Goal: Task Accomplishment & Management: Manage account settings

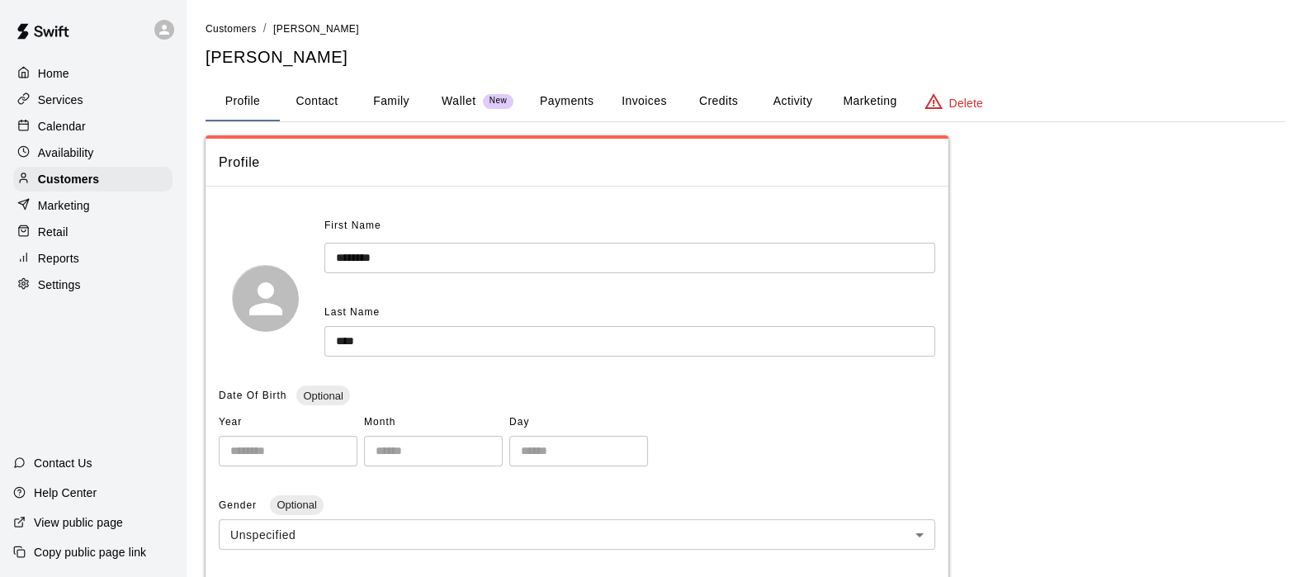
click at [781, 92] on button "Activity" at bounding box center [792, 102] width 74 height 40
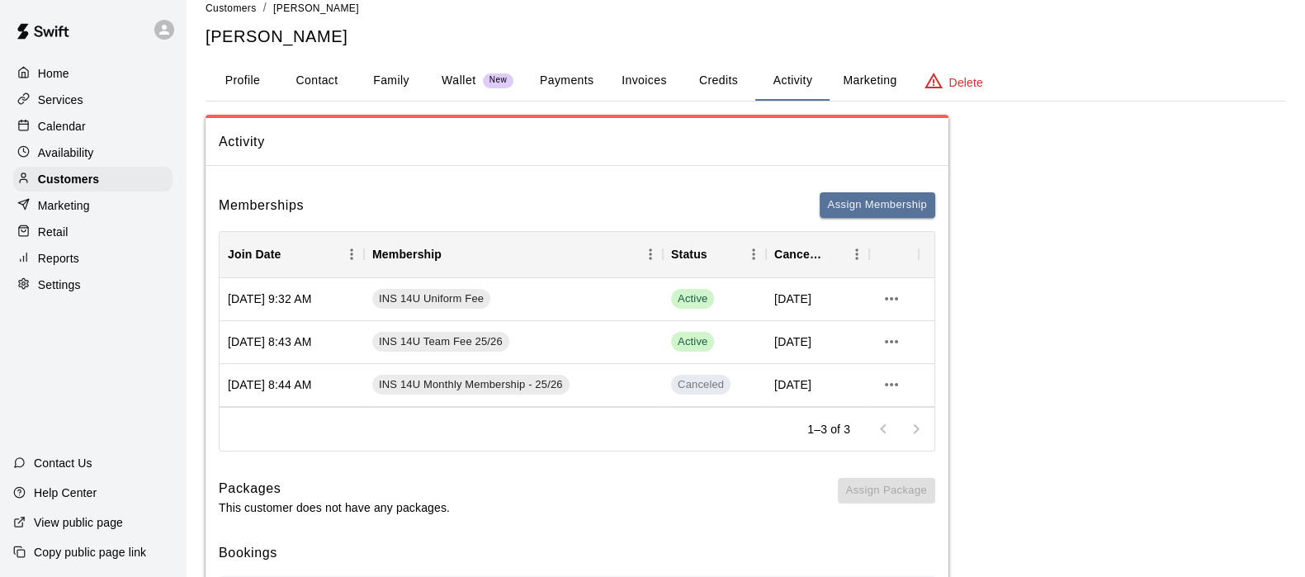
scroll to position [20, 0]
click at [894, 385] on icon "more actions" at bounding box center [891, 385] width 20 height 20
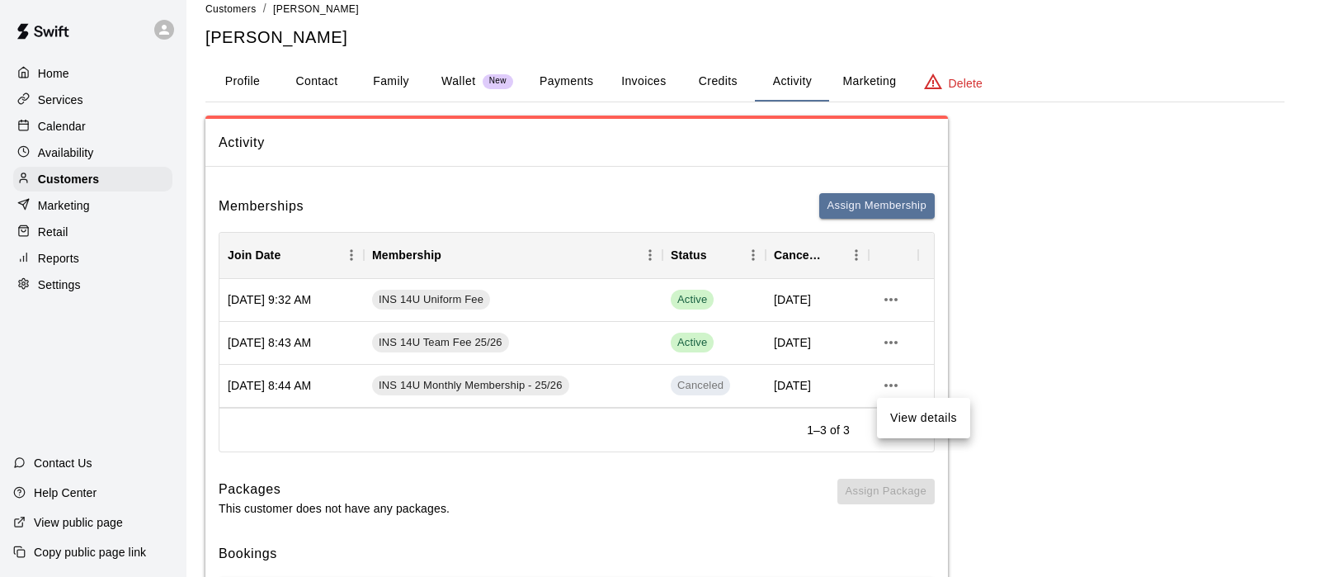
click at [894, 385] on div at bounding box center [660, 288] width 1320 height 577
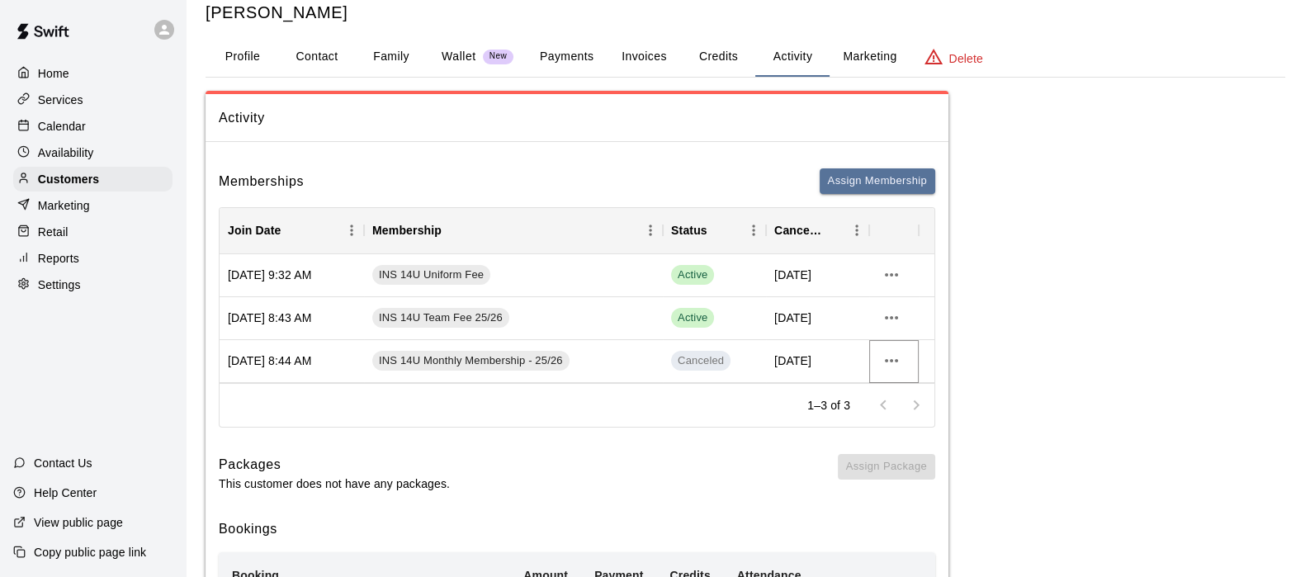
scroll to position [0, 0]
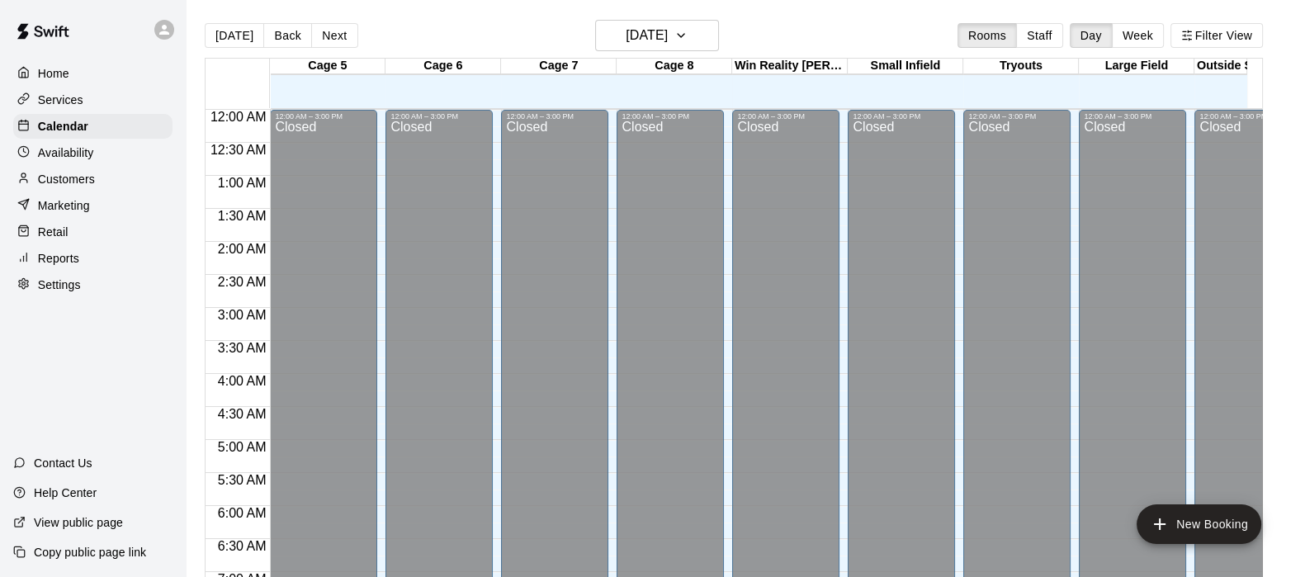
scroll to position [987, 0]
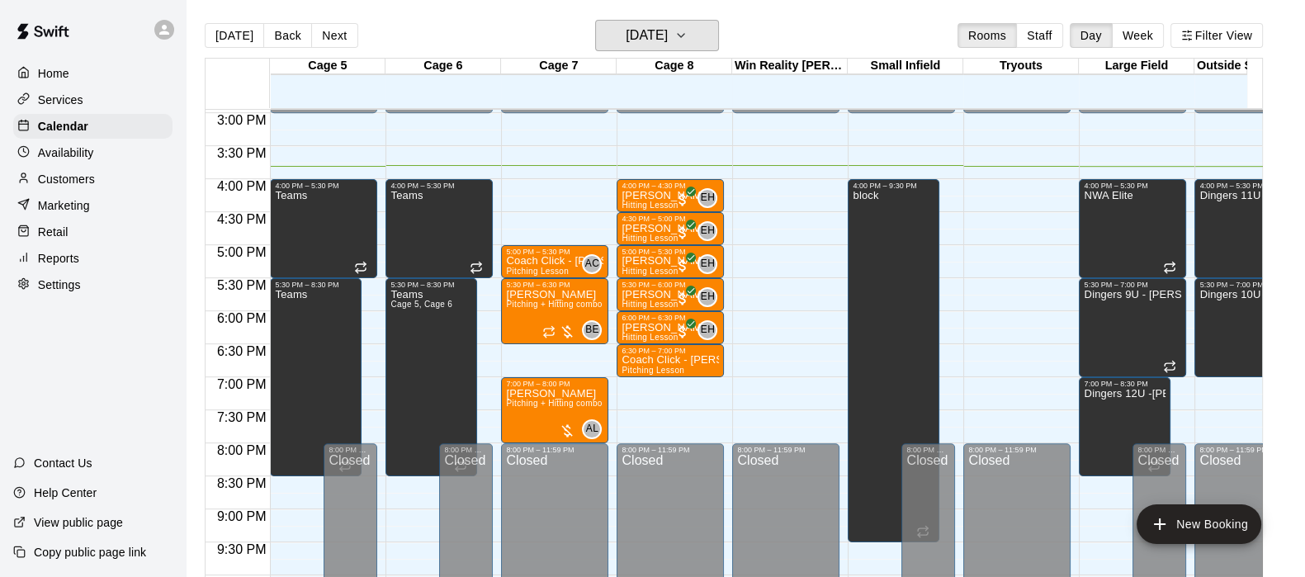
click at [625, 26] on h6 "Wednesday Aug 20" at bounding box center [646, 35] width 42 height 23
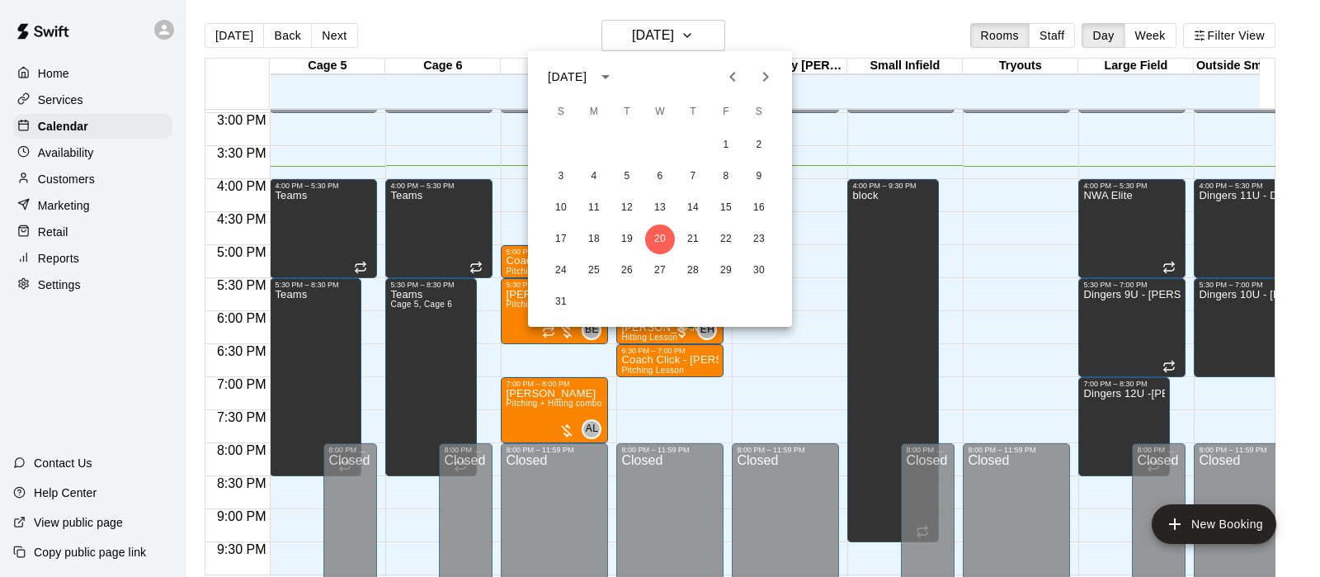
click at [743, 84] on button "Previous month" at bounding box center [732, 76] width 33 height 33
click at [602, 272] on button "28" at bounding box center [594, 271] width 30 height 30
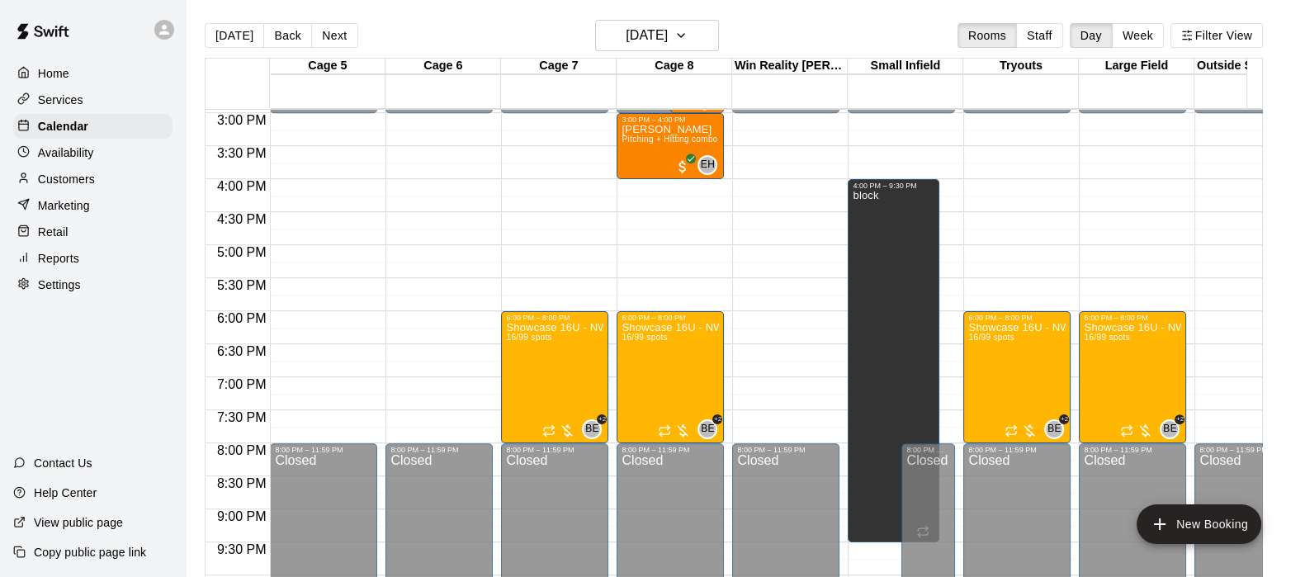
click at [349, 27] on button "Next" at bounding box center [334, 35] width 46 height 25
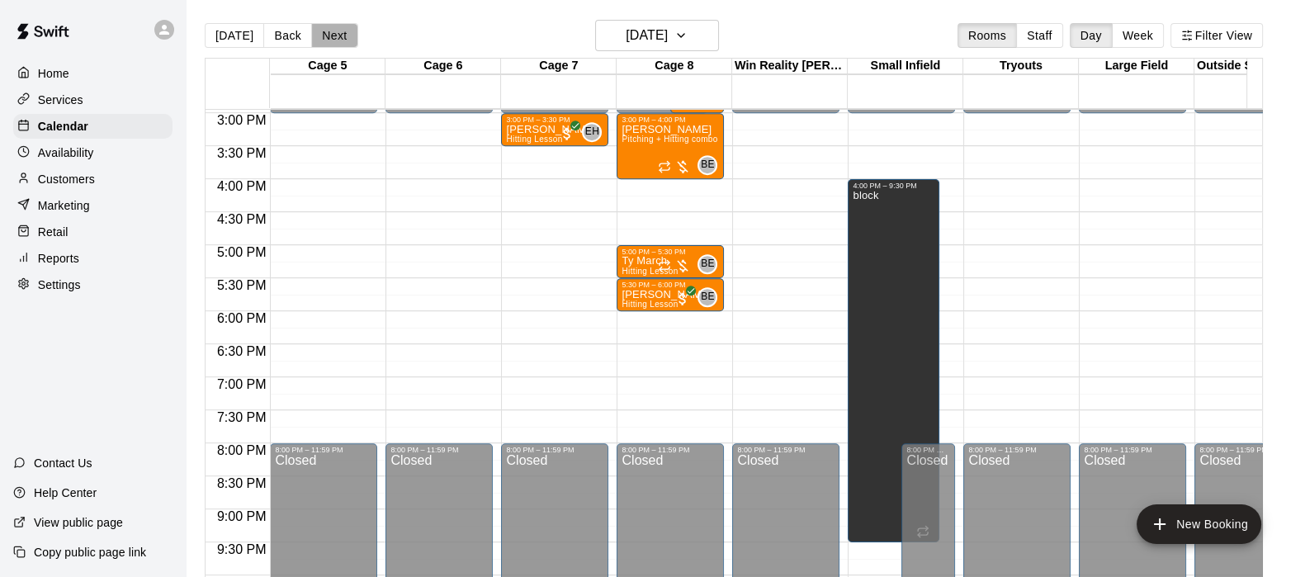
click at [328, 33] on button "Next" at bounding box center [334, 35] width 46 height 25
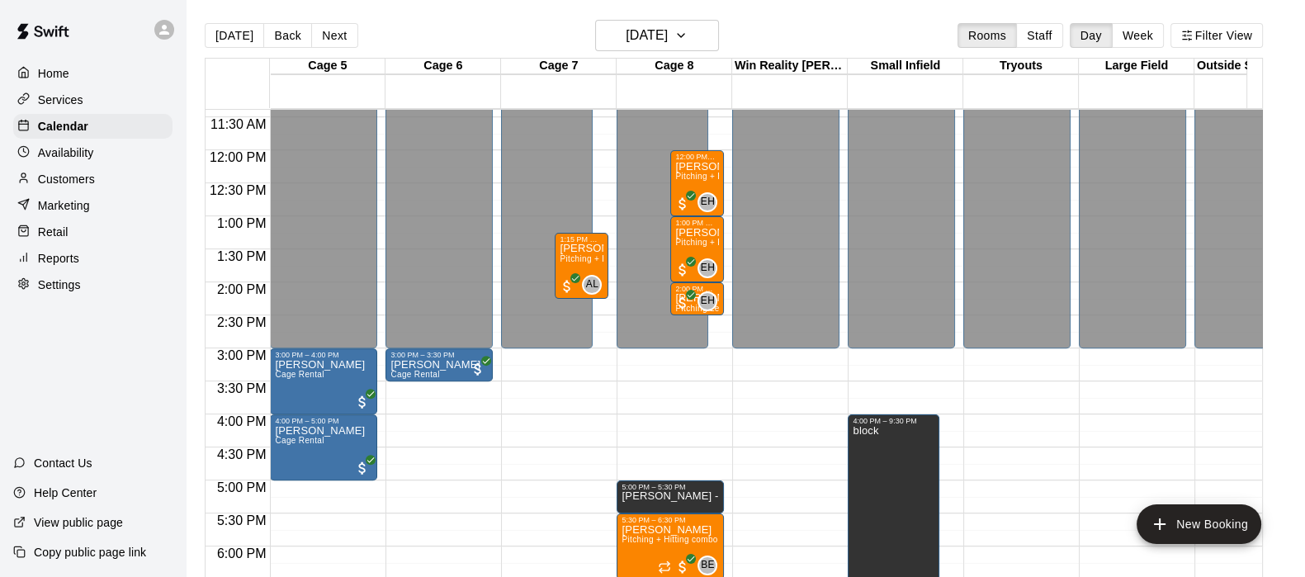
scroll to position [743, 0]
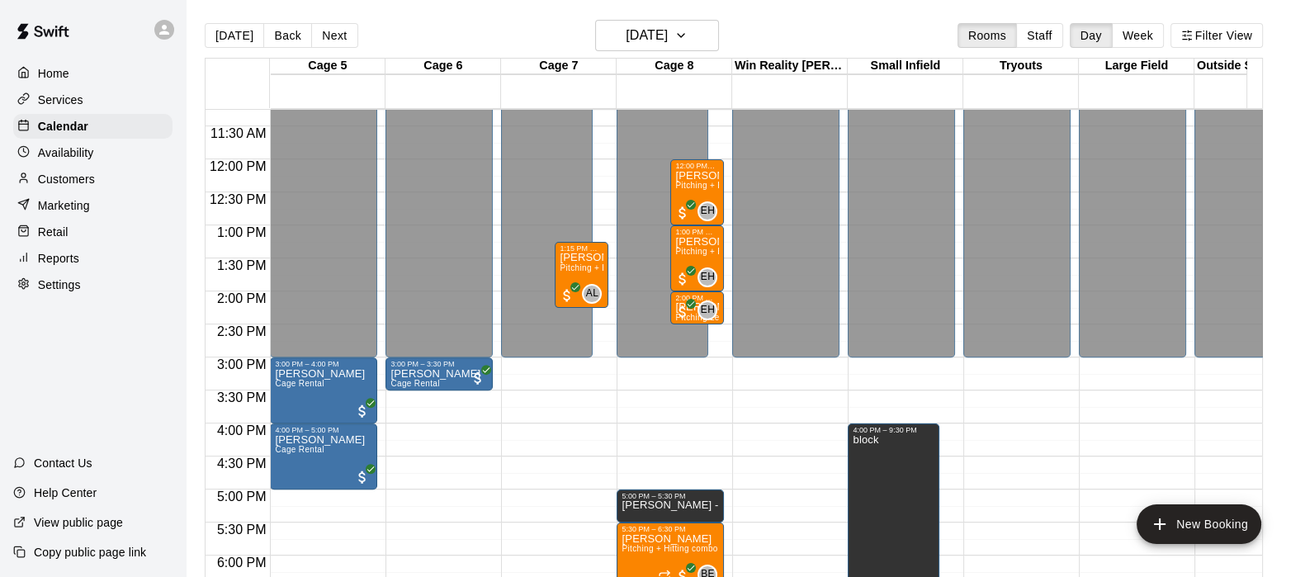
click at [290, 36] on button "Back" at bounding box center [287, 35] width 49 height 25
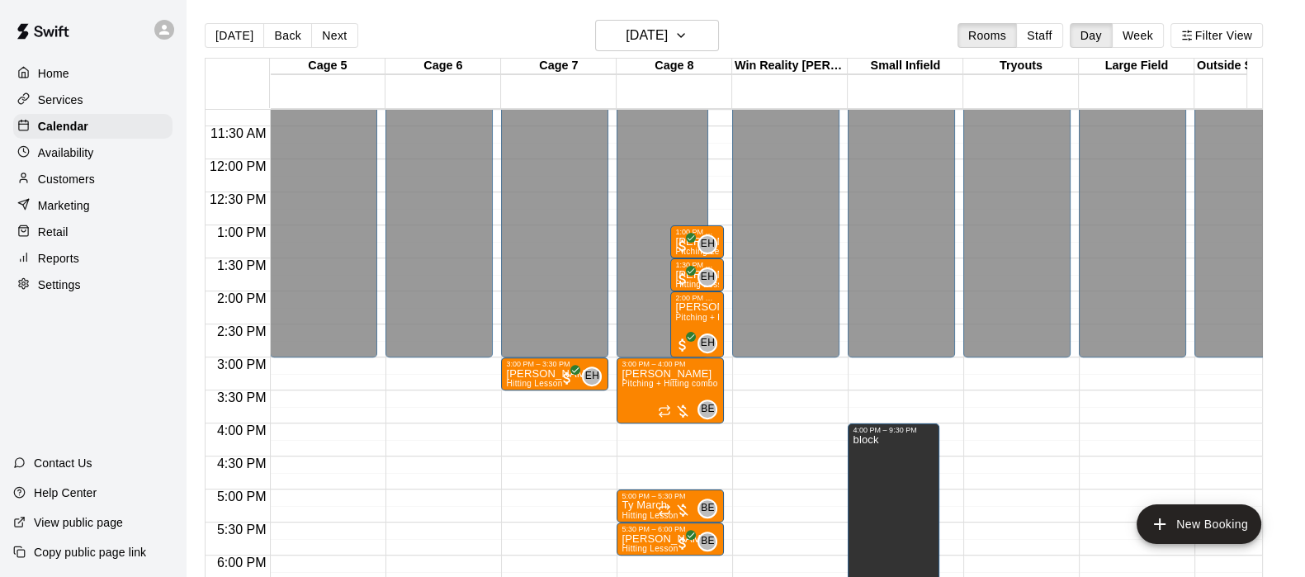
click at [286, 39] on button "Back" at bounding box center [287, 35] width 49 height 25
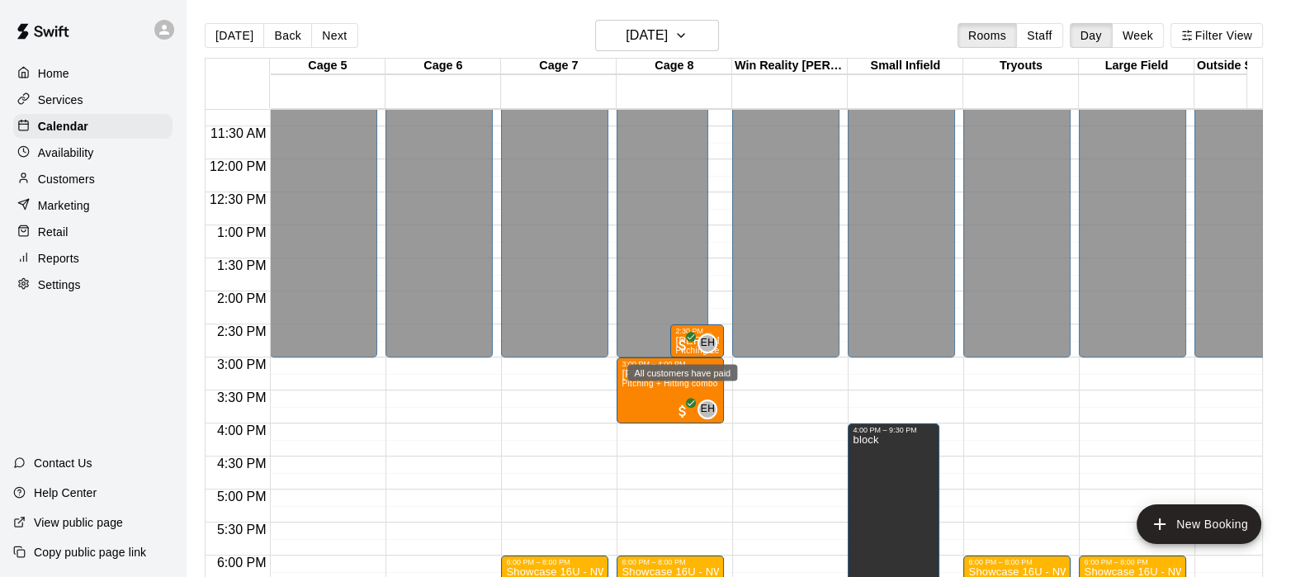
click at [688, 344] on span "All customers have paid" at bounding box center [682, 345] width 17 height 17
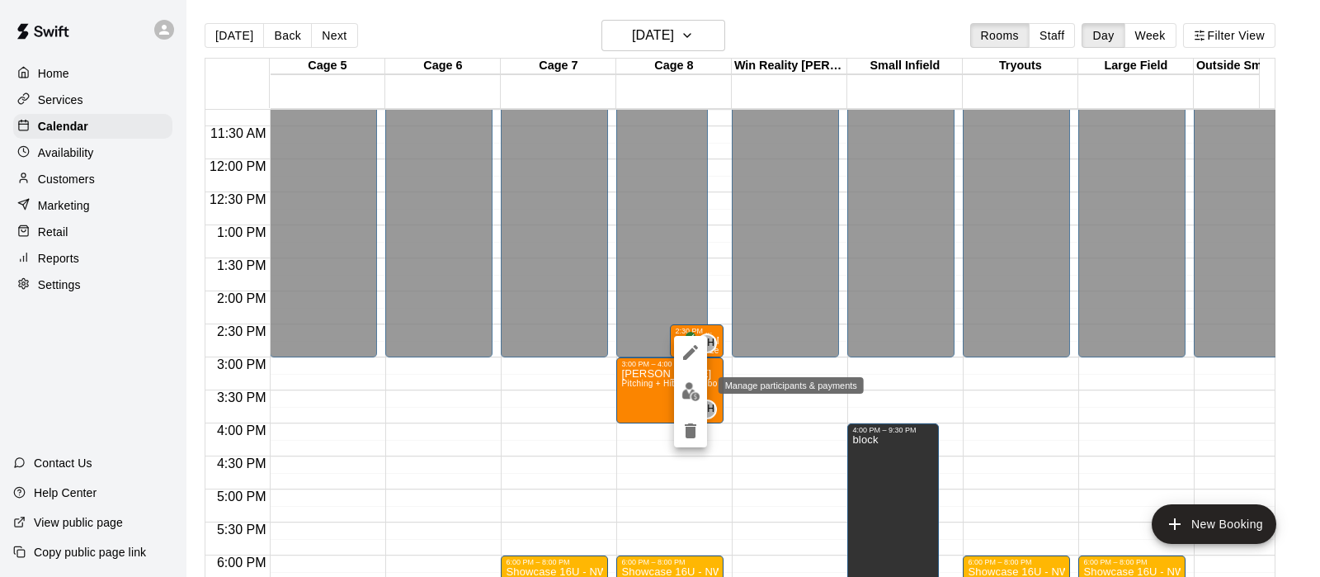
click at [691, 394] on img "edit" at bounding box center [691, 391] width 19 height 19
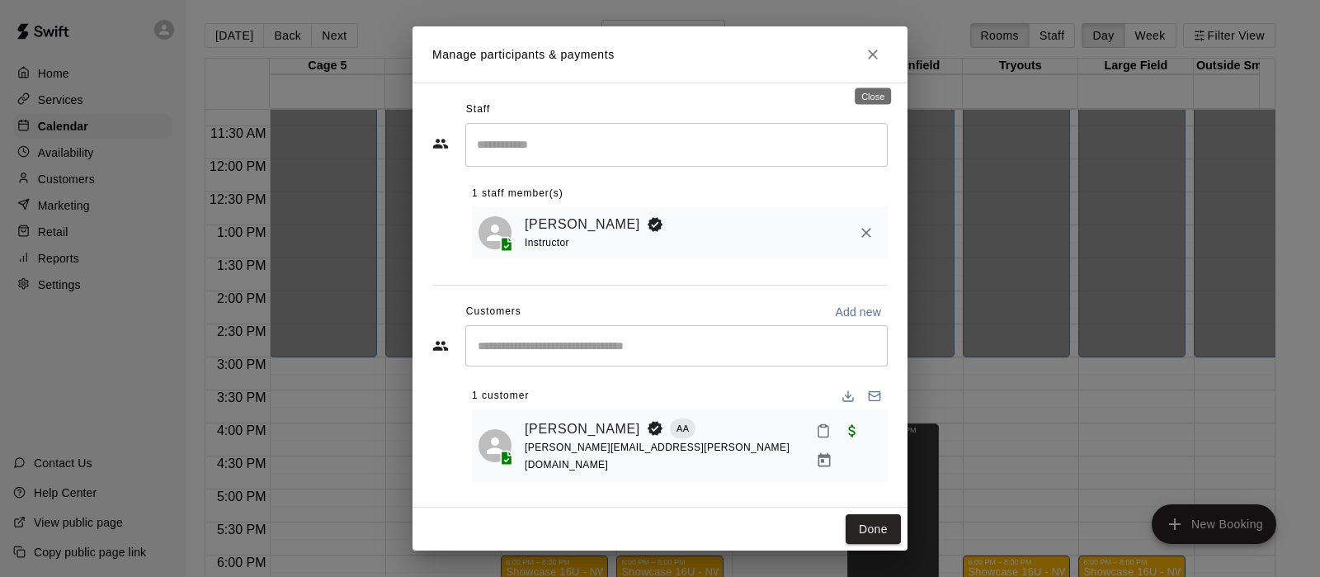
click at [873, 59] on icon "Close" at bounding box center [873, 55] width 10 height 10
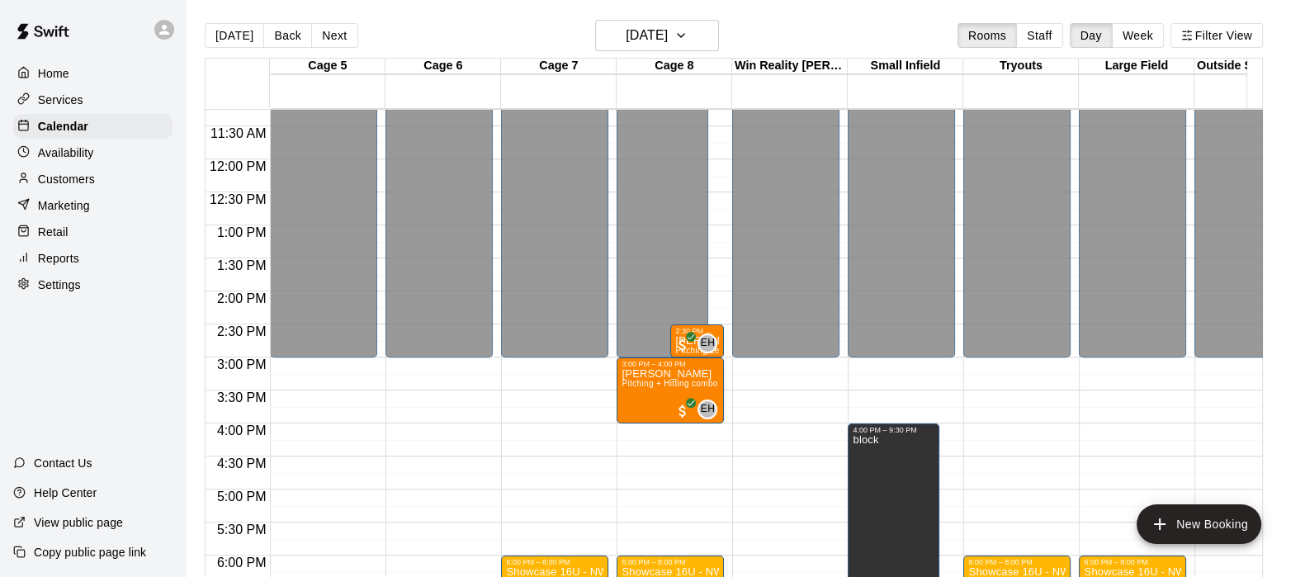
click at [681, 337] on span "All customers have paid" at bounding box center [682, 345] width 17 height 17
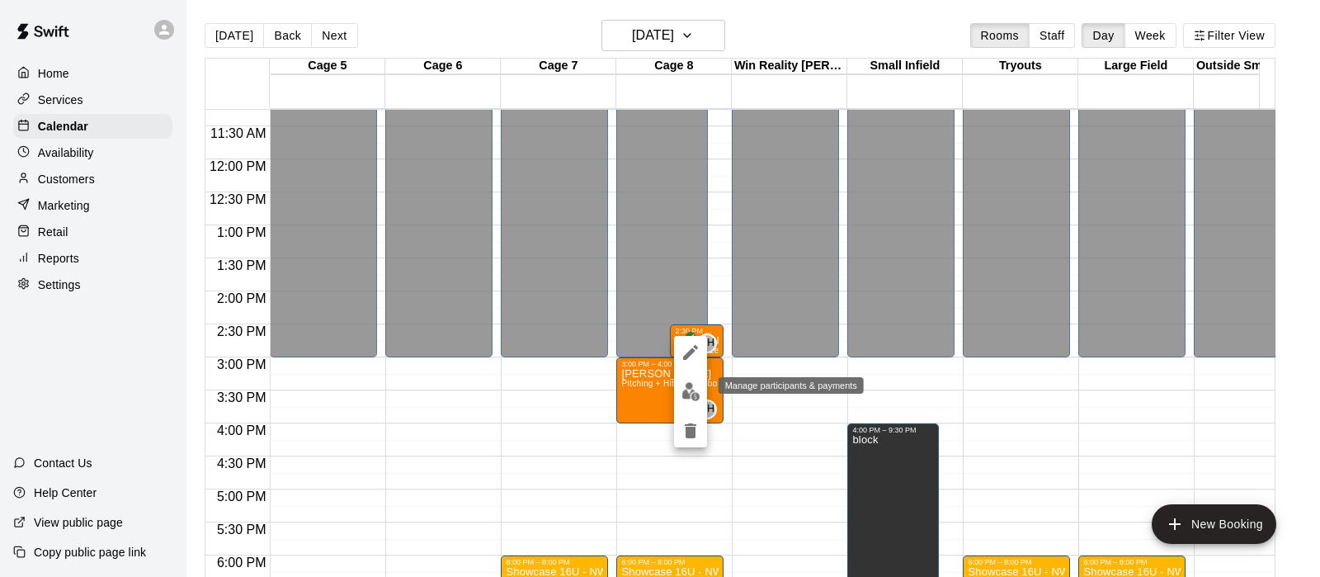
click at [683, 383] on img "edit" at bounding box center [691, 391] width 19 height 19
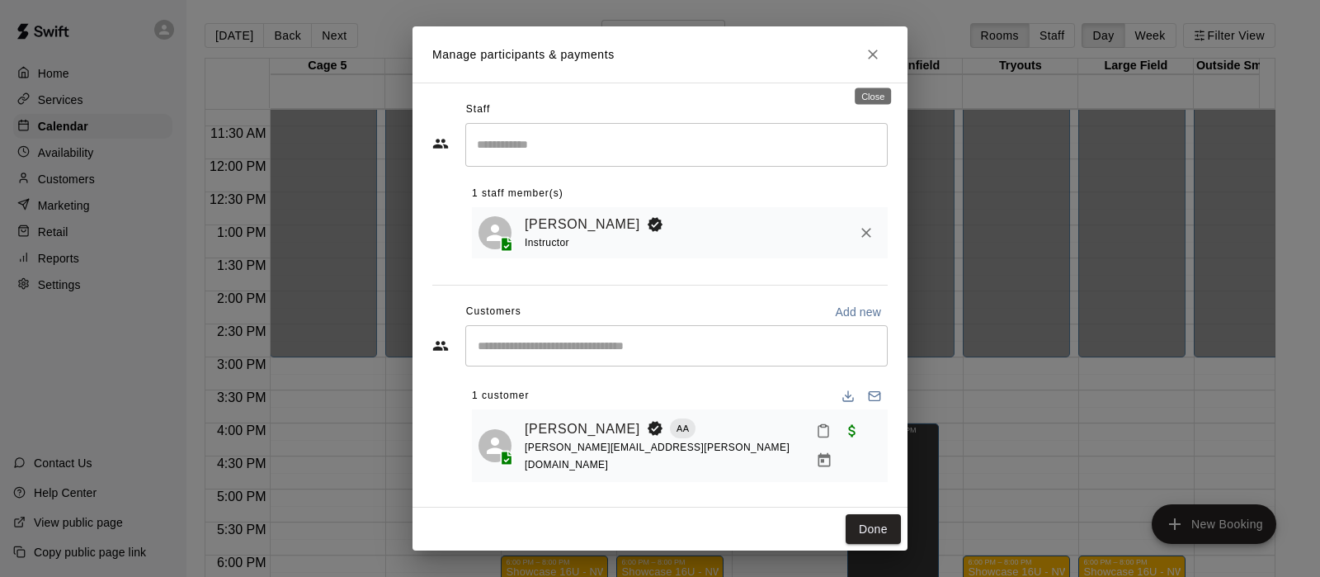
click at [871, 63] on icon "Close" at bounding box center [873, 54] width 17 height 17
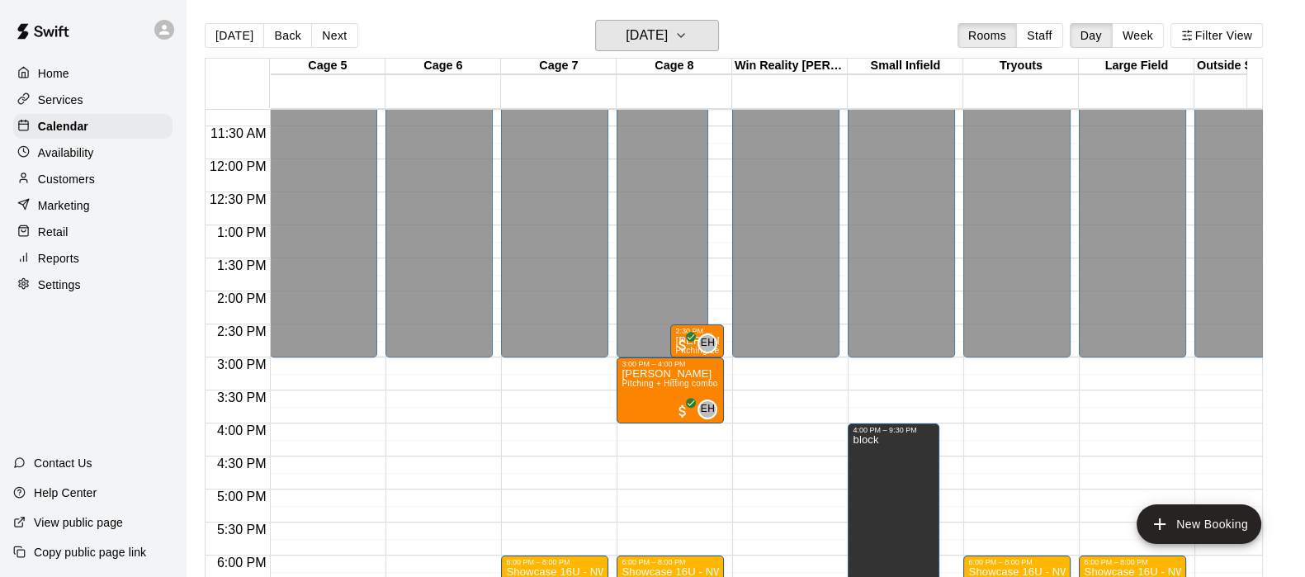
click at [687, 31] on icon "button" at bounding box center [680, 36] width 13 height 20
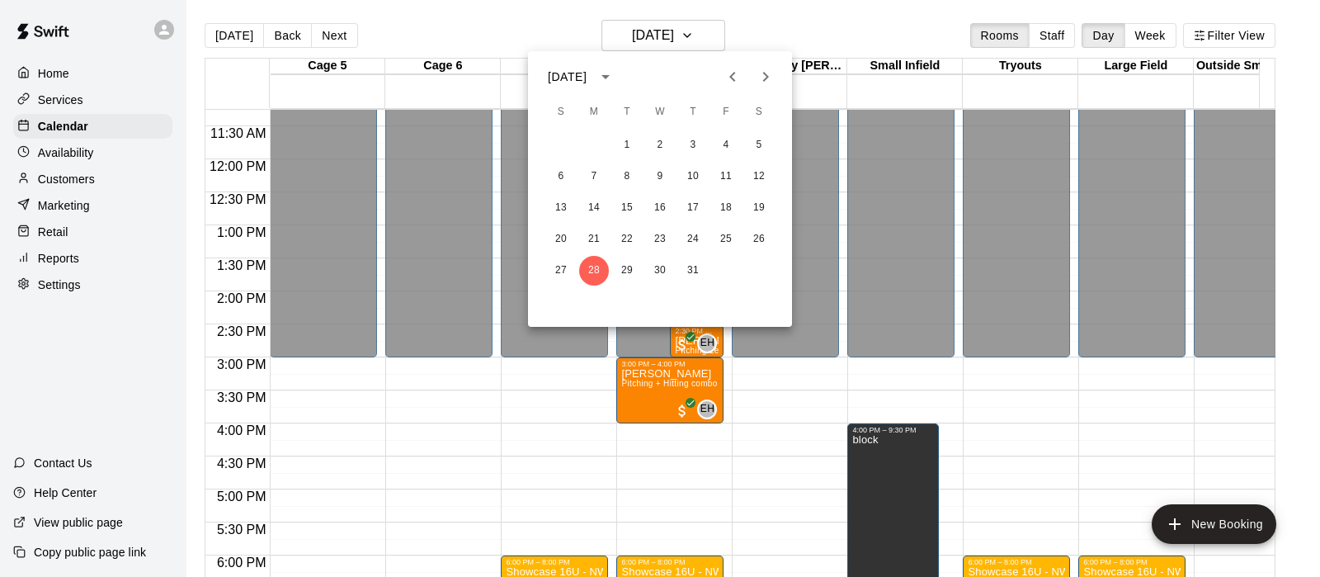
click at [763, 73] on icon "Next month" at bounding box center [766, 77] width 6 height 10
click at [565, 176] on button "3" at bounding box center [561, 177] width 30 height 30
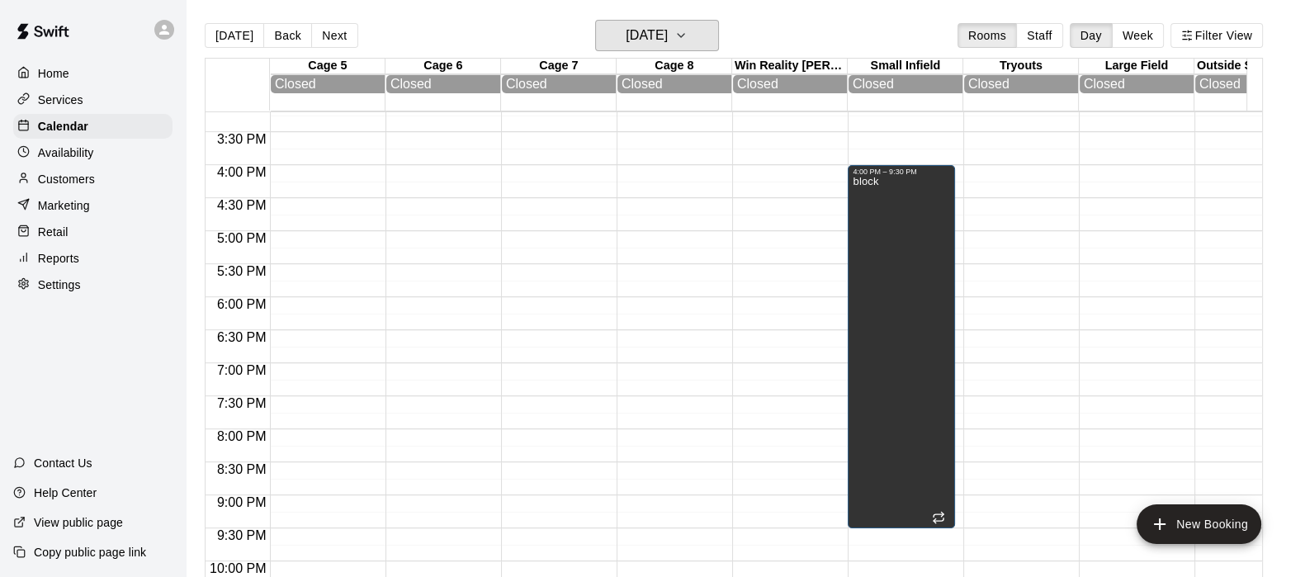
scroll to position [1000, 0]
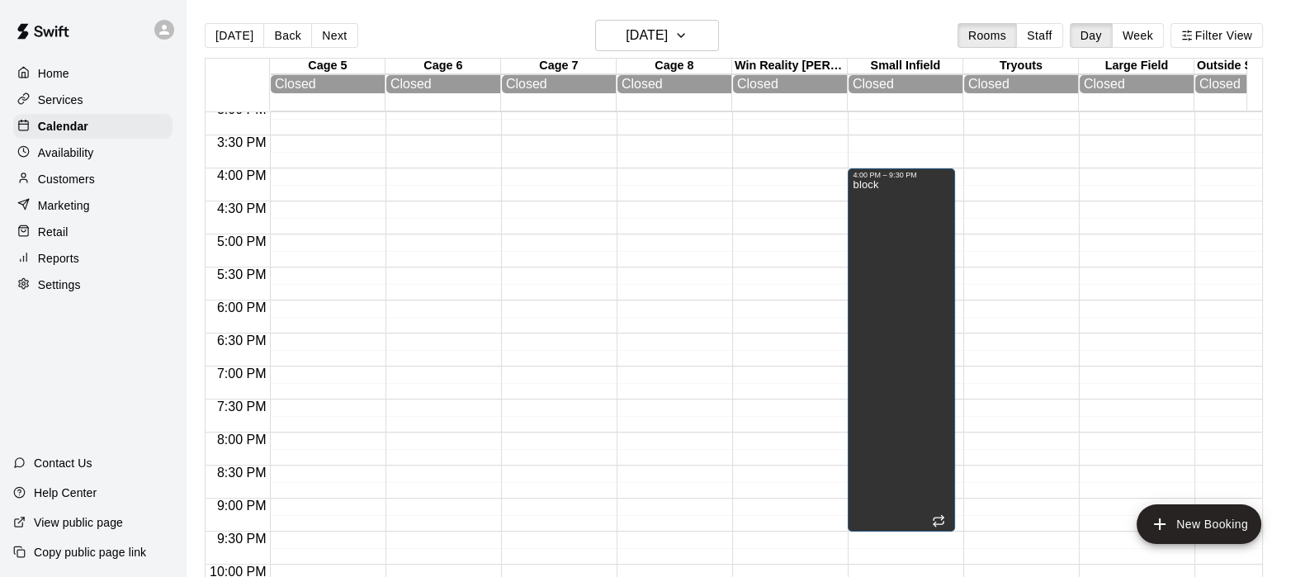
click at [323, 35] on button "Next" at bounding box center [334, 35] width 46 height 25
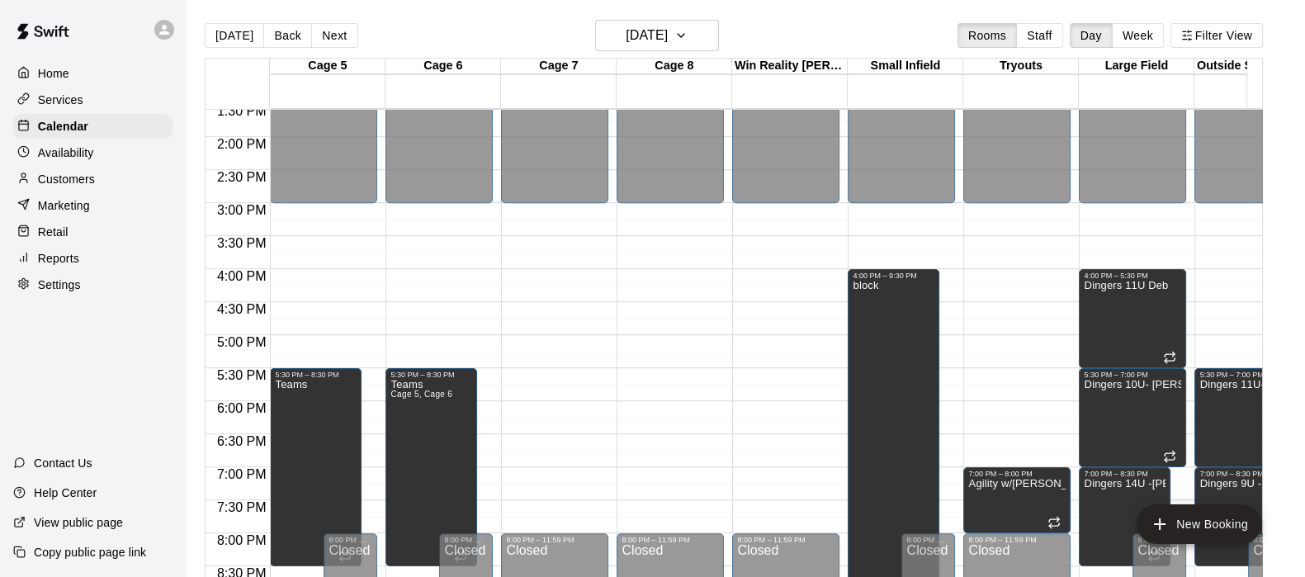
scroll to position [928, 0]
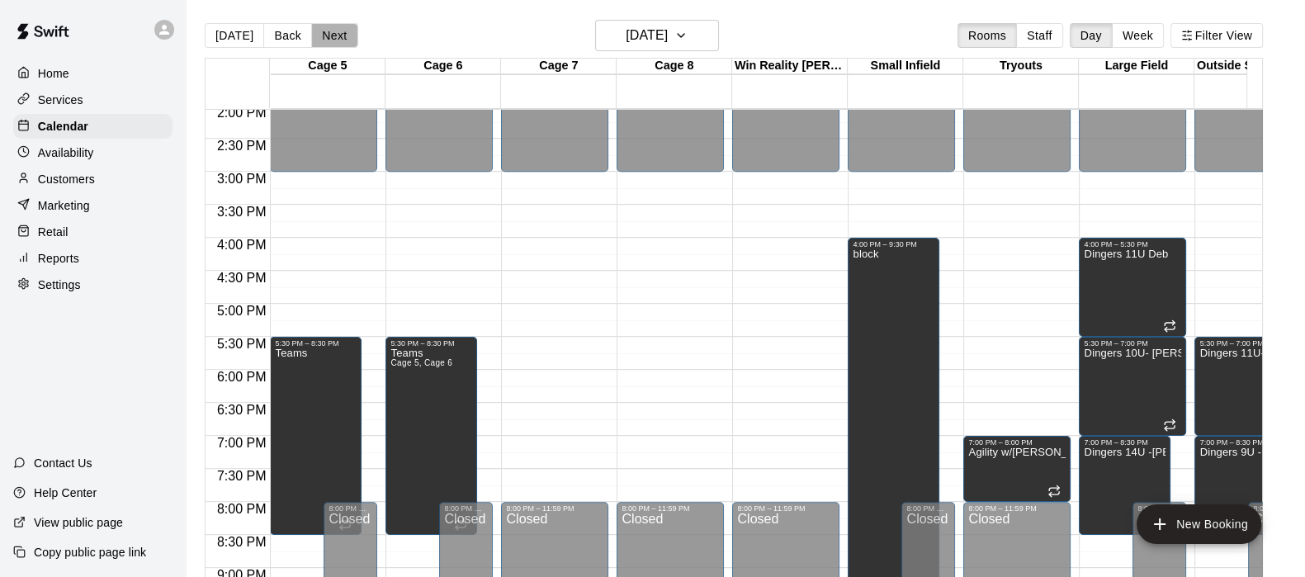
click at [347, 26] on button "Next" at bounding box center [334, 35] width 46 height 25
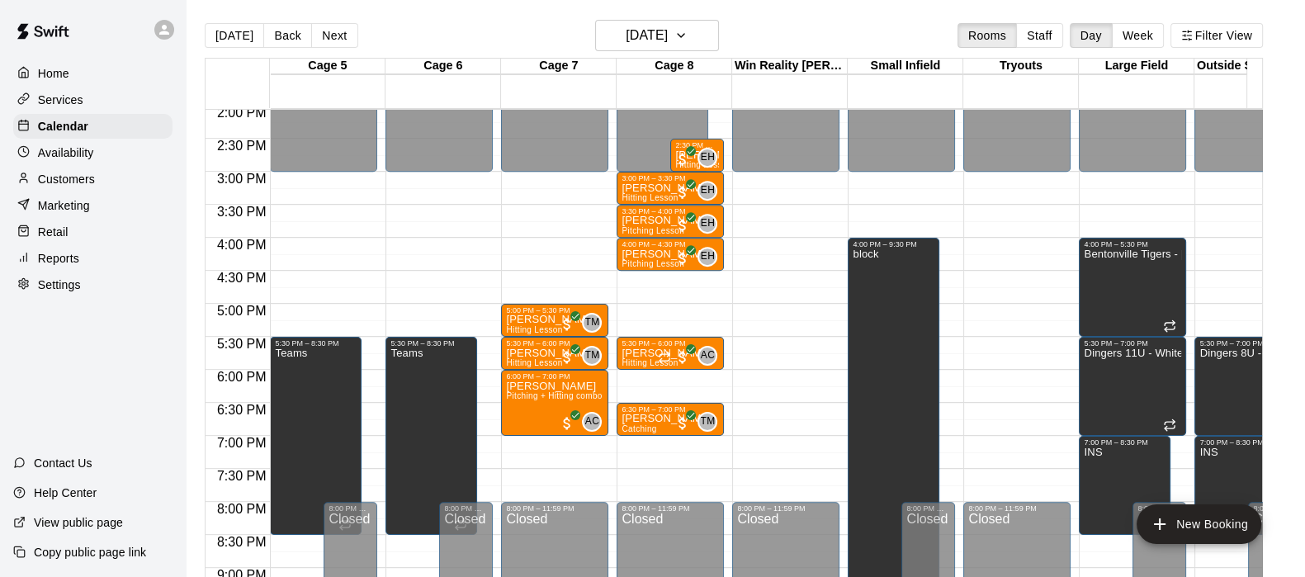
click at [634, 220] on p "Brandy Padilla" at bounding box center [666, 220] width 90 height 0
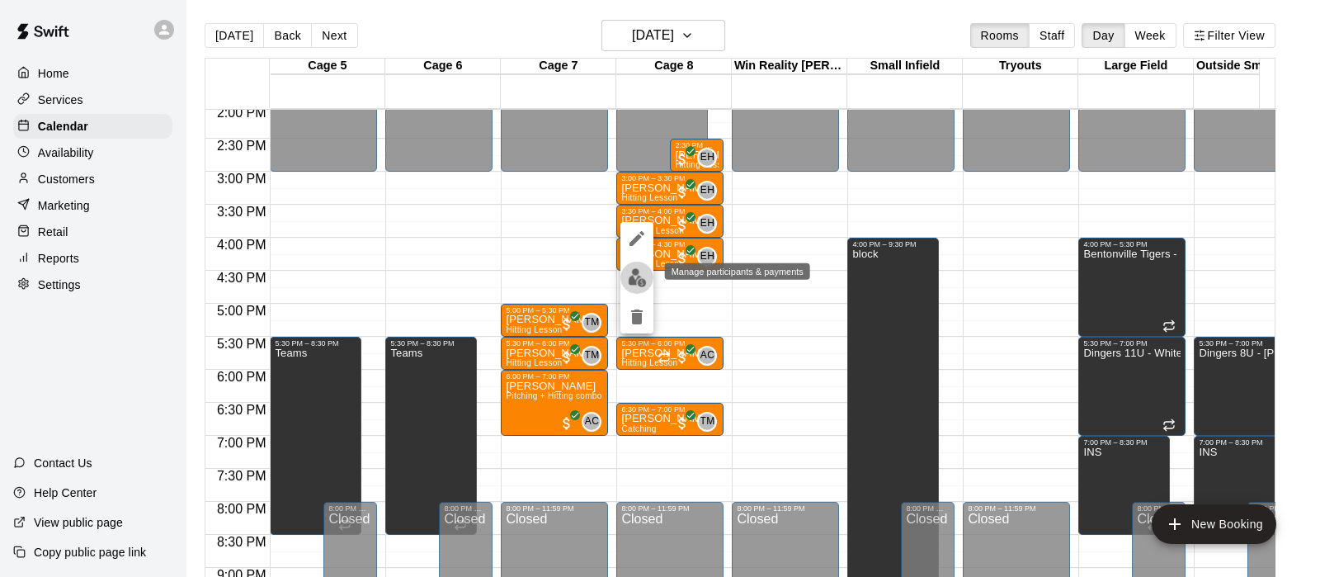
click at [635, 270] on img "edit" at bounding box center [637, 277] width 19 height 19
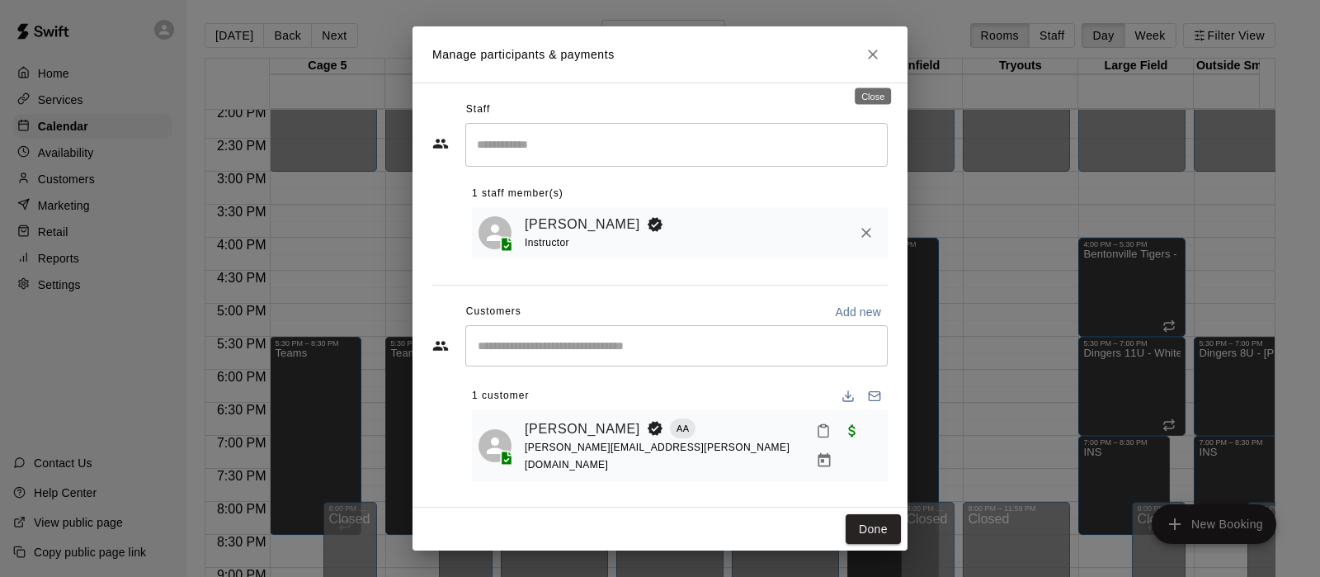
click at [873, 63] on icon "Close" at bounding box center [873, 54] width 17 height 17
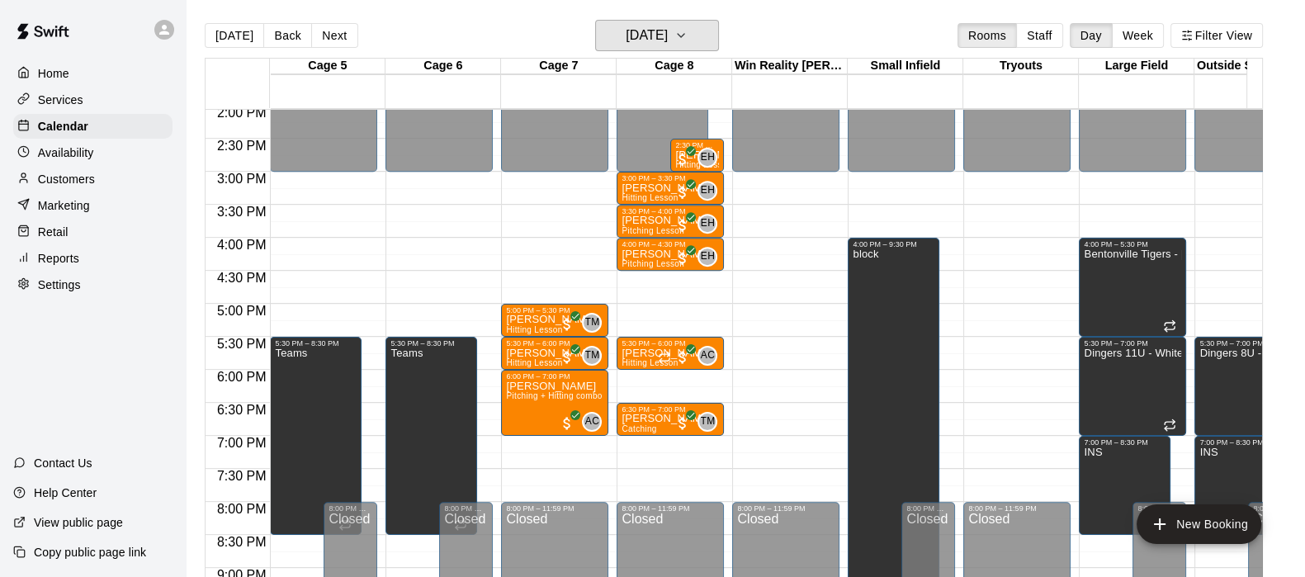
click at [628, 38] on h6 "Tuesday Aug 05" at bounding box center [646, 35] width 42 height 23
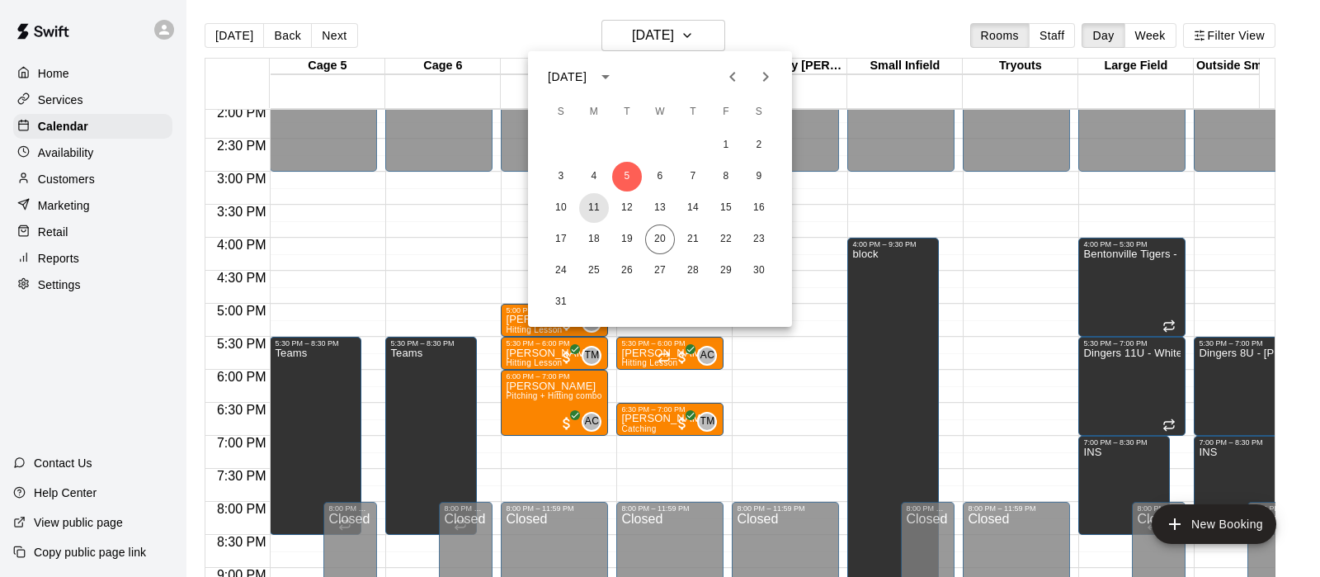
click at [592, 198] on button "11" at bounding box center [594, 208] width 30 height 30
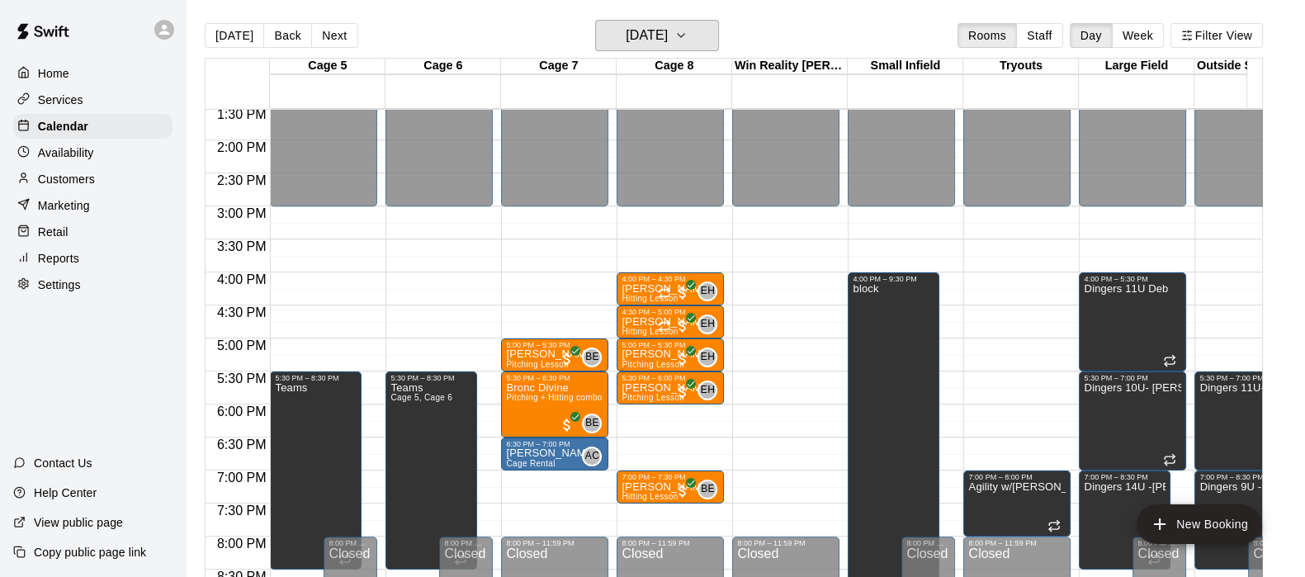
scroll to position [927, 0]
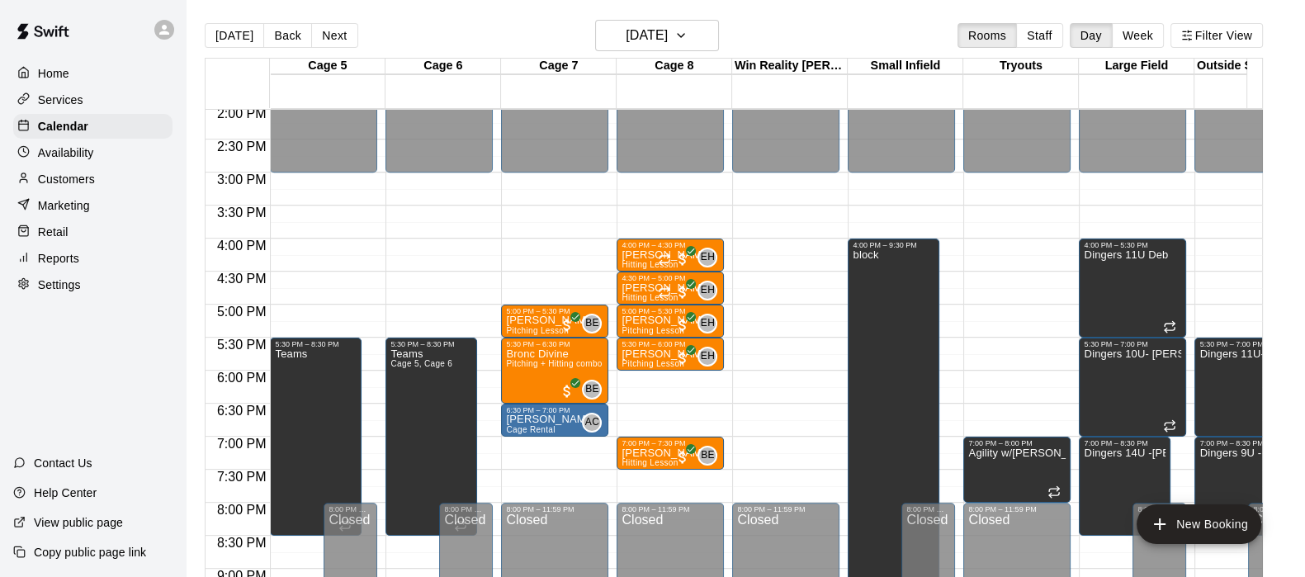
click at [321, 34] on button "Next" at bounding box center [334, 35] width 46 height 25
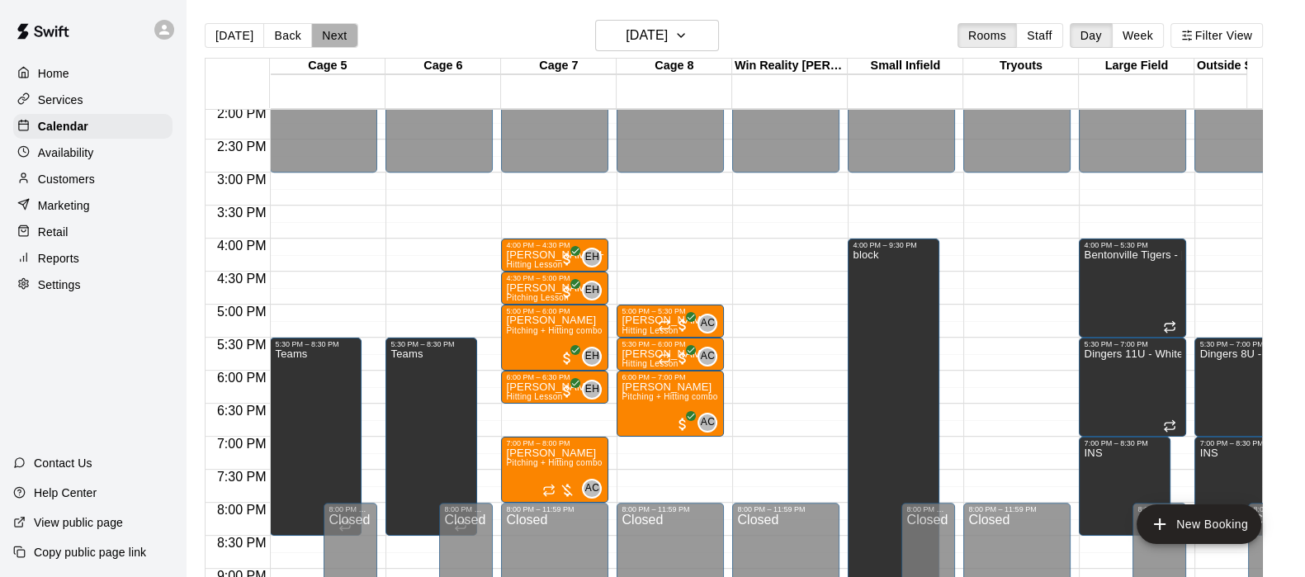
click at [321, 34] on button "Next" at bounding box center [334, 35] width 46 height 25
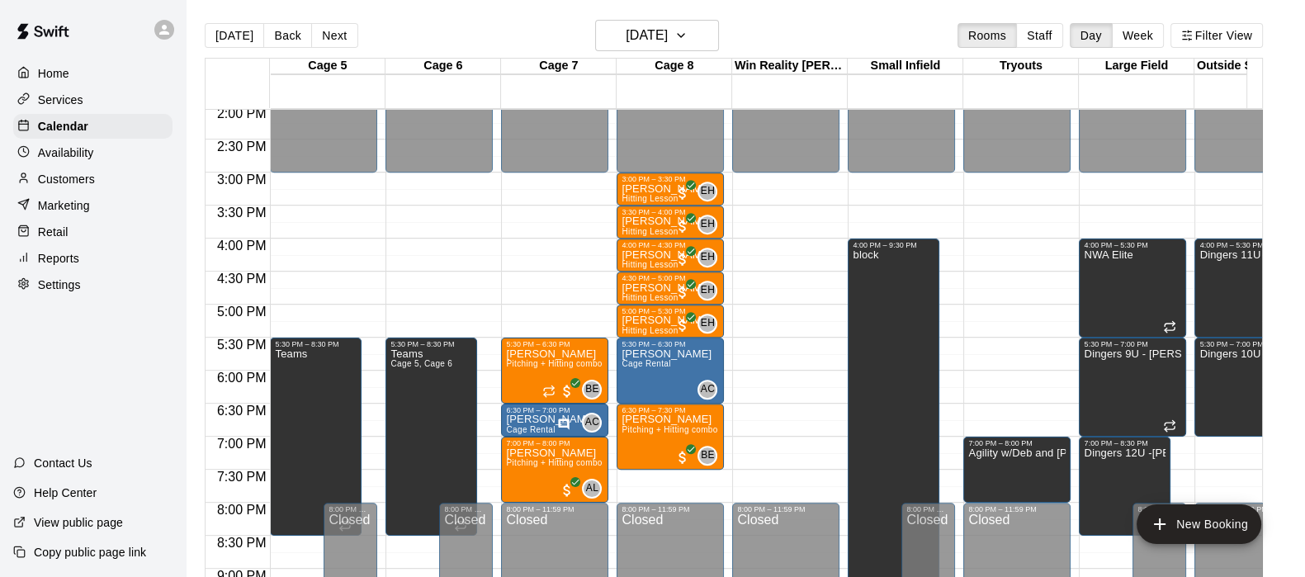
click at [677, 248] on div "EH 0" at bounding box center [695, 258] width 43 height 20
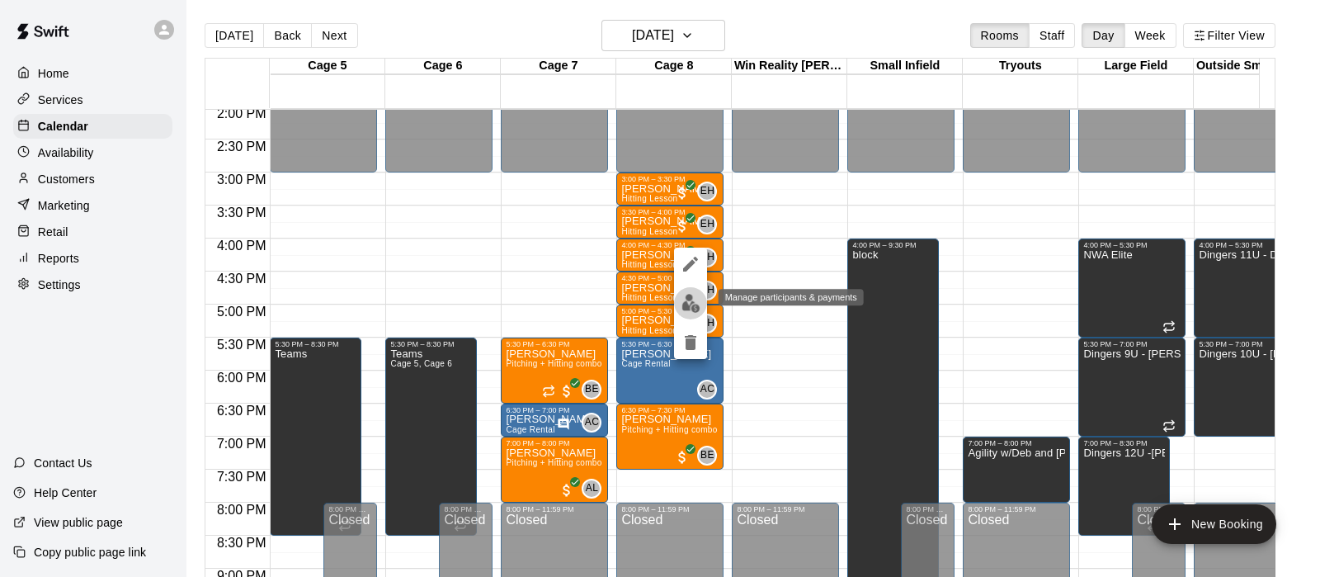
click at [691, 309] on img "edit" at bounding box center [691, 303] width 19 height 19
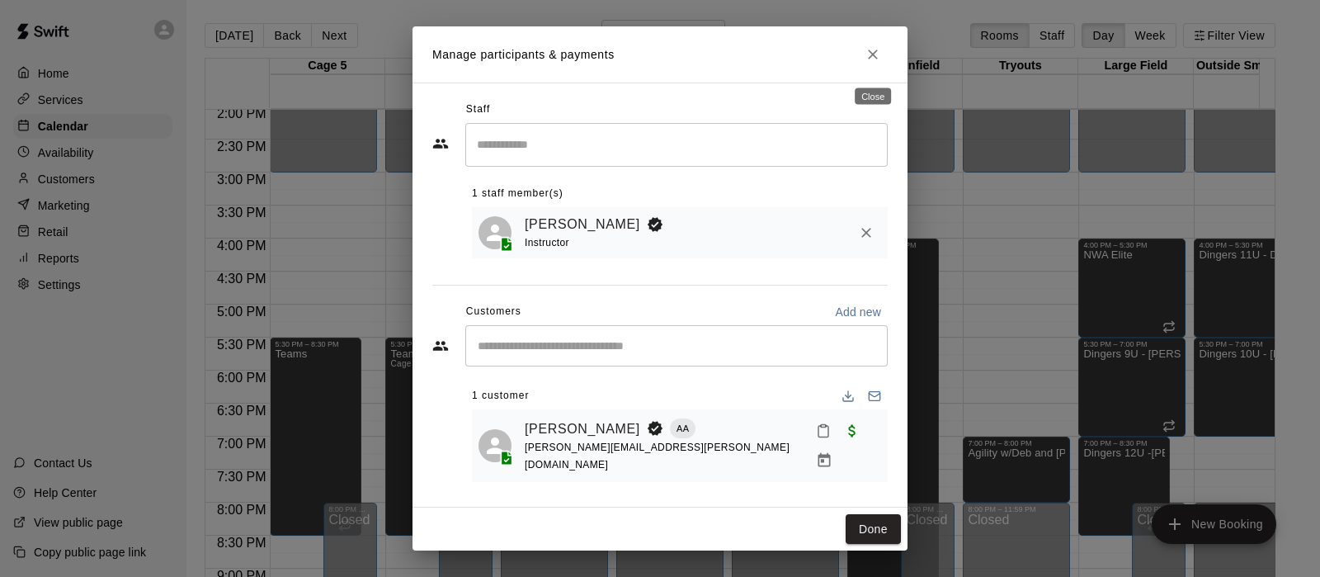
click at [872, 63] on icon "Close" at bounding box center [873, 54] width 17 height 17
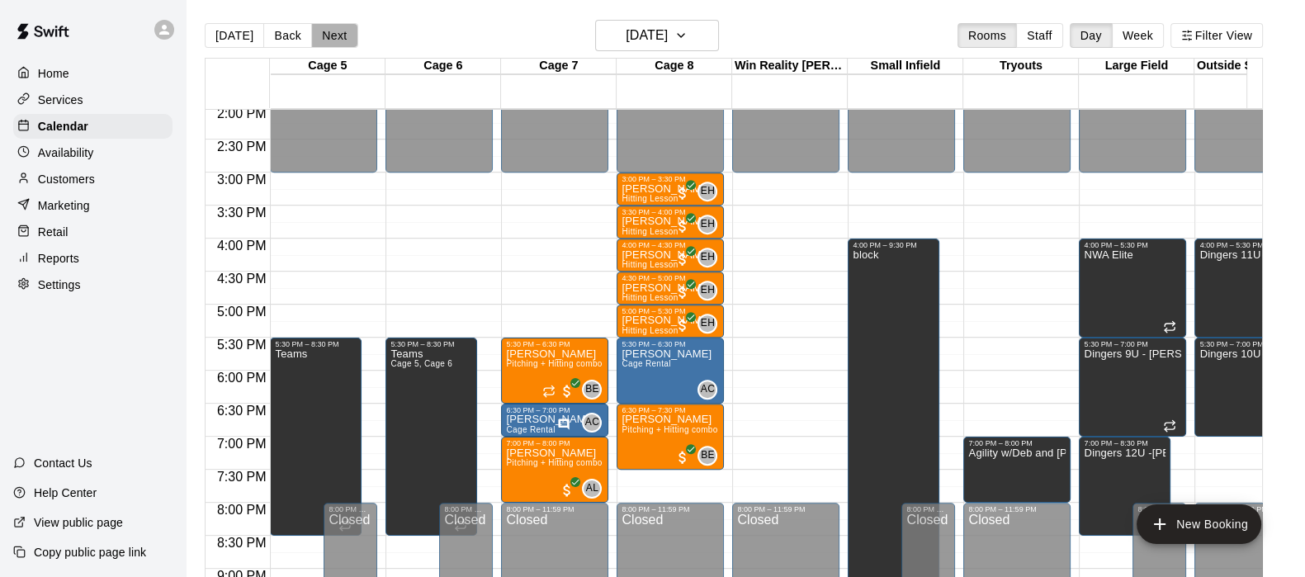
click at [331, 34] on button "Next" at bounding box center [334, 35] width 46 height 25
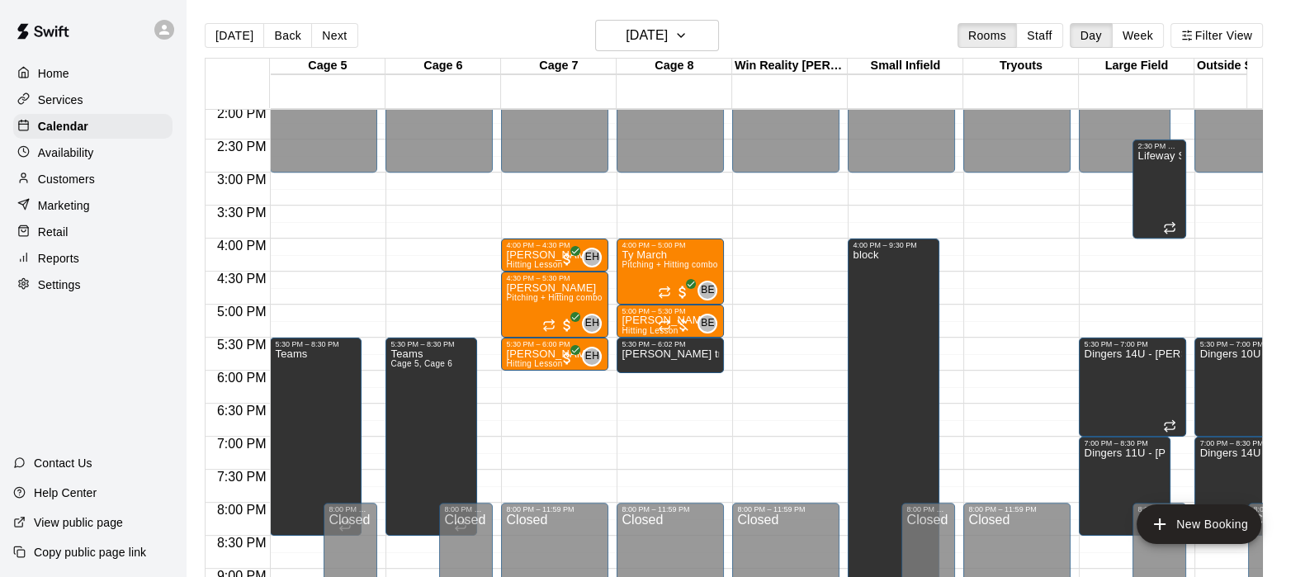
click at [331, 34] on button "Next" at bounding box center [334, 35] width 46 height 25
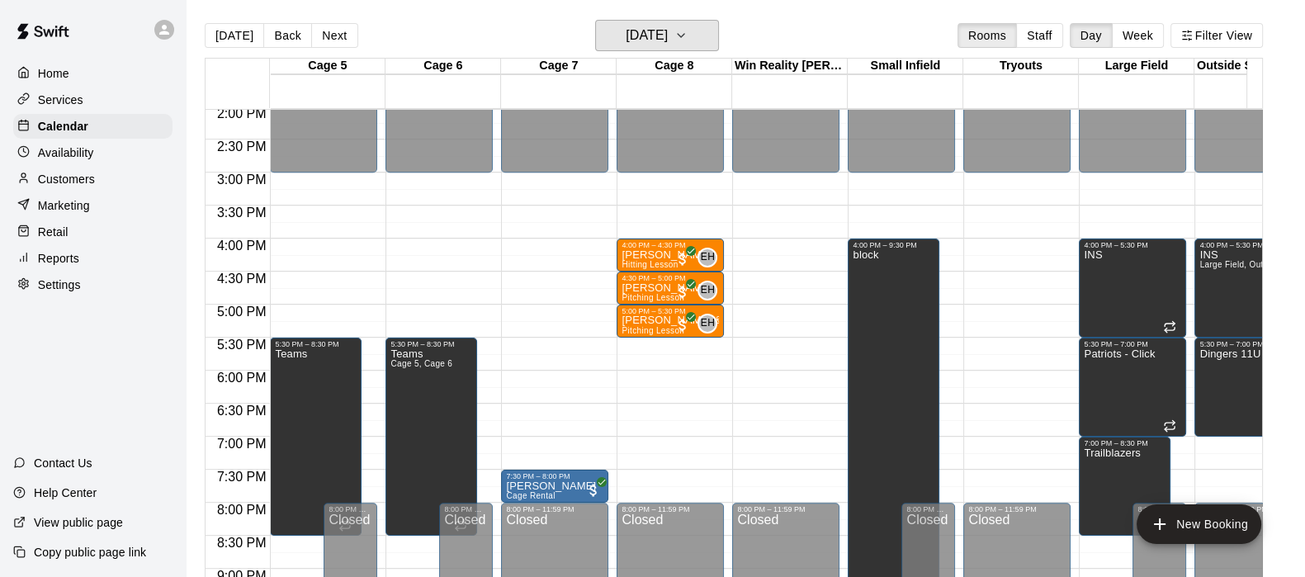
click at [644, 40] on h6 "Friday Aug 15" at bounding box center [646, 35] width 42 height 23
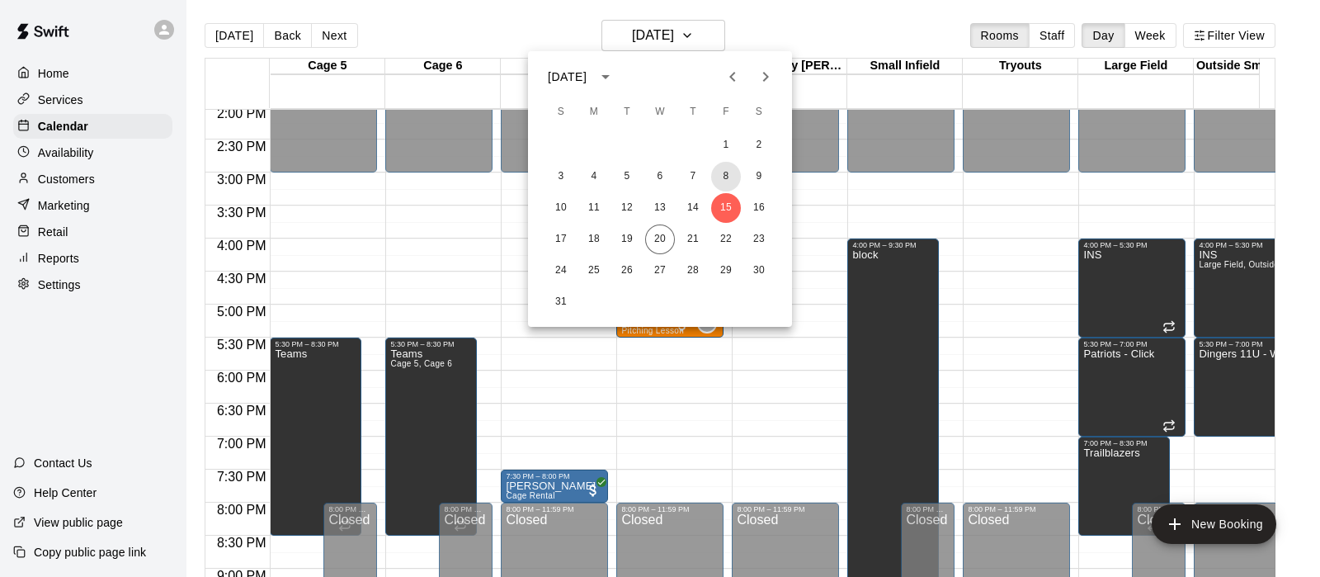
click at [727, 177] on button "8" at bounding box center [726, 177] width 30 height 30
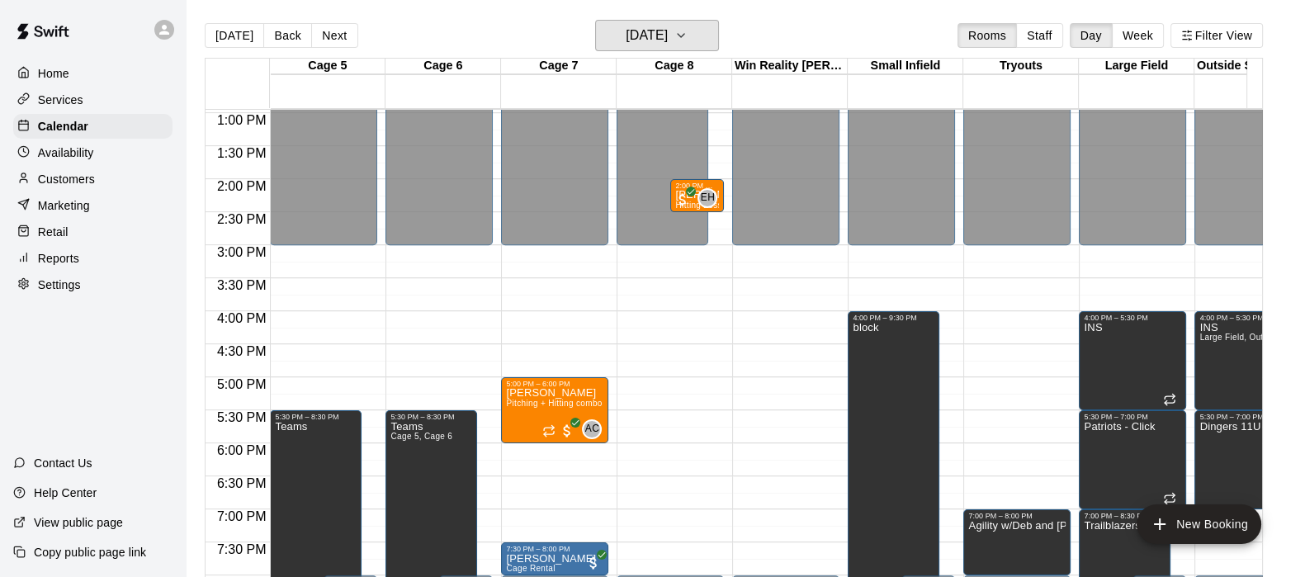
scroll to position [860, 0]
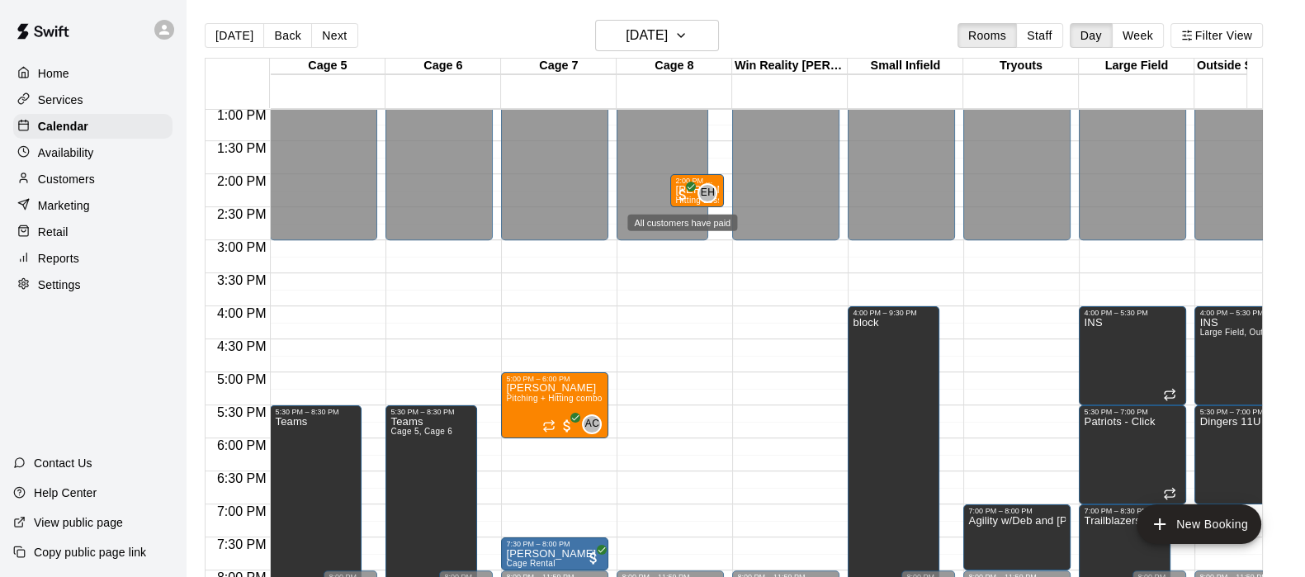
click at [677, 189] on span "All customers have paid" at bounding box center [682, 194] width 17 height 17
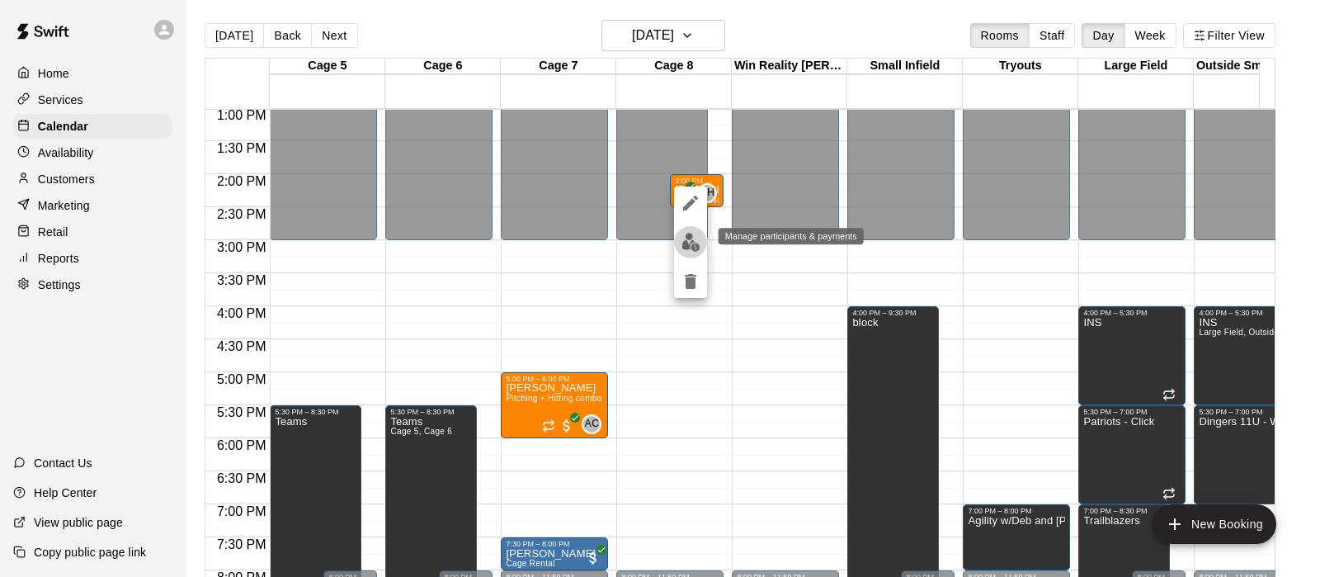
click at [687, 244] on img "edit" at bounding box center [691, 242] width 19 height 19
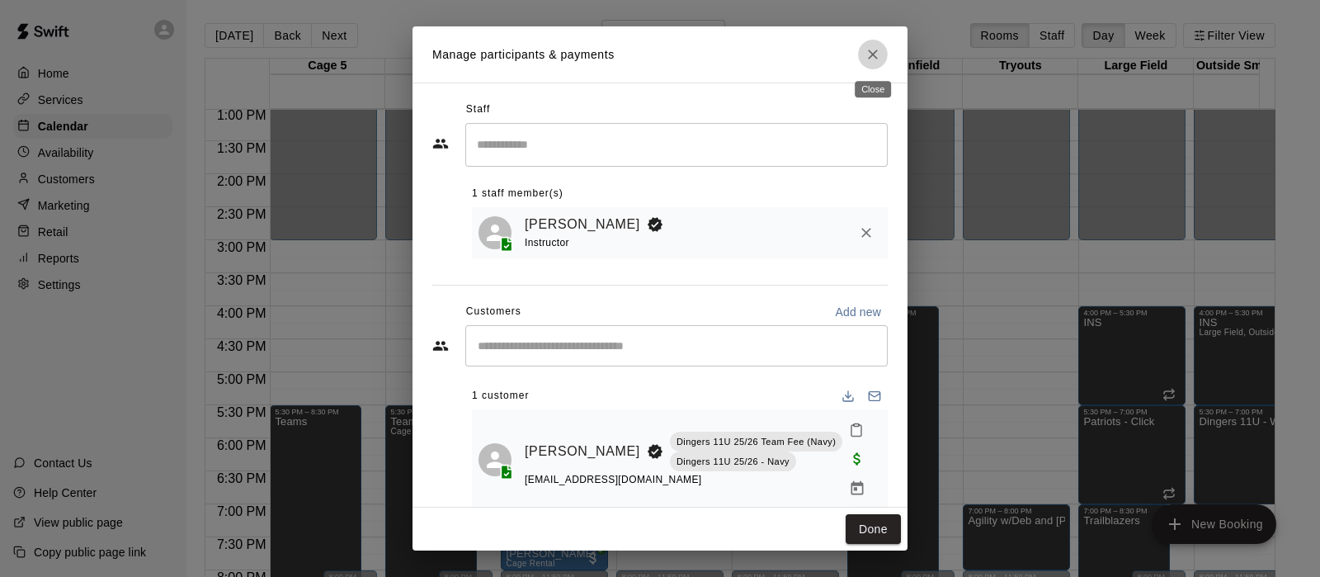
click at [878, 49] on icon "Close" at bounding box center [873, 54] width 17 height 17
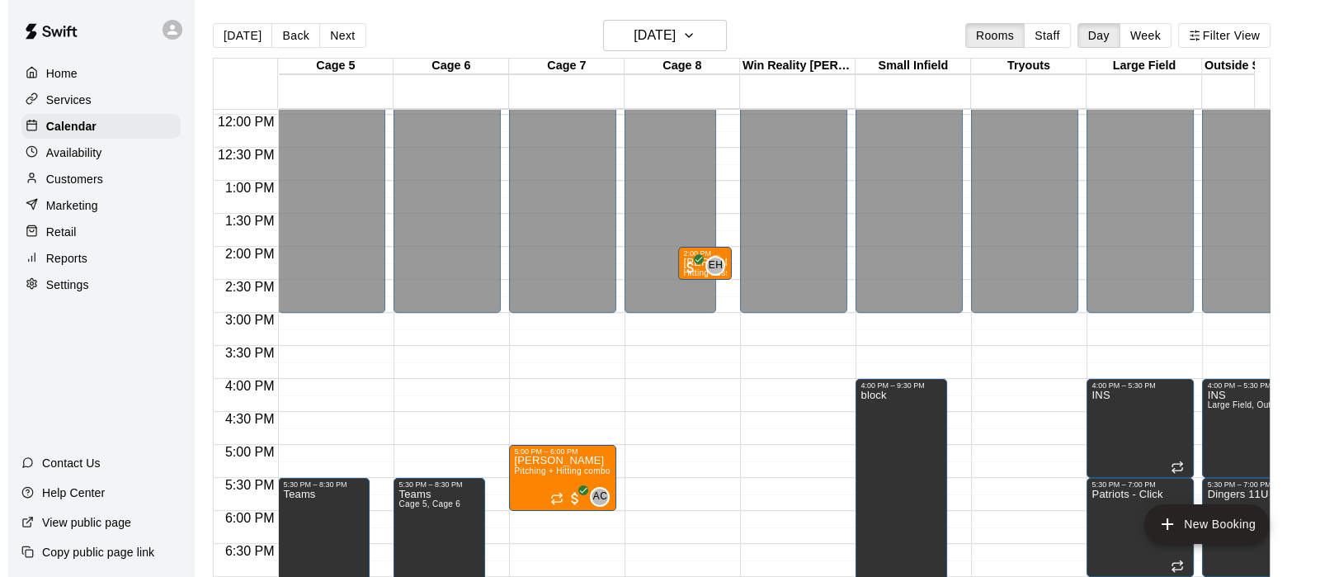
scroll to position [790, 0]
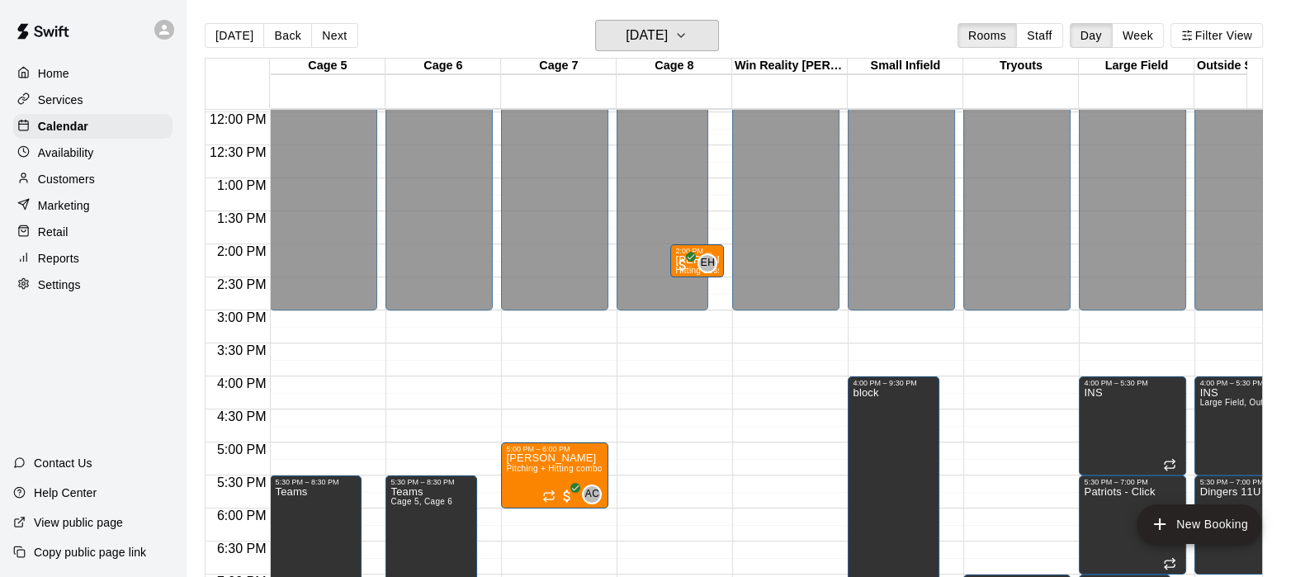
click at [660, 26] on h6 "Friday Aug 08" at bounding box center [646, 35] width 42 height 23
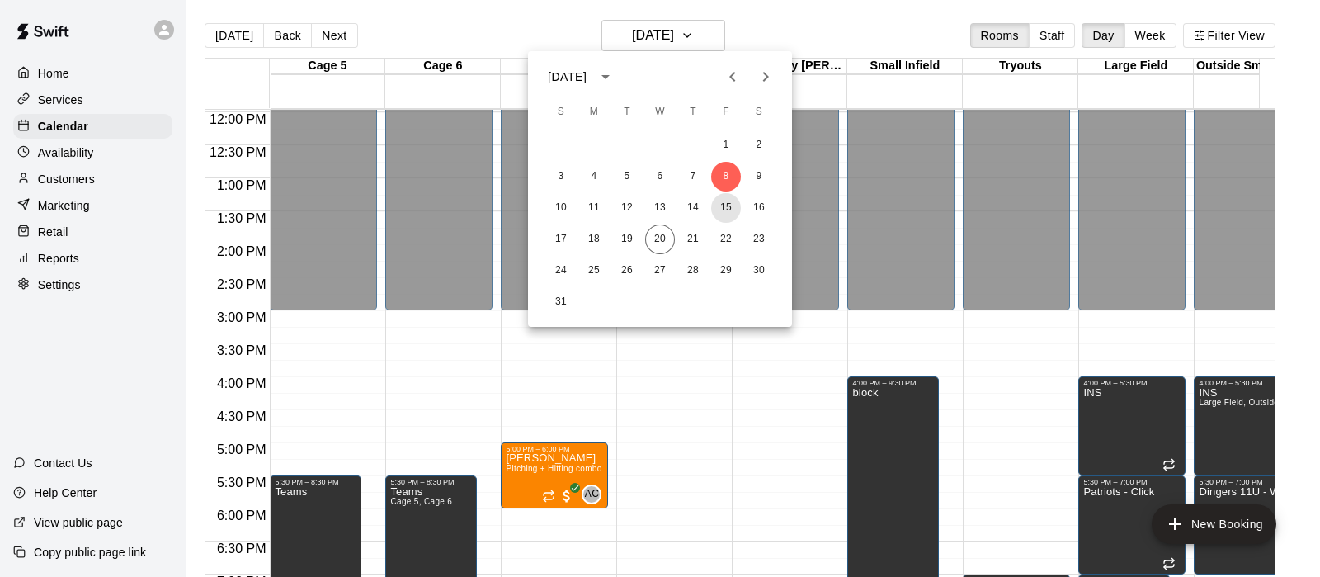
click at [722, 204] on button "15" at bounding box center [726, 208] width 30 height 30
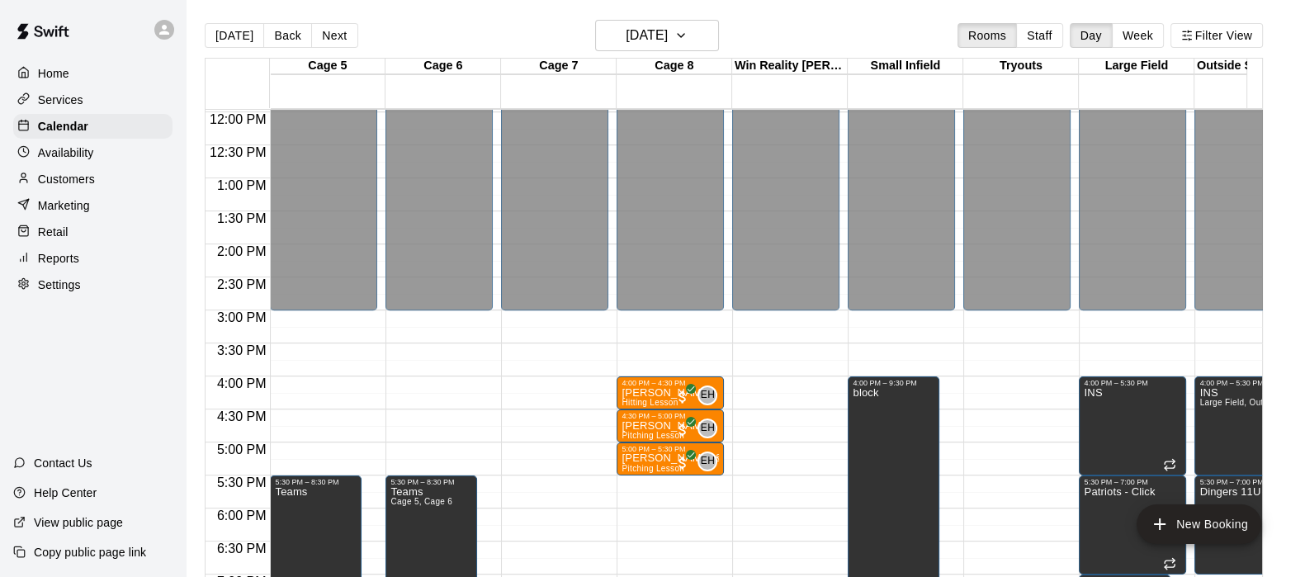
click at [622, 458] on p "Brandy Padilla & 1 other" at bounding box center [669, 458] width 97 height 0
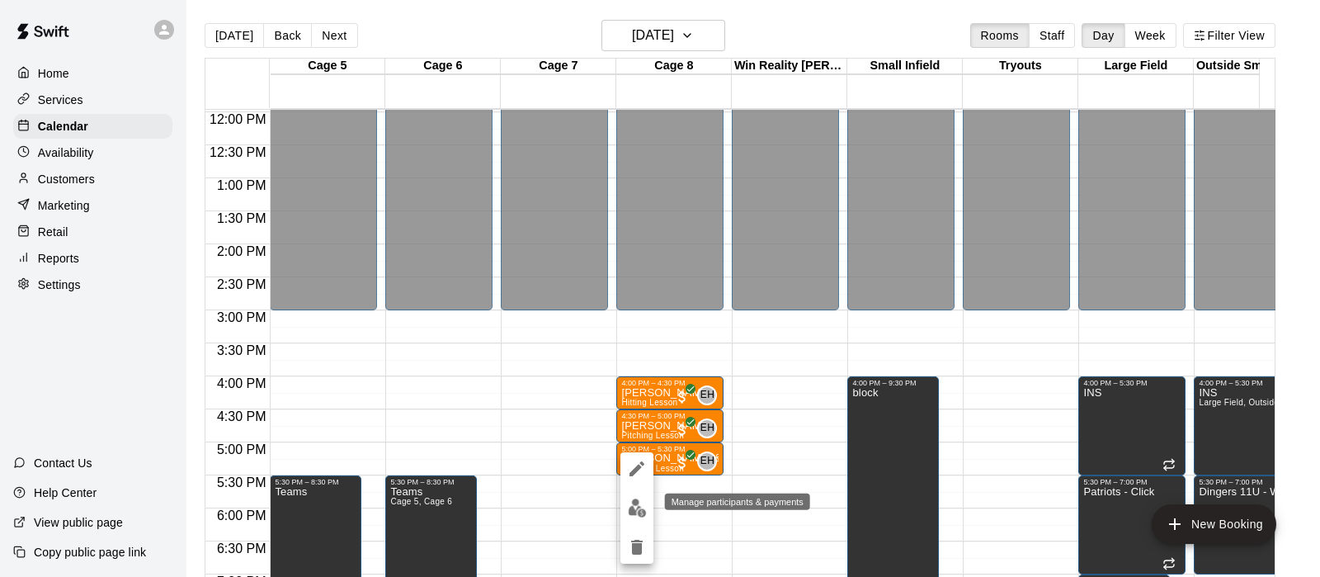
click at [635, 512] on img "edit" at bounding box center [637, 507] width 19 height 19
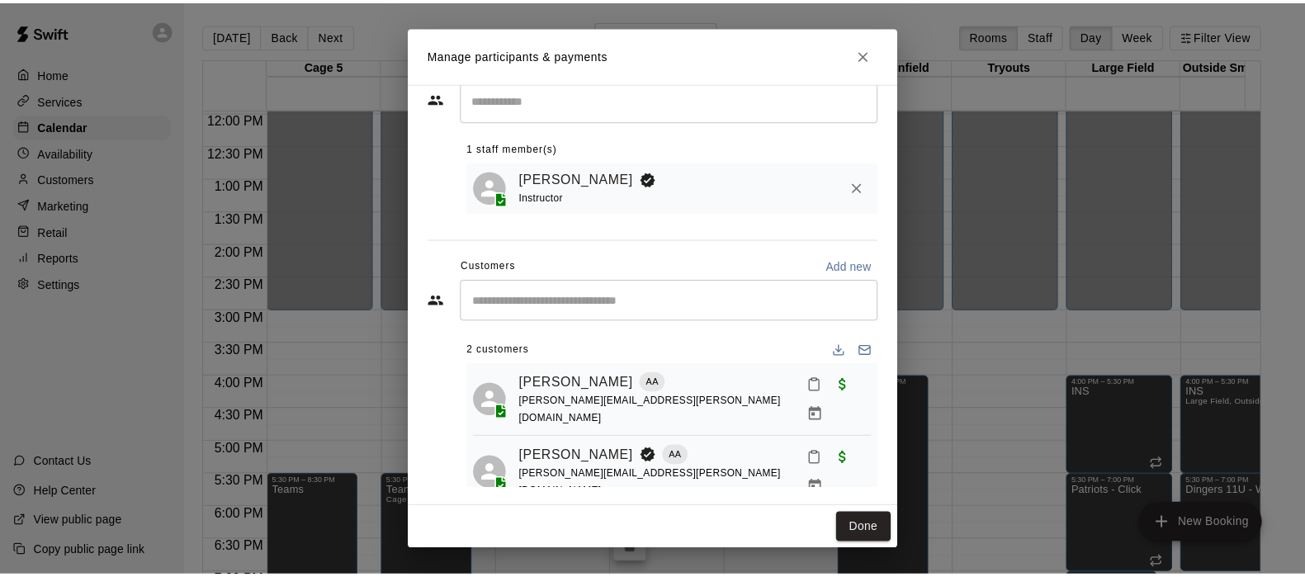
scroll to position [47, 0]
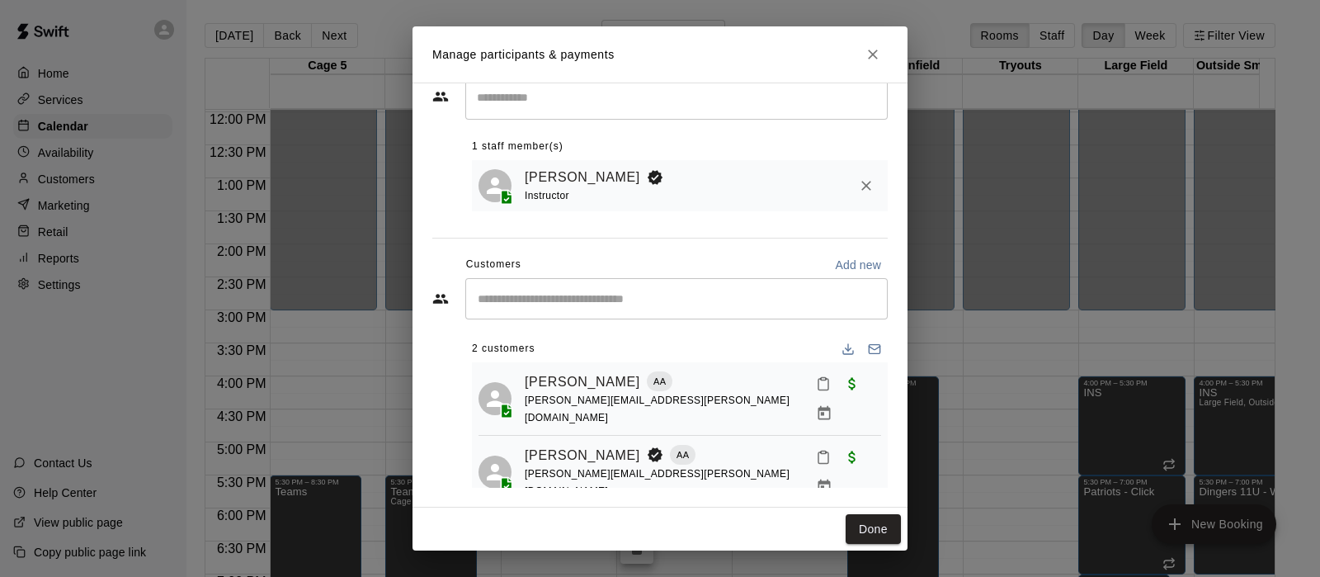
click at [858, 534] on button "Done" at bounding box center [873, 529] width 55 height 31
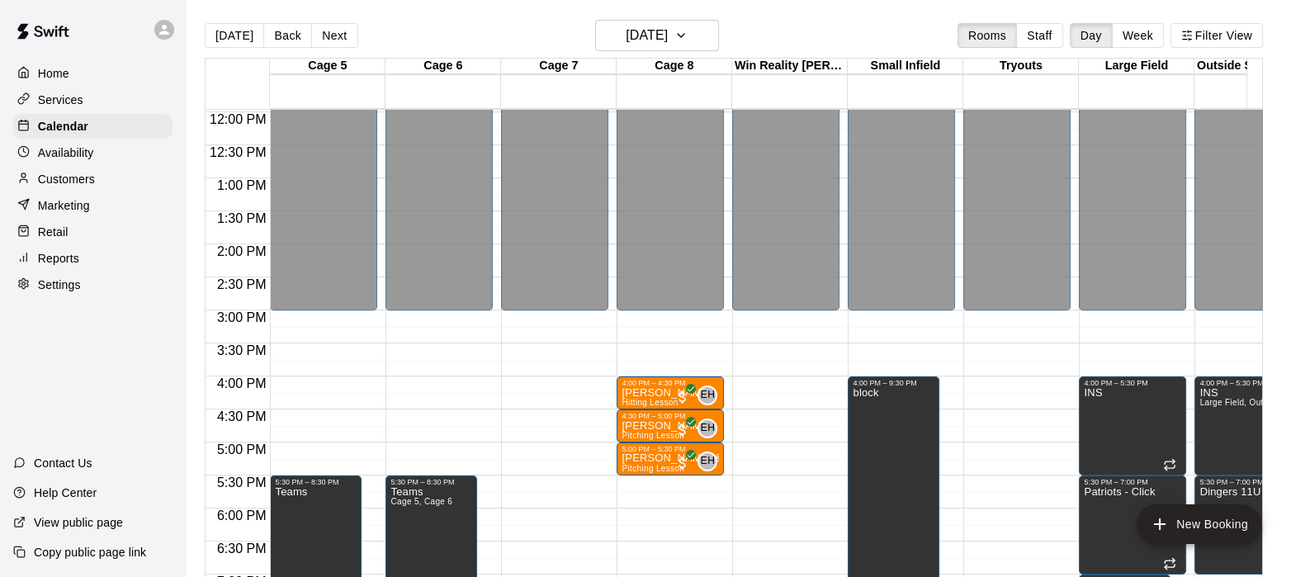
click at [327, 26] on button "Next" at bounding box center [334, 35] width 46 height 25
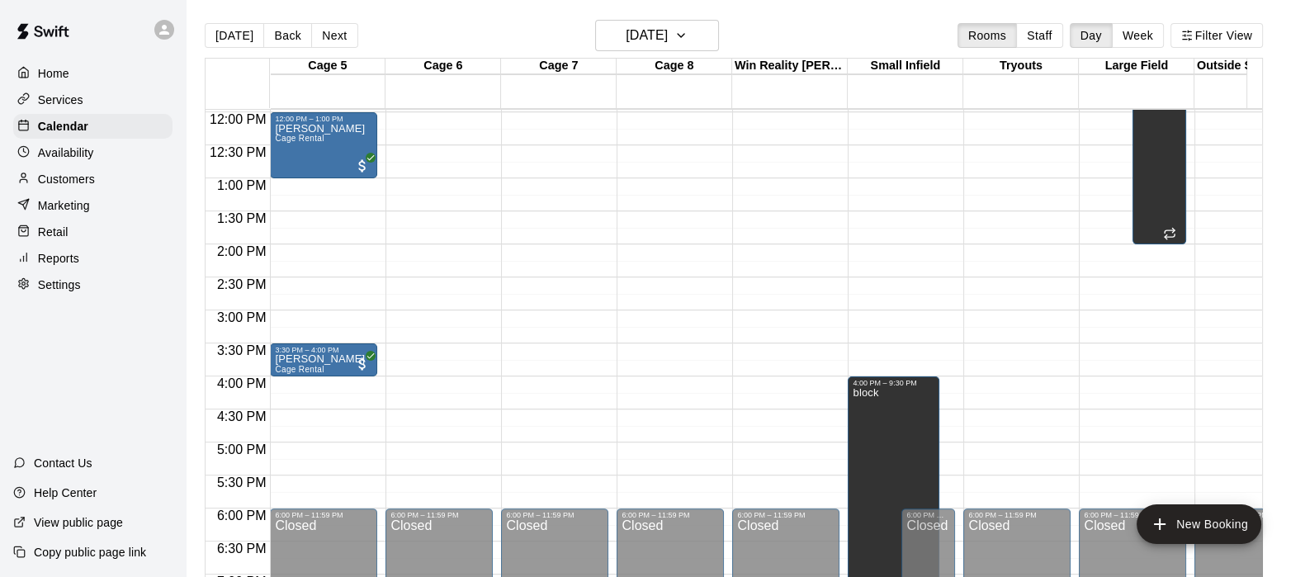
click at [232, 32] on button "Today" at bounding box center [234, 35] width 59 height 25
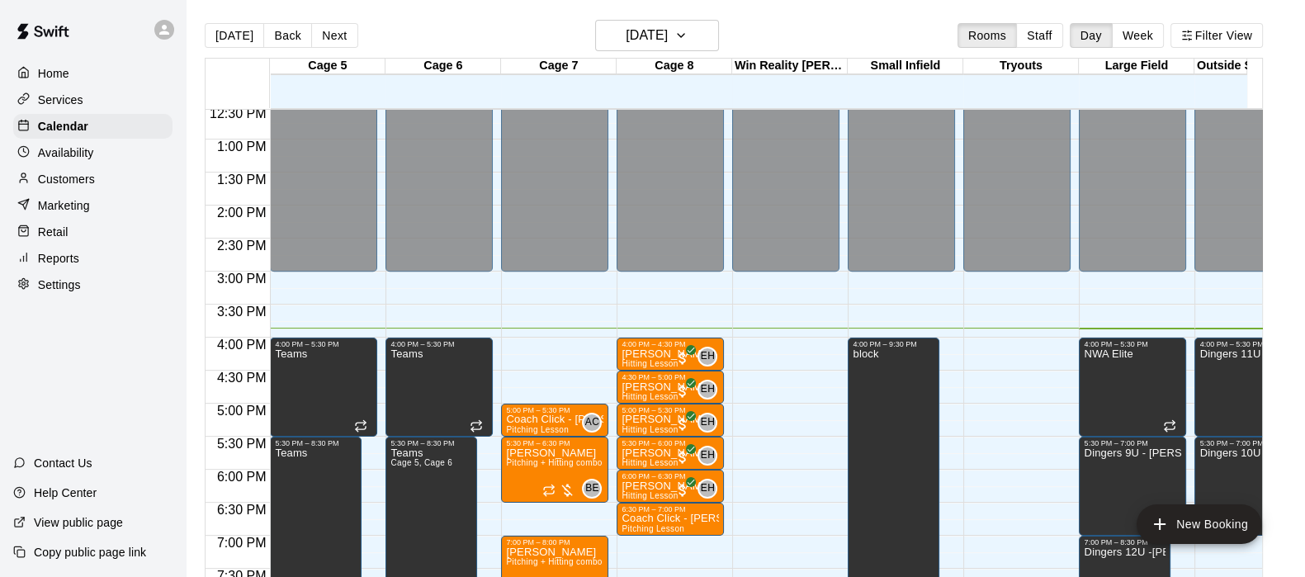
scroll to position [838, 0]
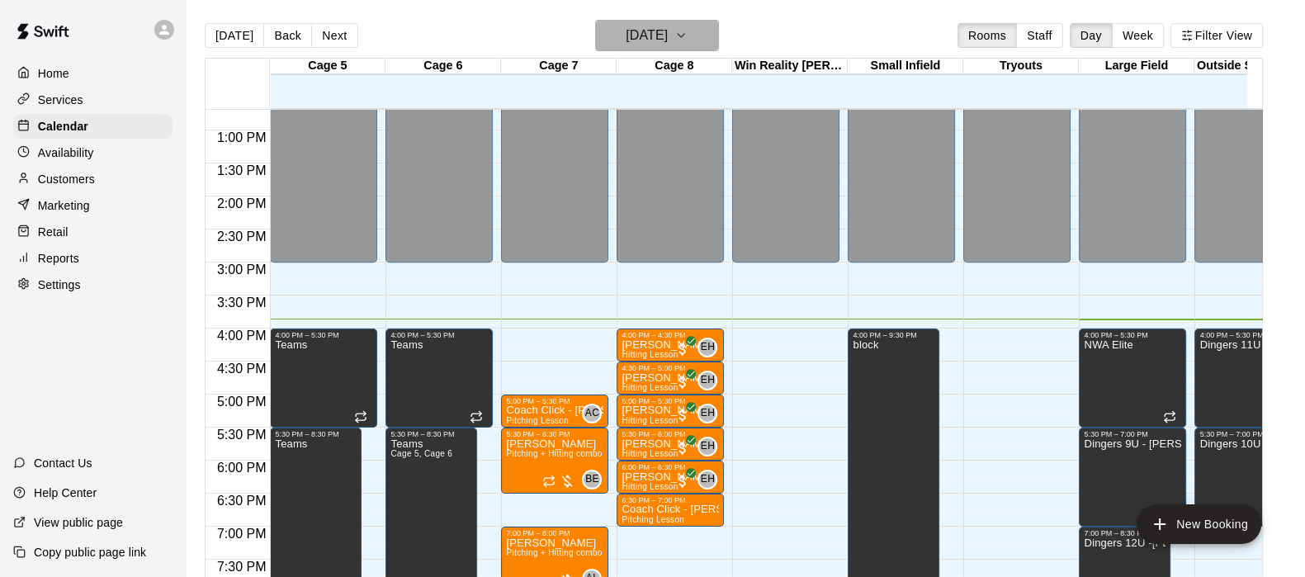
click at [646, 31] on h6 "Wednesday Aug 20" at bounding box center [646, 35] width 42 height 23
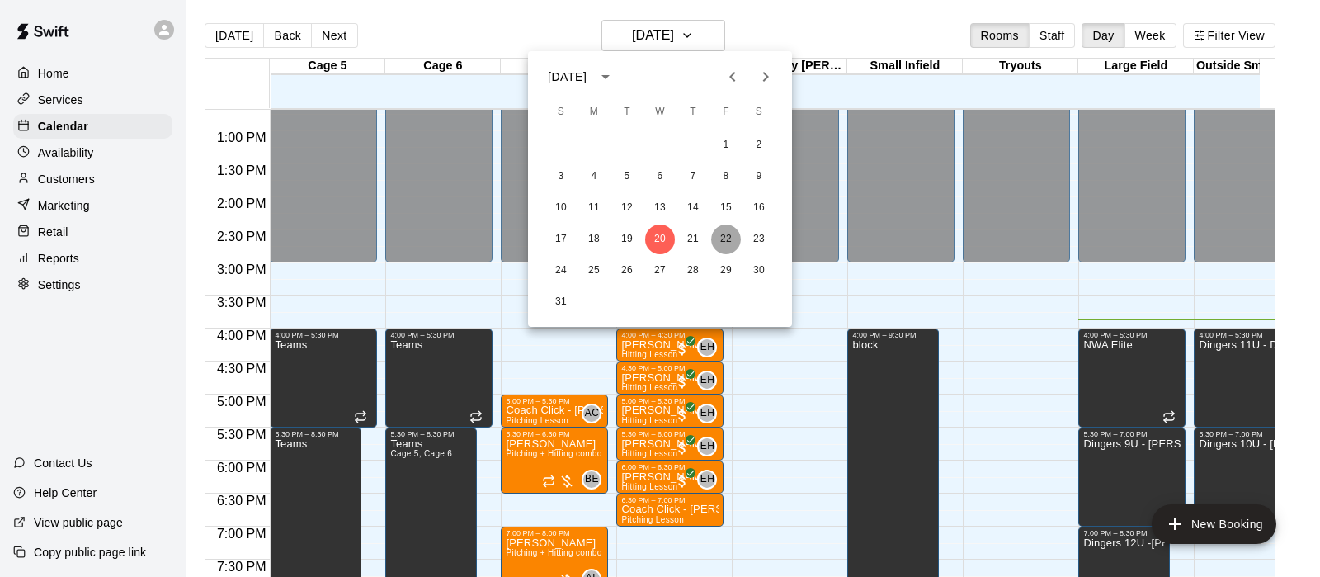
click at [730, 234] on button "22" at bounding box center [726, 239] width 30 height 30
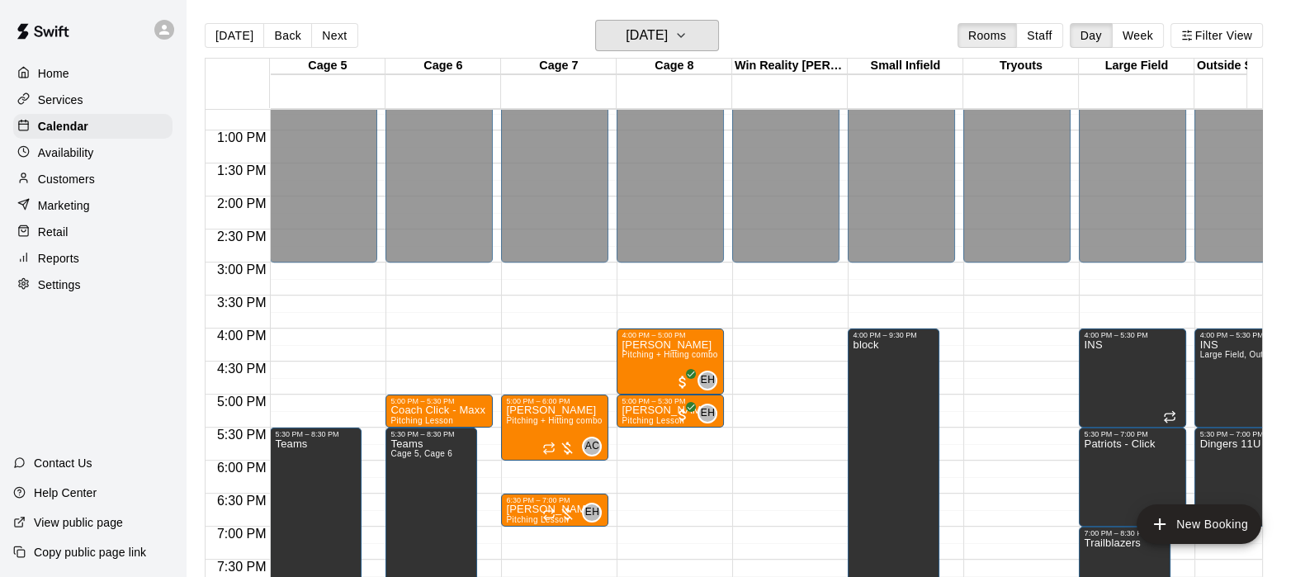
click at [631, 24] on h6 "Friday Aug 22" at bounding box center [646, 35] width 42 height 23
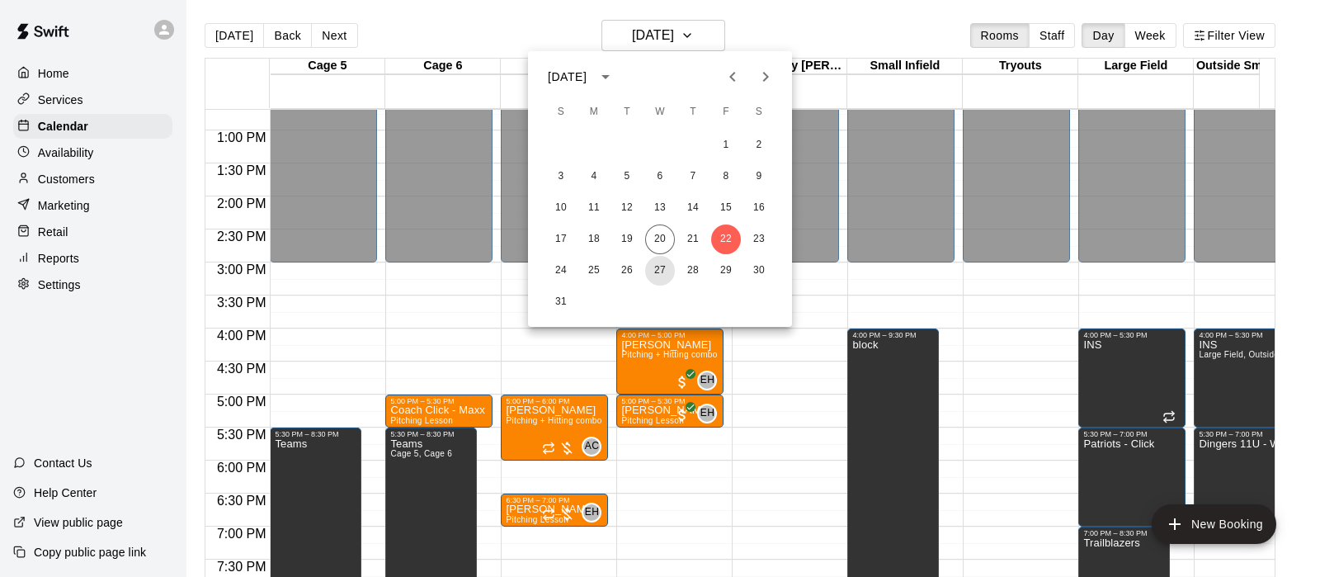
click at [651, 275] on button "27" at bounding box center [660, 271] width 30 height 30
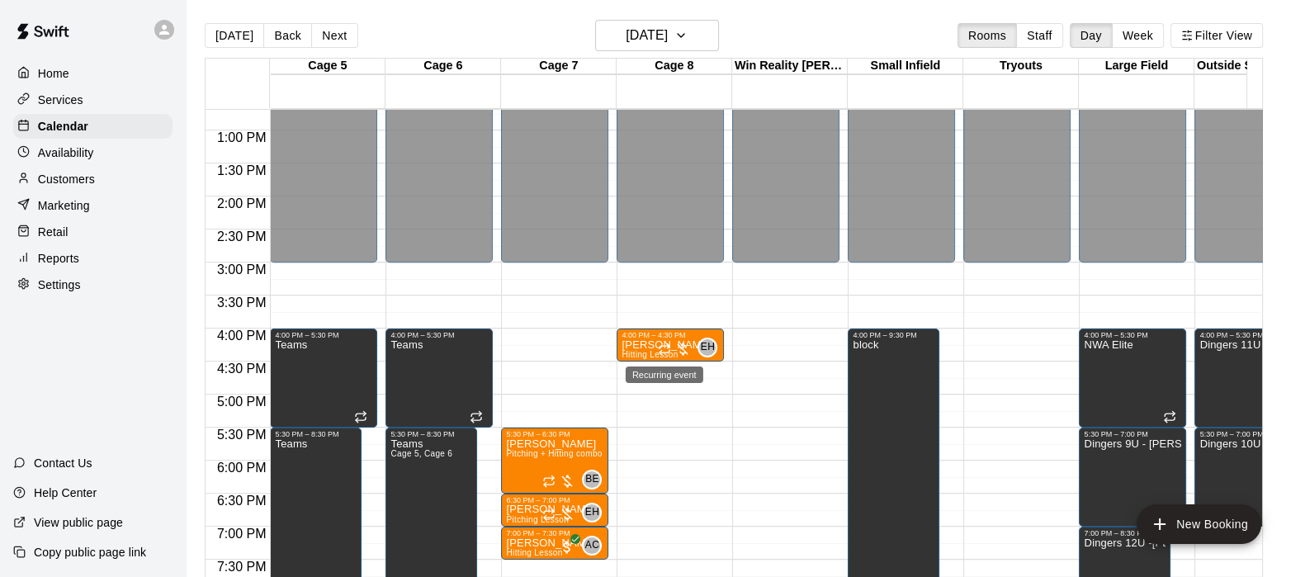
click at [669, 351] on icon "Recurring event" at bounding box center [664, 348] width 13 height 13
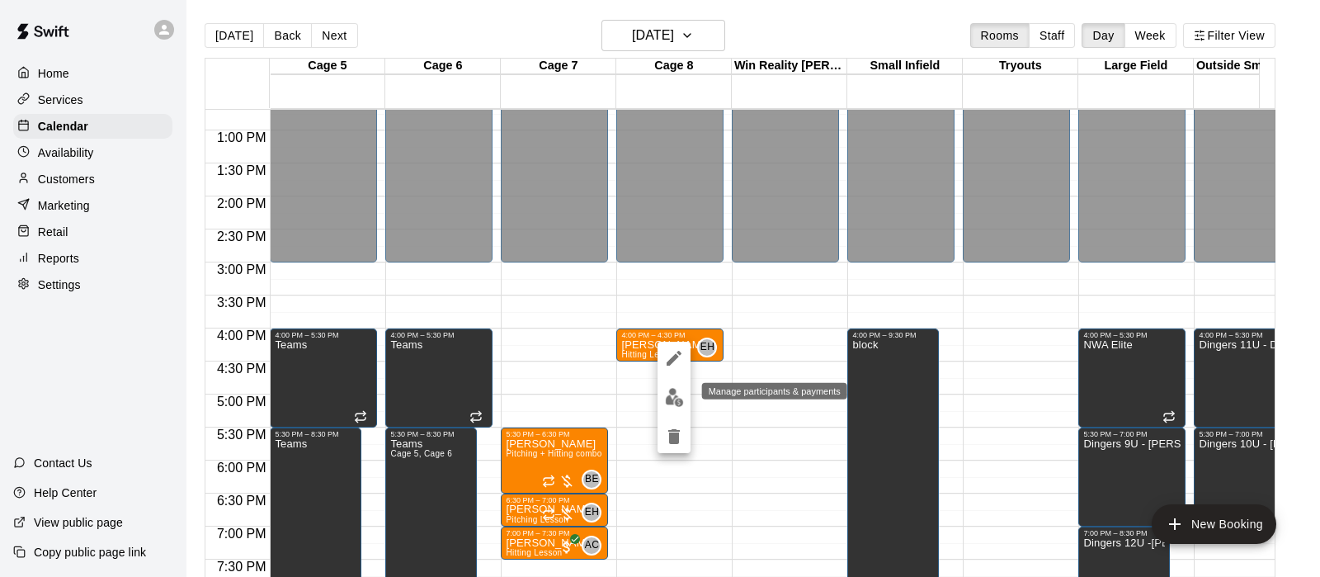
click at [673, 389] on img "edit" at bounding box center [674, 397] width 19 height 19
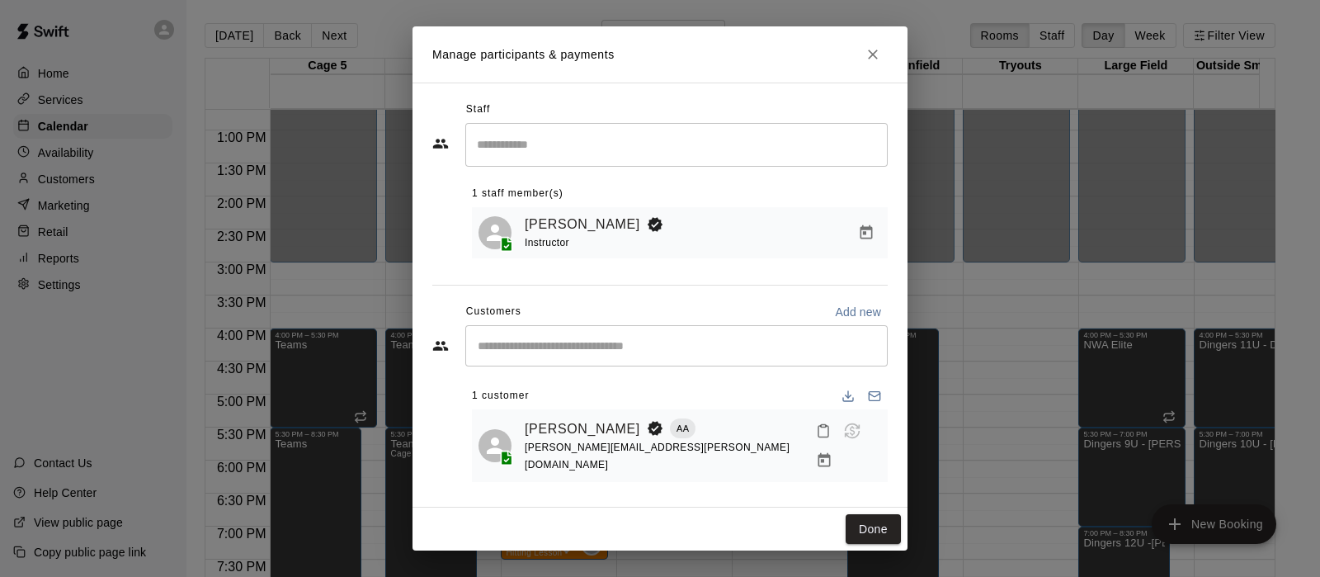
click at [866, 530] on button "Done" at bounding box center [873, 529] width 55 height 31
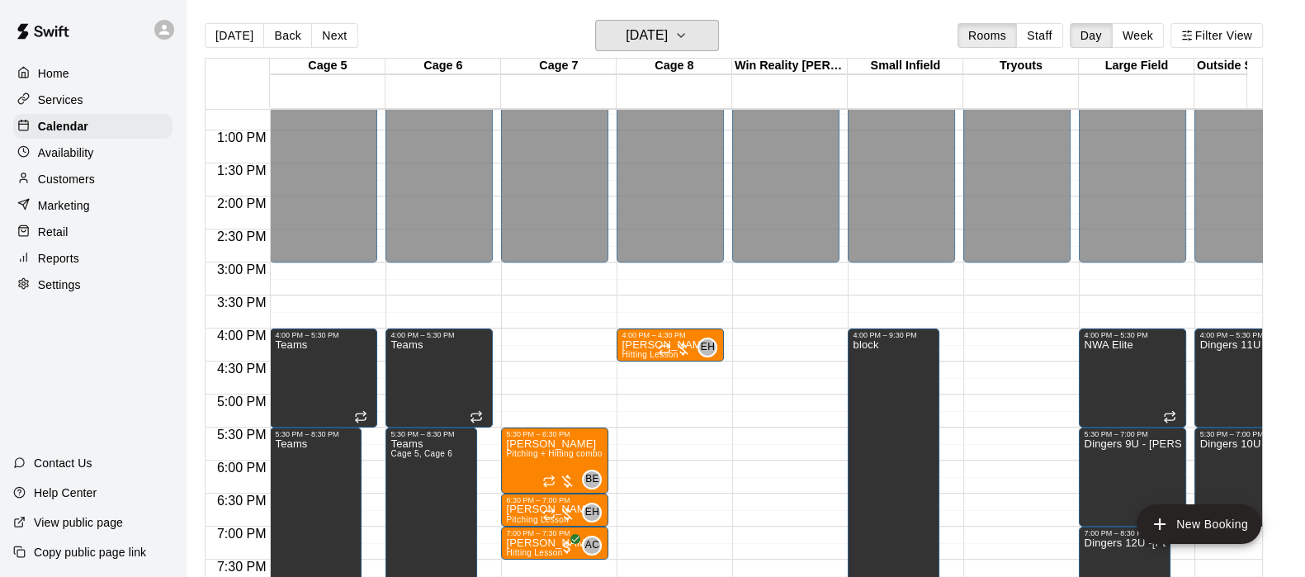
drag, startPoint x: 660, startPoint y: 50, endPoint x: 614, endPoint y: 37, distance: 47.8
click at [625, 37] on h6 "Wednesday Aug 27" at bounding box center [646, 35] width 42 height 23
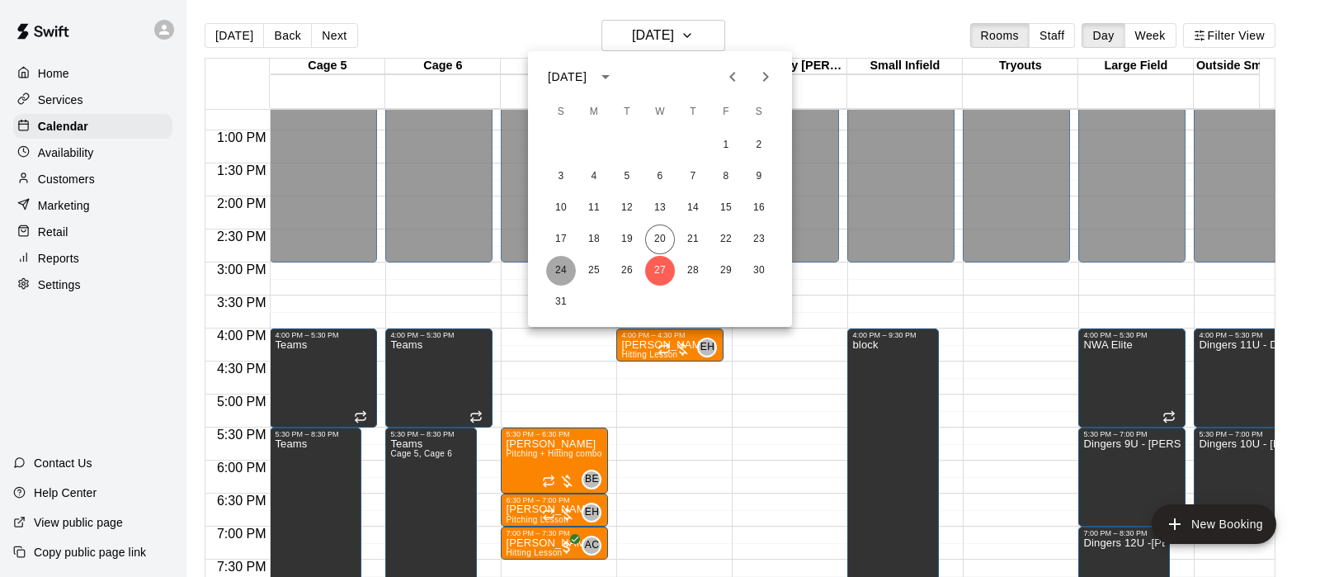
click at [555, 266] on button "24" at bounding box center [561, 271] width 30 height 30
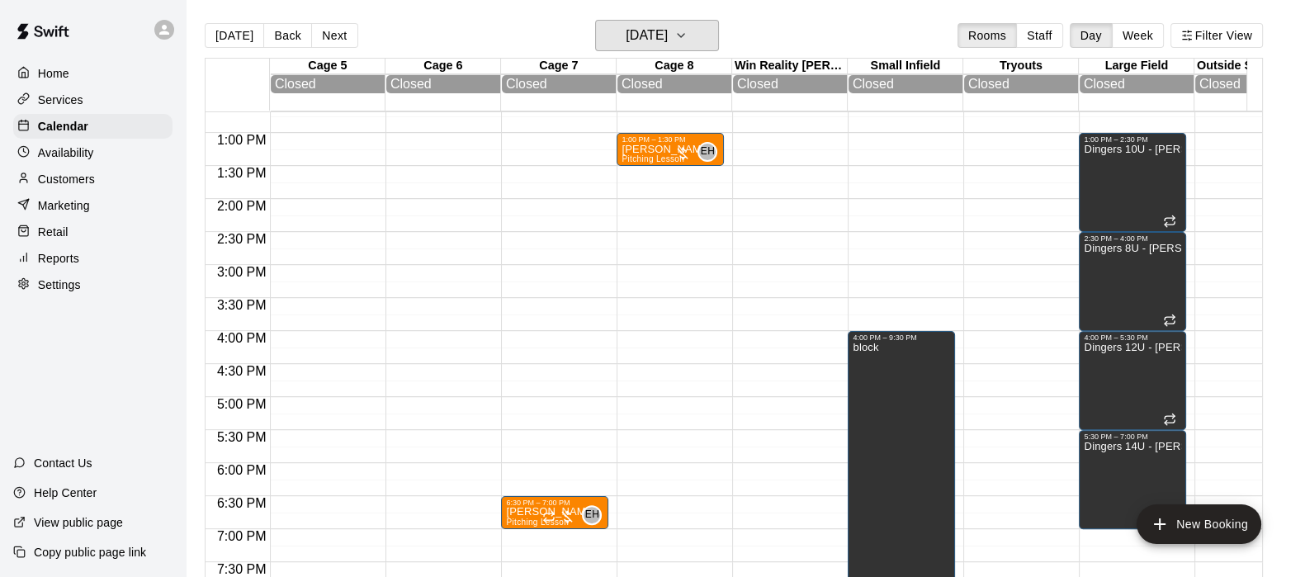
click at [639, 35] on h6 "Sunday Aug 24" at bounding box center [646, 35] width 42 height 23
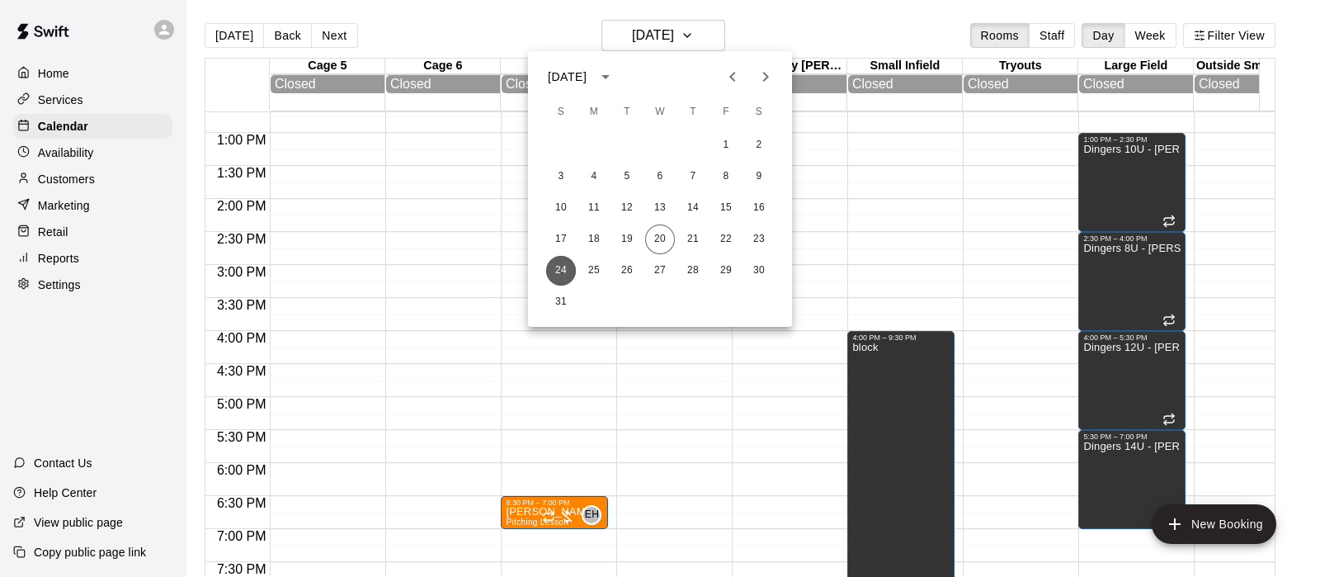
click at [557, 274] on button "24" at bounding box center [561, 271] width 30 height 30
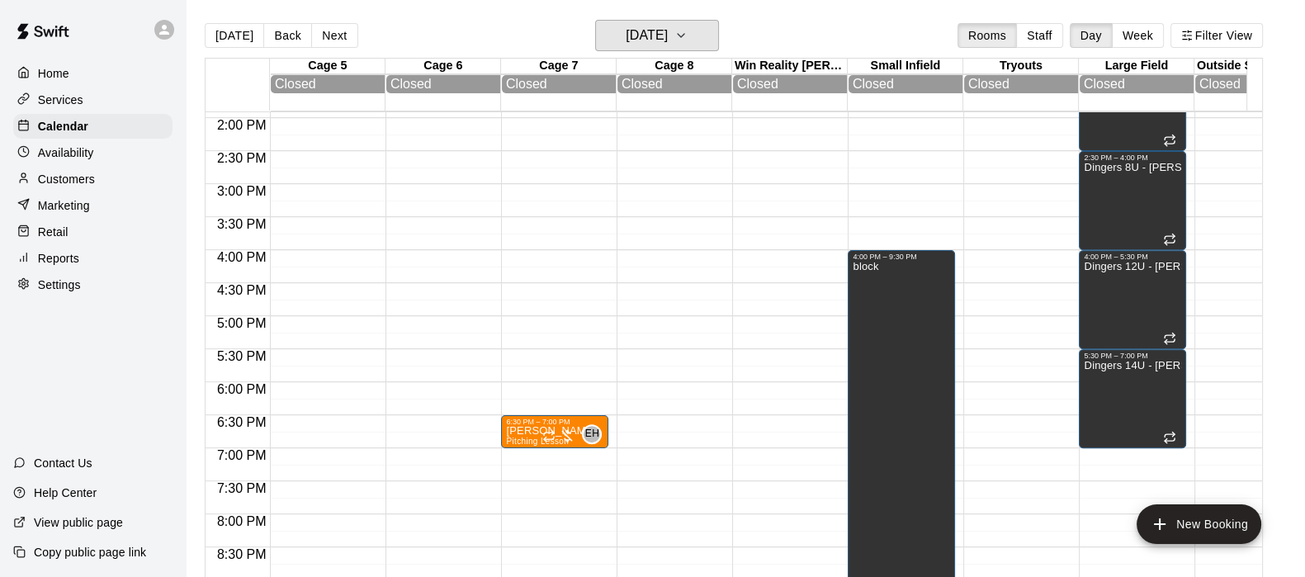
scroll to position [941, 0]
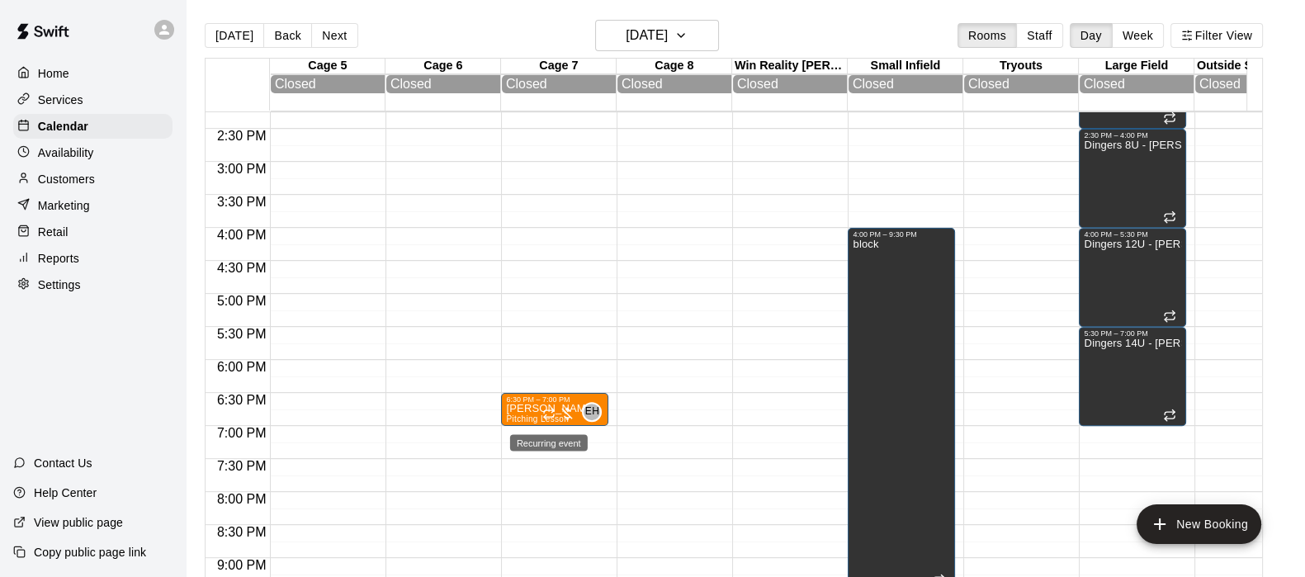
click at [545, 413] on icon "Recurring event" at bounding box center [549, 411] width 10 height 2
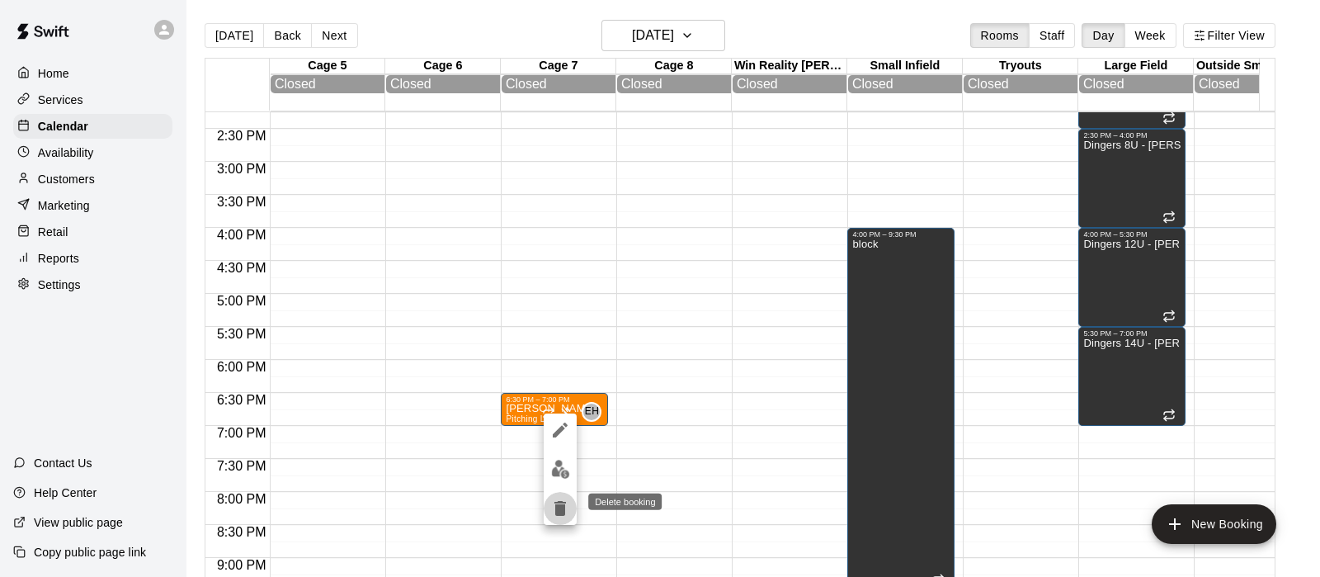
click at [557, 512] on icon "delete" at bounding box center [561, 508] width 12 height 15
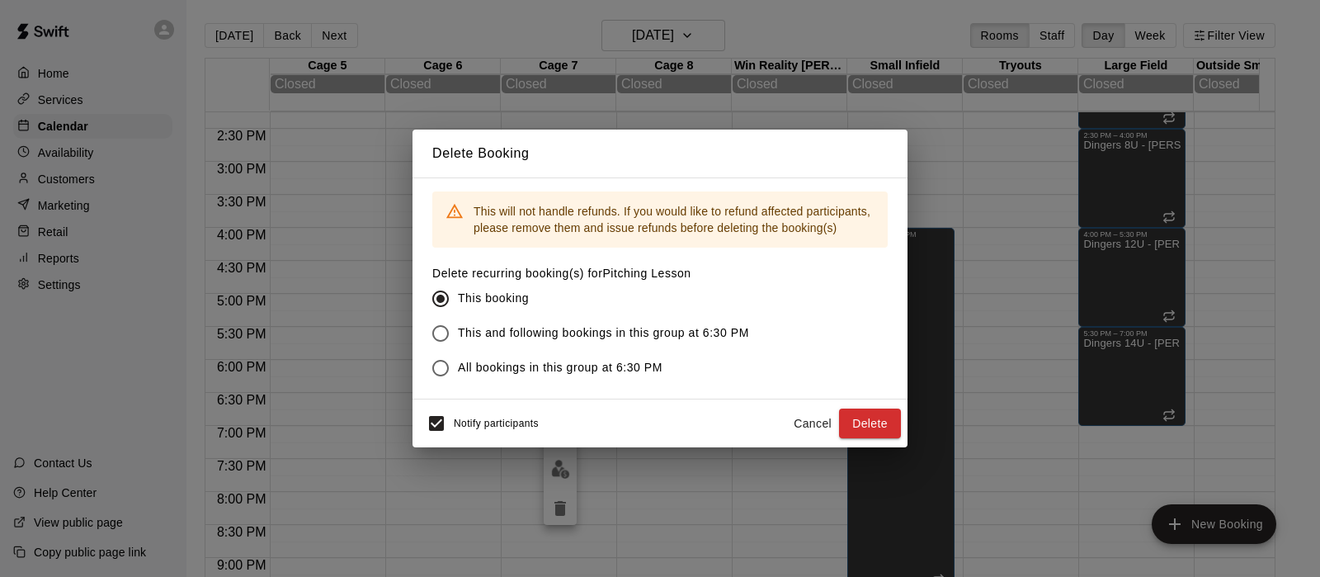
click at [819, 421] on button "Cancel" at bounding box center [812, 423] width 53 height 31
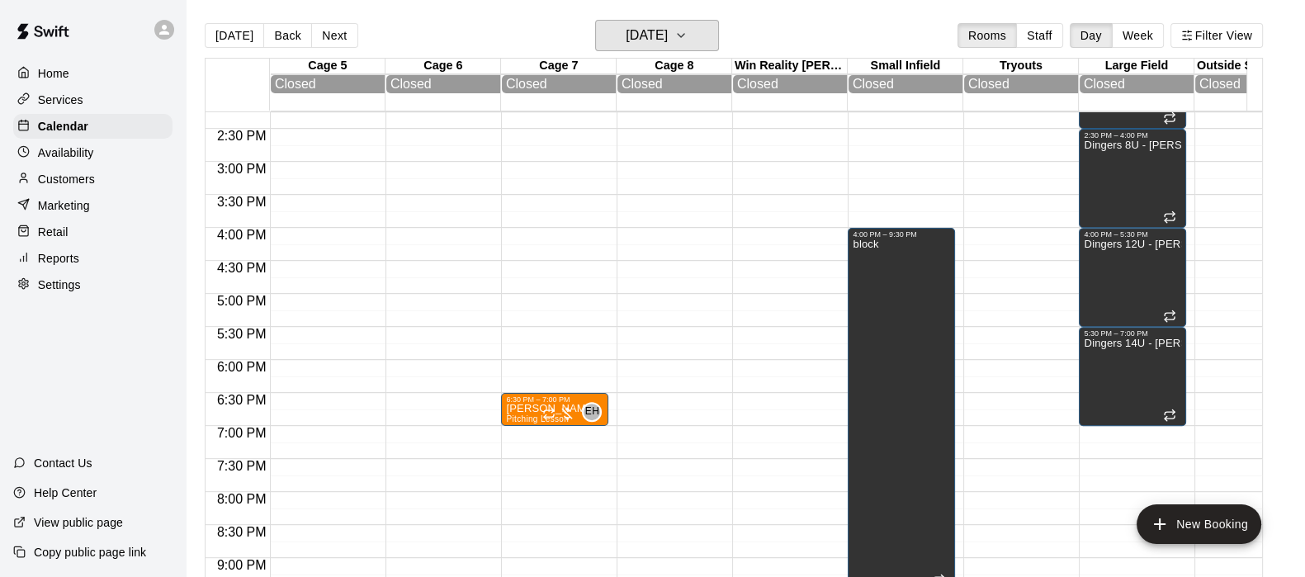
click at [668, 43] on h6 "Sunday Aug 24" at bounding box center [646, 35] width 42 height 23
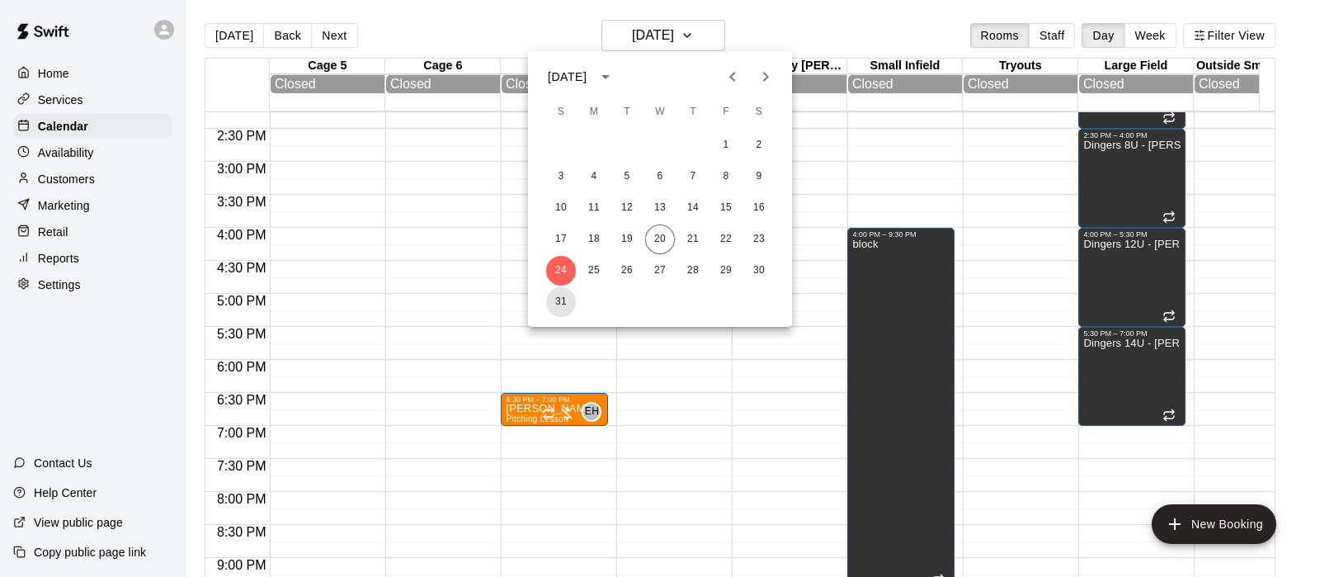
click at [557, 300] on button "31" at bounding box center [561, 302] width 30 height 30
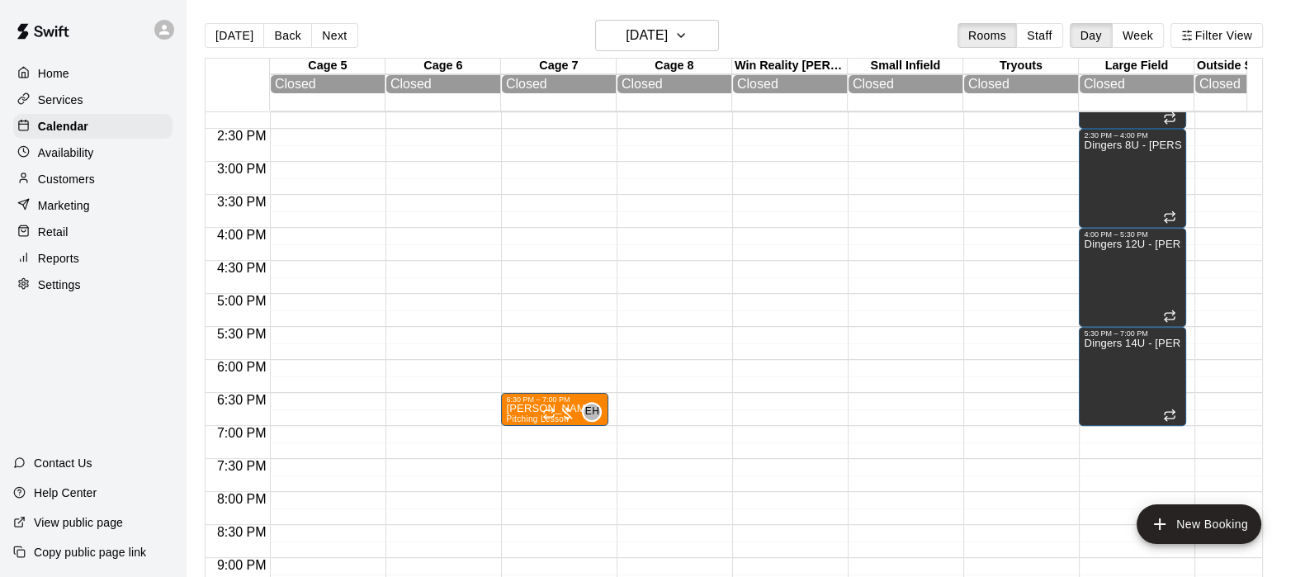
click at [554, 416] on icon "Recurring event" at bounding box center [548, 413] width 13 height 13
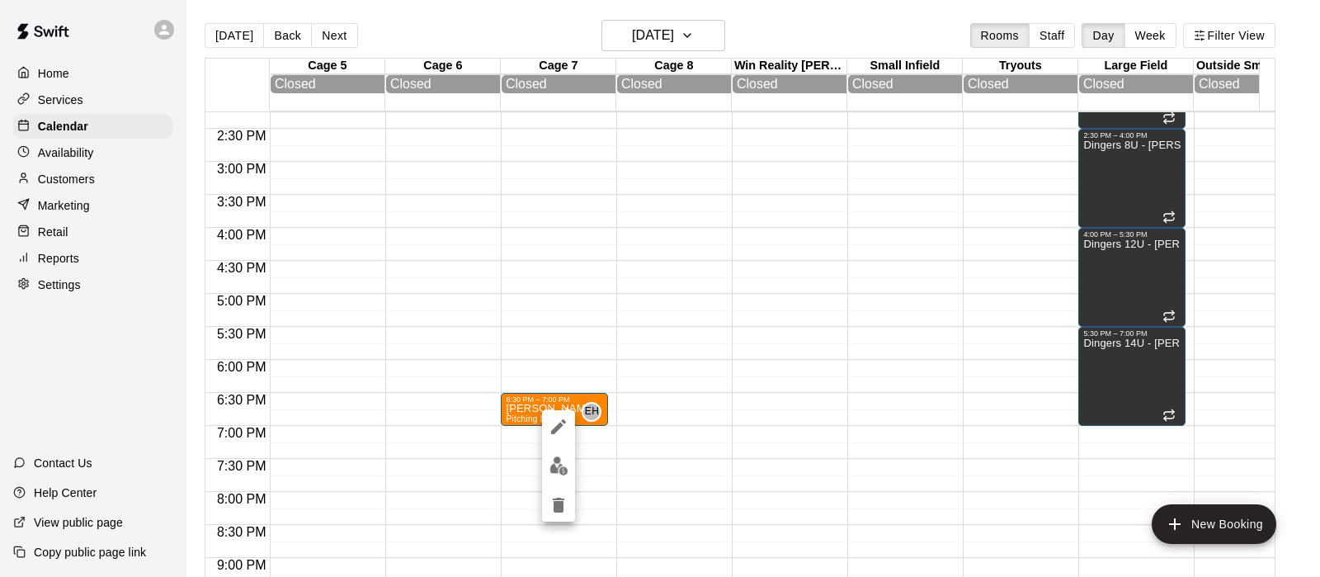
click at [475, 457] on div at bounding box center [660, 288] width 1320 height 577
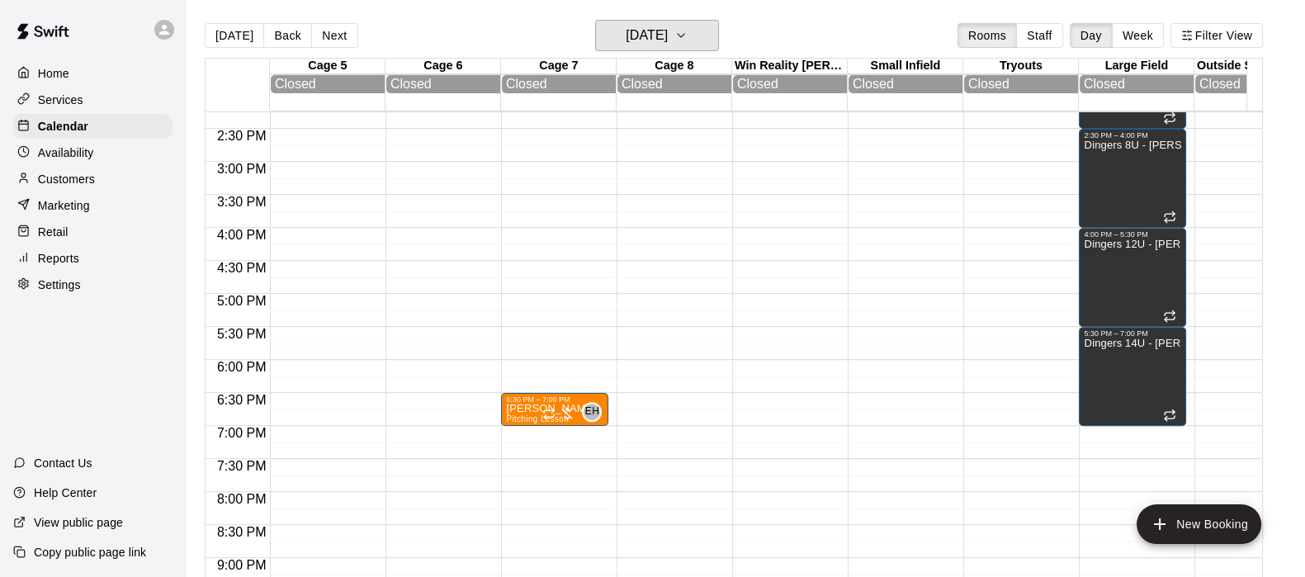
click at [625, 26] on h6 "Sunday Aug 31" at bounding box center [646, 35] width 42 height 23
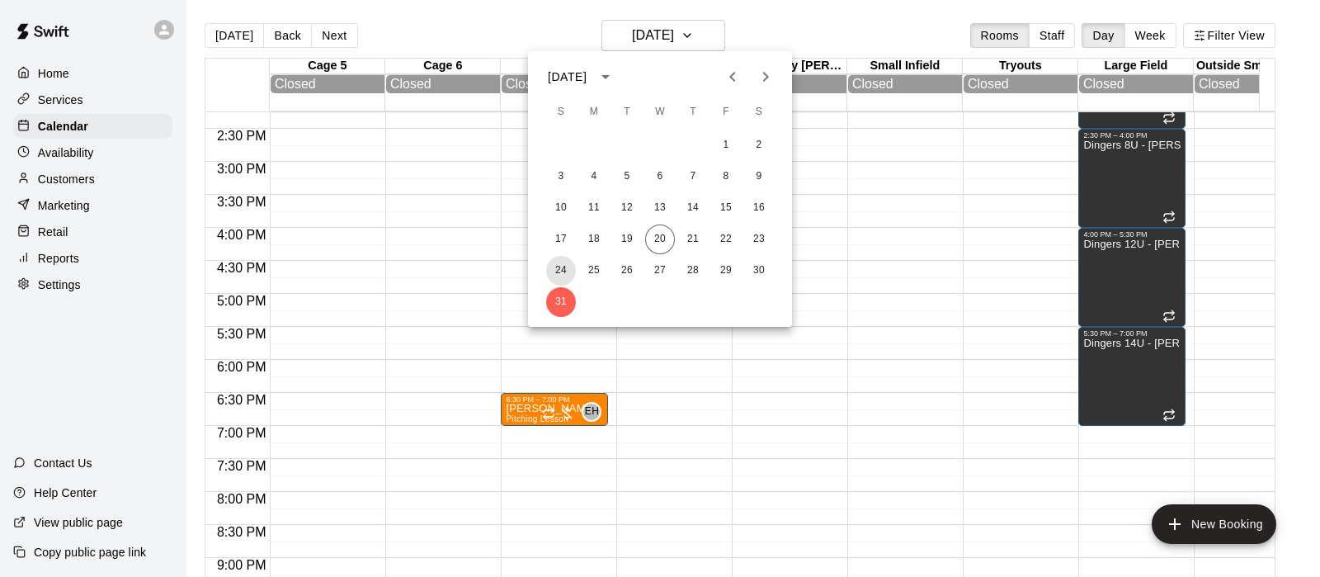
click at [564, 285] on button "24" at bounding box center [561, 271] width 30 height 30
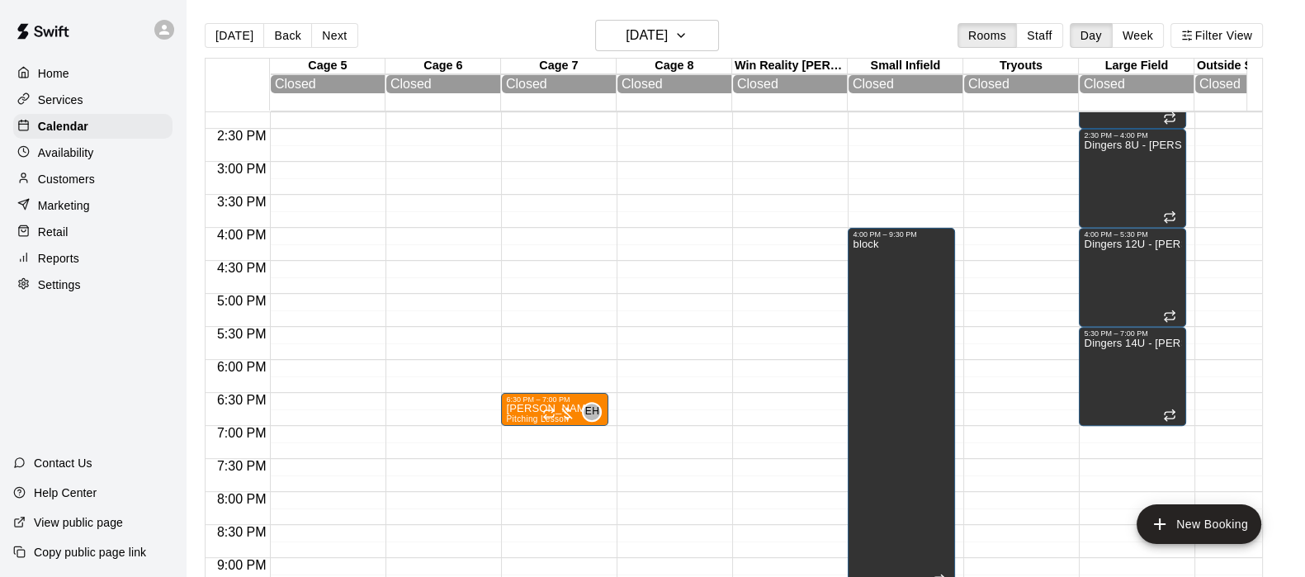
click at [567, 401] on div "6:30 PM – 7:00 PM" at bounding box center [554, 399] width 97 height 8
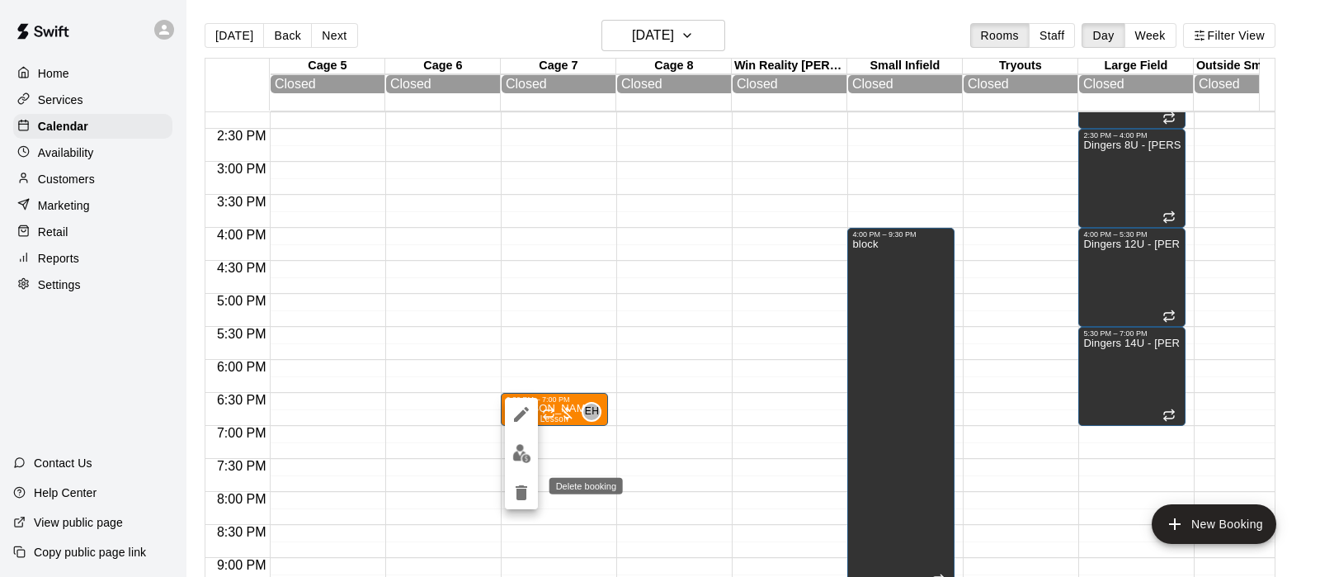
click at [516, 497] on icon "delete" at bounding box center [522, 493] width 20 height 20
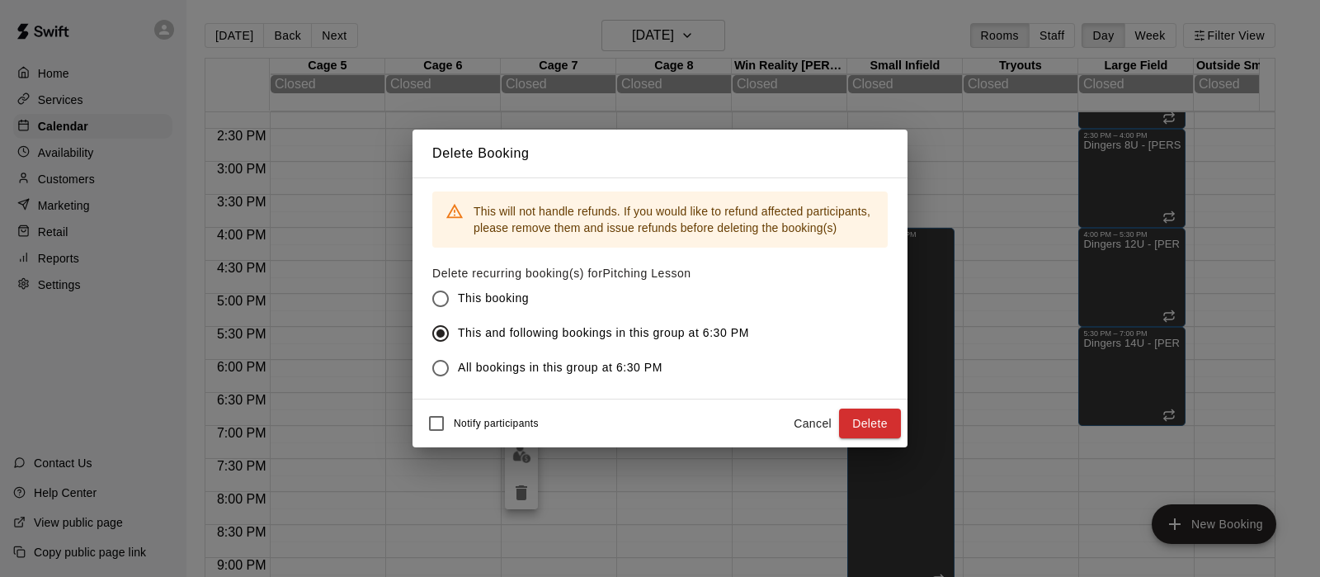
click at [868, 417] on button "Delete" at bounding box center [870, 423] width 62 height 31
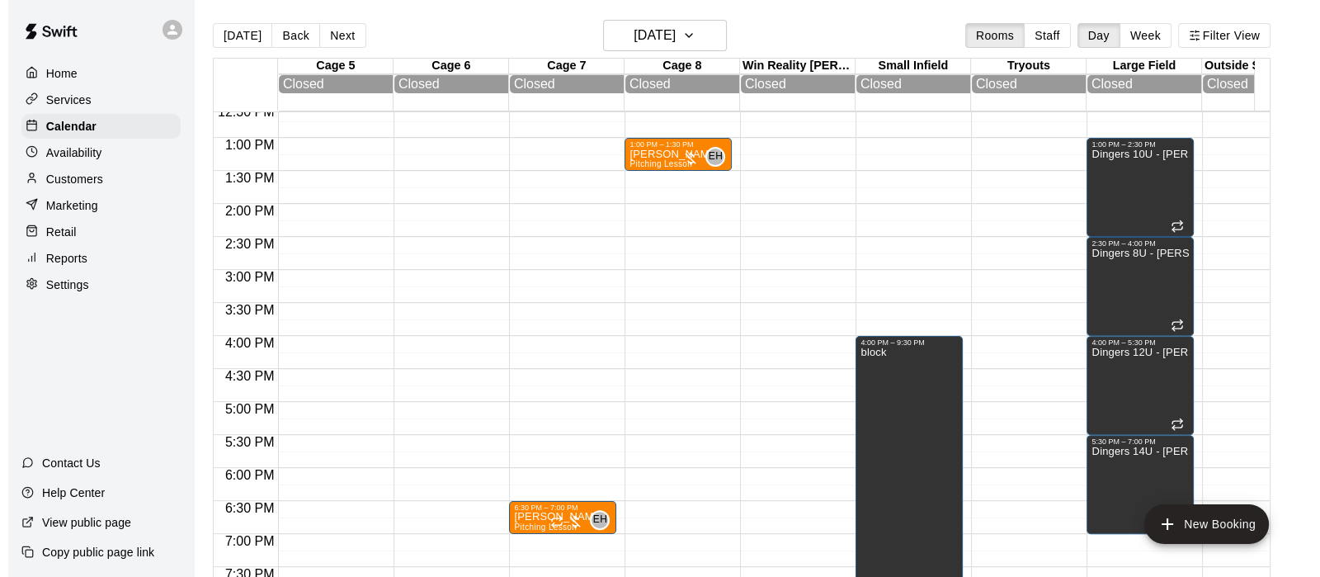
scroll to position [831, 0]
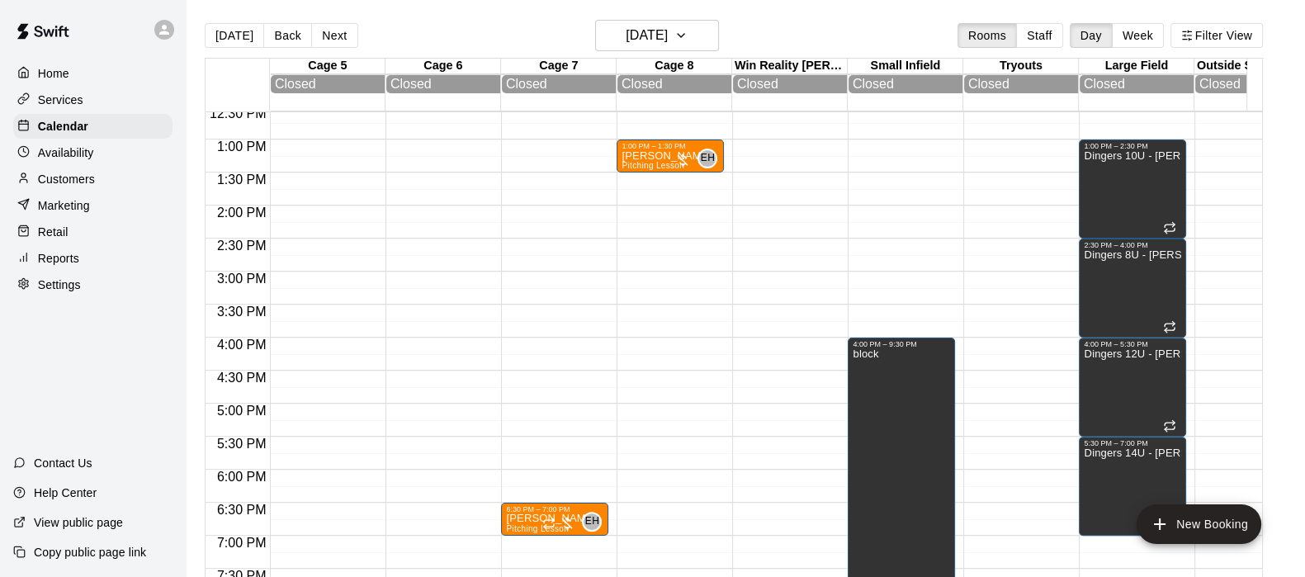
click at [527, 186] on div "6:30 PM – 7:00 PM Brooke Mathis Pitching Lesson EH 0" at bounding box center [554, 73] width 107 height 1584
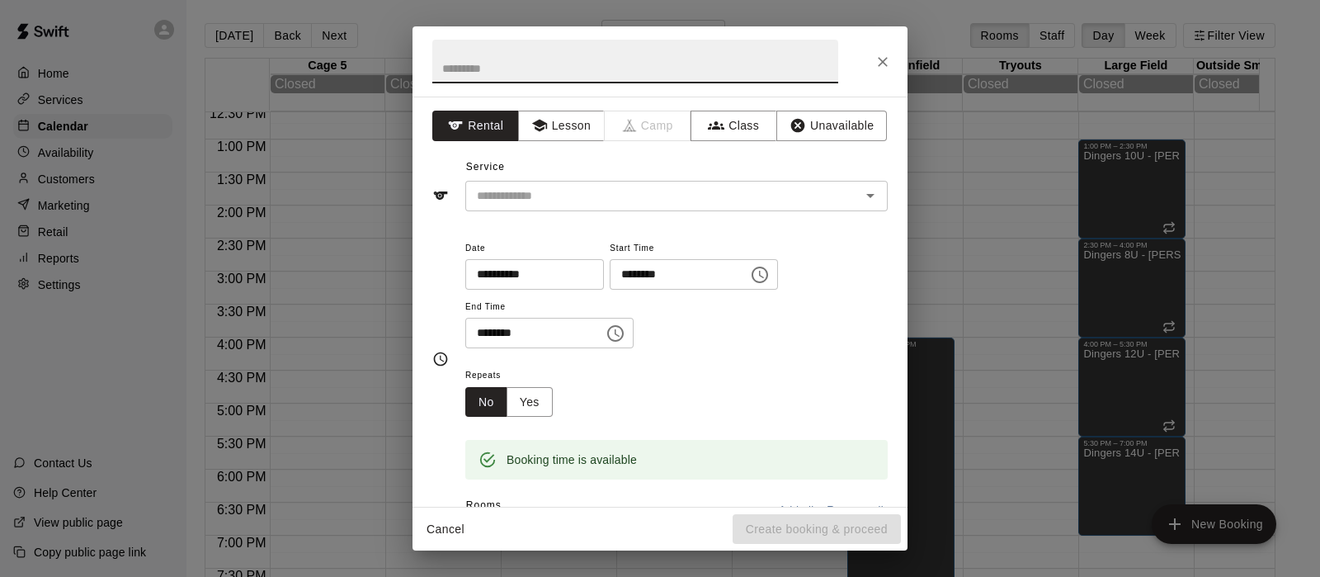
click at [552, 117] on button "Lesson" at bounding box center [561, 126] width 87 height 31
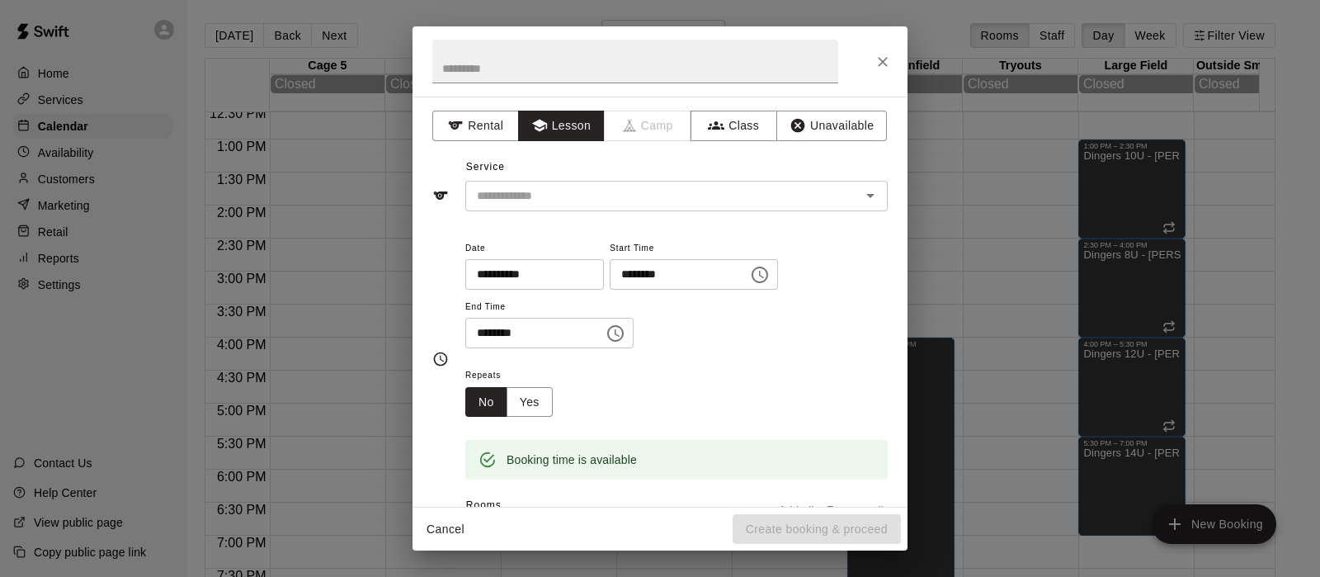
click at [473, 61] on input "text" at bounding box center [635, 62] width 406 height 44
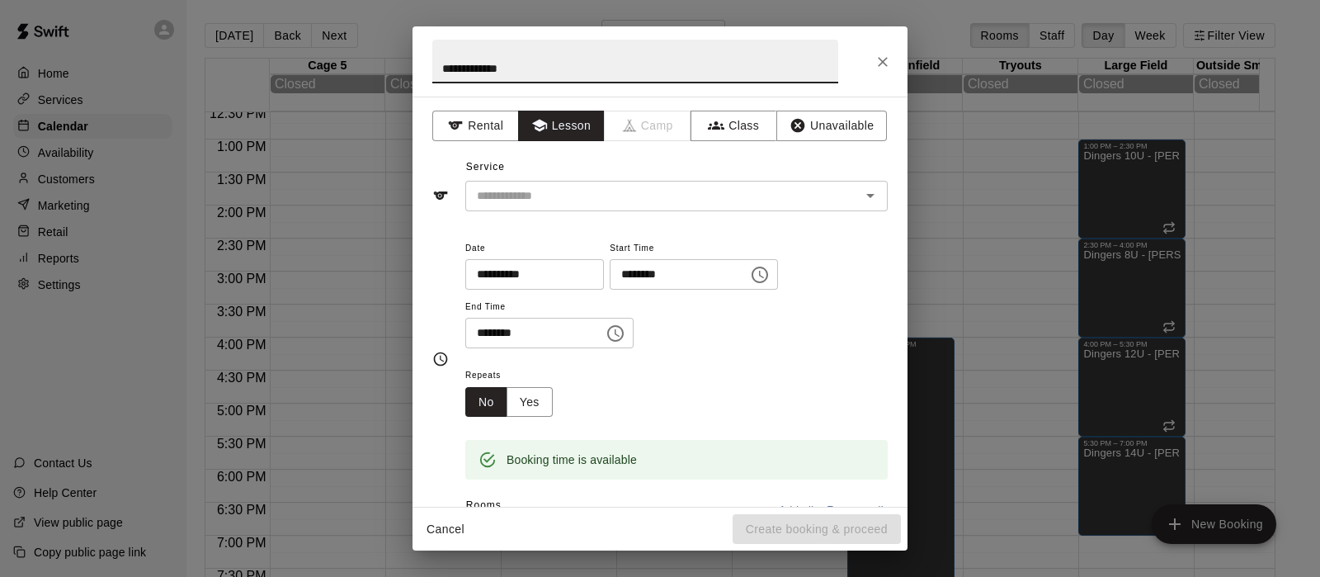
type input "**********"
click at [533, 398] on button "Yes" at bounding box center [530, 402] width 46 height 31
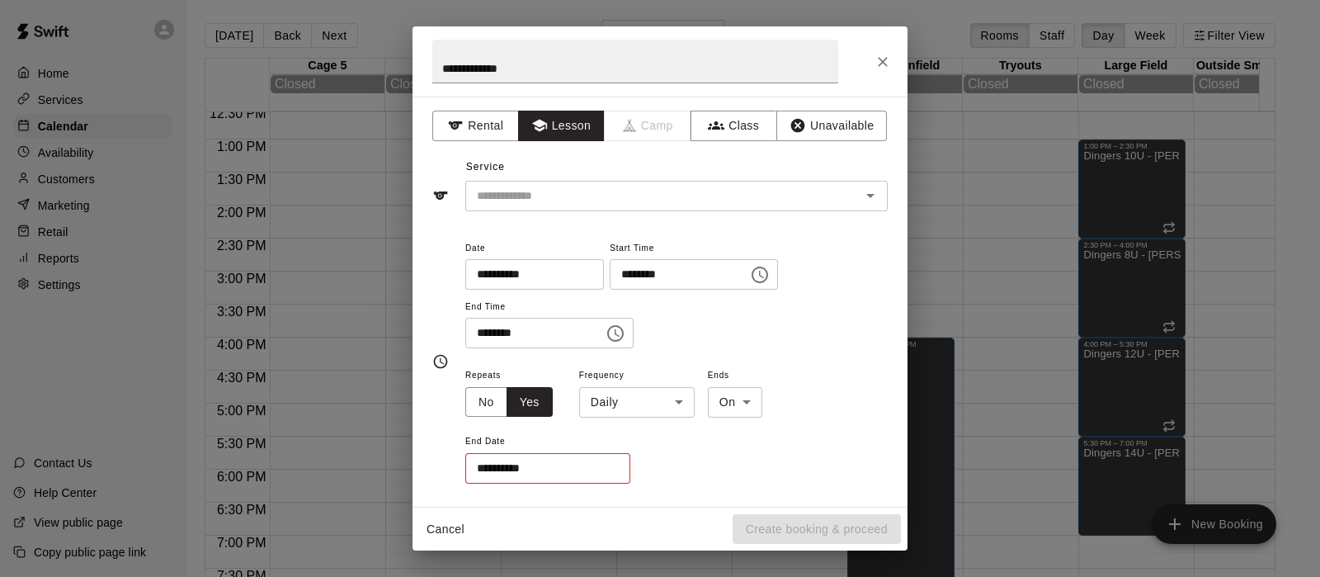
click at [597, 401] on body "Home Services Calendar Availability Customers Marketing Retail Reports Settings…" at bounding box center [660, 301] width 1320 height 603
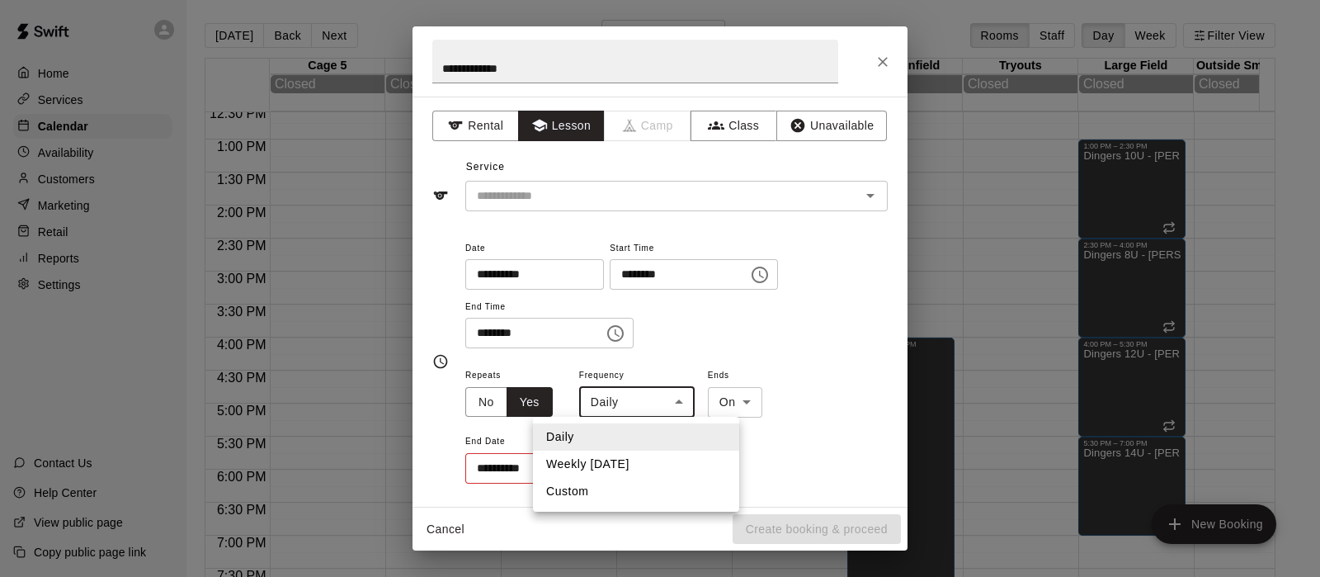
click at [602, 460] on li "Weekly on Sunday" at bounding box center [636, 464] width 206 height 27
type input "******"
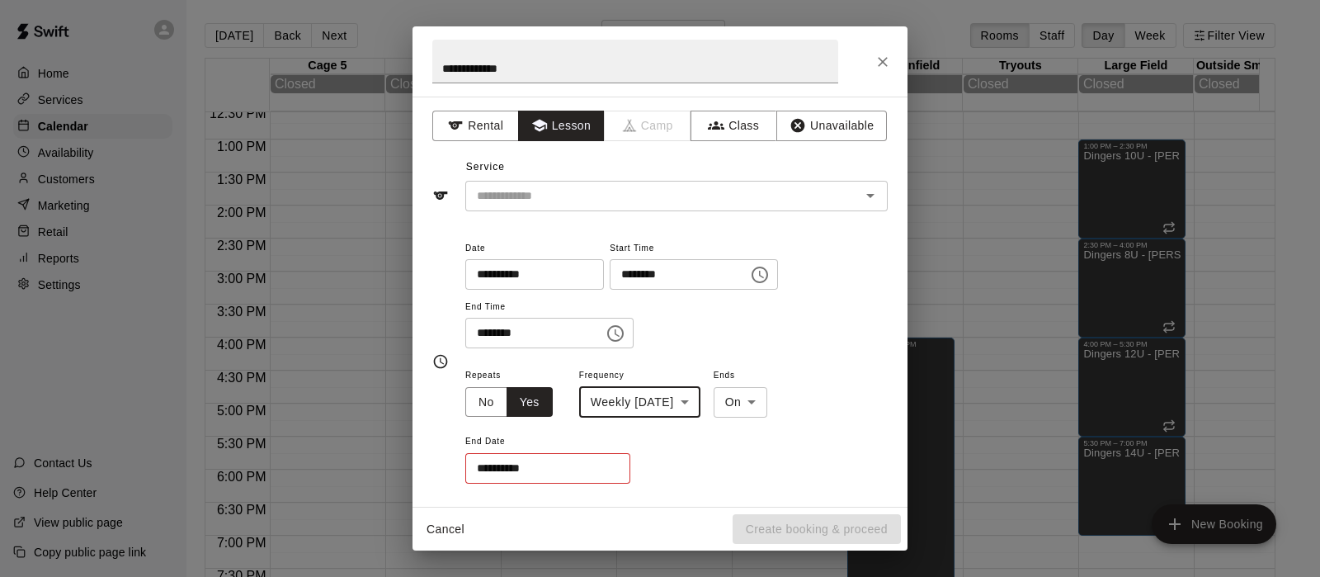
click at [566, 464] on input "**********" at bounding box center [541, 468] width 153 height 31
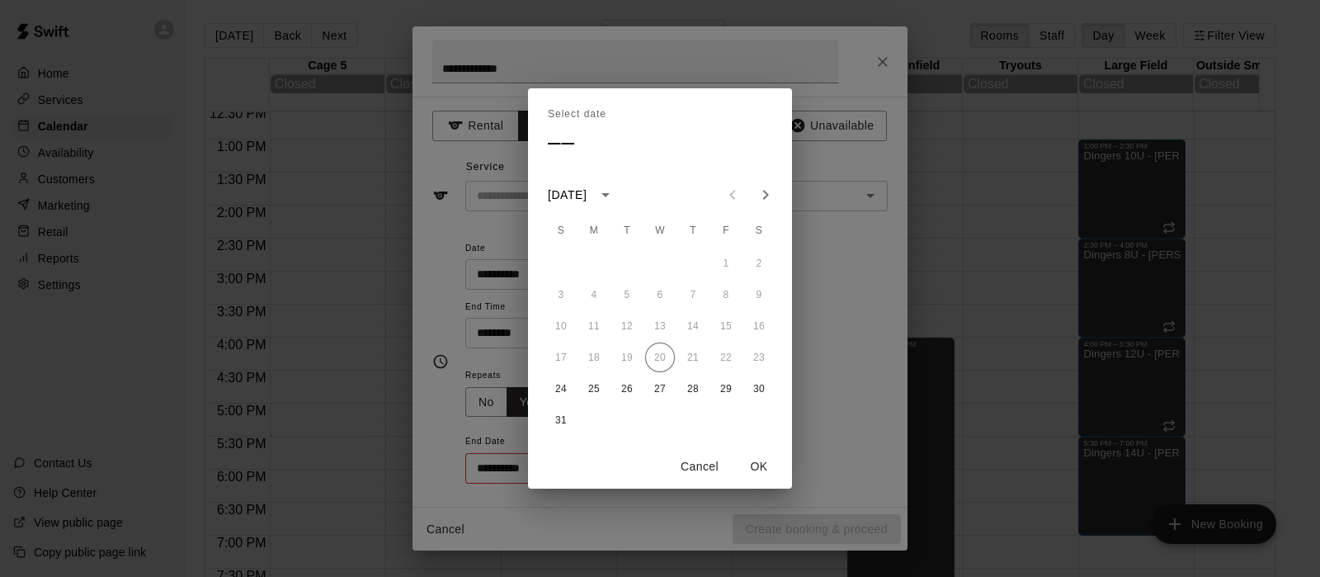
click at [560, 385] on button "24" at bounding box center [561, 389] width 30 height 30
click at [756, 189] on icon "Next month" at bounding box center [766, 195] width 20 height 20
click at [759, 189] on icon "Next month" at bounding box center [766, 195] width 20 height 20
click at [726, 385] on button "31" at bounding box center [726, 389] width 30 height 30
type input "**********"
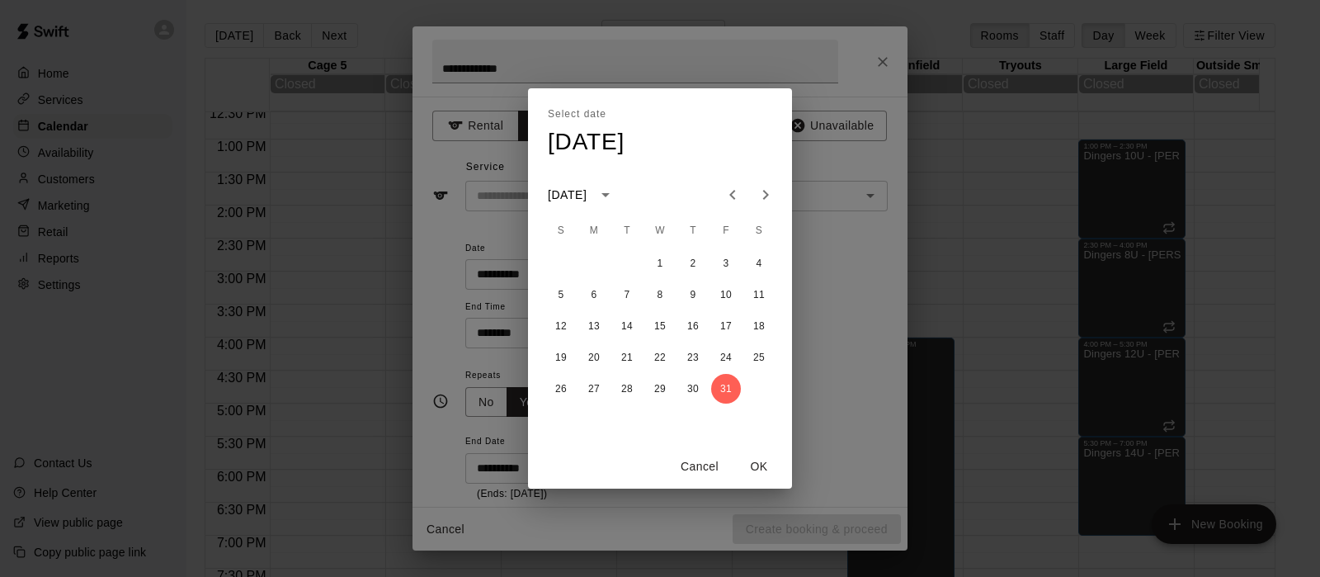
click at [757, 460] on button "OK" at bounding box center [759, 466] width 53 height 31
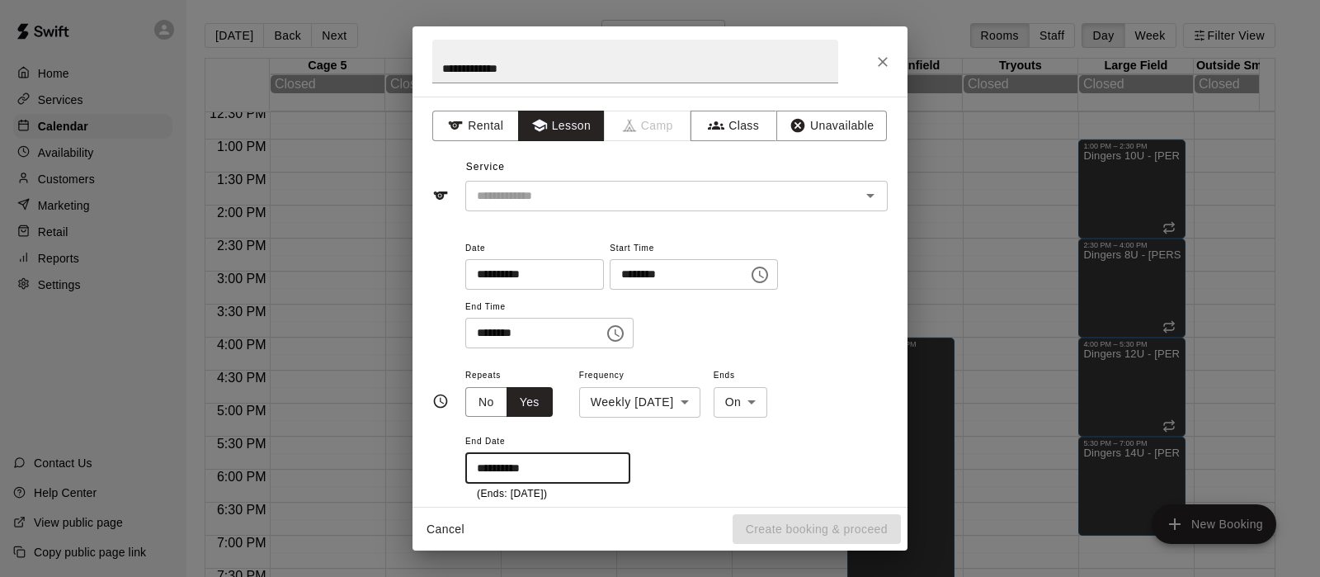
click at [489, 196] on input "text" at bounding box center [652, 196] width 364 height 21
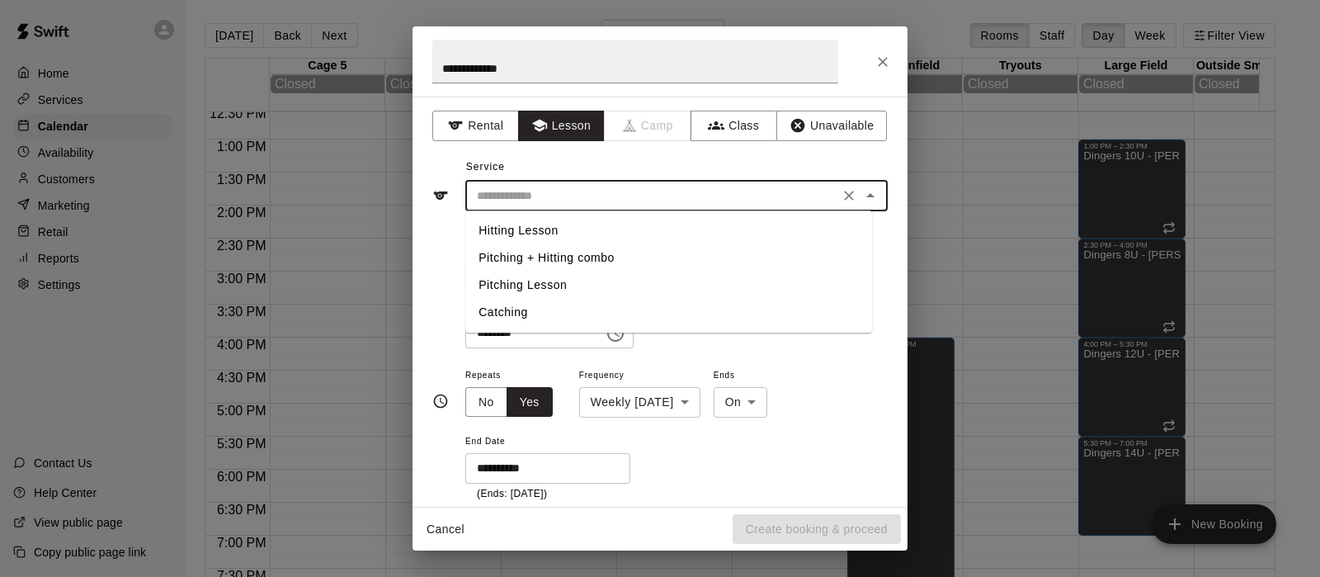
click at [492, 228] on li "Hitting Lesson" at bounding box center [668, 230] width 407 height 27
type input "**********"
click at [635, 200] on input "**********" at bounding box center [652, 196] width 364 height 21
click at [538, 236] on li "Hitting Lesson" at bounding box center [668, 230] width 407 height 27
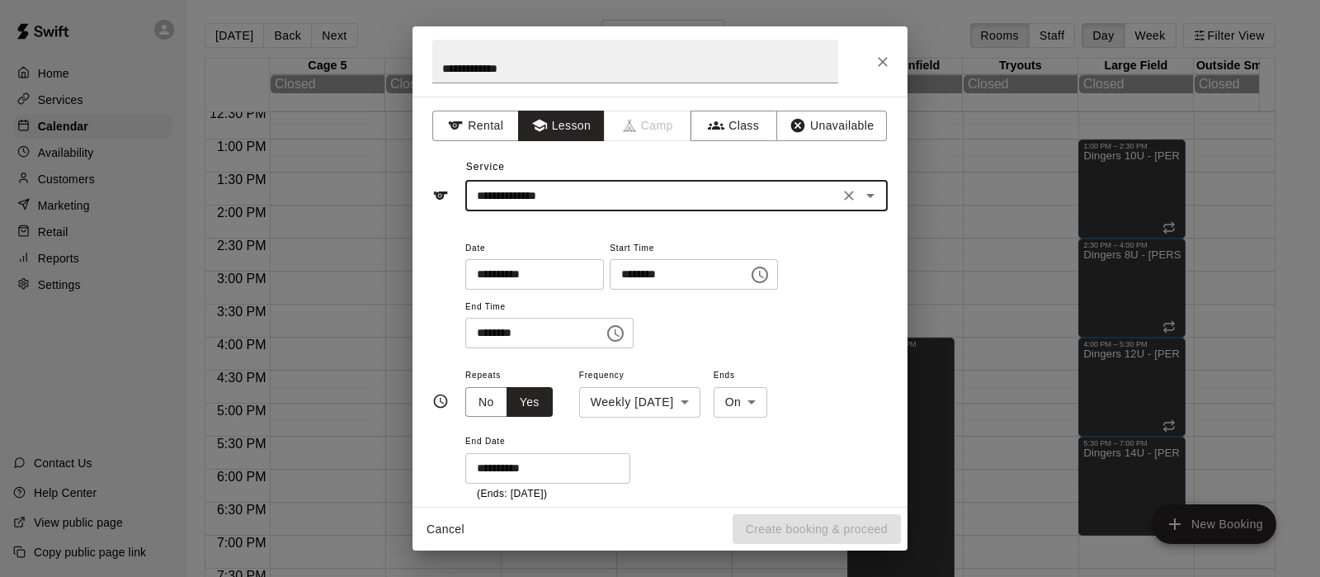
click at [562, 322] on input "********" at bounding box center [528, 333] width 127 height 31
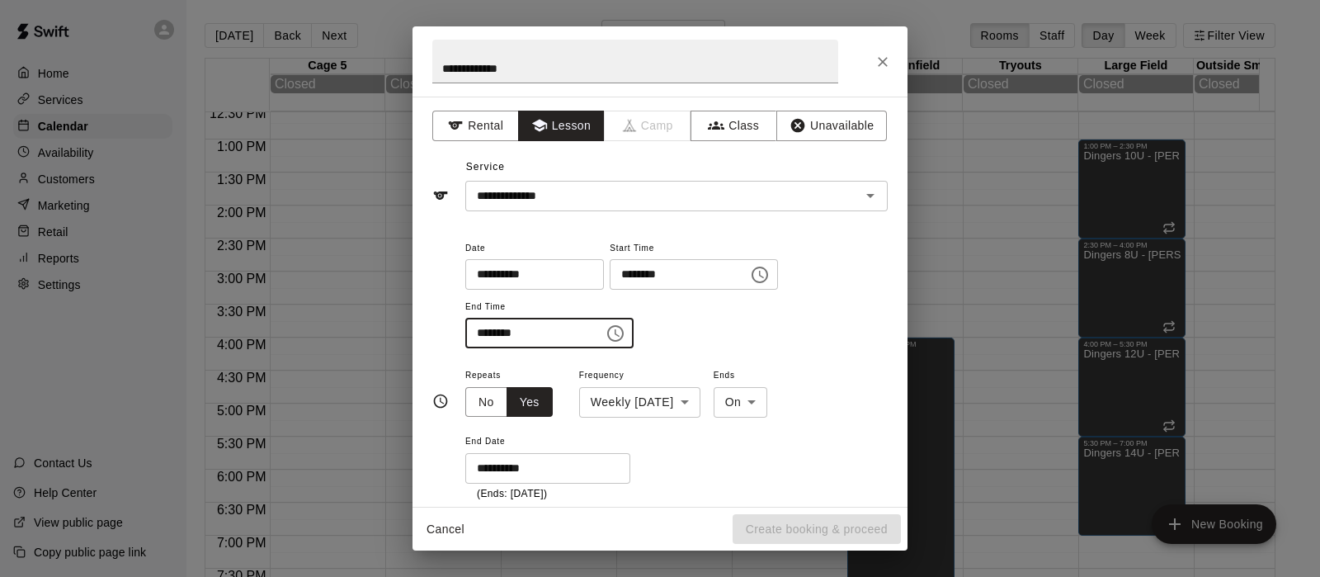
click at [578, 395] on body "Home Services Calendar Availability Customers Marketing Retail Reports Settings…" at bounding box center [660, 301] width 1320 height 603
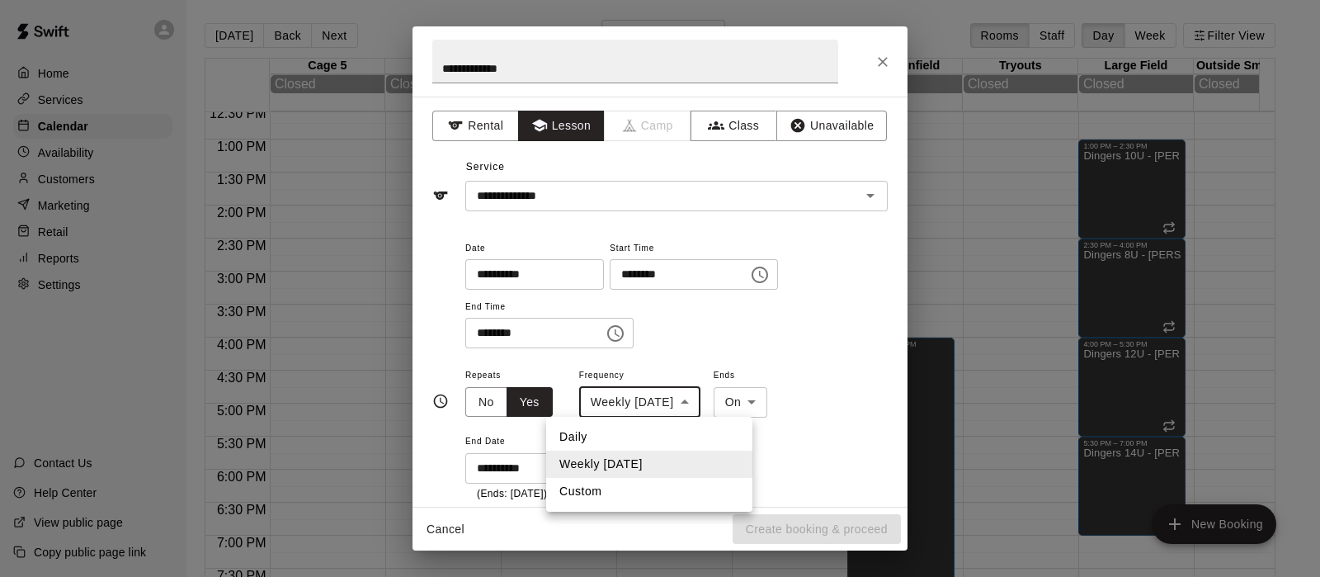
click at [607, 462] on li "Weekly on Sunday" at bounding box center [649, 464] width 206 height 27
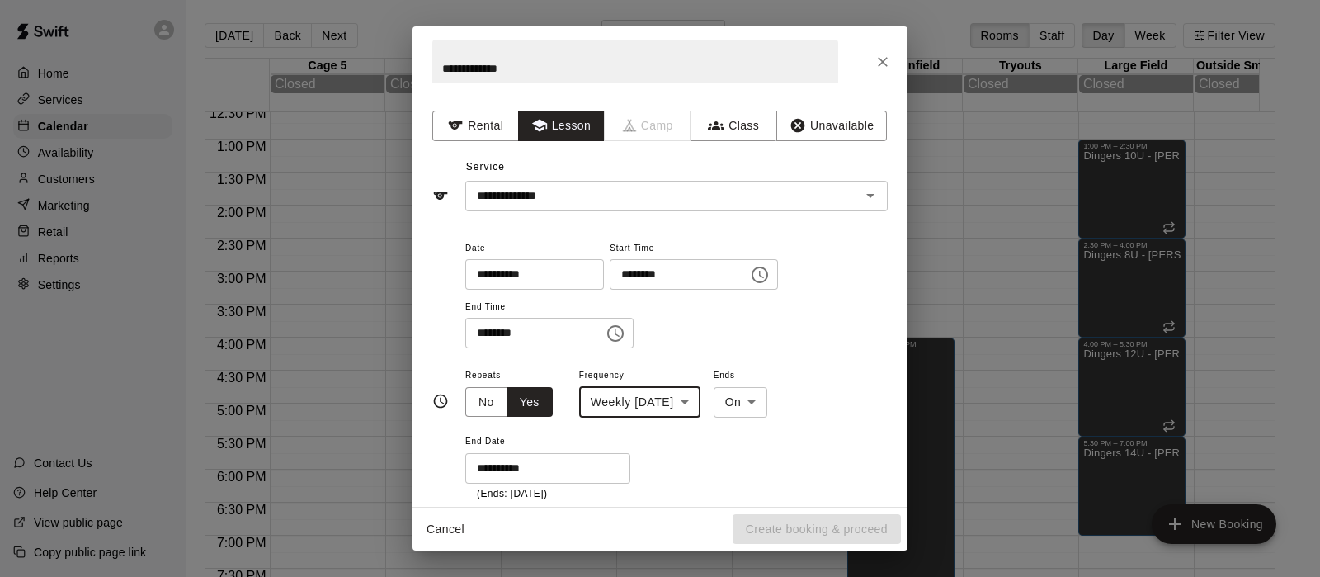
click at [607, 463] on input "**********" at bounding box center [541, 468] width 153 height 31
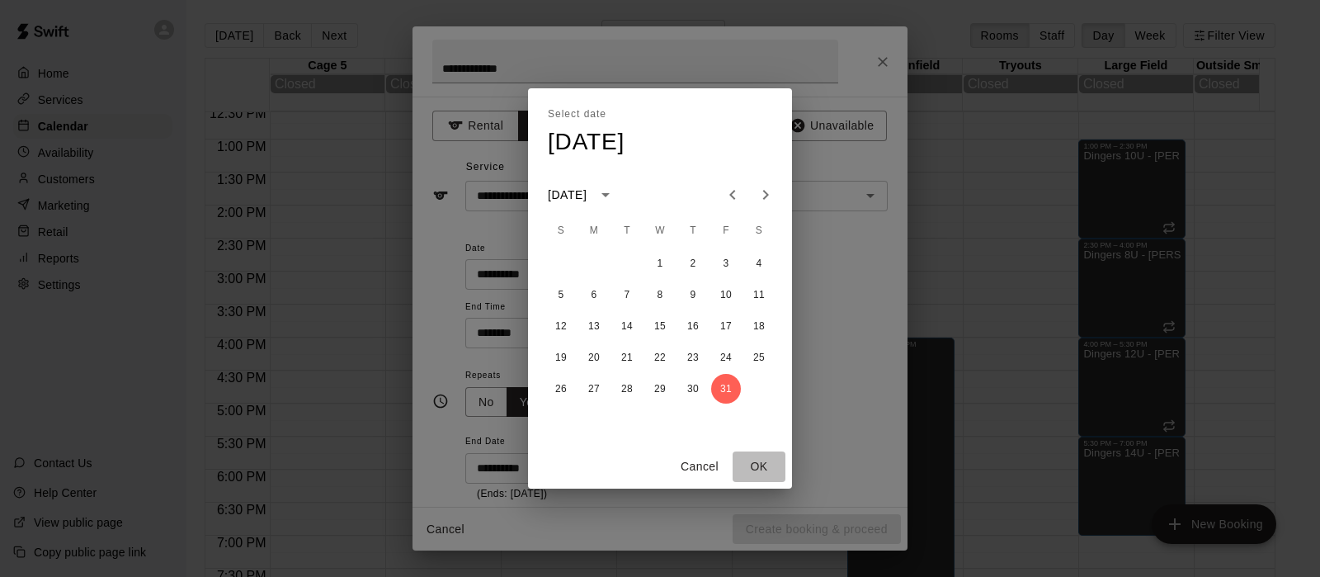
click at [751, 465] on button "OK" at bounding box center [759, 466] width 53 height 31
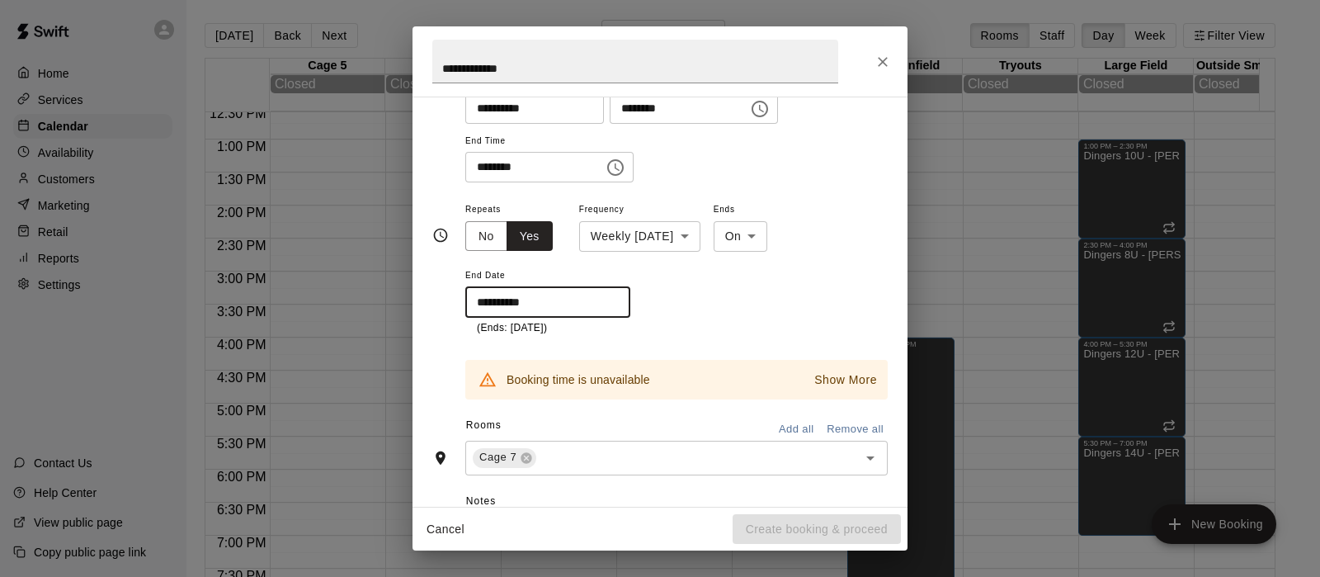
scroll to position [167, 0]
click at [824, 373] on p "Show More" at bounding box center [845, 378] width 63 height 17
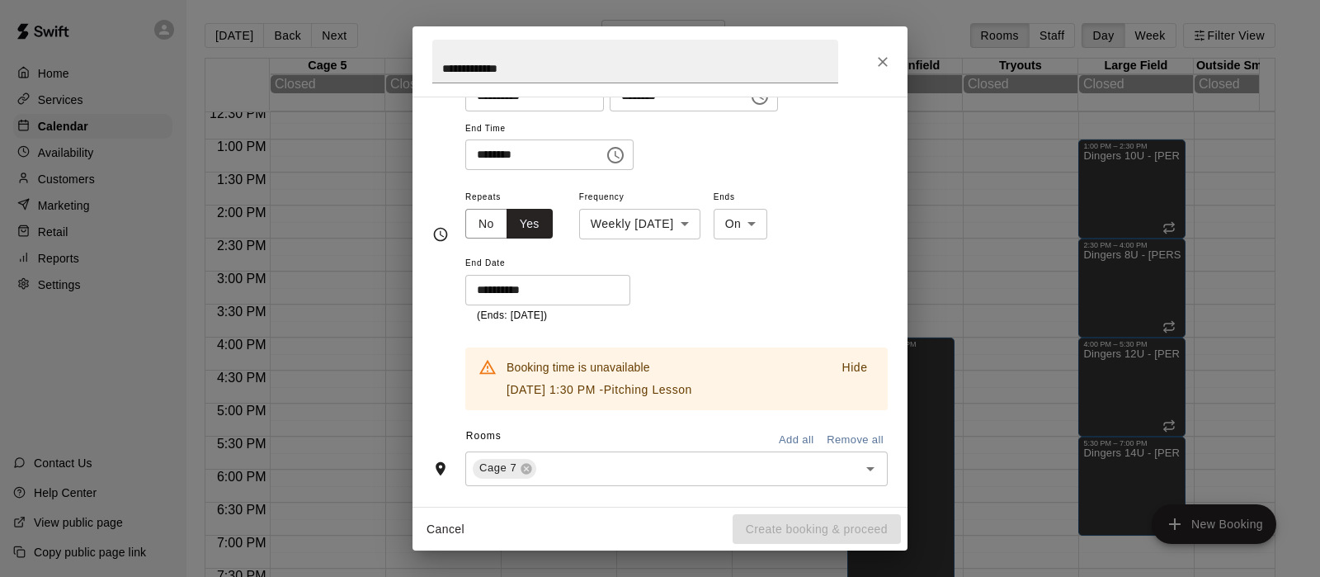
click at [885, 59] on icon "Close" at bounding box center [883, 62] width 10 height 10
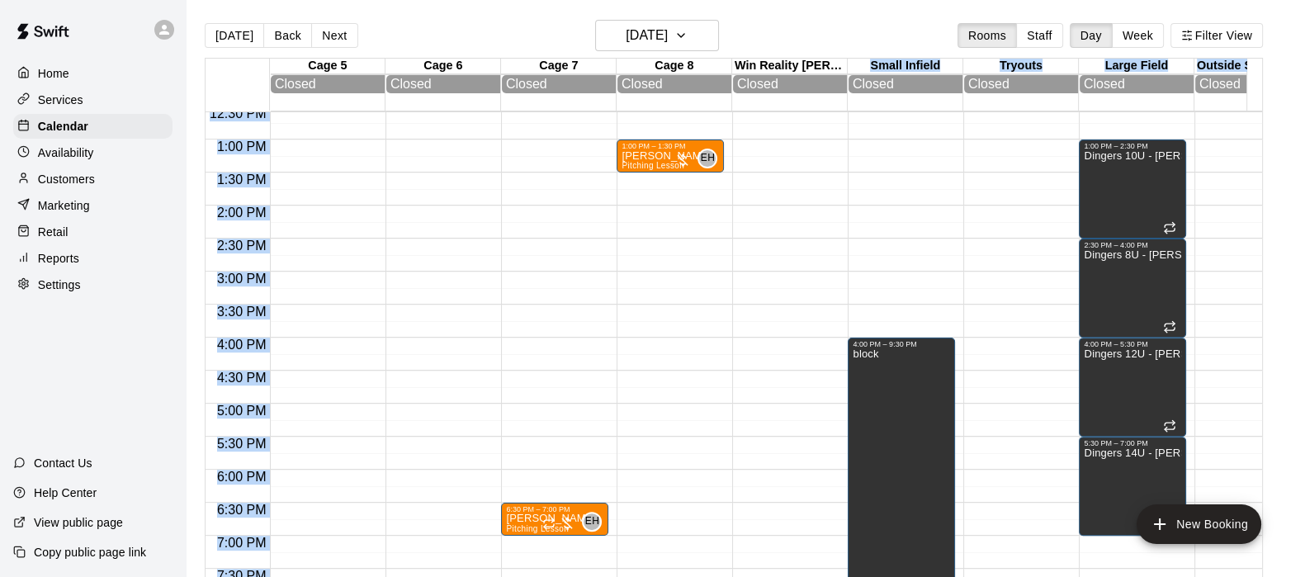
drag, startPoint x: 885, startPoint y: 59, endPoint x: 463, endPoint y: 387, distance: 534.0
click at [463, 387] on div "Cage 5 24 Sun Closed Cage 6 24 Sun Closed Cage 7 24 Sun Closed Cage 8 24 Sun Cl…" at bounding box center [734, 327] width 1058 height 539
click at [497, 389] on div at bounding box center [443, 395] width 115 height 17
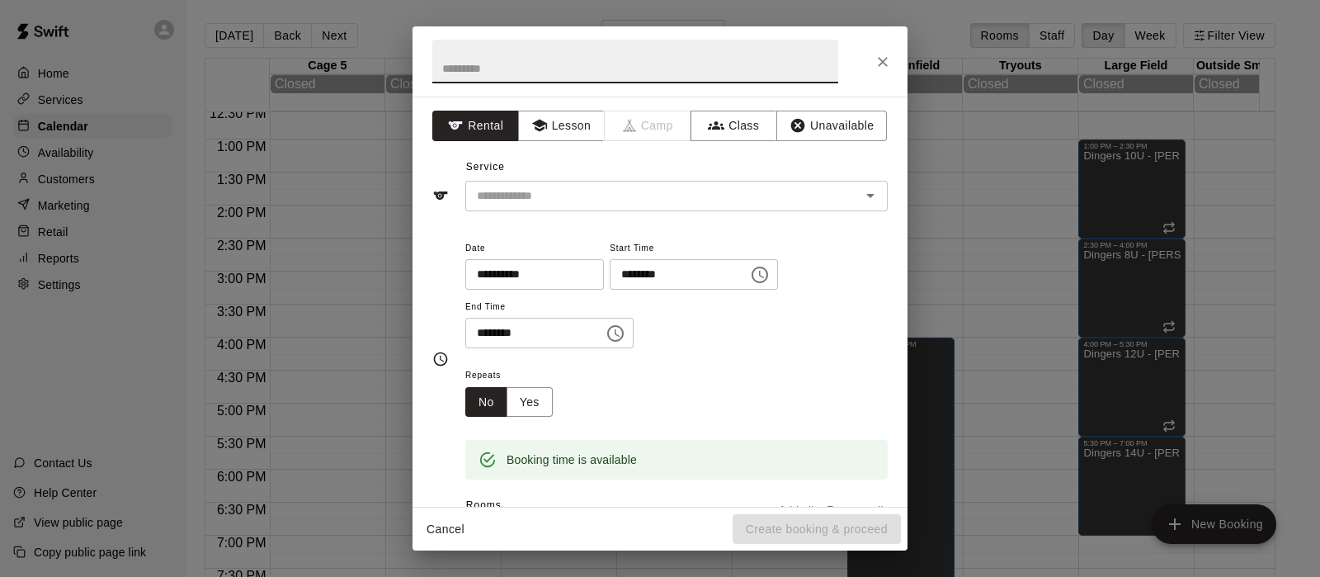
click at [430, 529] on button "Cancel" at bounding box center [445, 529] width 53 height 31
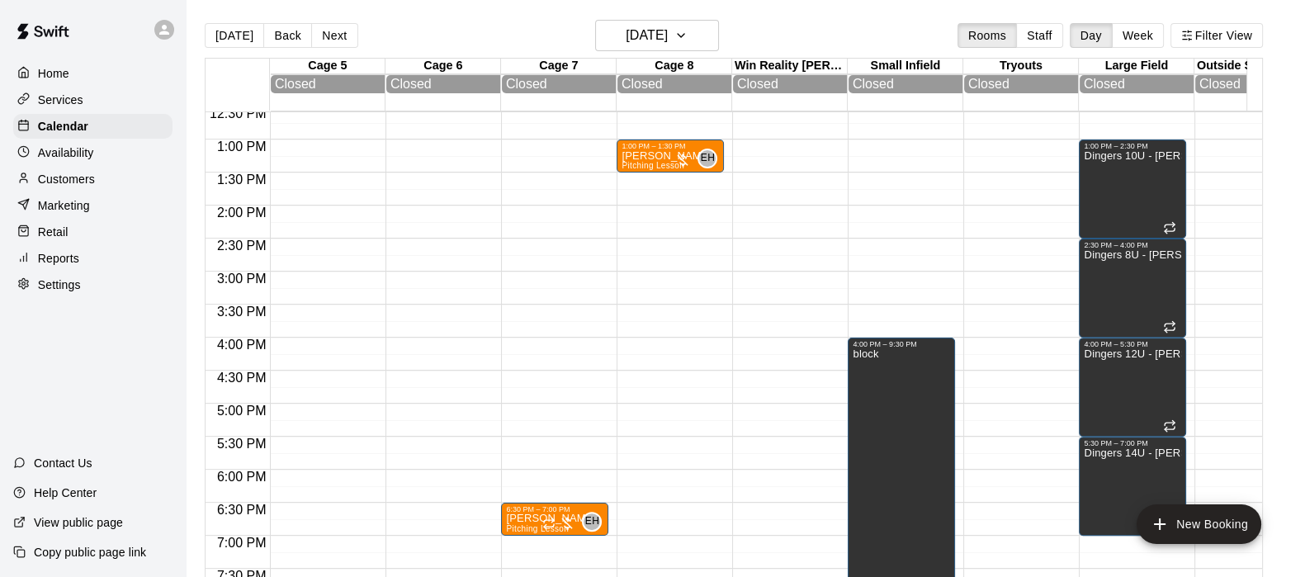
click at [644, 186] on div "1:00 PM – 1:30 PM Moses Hagan Pitching Lesson EH 0" at bounding box center [669, 73] width 107 height 1584
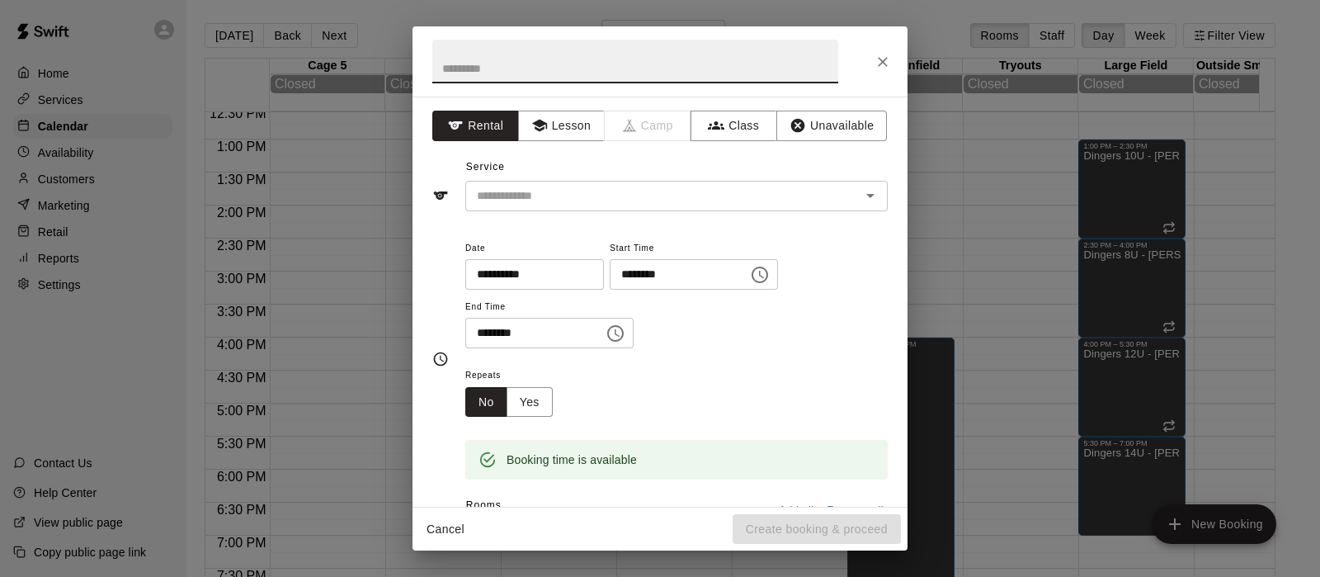
click at [578, 120] on button "Lesson" at bounding box center [561, 126] width 87 height 31
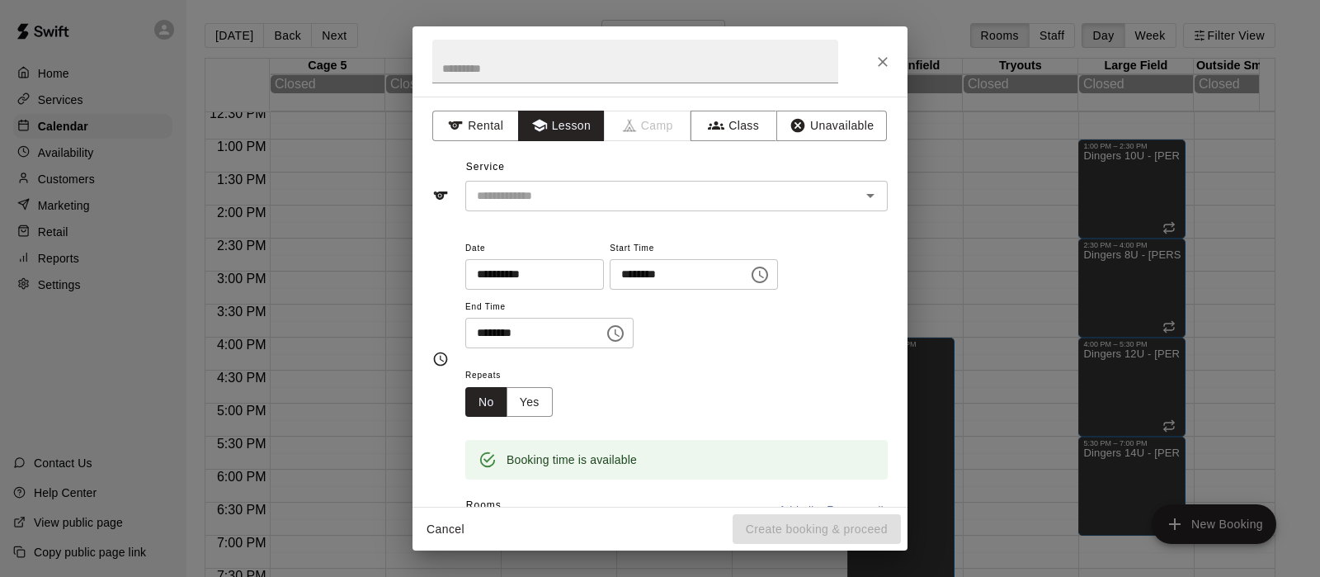
click at [545, 195] on input "text" at bounding box center [652, 196] width 364 height 21
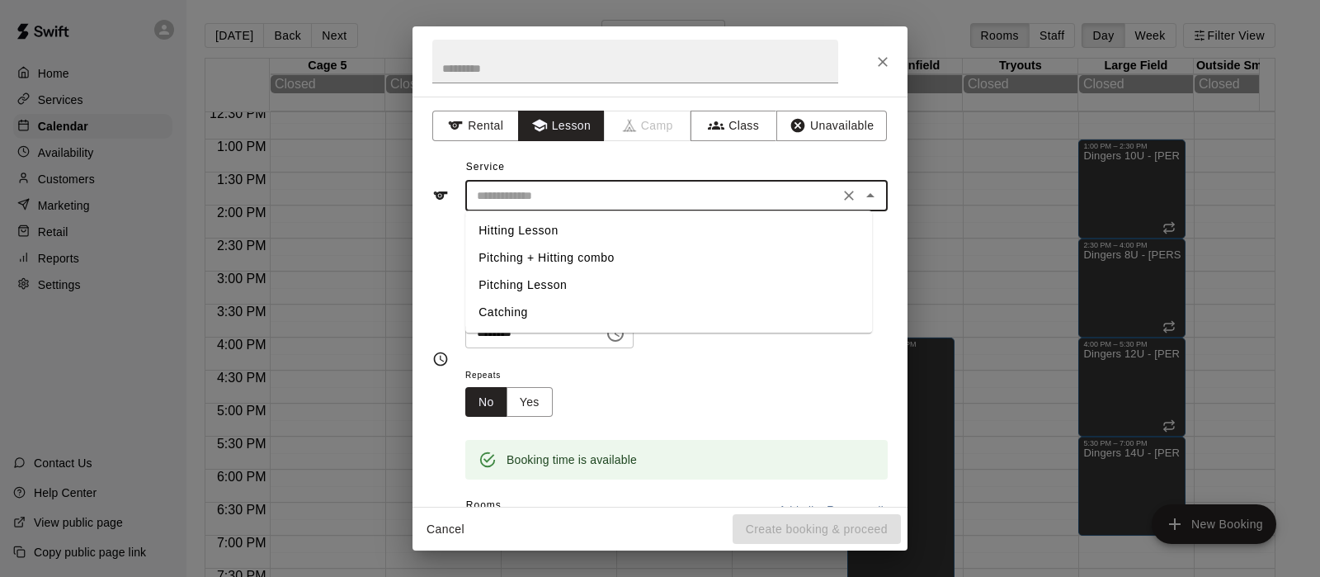
click at [531, 227] on li "Hitting Lesson" at bounding box center [668, 230] width 407 height 27
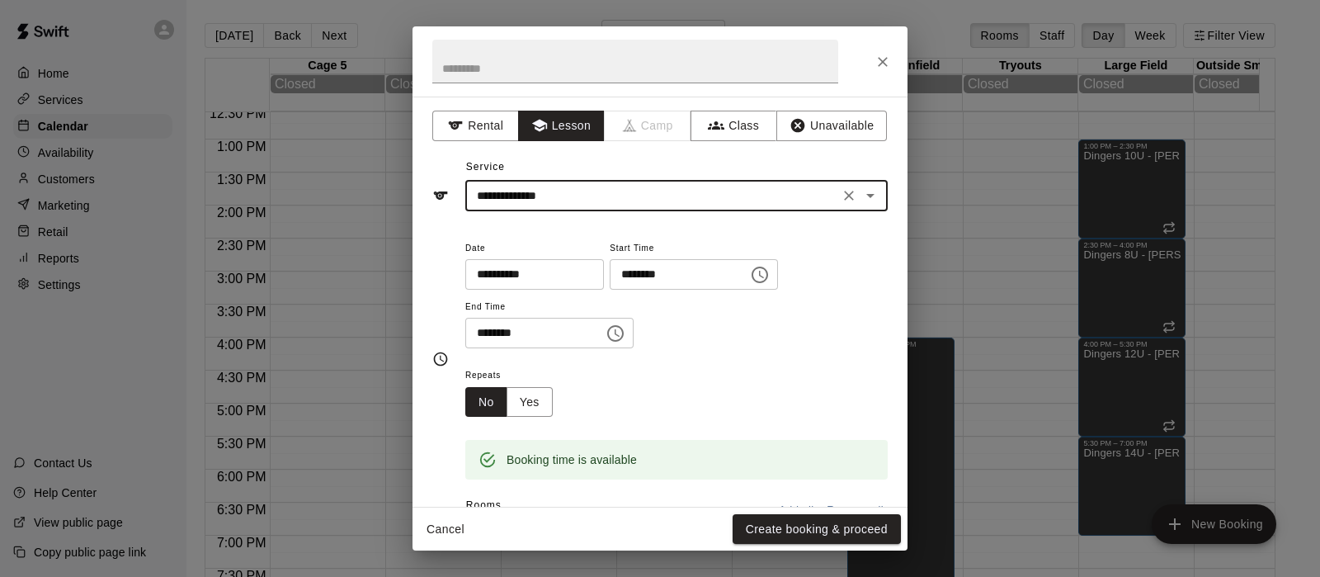
click at [784, 200] on input "**********" at bounding box center [652, 196] width 364 height 21
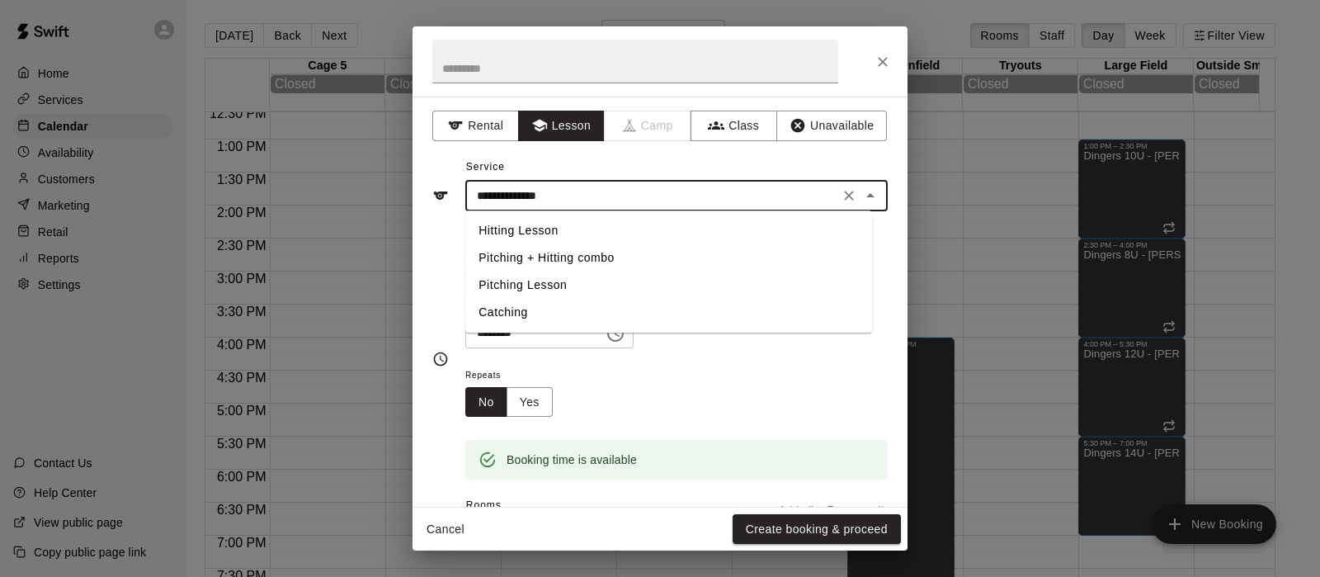
click at [548, 282] on li "Pitching Lesson" at bounding box center [668, 284] width 407 height 27
type input "**********"
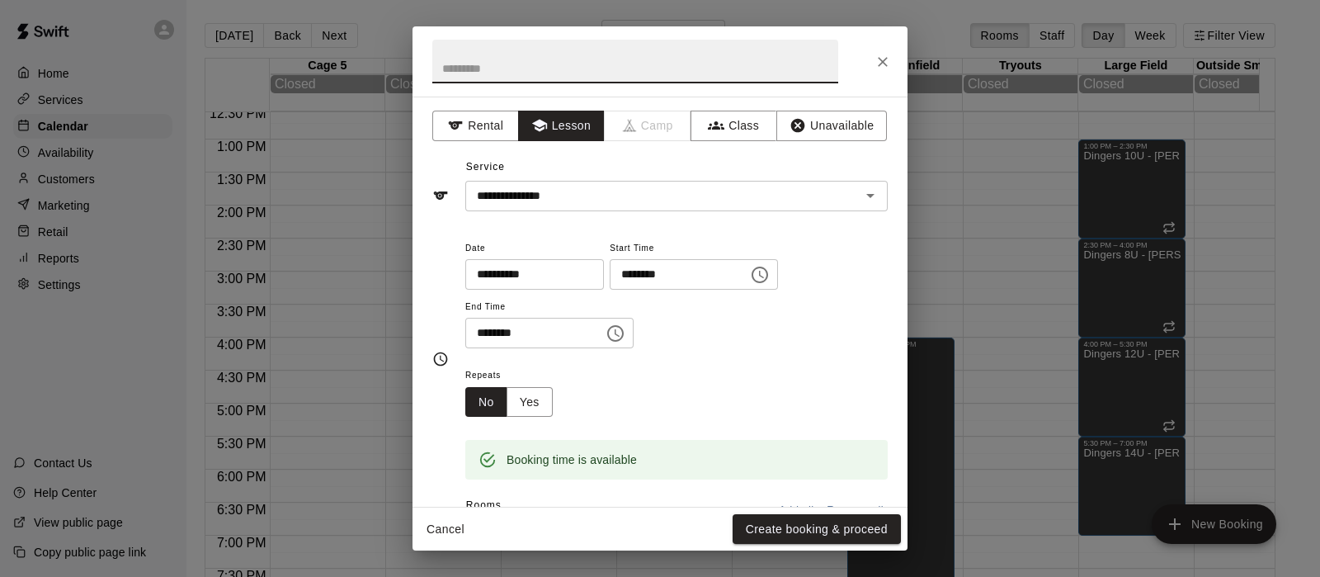
click at [515, 62] on input "text" at bounding box center [635, 62] width 406 height 44
type input "**********"
click at [533, 387] on button "Yes" at bounding box center [530, 402] width 46 height 31
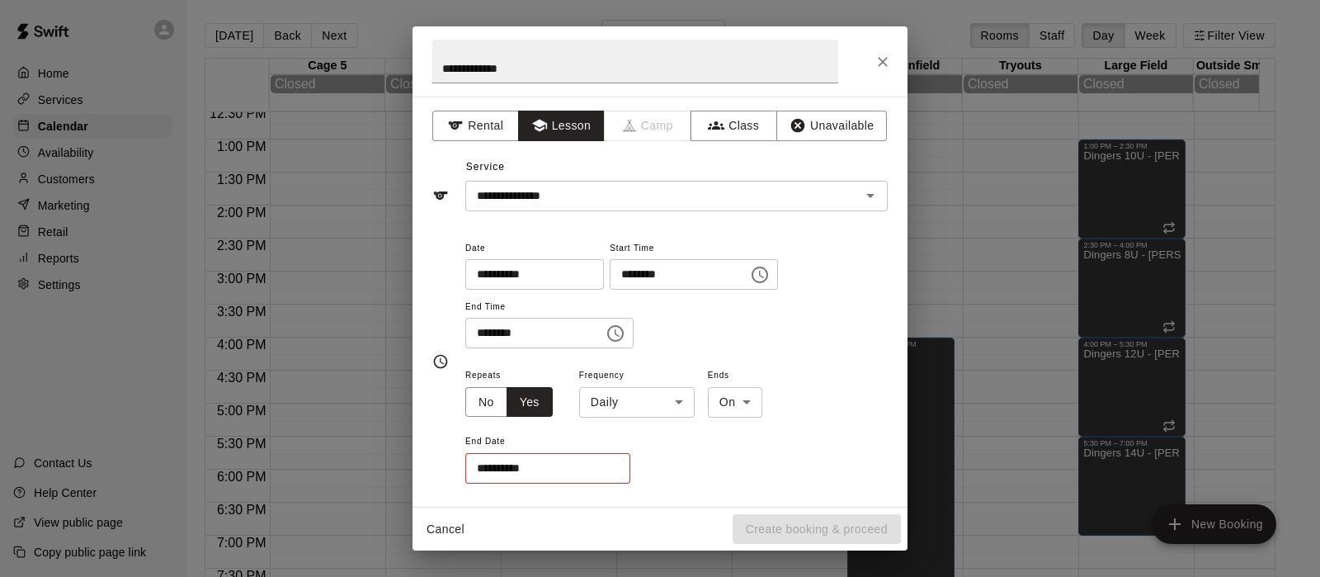
click at [567, 463] on input "**********" at bounding box center [541, 468] width 153 height 31
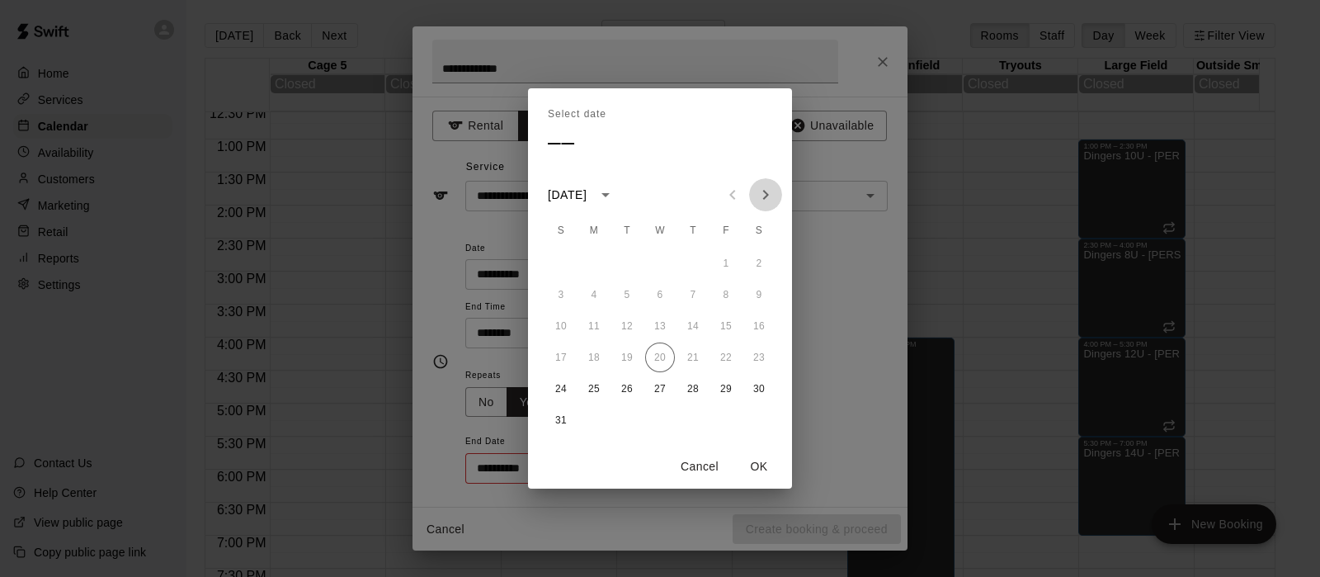
click at [767, 196] on icon "Next month" at bounding box center [766, 195] width 20 height 20
click at [718, 383] on button "31" at bounding box center [726, 389] width 30 height 30
type input "**********"
click at [759, 476] on button "OK" at bounding box center [759, 466] width 53 height 31
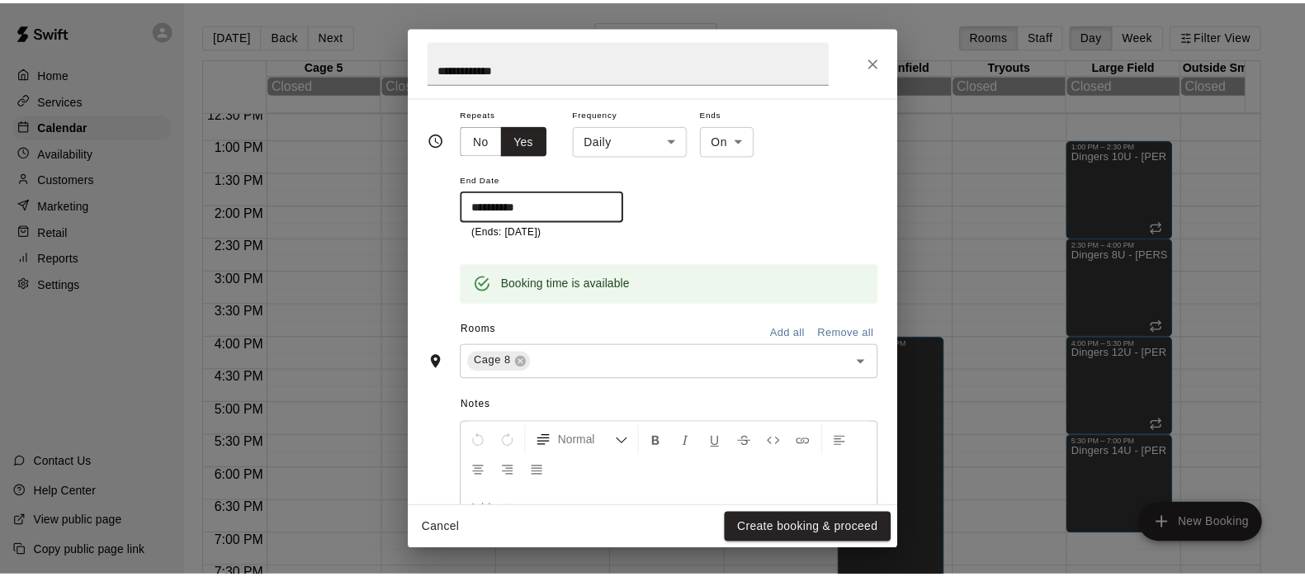
scroll to position [264, 0]
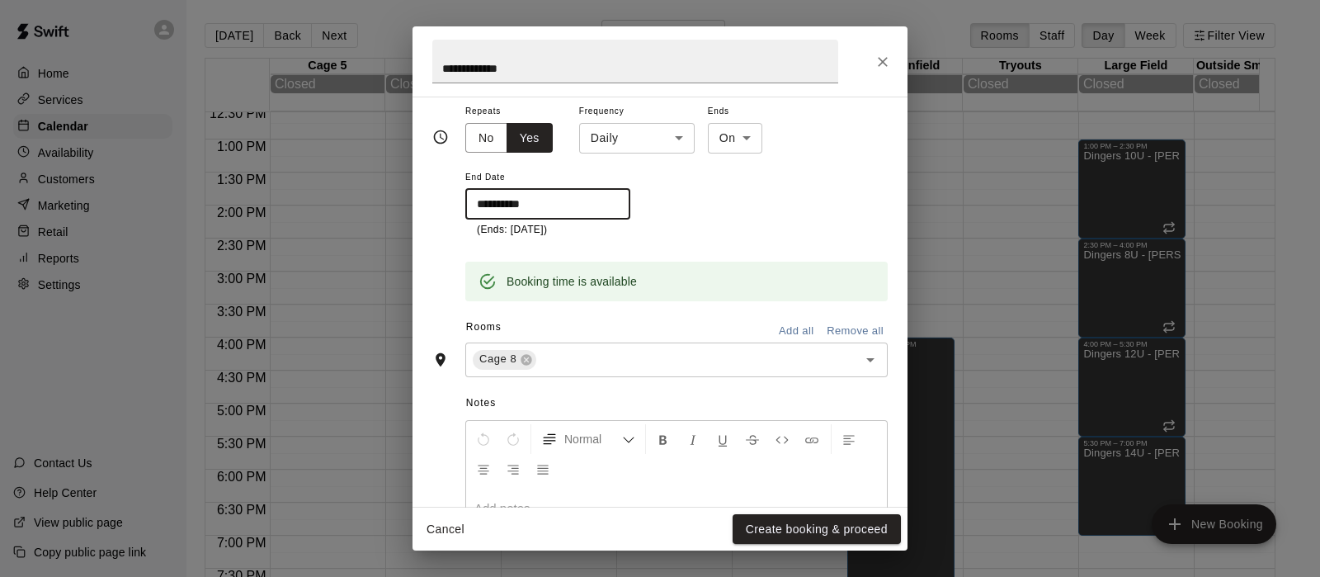
click at [775, 526] on button "Create booking & proceed" at bounding box center [817, 529] width 168 height 31
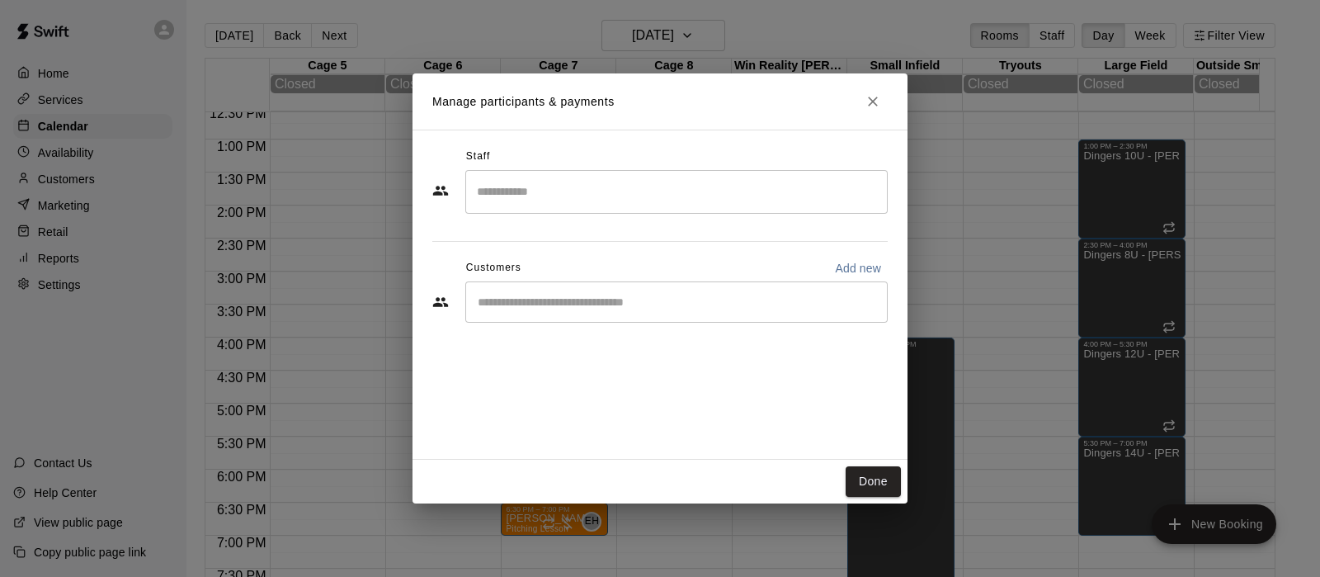
click at [611, 201] on input "Search staff" at bounding box center [677, 191] width 408 height 29
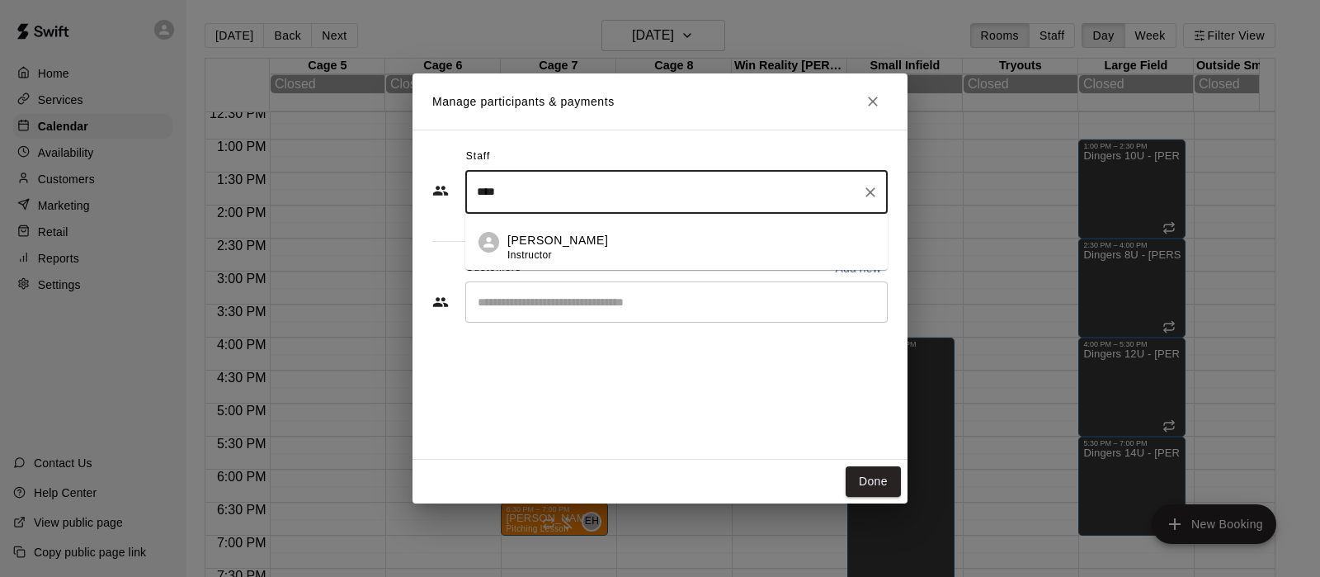
click at [587, 238] on p "Eric Harrington" at bounding box center [557, 240] width 101 height 17
type input "****"
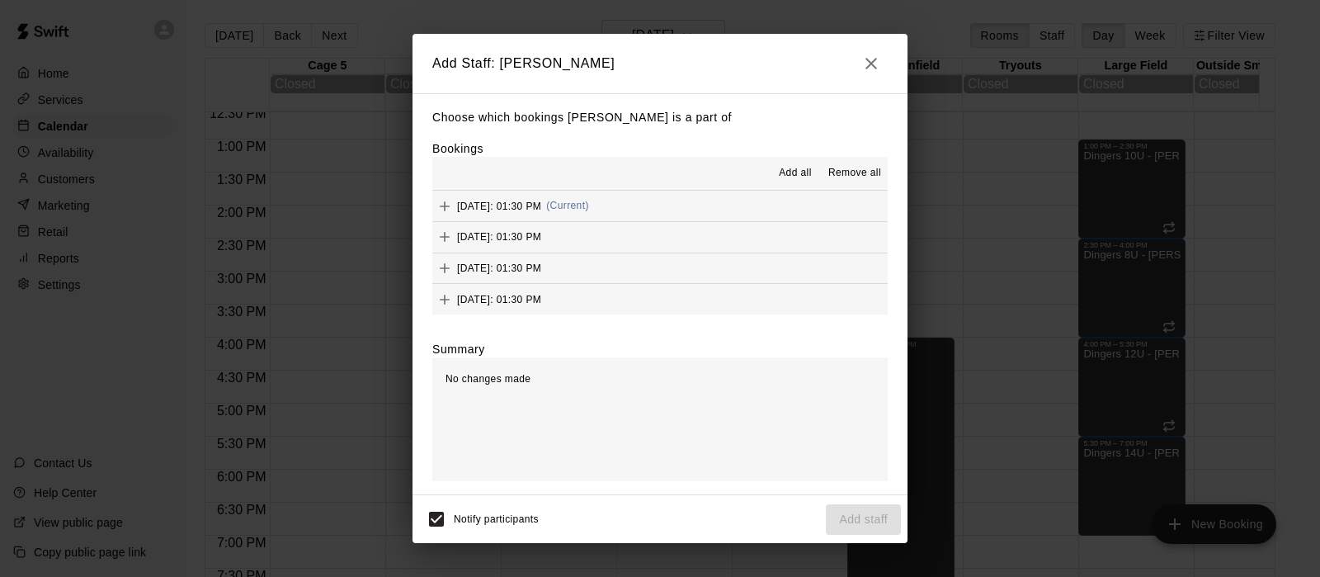
click at [784, 175] on span "Add all" at bounding box center [795, 173] width 33 height 17
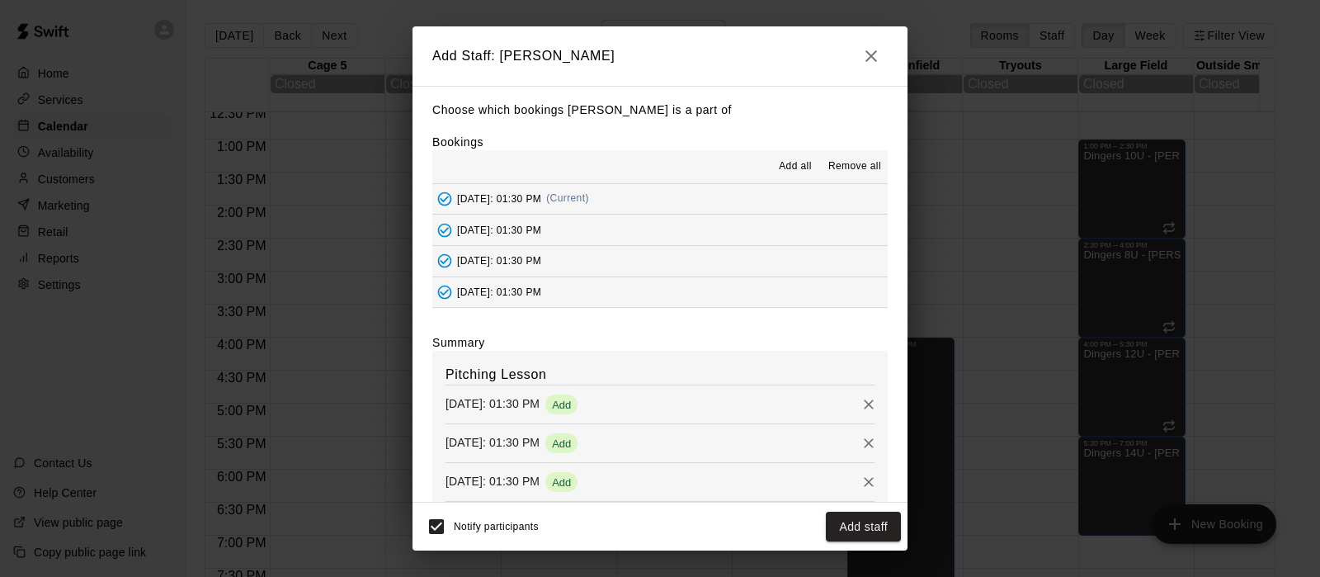
click at [841, 520] on button "Add staff" at bounding box center [863, 527] width 75 height 31
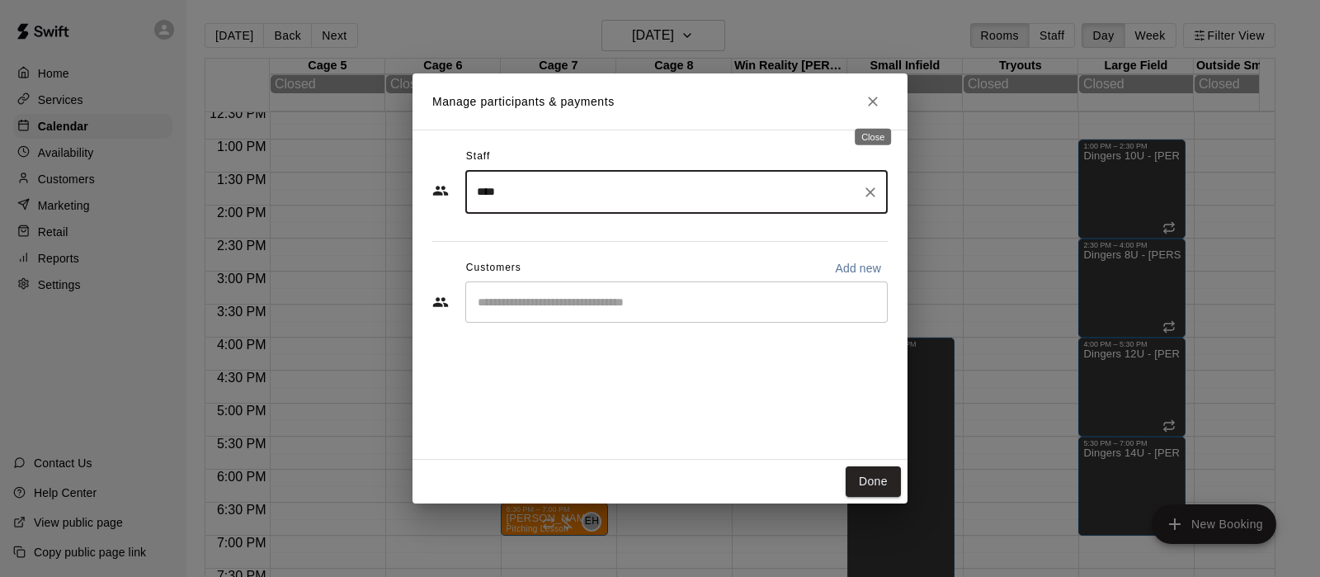
click at [871, 101] on icon "Close" at bounding box center [873, 101] width 17 height 17
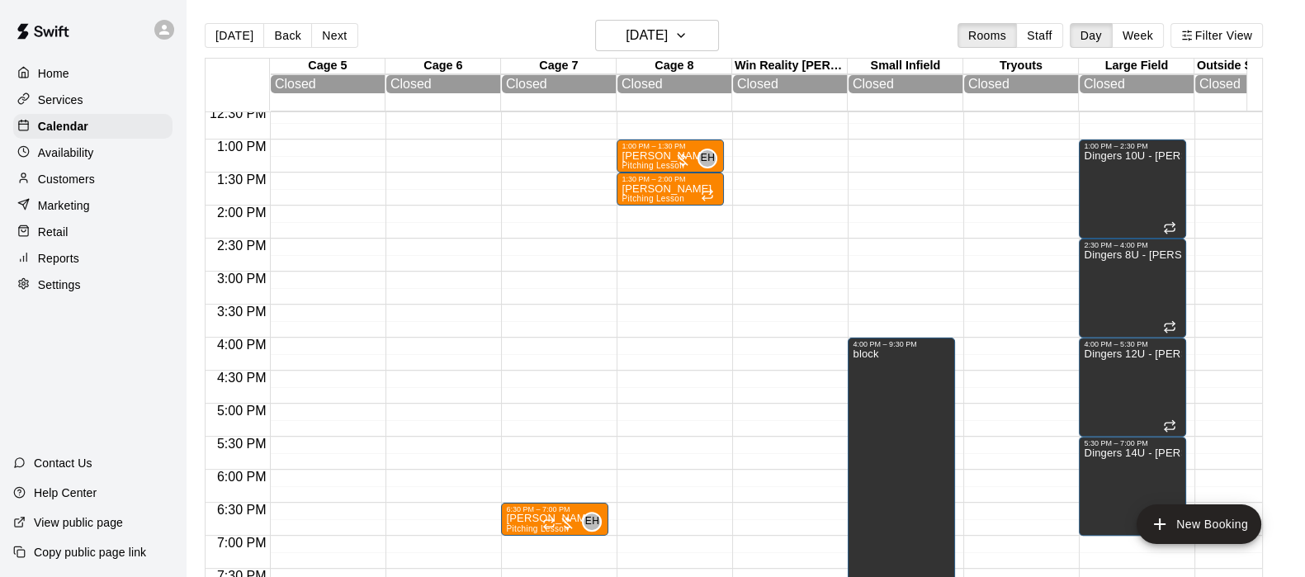
click at [672, 189] on p "Brooke Mathis" at bounding box center [666, 189] width 90 height 0
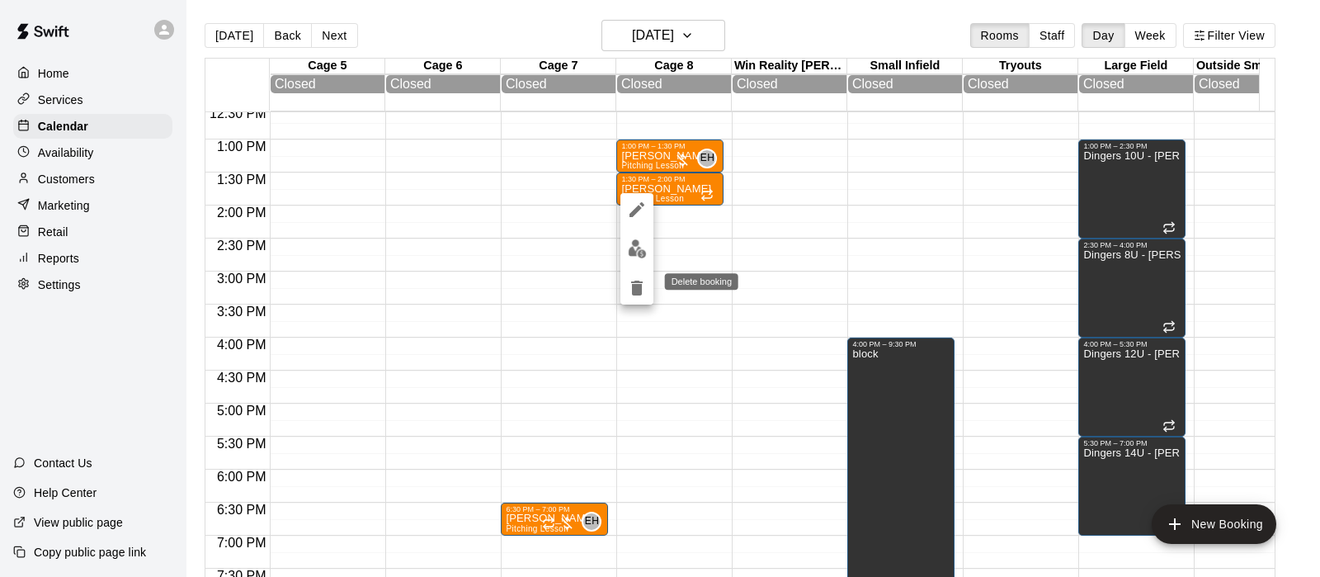
click at [629, 284] on icon "delete" at bounding box center [637, 288] width 20 height 20
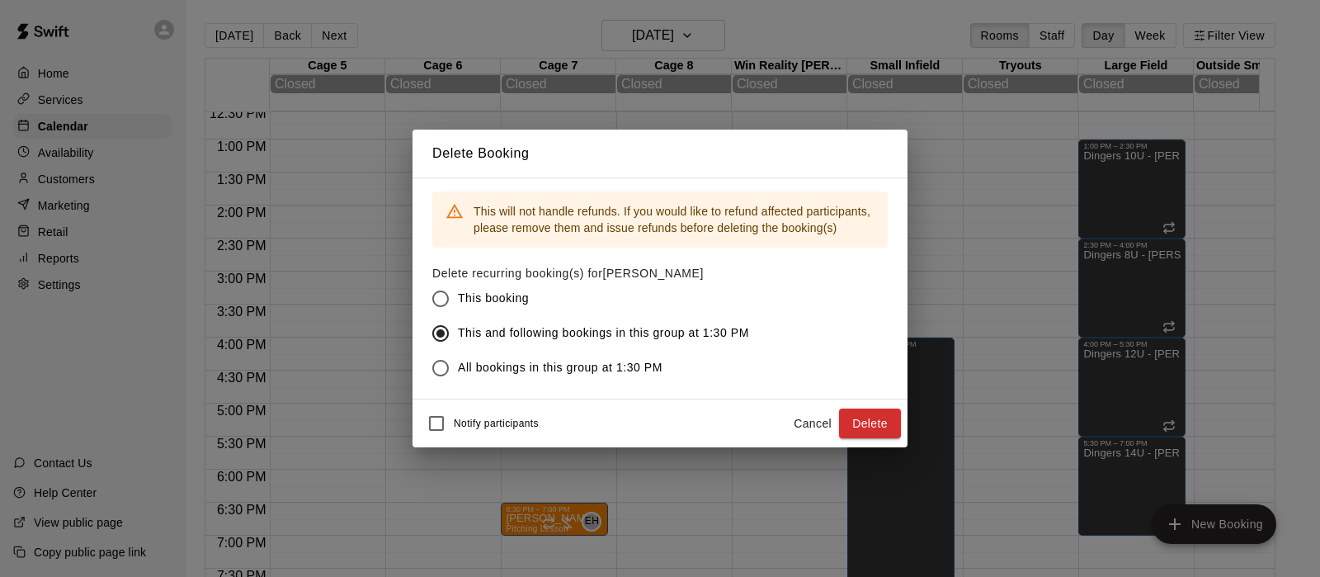
click at [869, 411] on button "Delete" at bounding box center [870, 423] width 62 height 31
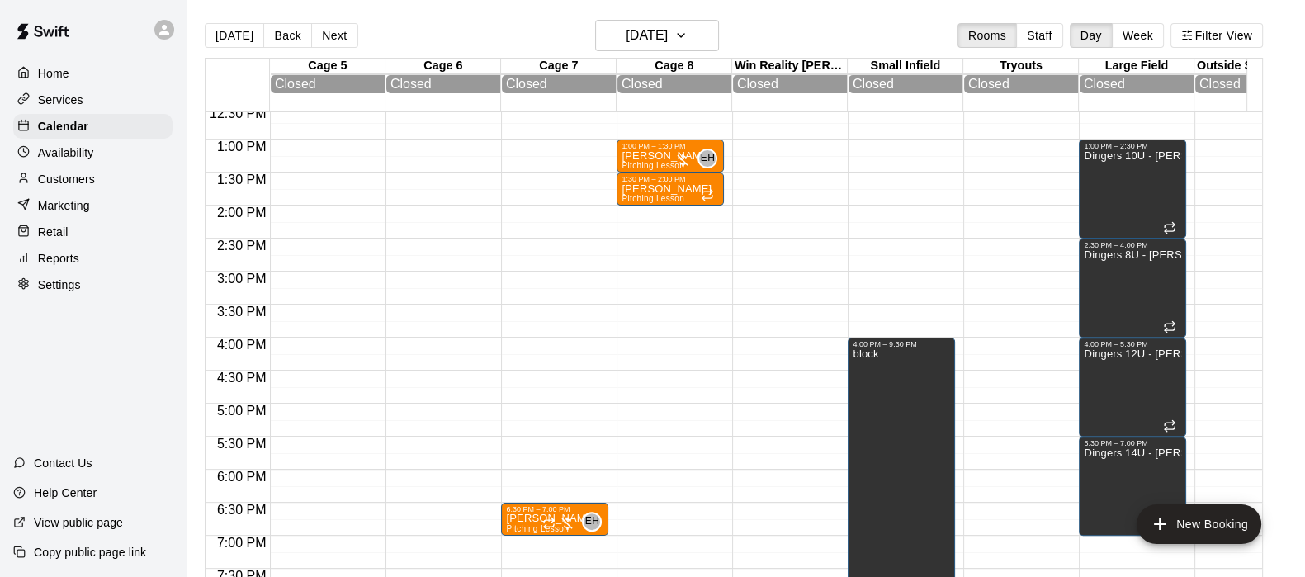
click at [649, 189] on p "Brooke Mathis" at bounding box center [666, 189] width 90 height 0
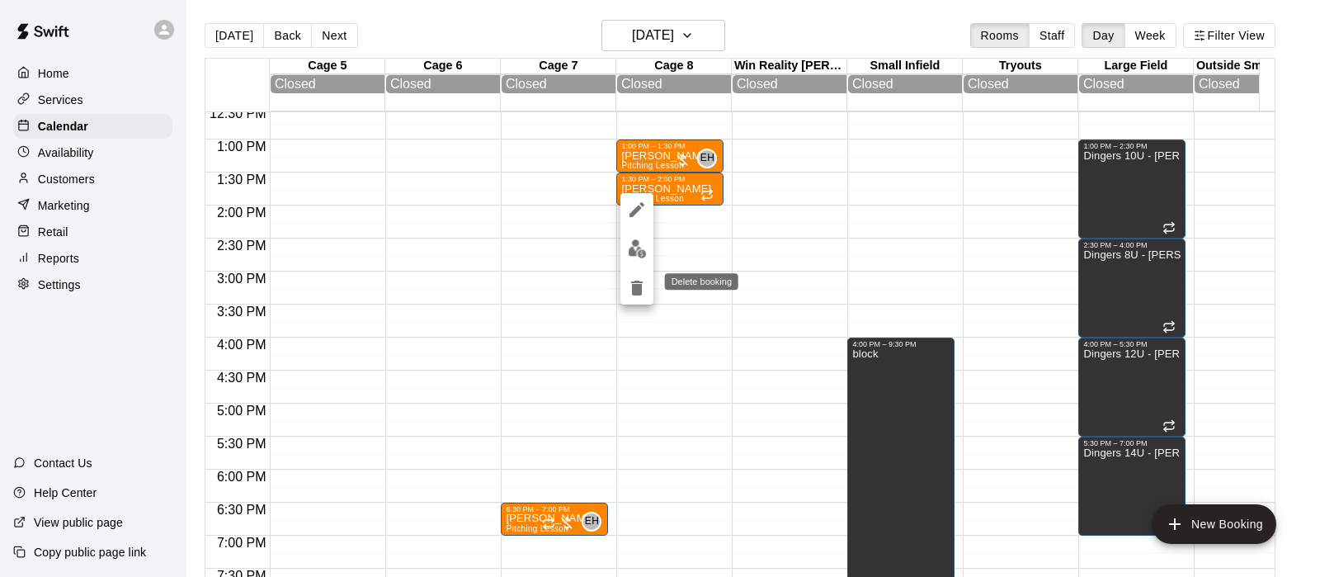
click at [633, 289] on icon "delete" at bounding box center [637, 288] width 12 height 15
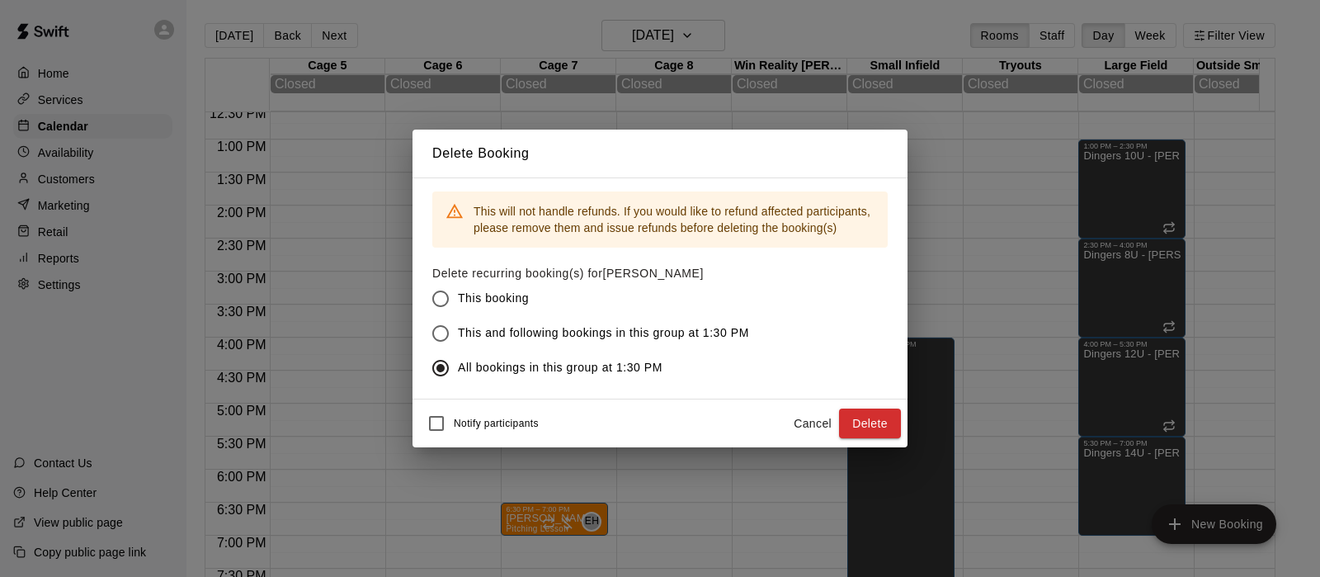
click at [856, 419] on button "Delete" at bounding box center [870, 423] width 62 height 31
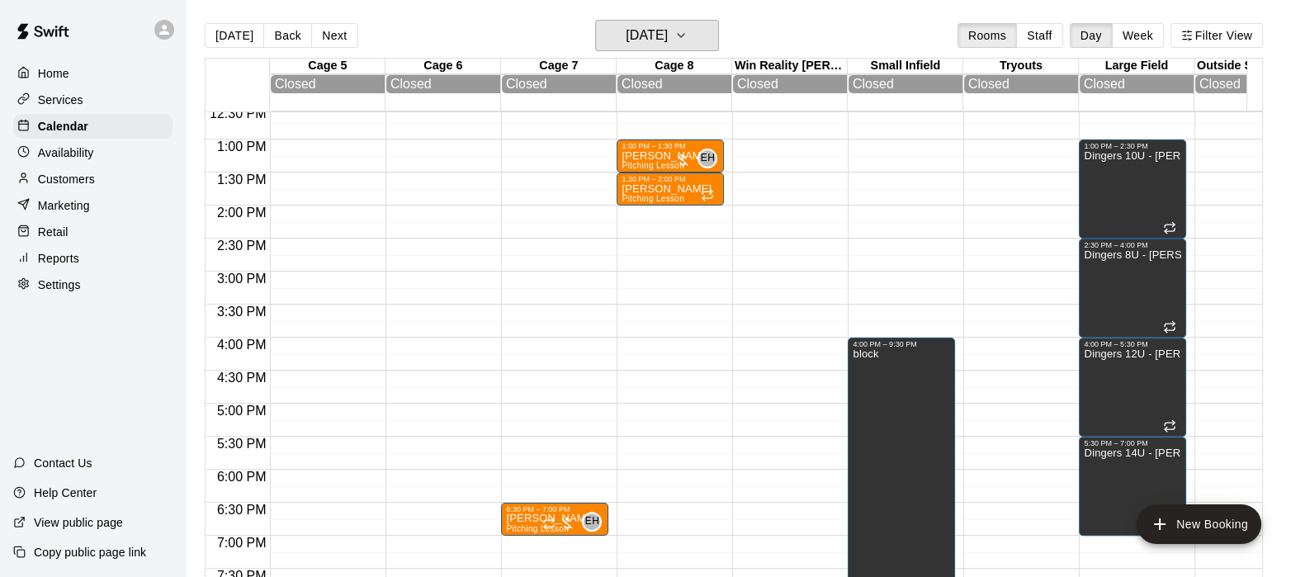
click at [668, 26] on h6 "Sunday Aug 24" at bounding box center [646, 35] width 42 height 23
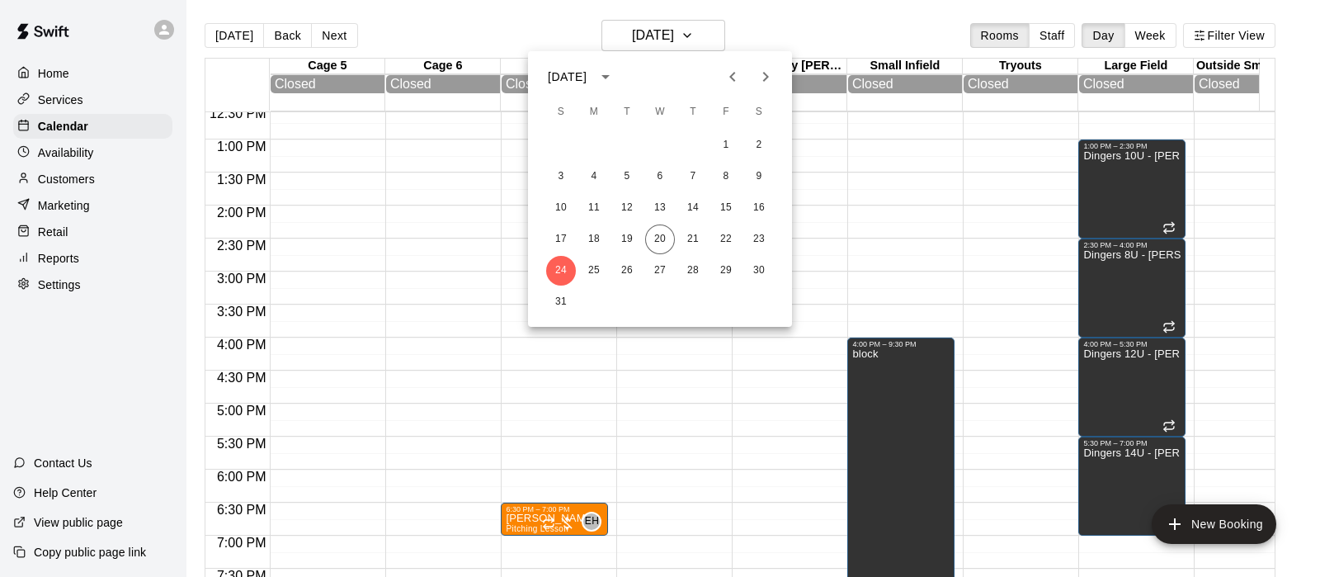
click at [763, 83] on icon "Next month" at bounding box center [766, 77] width 20 height 20
click at [658, 144] on button "1" at bounding box center [660, 145] width 30 height 30
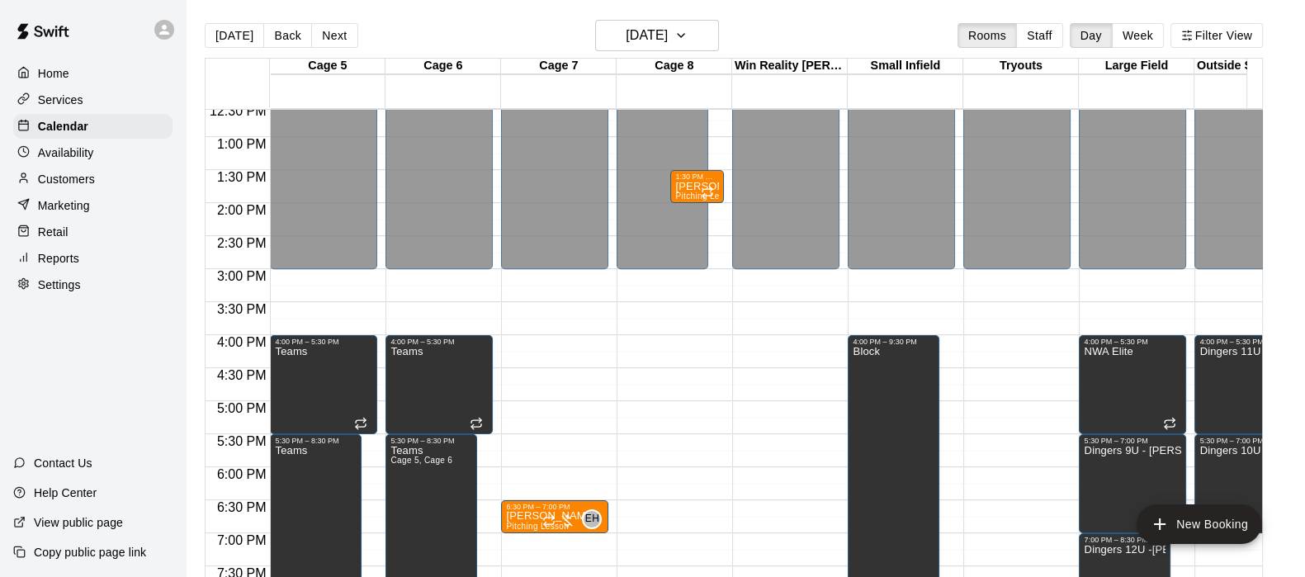
click at [687, 192] on span "Pitching Lesson" at bounding box center [706, 195] width 63 height 9
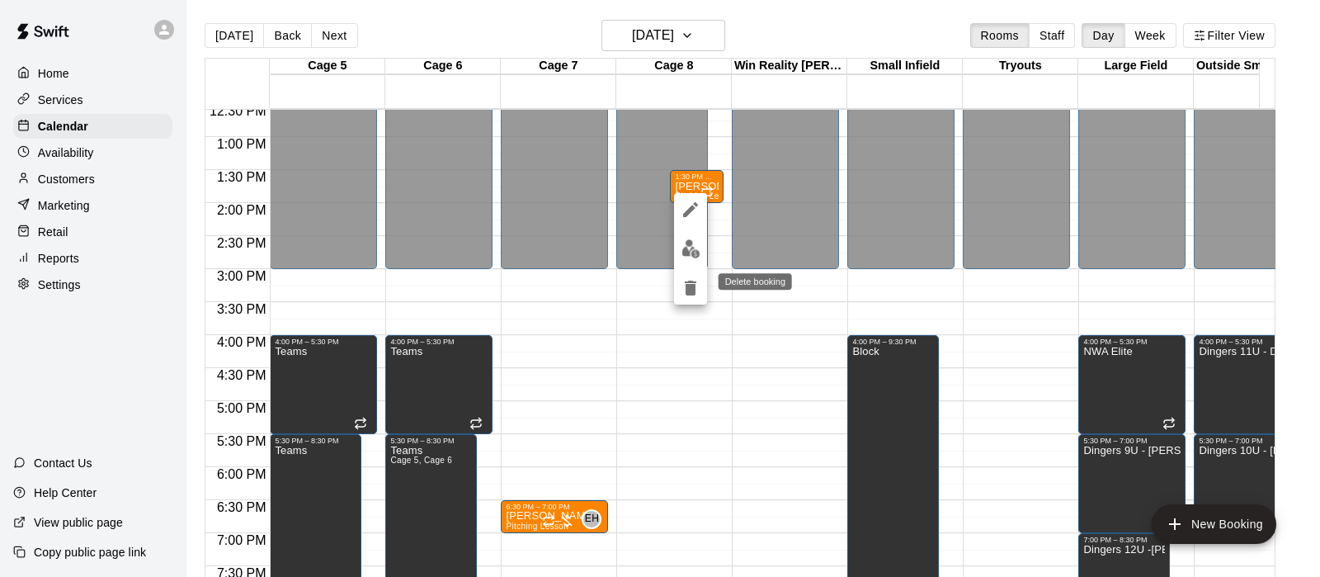
click at [682, 286] on icon "delete" at bounding box center [691, 288] width 20 height 20
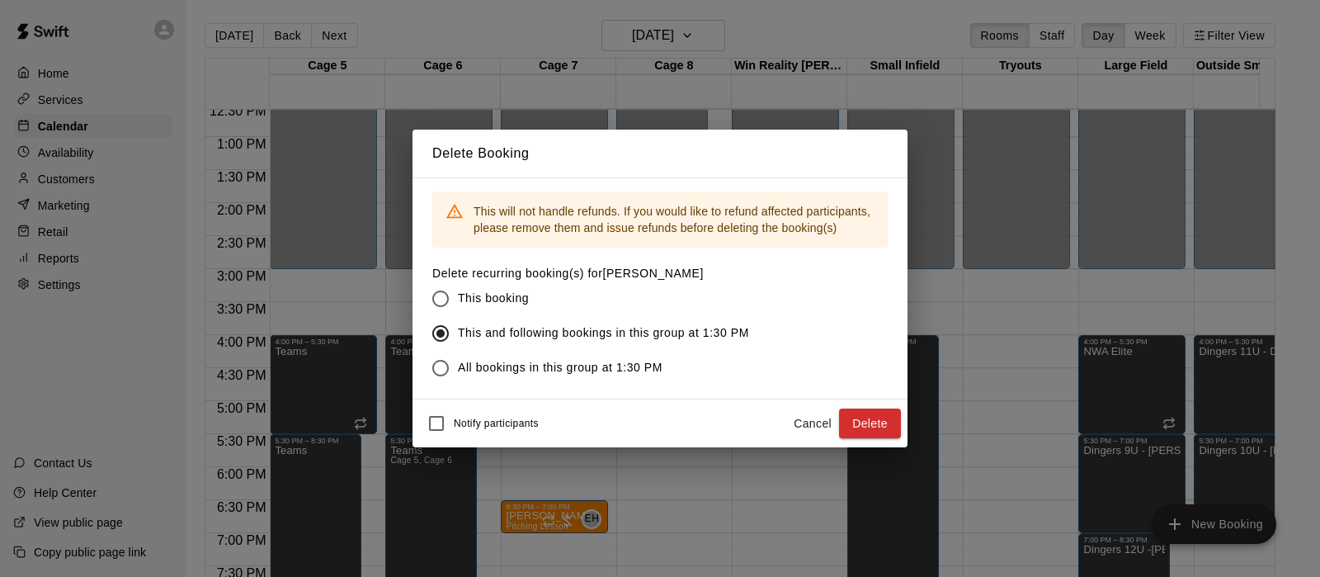
click at [855, 417] on button "Delete" at bounding box center [870, 423] width 62 height 31
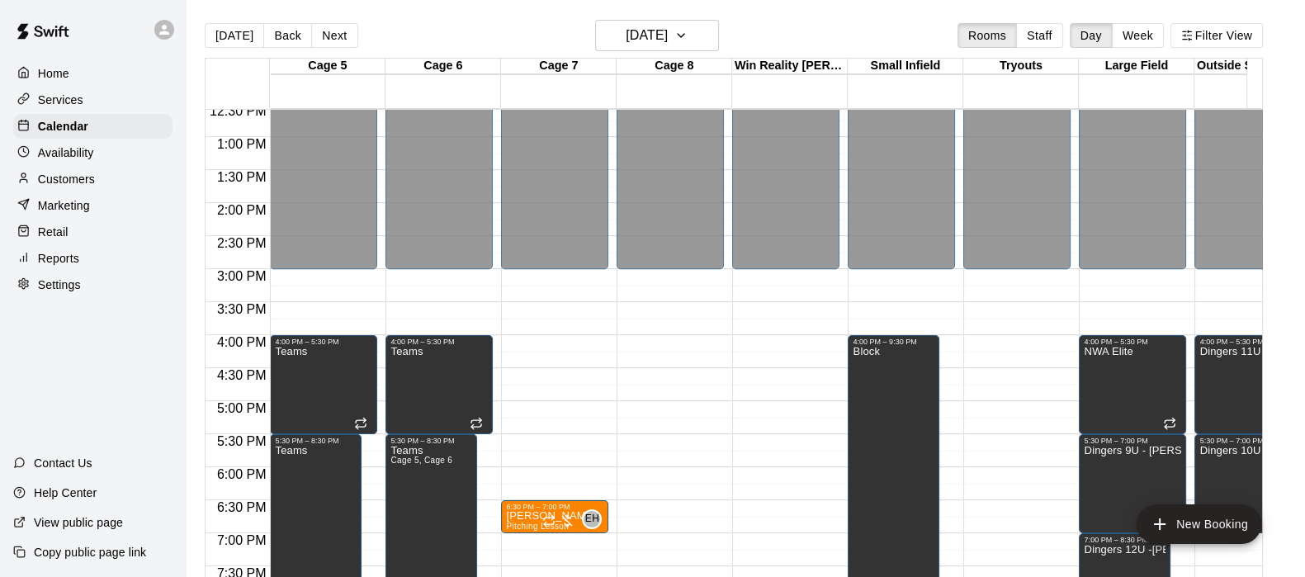
click at [549, 507] on div "6:30 PM – 7:00 PM" at bounding box center [554, 507] width 97 height 8
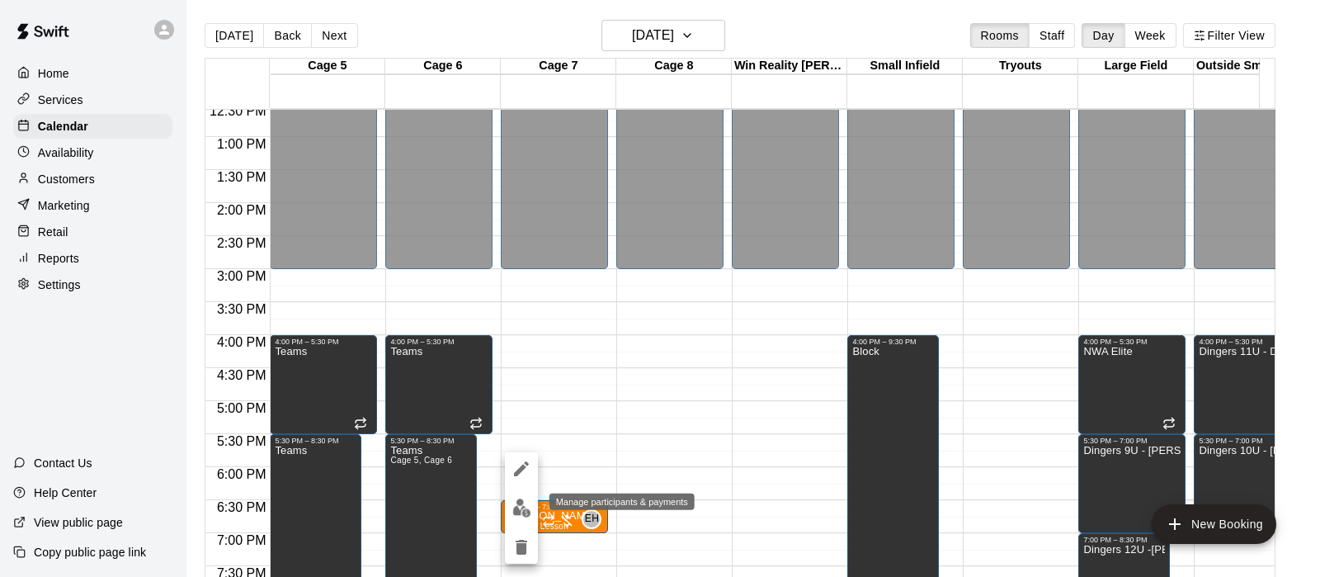
click at [520, 508] on img "edit" at bounding box center [521, 507] width 19 height 19
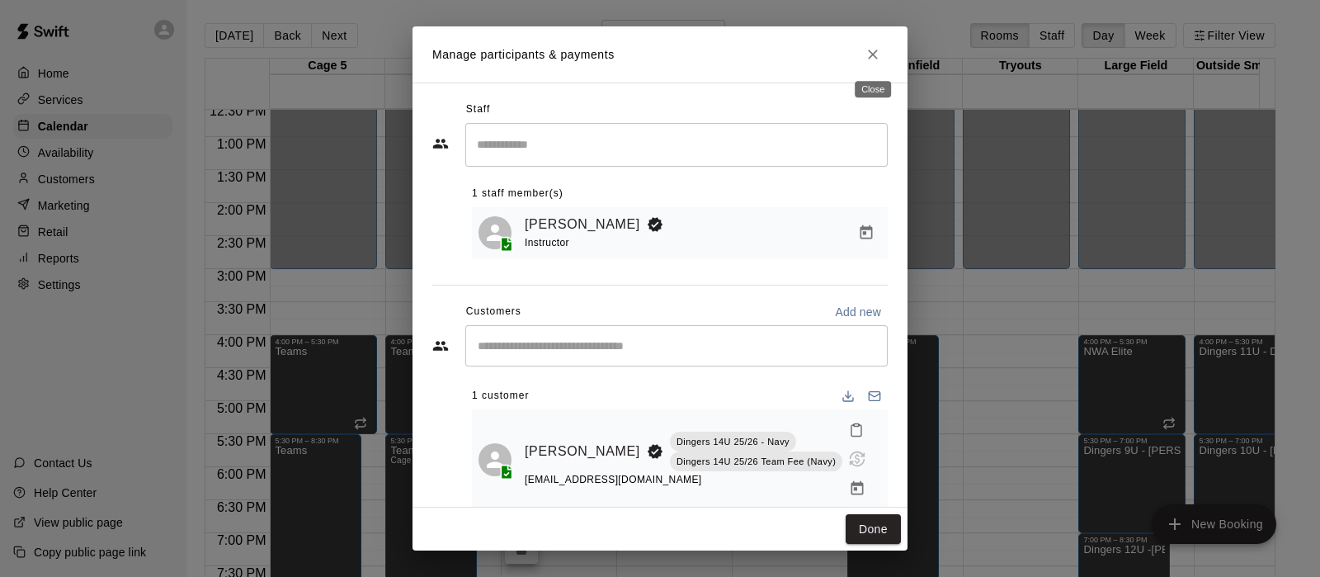
click at [866, 58] on icon "Close" at bounding box center [873, 54] width 17 height 17
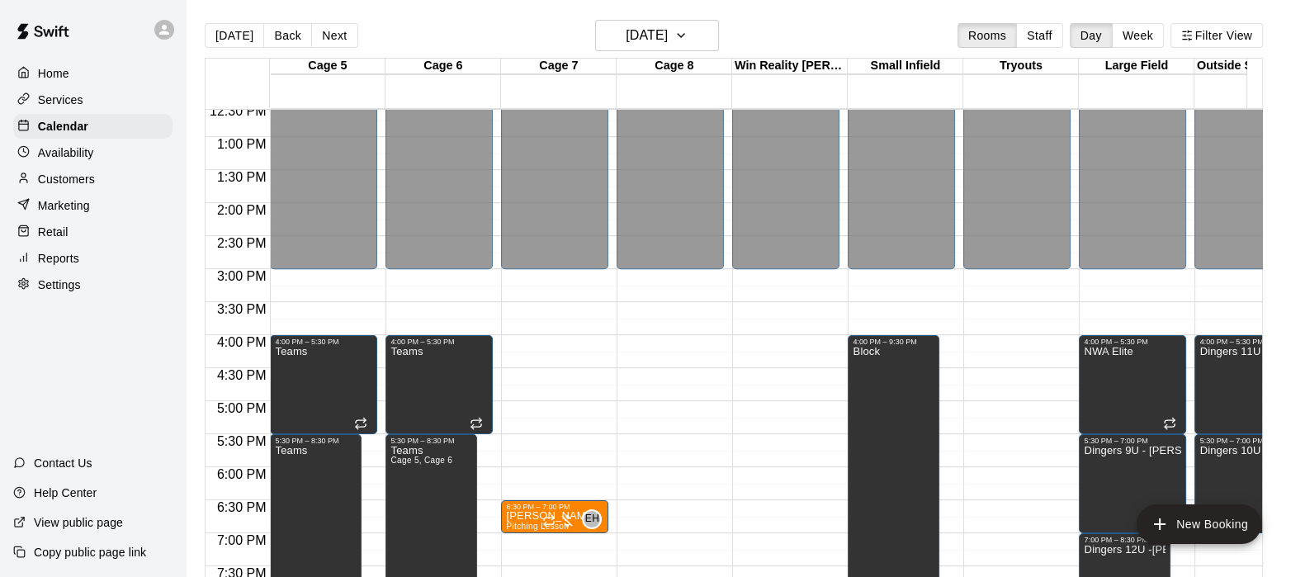
click at [514, 497] on div "12:00 AM – 3:00 PM Closed 6:30 PM – 7:00 PM Brooke Mathis Pitching Lesson EH 0 …" at bounding box center [554, 71] width 107 height 1584
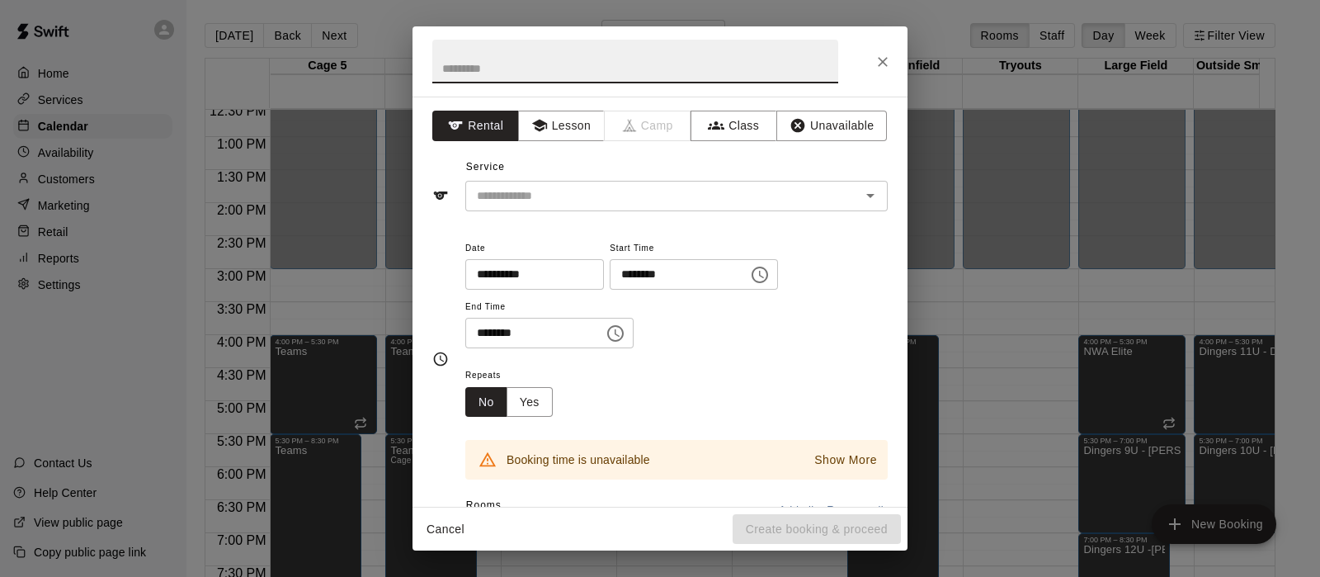
click at [438, 521] on button "Cancel" at bounding box center [445, 529] width 53 height 31
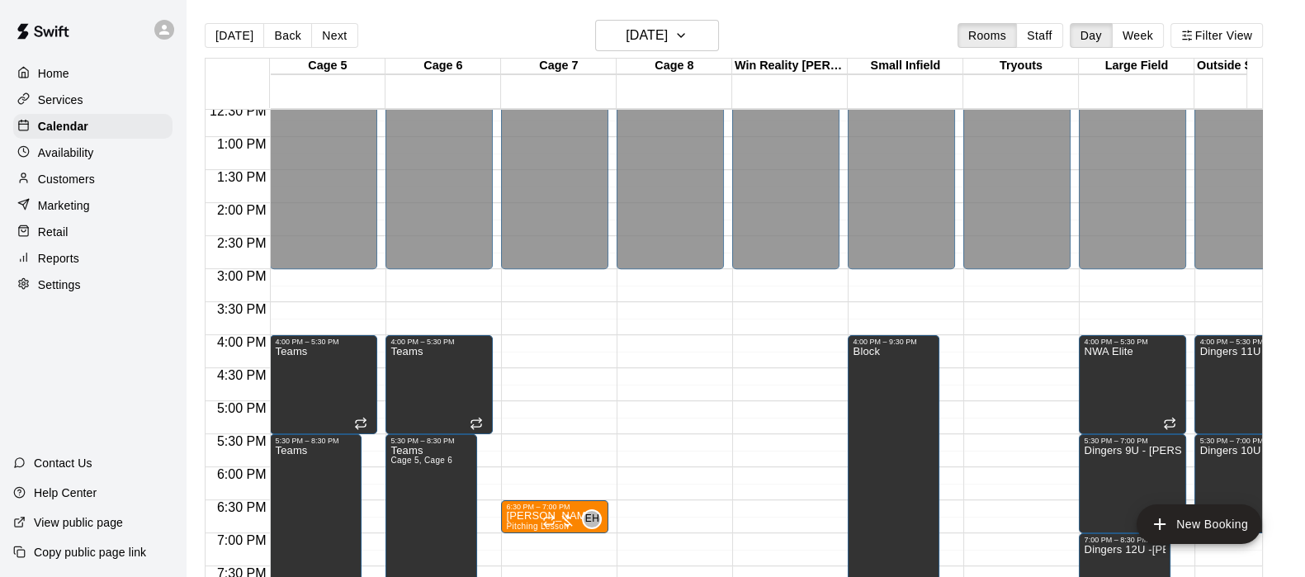
click at [540, 524] on span "Pitching Lesson" at bounding box center [537, 525] width 63 height 9
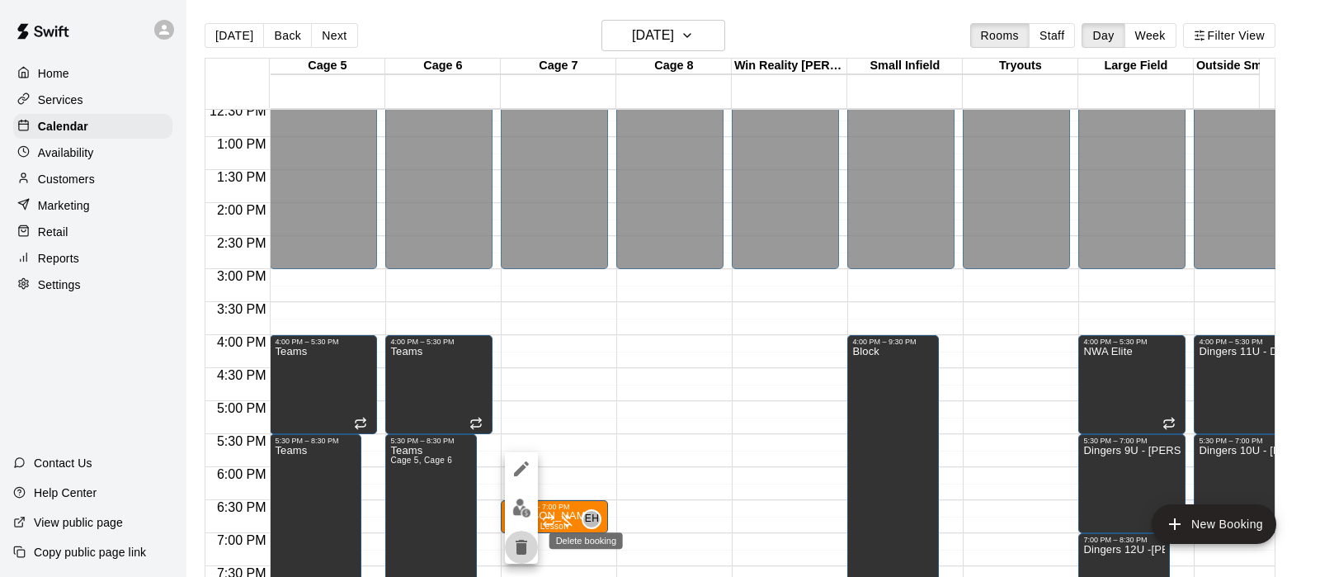
click at [517, 546] on icon "delete" at bounding box center [522, 547] width 12 height 15
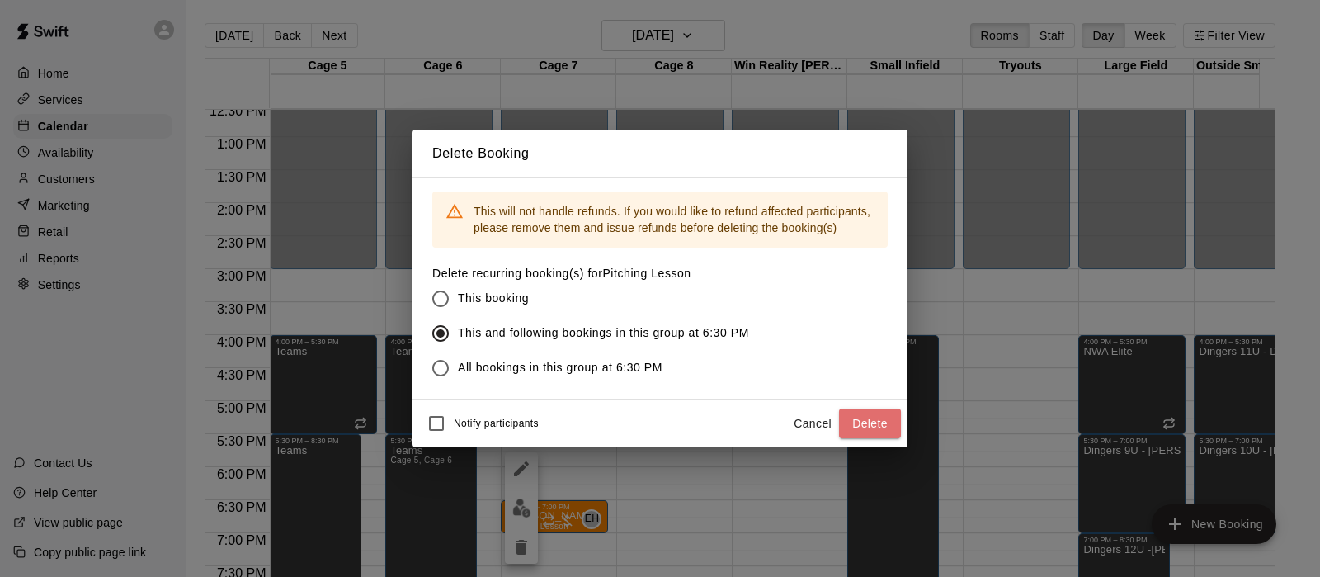
click at [887, 432] on button "Delete" at bounding box center [870, 423] width 62 height 31
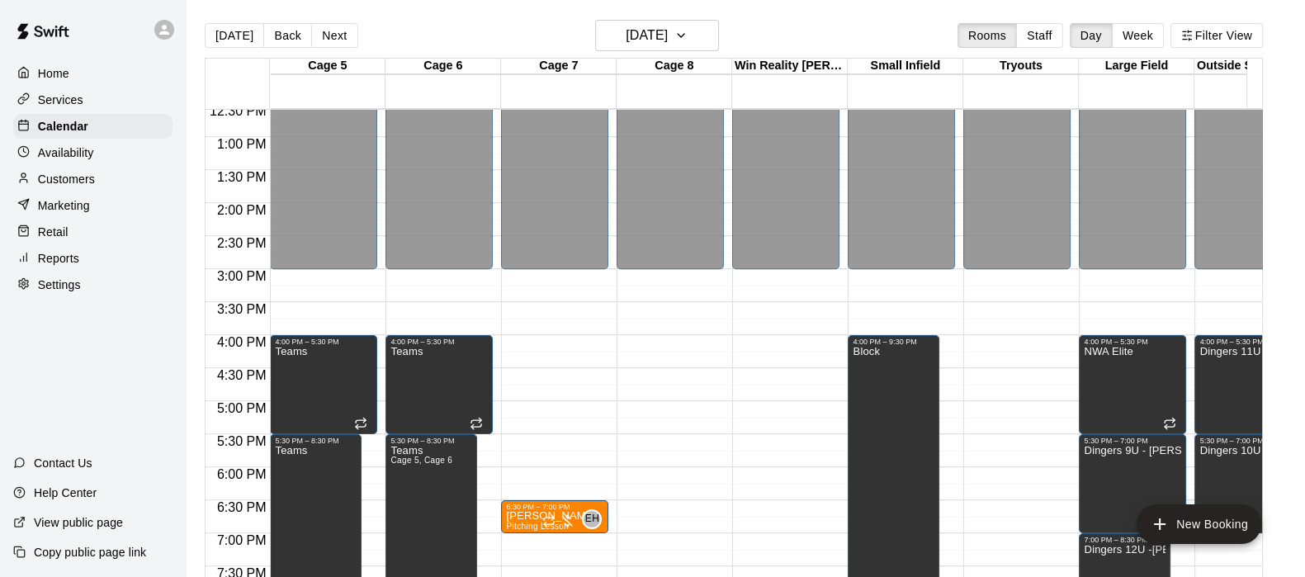
click at [547, 522] on icon "Recurring event" at bounding box center [548, 520] width 13 height 13
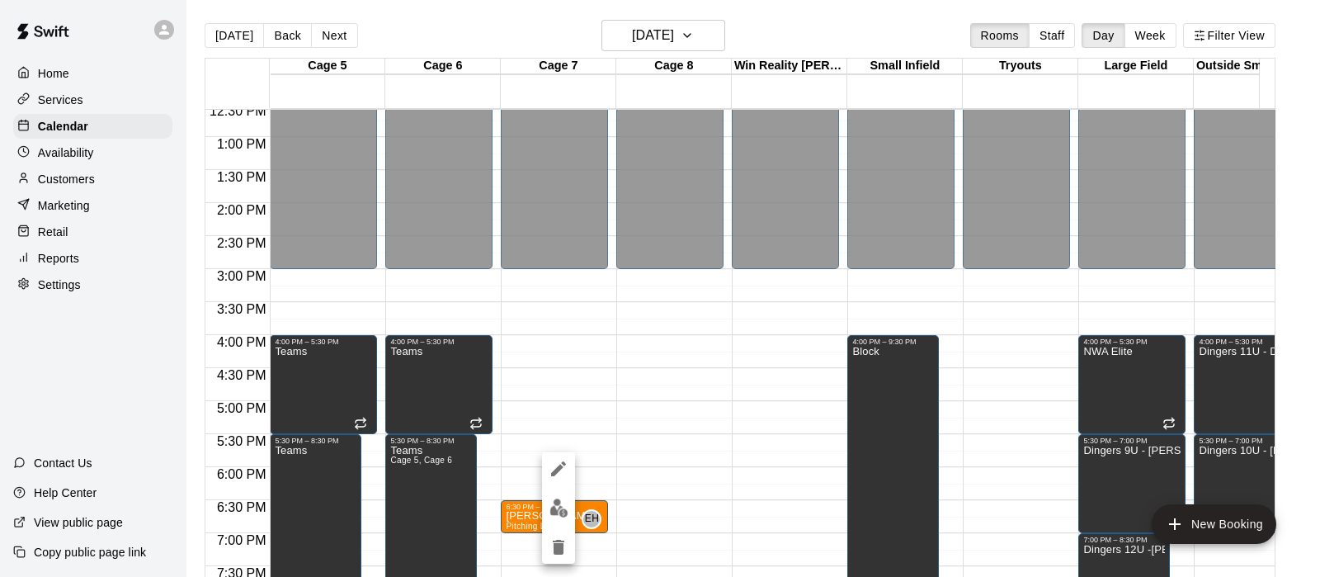
click at [723, 21] on div at bounding box center [660, 288] width 1320 height 577
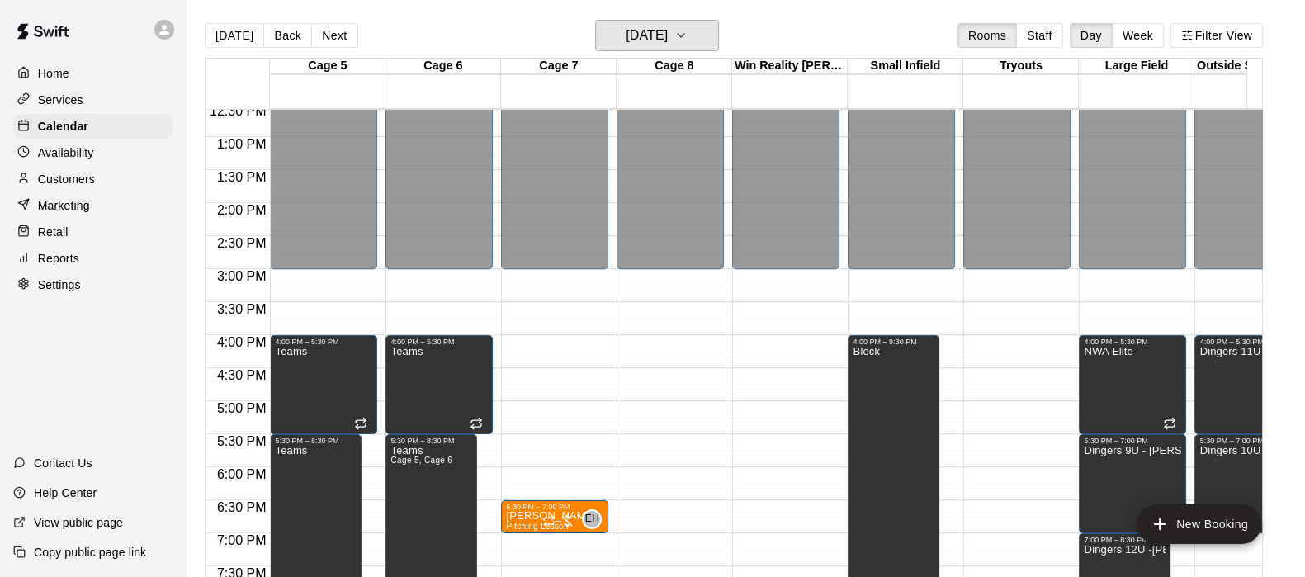
click at [687, 35] on icon "button" at bounding box center [680, 36] width 13 height 20
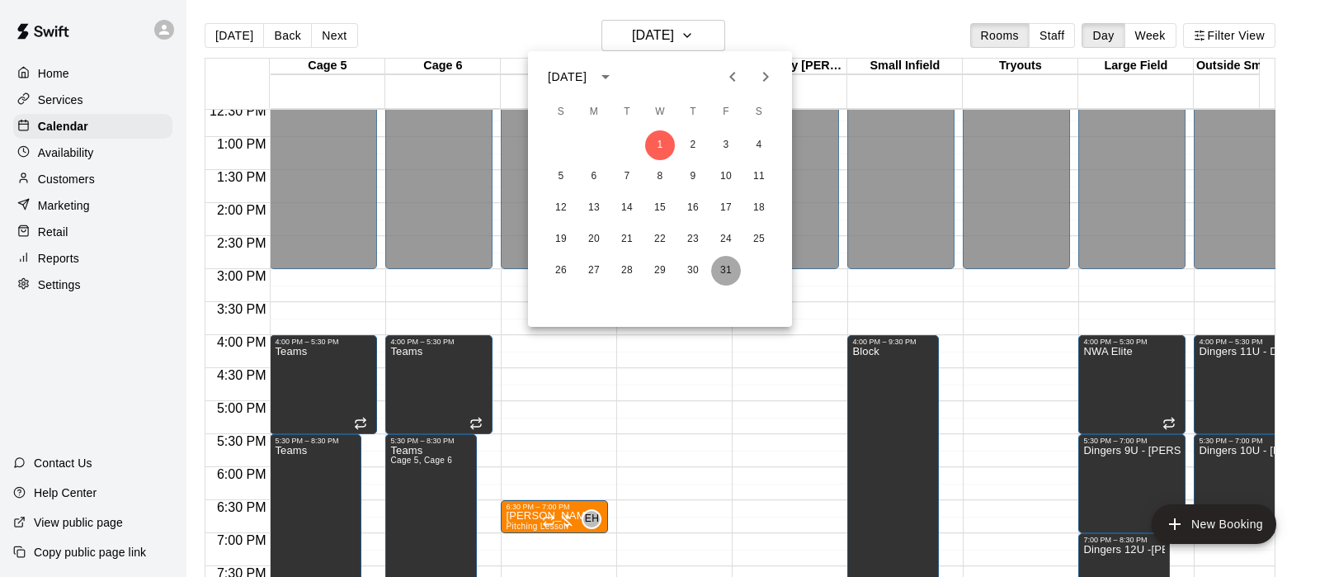
click at [725, 272] on button "31" at bounding box center [726, 271] width 30 height 30
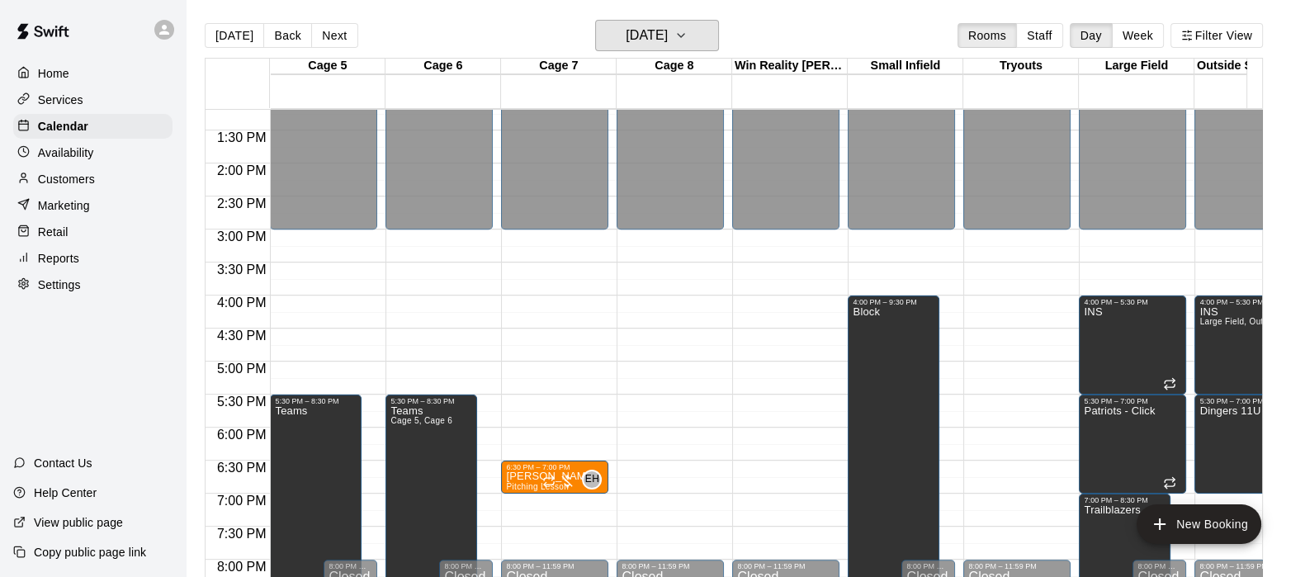
scroll to position [874, 0]
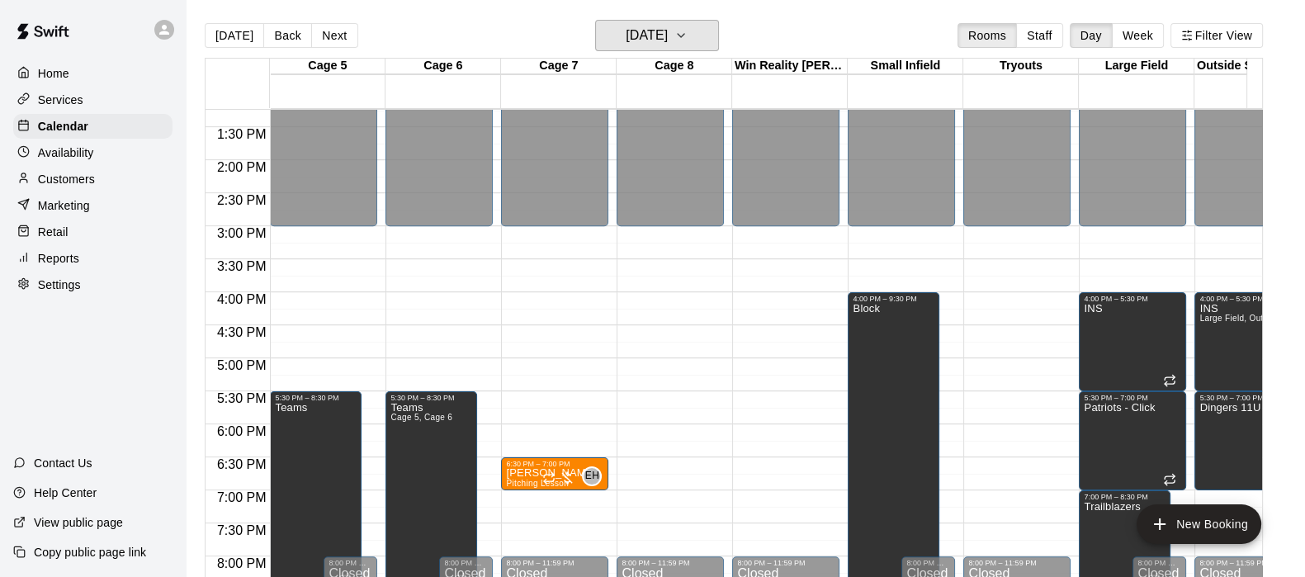
click at [668, 24] on h6 "Friday Oct 31" at bounding box center [646, 35] width 42 height 23
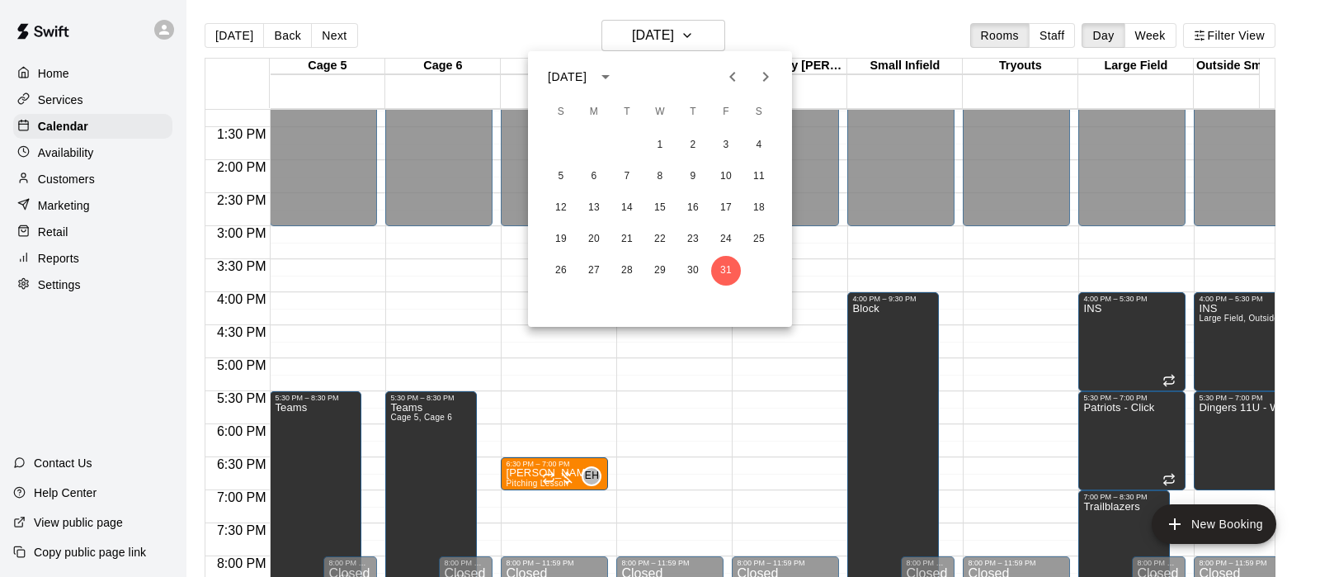
click at [767, 76] on icon "Next month" at bounding box center [766, 77] width 6 height 10
click at [721, 261] on button "28" at bounding box center [726, 271] width 30 height 30
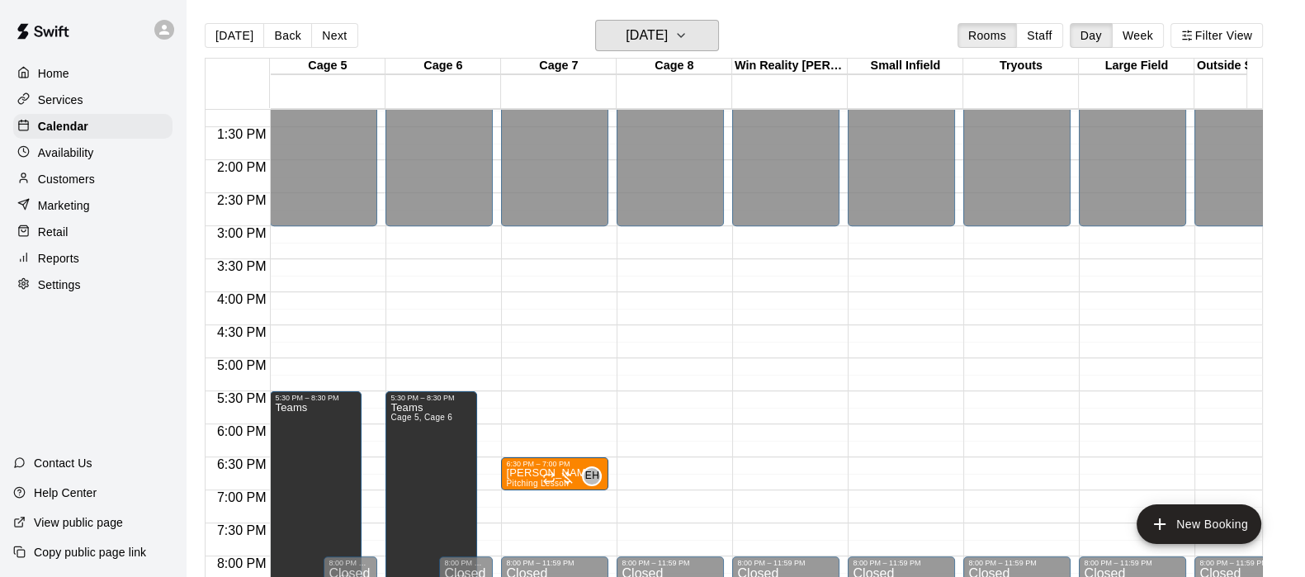
click at [719, 40] on button "Friday Nov 28" at bounding box center [657, 35] width 124 height 31
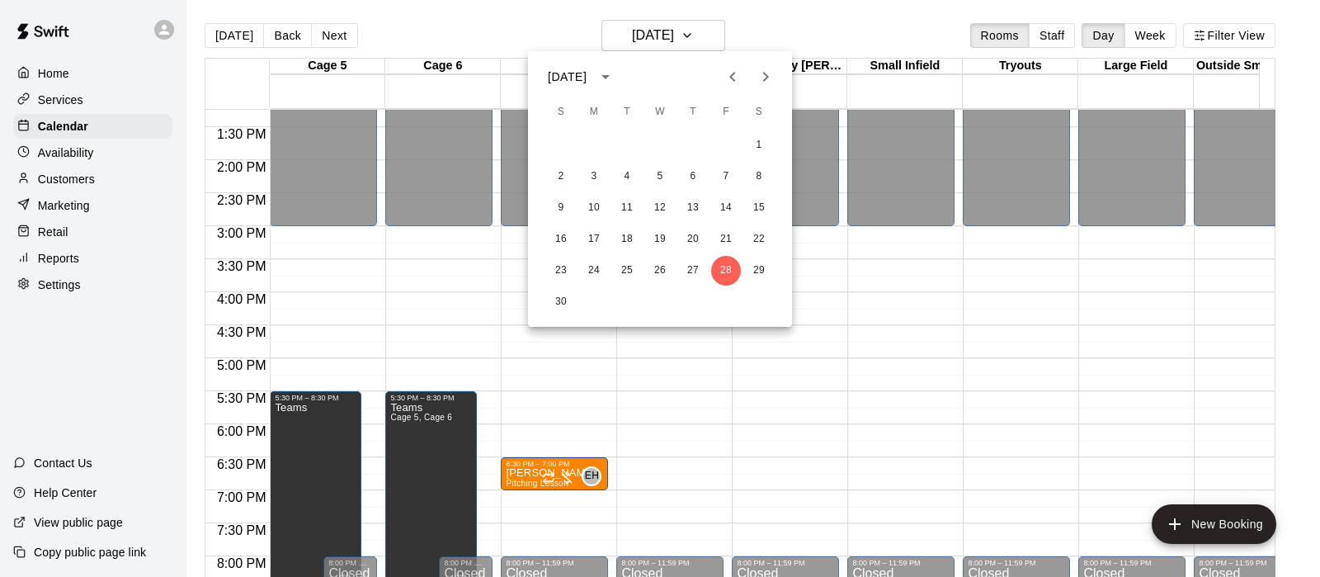
click at [766, 78] on icon "Next month" at bounding box center [766, 77] width 6 height 10
click at [719, 241] on button "26" at bounding box center [726, 239] width 30 height 30
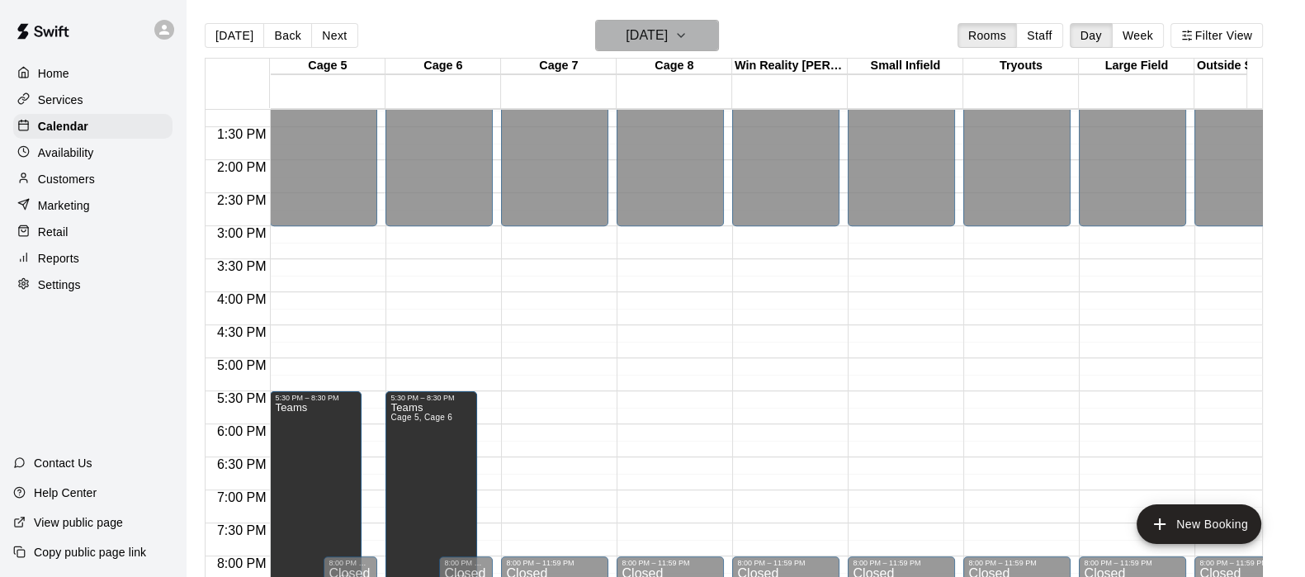
click at [655, 27] on h6 "Friday Dec 26" at bounding box center [646, 35] width 42 height 23
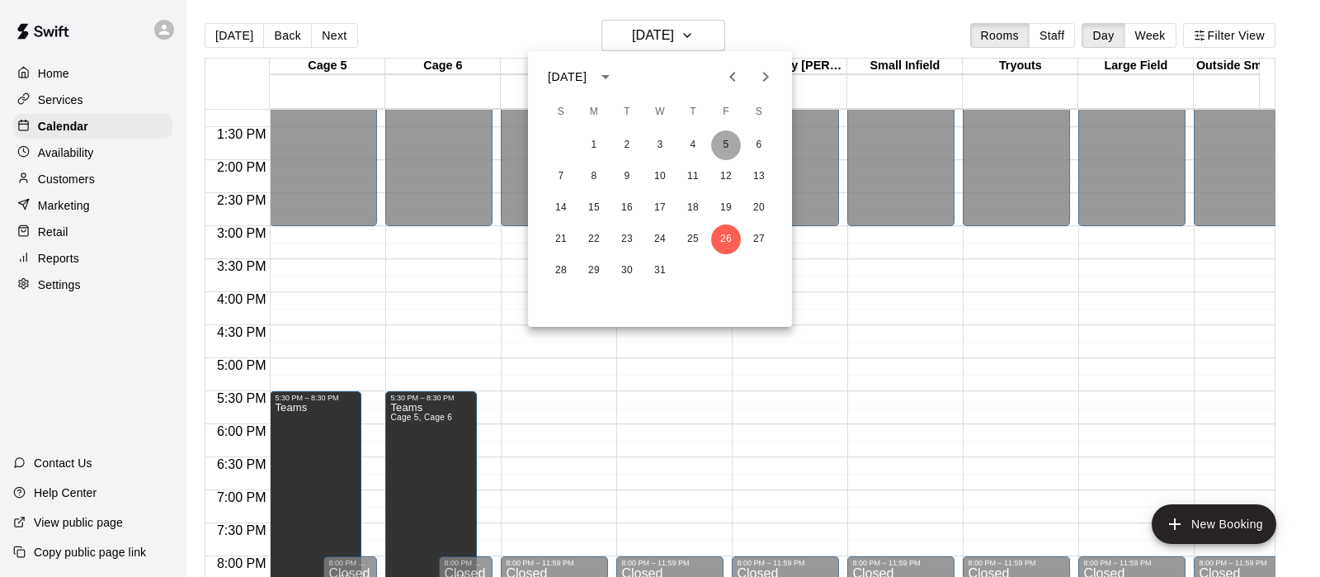
click at [723, 146] on button "5" at bounding box center [726, 145] width 30 height 30
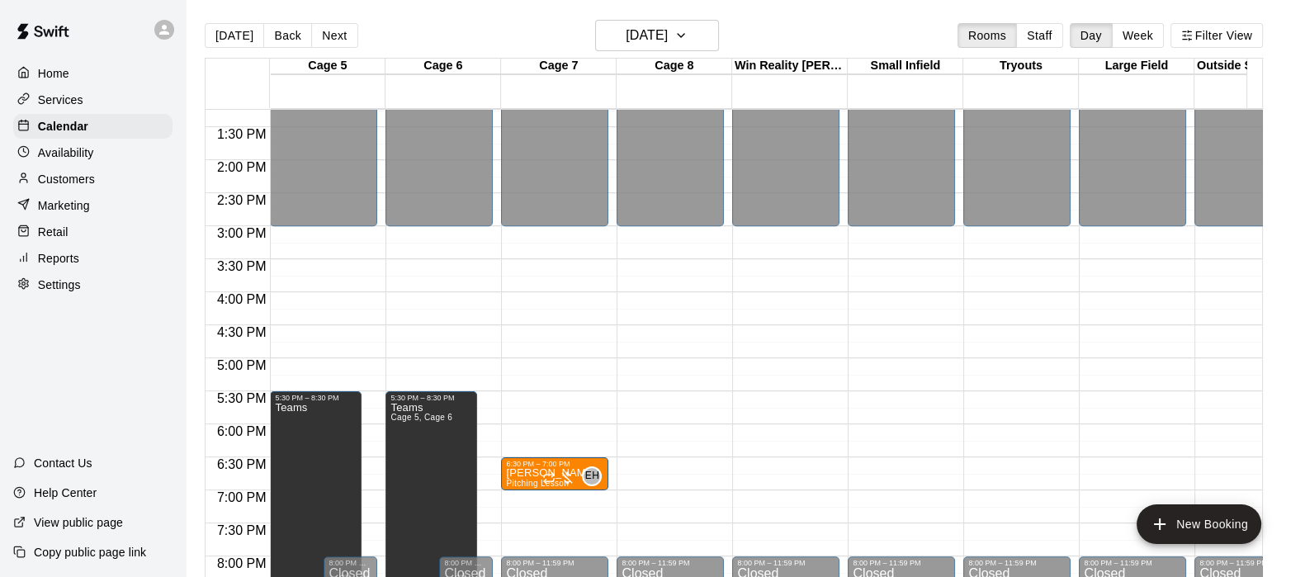
click at [557, 468] on div "EH 0" at bounding box center [571, 476] width 59 height 20
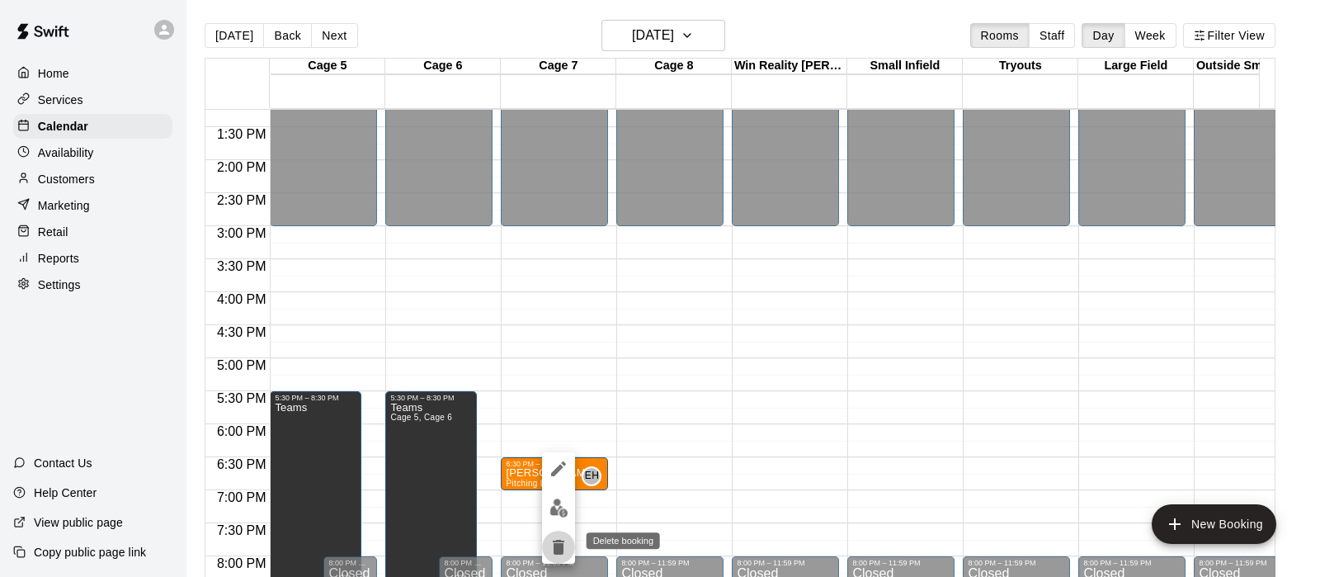
click at [557, 538] on icon "delete" at bounding box center [559, 547] width 20 height 20
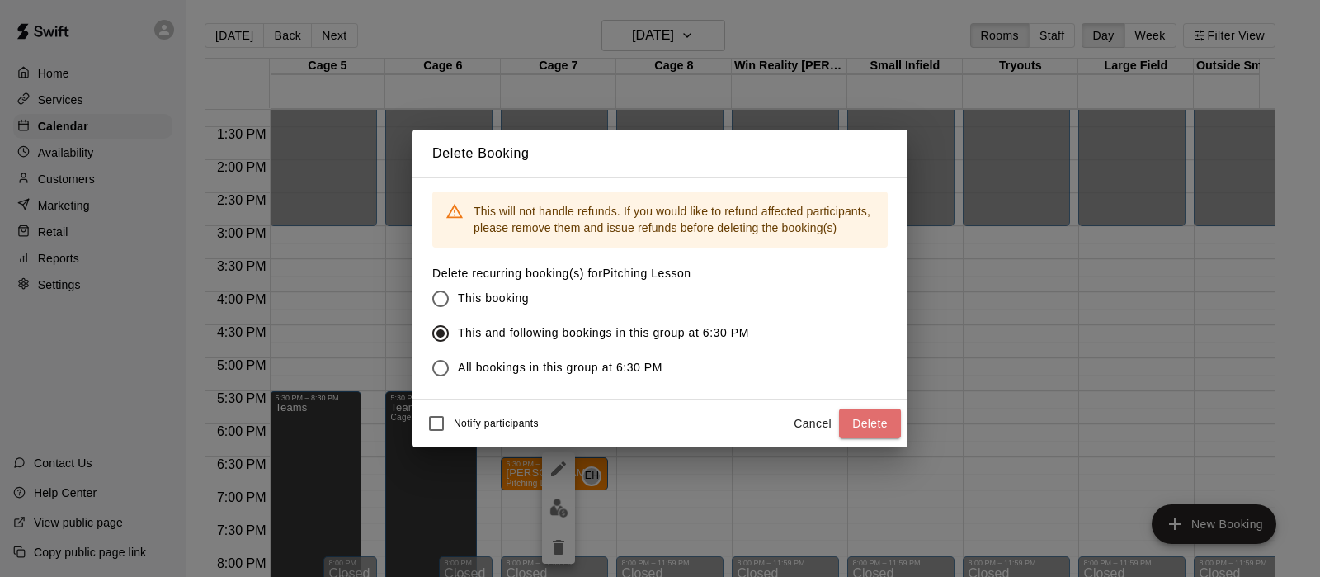
click at [858, 427] on button "Delete" at bounding box center [870, 423] width 62 height 31
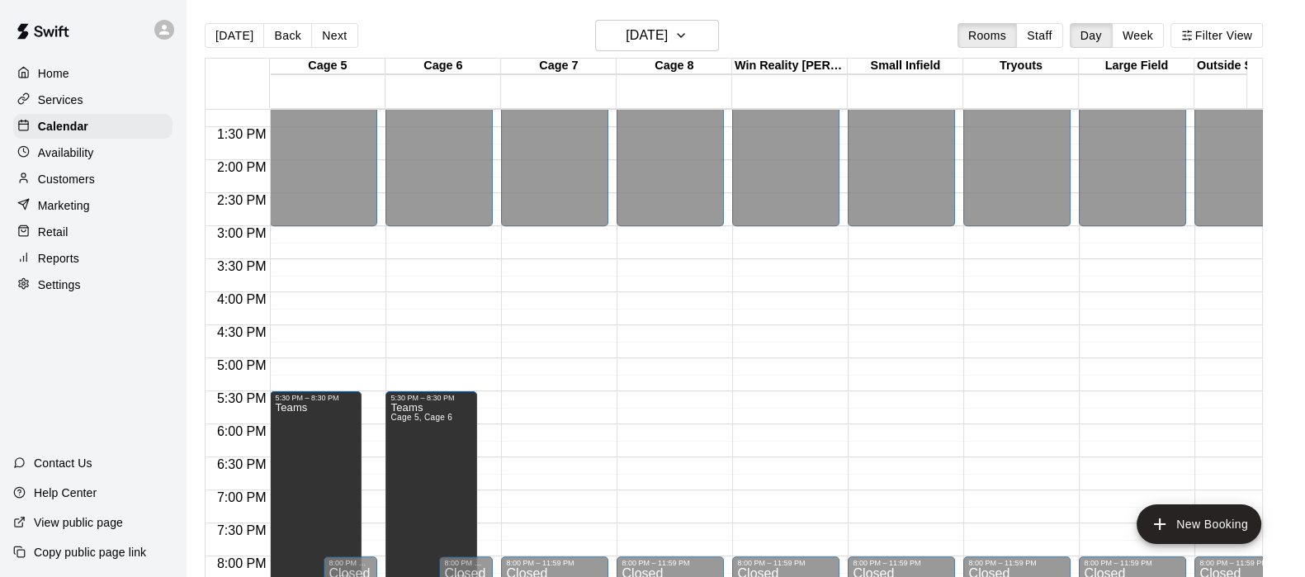
click at [625, 17] on main "Today Back Next Friday Dec 05 Rooms Staff Day Week Filter View Cage 5 05 Fri Ca…" at bounding box center [745, 301] width 1119 height 603
click at [625, 31] on h6 "Friday Dec 05" at bounding box center [646, 35] width 42 height 23
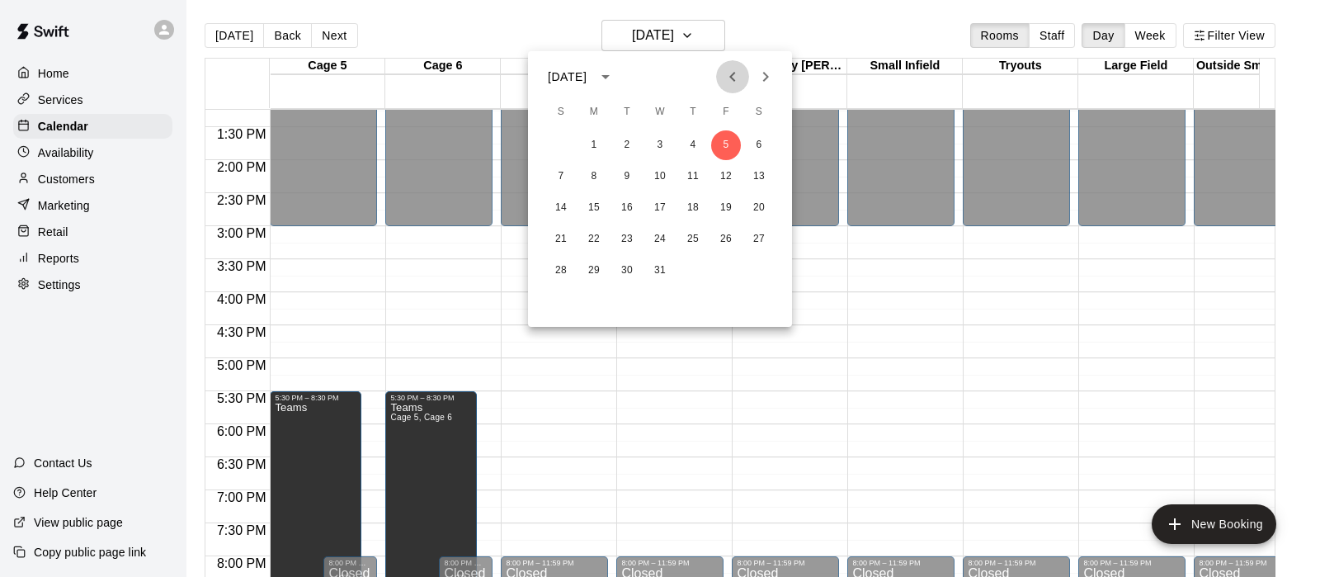
click at [734, 83] on icon "Previous month" at bounding box center [733, 77] width 20 height 20
click at [757, 150] on button "1" at bounding box center [759, 145] width 30 height 30
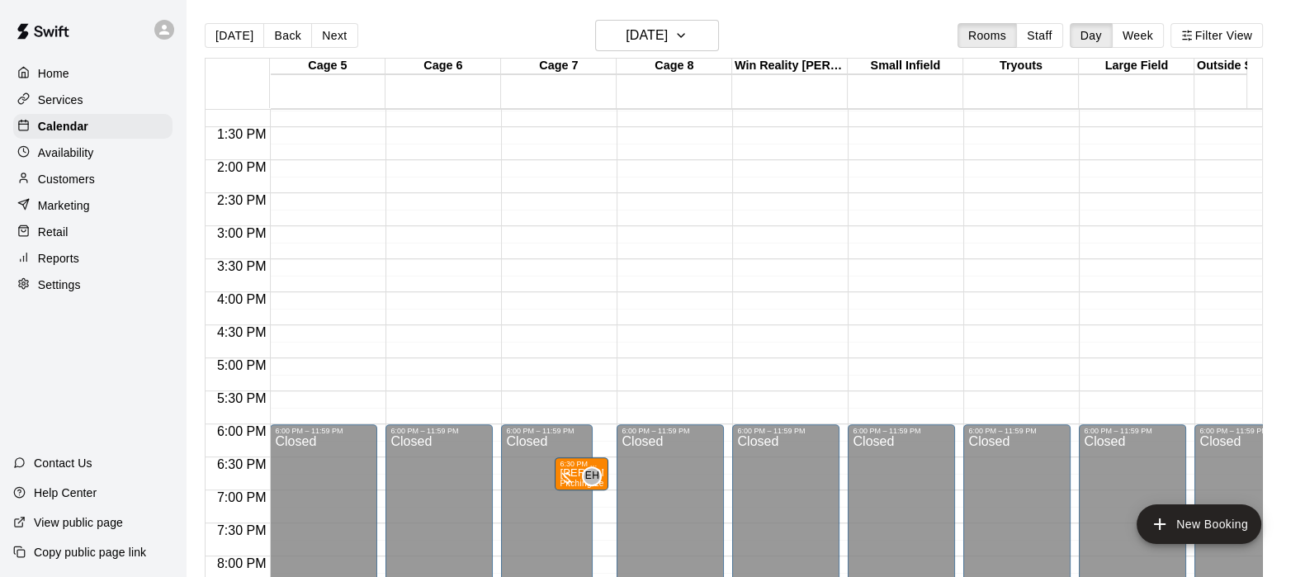
click at [569, 478] on div at bounding box center [558, 478] width 33 height 17
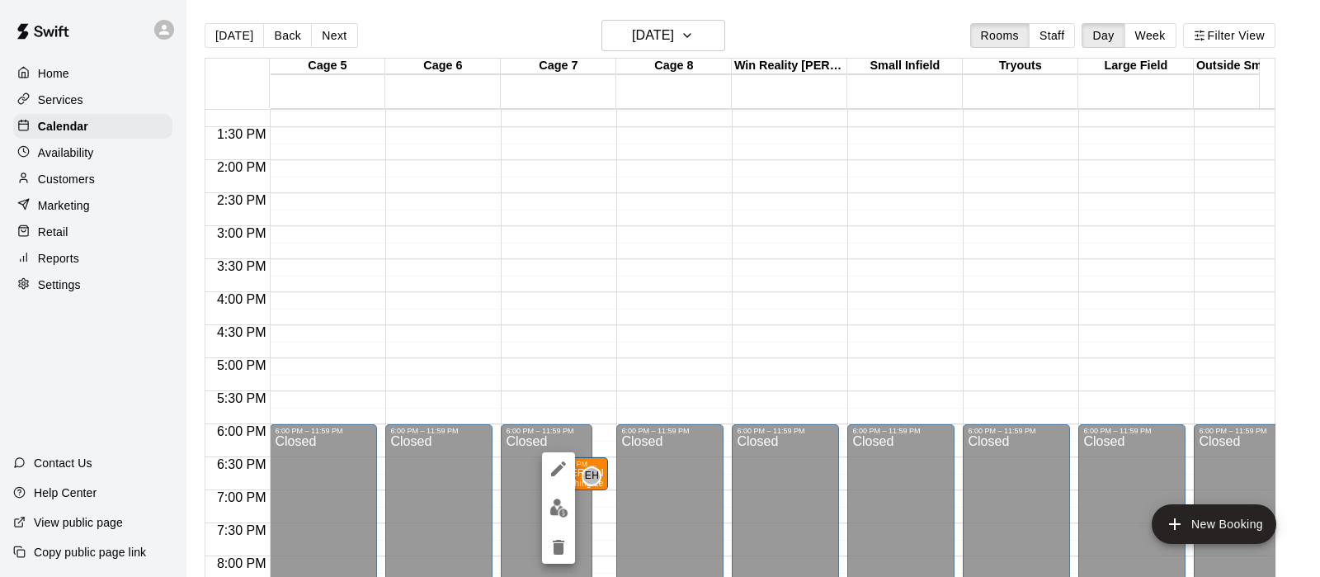
click at [569, 478] on button "edit" at bounding box center [558, 468] width 33 height 33
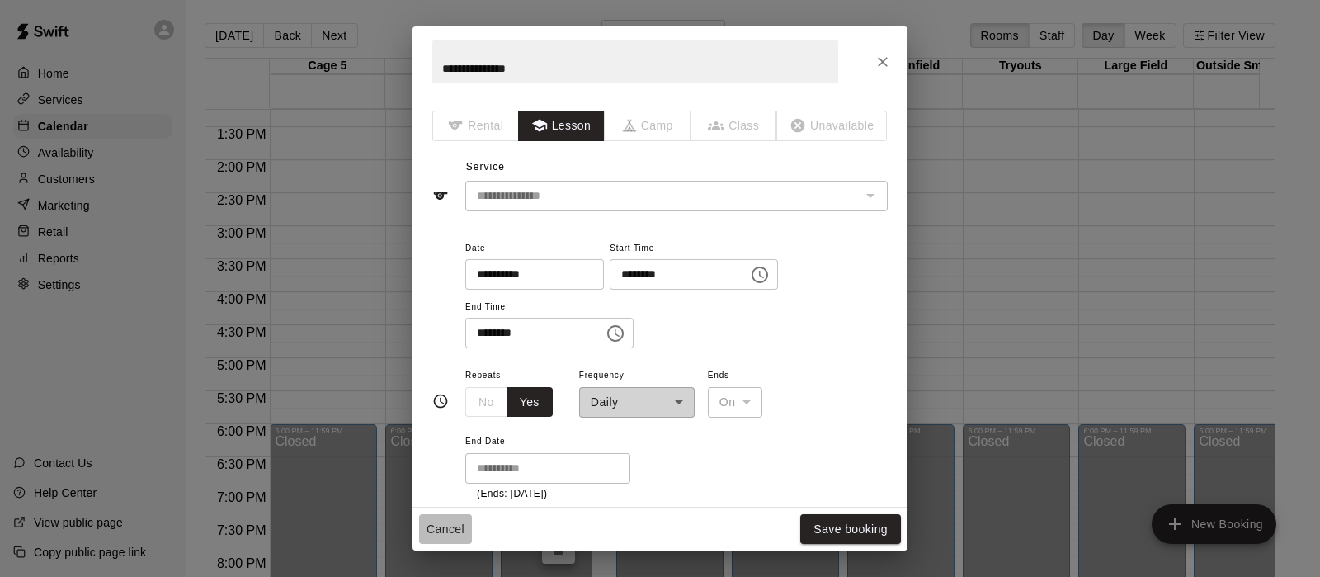
click at [446, 528] on button "Cancel" at bounding box center [445, 529] width 53 height 31
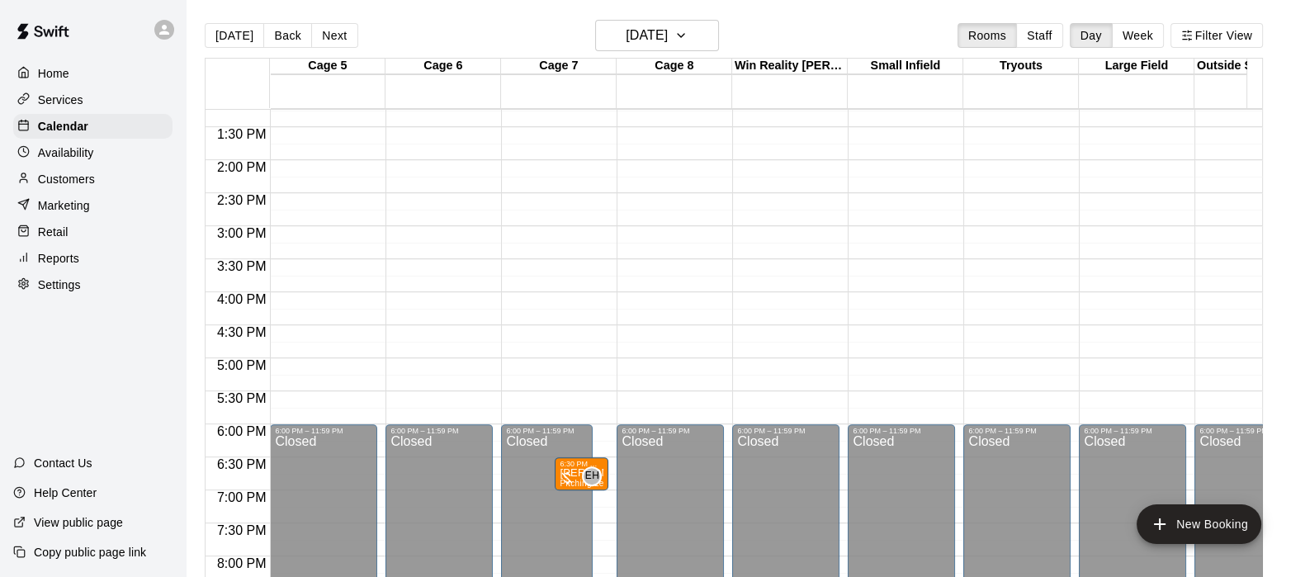
click at [563, 475] on div at bounding box center [558, 478] width 33 height 17
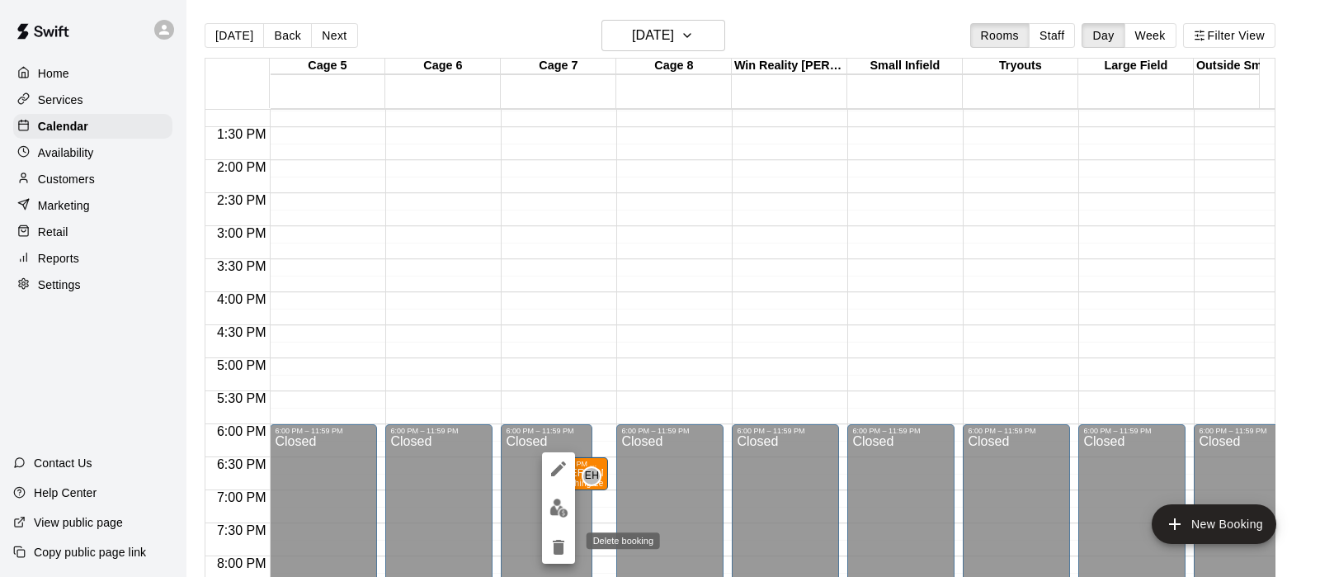
click at [552, 542] on icon "delete" at bounding box center [559, 547] width 20 height 20
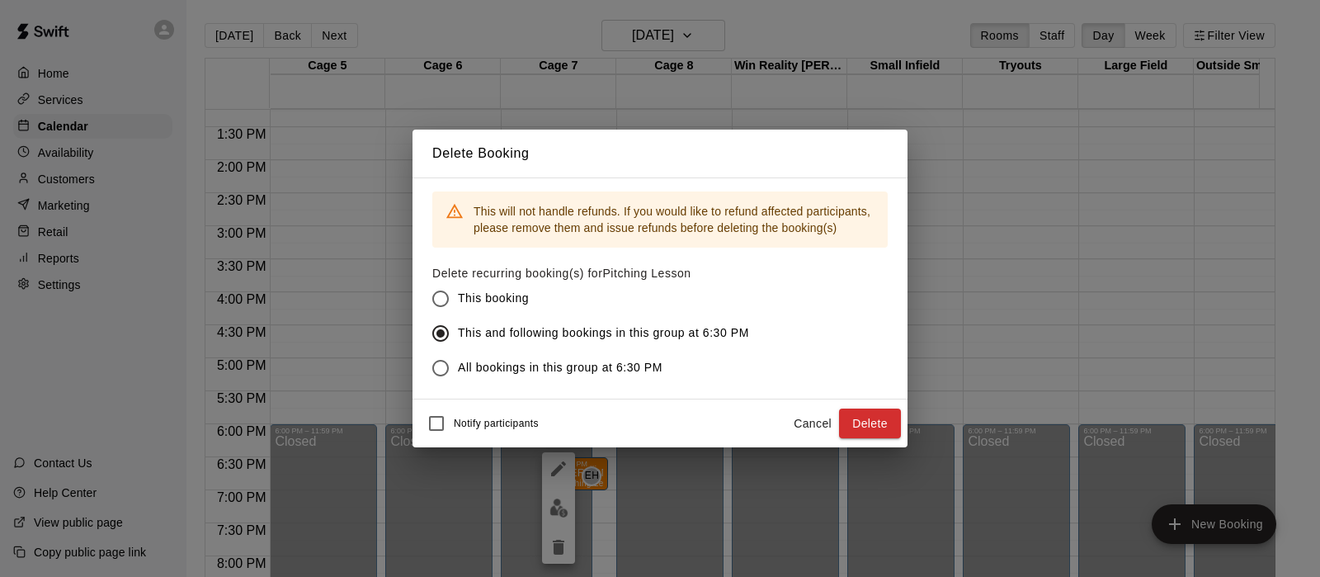
click at [871, 419] on button "Delete" at bounding box center [870, 423] width 62 height 31
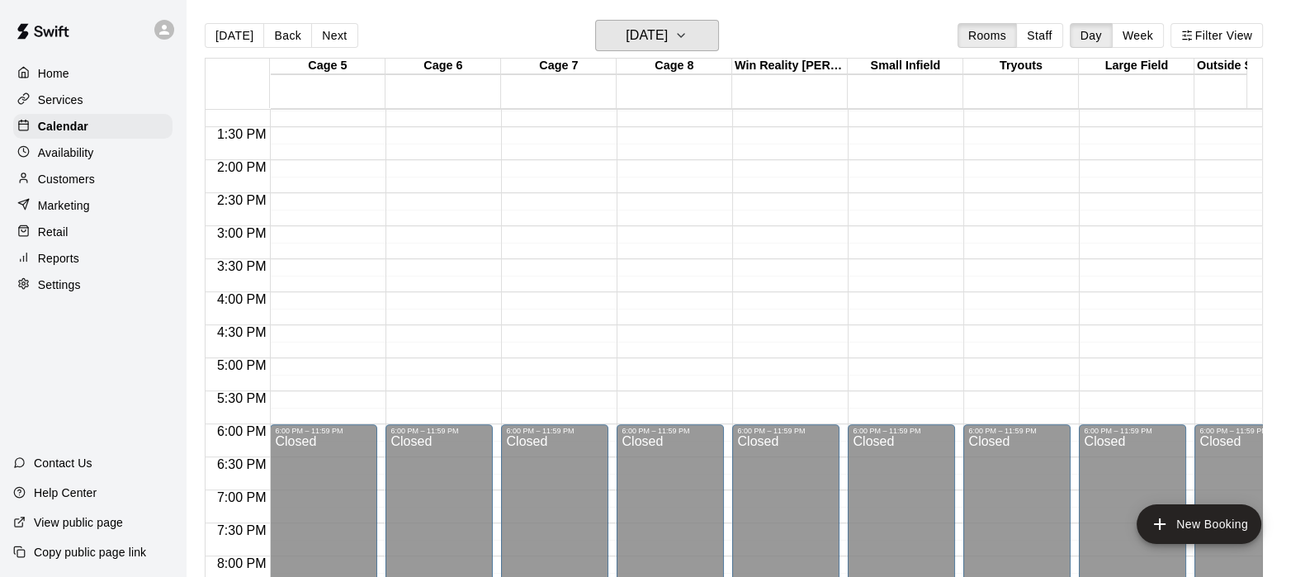
click at [668, 24] on h6 "Saturday Nov 01" at bounding box center [646, 35] width 42 height 23
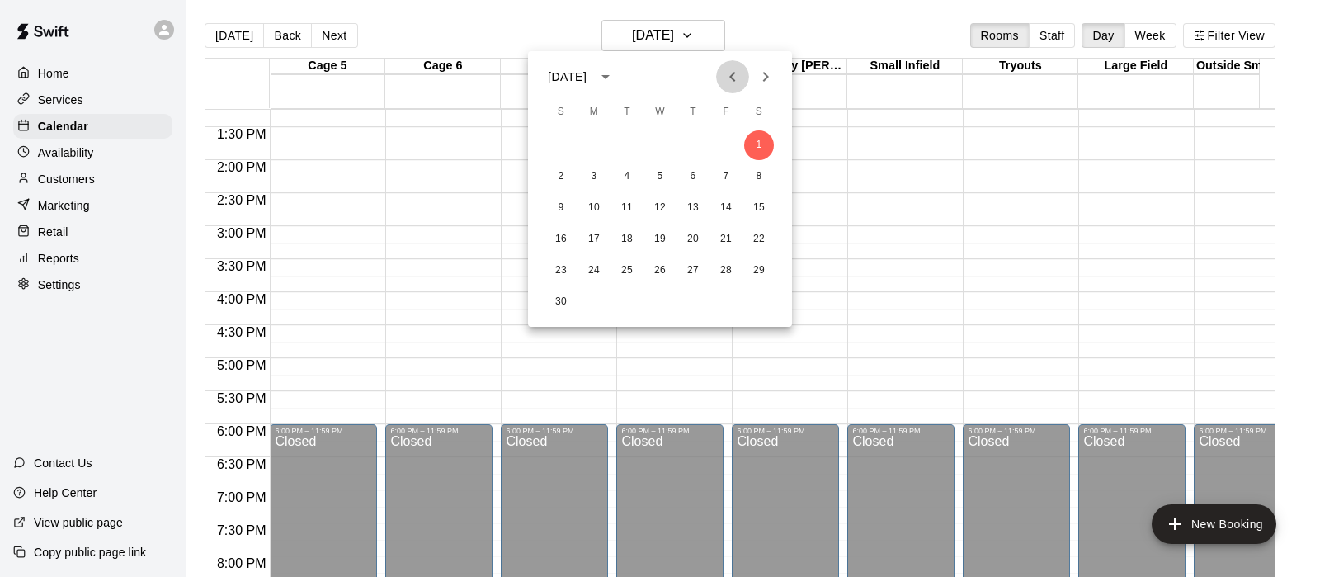
click at [739, 83] on icon "Previous month" at bounding box center [733, 77] width 20 height 20
click at [664, 142] on button "1" at bounding box center [660, 145] width 30 height 30
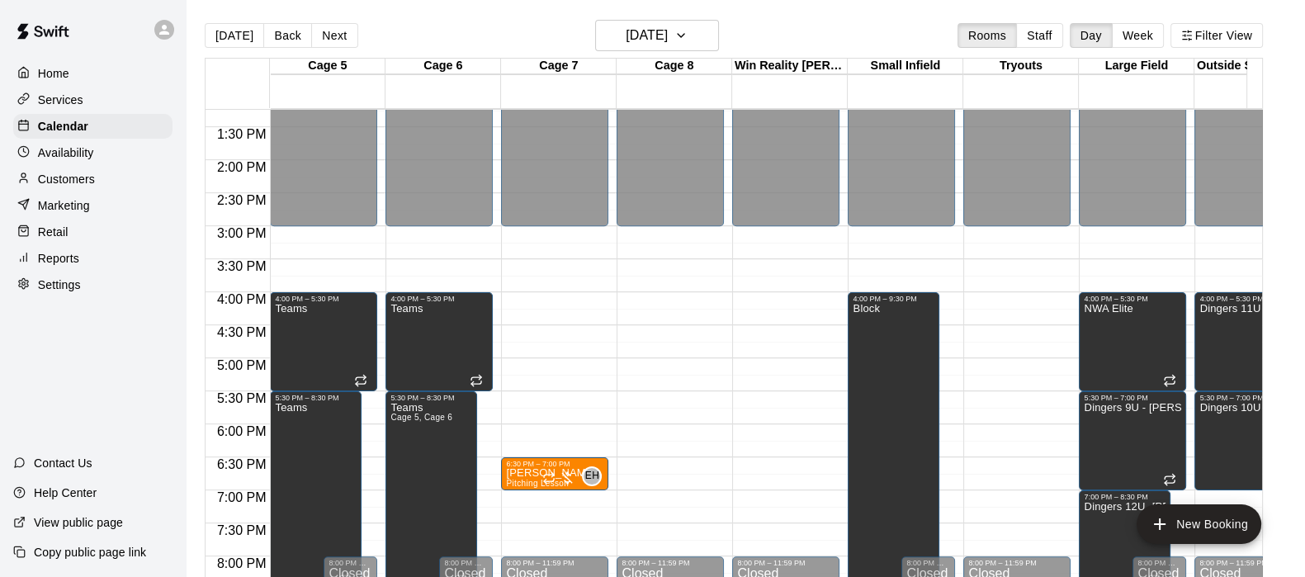
drag, startPoint x: 573, startPoint y: 472, endPoint x: 549, endPoint y: 471, distance: 24.8
click at [549, 471] on div at bounding box center [558, 478] width 33 height 17
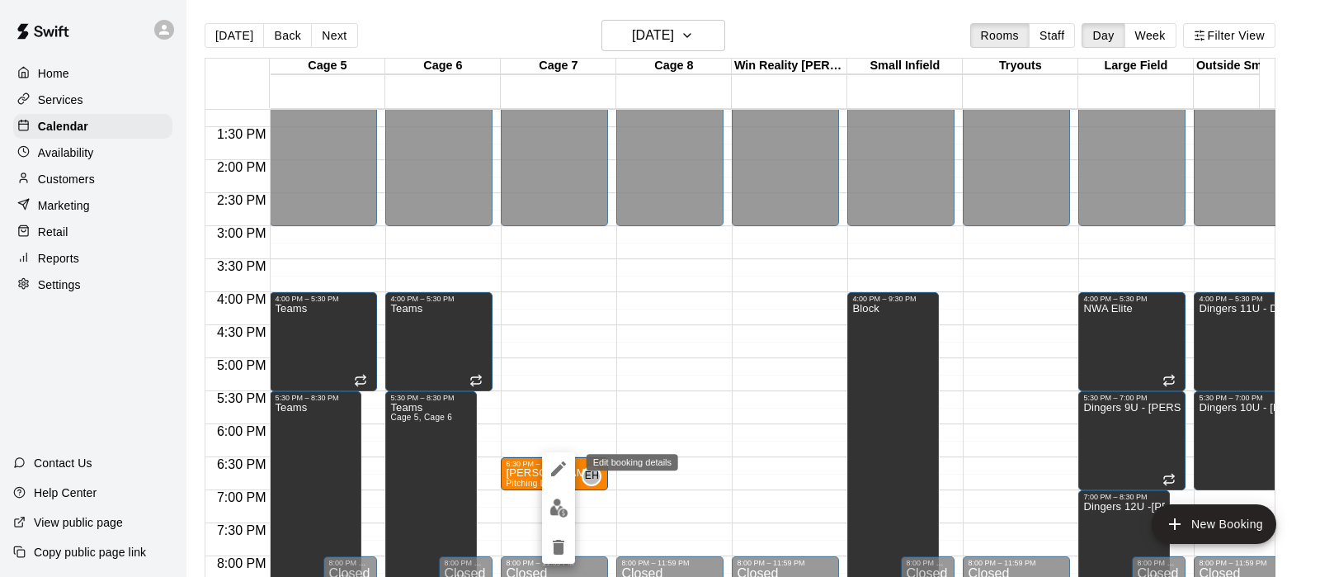
click at [549, 471] on icon "edit" at bounding box center [559, 469] width 20 height 20
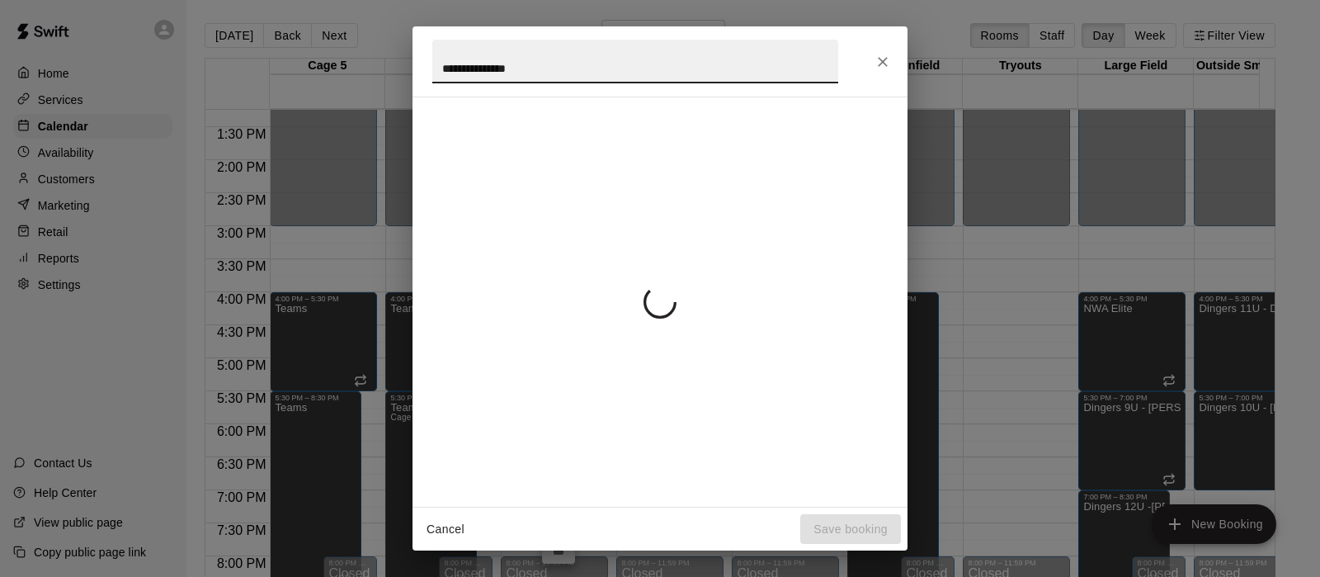
click at [555, 547] on div "Cancel Save booking" at bounding box center [660, 529] width 495 height 44
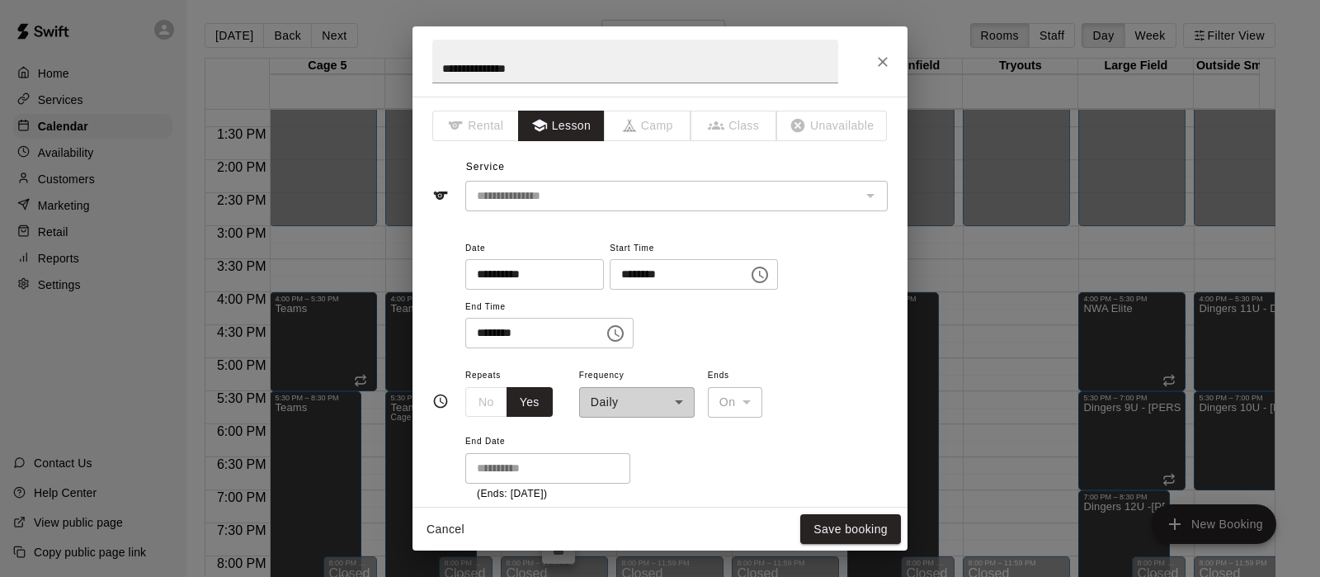
click at [437, 517] on button "Cancel" at bounding box center [445, 529] width 53 height 31
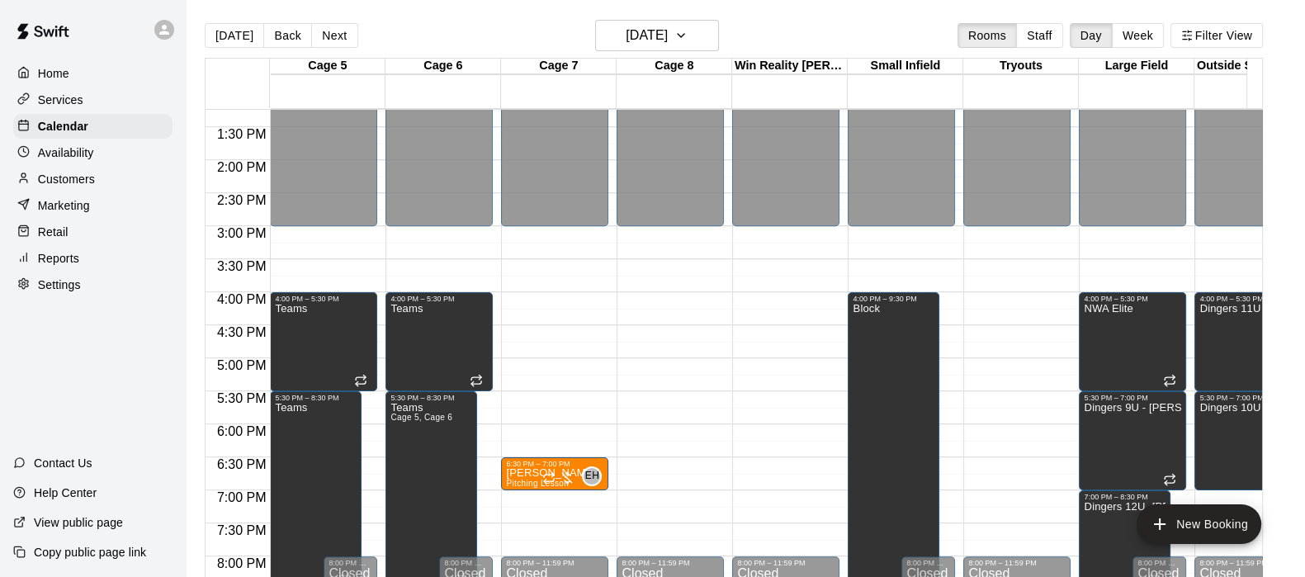
click at [520, 473] on p "Brooke Mathis" at bounding box center [551, 473] width 90 height 0
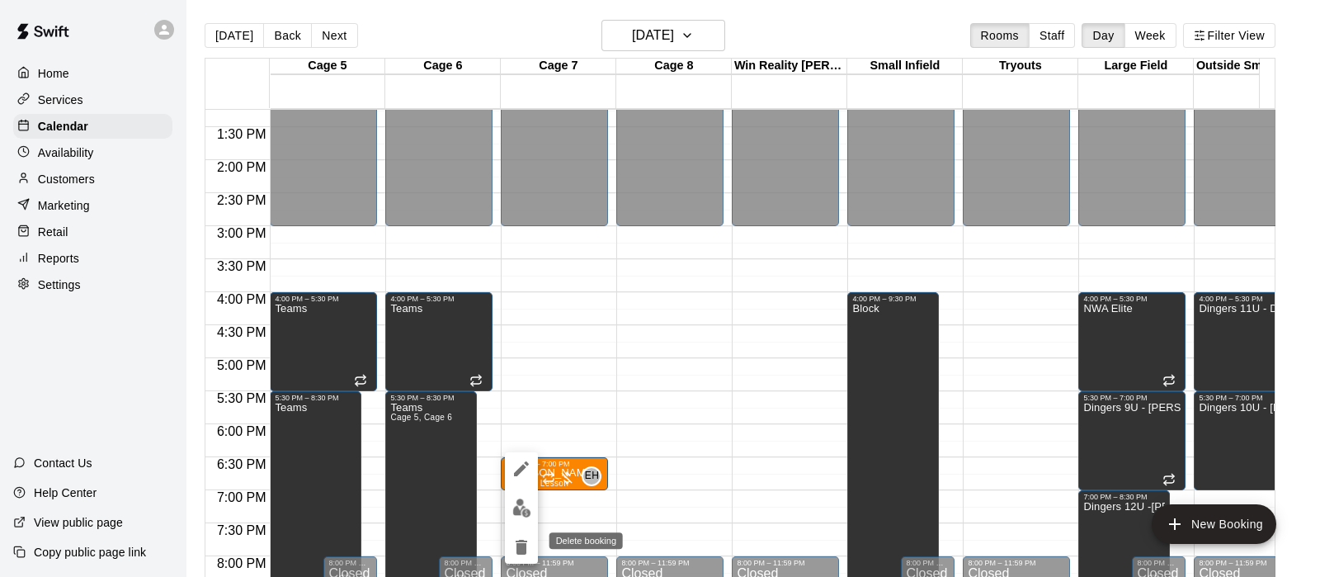
click at [521, 546] on icon "delete" at bounding box center [522, 547] width 12 height 15
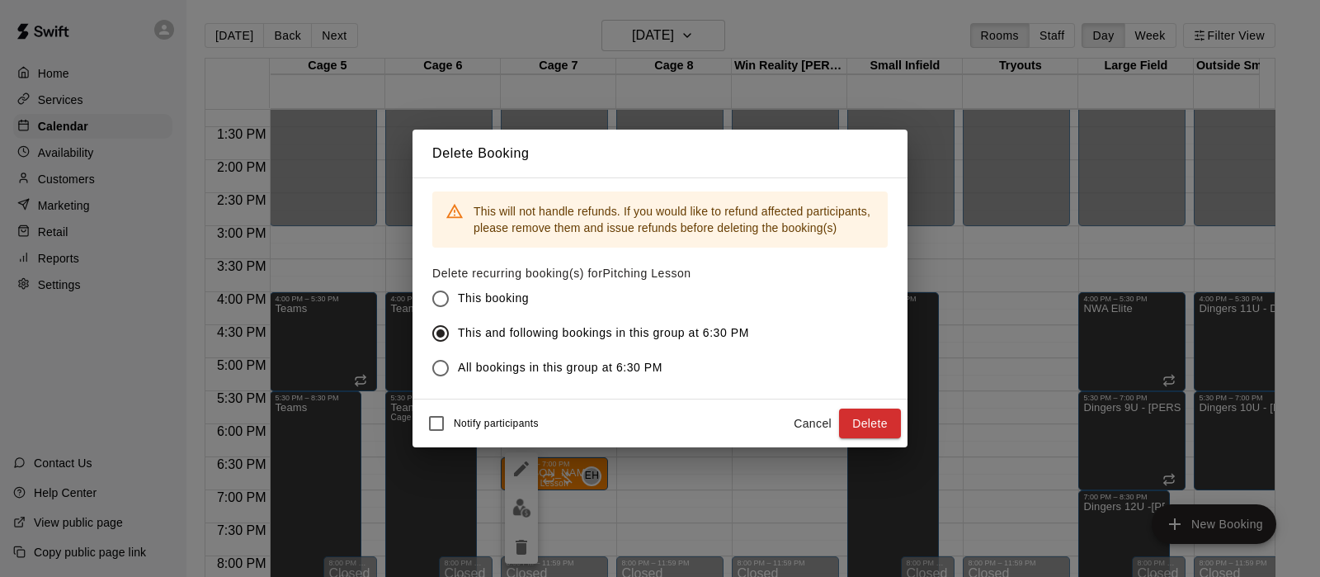
click at [862, 414] on button "Delete" at bounding box center [870, 423] width 62 height 31
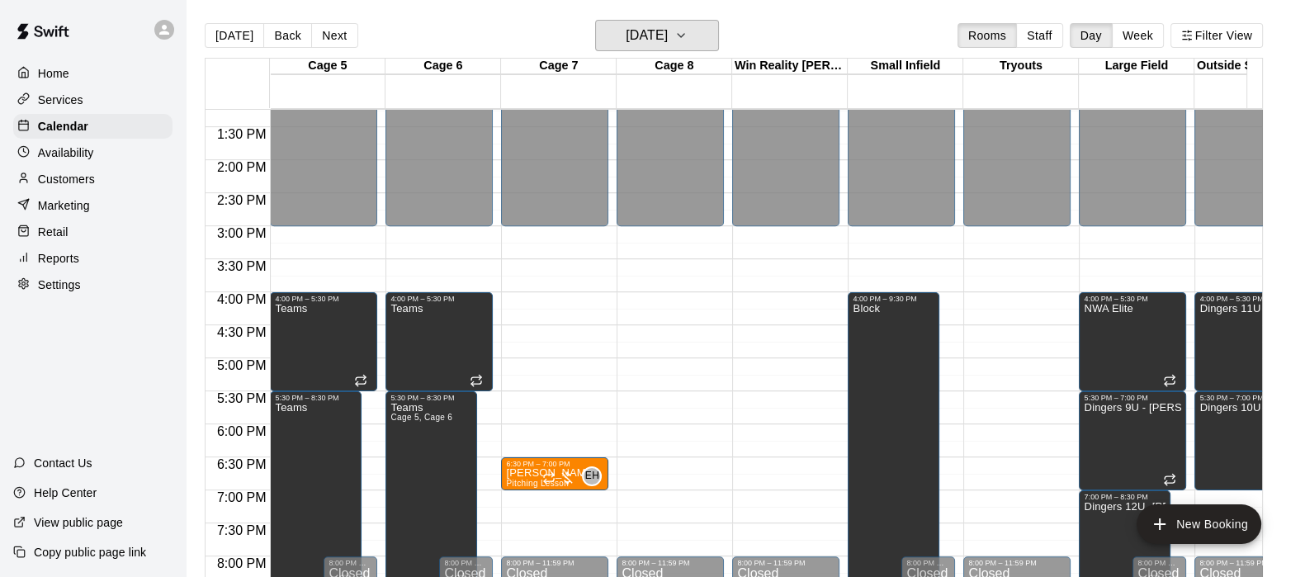
click at [635, 48] on button "Wednesday Oct 01" at bounding box center [657, 35] width 124 height 31
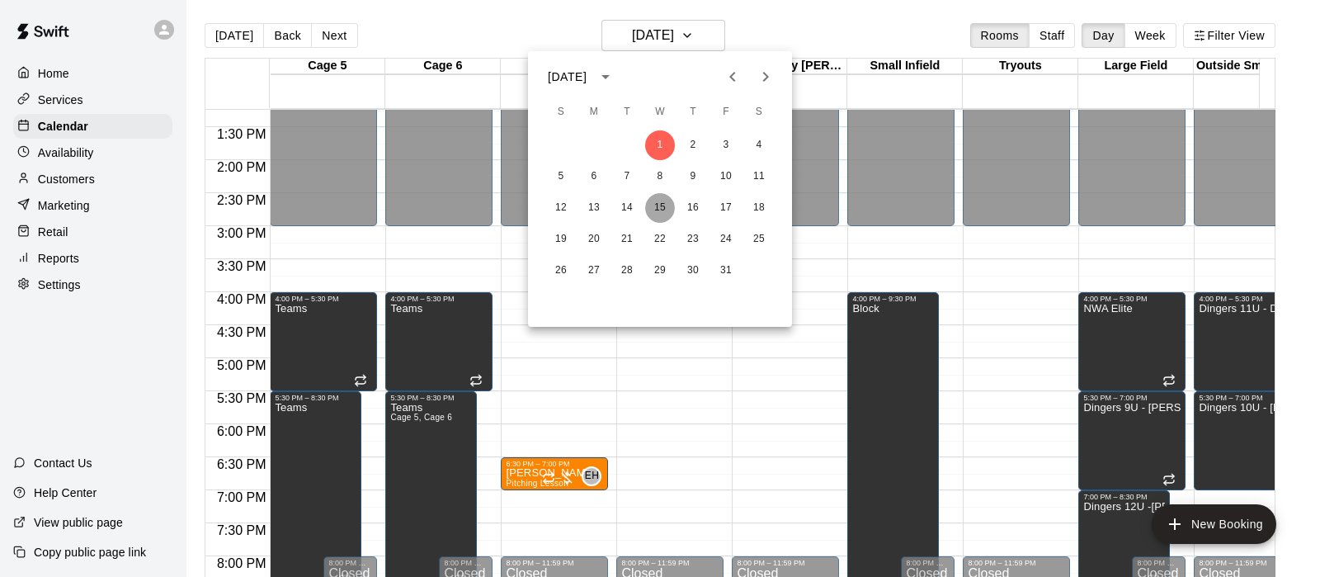
click at [662, 213] on button "15" at bounding box center [660, 208] width 30 height 30
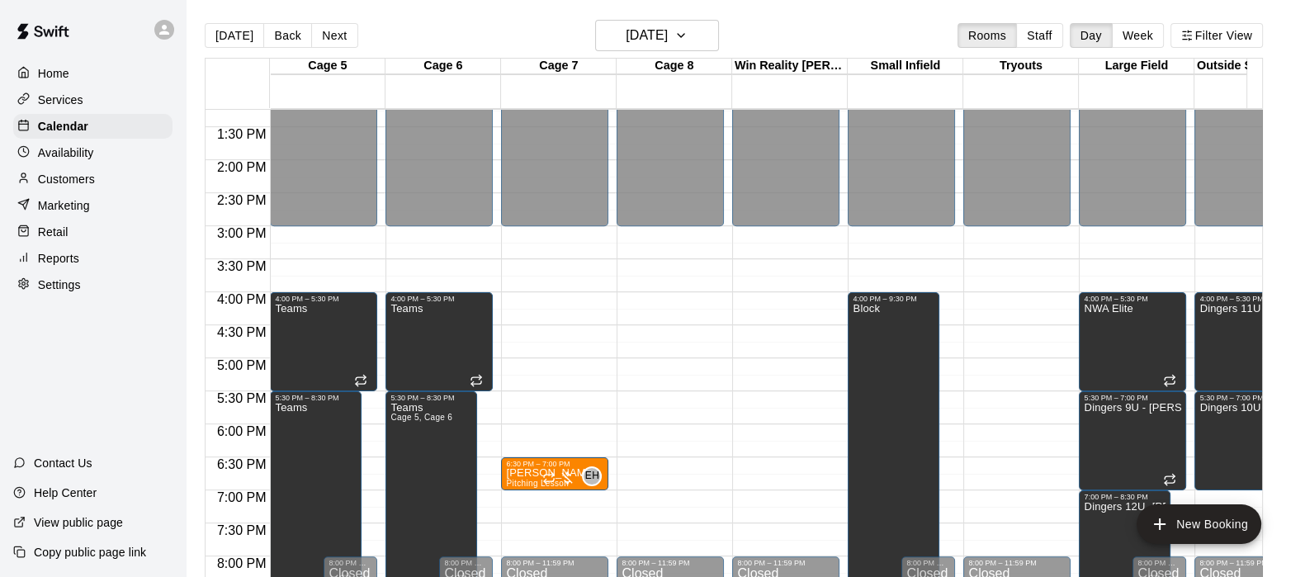
click at [536, 473] on p "Brooke Mathis" at bounding box center [551, 473] width 90 height 0
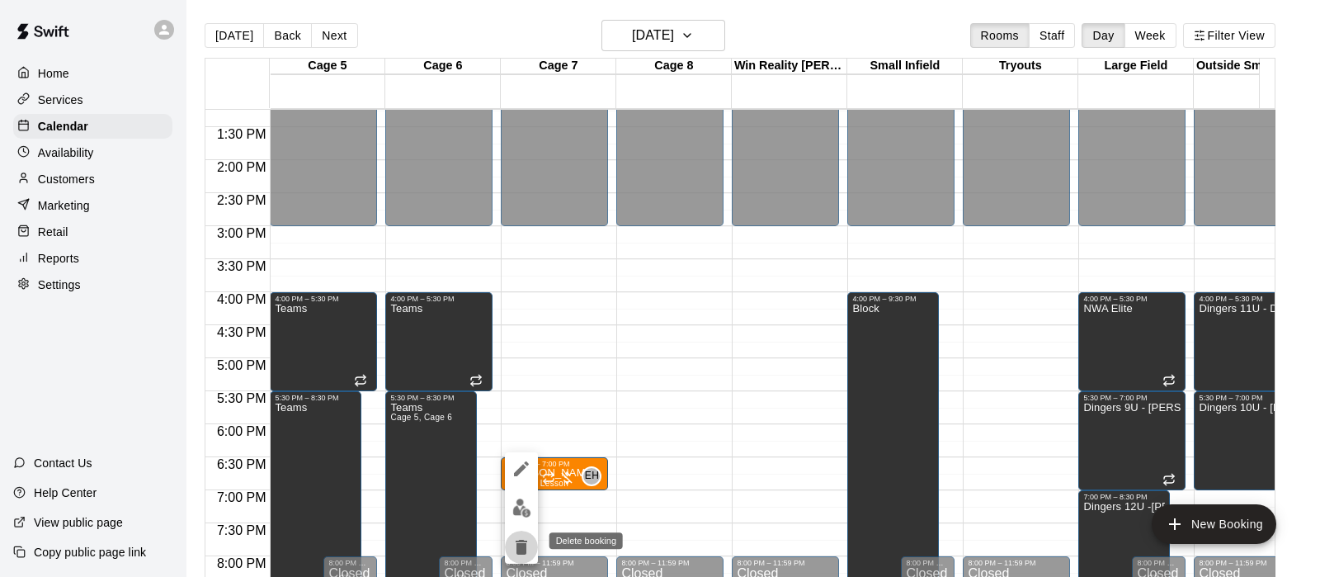
click at [517, 546] on icon "delete" at bounding box center [522, 547] width 12 height 15
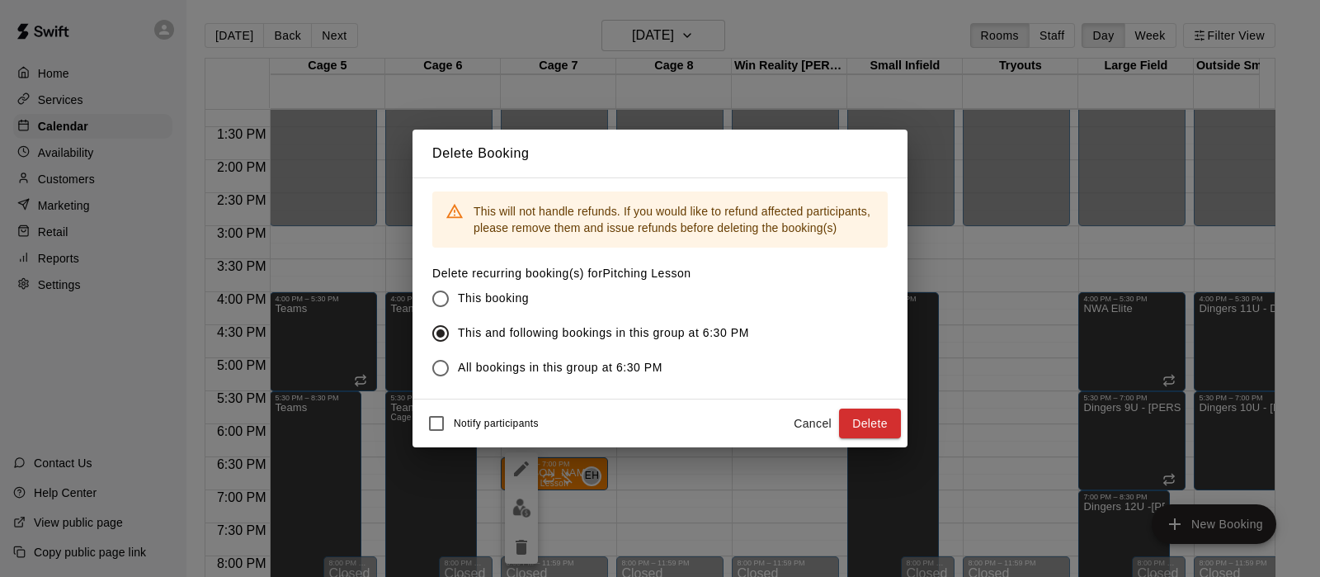
click at [862, 416] on button "Delete" at bounding box center [870, 423] width 62 height 31
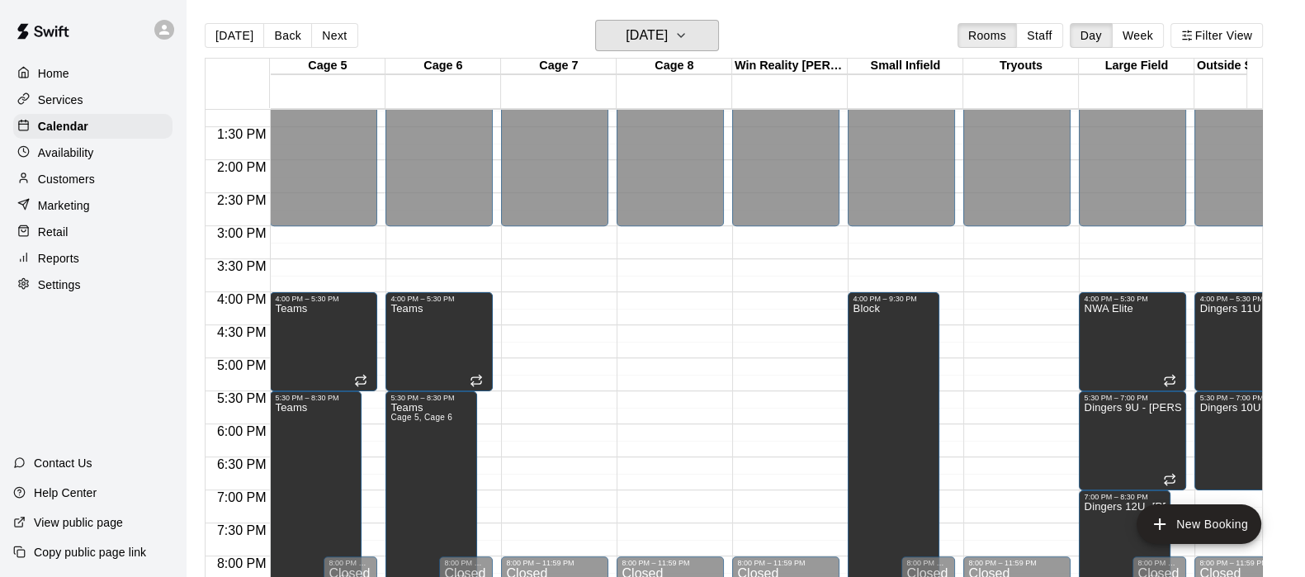
click at [644, 38] on h6 "Wednesday Oct 15" at bounding box center [646, 35] width 42 height 23
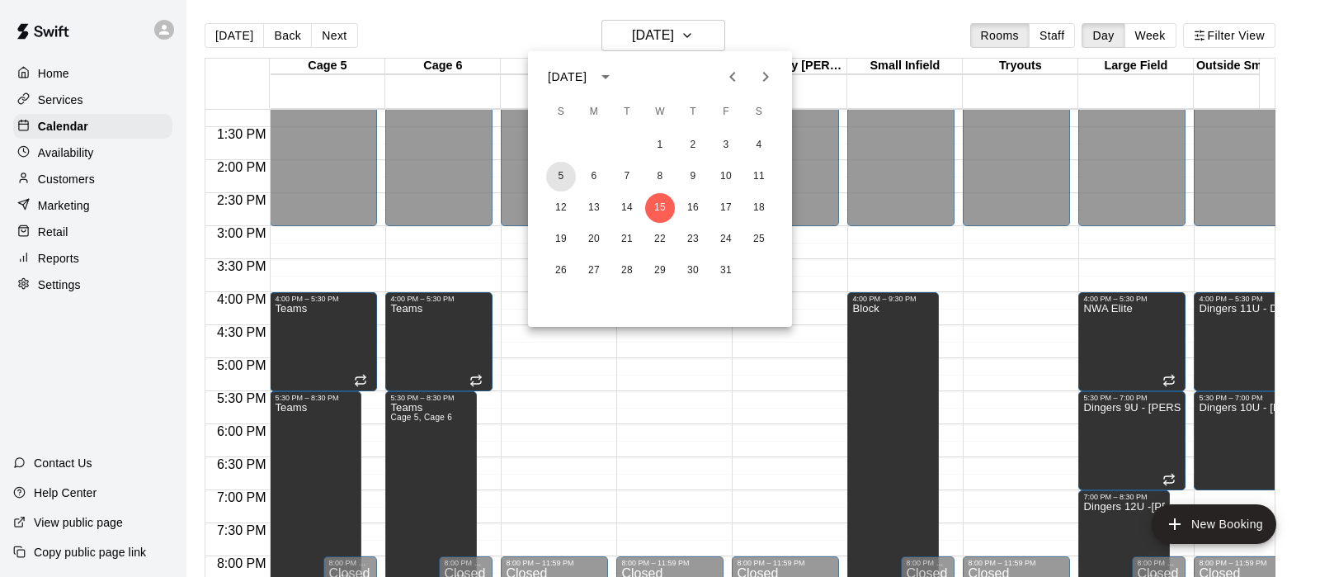
click at [558, 175] on button "5" at bounding box center [561, 177] width 30 height 30
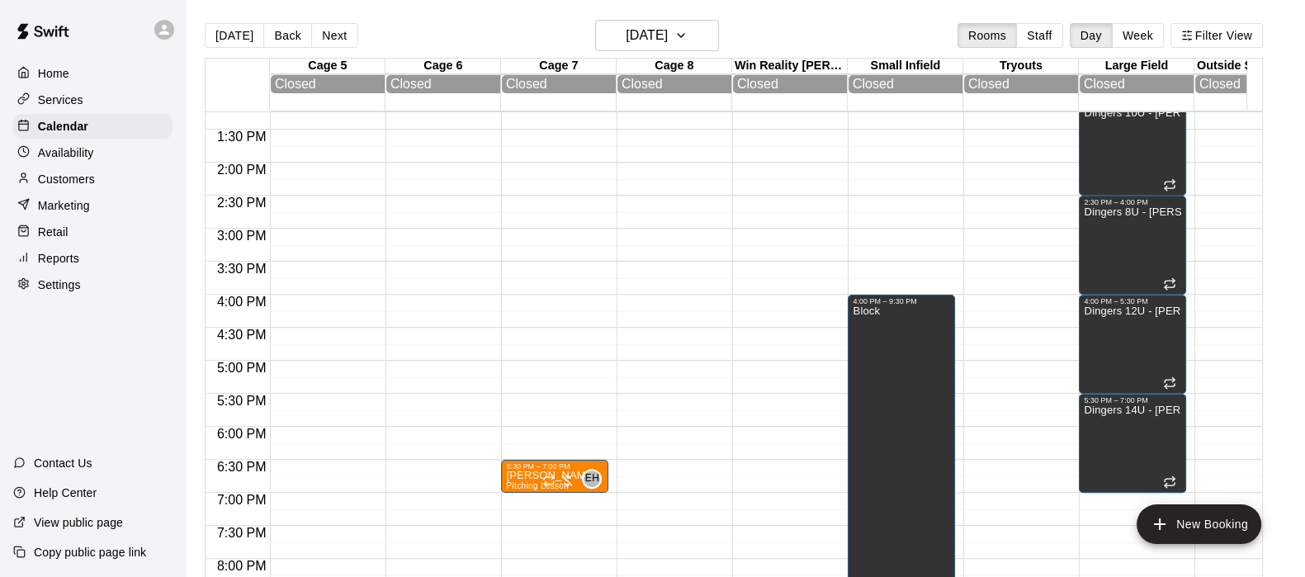
click at [562, 477] on div at bounding box center [558, 480] width 33 height 17
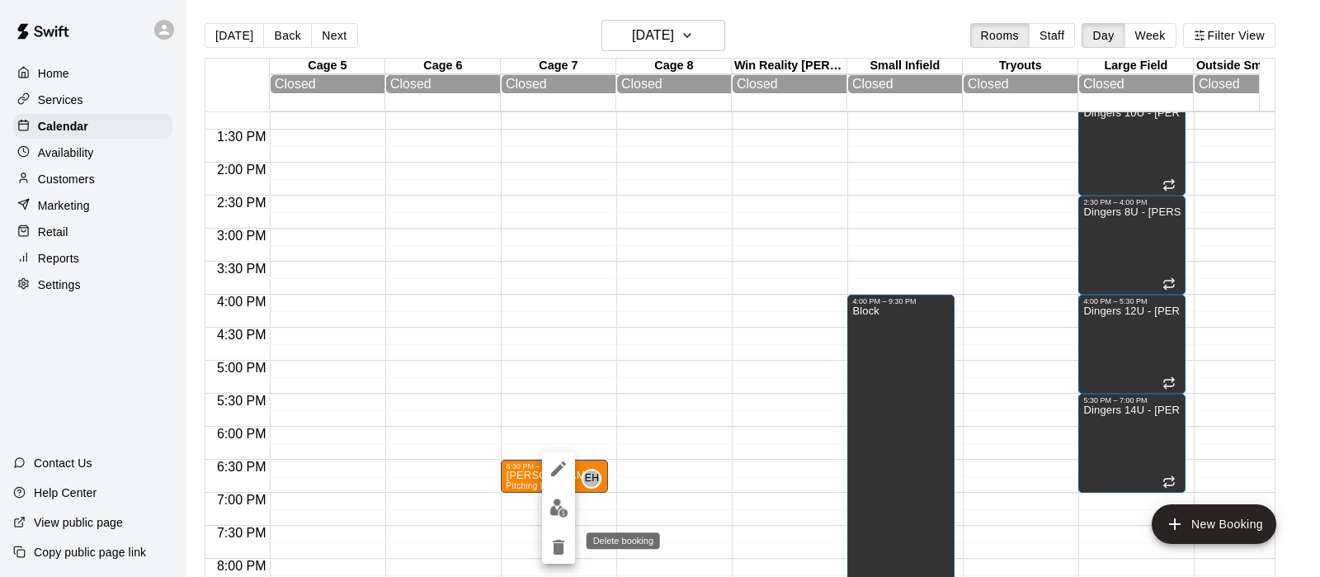
click at [557, 552] on icon "delete" at bounding box center [559, 547] width 12 height 15
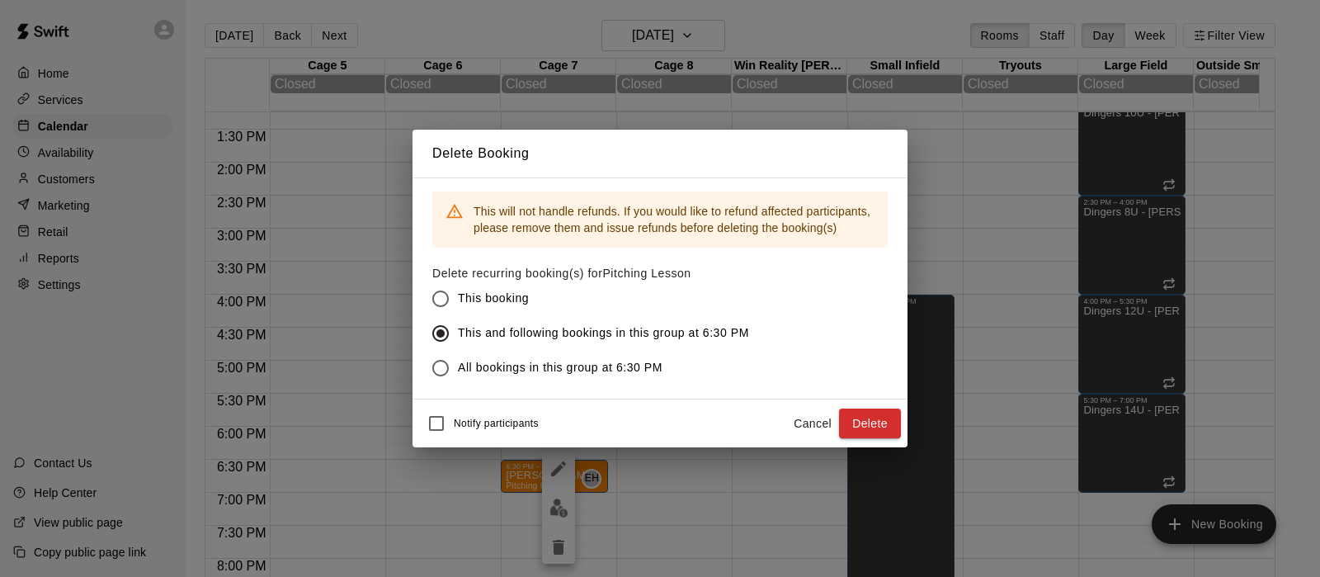
click at [852, 417] on button "Delete" at bounding box center [870, 423] width 62 height 31
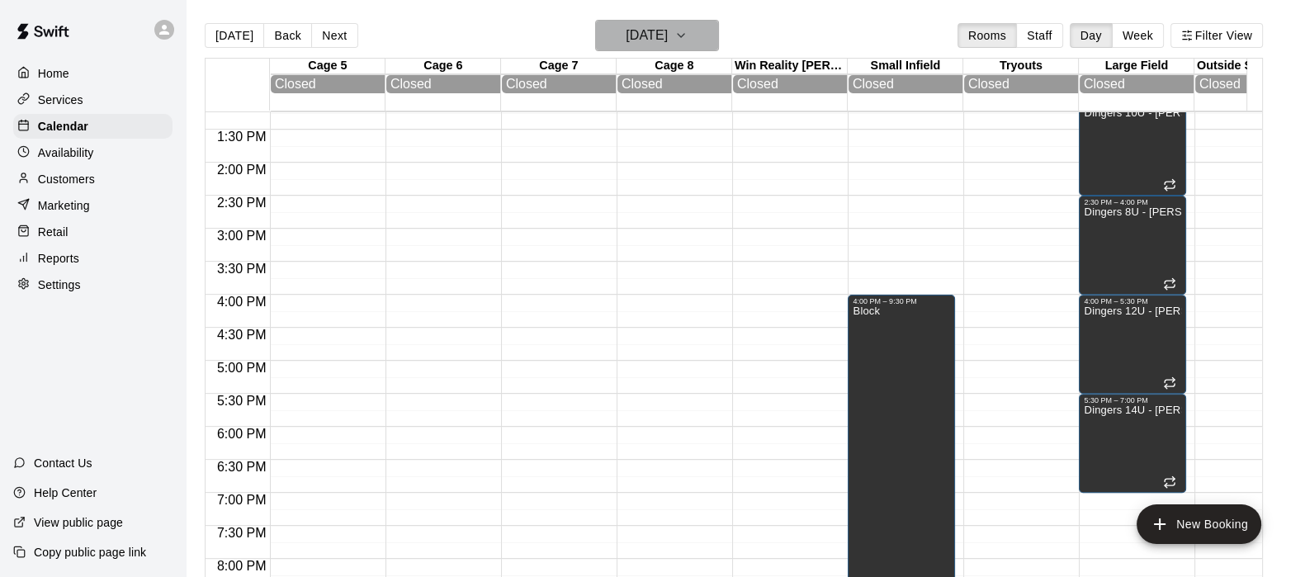
click at [625, 24] on h6 "Sunday Oct 05" at bounding box center [646, 35] width 42 height 23
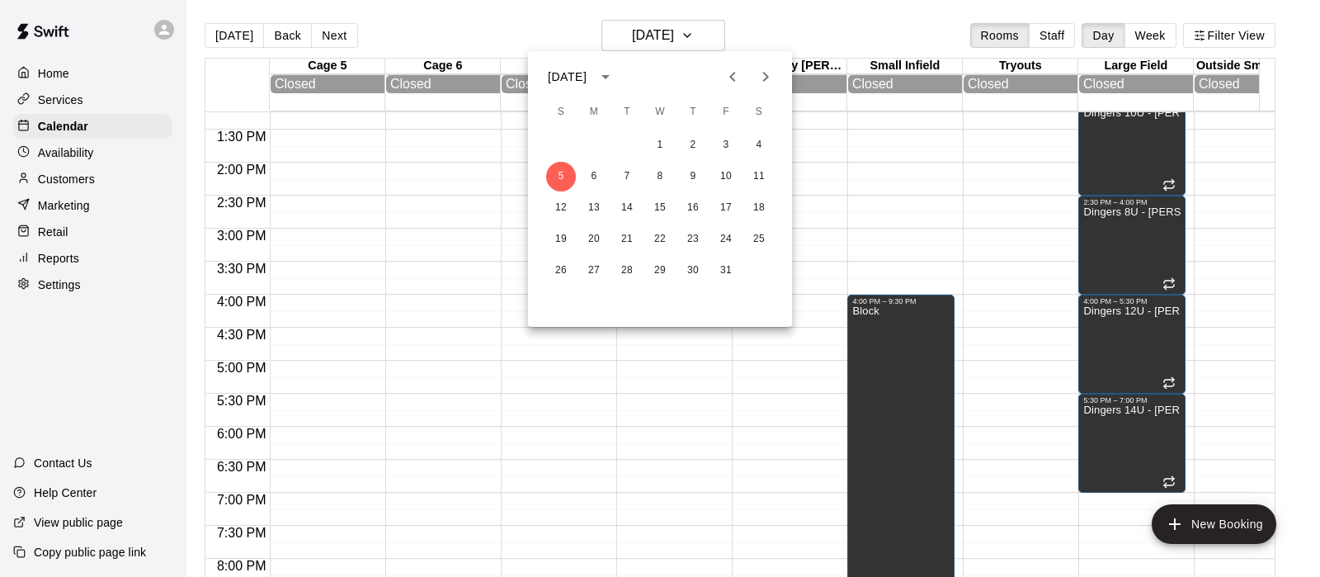
click at [726, 68] on icon "Previous month" at bounding box center [733, 77] width 20 height 20
click at [564, 211] on button "14" at bounding box center [561, 208] width 30 height 30
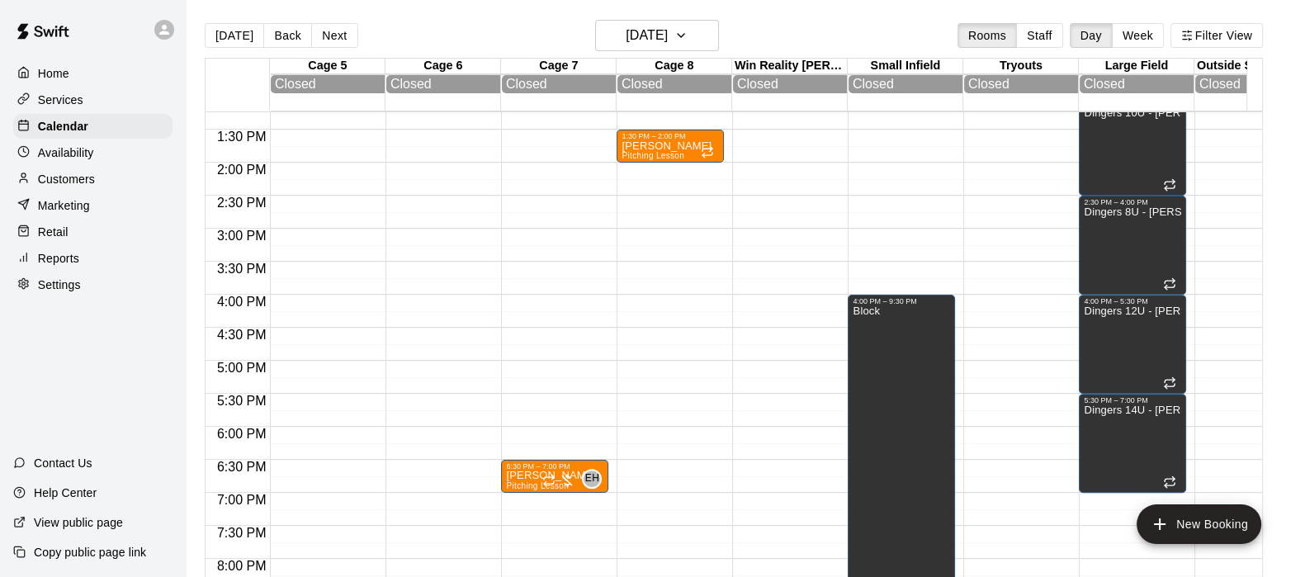
click at [569, 481] on div at bounding box center [558, 480] width 33 height 17
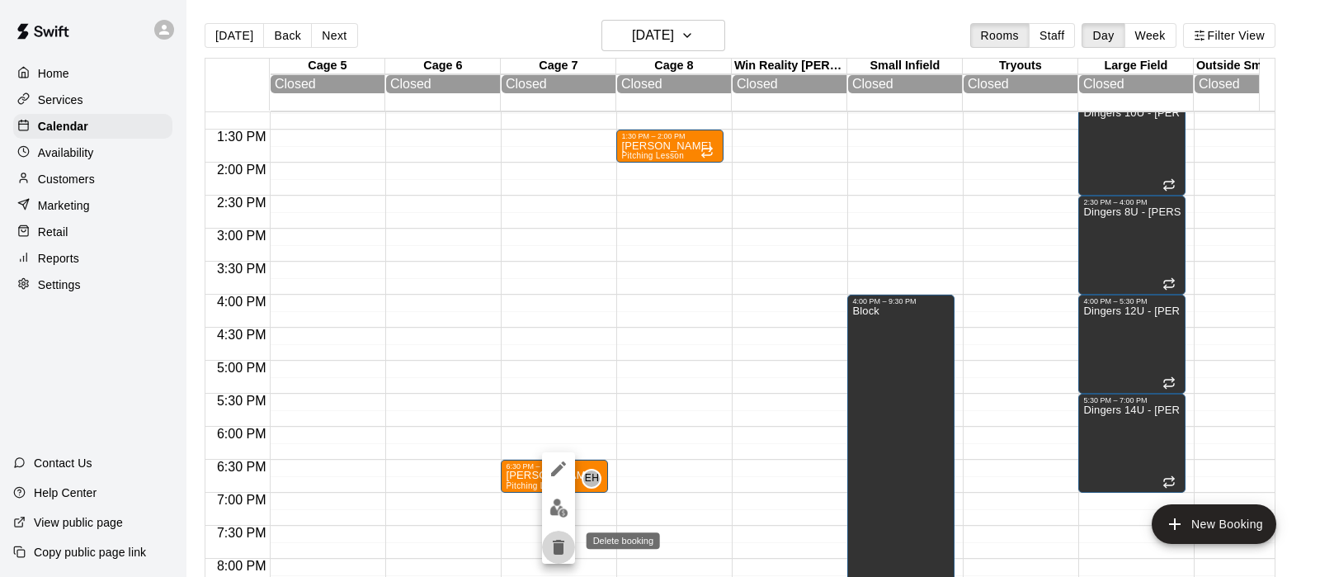
click at [551, 546] on icon "delete" at bounding box center [559, 547] width 20 height 20
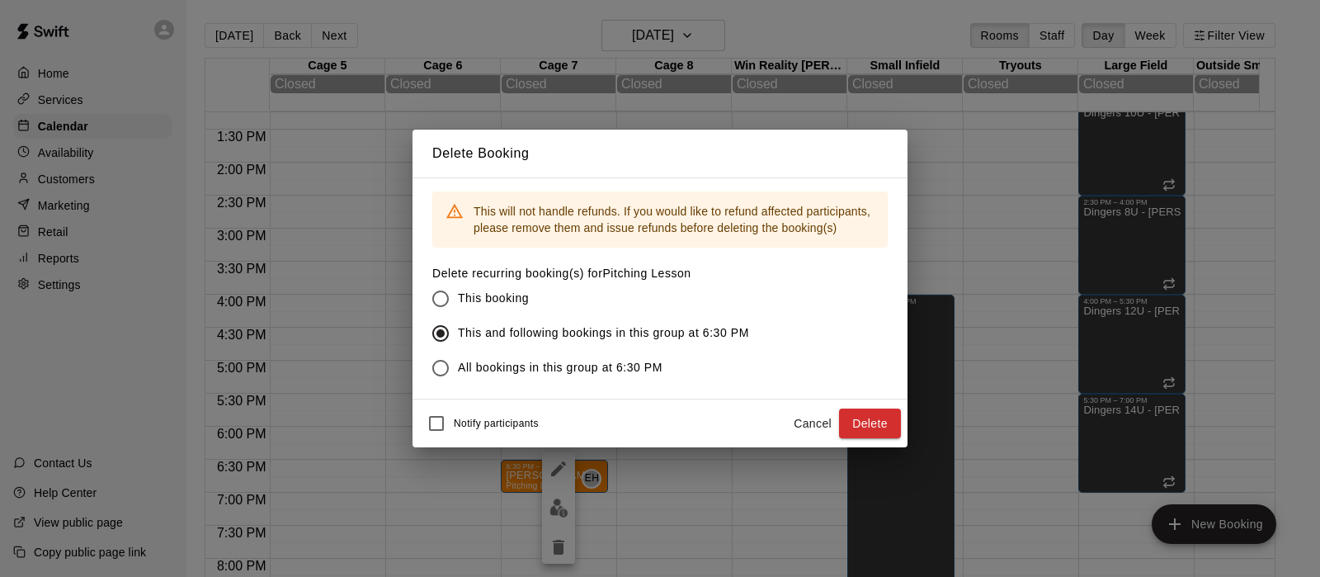
click at [858, 418] on button "Delete" at bounding box center [870, 423] width 62 height 31
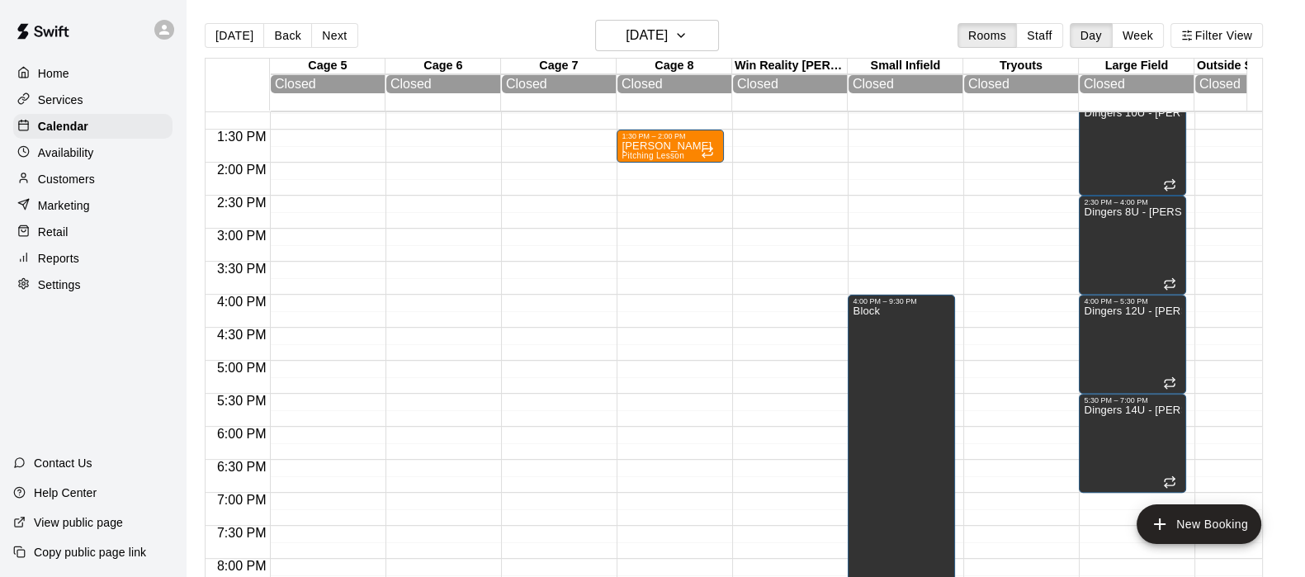
click at [702, 140] on div "1:30 PM – 2:00 PM" at bounding box center [669, 136] width 97 height 8
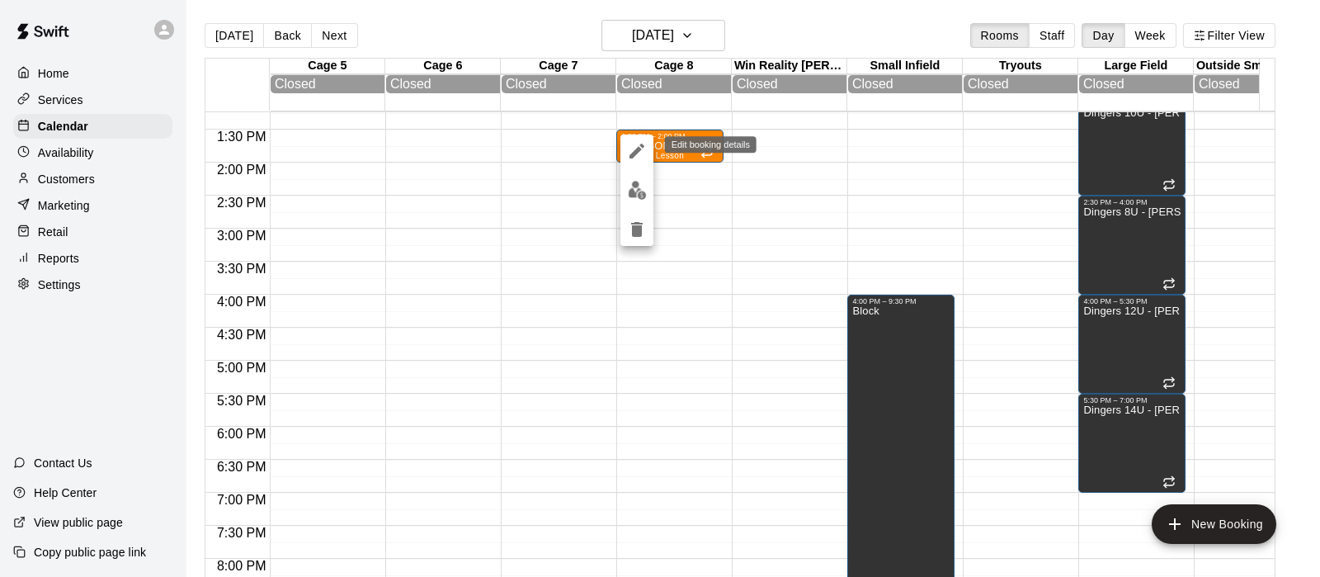
click at [634, 147] on icon "edit" at bounding box center [637, 151] width 20 height 20
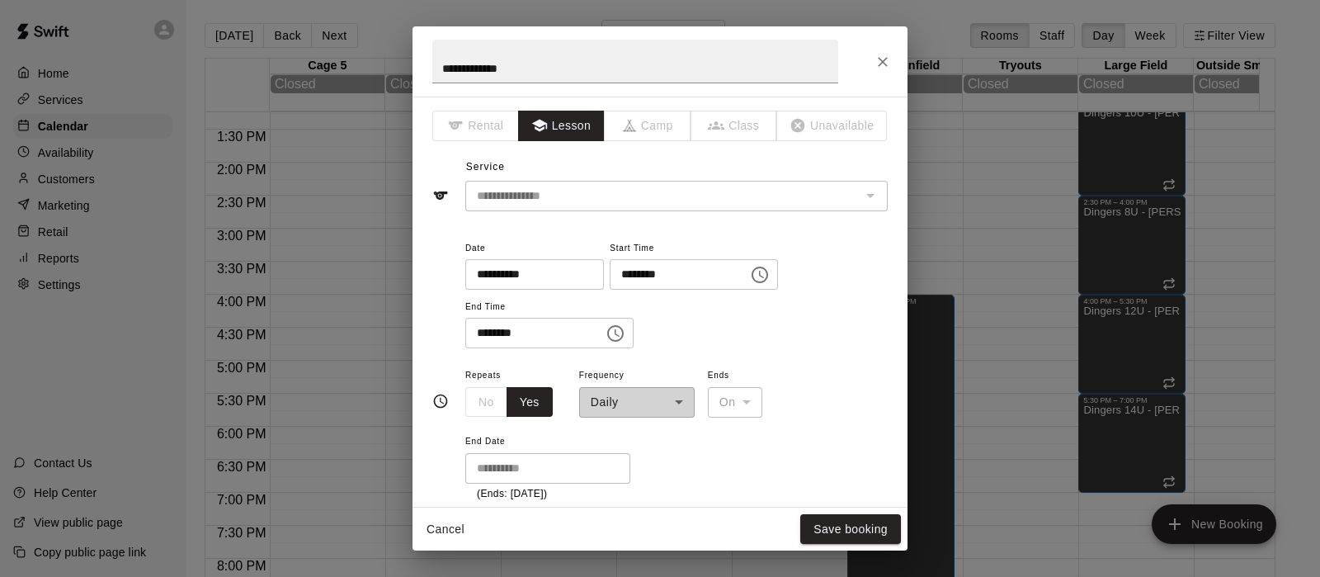
click at [623, 408] on div "**********" at bounding box center [637, 391] width 116 height 53
click at [684, 399] on div "**********" at bounding box center [637, 391] width 116 height 53
click at [882, 60] on icon "Close" at bounding box center [883, 62] width 10 height 10
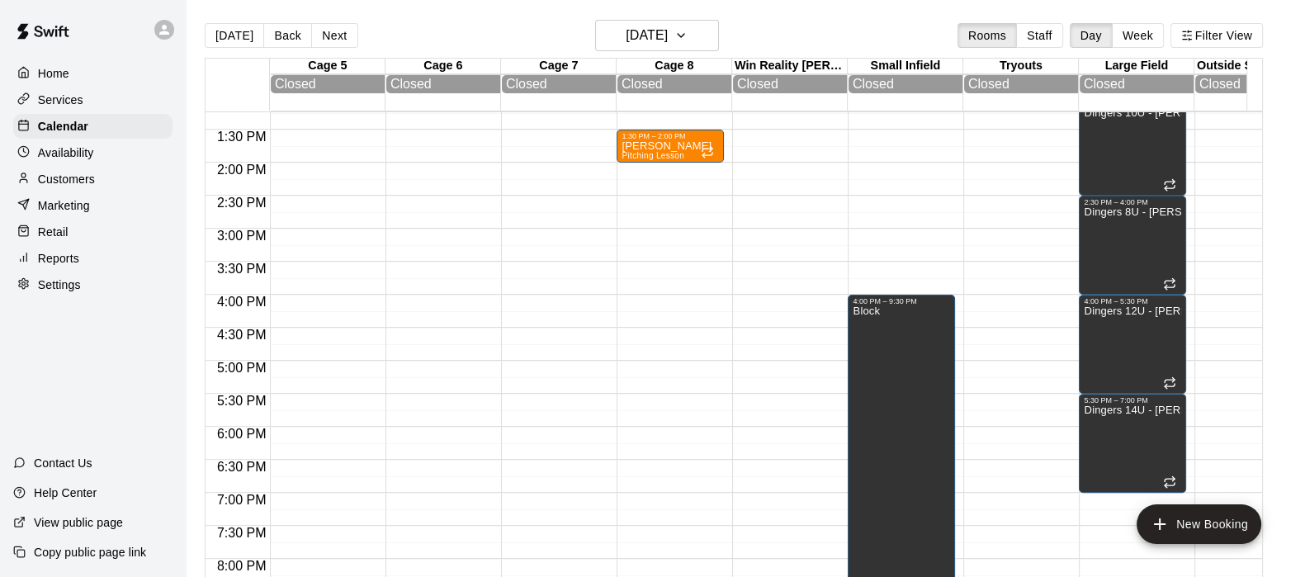
click at [677, 154] on span "Pitching Lesson" at bounding box center [652, 155] width 63 height 9
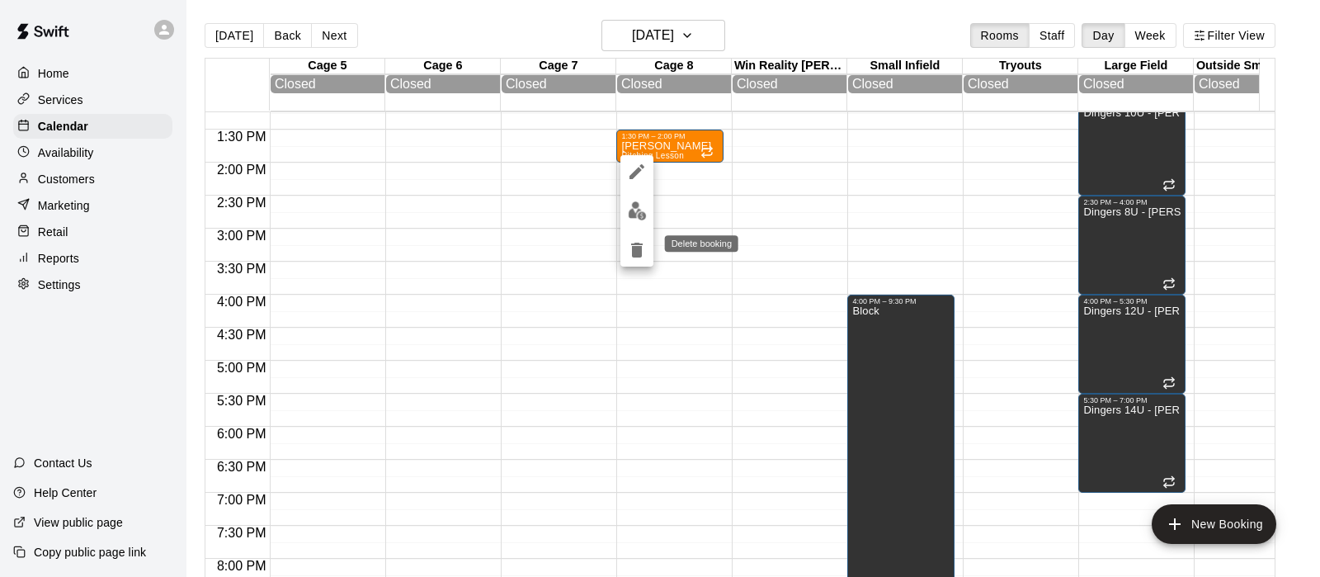
click at [634, 252] on icon "delete" at bounding box center [637, 250] width 12 height 15
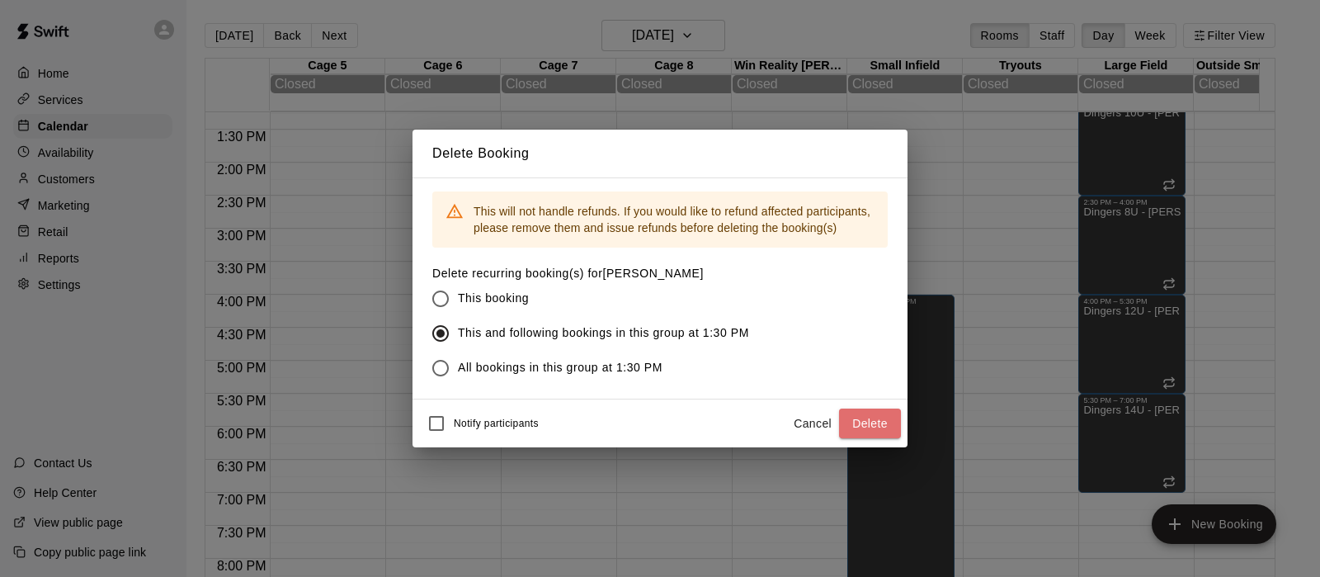
click at [863, 417] on button "Delete" at bounding box center [870, 423] width 62 height 31
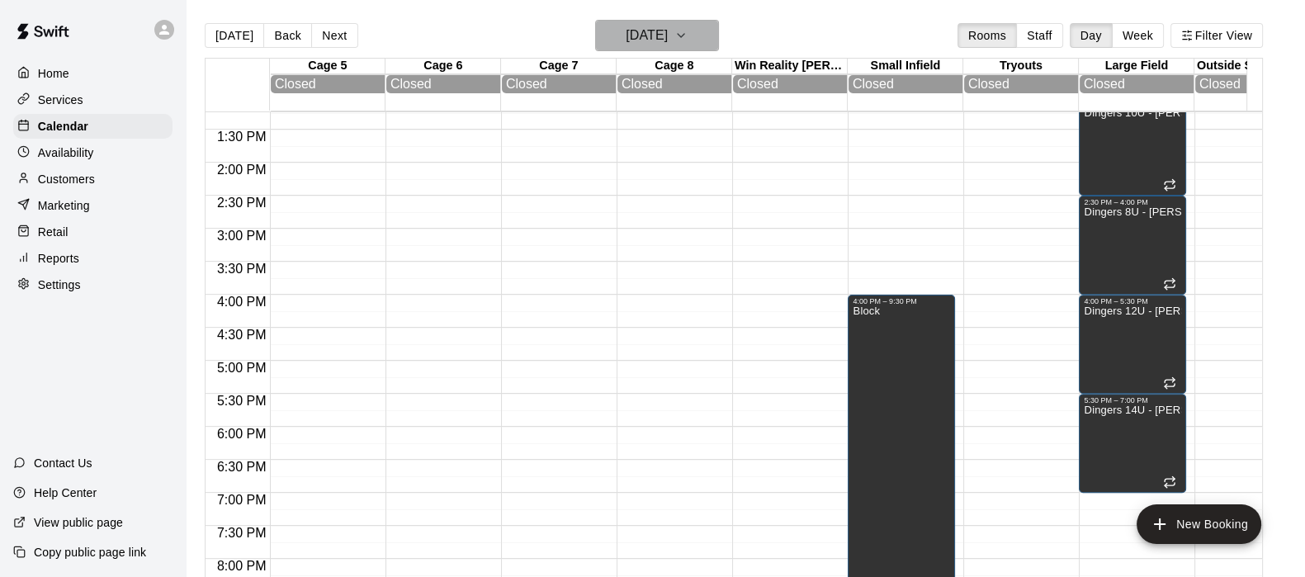
click at [625, 44] on h6 "Sunday Sep 14" at bounding box center [646, 35] width 42 height 23
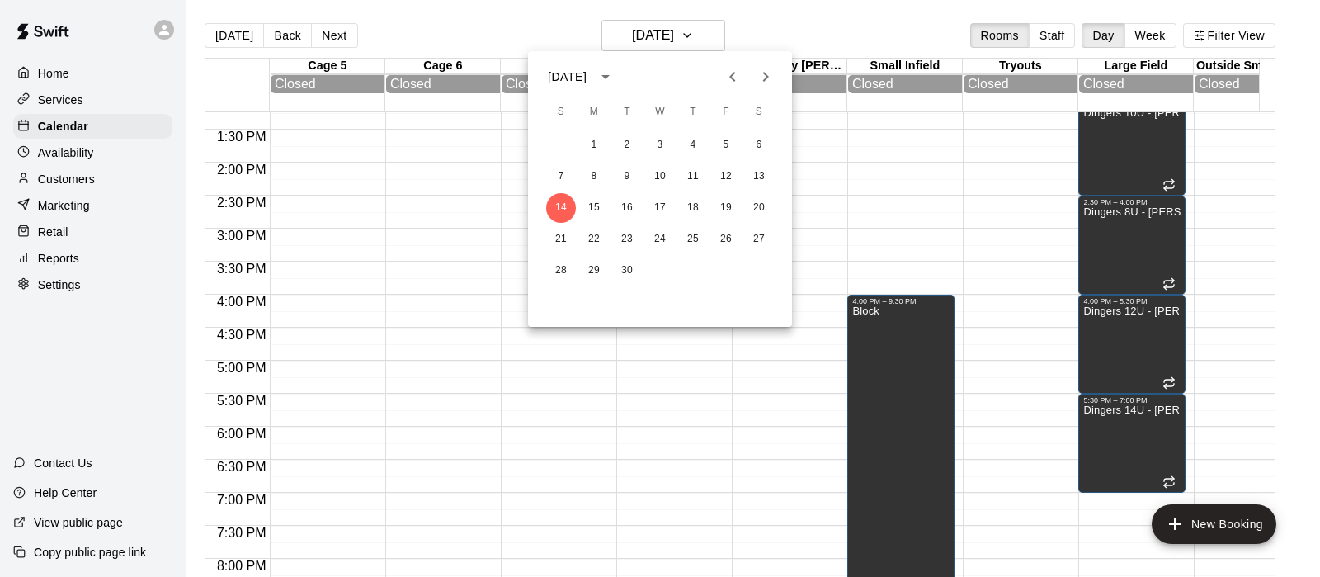
click at [733, 73] on icon "Previous month" at bounding box center [732, 77] width 6 height 10
click at [561, 270] on button "24" at bounding box center [561, 271] width 30 height 30
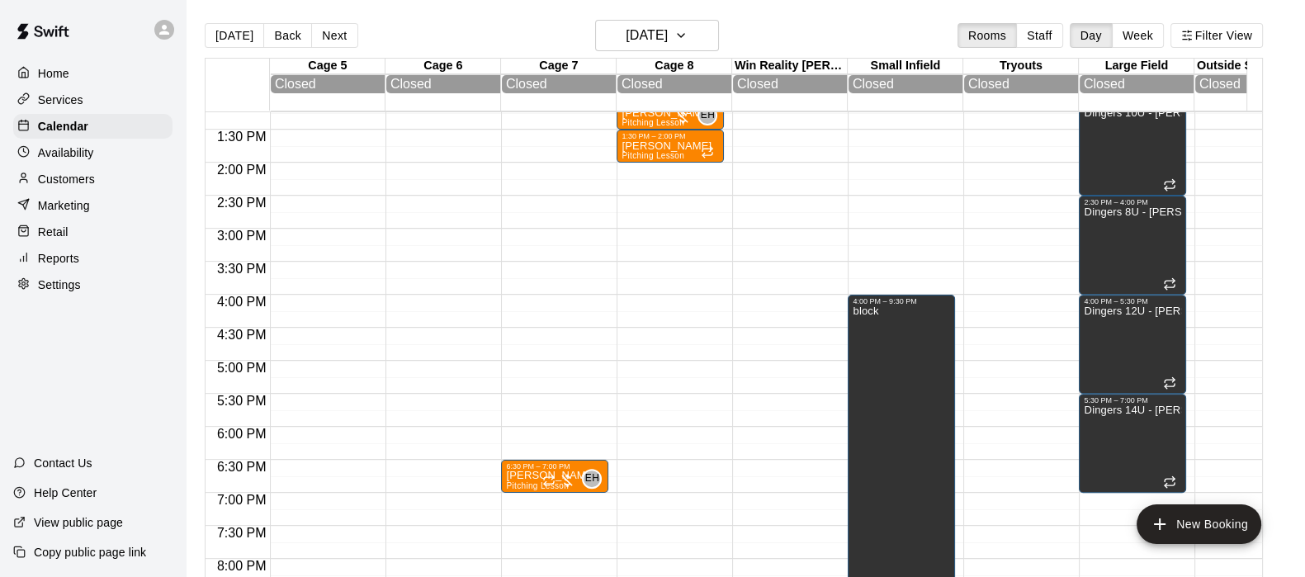
click at [629, 153] on div "Brooke Mathis Pitching Lesson" at bounding box center [666, 428] width 90 height 577
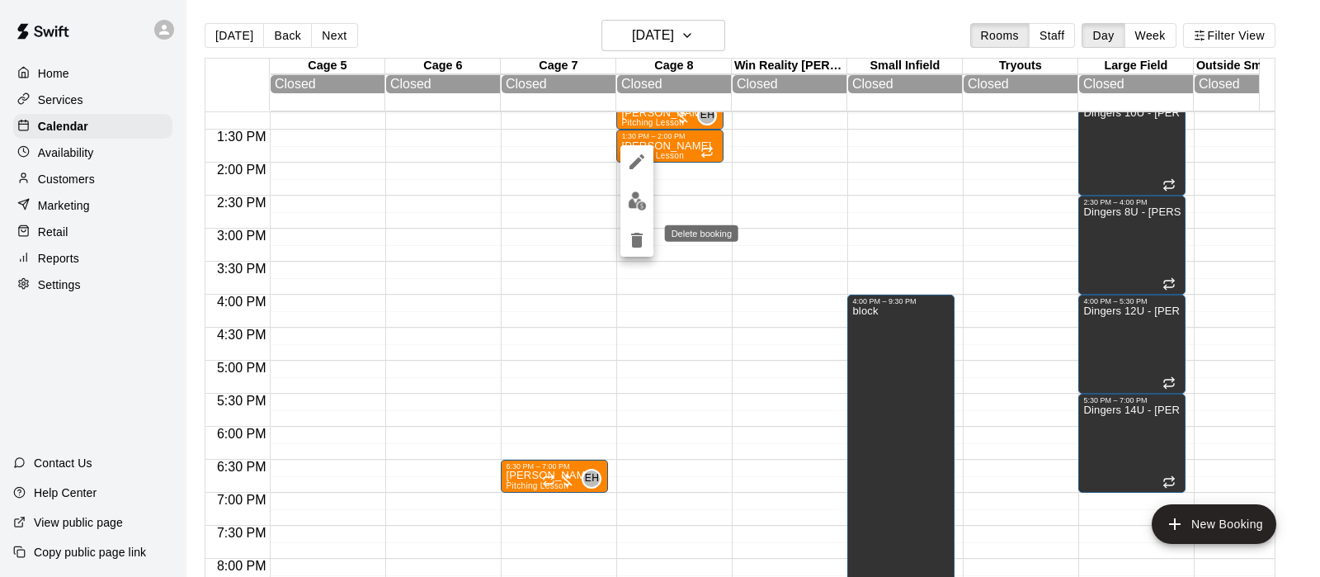
click at [631, 246] on icon "delete" at bounding box center [637, 240] width 20 height 20
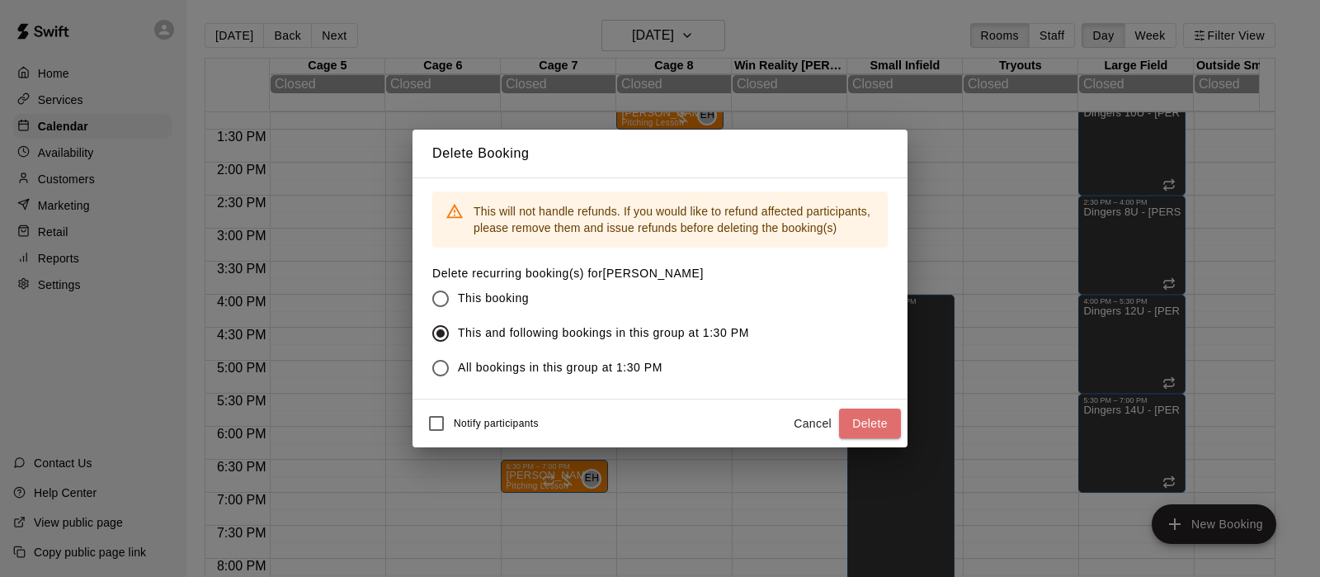
click at [879, 418] on button "Delete" at bounding box center [870, 423] width 62 height 31
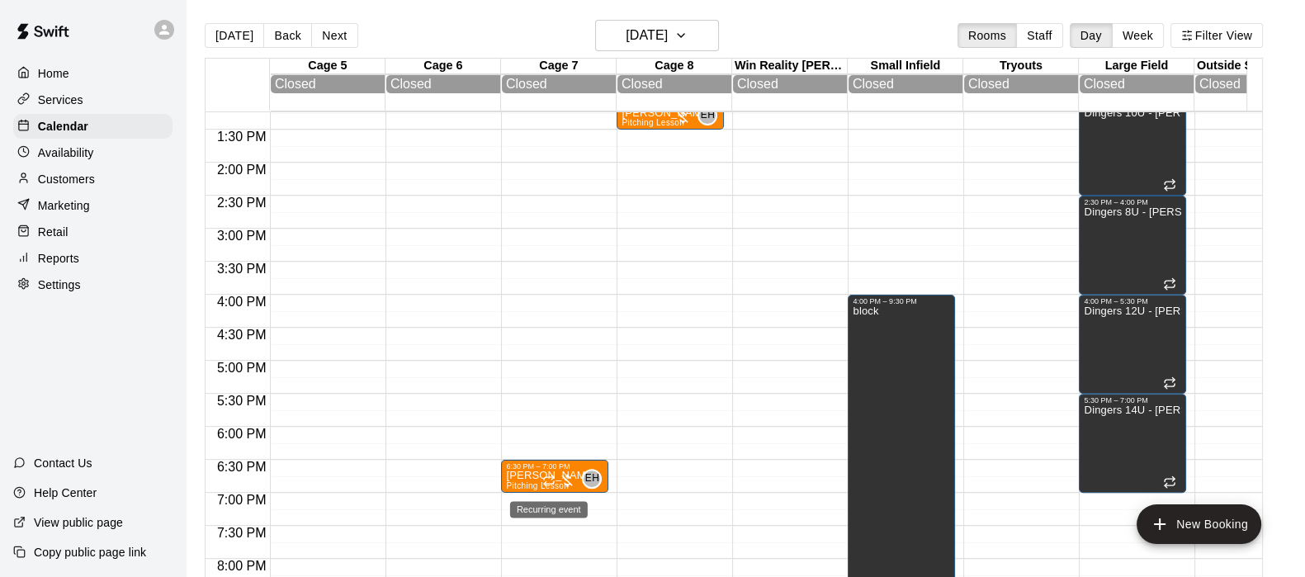
click at [549, 487] on icon "Recurring event" at bounding box center [548, 480] width 13 height 13
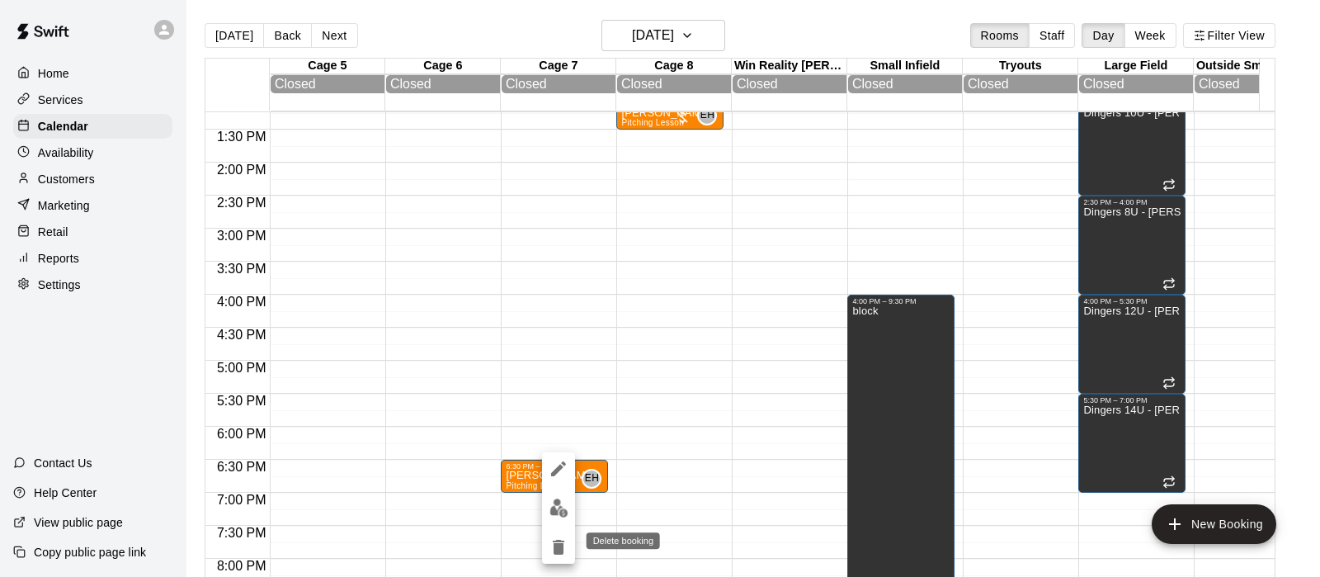
click at [553, 554] on icon "delete" at bounding box center [559, 547] width 20 height 20
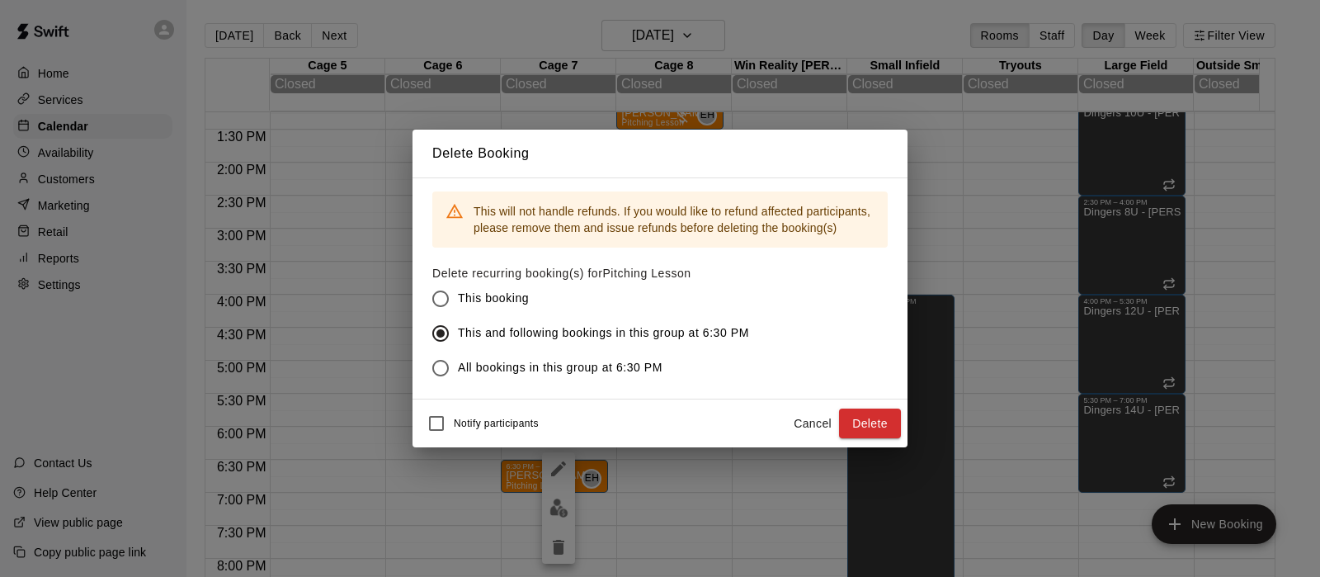
click at [888, 422] on button "Delete" at bounding box center [870, 423] width 62 height 31
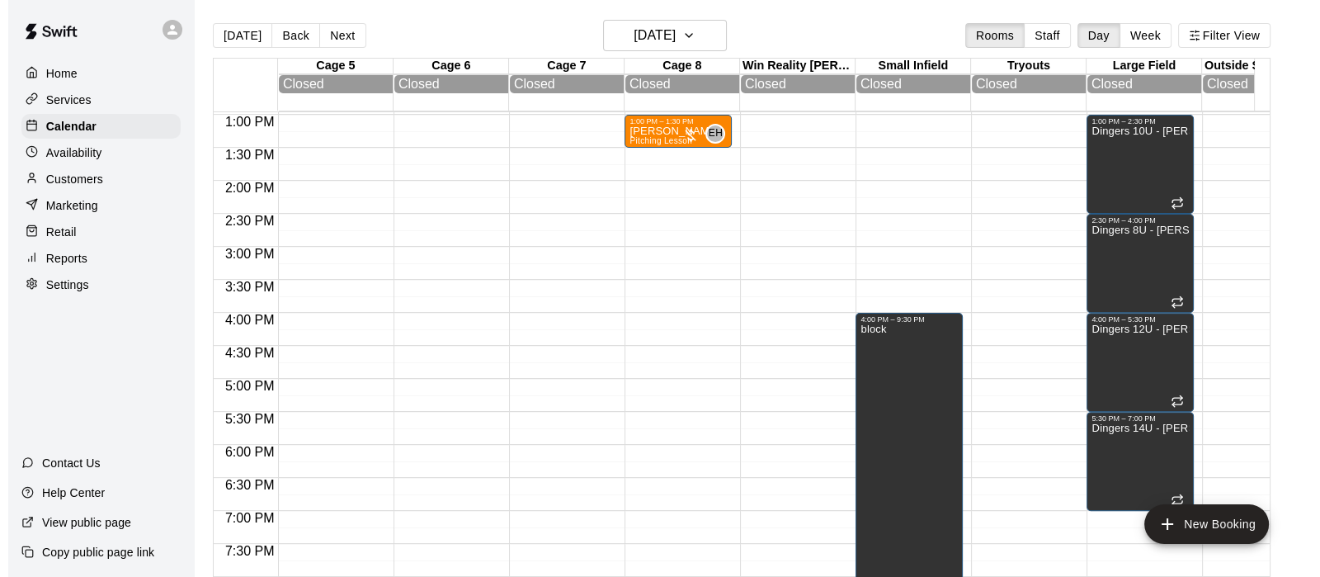
scroll to position [853, 0]
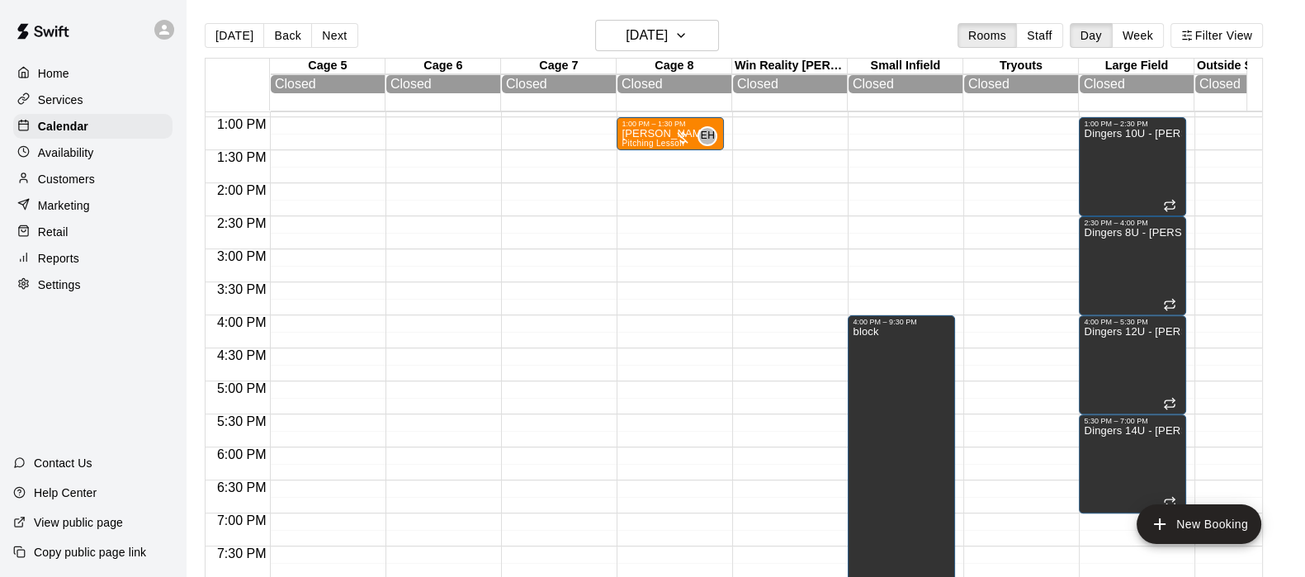
click at [649, 162] on div "1:00 PM – 1:30 PM Moses Hagan Pitching Lesson EH 0" at bounding box center [669, 51] width 107 height 1584
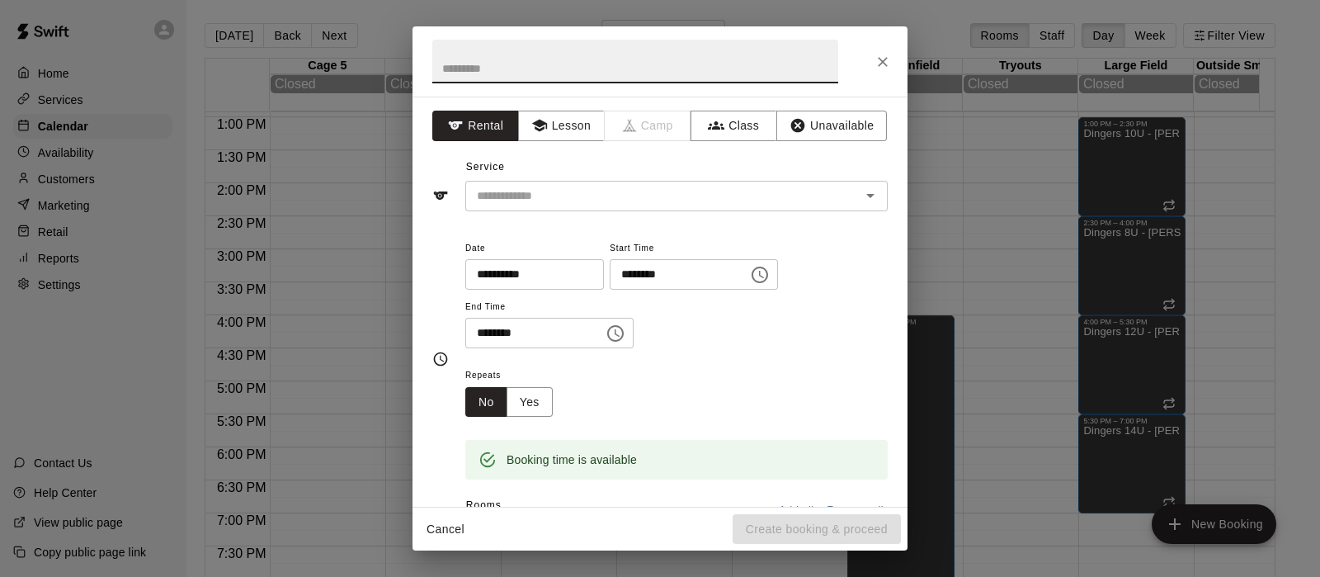
click at [563, 123] on button "Lesson" at bounding box center [561, 126] width 87 height 31
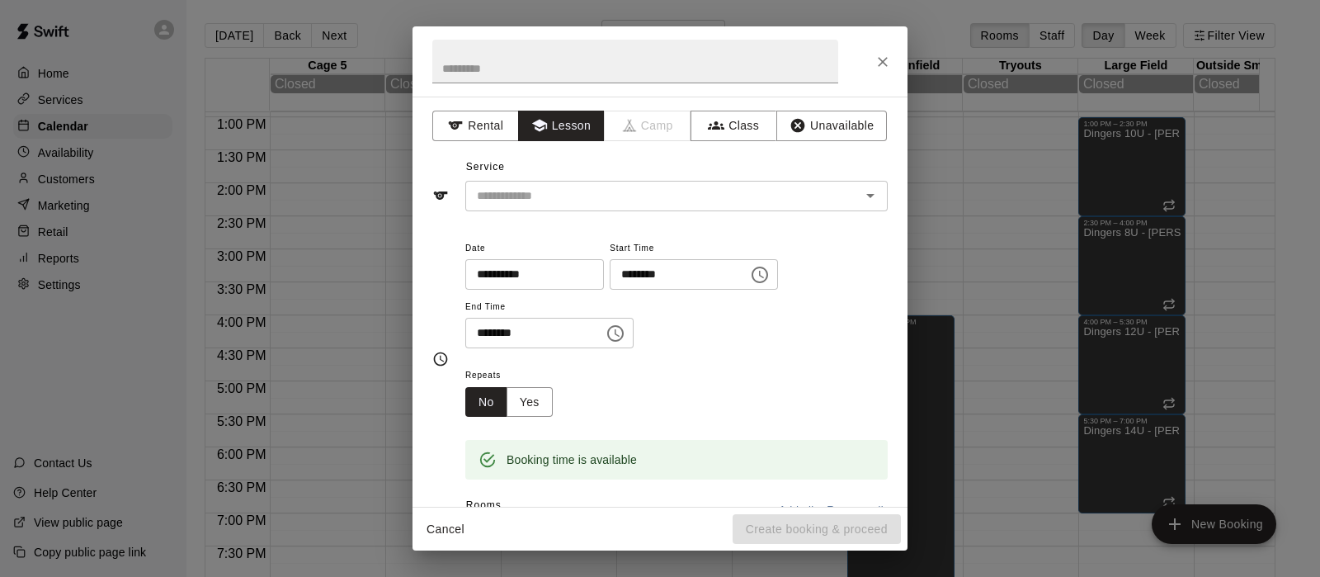
click at [500, 59] on input "text" at bounding box center [635, 62] width 406 height 44
type input "*"
type input "**********"
click at [523, 186] on input "text" at bounding box center [652, 196] width 364 height 21
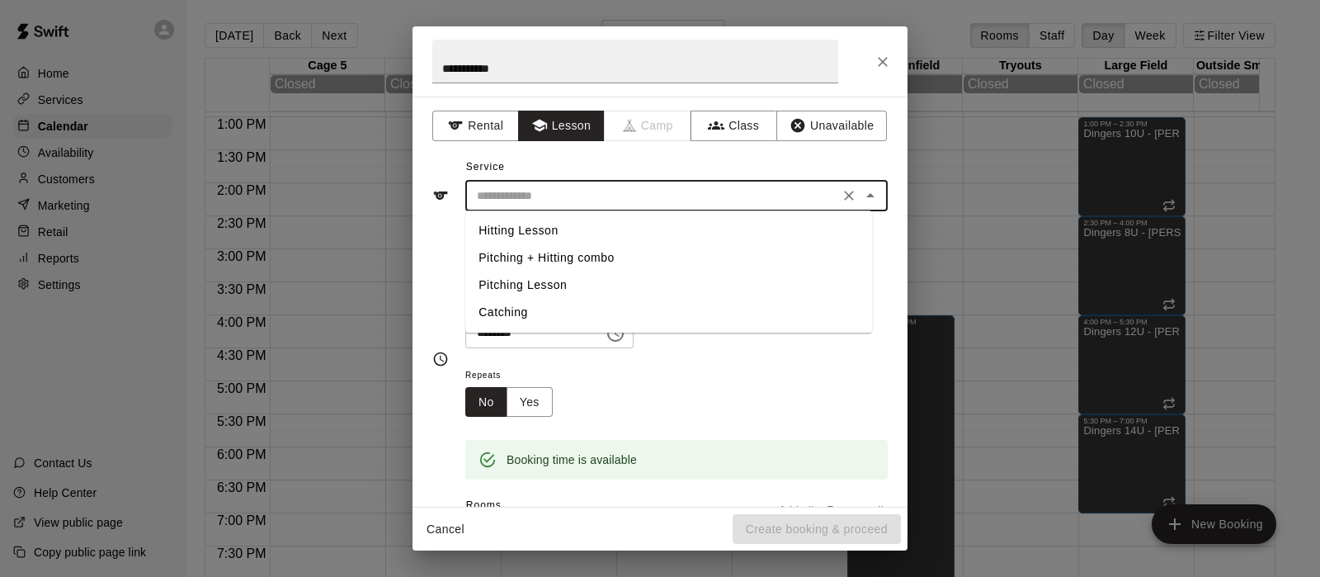
click at [524, 287] on li "Pitching Lesson" at bounding box center [668, 284] width 407 height 27
type input "**********"
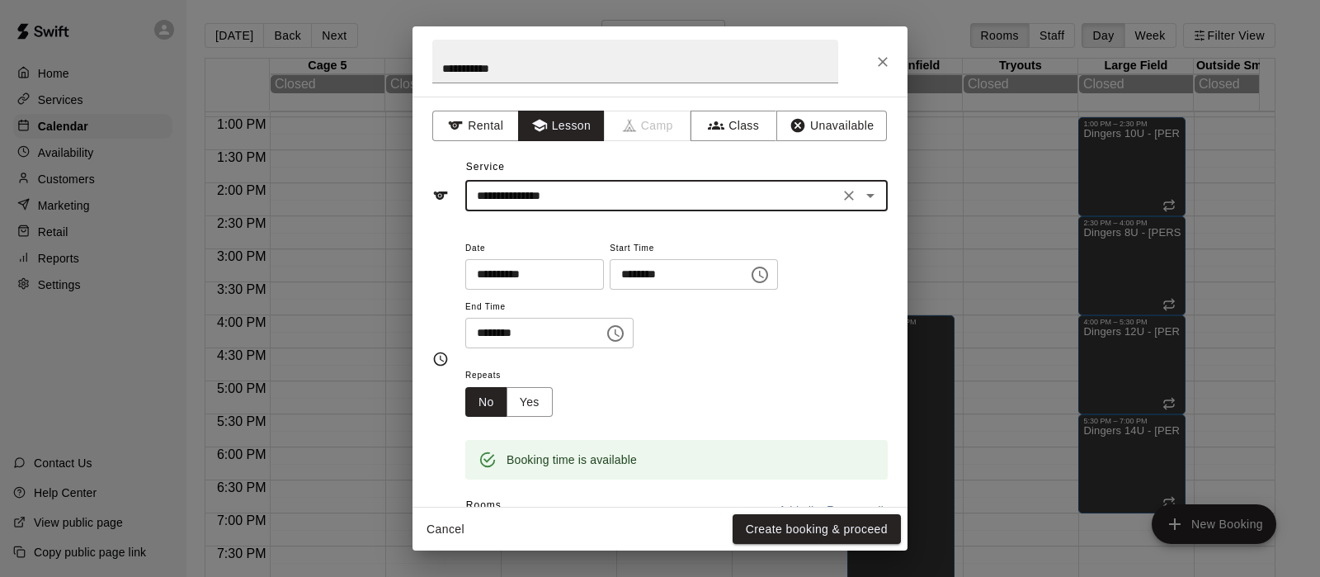
click at [533, 394] on button "Yes" at bounding box center [530, 402] width 46 height 31
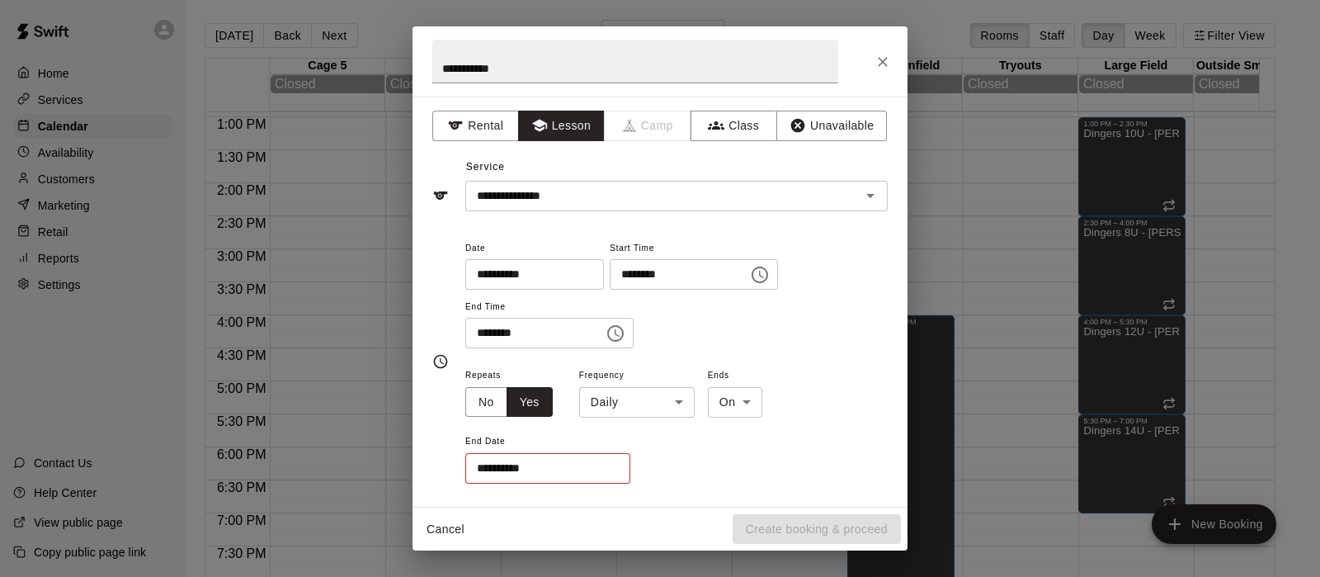
click at [613, 402] on body "Home Services Calendar Availability Customers Marketing Retail Reports Settings…" at bounding box center [660, 301] width 1320 height 603
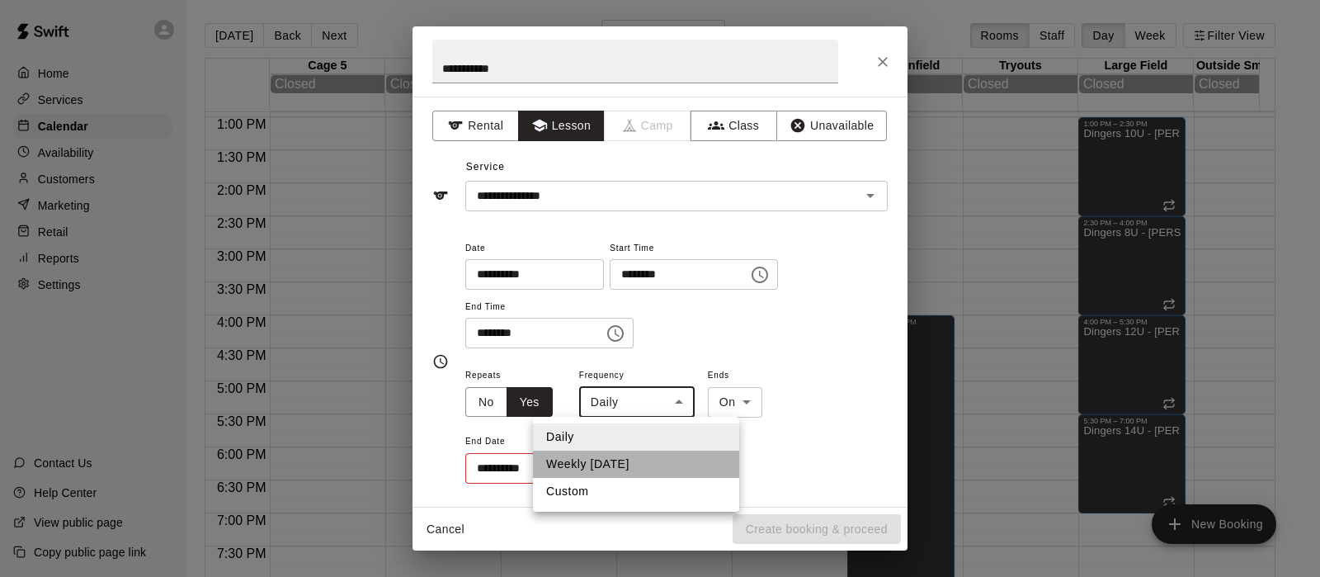
click at [613, 455] on li "Weekly on Sunday" at bounding box center [636, 464] width 206 height 27
type input "******"
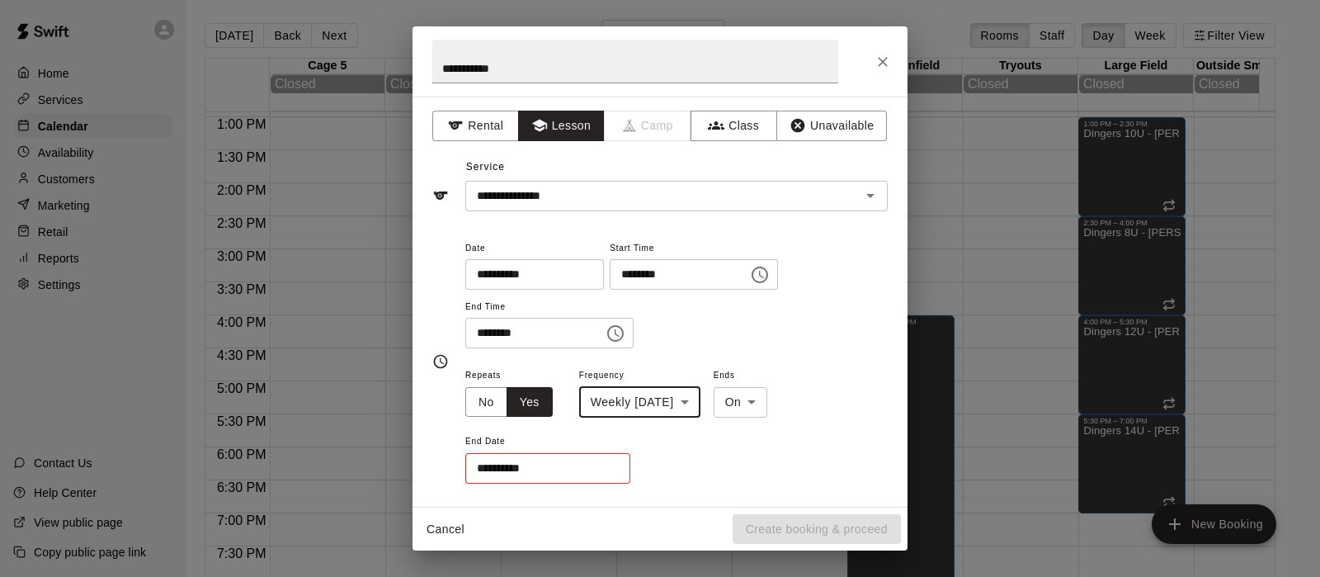
click at [594, 460] on input "**********" at bounding box center [541, 468] width 153 height 31
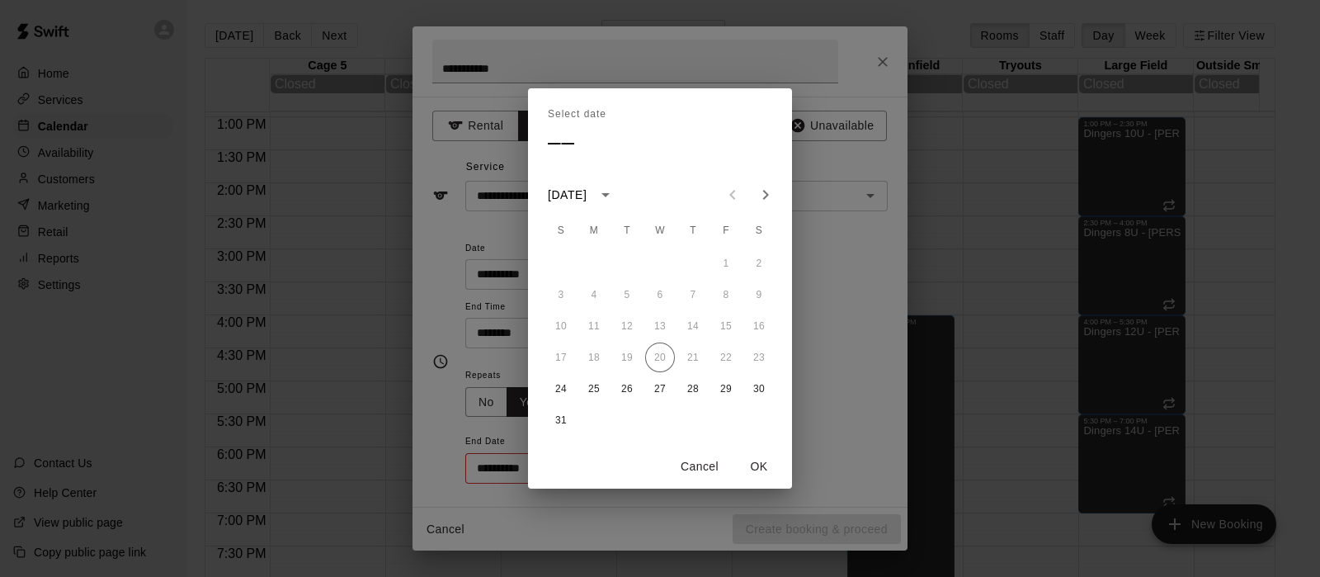
click at [763, 191] on icon "Next month" at bounding box center [766, 195] width 20 height 20
click at [728, 393] on button "31" at bounding box center [726, 389] width 30 height 30
type input "**********"
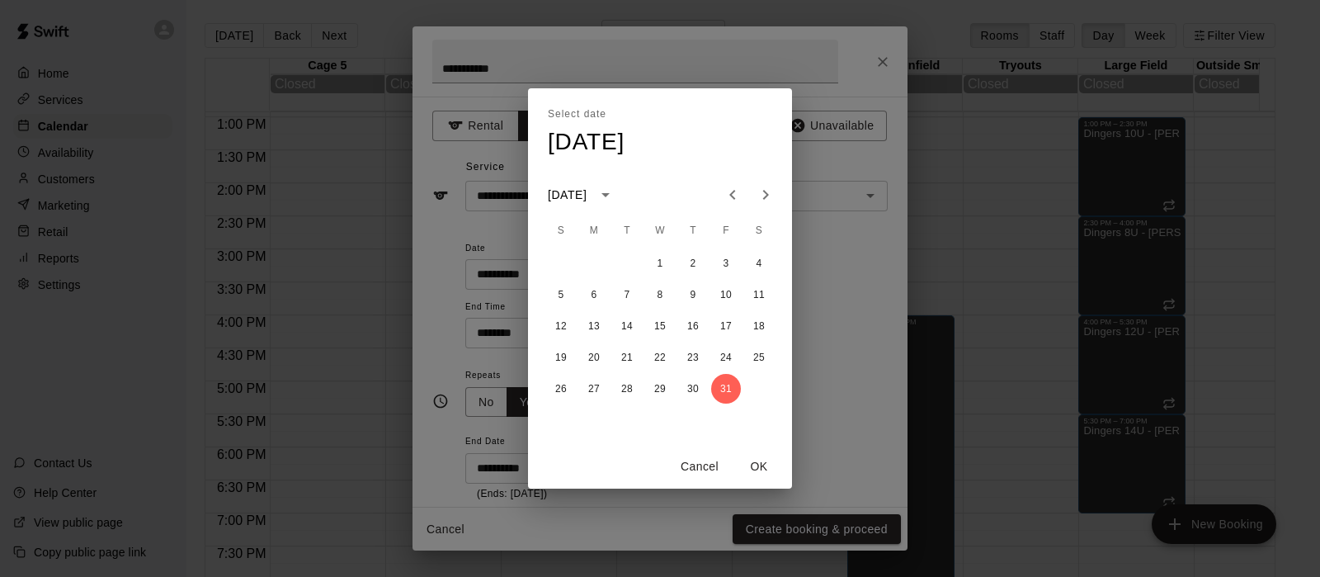
click at [760, 464] on button "OK" at bounding box center [759, 466] width 53 height 31
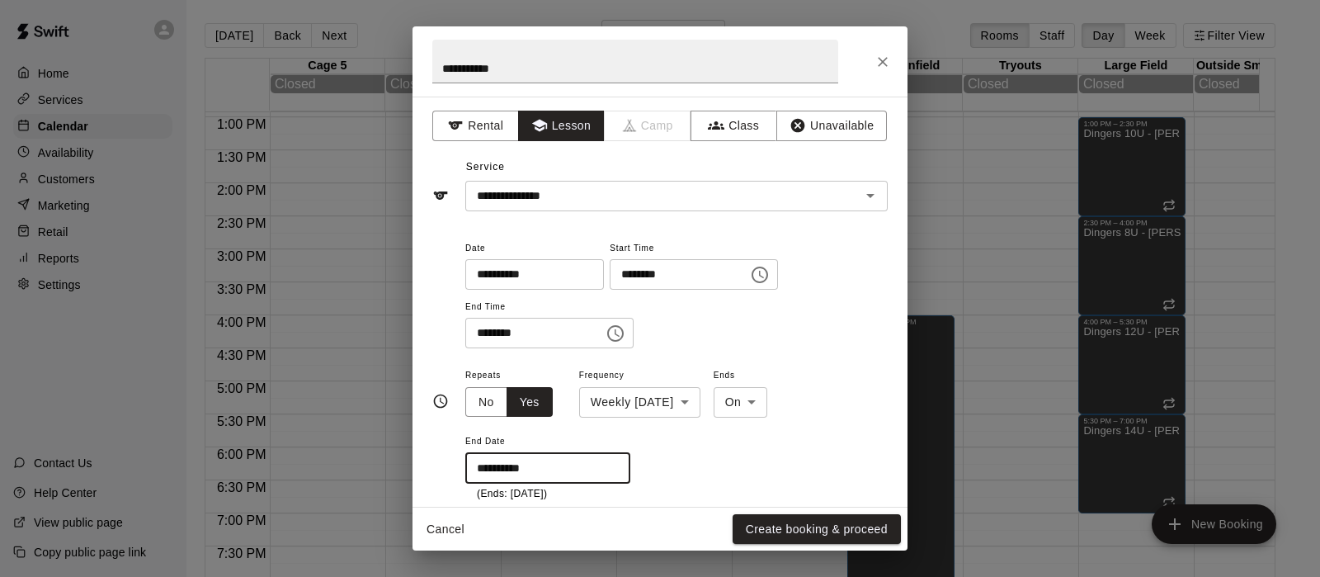
click at [721, 438] on div "**********" at bounding box center [676, 433] width 422 height 137
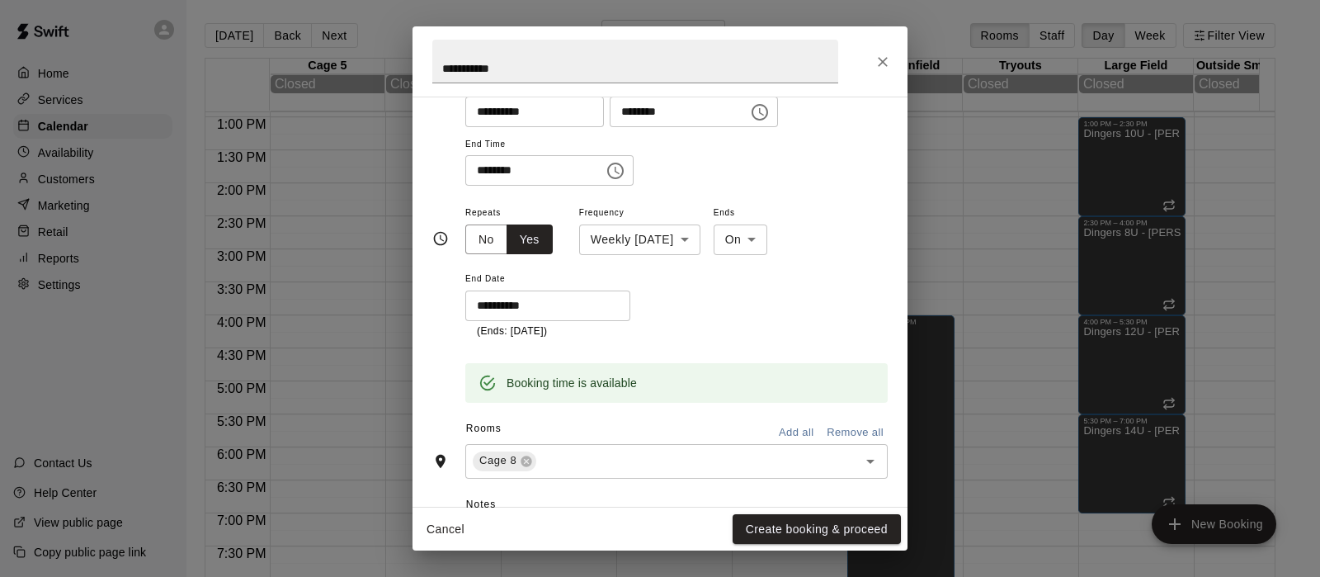
scroll to position [164, 0]
click at [770, 526] on button "Create booking & proceed" at bounding box center [817, 529] width 168 height 31
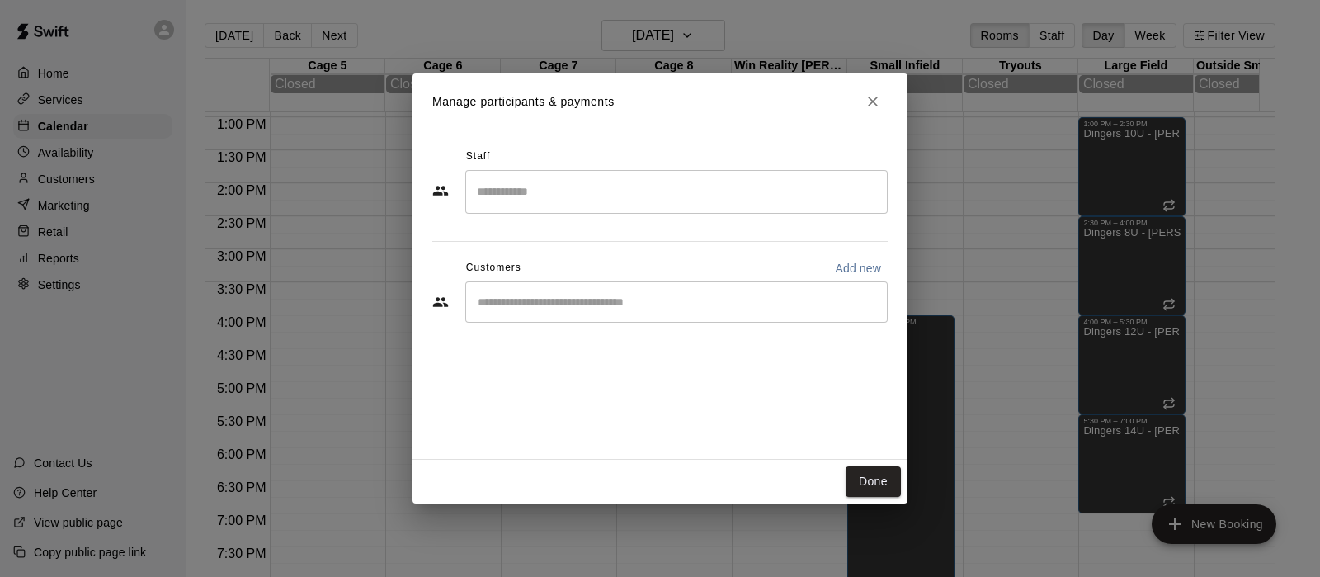
click at [555, 201] on input "Search staff" at bounding box center [677, 191] width 408 height 29
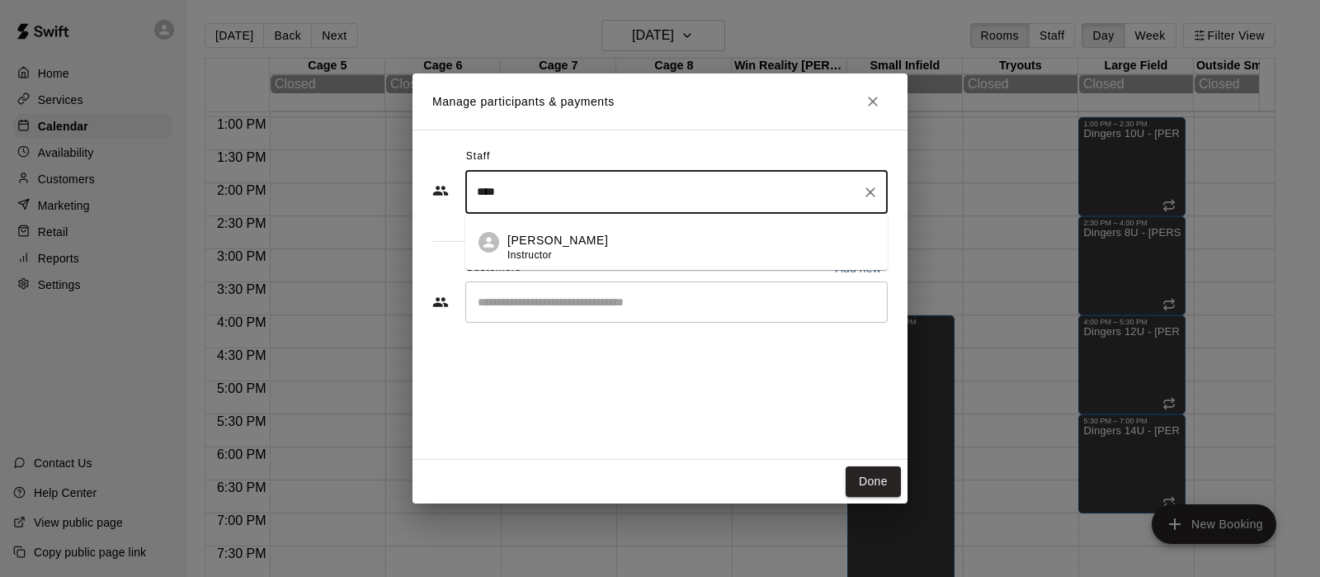
click at [535, 234] on p "Eric Harrington" at bounding box center [557, 240] width 101 height 17
type input "****"
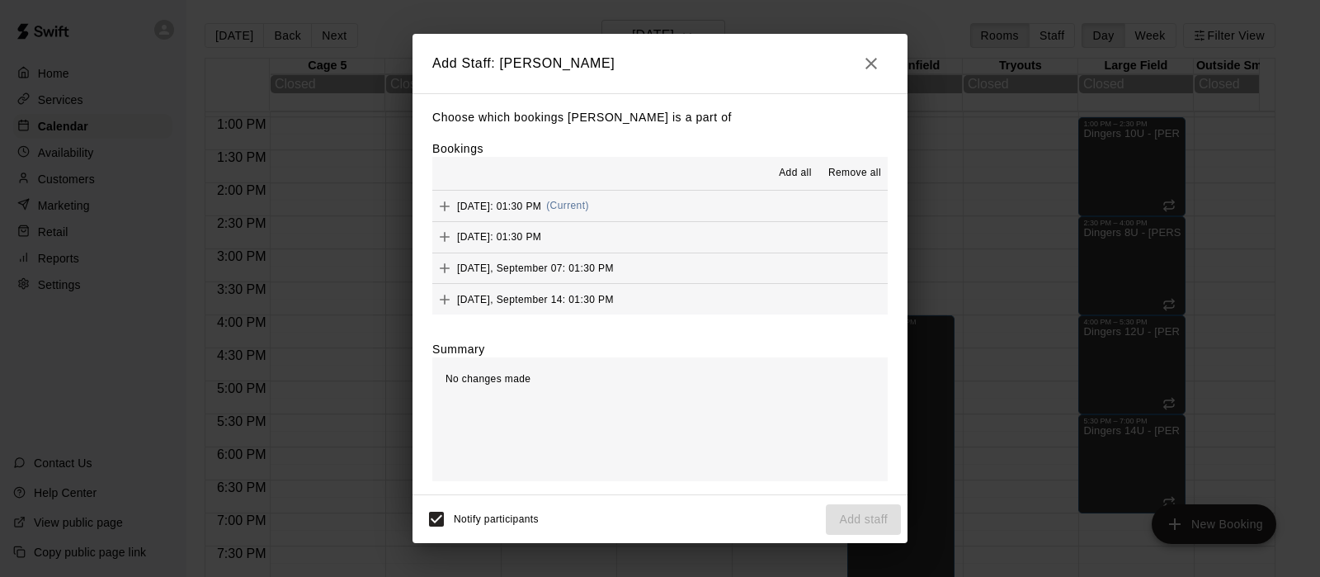
click at [800, 175] on span "Add all" at bounding box center [795, 173] width 33 height 17
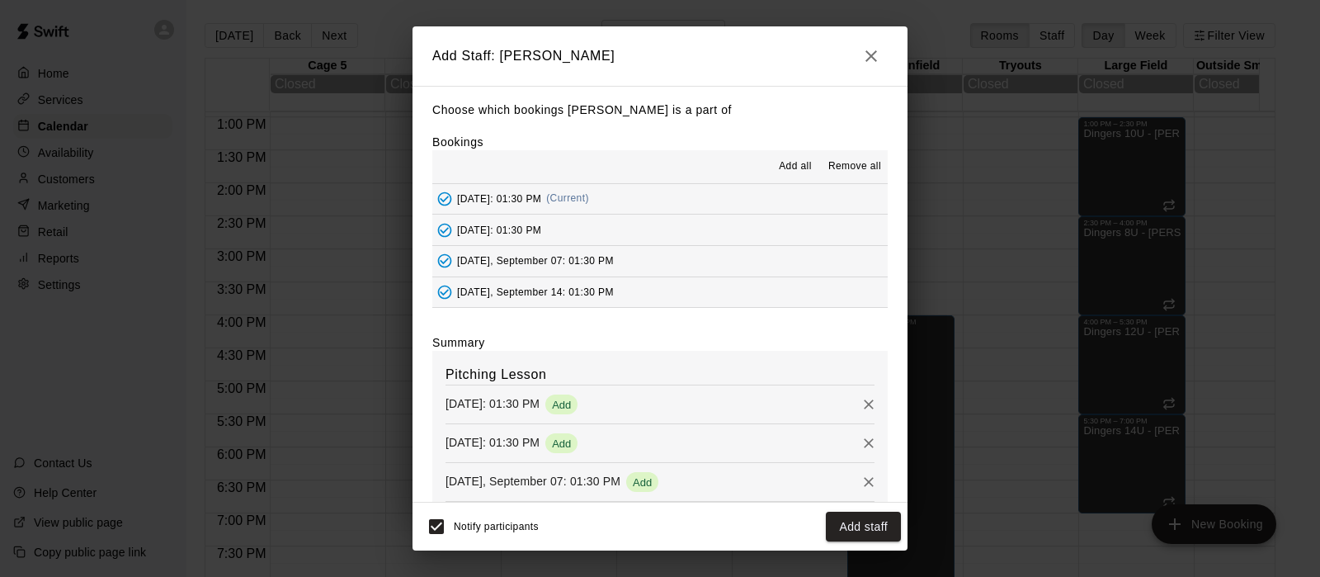
click at [842, 519] on button "Add staff" at bounding box center [863, 527] width 75 height 31
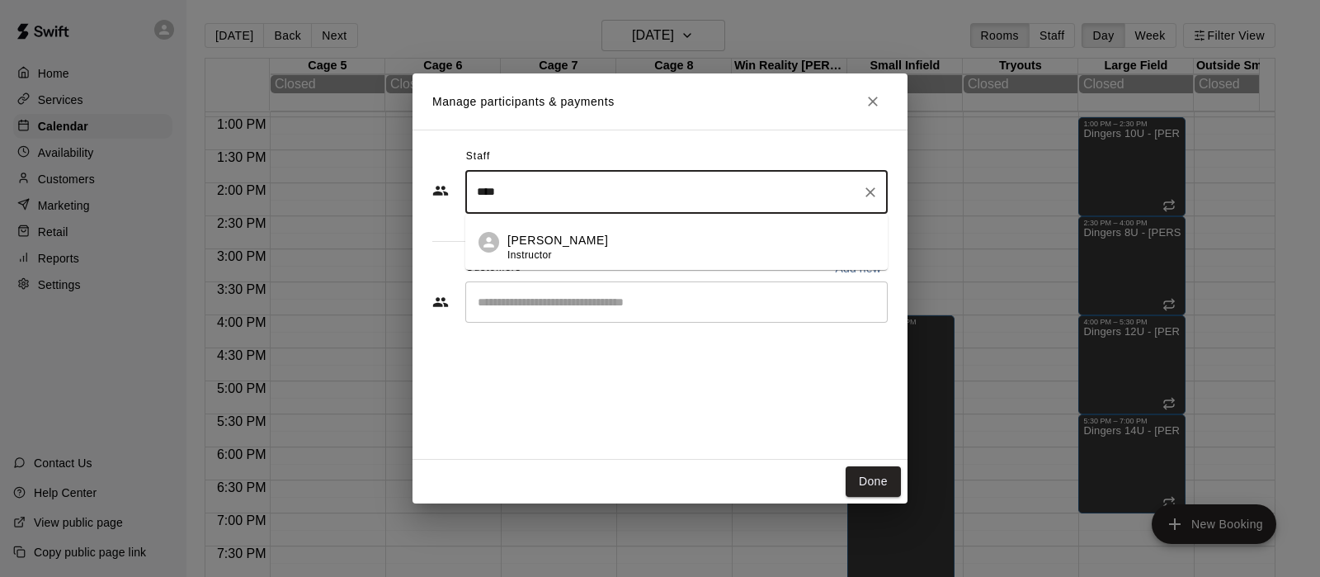
click at [512, 196] on input "****" at bounding box center [664, 191] width 383 height 29
click at [531, 241] on p "Eric Harrington" at bounding box center [557, 240] width 101 height 17
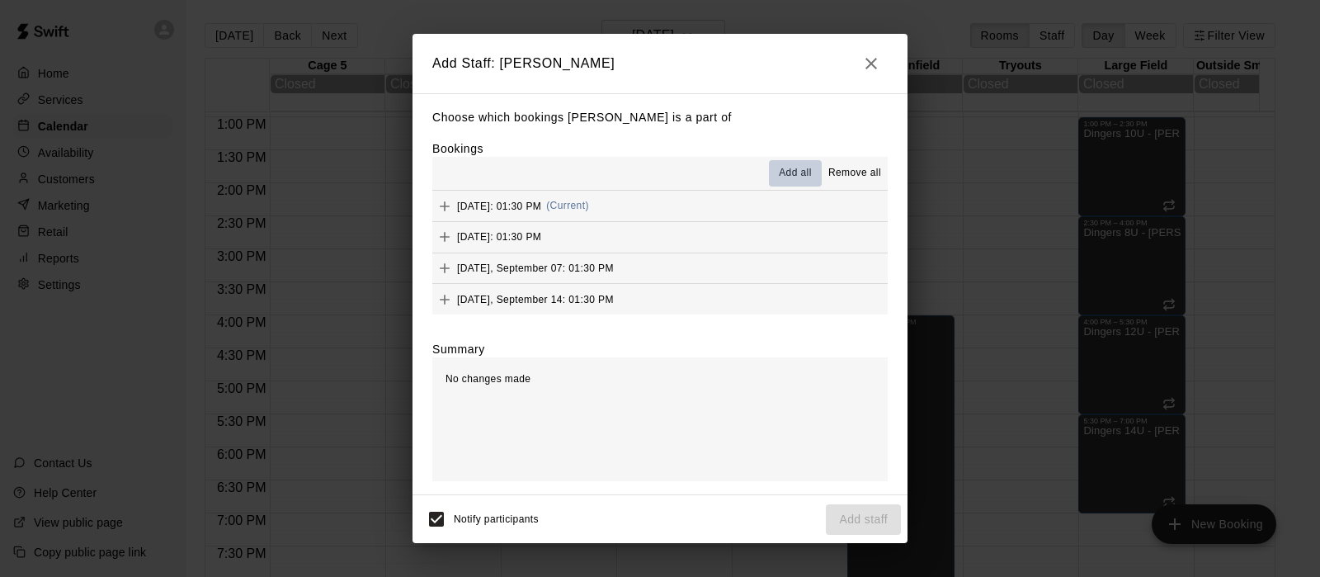
click at [781, 175] on span "Add all" at bounding box center [795, 173] width 33 height 17
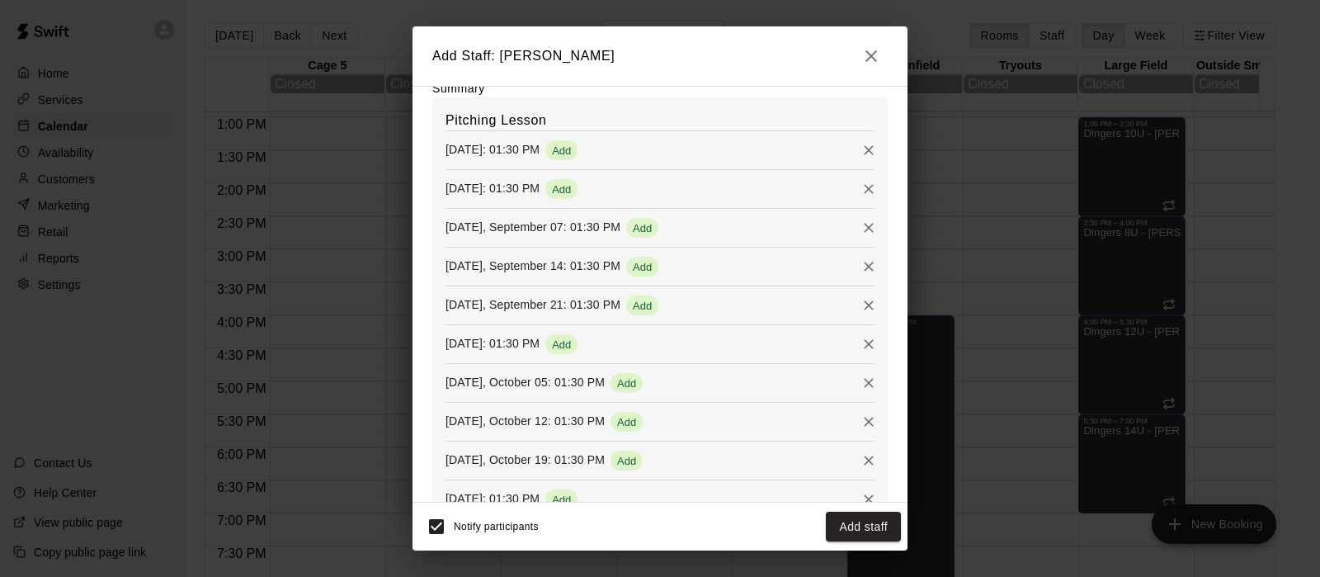
scroll to position [298, 0]
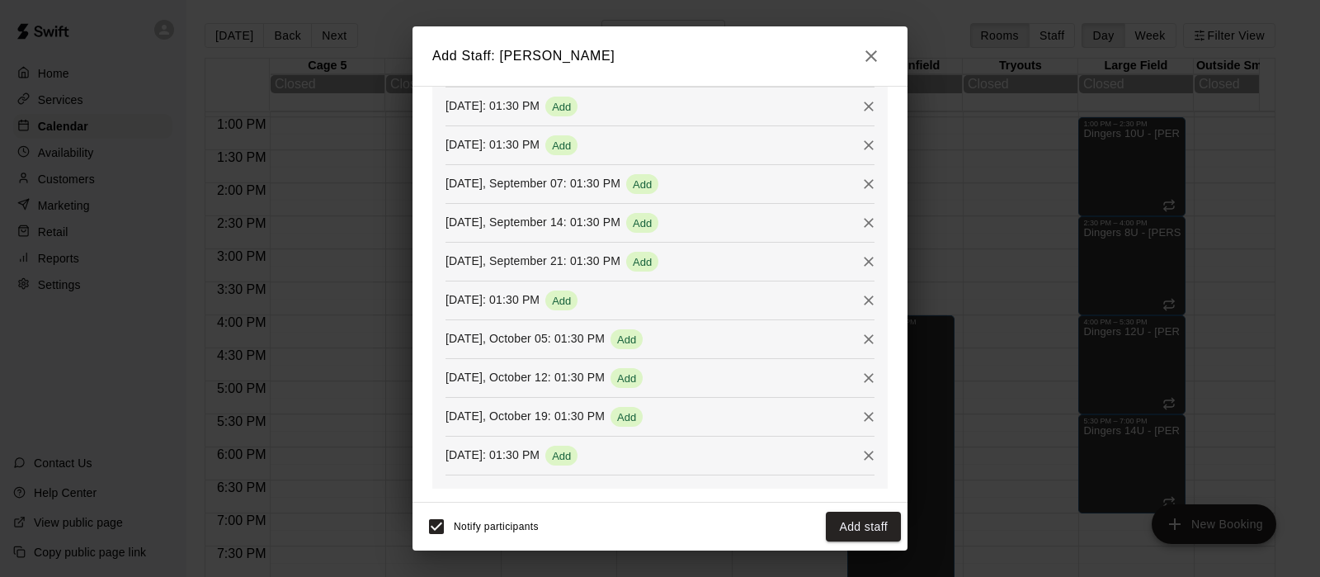
click at [848, 531] on button "Add staff" at bounding box center [863, 527] width 75 height 31
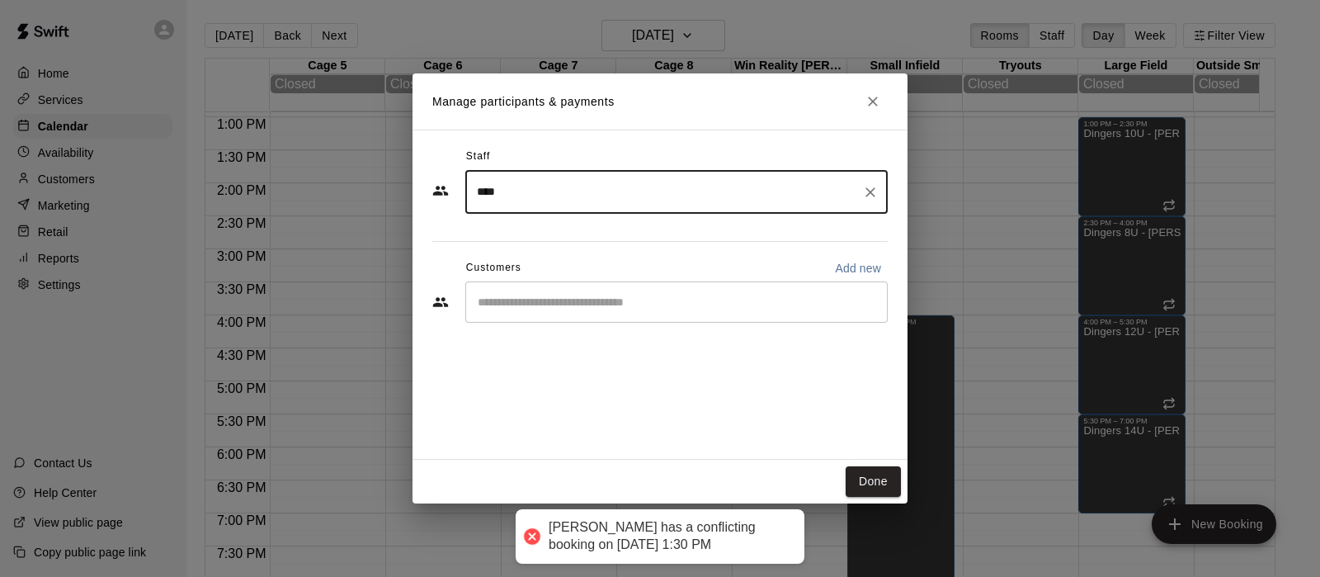
scroll to position [0, 0]
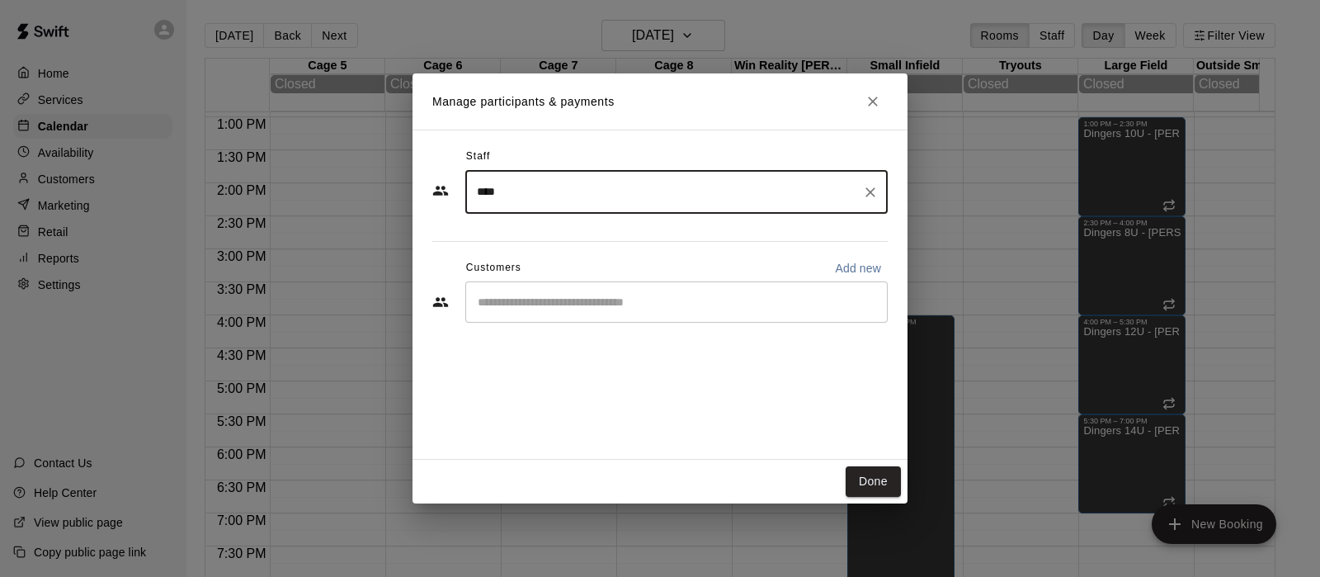
click at [565, 201] on input "****" at bounding box center [664, 191] width 383 height 29
click at [559, 241] on p "Eric Harrington" at bounding box center [557, 240] width 101 height 17
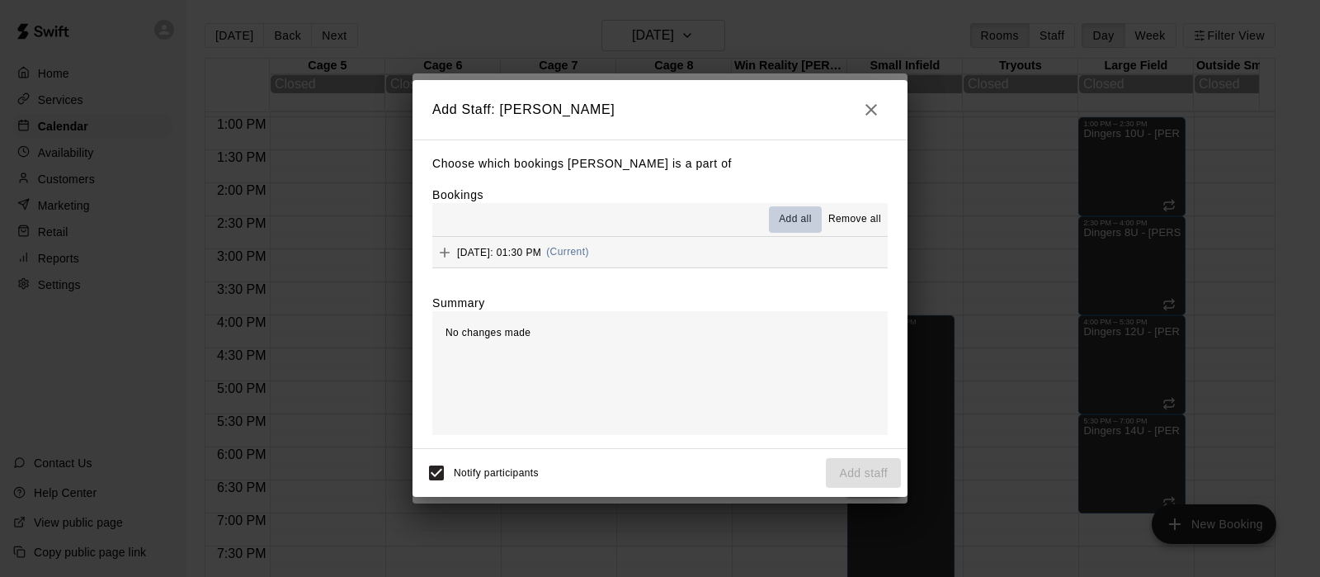
click at [796, 228] on span "Add all" at bounding box center [795, 219] width 33 height 17
click at [791, 219] on span "Add all" at bounding box center [795, 219] width 33 height 17
click at [871, 101] on icon "button" at bounding box center [871, 110] width 20 height 20
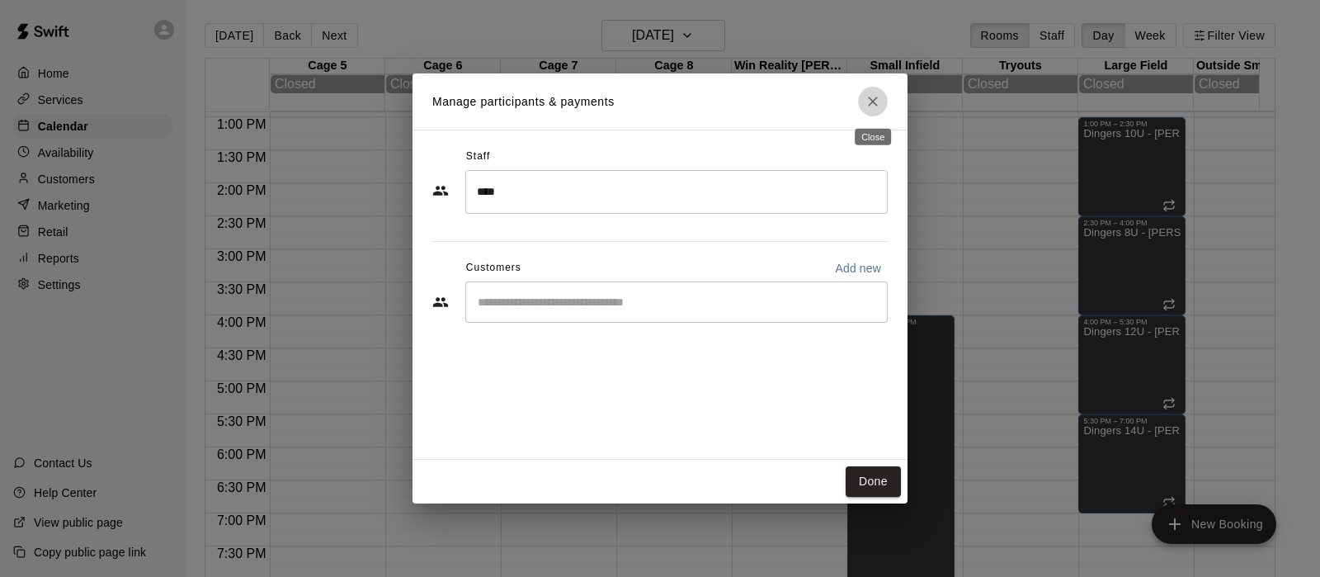
click at [875, 102] on icon "Close" at bounding box center [873, 101] width 17 height 17
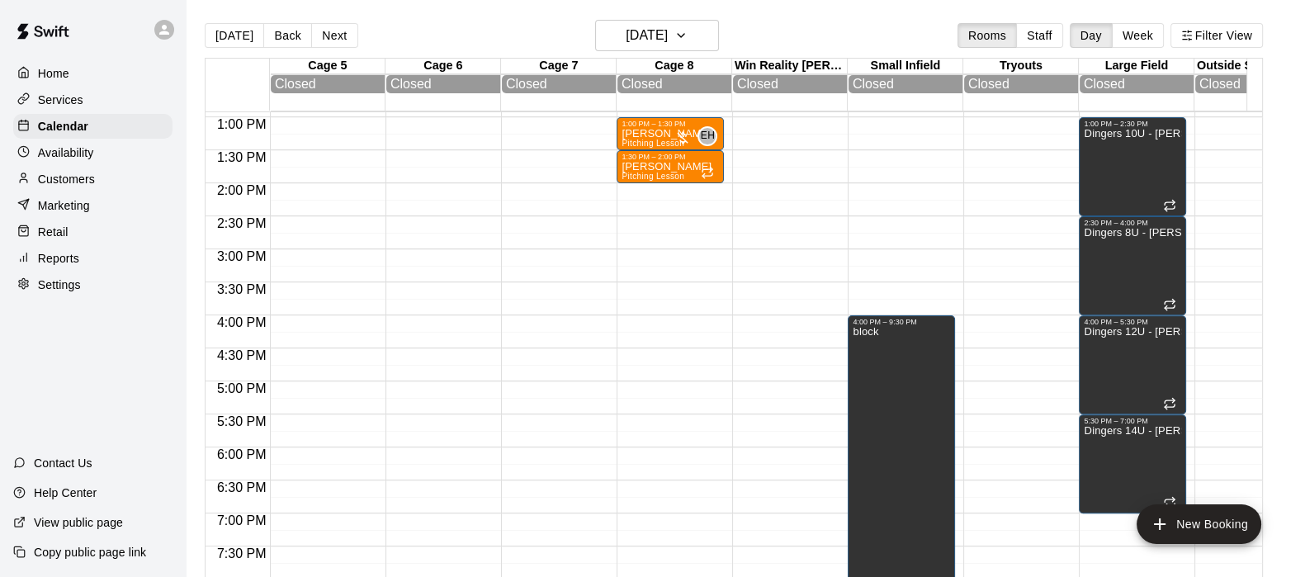
click at [677, 170] on div "Colt Mathis Pitching Lesson" at bounding box center [666, 449] width 90 height 577
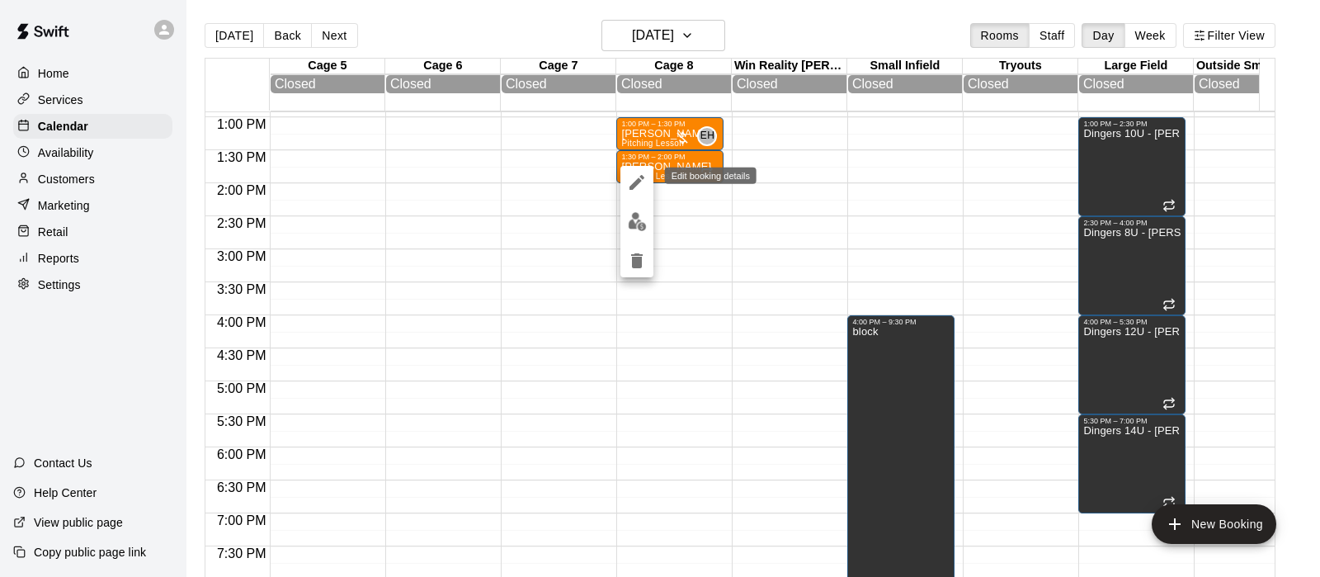
click at [635, 182] on icon "edit" at bounding box center [637, 182] width 15 height 15
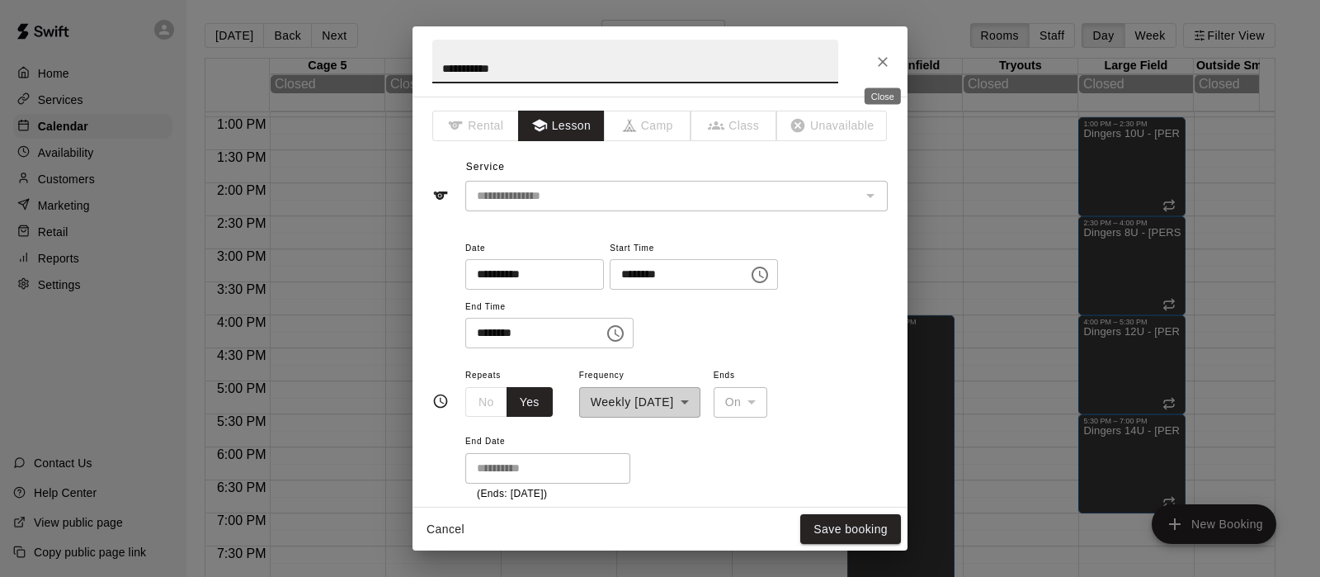
click at [883, 55] on icon "Close" at bounding box center [883, 62] width 17 height 17
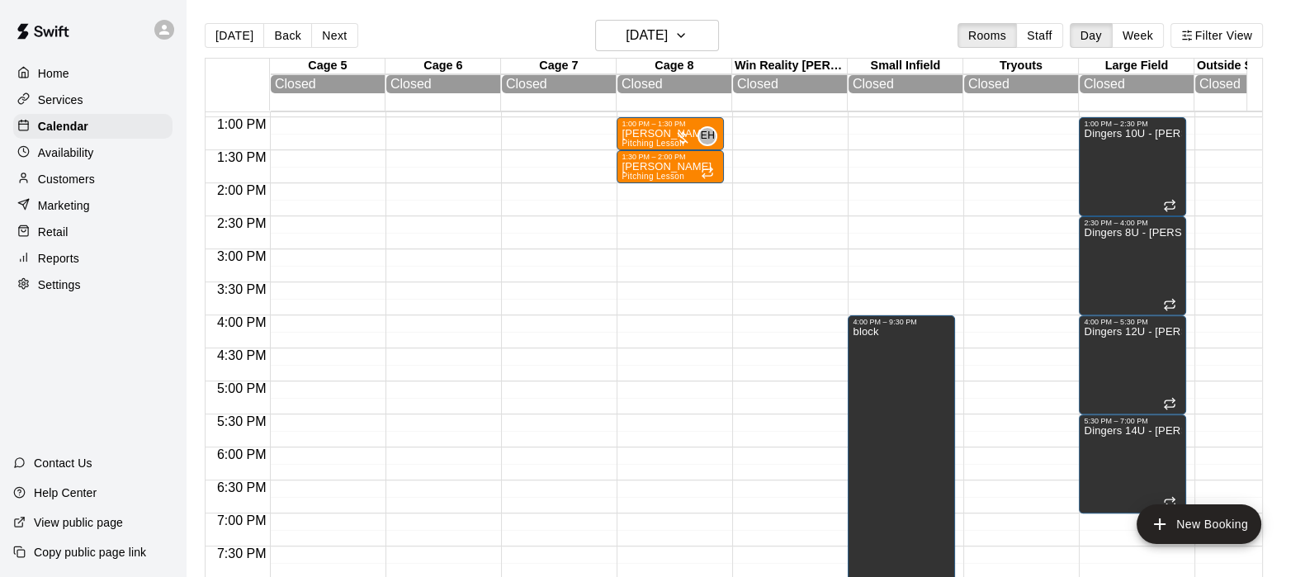
click at [883, 55] on div "Today Back Next Sunday Aug 24 Rooms Staff Day Week Filter View" at bounding box center [734, 39] width 1058 height 38
click at [663, 161] on div "1:30 PM – 2:00 PM" at bounding box center [669, 157] width 97 height 8
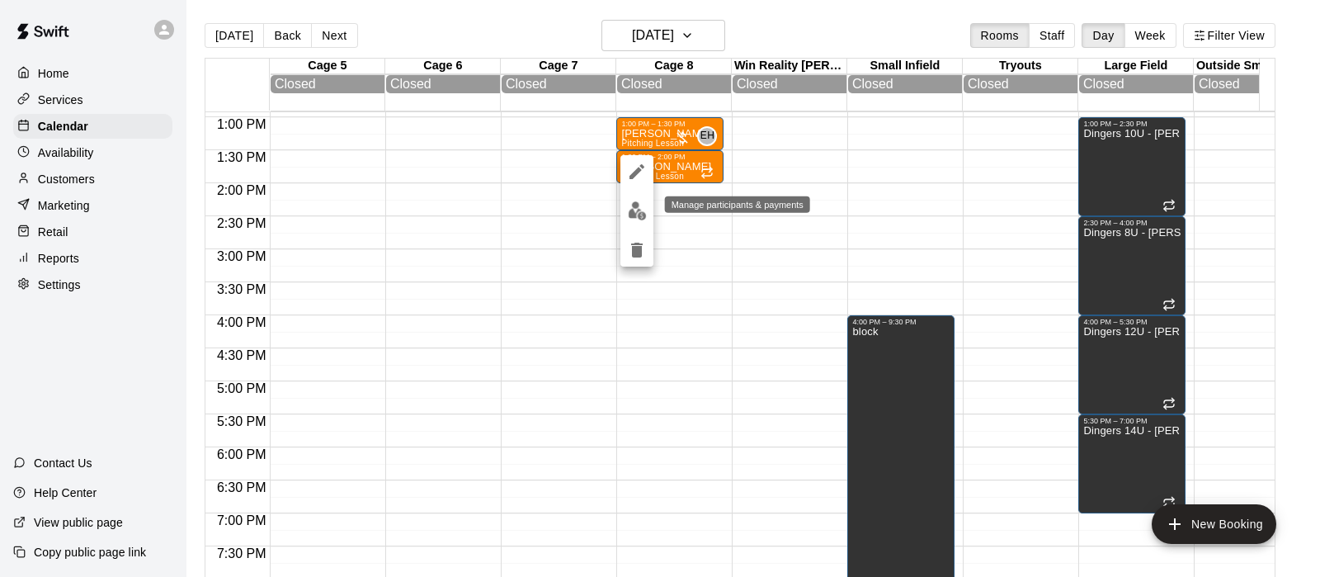
click at [628, 210] on img "edit" at bounding box center [637, 210] width 19 height 19
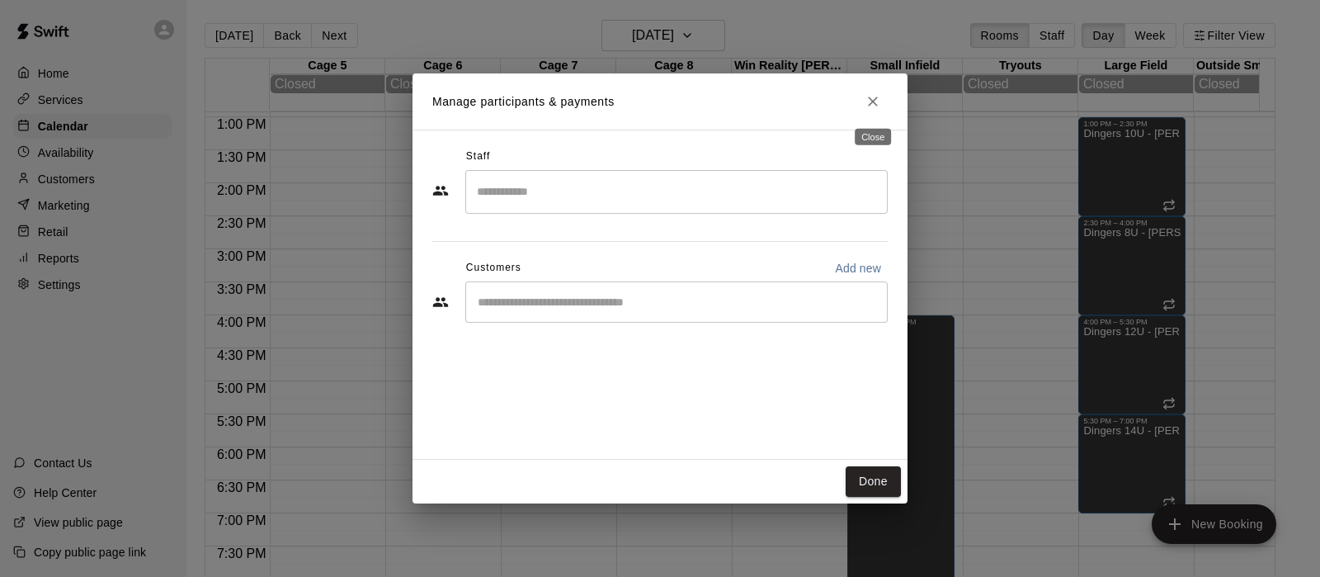
click at [871, 101] on icon "Close" at bounding box center [873, 101] width 17 height 17
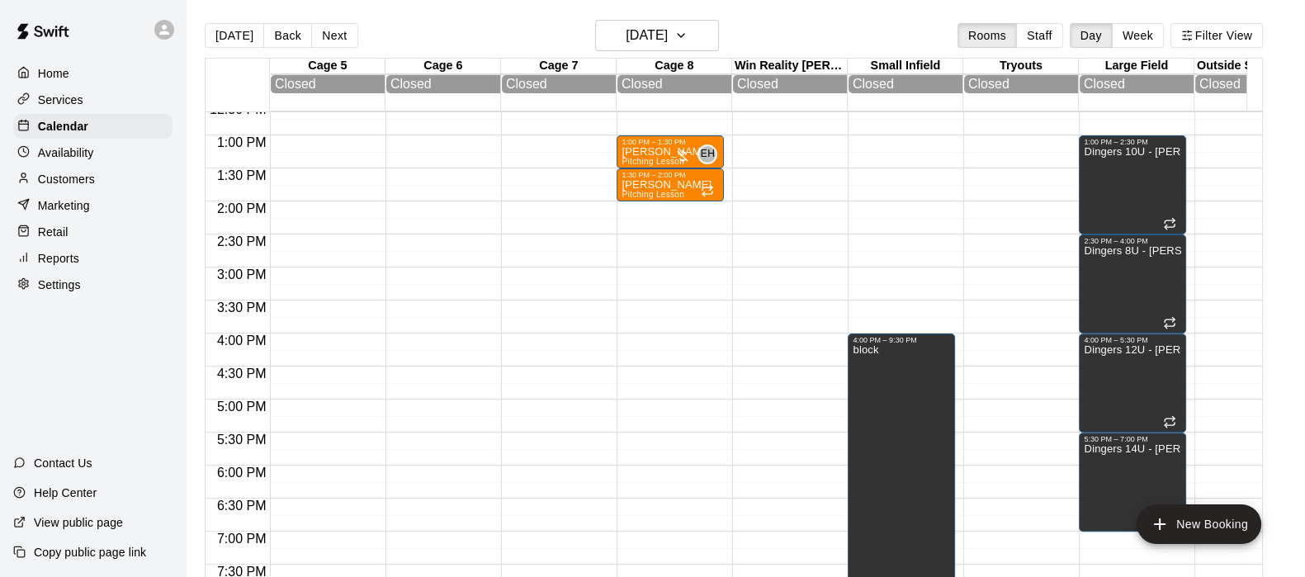
scroll to position [819, 0]
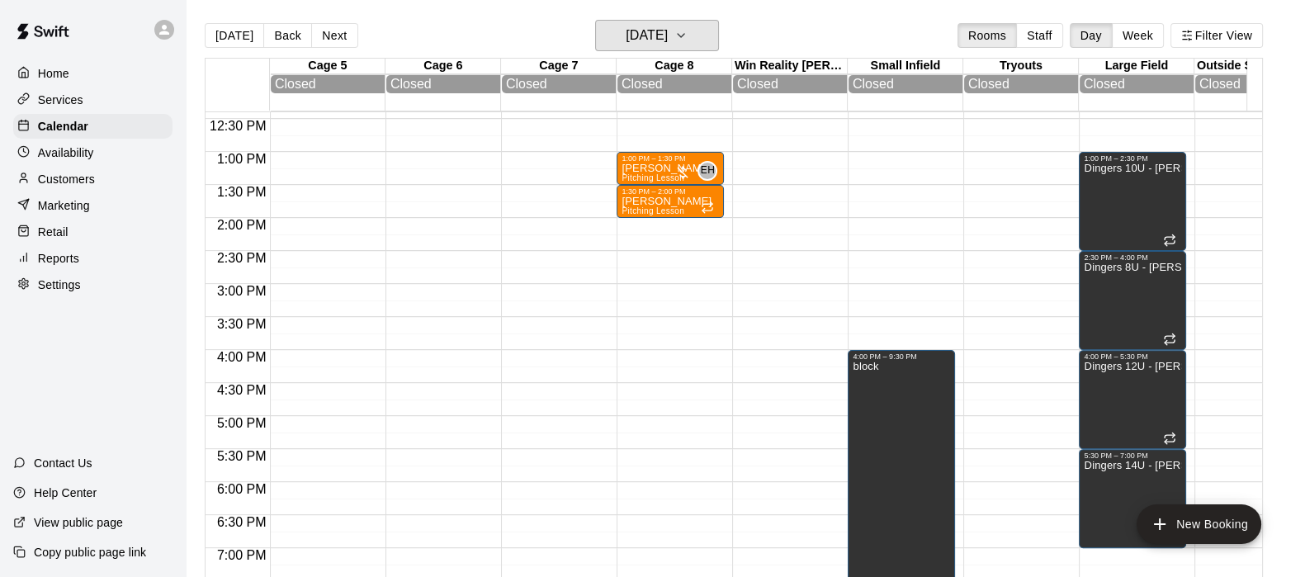
click at [647, 31] on h6 "Sunday Aug 24" at bounding box center [646, 35] width 42 height 23
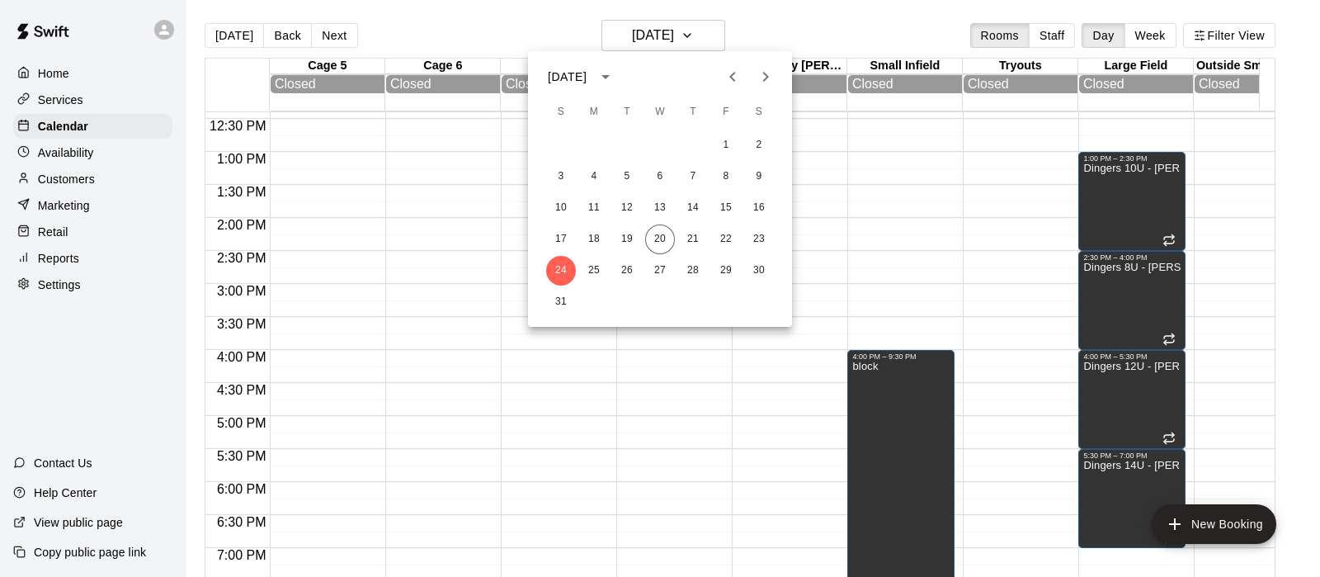
click at [887, 233] on div at bounding box center [660, 288] width 1320 height 577
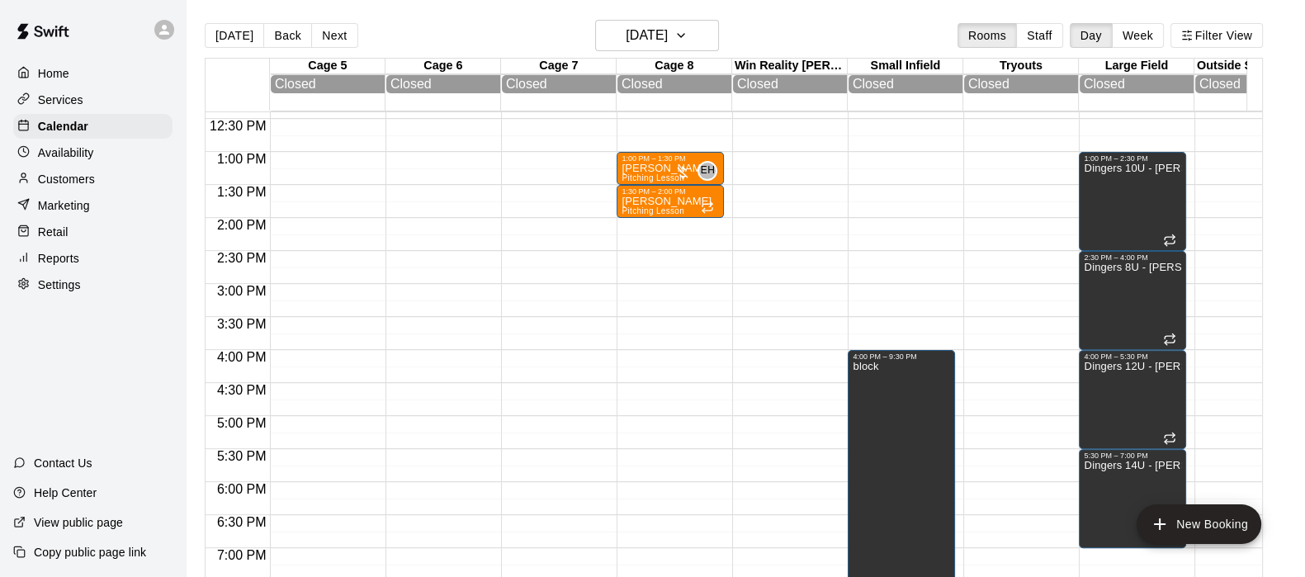
click at [293, 27] on button "Back" at bounding box center [287, 35] width 49 height 25
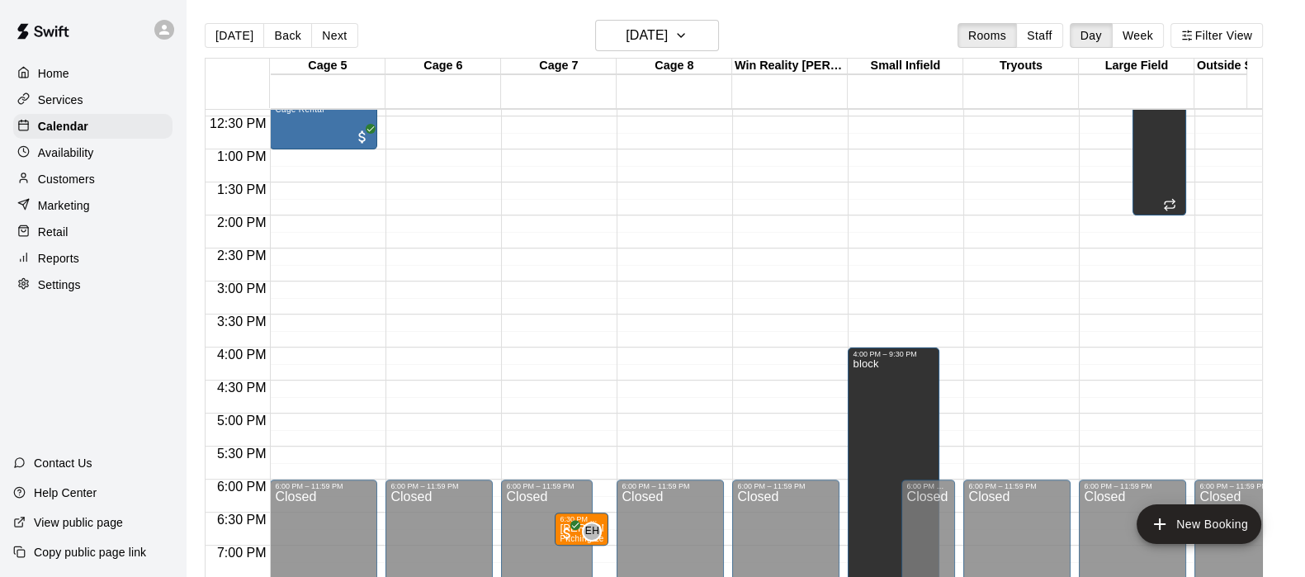
click at [297, 23] on button "Back" at bounding box center [287, 35] width 49 height 25
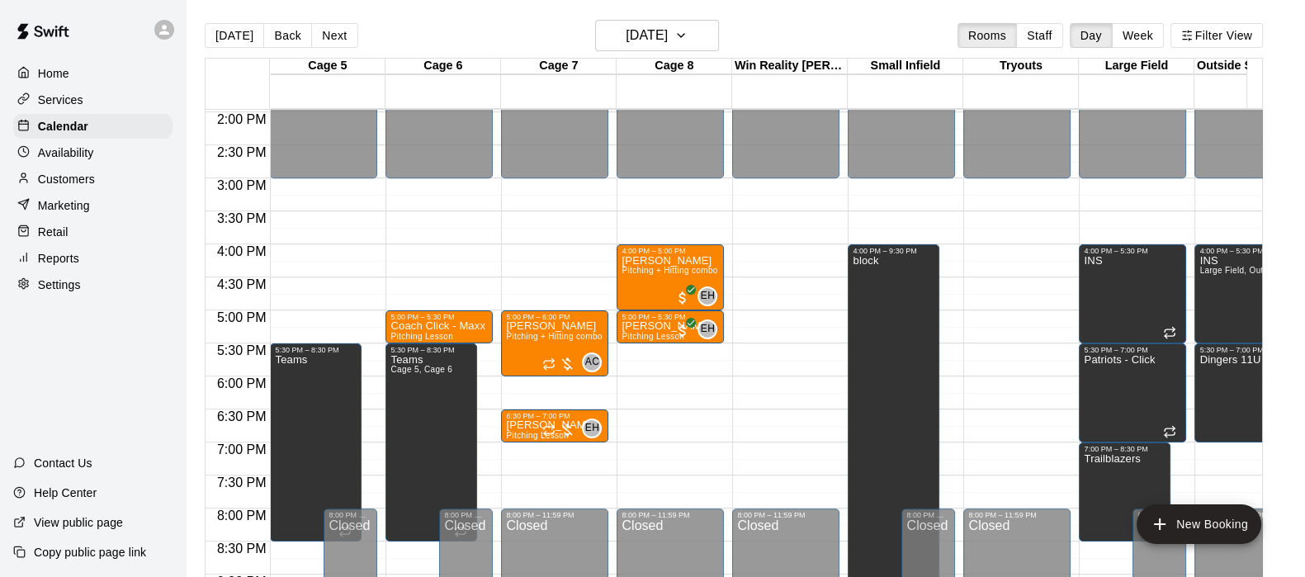
scroll to position [935, 0]
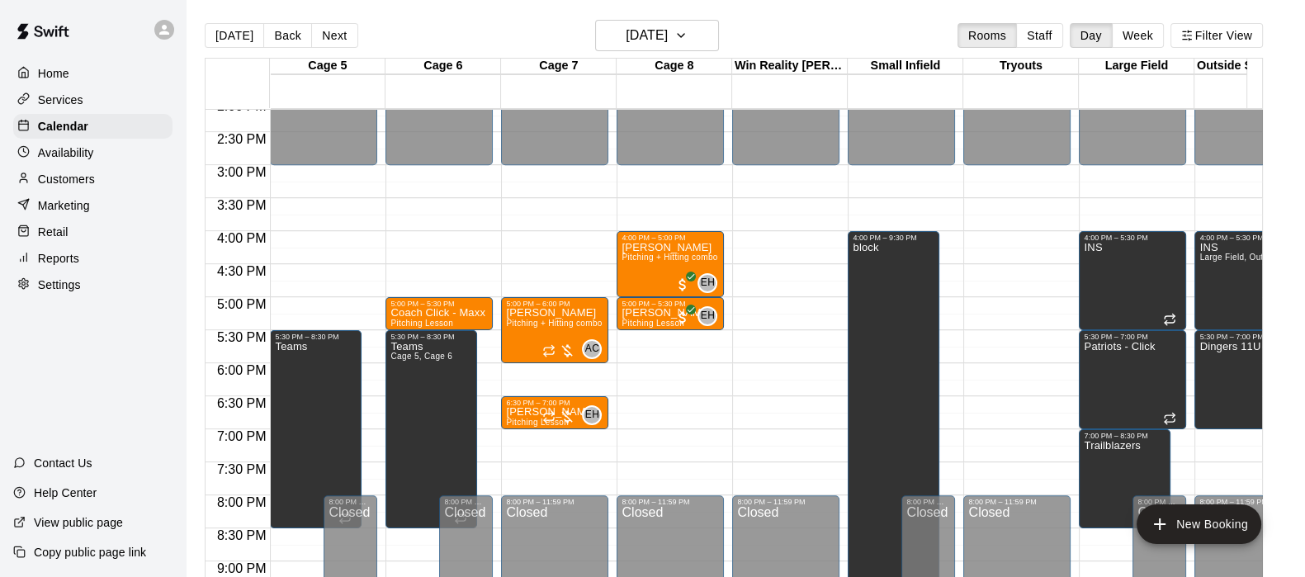
click at [557, 408] on div at bounding box center [558, 416] width 33 height 17
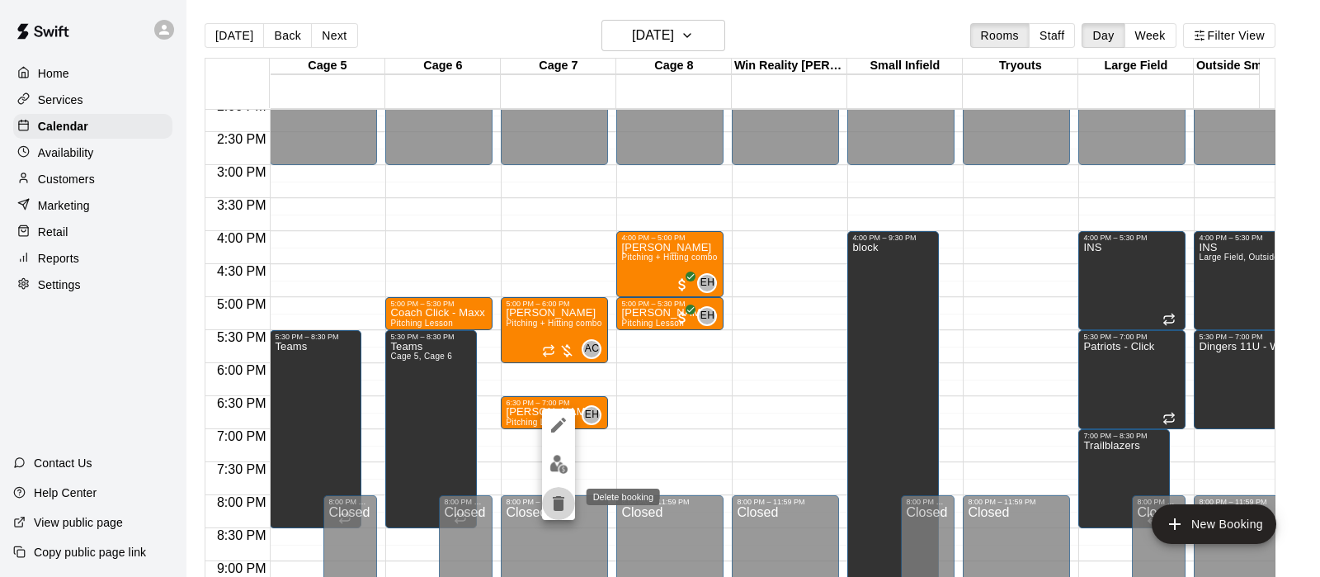
click at [554, 498] on icon "delete" at bounding box center [559, 503] width 20 height 20
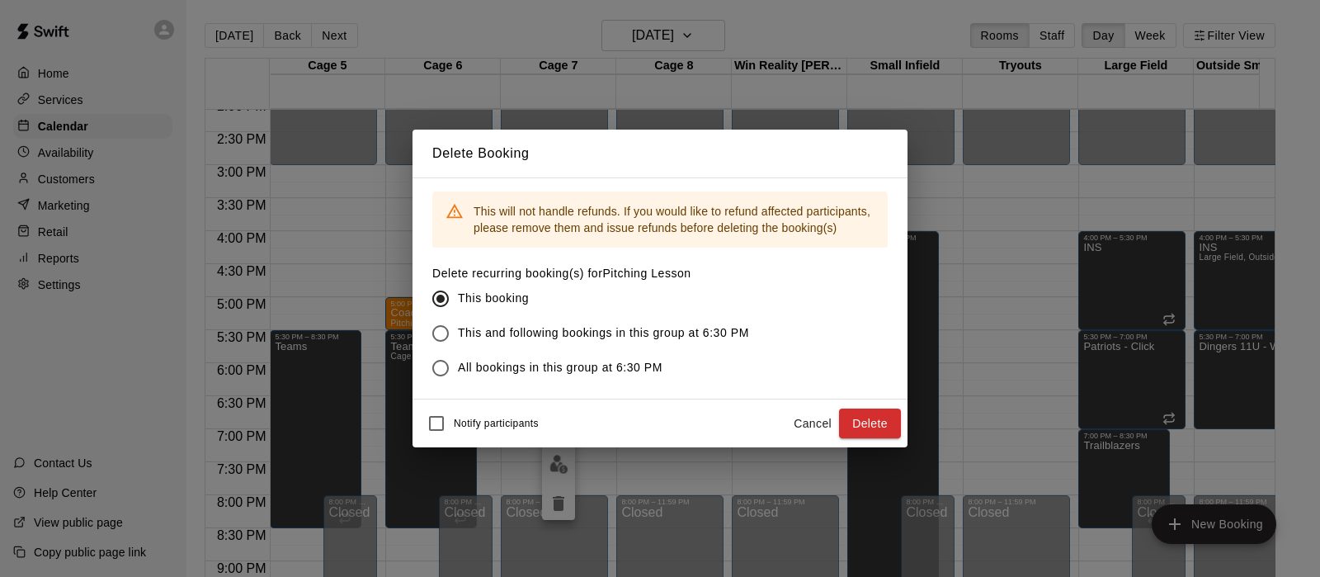
click at [860, 422] on button "Delete" at bounding box center [870, 423] width 62 height 31
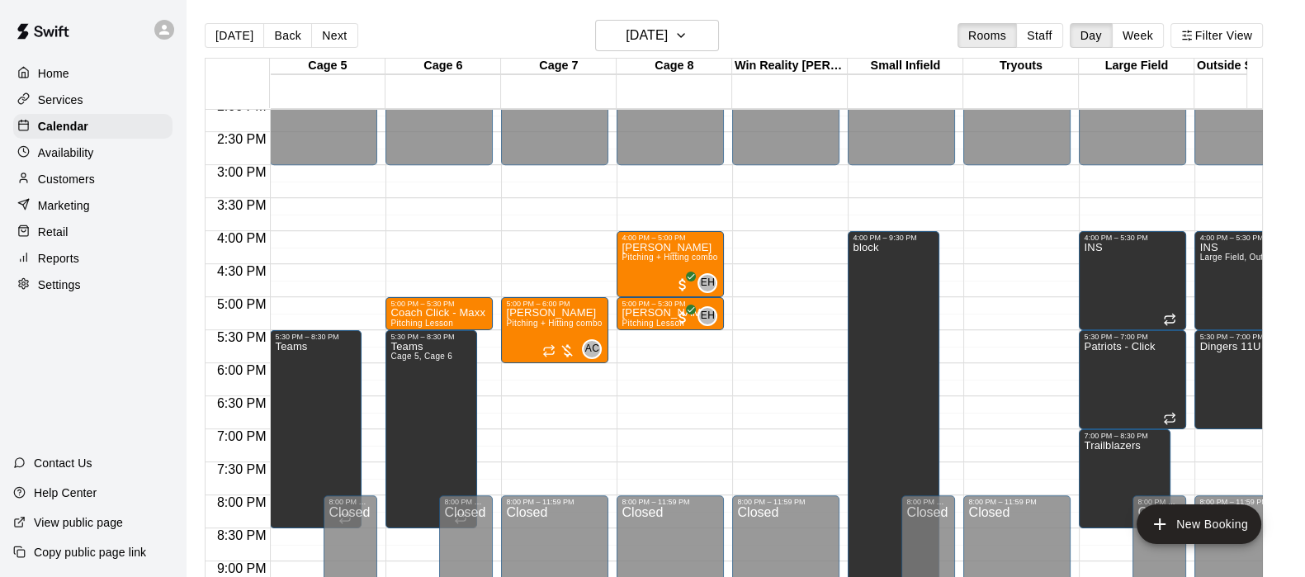
click at [331, 35] on button "Next" at bounding box center [334, 35] width 46 height 25
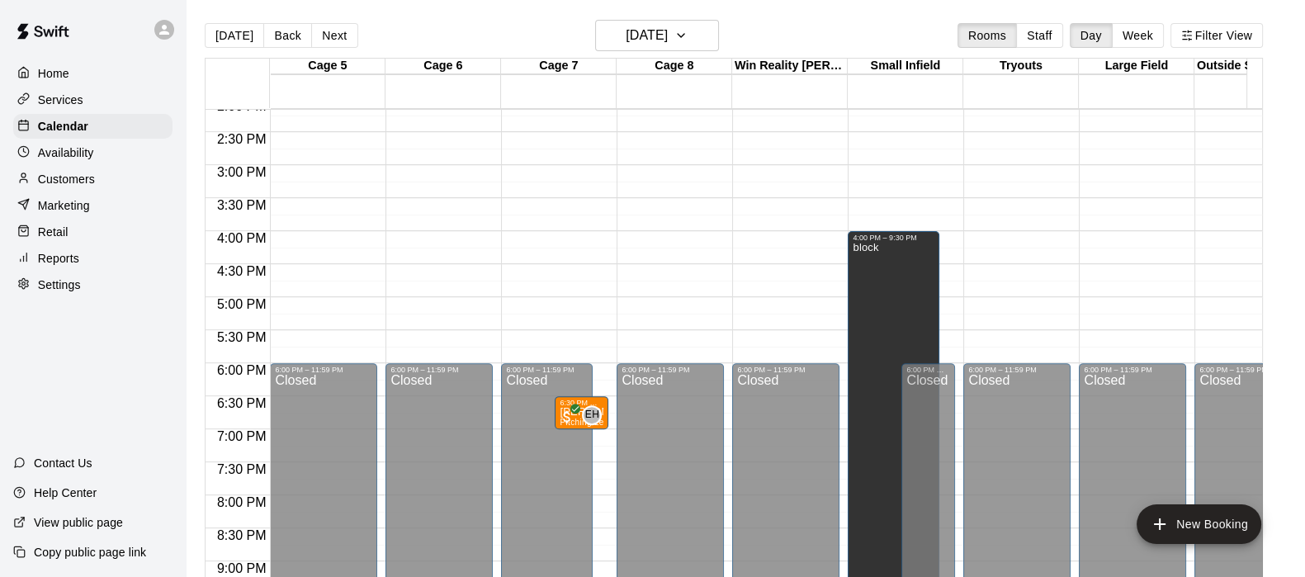
click at [333, 29] on button "Next" at bounding box center [334, 35] width 46 height 25
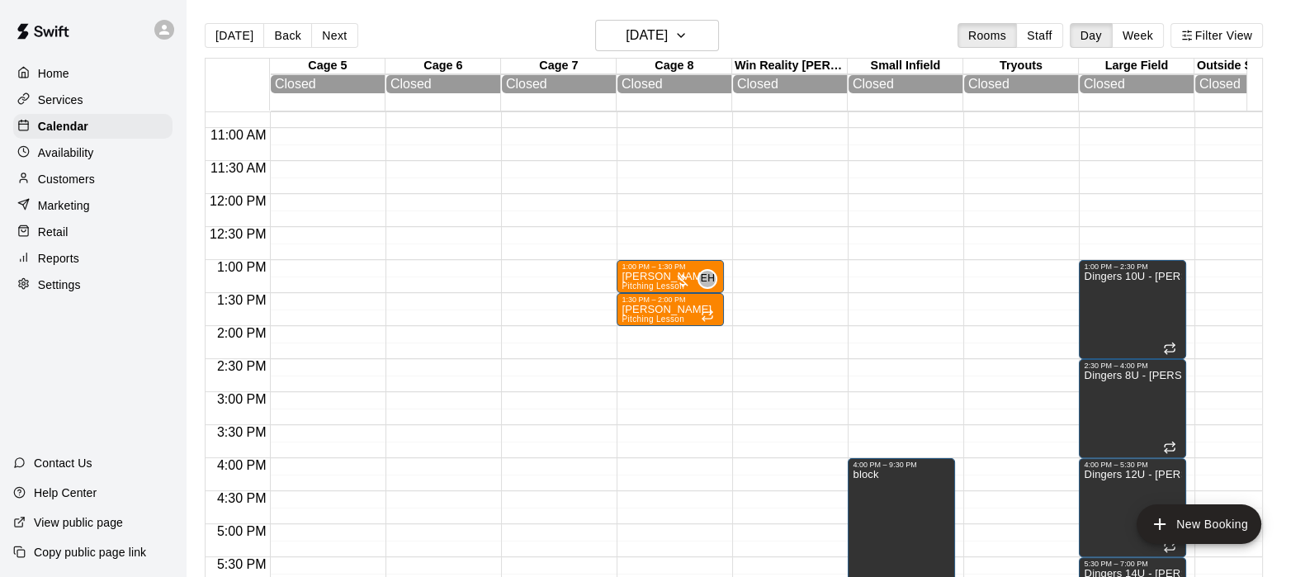
scroll to position [710, 0]
click at [657, 310] on p "Colt Mathis" at bounding box center [666, 310] width 90 height 0
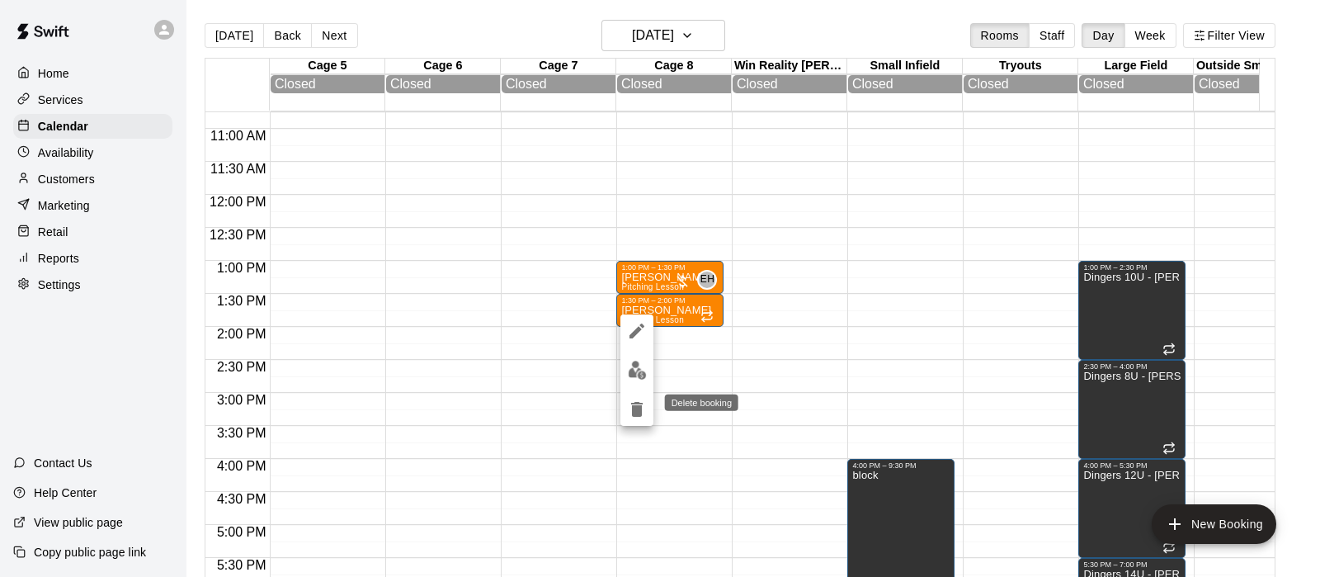
click at [630, 408] on icon "delete" at bounding box center [637, 409] width 20 height 20
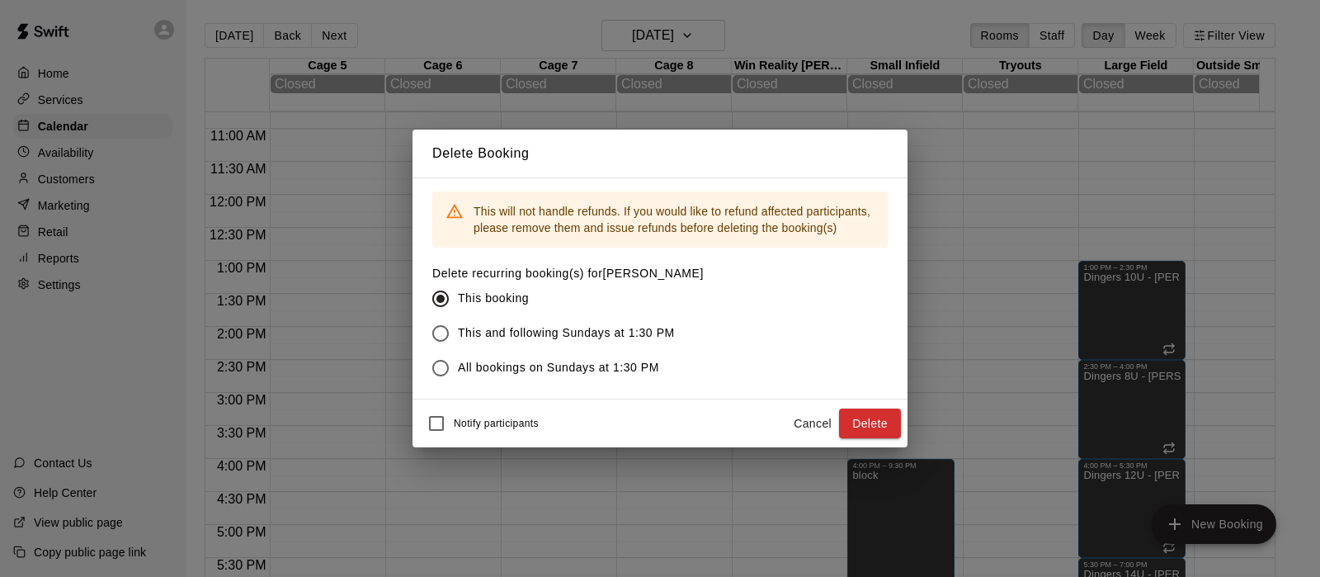
click at [866, 417] on button "Delete" at bounding box center [870, 423] width 62 height 31
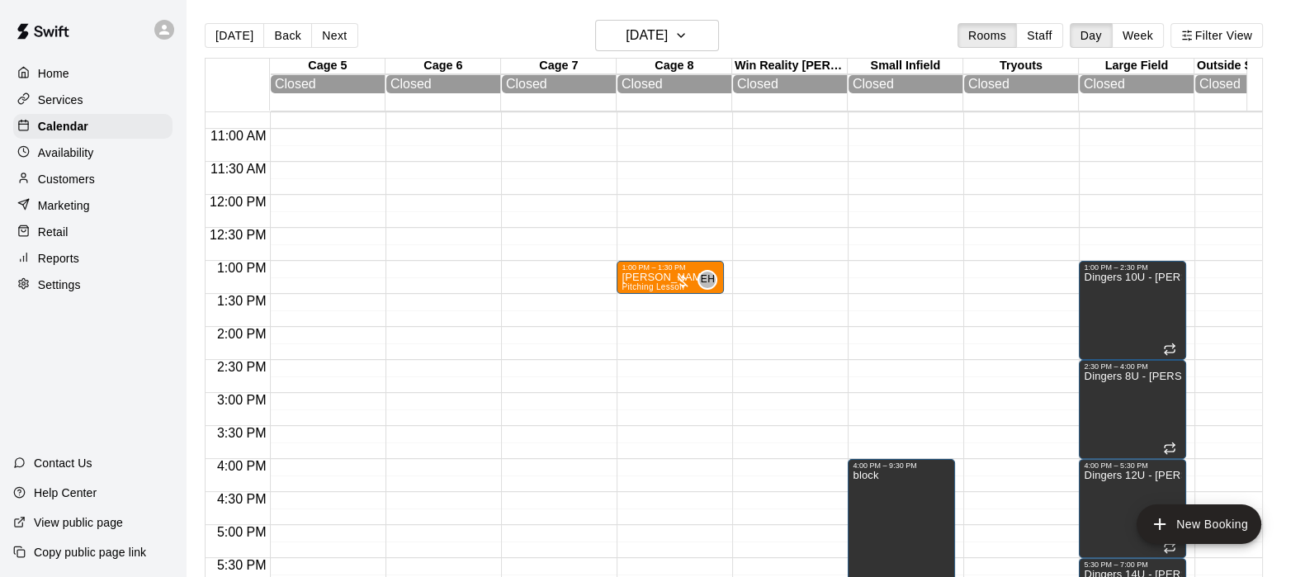
click at [60, 184] on p "Customers" at bounding box center [66, 179] width 57 height 17
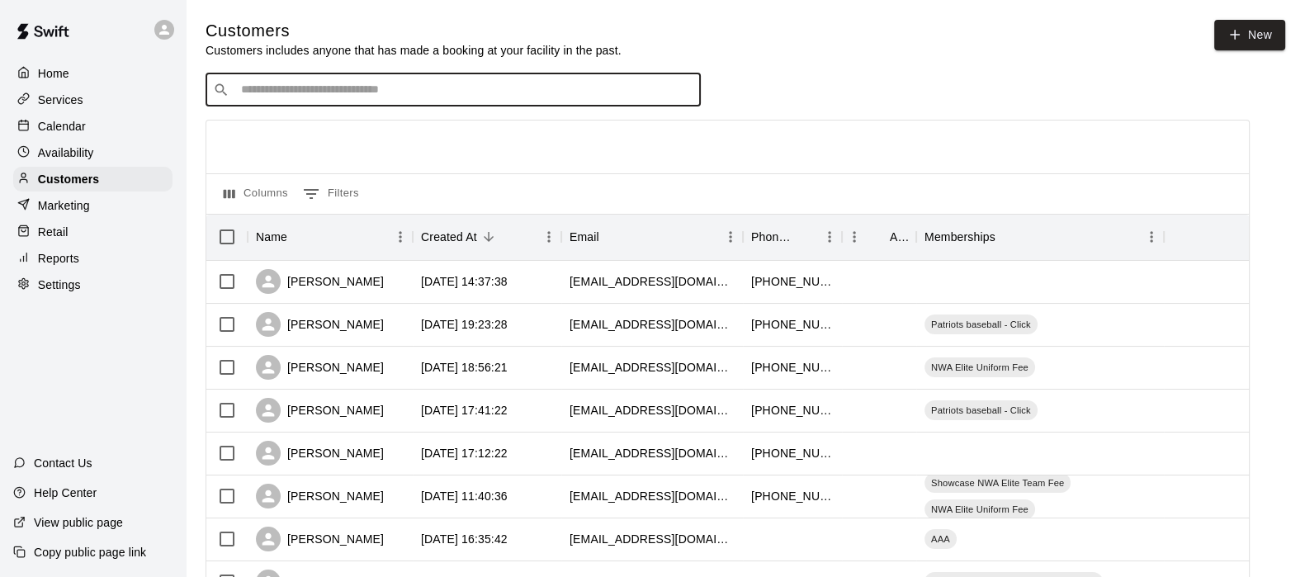
click at [291, 95] on input "Search customers by name or email" at bounding box center [464, 90] width 457 height 17
type input "******"
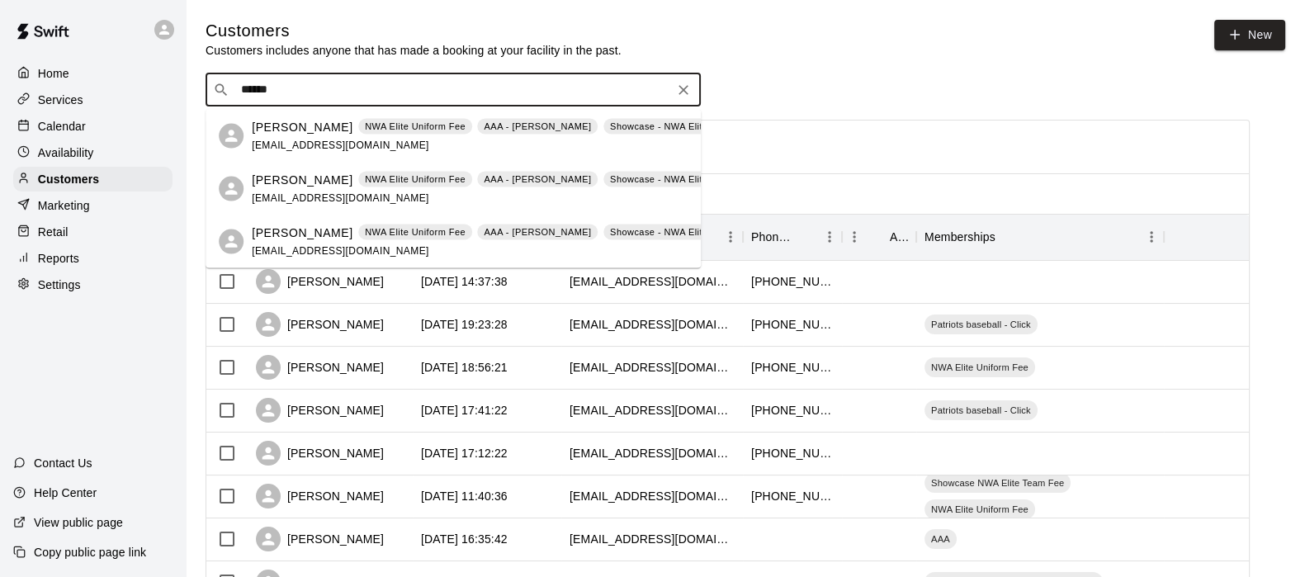
click at [290, 125] on p "Breanna Buttry" at bounding box center [302, 126] width 101 height 17
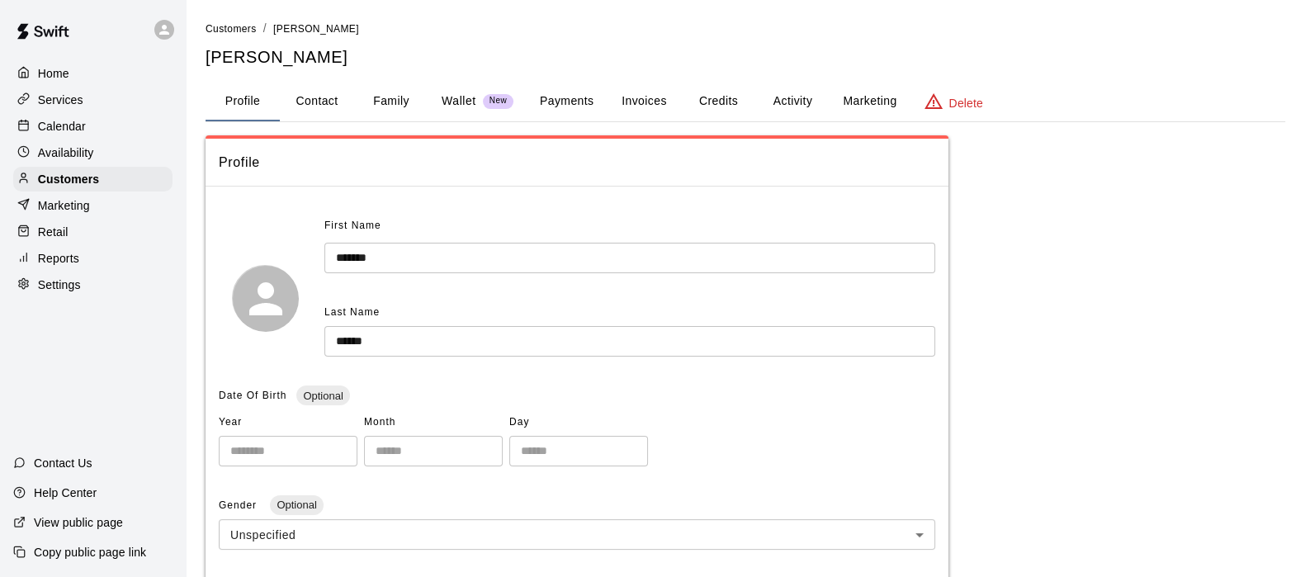
click at [700, 96] on button "Credits" at bounding box center [718, 102] width 74 height 40
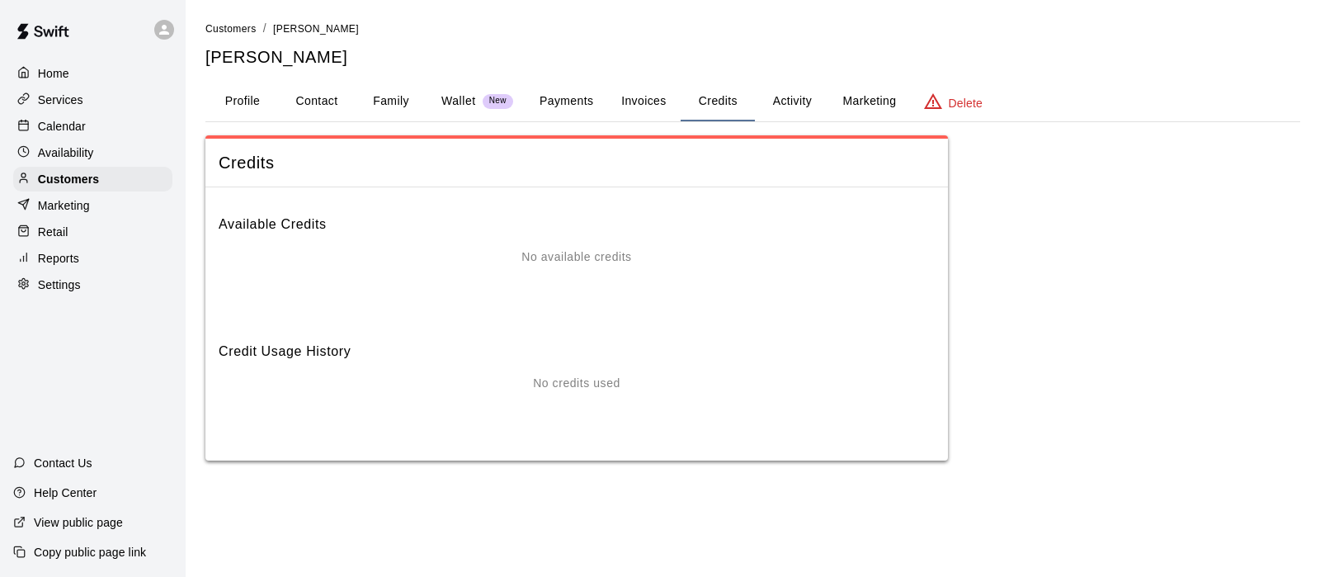
click at [583, 109] on button "Payments" at bounding box center [566, 102] width 80 height 40
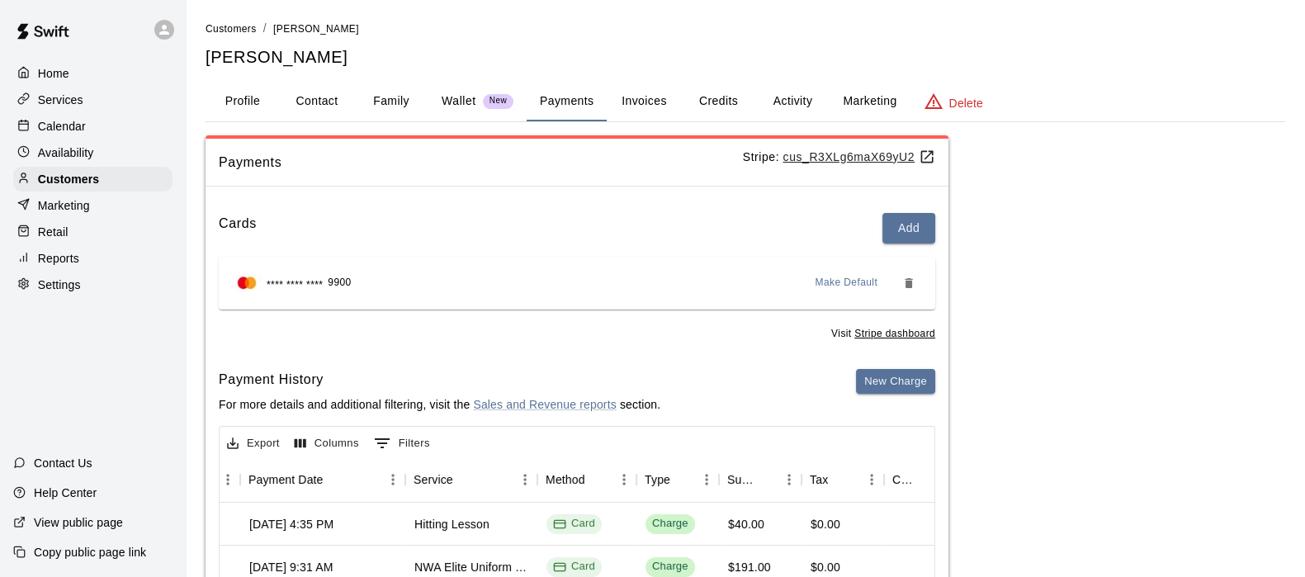
click at [74, 132] on p "Calendar" at bounding box center [62, 126] width 48 height 17
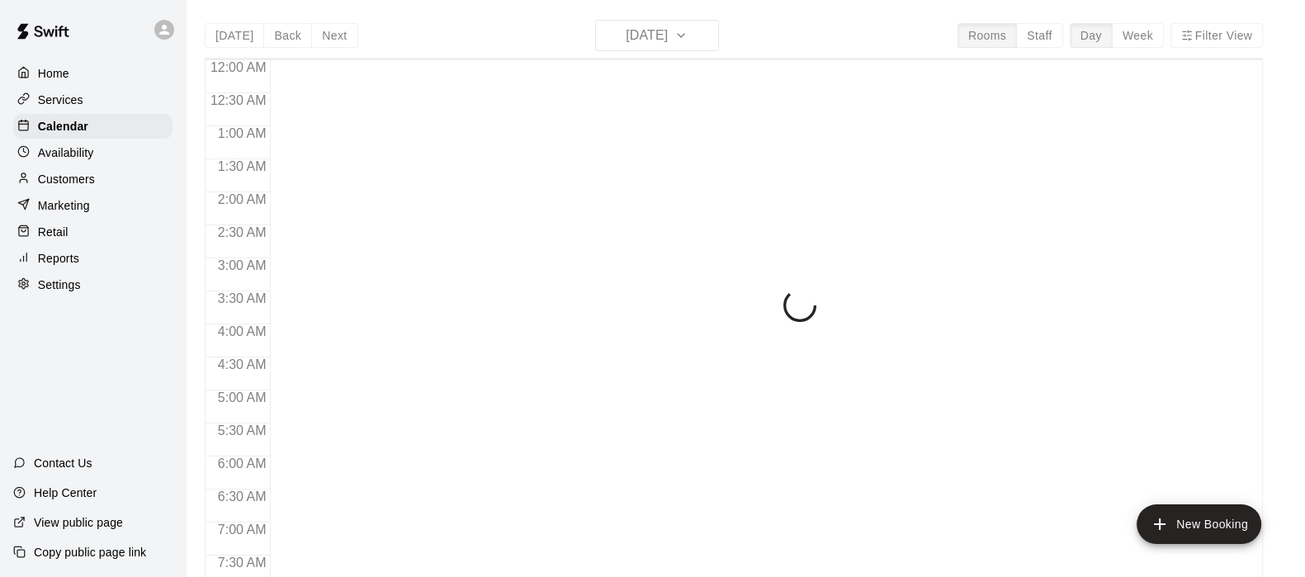
scroll to position [1048, 0]
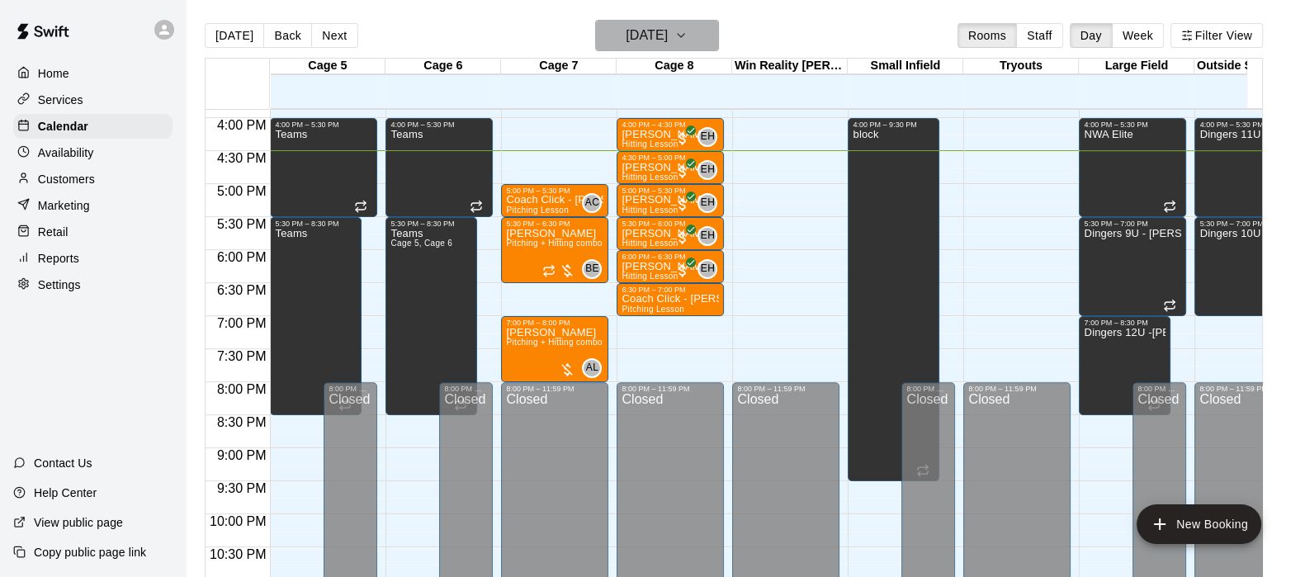
click at [625, 39] on h6 "Wednesday Aug 20" at bounding box center [646, 35] width 42 height 23
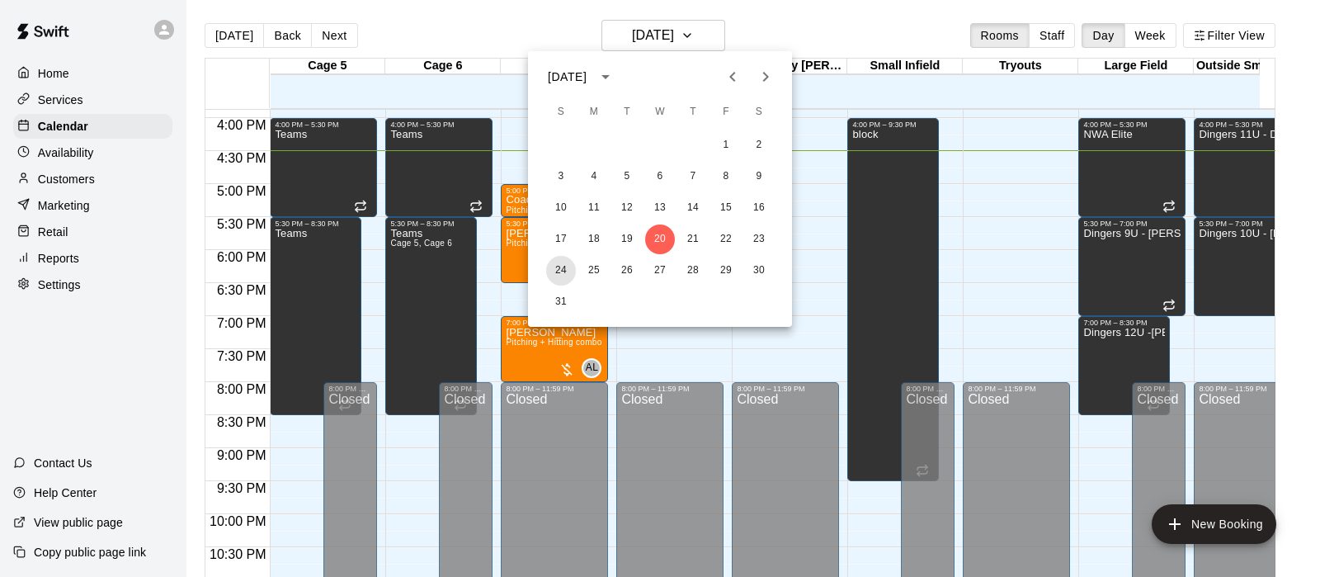
click at [559, 267] on button "24" at bounding box center [561, 271] width 30 height 30
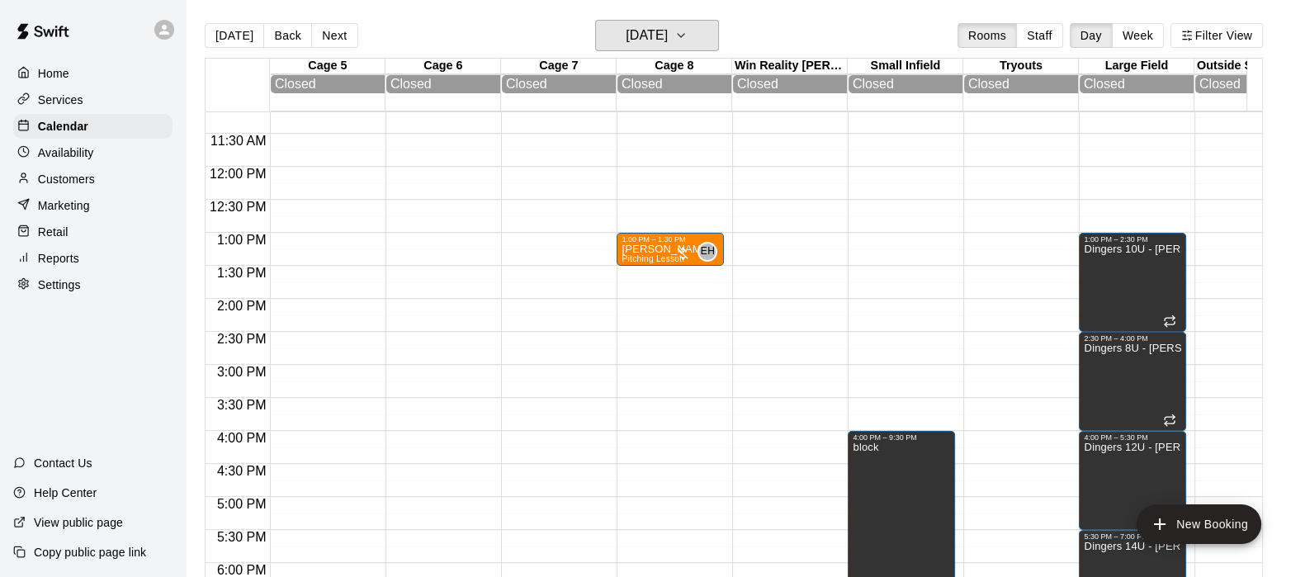
scroll to position [735, 0]
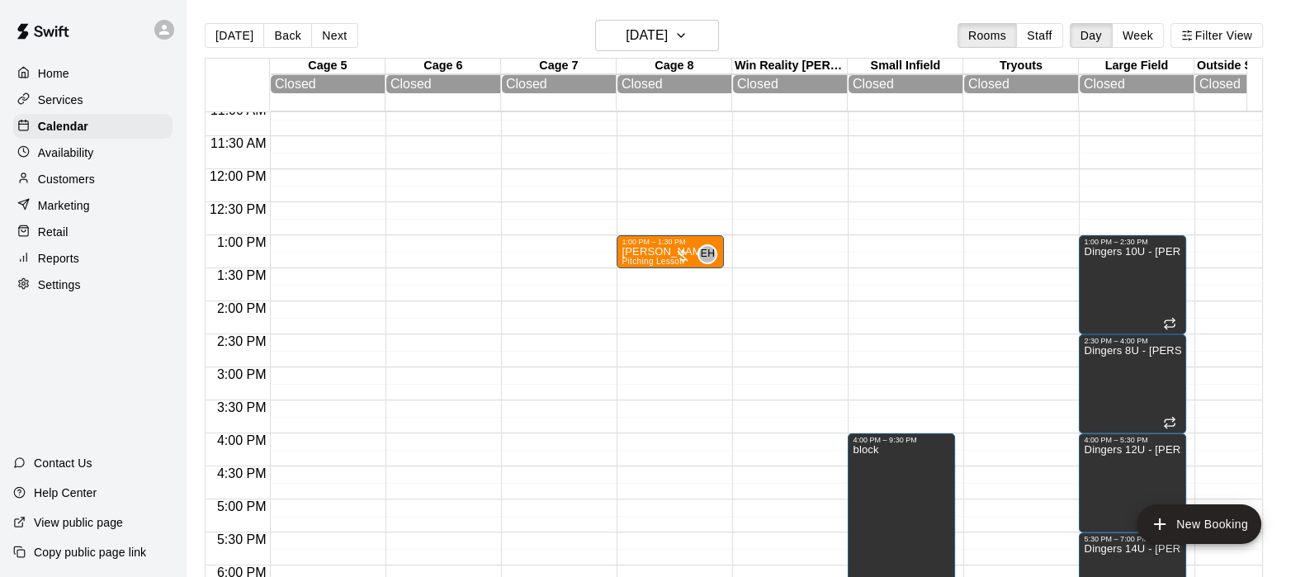
click at [625, 280] on div "1:00 PM – 1:30 PM Moses Hagan Pitching Lesson EH 0" at bounding box center [669, 169] width 107 height 1584
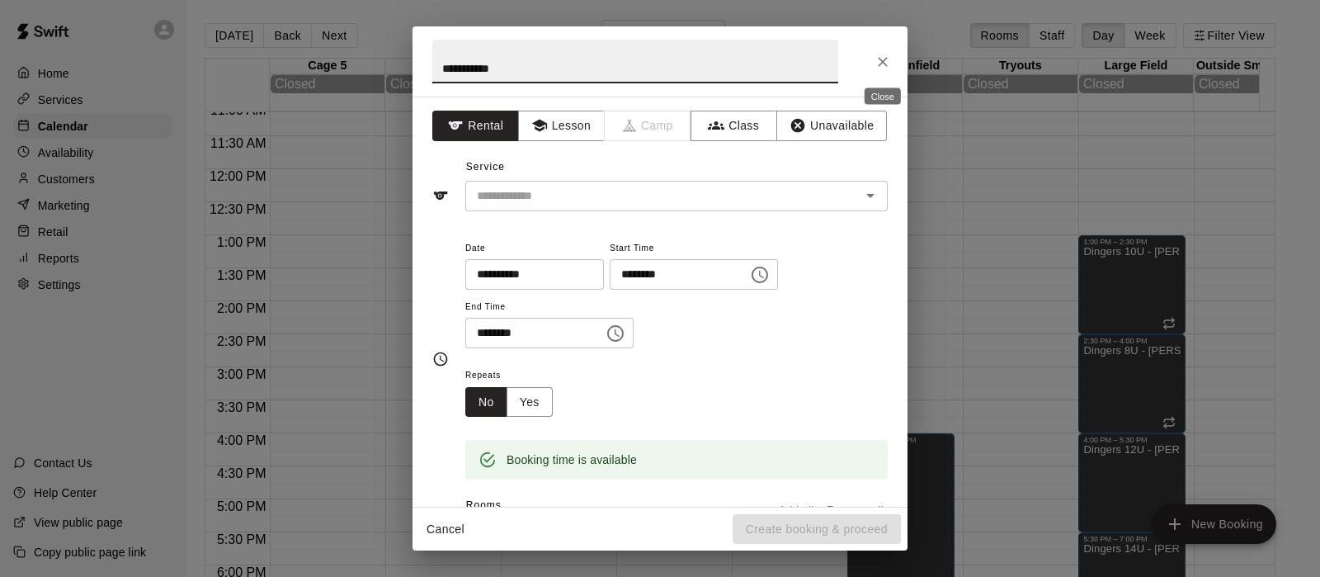
type input "**********"
click at [883, 62] on icon "Close" at bounding box center [883, 62] width 10 height 10
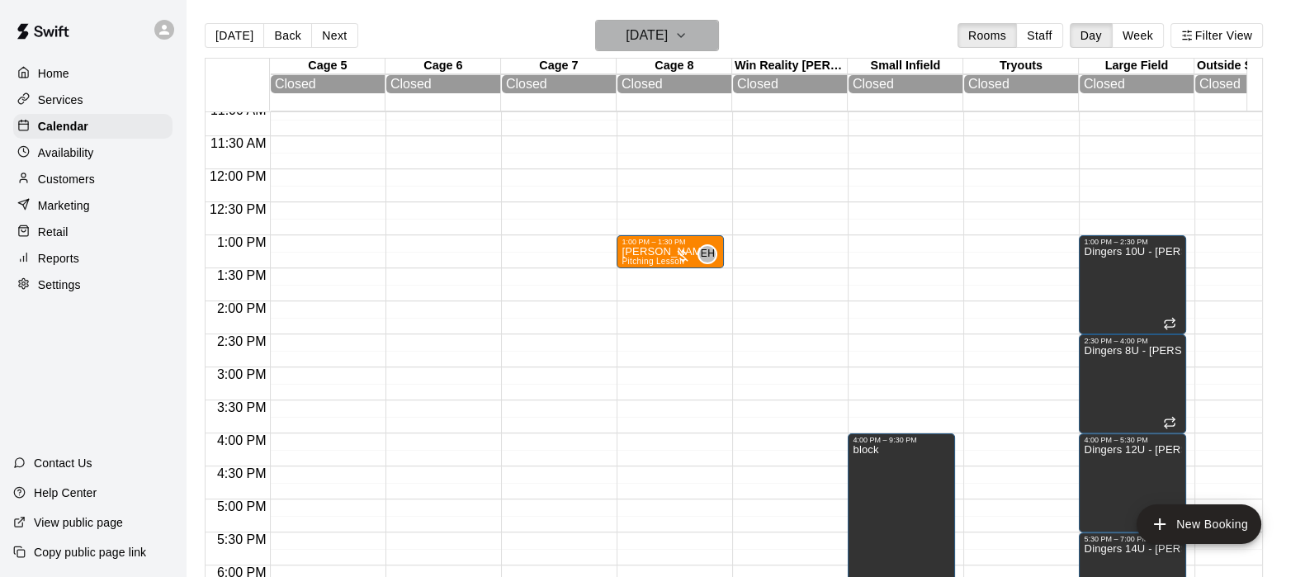
click at [664, 45] on h6 "Sunday Aug 24" at bounding box center [646, 35] width 42 height 23
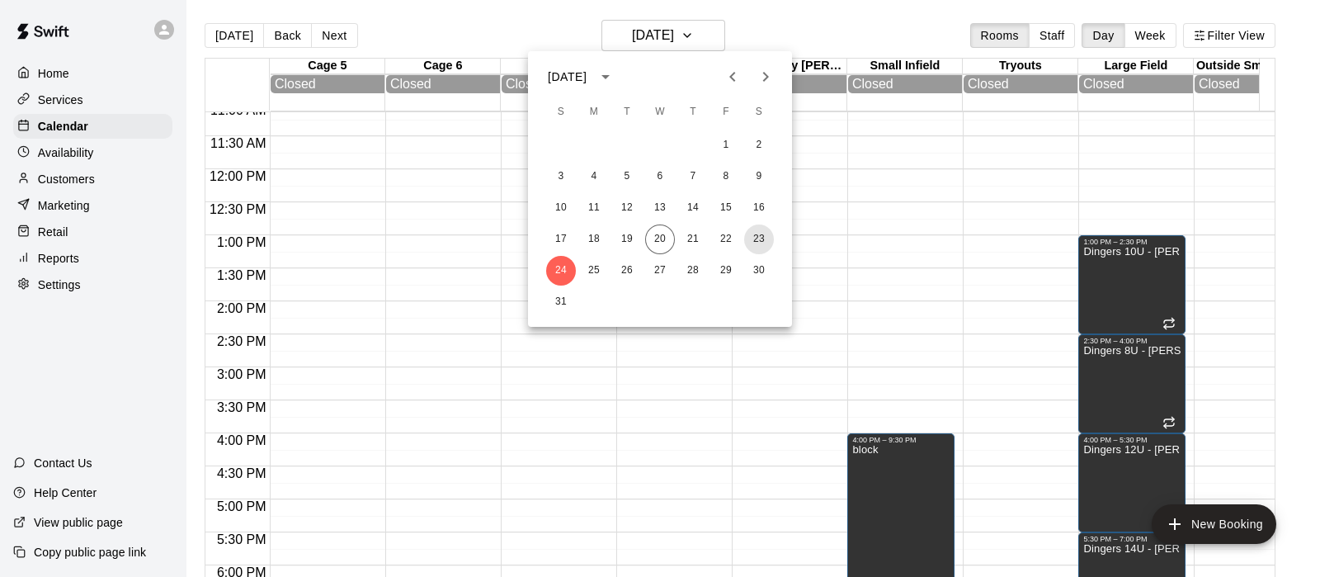
click at [755, 235] on button "23" at bounding box center [759, 239] width 30 height 30
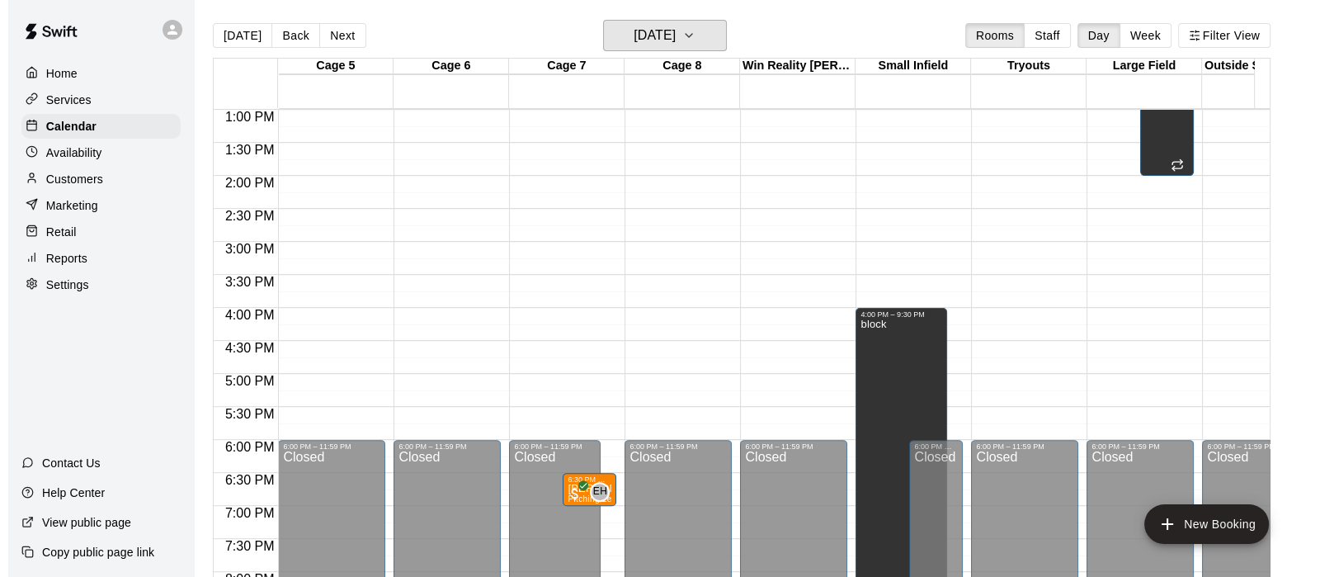
scroll to position [859, 0]
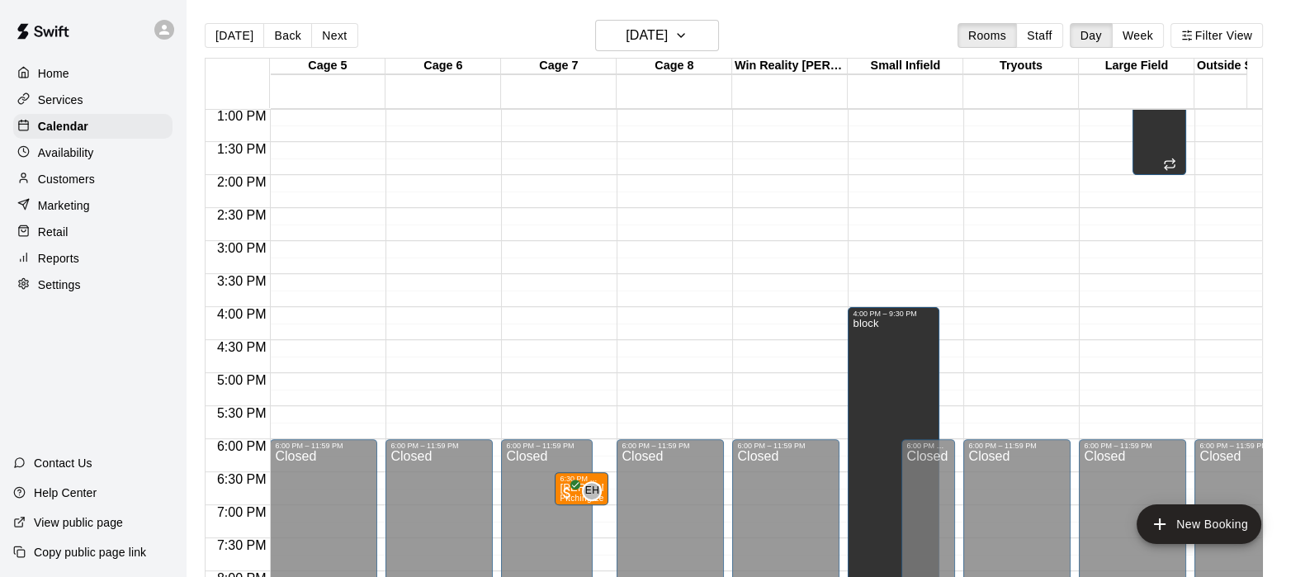
click at [556, 493] on div "6:30 PM – 7:00 PM Brooke Mathis Pitching Lesson EH 0" at bounding box center [582, 488] width 54 height 33
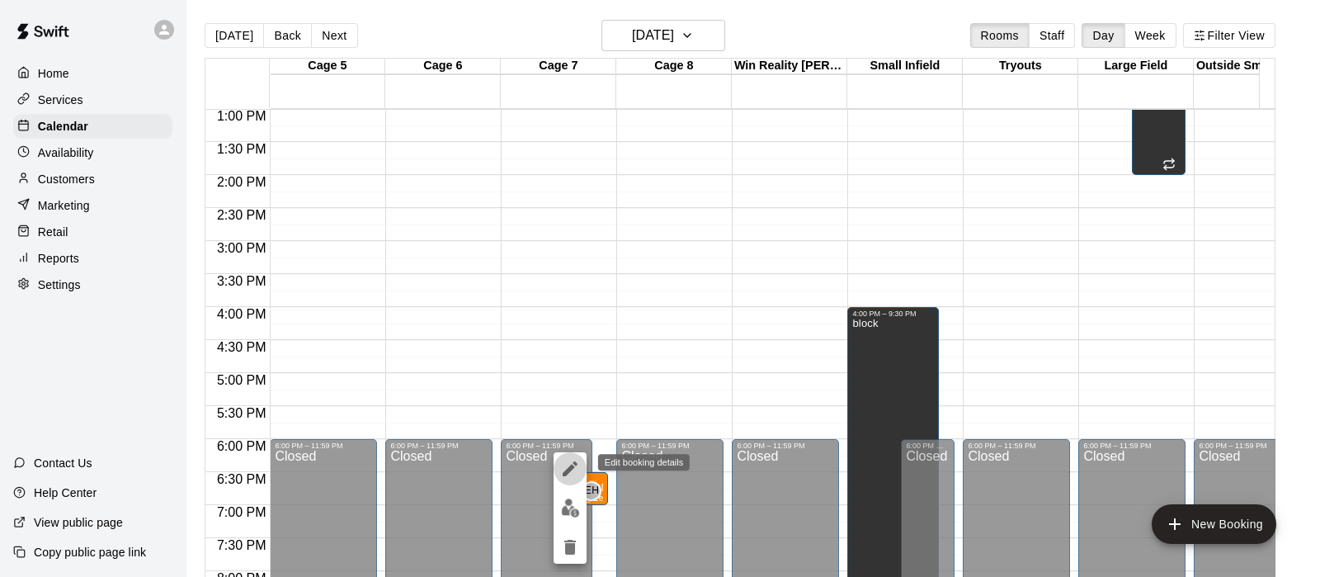
click at [567, 465] on icon "edit" at bounding box center [570, 469] width 20 height 20
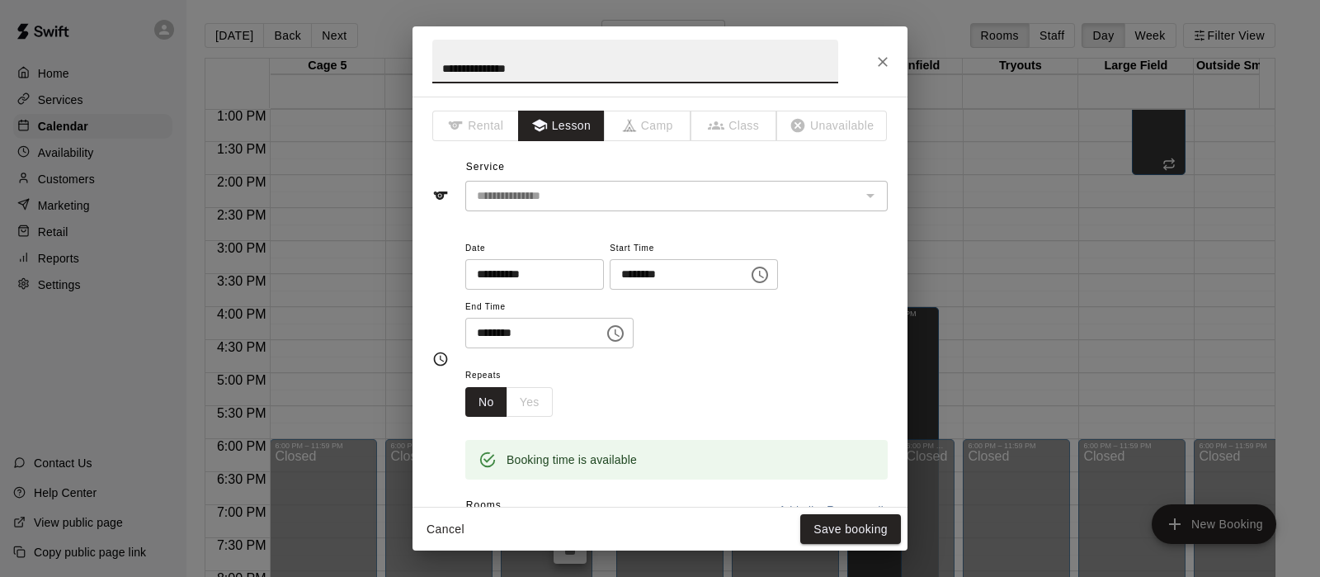
click at [516, 271] on input "**********" at bounding box center [528, 274] width 127 height 31
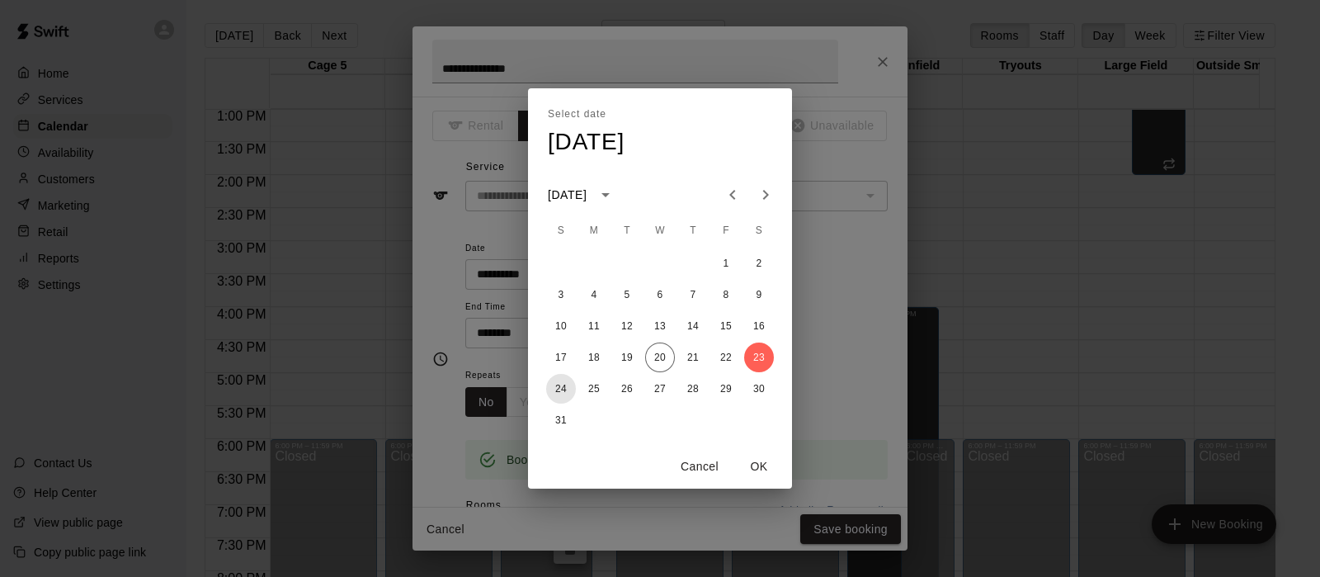
click at [560, 390] on button "24" at bounding box center [561, 389] width 30 height 30
type input "**********"
click at [760, 464] on button "OK" at bounding box center [759, 466] width 53 height 31
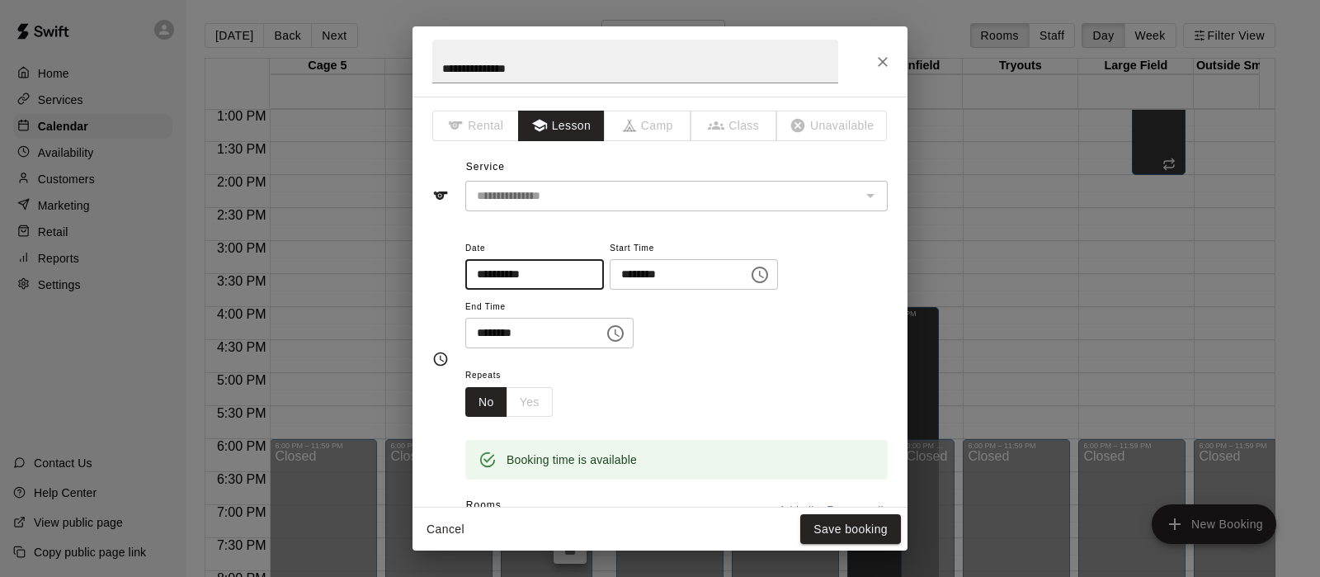
click at [669, 271] on input "********" at bounding box center [673, 274] width 127 height 31
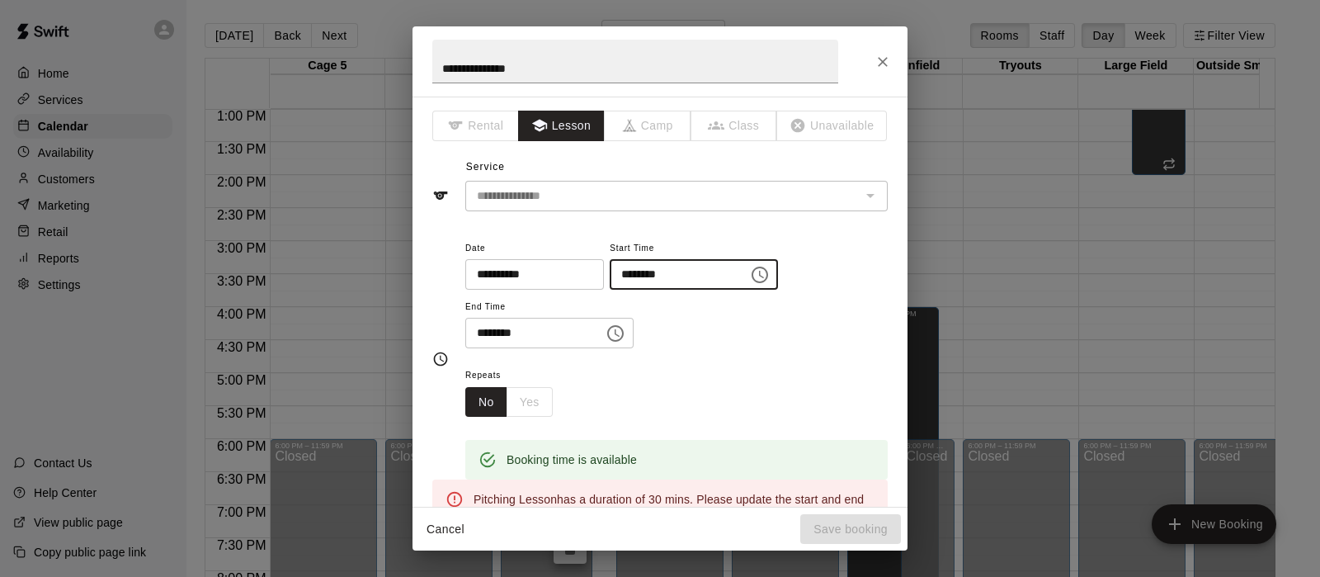
type input "********"
click at [484, 320] on input "********" at bounding box center [528, 333] width 127 height 31
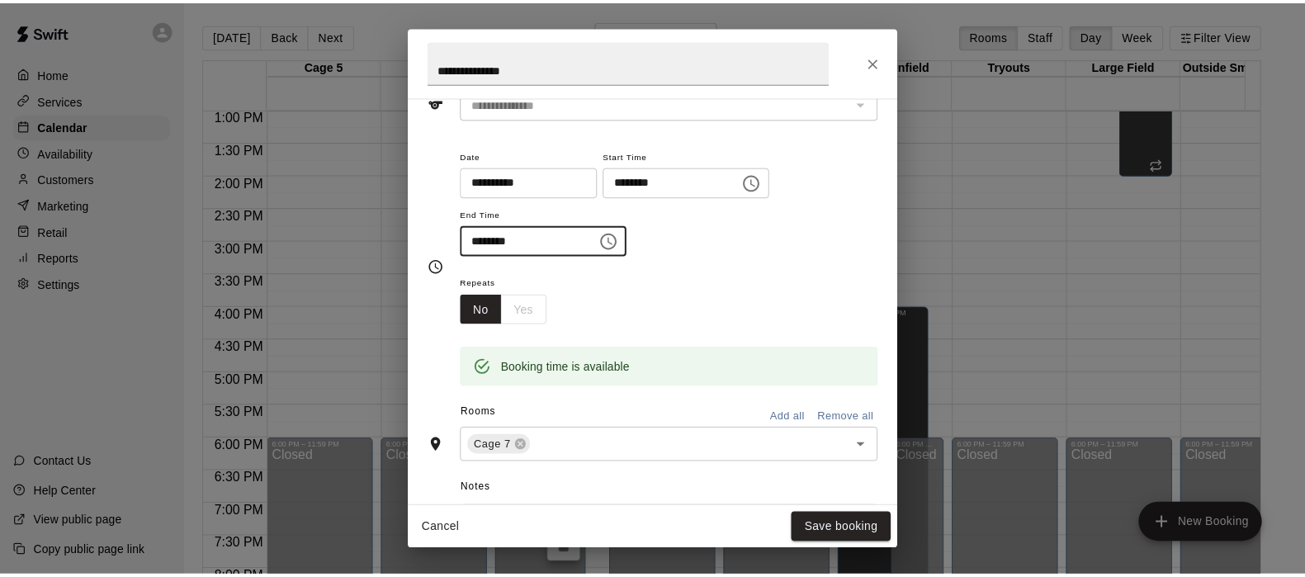
scroll to position [109, 0]
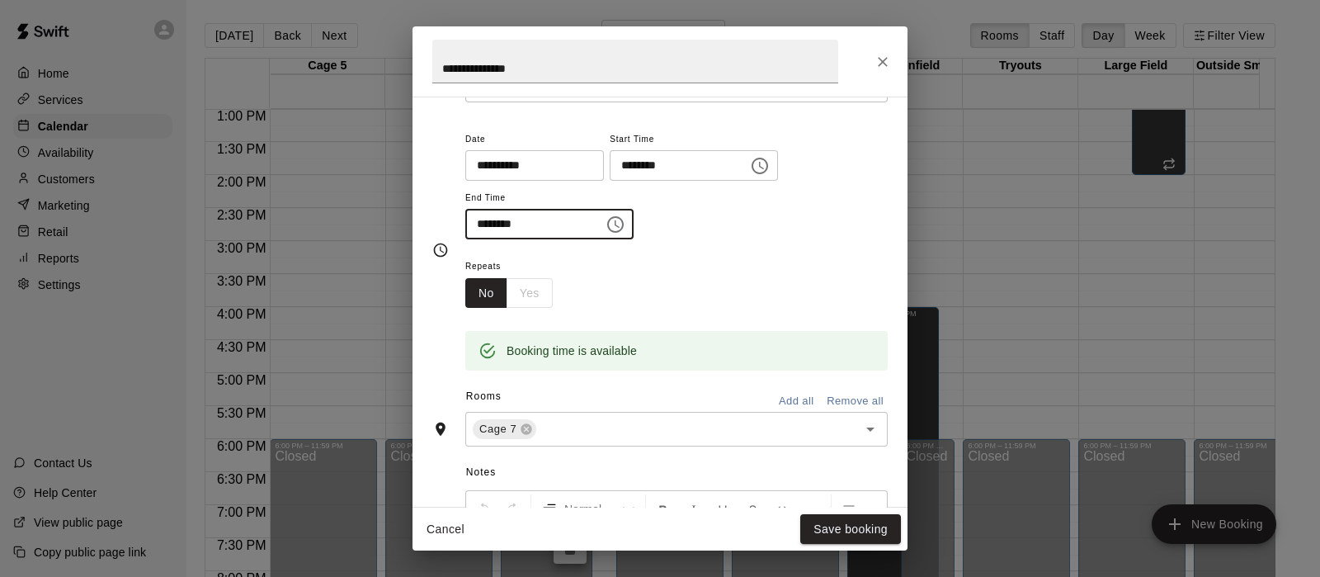
type input "********"
click at [868, 531] on button "Save booking" at bounding box center [850, 529] width 101 height 31
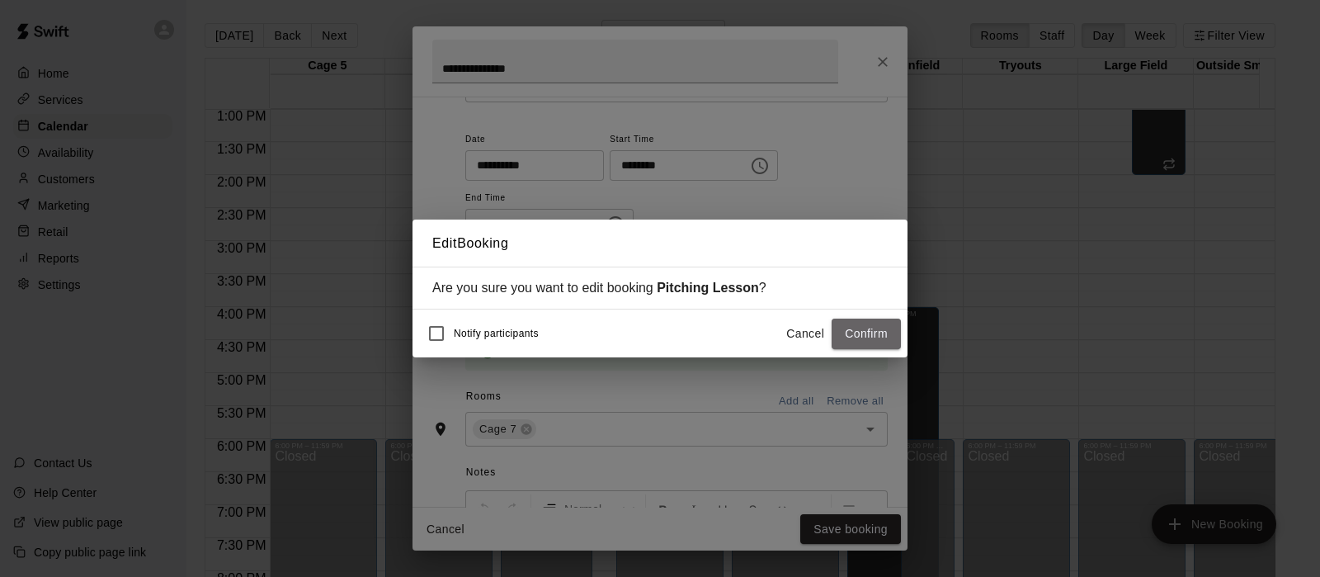
click at [852, 338] on button "Confirm" at bounding box center [866, 334] width 69 height 31
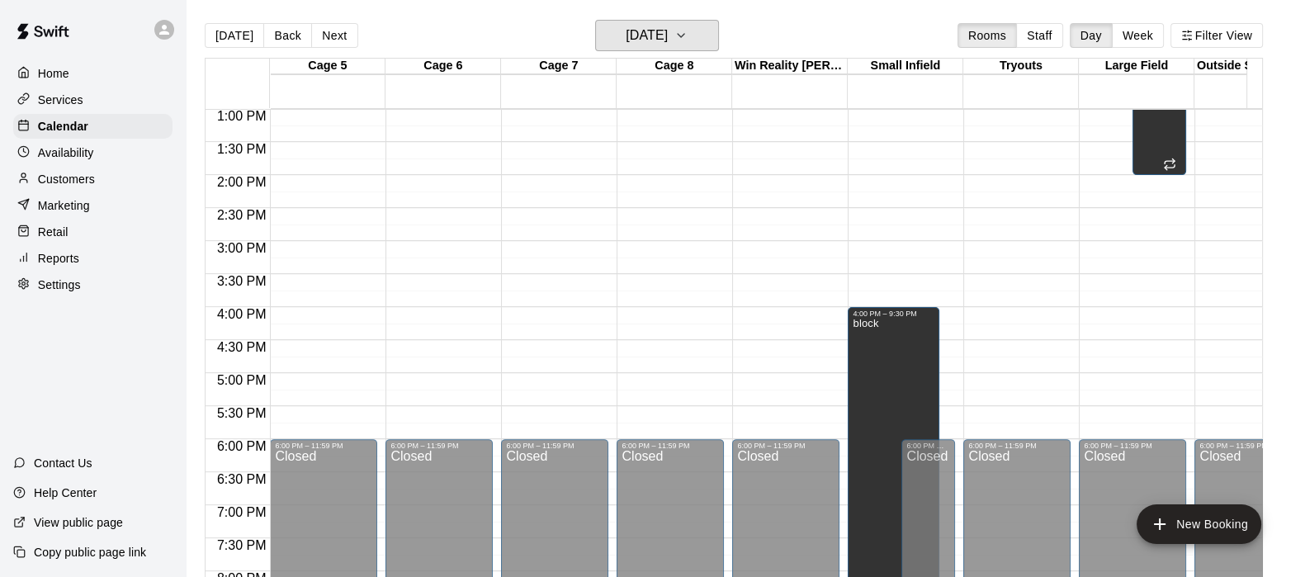
click at [644, 37] on h6 "Saturday Aug 23" at bounding box center [646, 35] width 42 height 23
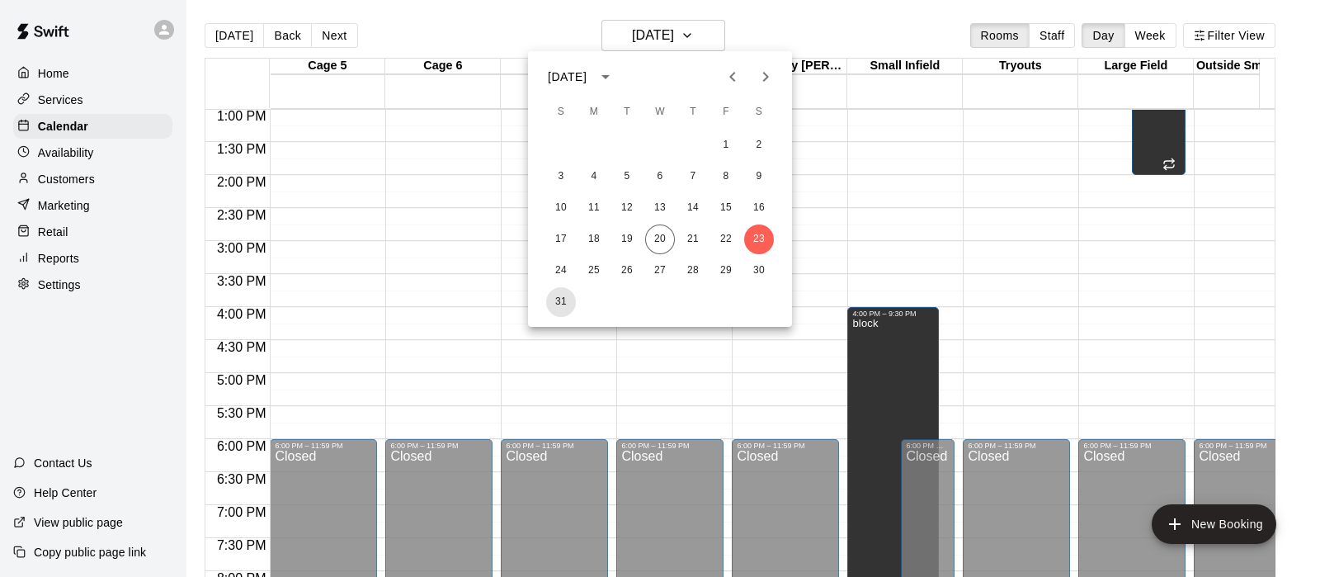
click at [564, 304] on button "31" at bounding box center [561, 302] width 30 height 30
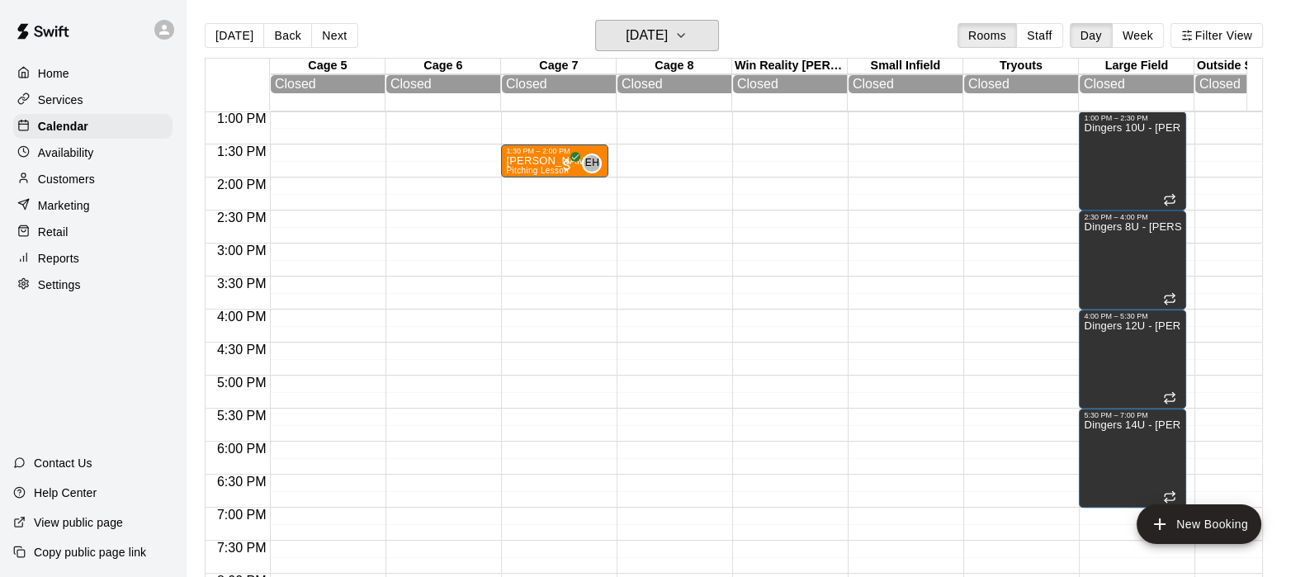
click at [687, 39] on icon "button" at bounding box center [680, 36] width 13 height 20
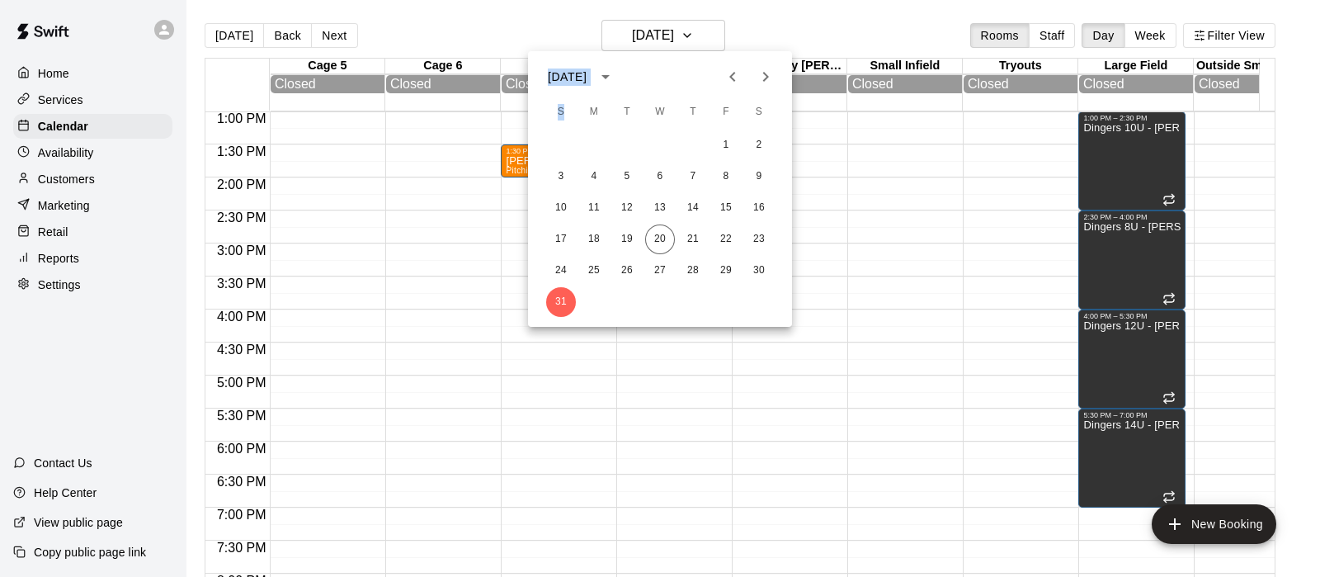
drag, startPoint x: 701, startPoint y: 39, endPoint x: 771, endPoint y: 80, distance: 80.7
click at [771, 80] on div "August 2025 S M T W T F S 1 2 3 4 5 6 7 8 9 10 11 12 13 14 15 16 17 18 19 20 21…" at bounding box center [660, 288] width 1320 height 577
click at [767, 80] on icon "Next month" at bounding box center [766, 77] width 20 height 20
click at [559, 178] on button "7" at bounding box center [561, 177] width 30 height 30
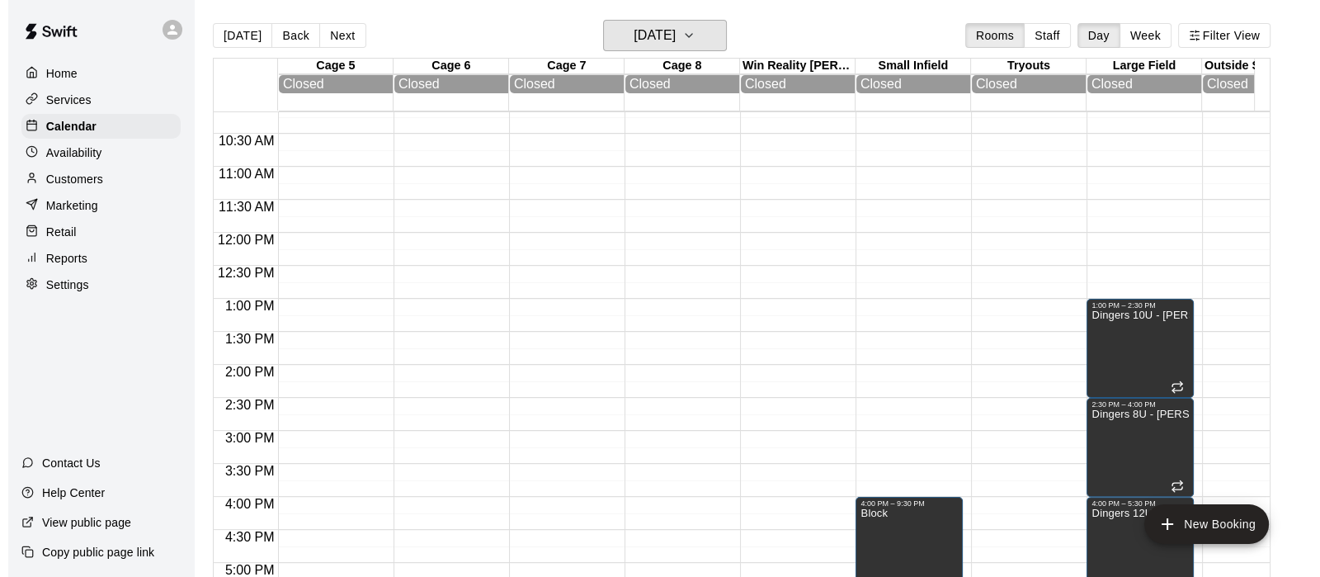
scroll to position [672, 0]
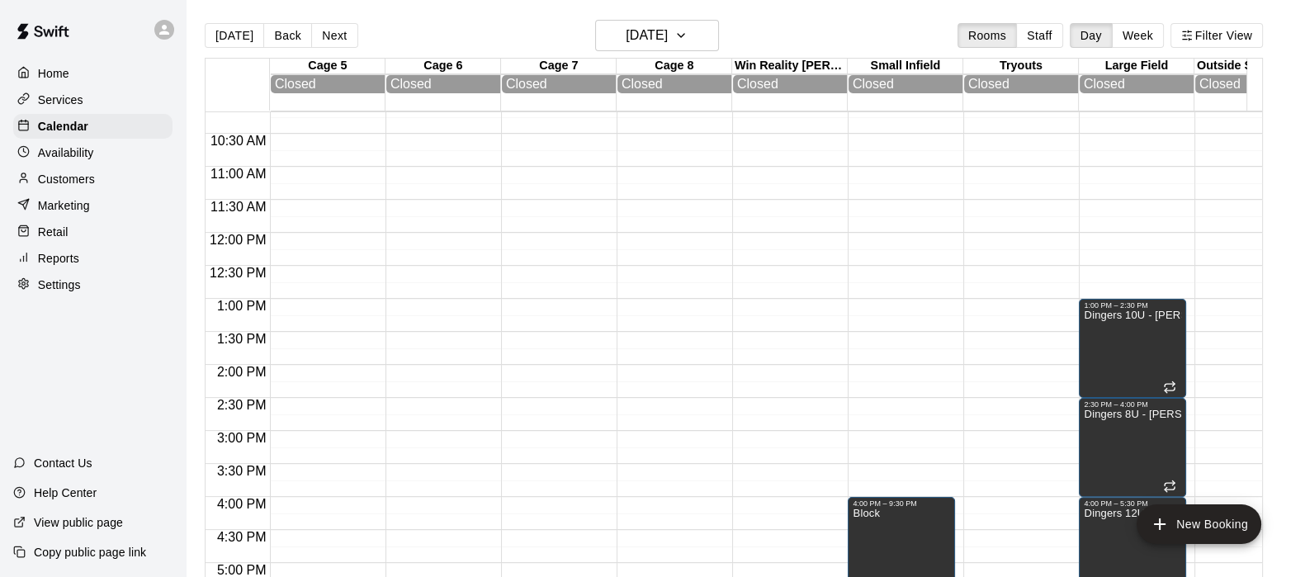
click at [653, 340] on div at bounding box center [669, 233] width 107 height 1584
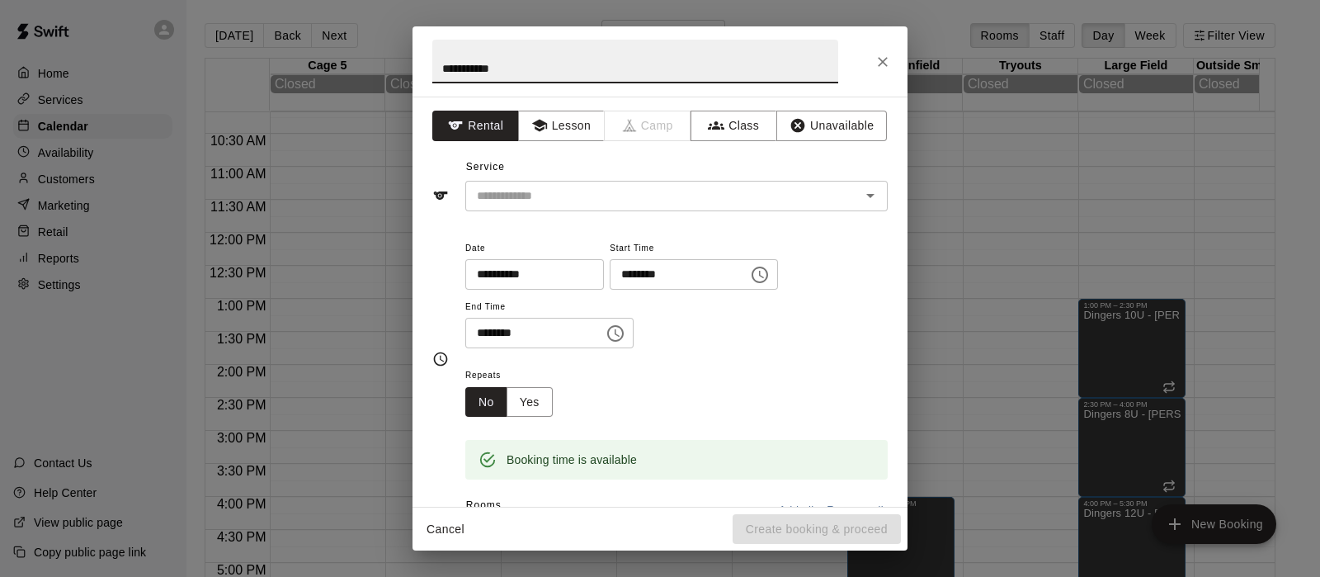
type input "**********"
click at [540, 404] on button "Yes" at bounding box center [530, 402] width 46 height 31
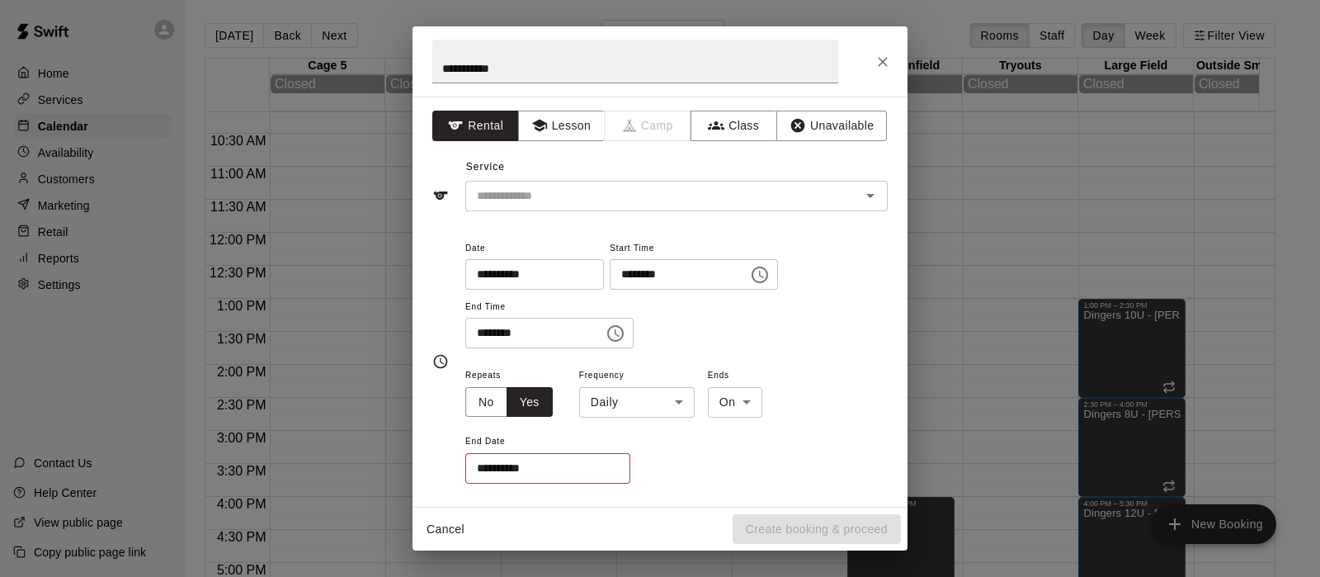
click at [610, 405] on body "Home Services Calendar Availability Customers Marketing Retail Reports Settings…" at bounding box center [660, 301] width 1320 height 603
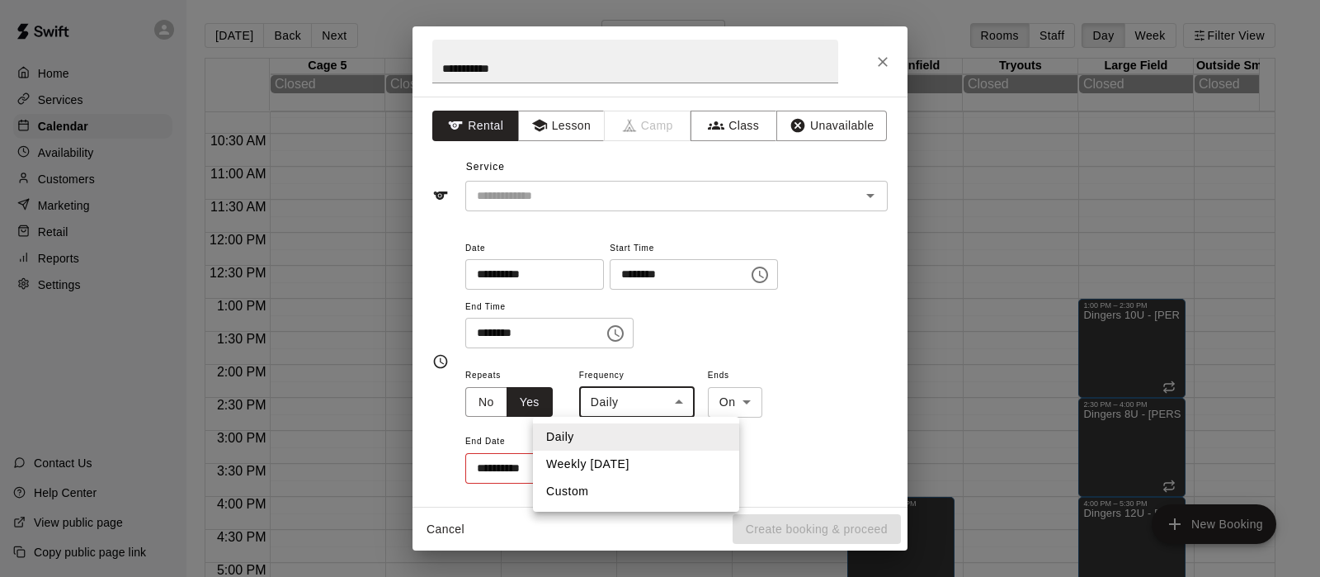
click at [611, 464] on li "Weekly on Sunday" at bounding box center [636, 464] width 206 height 27
type input "******"
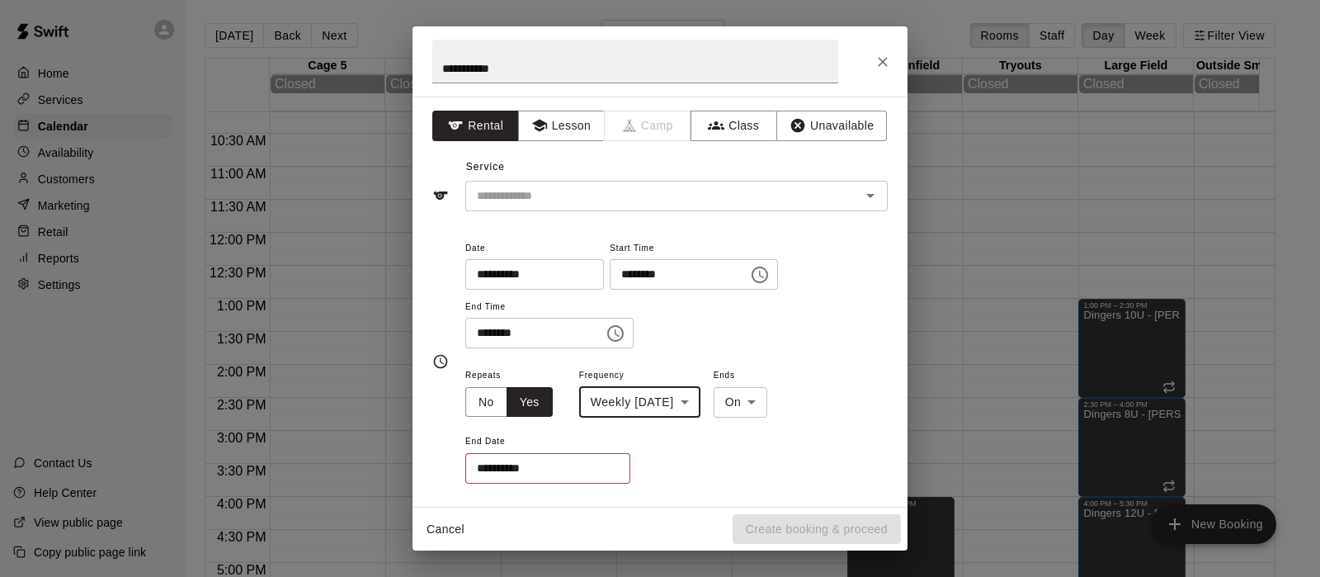
click at [591, 468] on input "**********" at bounding box center [541, 468] width 153 height 31
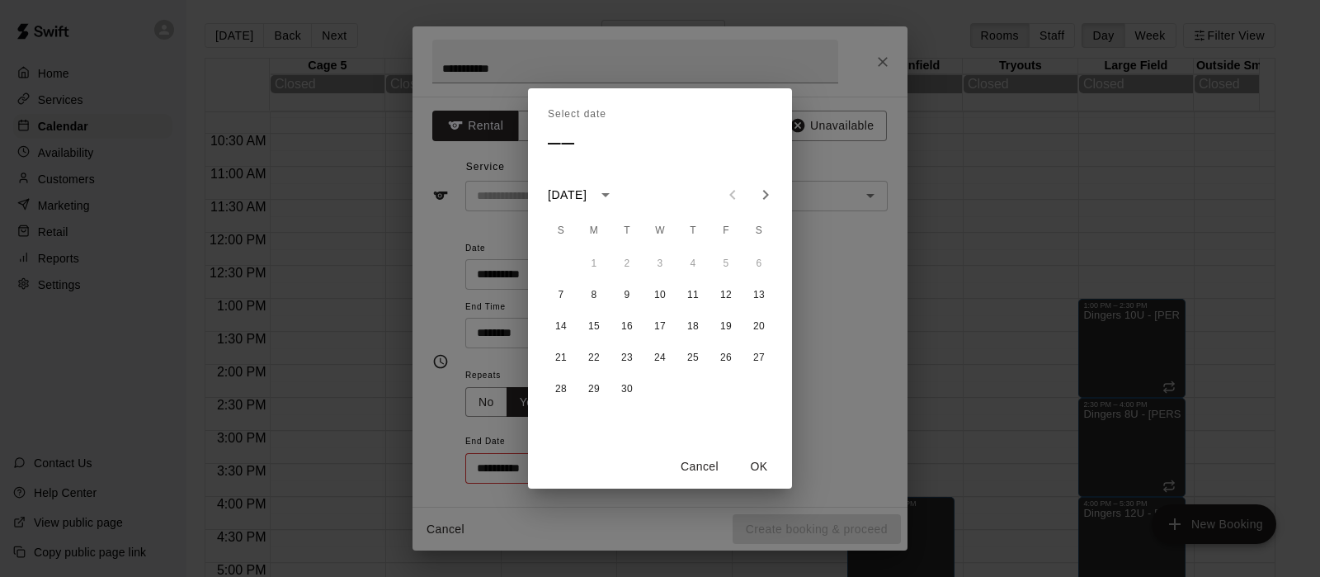
click at [762, 201] on icon "Next month" at bounding box center [766, 195] width 20 height 20
click at [734, 200] on icon "Previous month" at bounding box center [733, 195] width 20 height 20
click at [729, 385] on button "31" at bounding box center [726, 389] width 30 height 30
type input "**********"
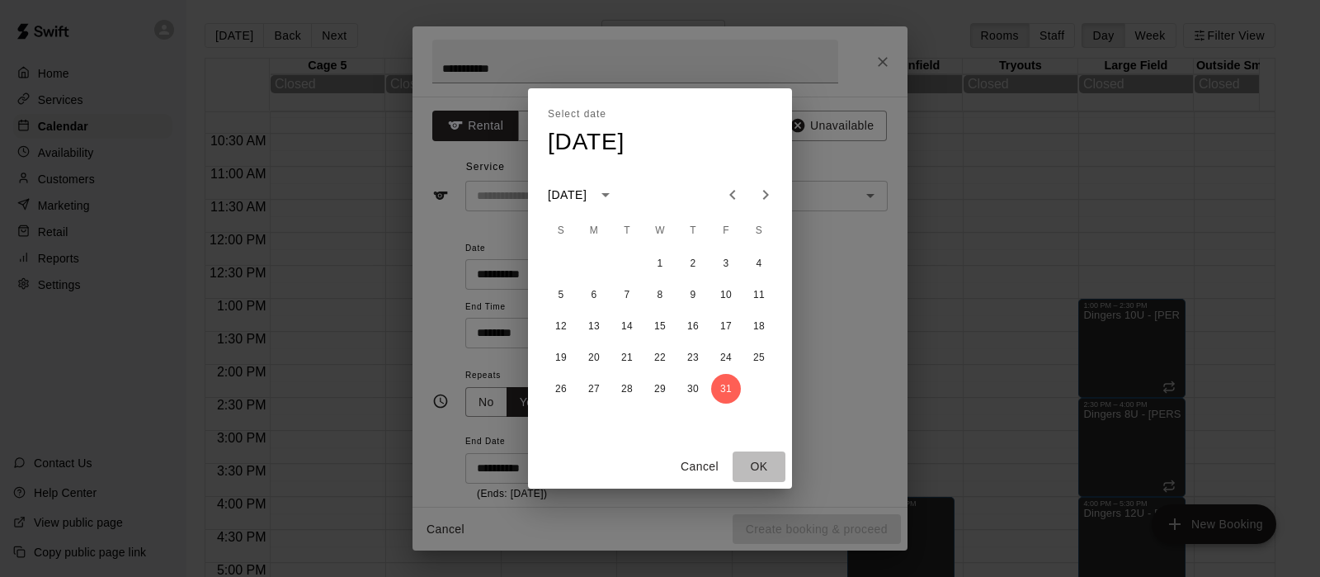
click at [762, 466] on button "OK" at bounding box center [759, 466] width 53 height 31
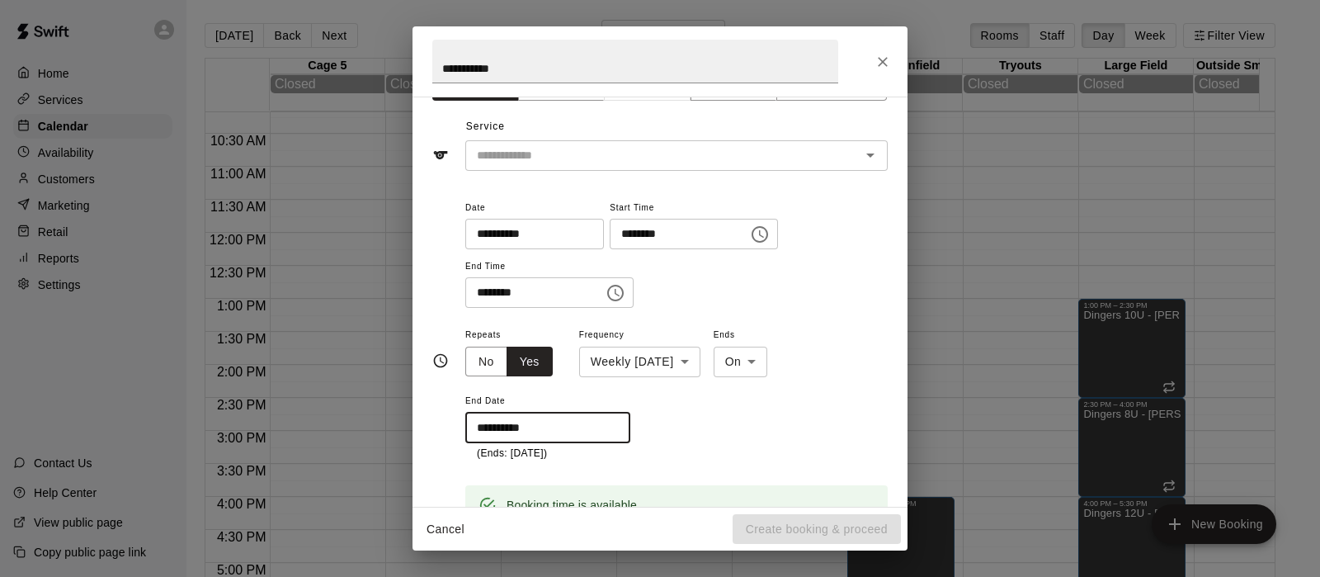
scroll to position [0, 0]
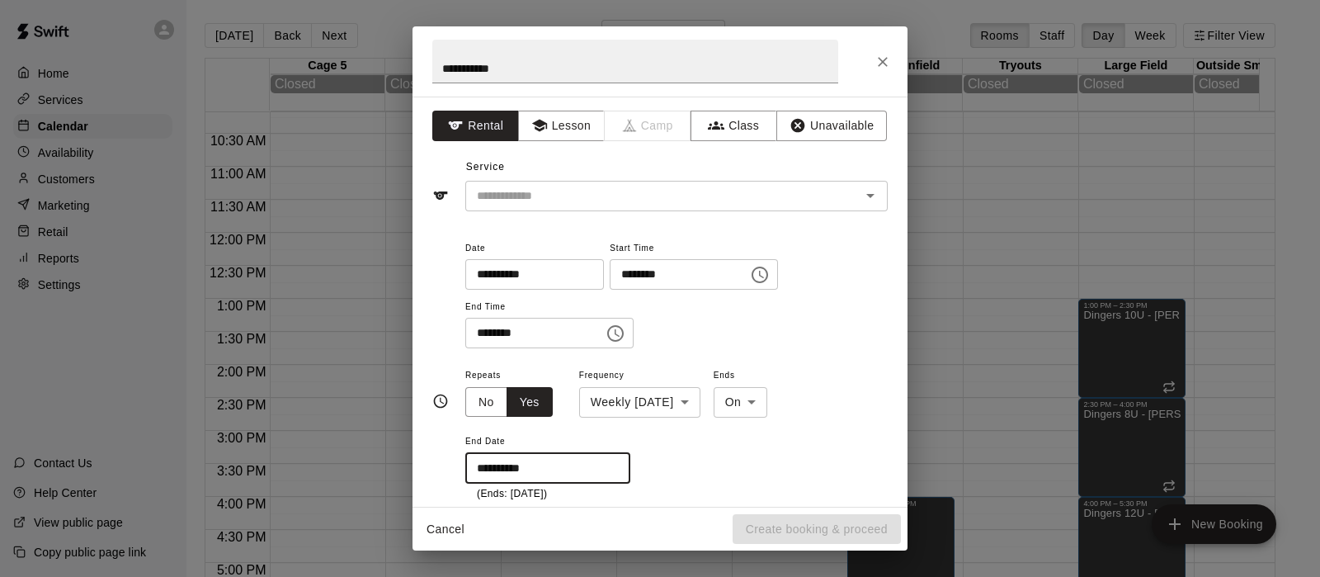
click at [555, 130] on button "Lesson" at bounding box center [561, 126] width 87 height 31
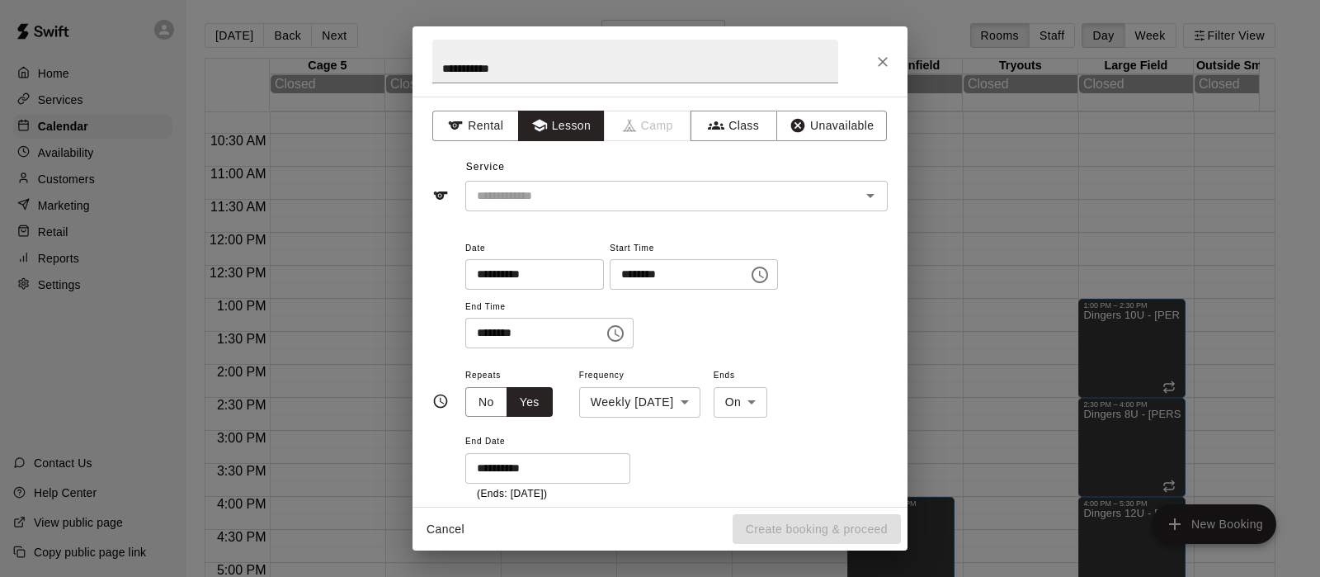
click at [555, 188] on input "text" at bounding box center [652, 196] width 364 height 21
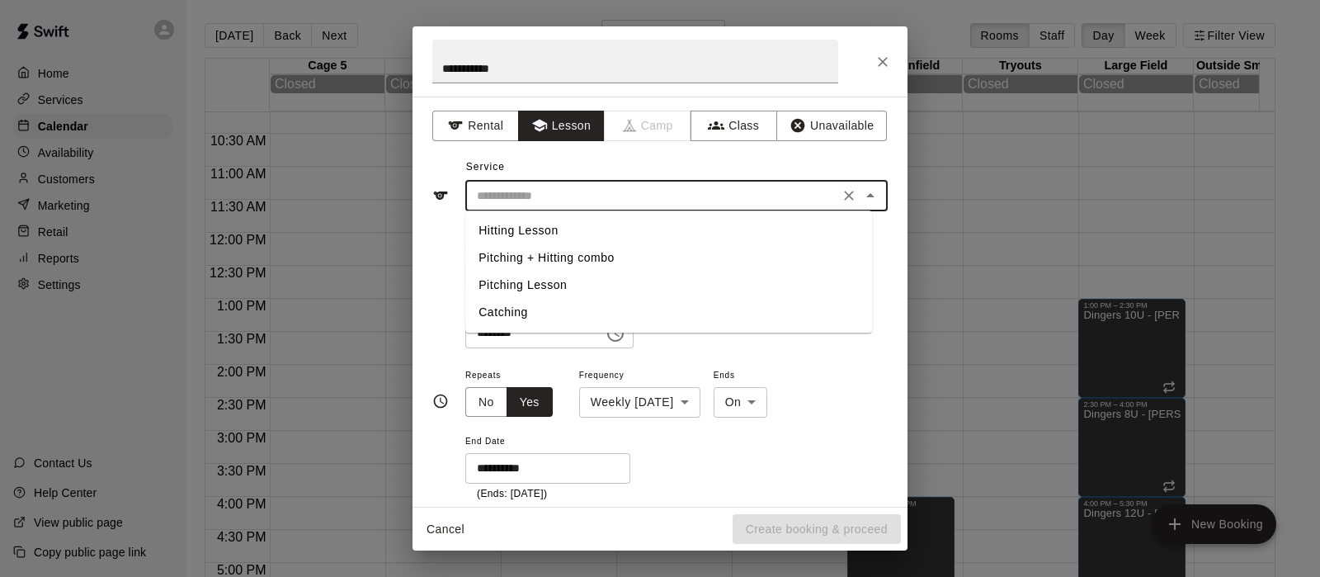
click at [551, 281] on li "Pitching Lesson" at bounding box center [668, 284] width 407 height 27
type input "**********"
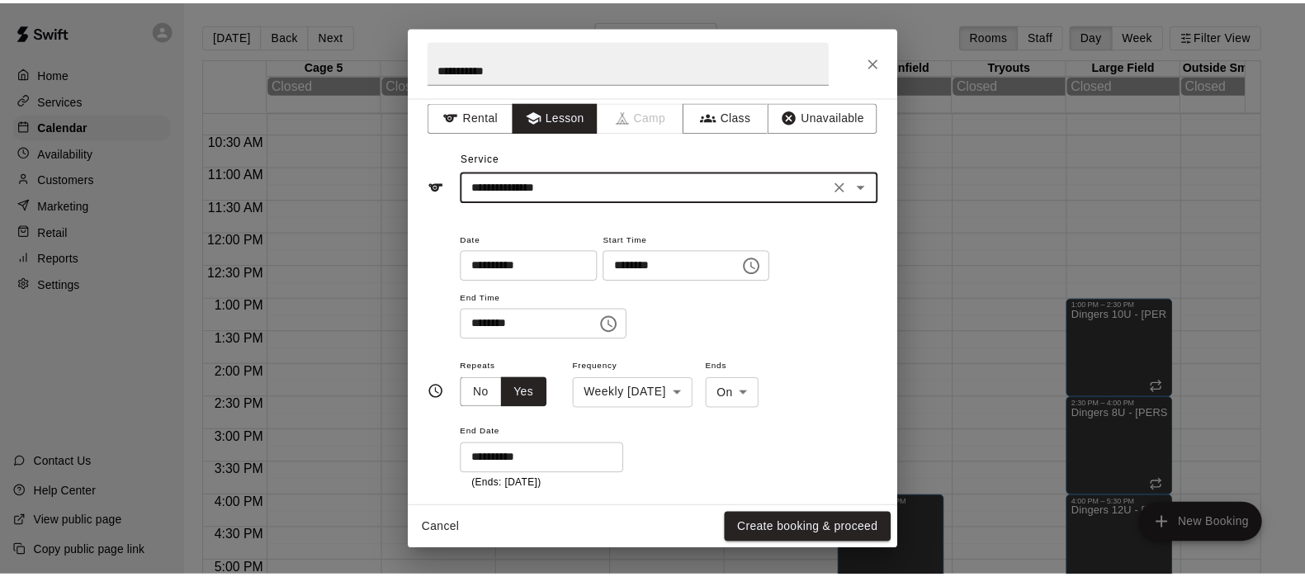
scroll to position [17, 0]
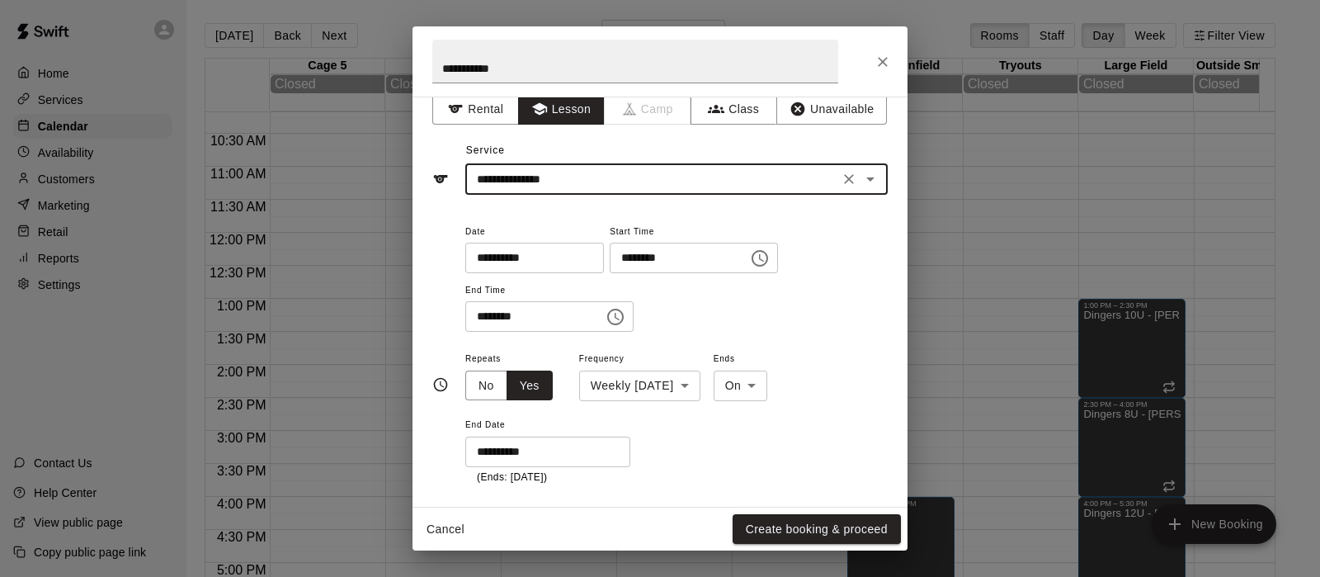
click at [809, 530] on button "Create booking & proceed" at bounding box center [817, 529] width 168 height 31
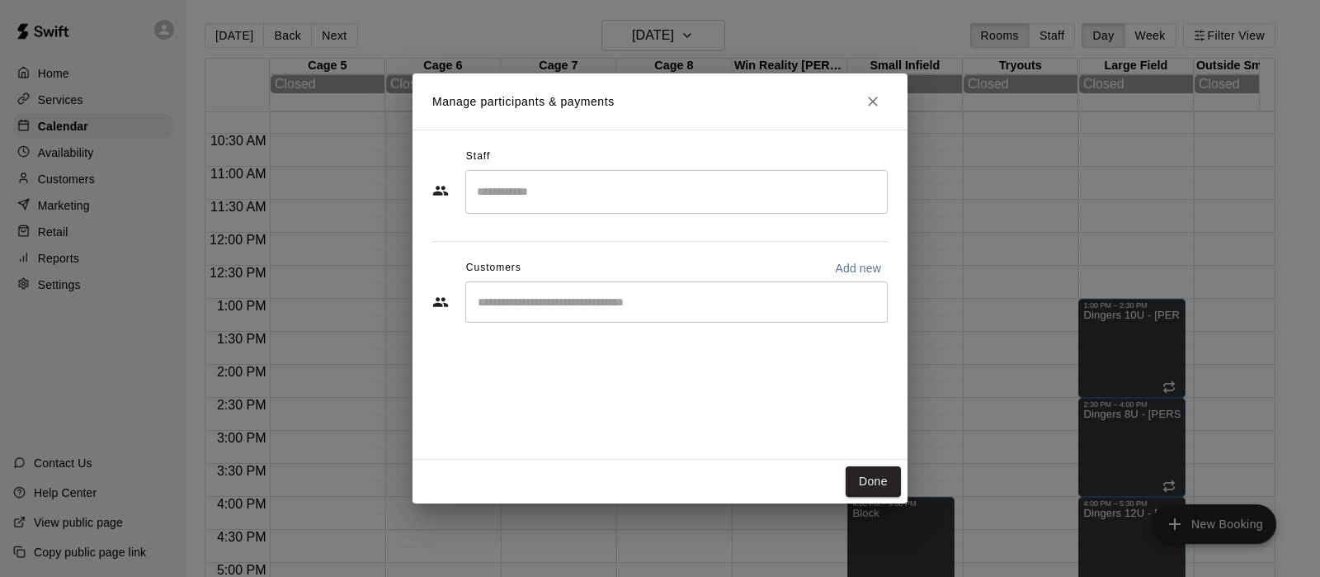
click at [493, 198] on input "Search staff" at bounding box center [677, 191] width 408 height 29
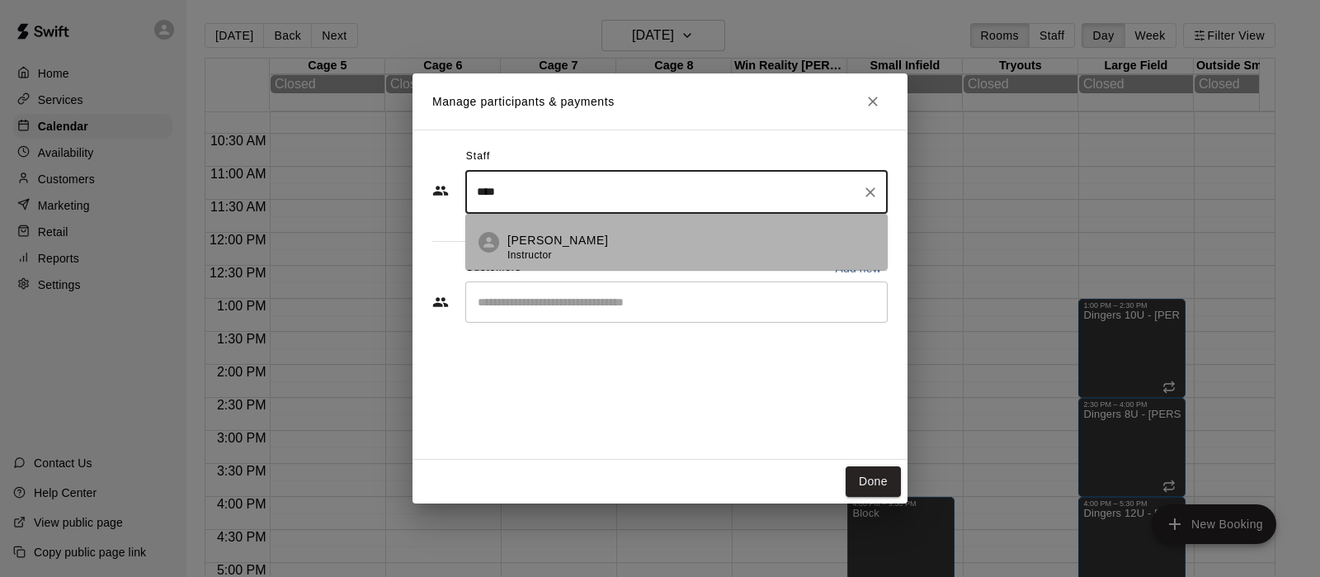
click at [520, 237] on p "Eric Harrington" at bounding box center [557, 240] width 101 height 17
type input "****"
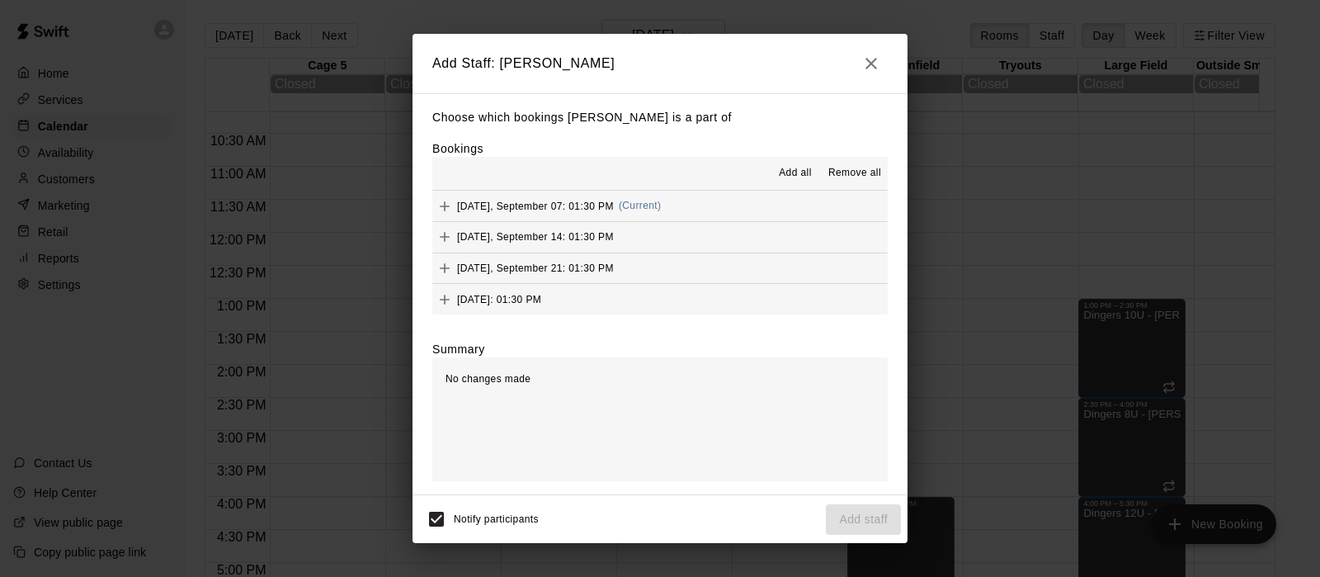
click at [791, 168] on span "Add all" at bounding box center [795, 173] width 33 height 17
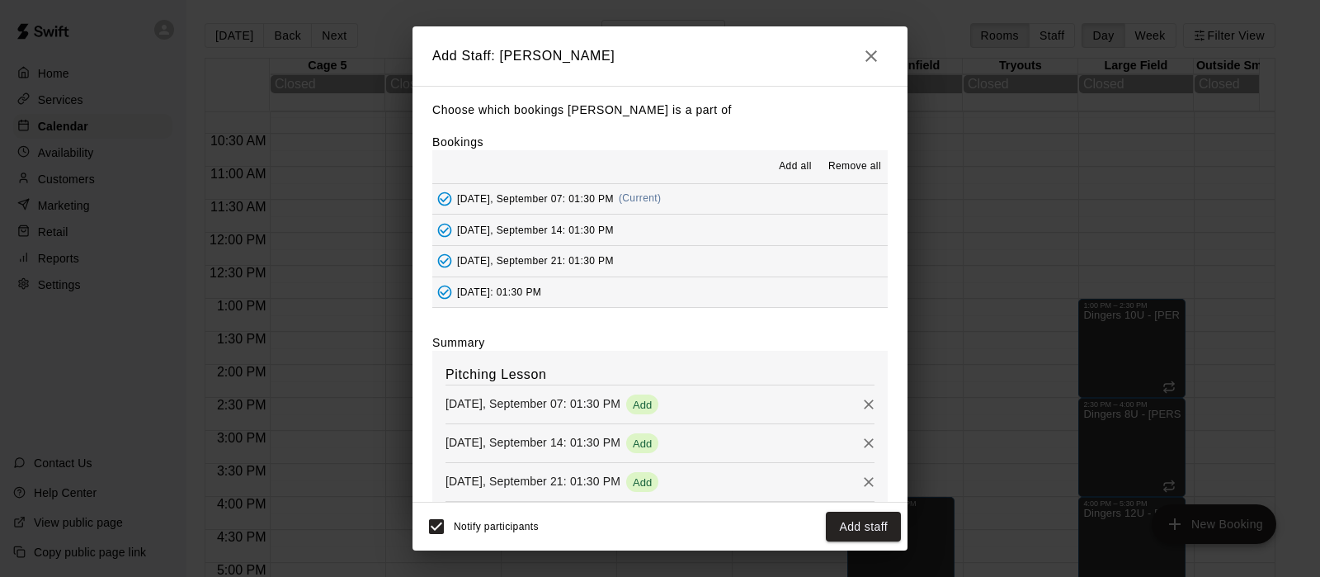
click at [848, 521] on button "Add staff" at bounding box center [863, 527] width 75 height 31
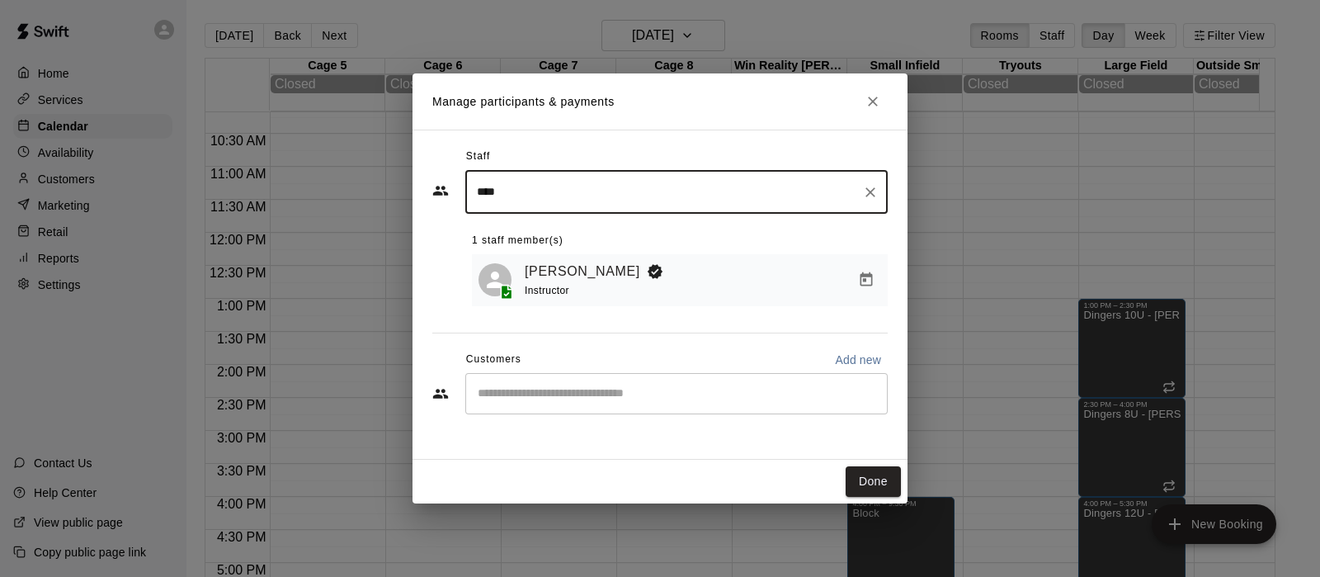
click at [648, 406] on div "​" at bounding box center [676, 393] width 422 height 41
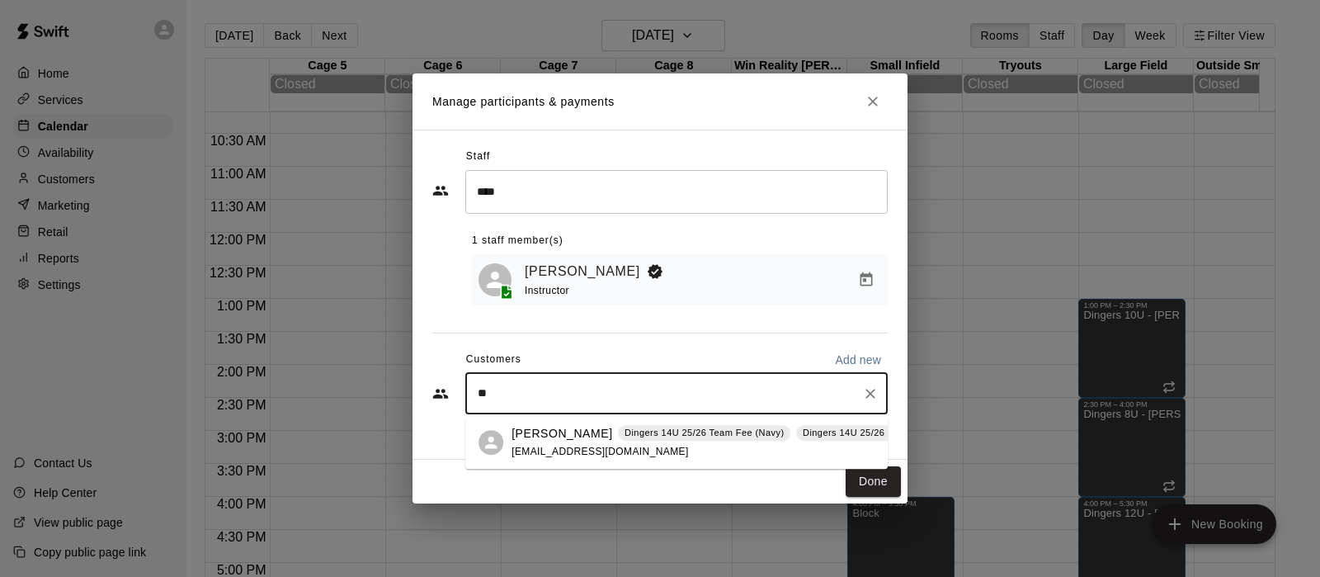
type input "*"
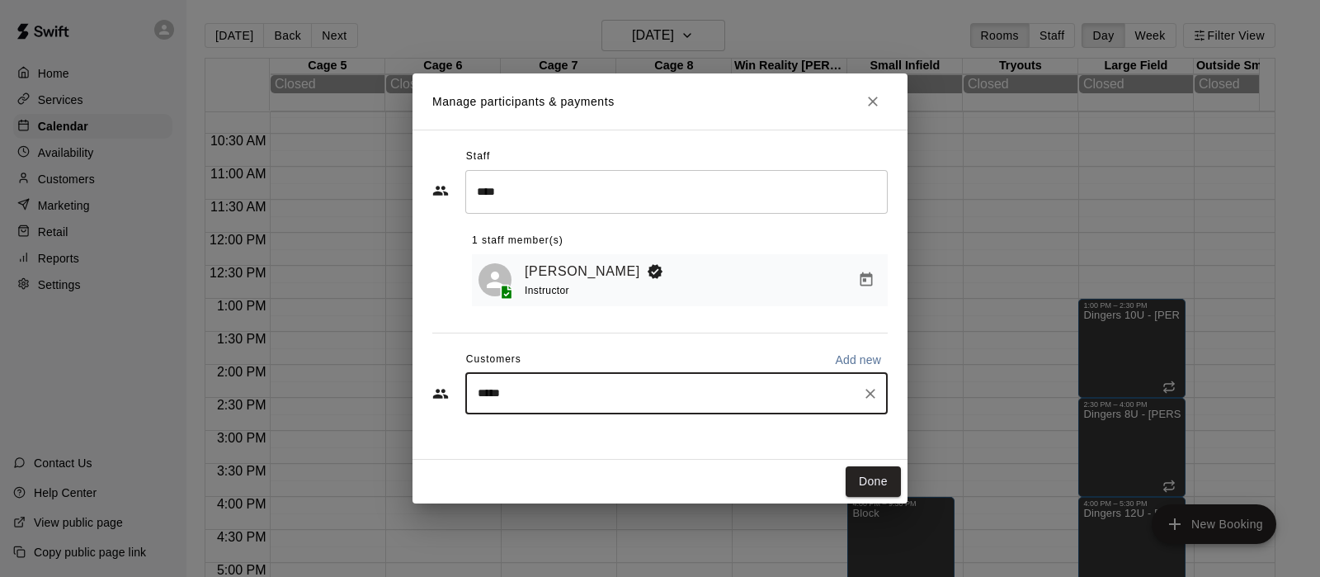
type input "******"
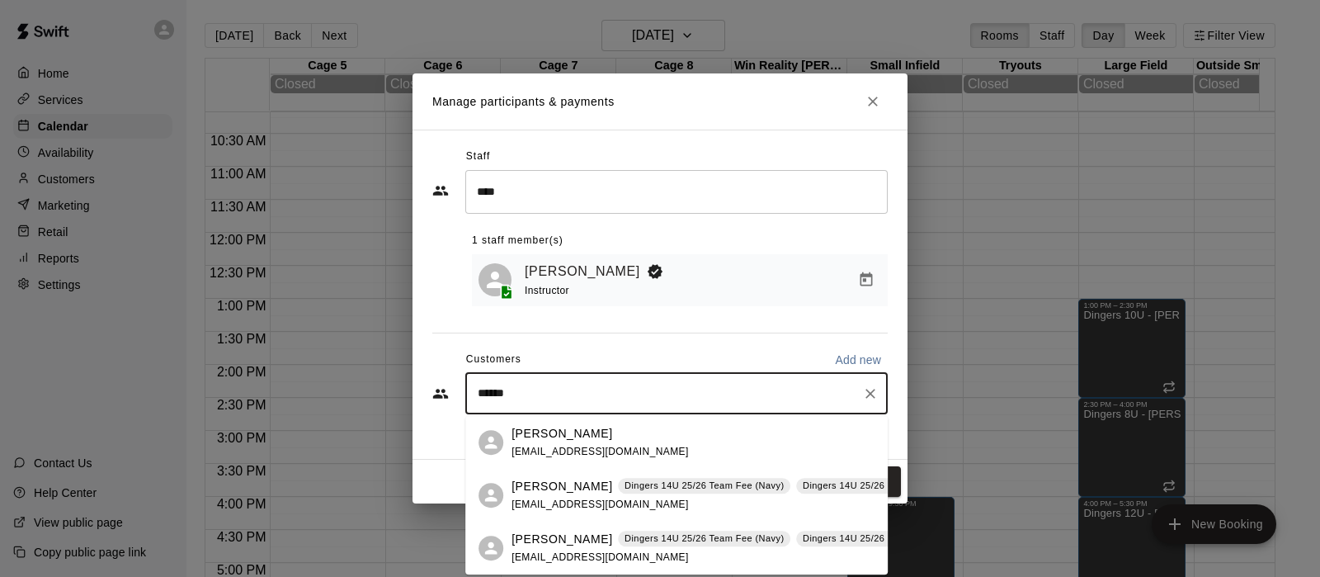
click at [564, 497] on div "Brooke Mathis Dingers 14U 25/26 Team Fee (Navy) Dingers 14U 25/26 - Navy bmathi…" at bounding box center [717, 495] width 411 height 35
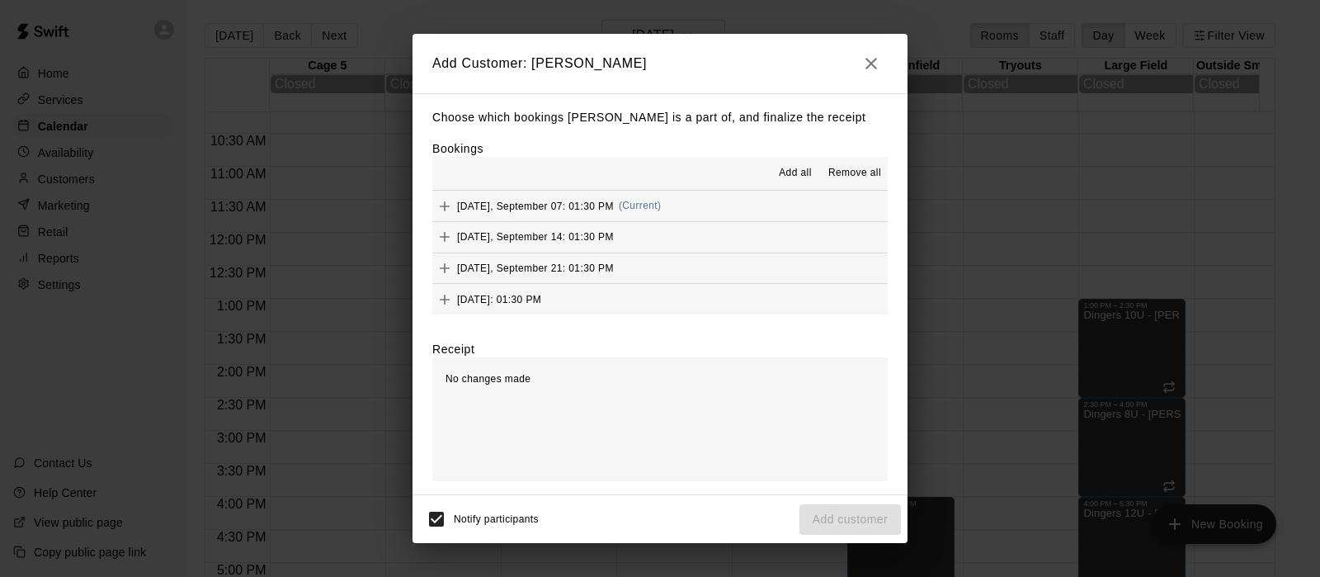
click at [782, 171] on span "Add all" at bounding box center [795, 173] width 33 height 17
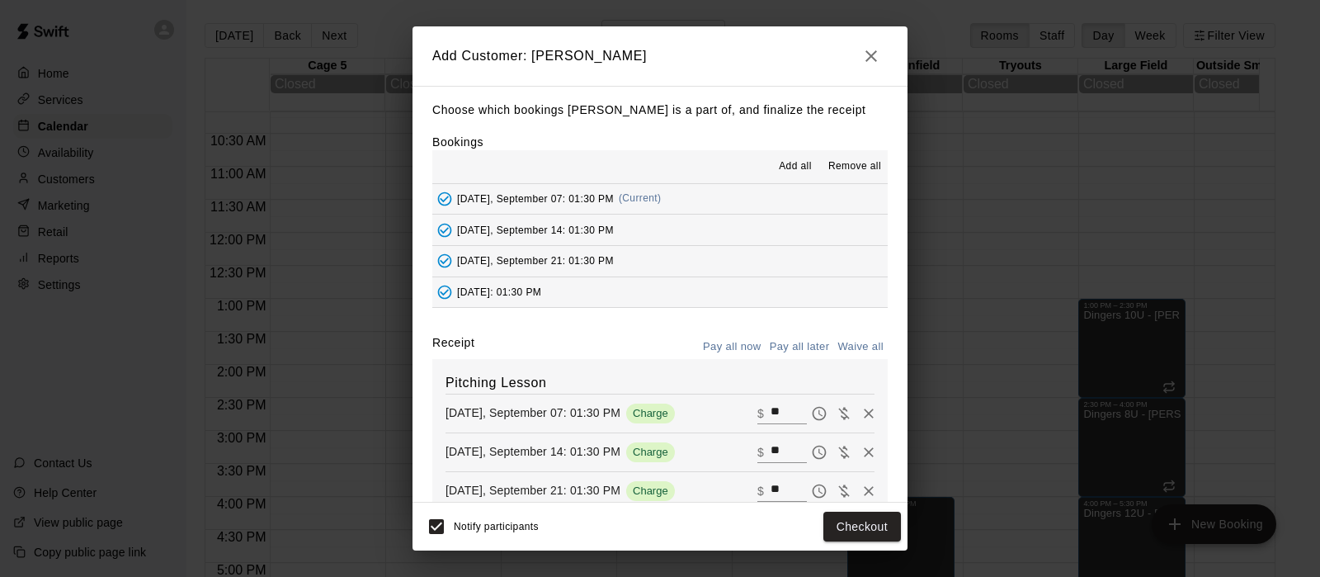
click at [699, 343] on button "Pay all now" at bounding box center [732, 347] width 67 height 26
click at [710, 345] on button "Pay all now" at bounding box center [732, 347] width 67 height 26
click at [849, 526] on button "Checkout" at bounding box center [863, 527] width 78 height 31
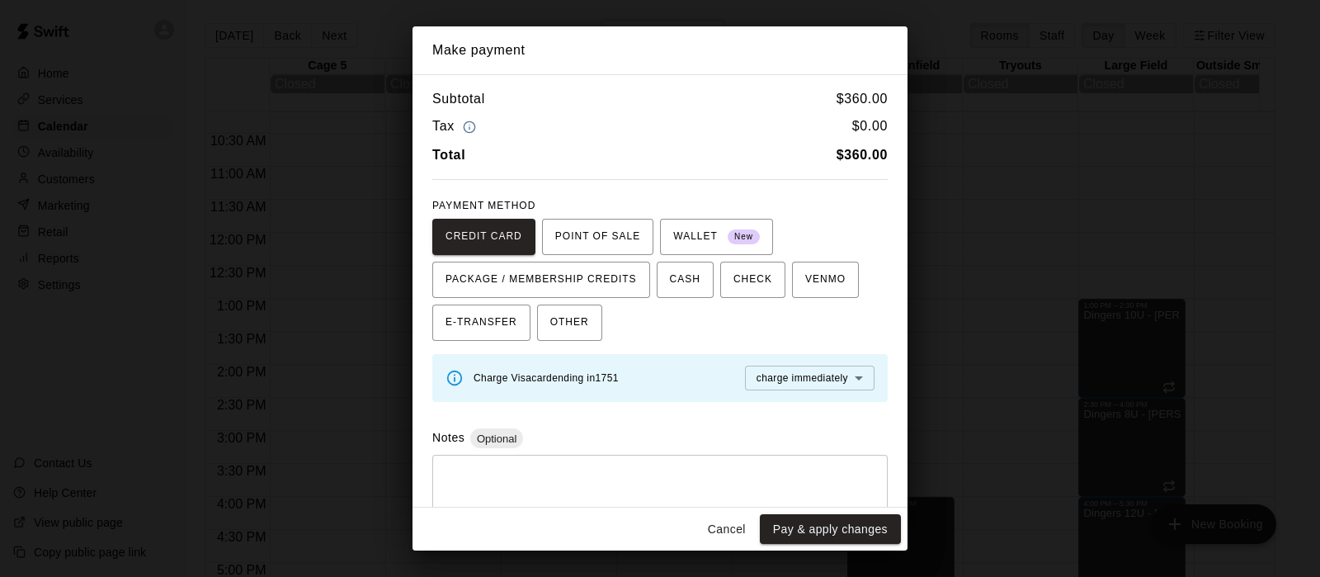
click at [805, 375] on body "Home Services Calendar Availability Customers Marketing Retail Reports Settings…" at bounding box center [660, 301] width 1320 height 603
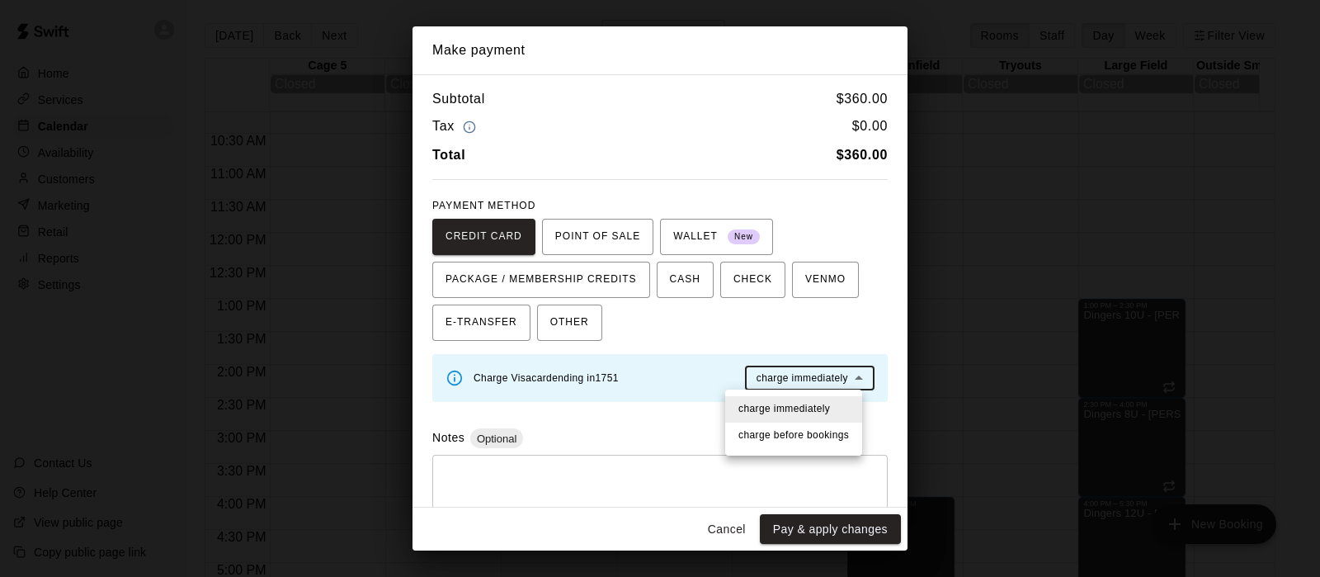
click at [786, 438] on span "charge before booking s" at bounding box center [794, 435] width 111 height 17
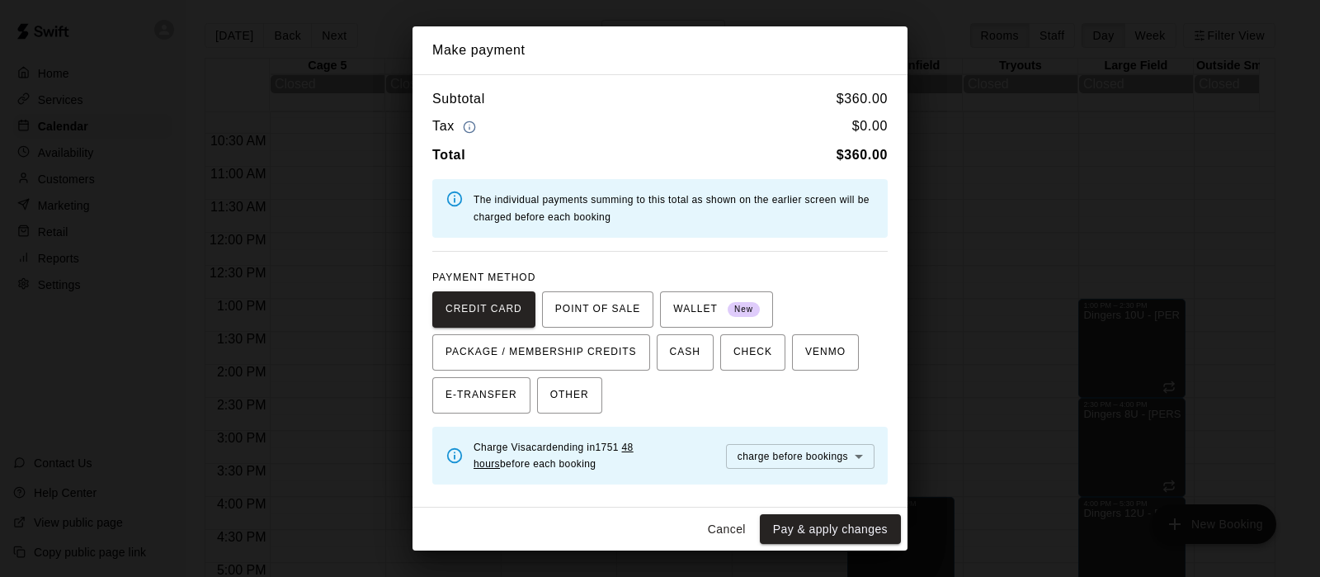
click at [802, 532] on button "Pay & apply changes" at bounding box center [830, 529] width 141 height 31
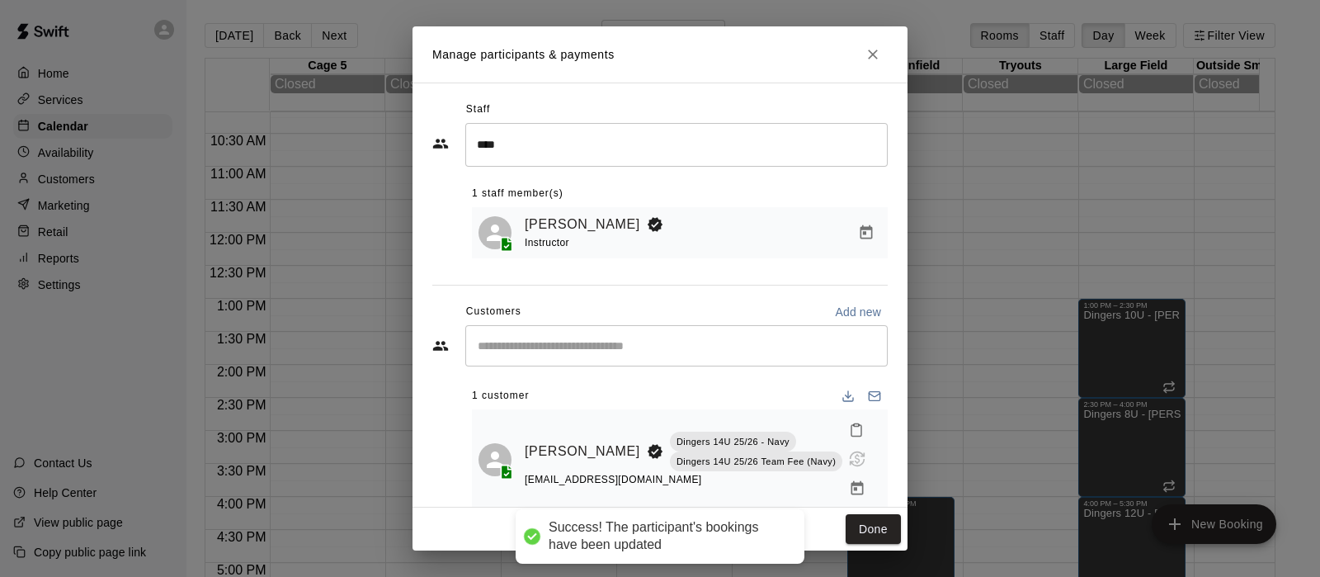
click at [876, 534] on button "Done" at bounding box center [873, 529] width 55 height 31
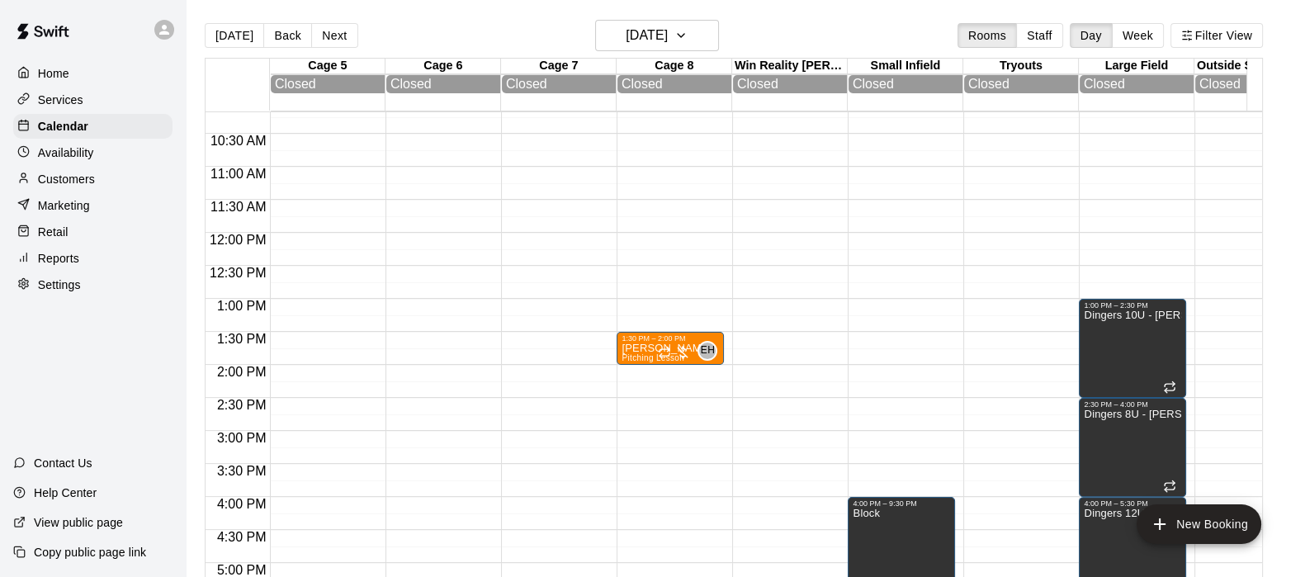
click at [53, 124] on p "Calendar" at bounding box center [63, 126] width 50 height 17
click at [225, 31] on button "Today" at bounding box center [234, 35] width 59 height 25
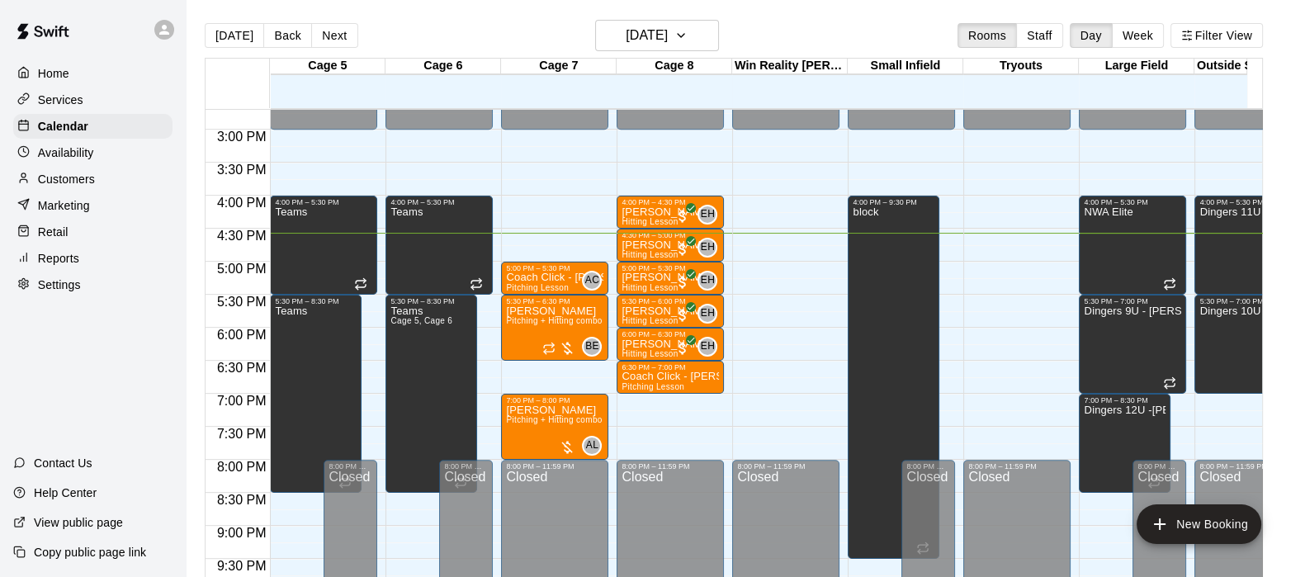
scroll to position [971, 0]
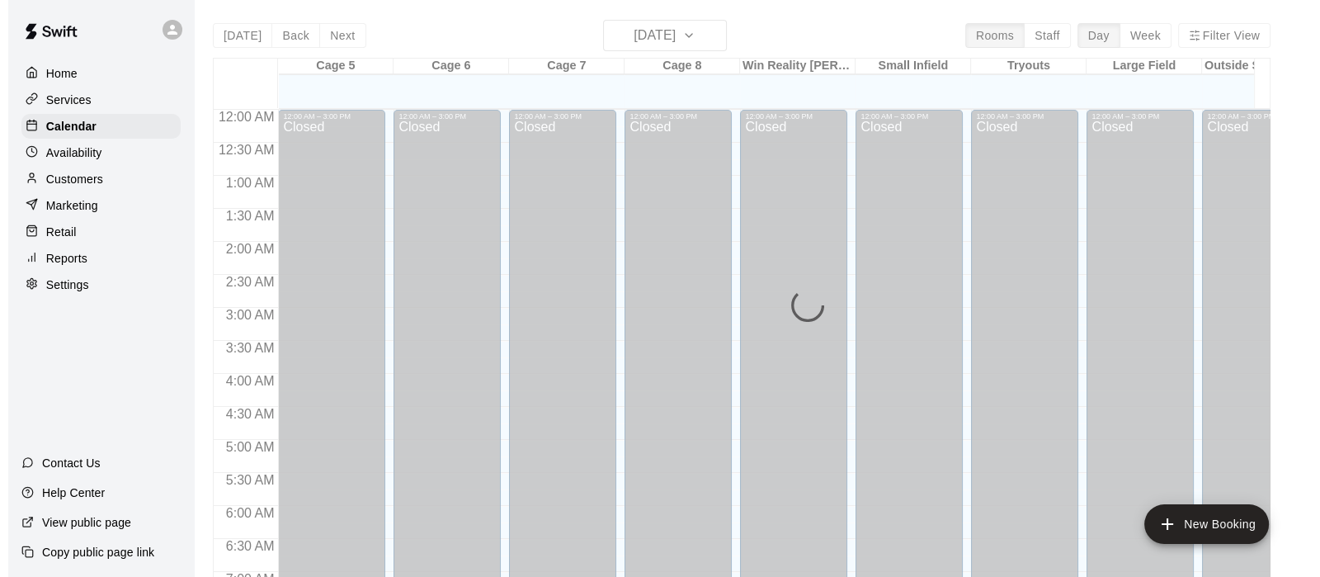
scroll to position [1048, 0]
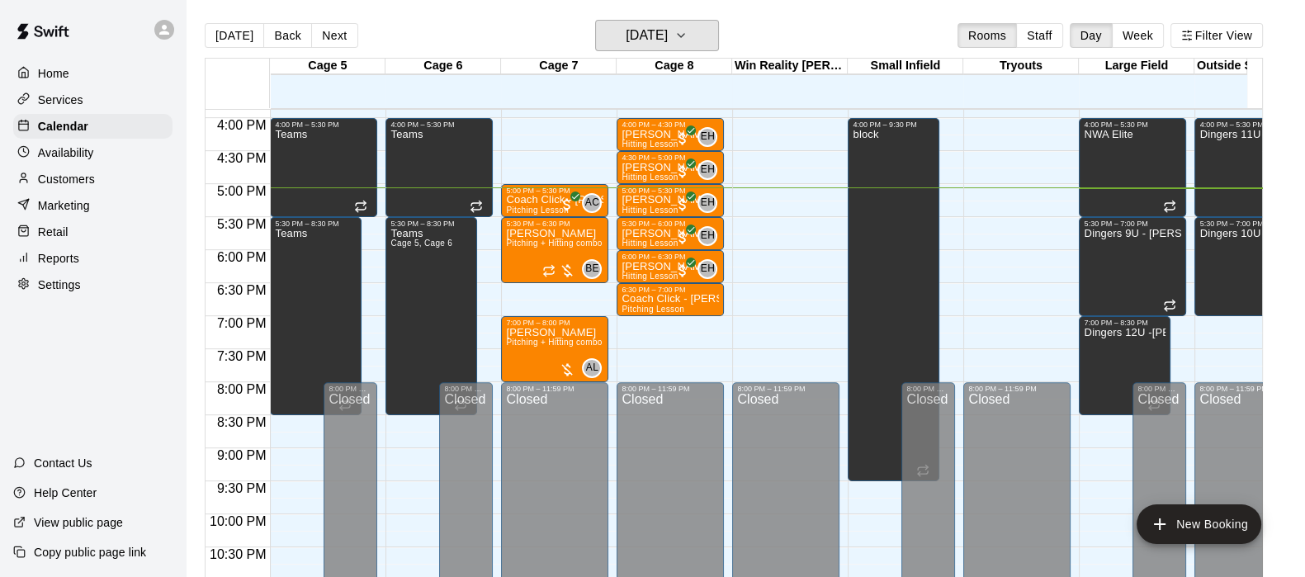
click at [687, 41] on icon "button" at bounding box center [680, 36] width 13 height 20
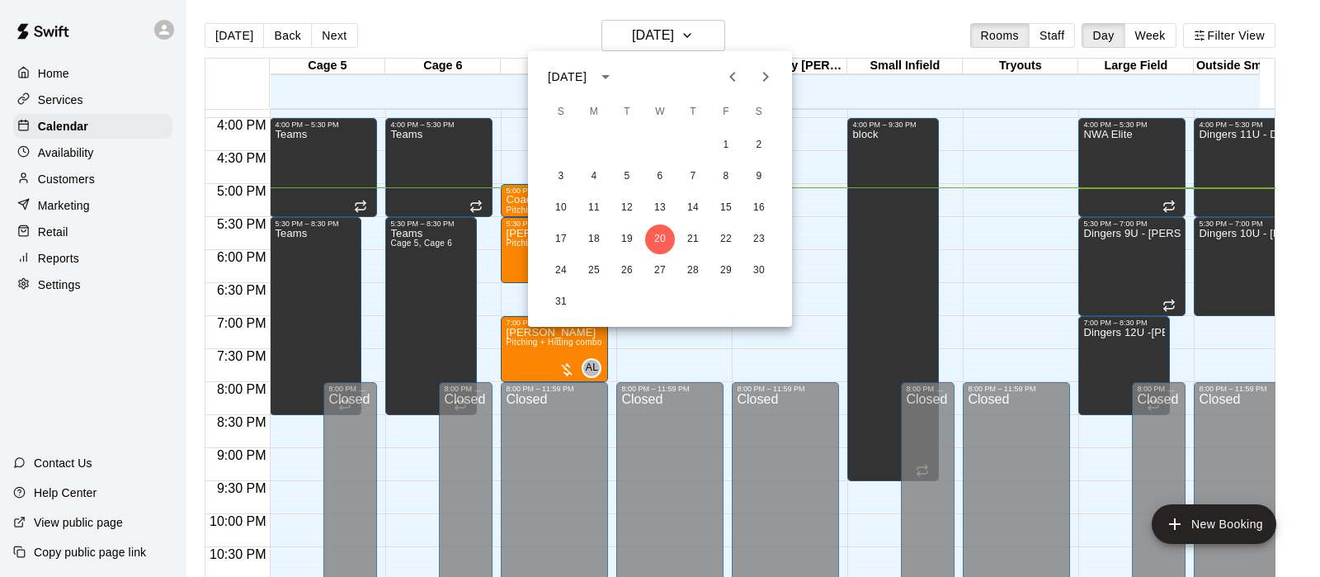
click at [767, 75] on icon "Next month" at bounding box center [766, 77] width 6 height 10
click at [663, 147] on button "1" at bounding box center [660, 145] width 30 height 30
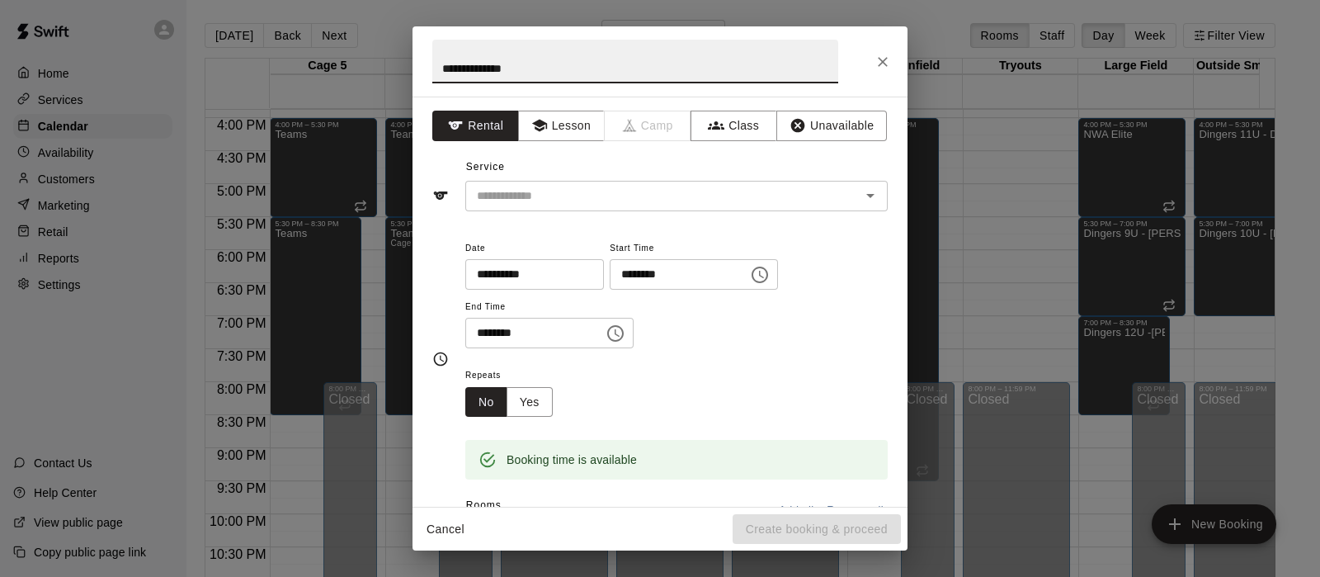
type input "**********"
click at [545, 122] on button "Lesson" at bounding box center [561, 126] width 87 height 31
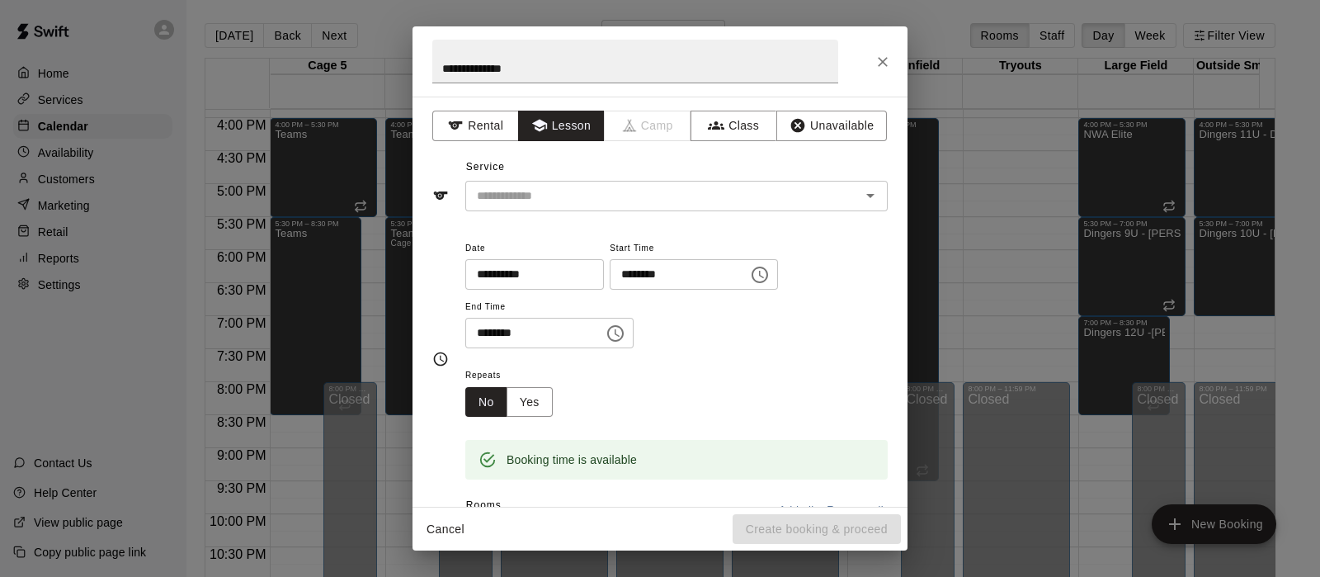
click at [549, 195] on input "text" at bounding box center [652, 196] width 364 height 21
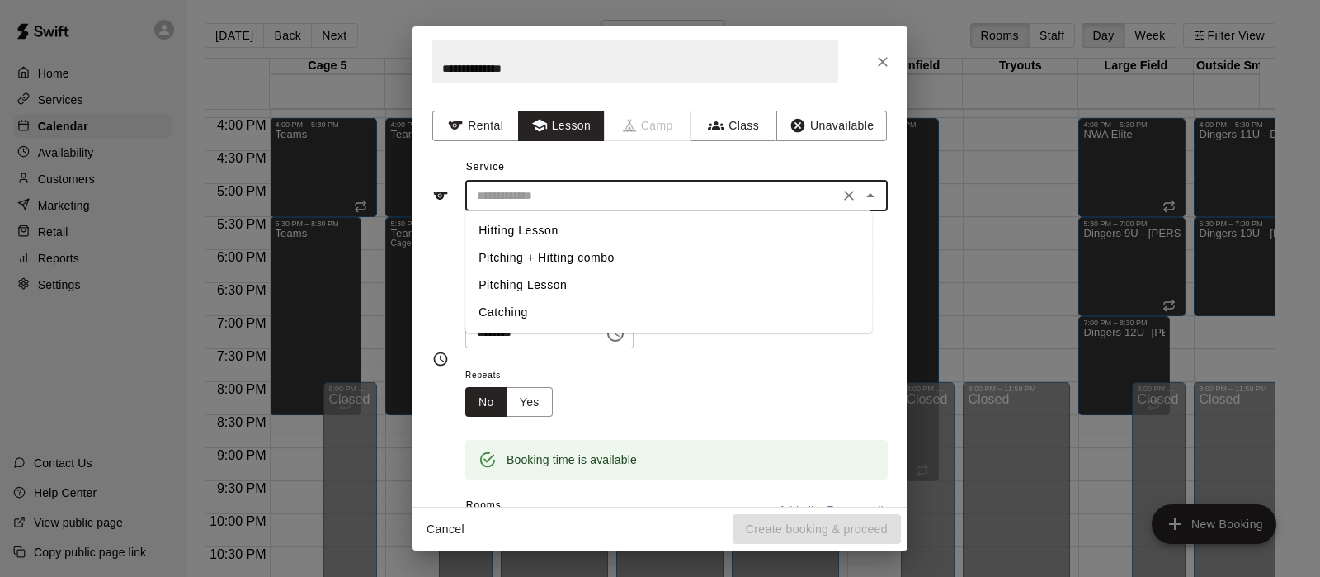
click at [558, 282] on li "Pitching Lesson" at bounding box center [668, 284] width 407 height 27
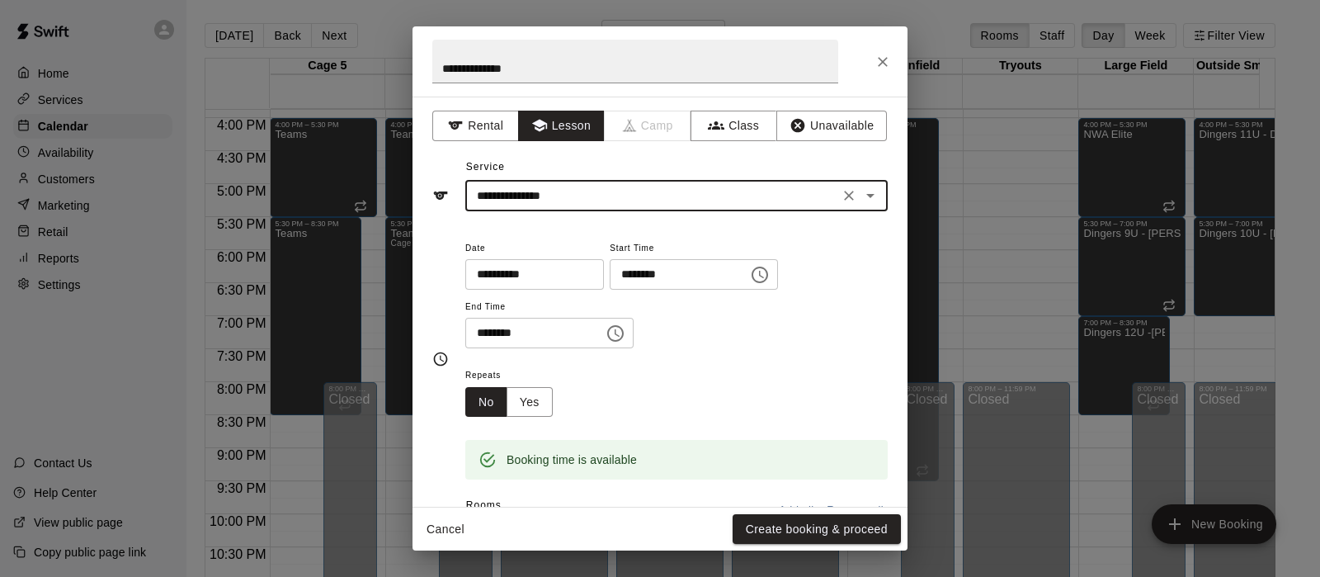
click at [592, 187] on input "**********" at bounding box center [652, 196] width 364 height 21
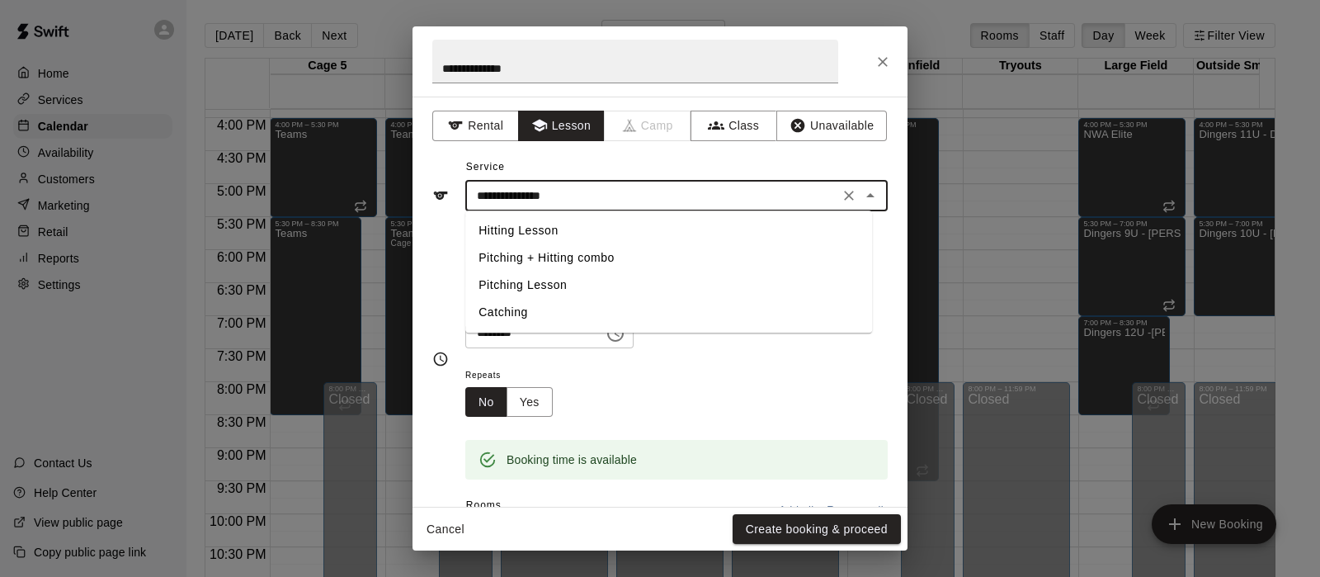
click at [532, 231] on li "Hitting Lesson" at bounding box center [668, 230] width 407 height 27
type input "**********"
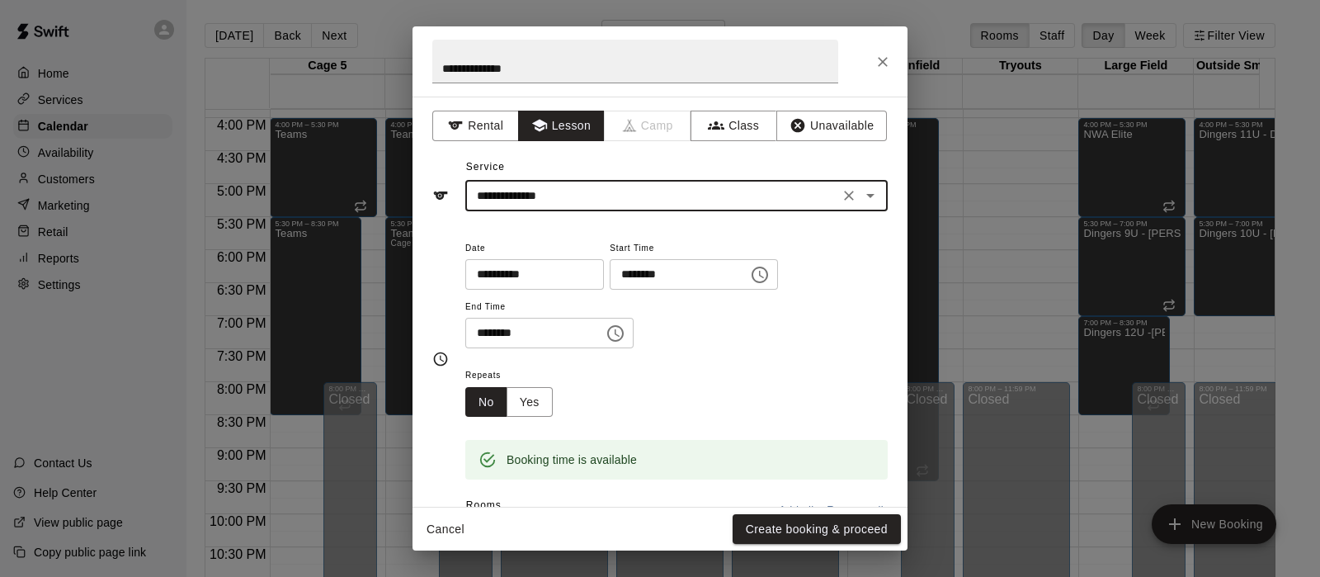
click at [546, 394] on button "Yes" at bounding box center [530, 402] width 46 height 31
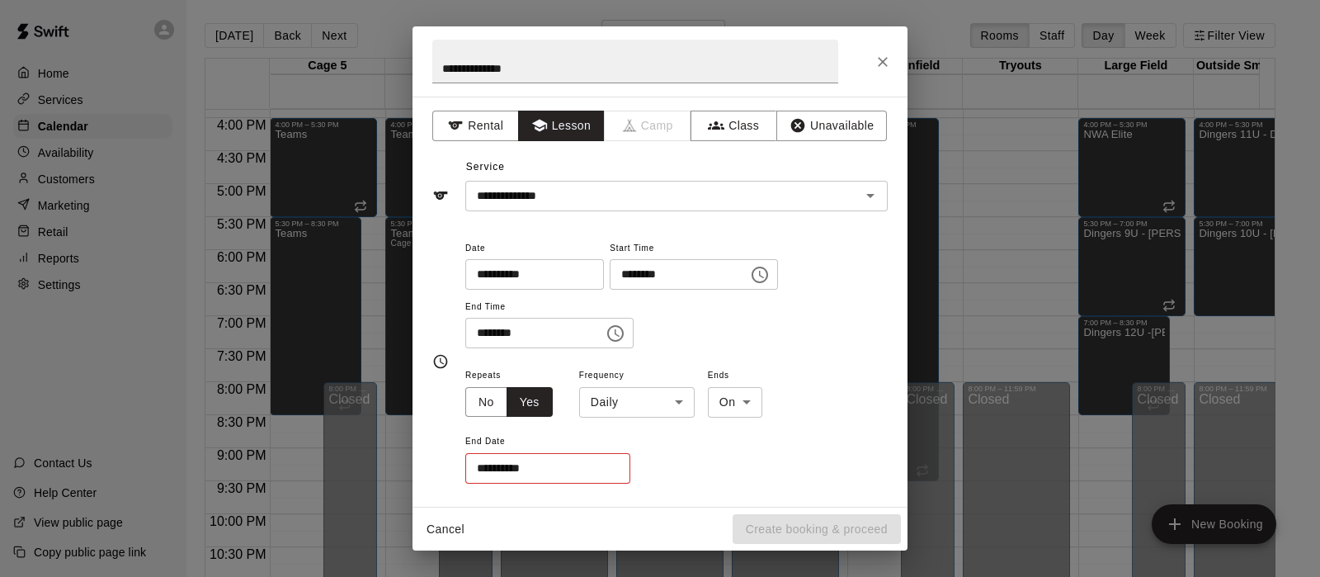
click at [623, 393] on body "Home Services Calendar Availability Customers Marketing Retail Reports Settings…" at bounding box center [660, 301] width 1320 height 603
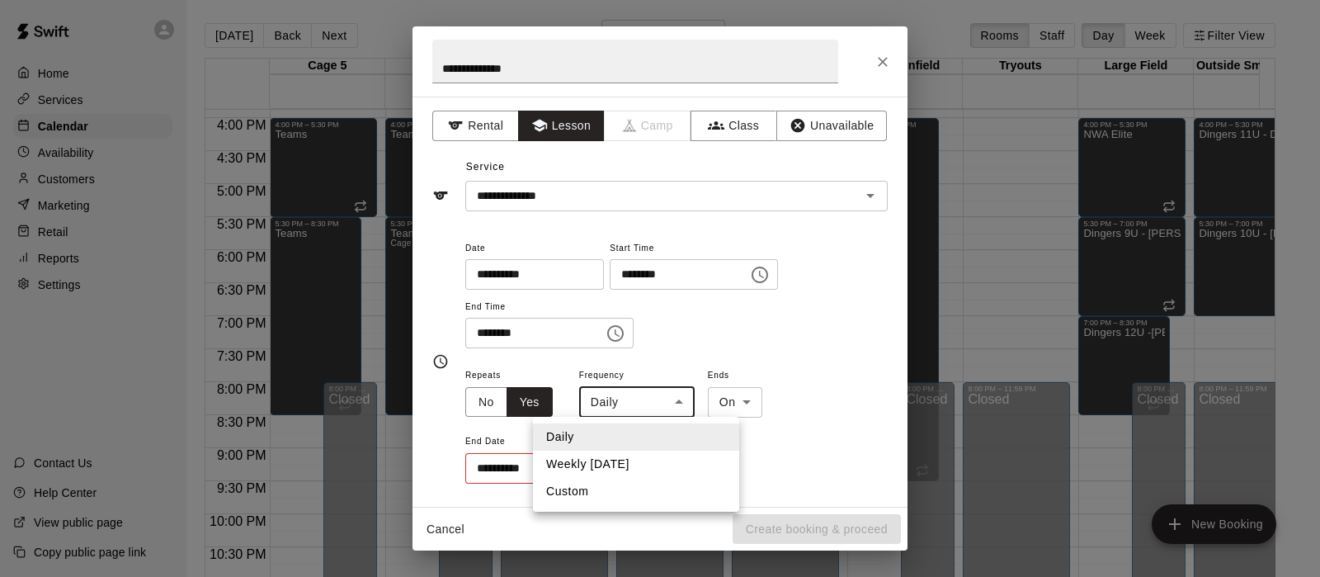
click at [637, 468] on li "Weekly on Wednesday" at bounding box center [636, 464] width 206 height 27
type input "******"
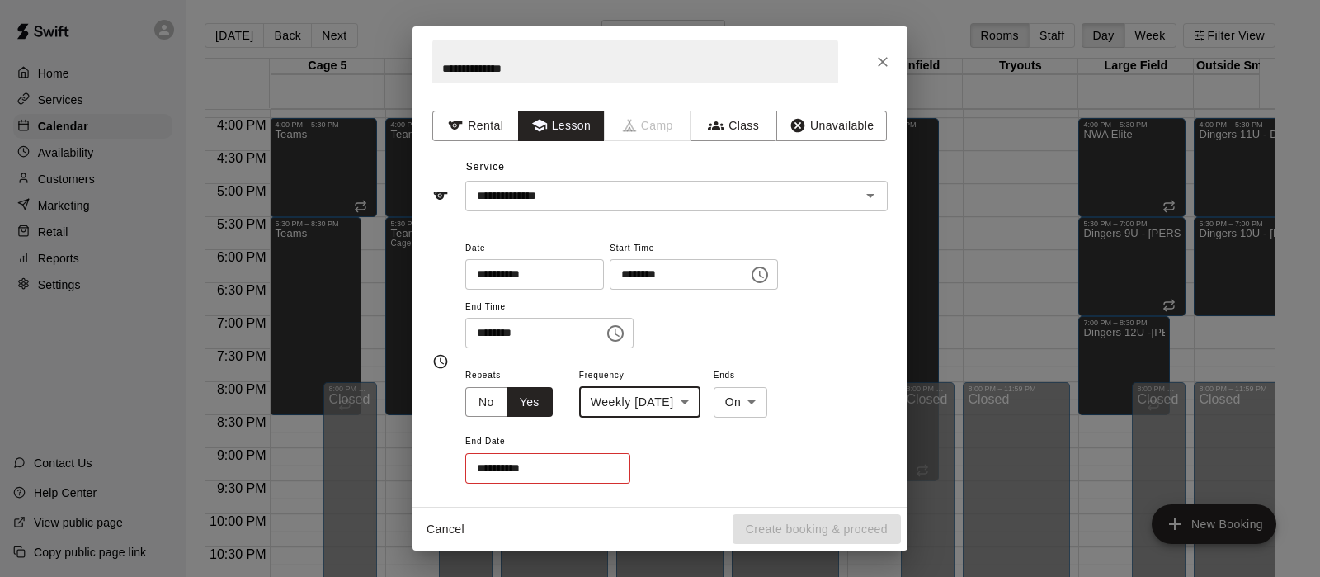
click at [599, 465] on input "**********" at bounding box center [541, 468] width 153 height 31
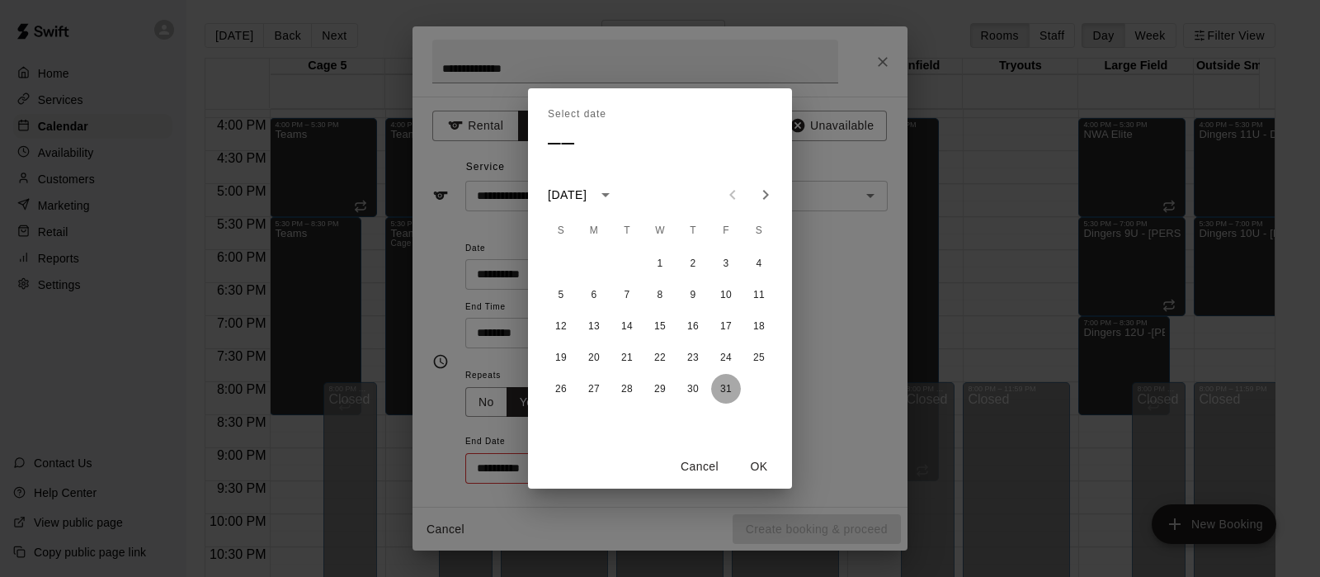
click at [728, 383] on button "31" at bounding box center [726, 389] width 30 height 30
type input "**********"
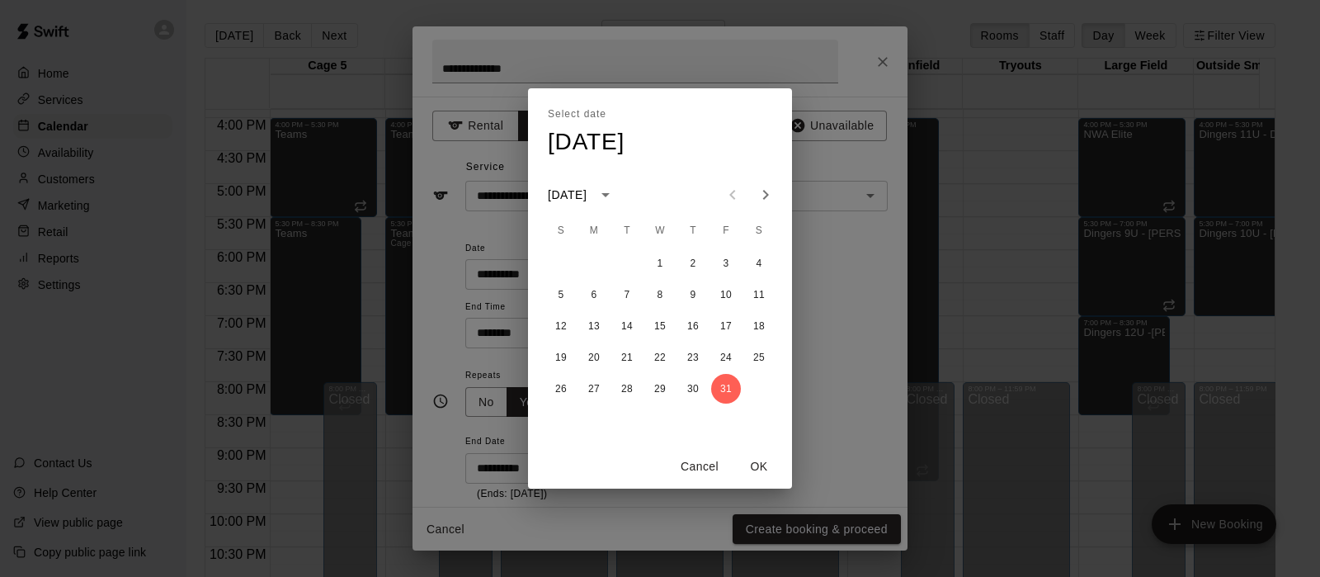
click at [764, 459] on button "OK" at bounding box center [759, 466] width 53 height 31
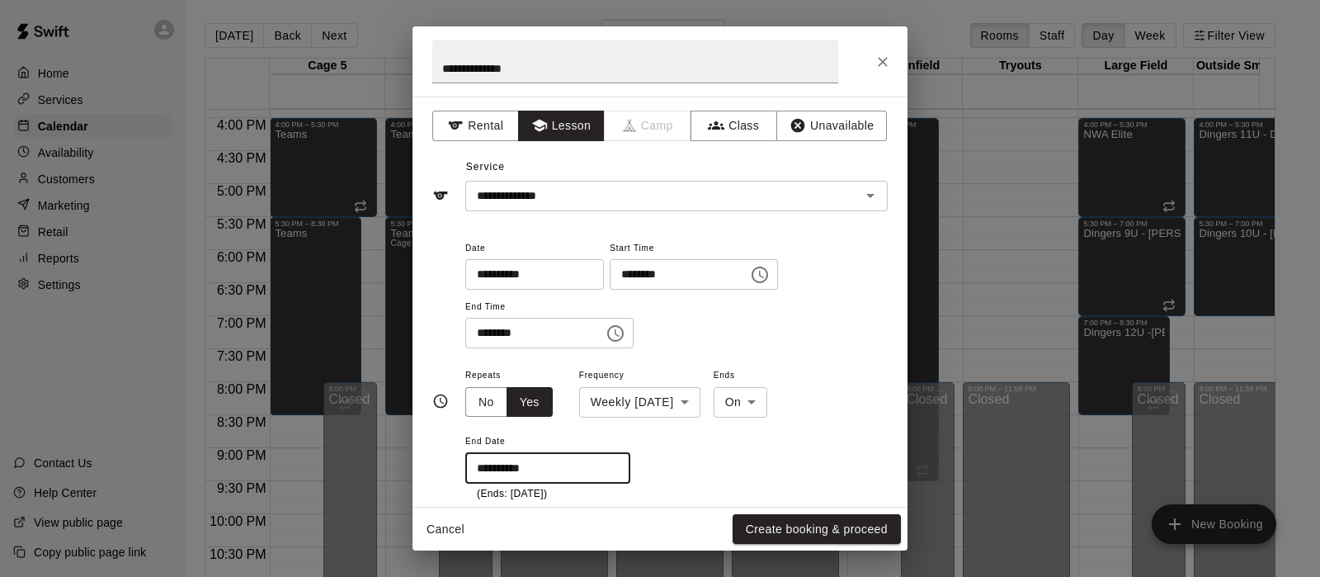
click at [789, 518] on button "Create booking & proceed" at bounding box center [817, 529] width 168 height 31
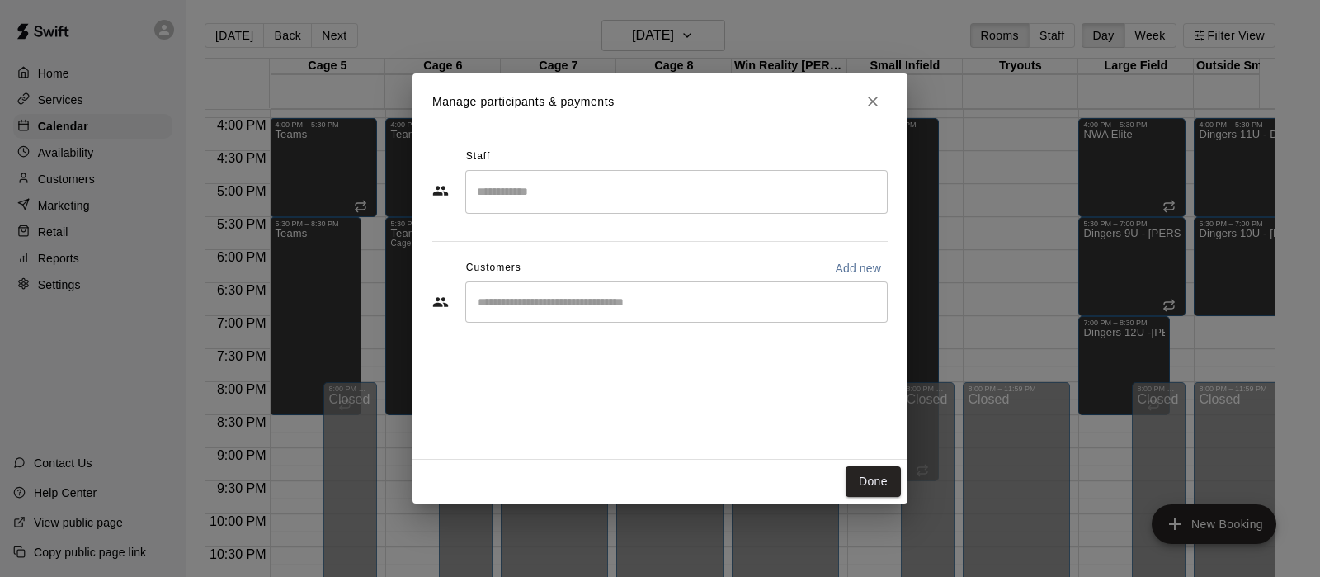
click at [520, 192] on input "Search staff" at bounding box center [677, 191] width 408 height 29
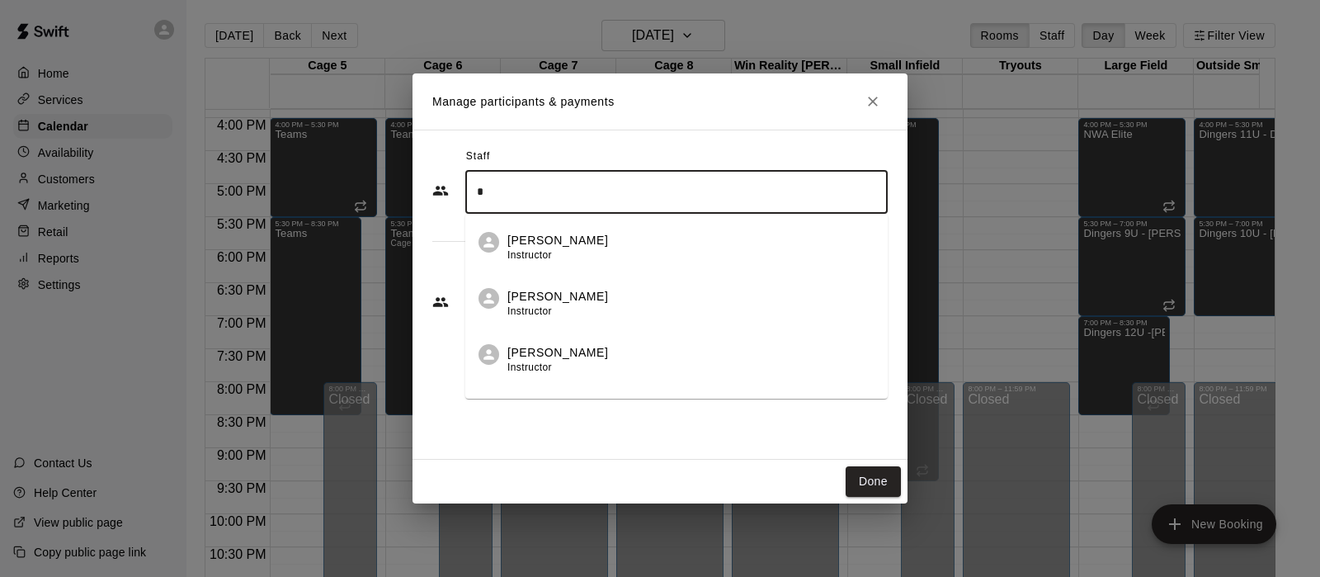
click at [520, 192] on input "*" at bounding box center [677, 191] width 408 height 29
click at [522, 234] on p "Eric Harrington" at bounding box center [557, 240] width 101 height 17
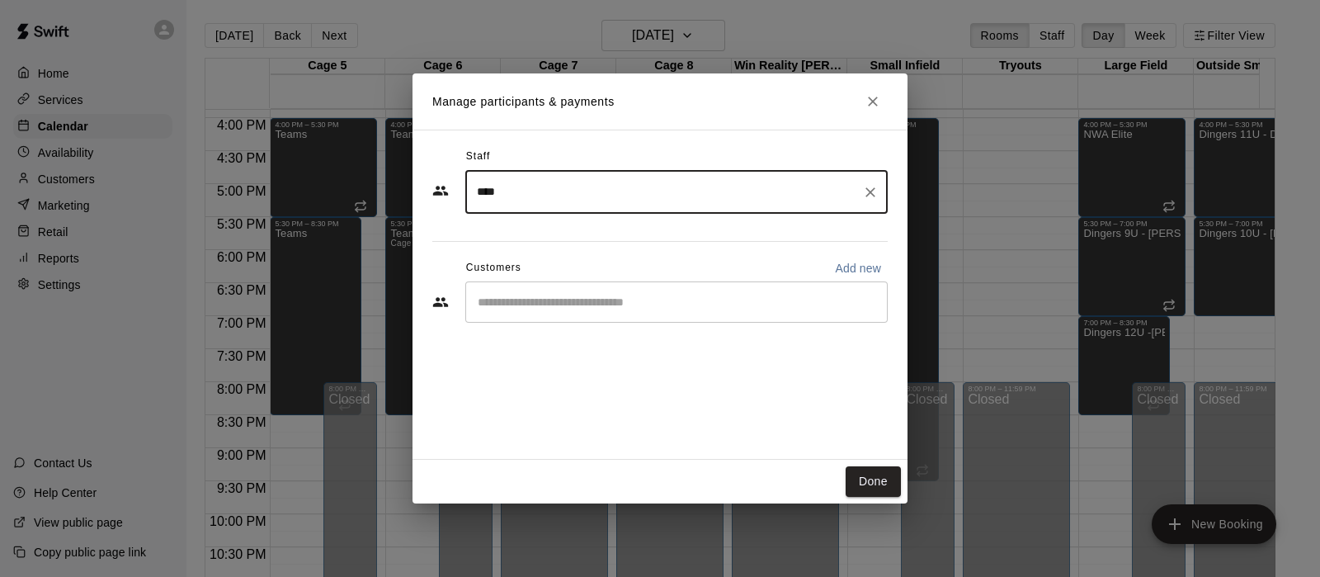
type input "****"
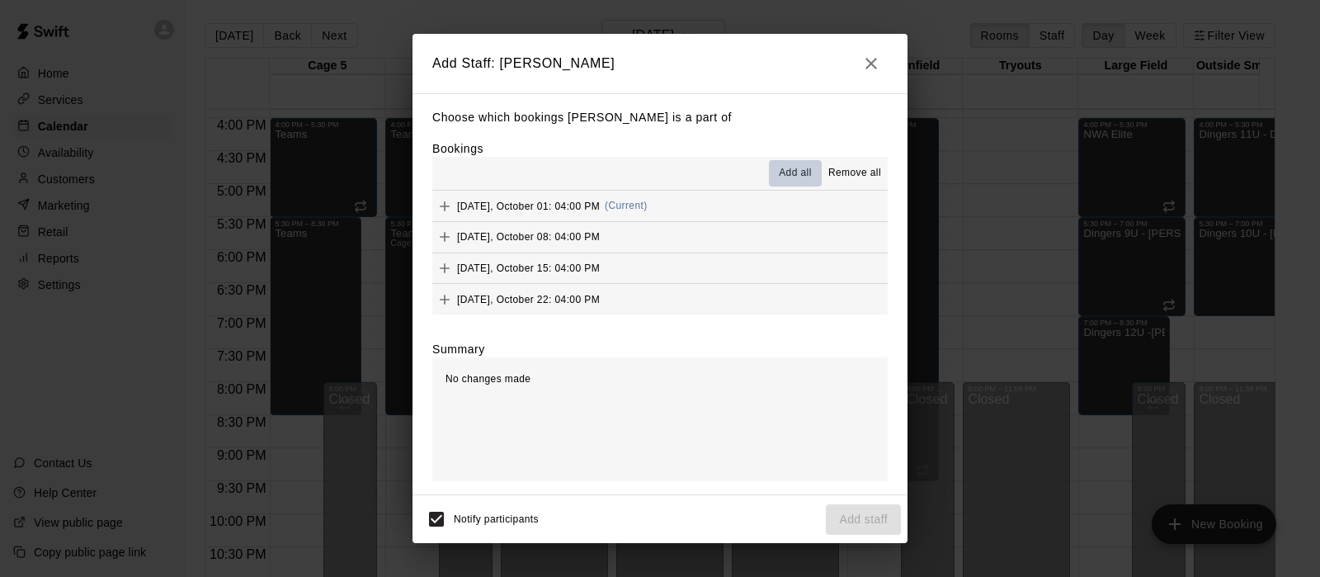
click at [790, 174] on span "Add all" at bounding box center [795, 173] width 33 height 17
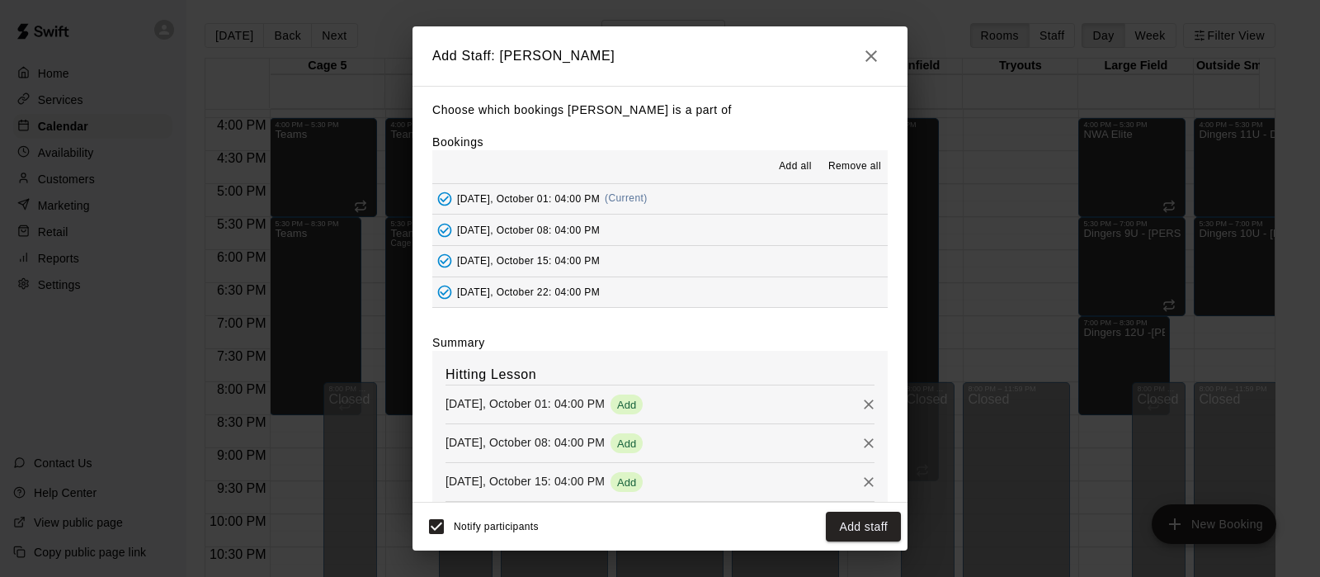
click at [854, 522] on button "Add staff" at bounding box center [863, 527] width 75 height 31
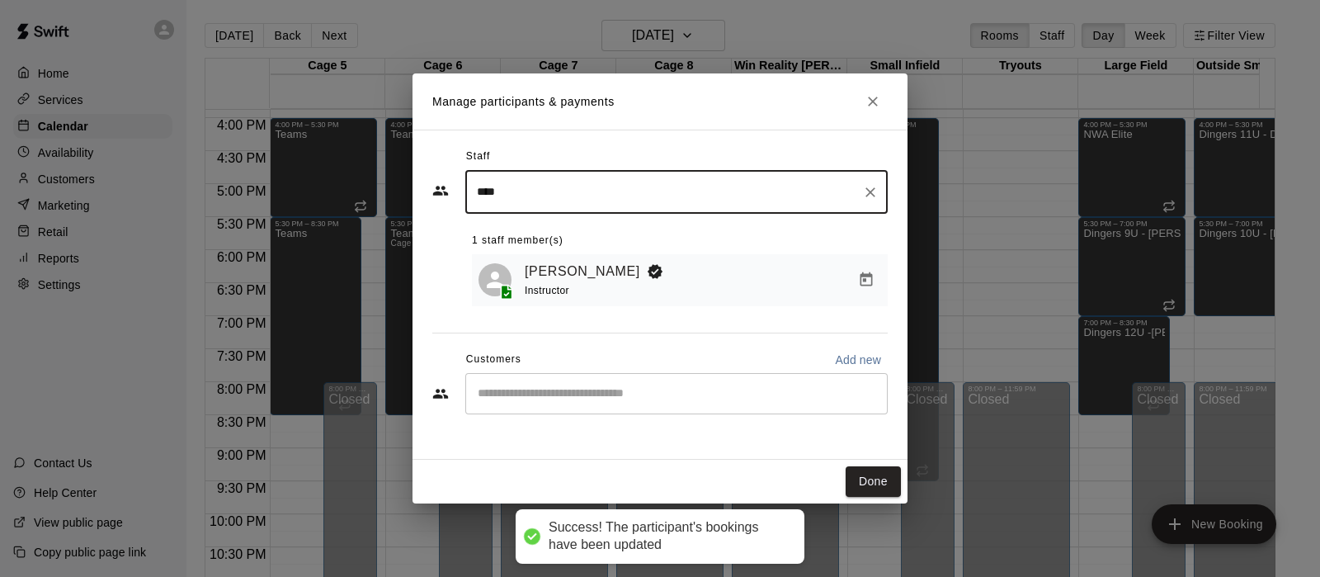
click at [598, 402] on input "Start typing to search customers..." at bounding box center [677, 393] width 408 height 17
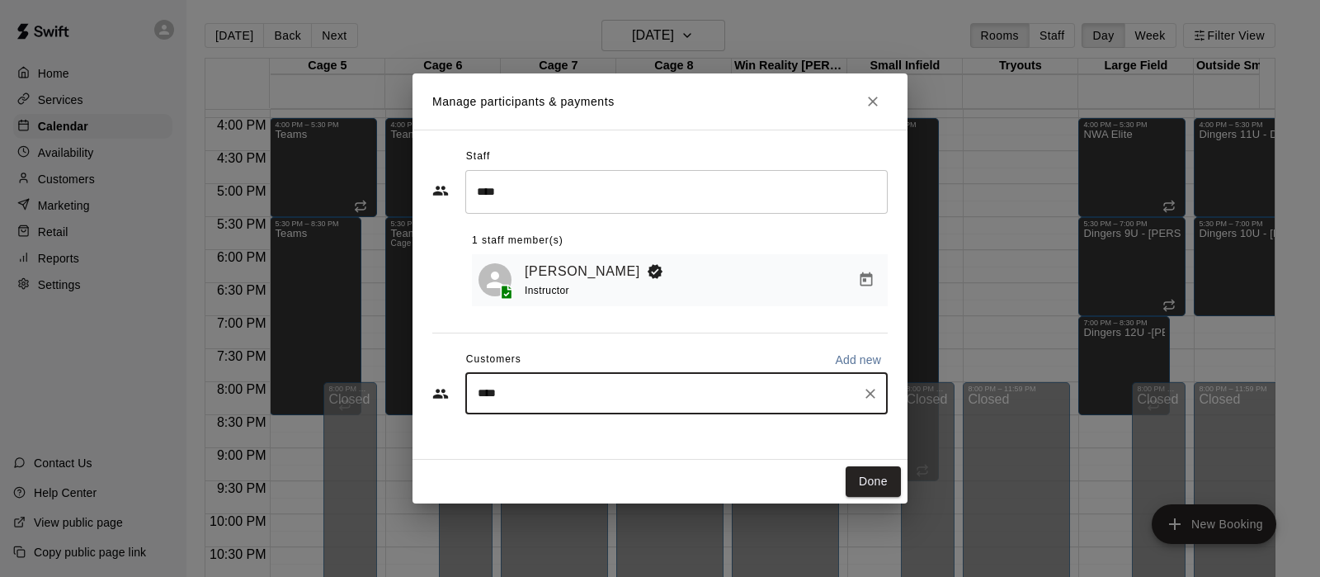
type input "*****"
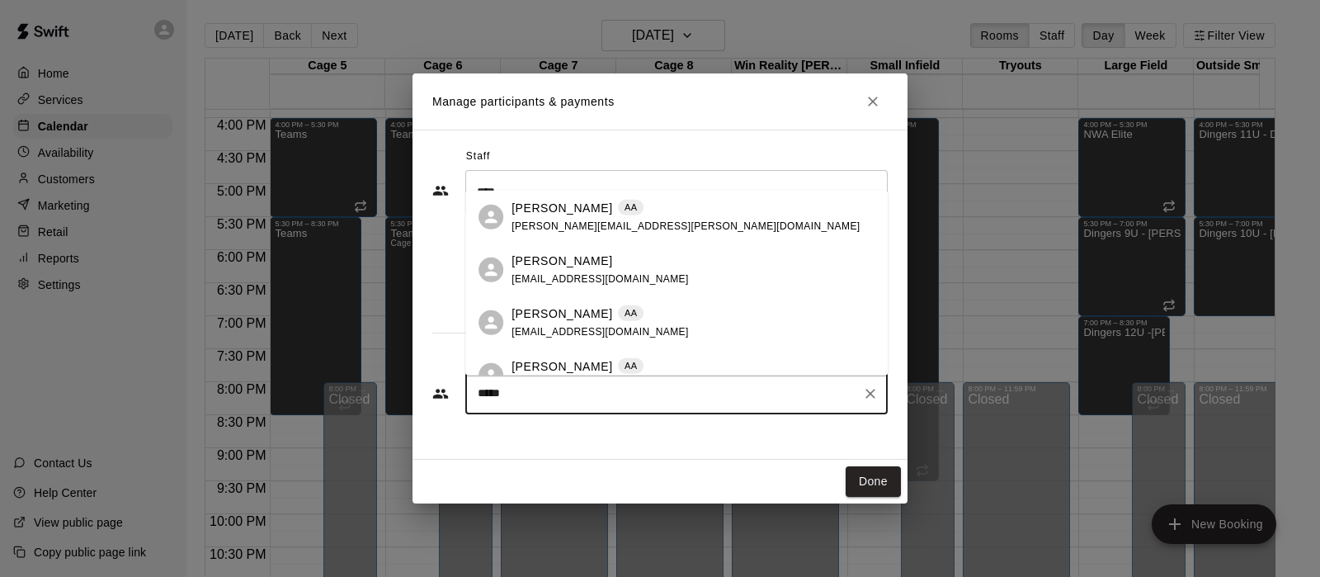
click at [569, 219] on div "Brandy Padilla AA brandy.padilla@hotmail.com" at bounding box center [686, 217] width 348 height 35
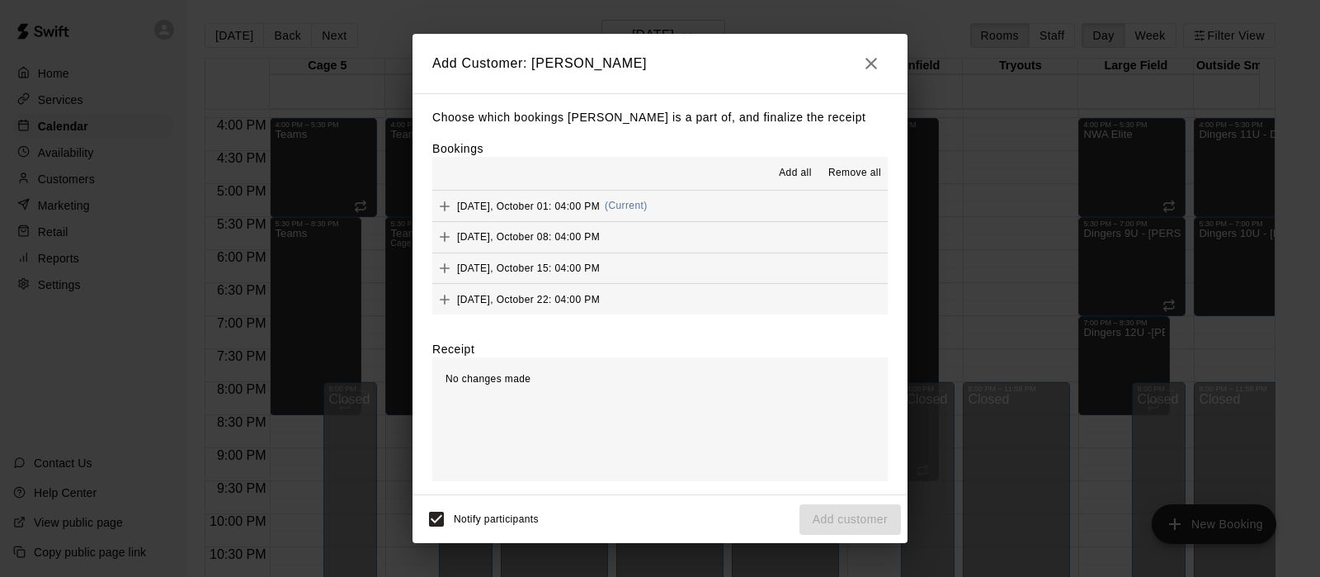
click at [812, 166] on button "Add all" at bounding box center [795, 173] width 53 height 26
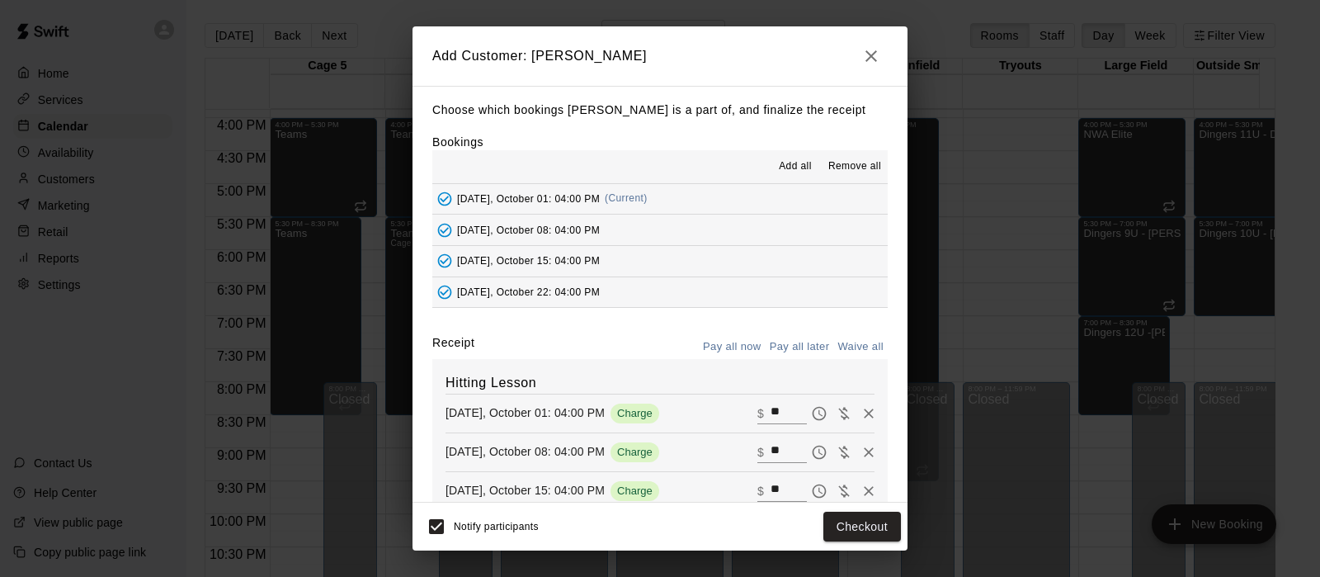
click at [771, 407] on input "**" at bounding box center [789, 413] width 36 height 21
type input "**"
click at [771, 451] on input "**" at bounding box center [789, 451] width 36 height 21
type input "**"
click at [771, 484] on input "**" at bounding box center [789, 490] width 36 height 21
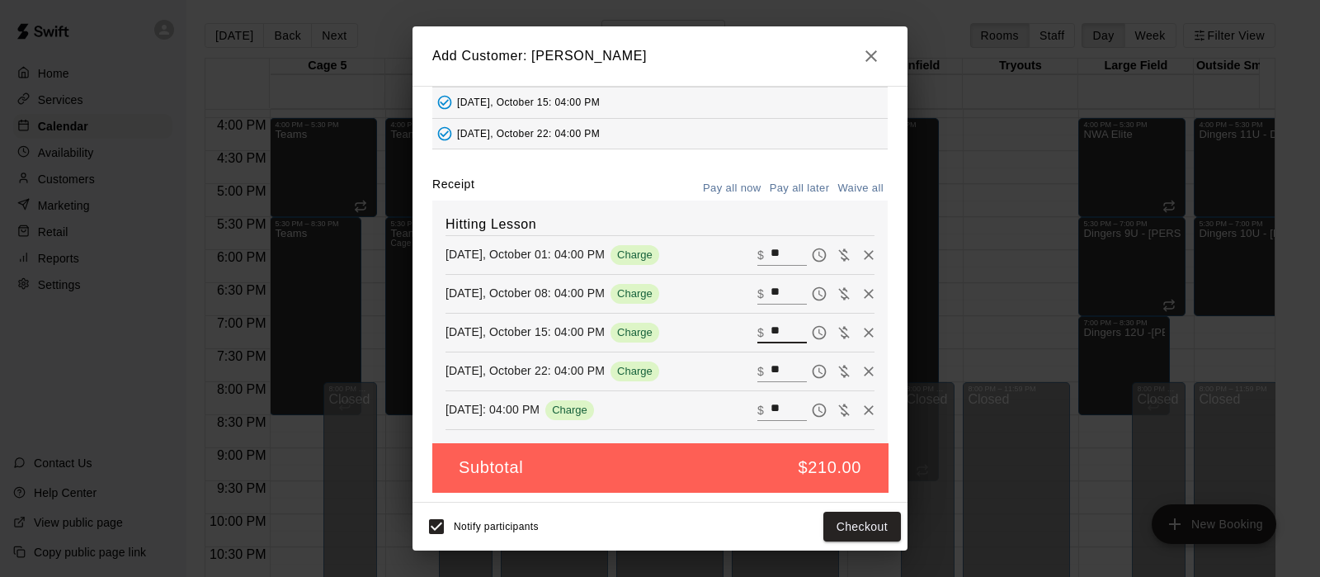
scroll to position [162, 0]
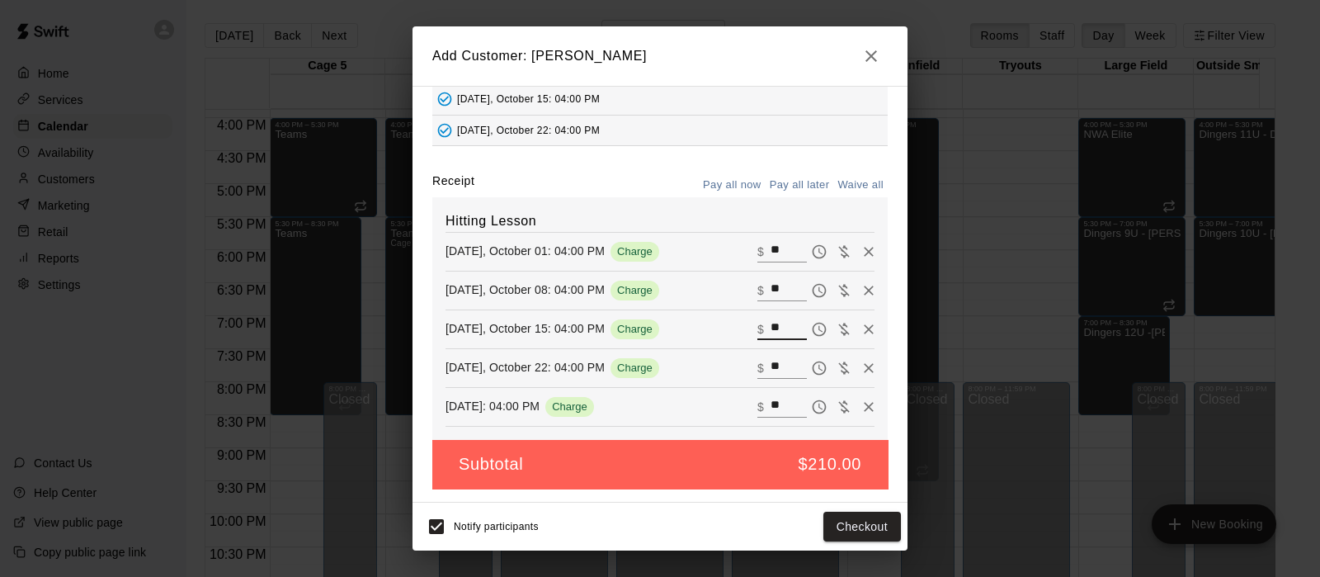
type input "**"
click at [771, 370] on input "**" at bounding box center [789, 367] width 36 height 21
type input "**"
click at [771, 406] on input "**" at bounding box center [789, 406] width 36 height 21
type input "**"
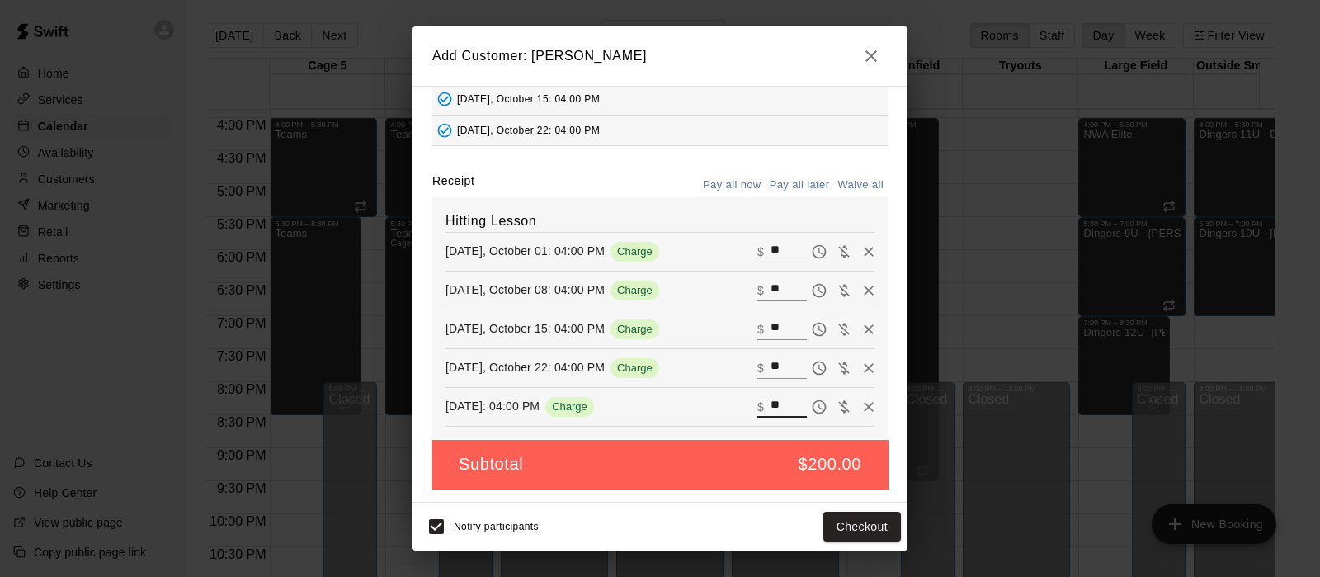
click at [843, 523] on button "Checkout" at bounding box center [863, 527] width 78 height 31
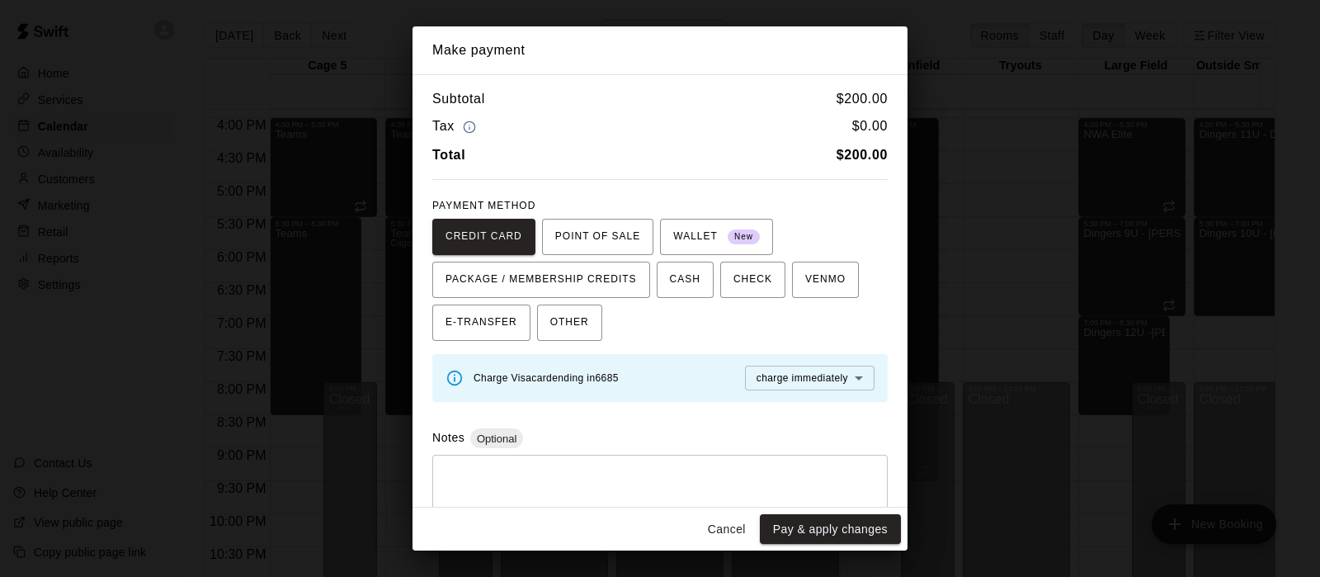
click at [793, 375] on body "Home Services Calendar Availability Customers Marketing Retail Reports Settings…" at bounding box center [660, 301] width 1320 height 603
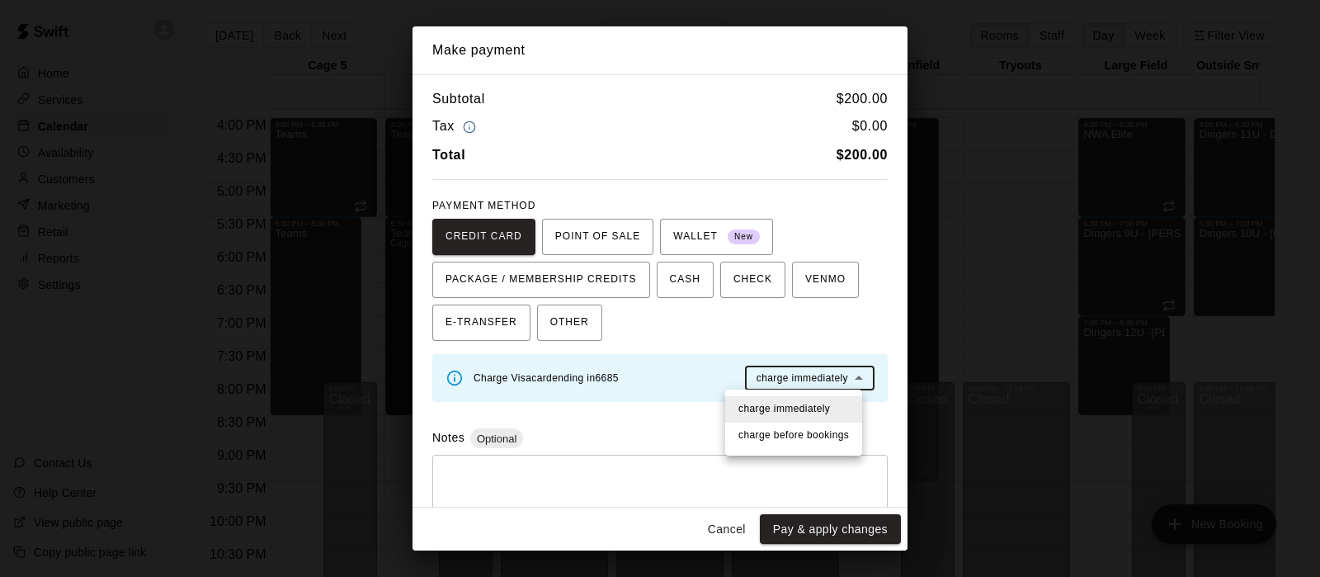
click at [790, 442] on span "charge before booking s" at bounding box center [794, 435] width 111 height 17
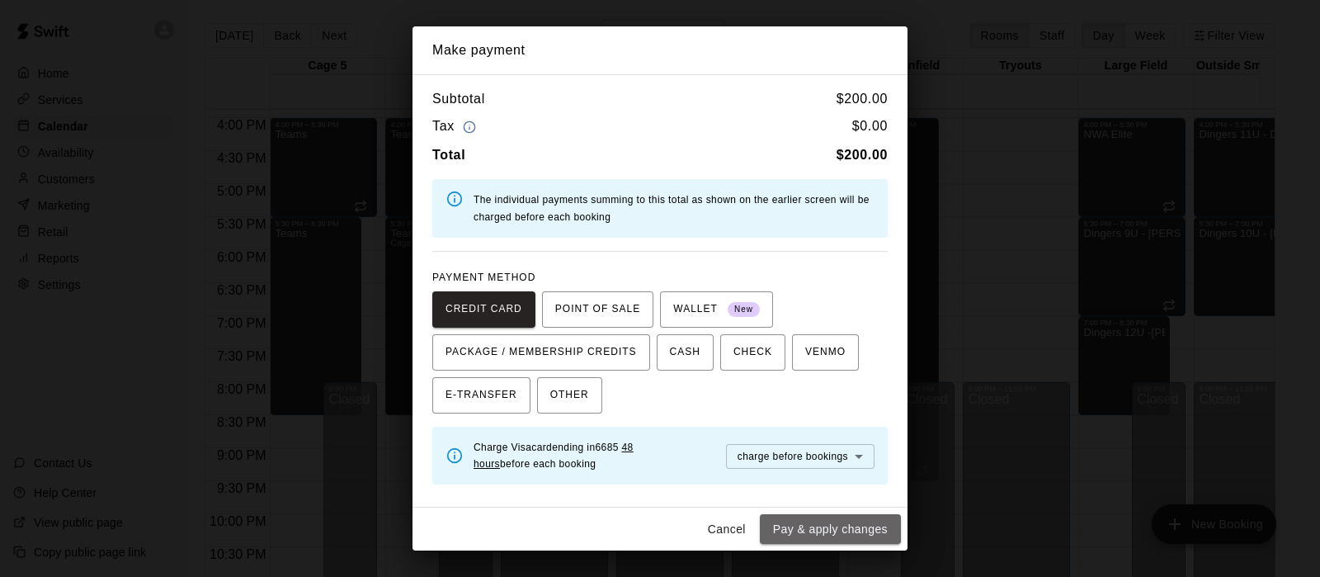
click at [808, 525] on button "Pay & apply changes" at bounding box center [830, 529] width 141 height 31
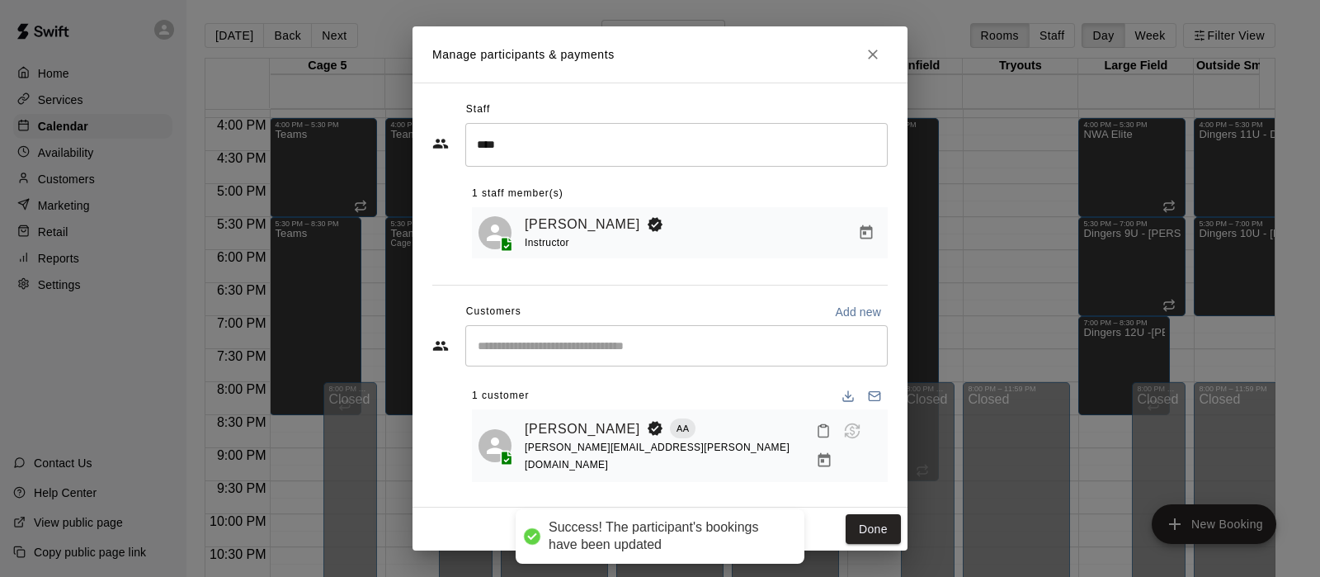
scroll to position [0, 0]
click at [877, 526] on button "Done" at bounding box center [873, 529] width 55 height 31
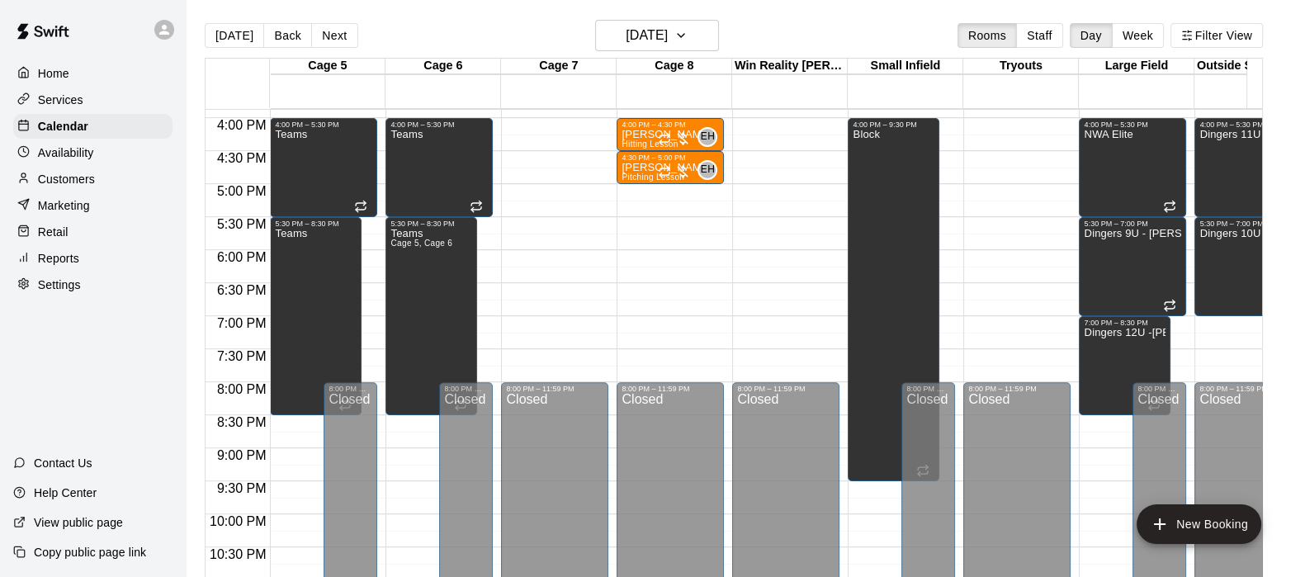
click at [285, 34] on button "Back" at bounding box center [287, 35] width 49 height 25
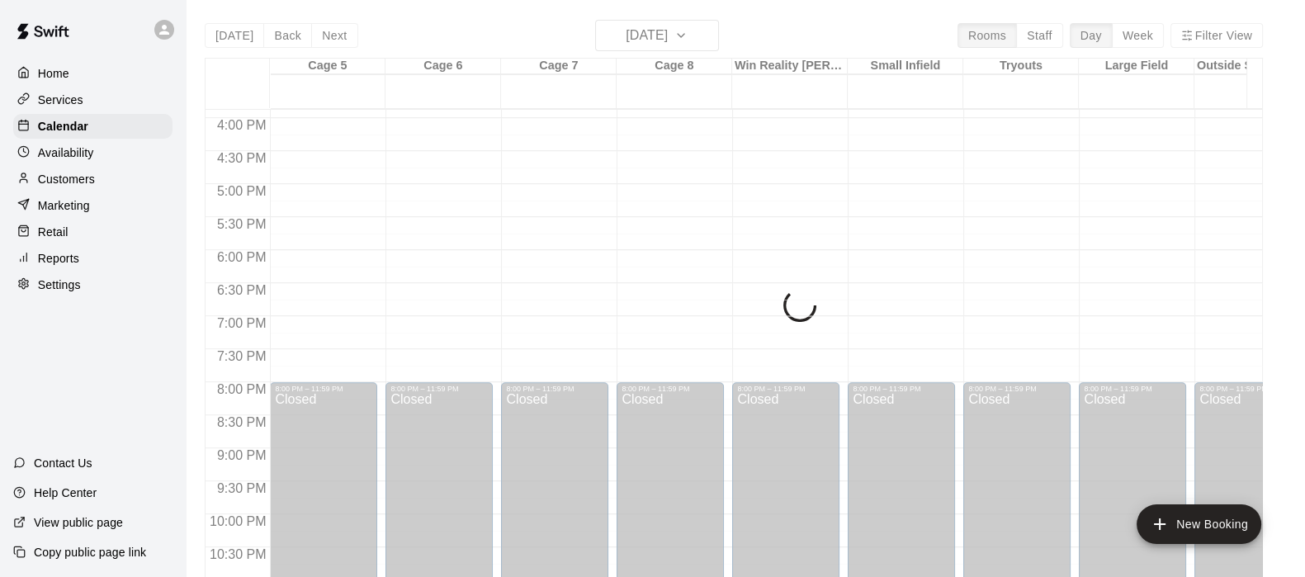
click at [285, 34] on button "Back" at bounding box center [287, 35] width 49 height 25
click at [633, 35] on div "Today Back Next Monday Sep 29 Rooms Staff Day Week Filter View Cage 5 29 Mon Ca…" at bounding box center [734, 308] width 1058 height 577
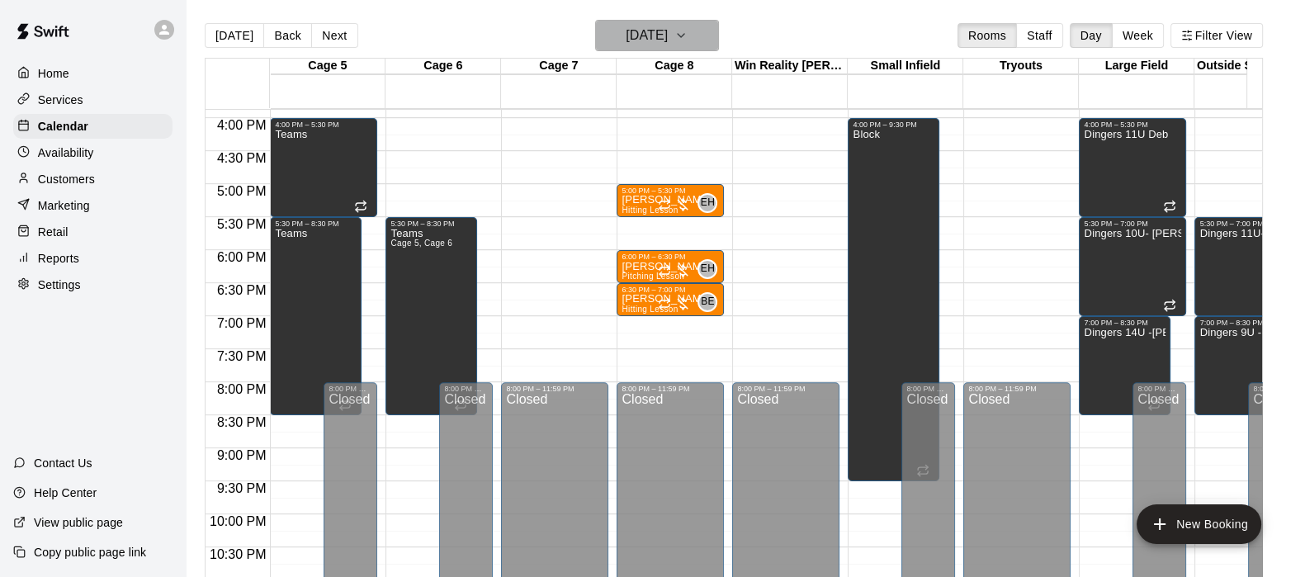
click at [701, 27] on button "Monday Sep 29" at bounding box center [657, 35] width 124 height 31
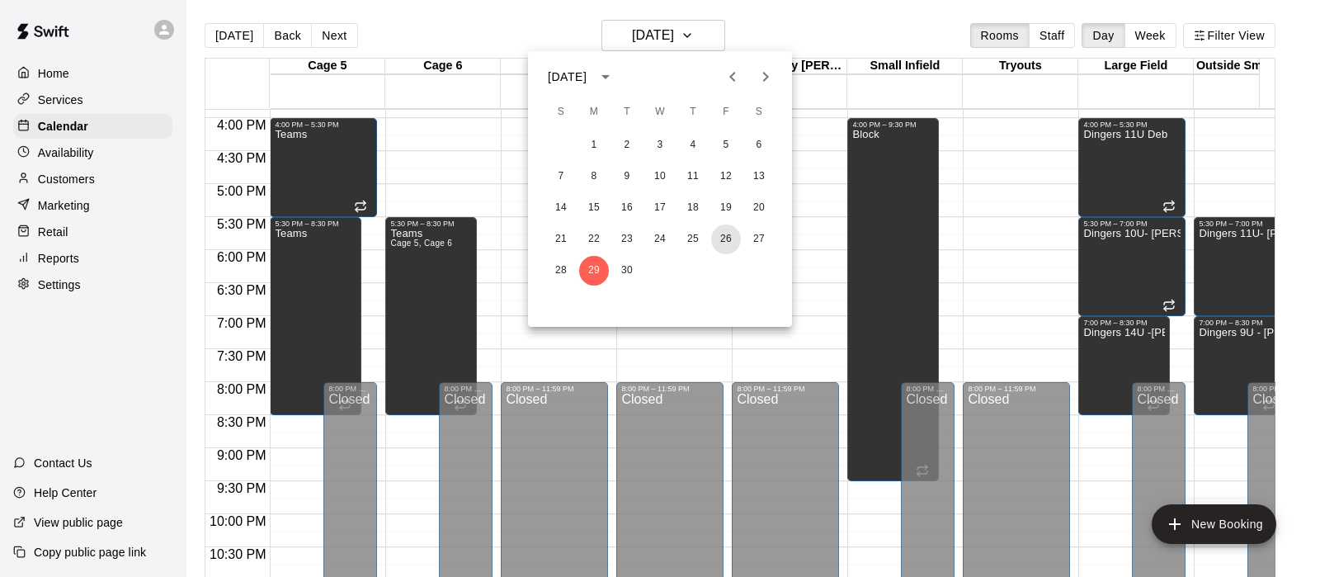
click at [724, 239] on button "26" at bounding box center [726, 239] width 30 height 30
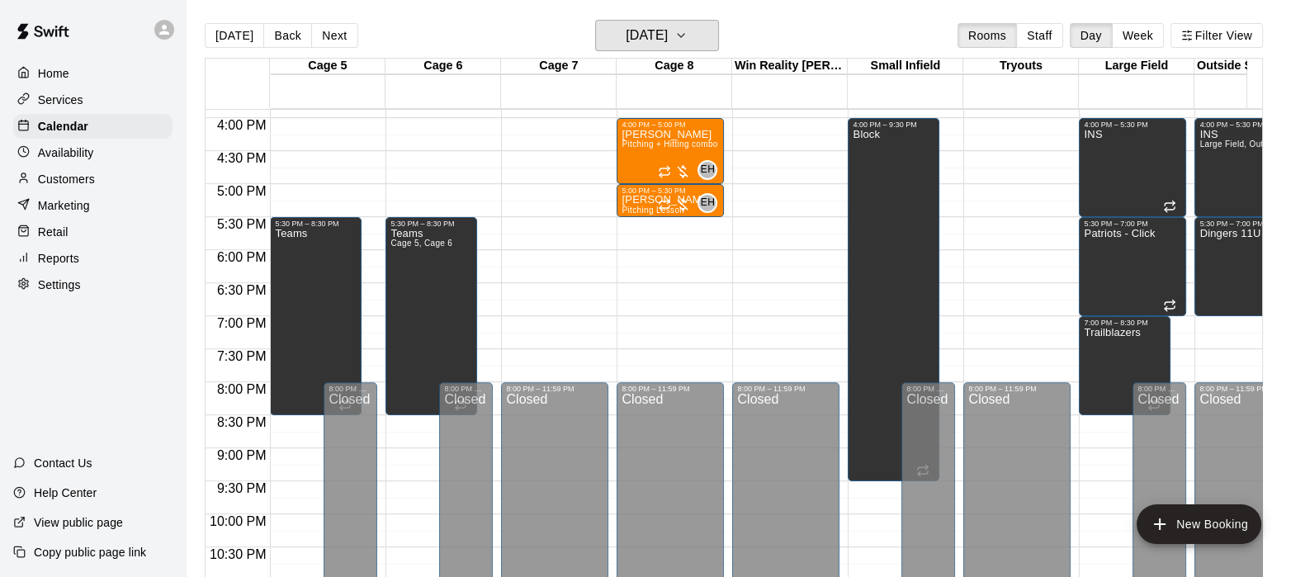
click at [687, 35] on icon "button" at bounding box center [680, 36] width 13 height 20
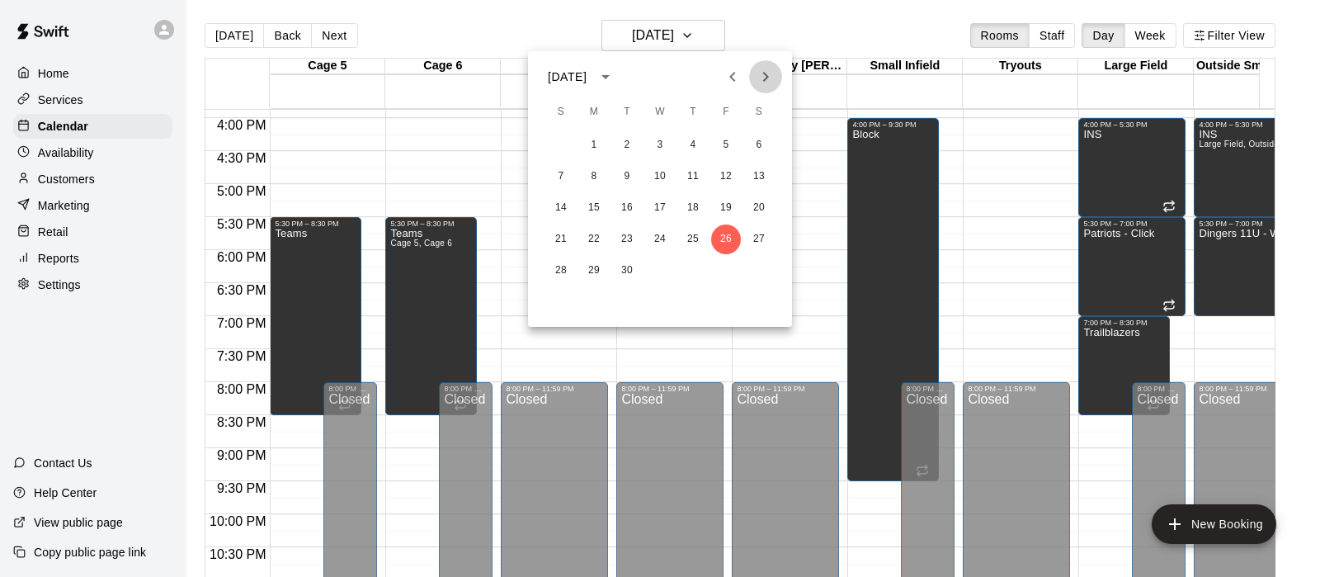
click at [774, 74] on icon "Next month" at bounding box center [766, 77] width 20 height 20
click at [724, 144] on button "3" at bounding box center [726, 145] width 30 height 30
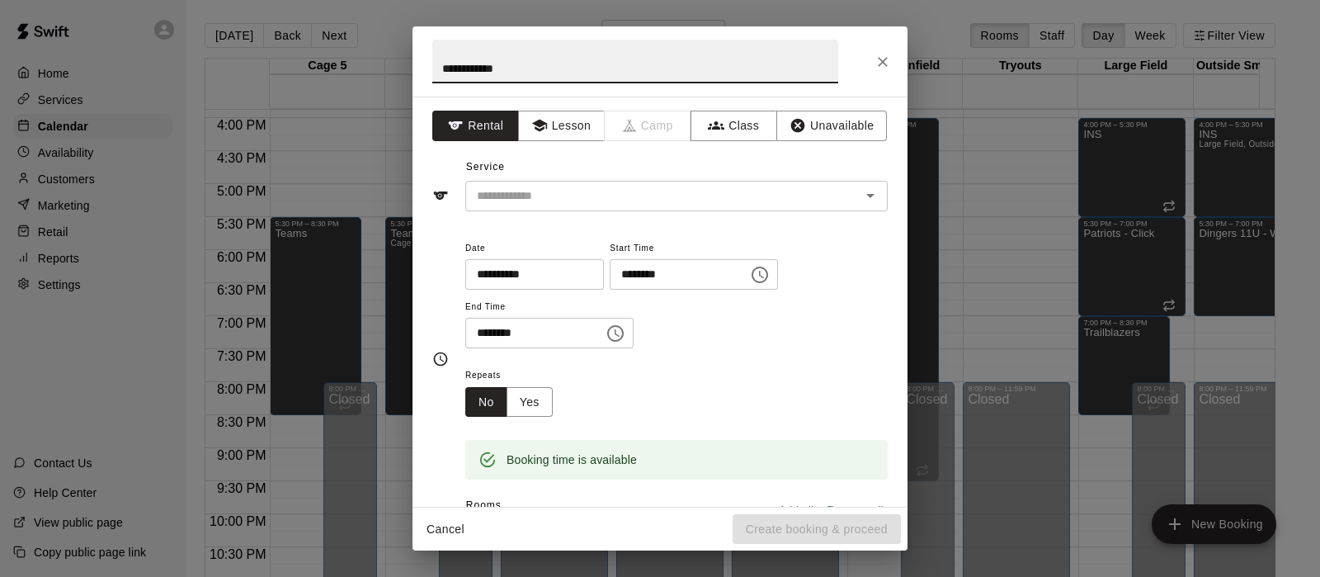
type input "**********"
click at [549, 113] on button "Lesson" at bounding box center [561, 126] width 87 height 31
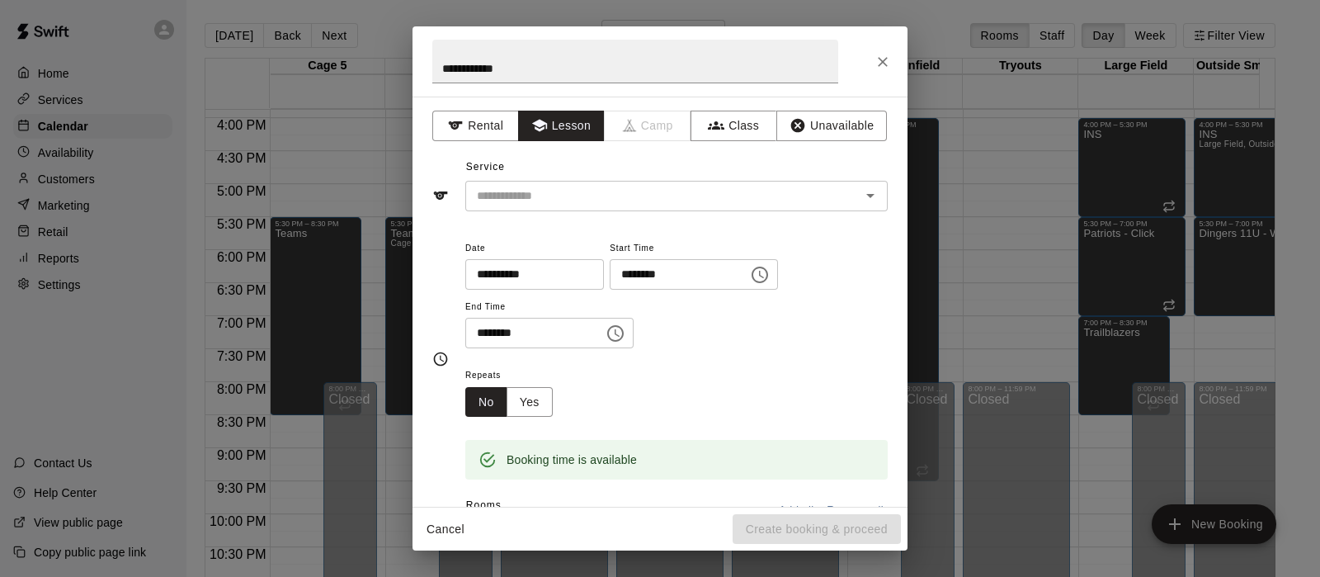
click at [545, 186] on input "text" at bounding box center [652, 196] width 364 height 21
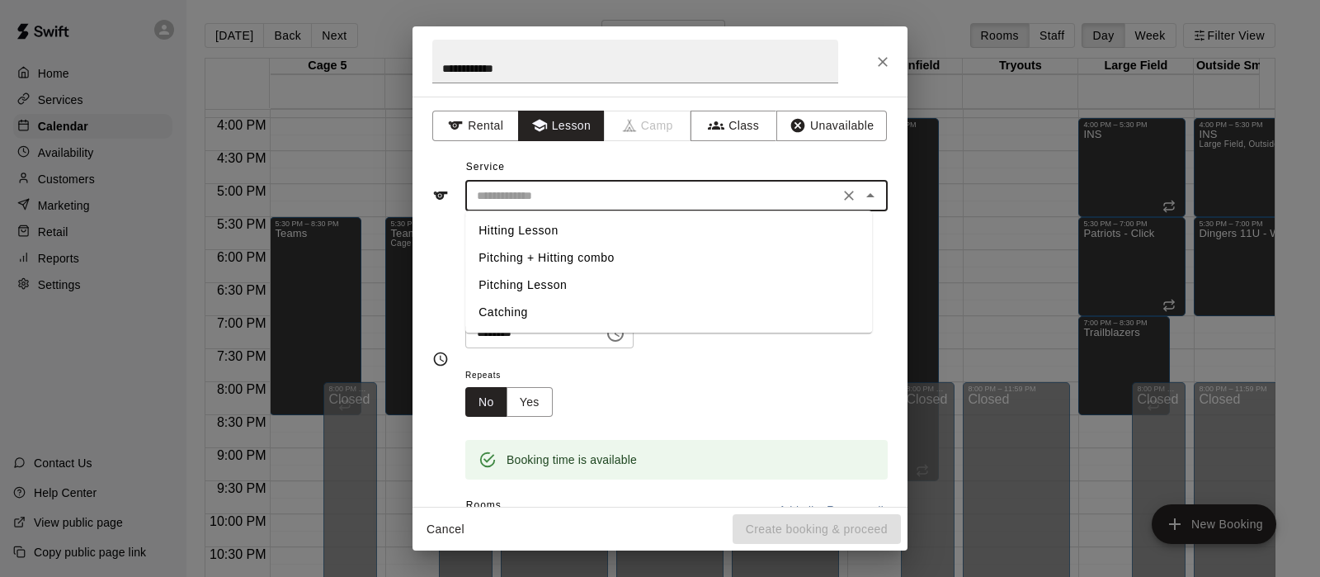
click at [533, 276] on li "Pitching Lesson" at bounding box center [668, 284] width 407 height 27
type input "**********"
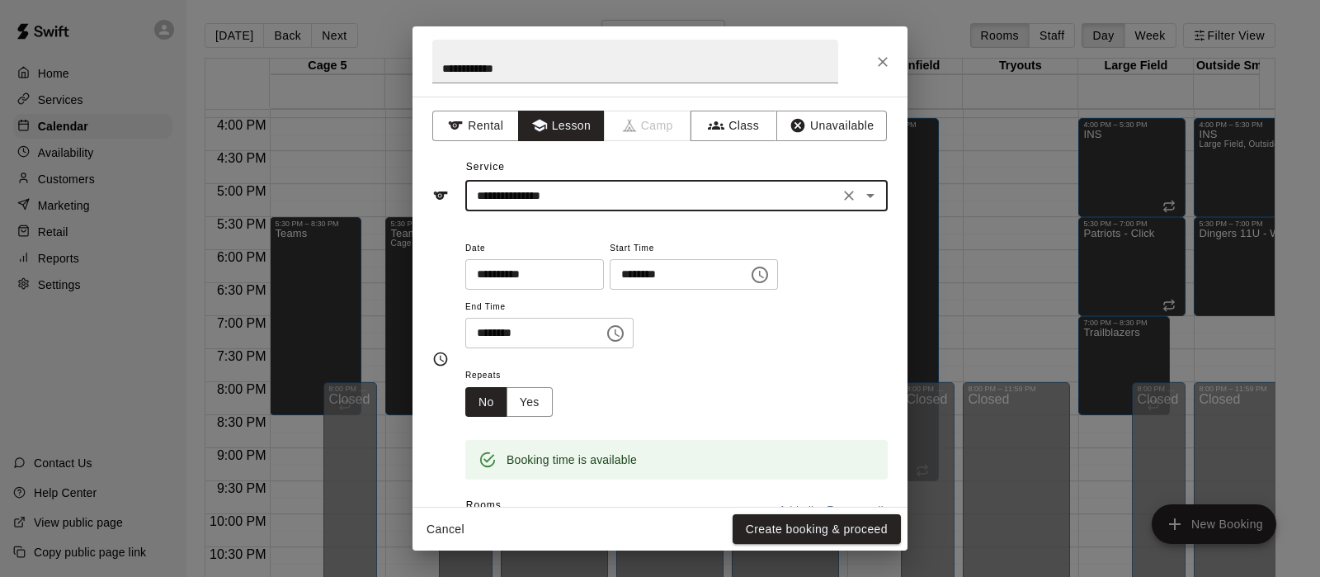
click at [541, 399] on button "Yes" at bounding box center [530, 402] width 46 height 31
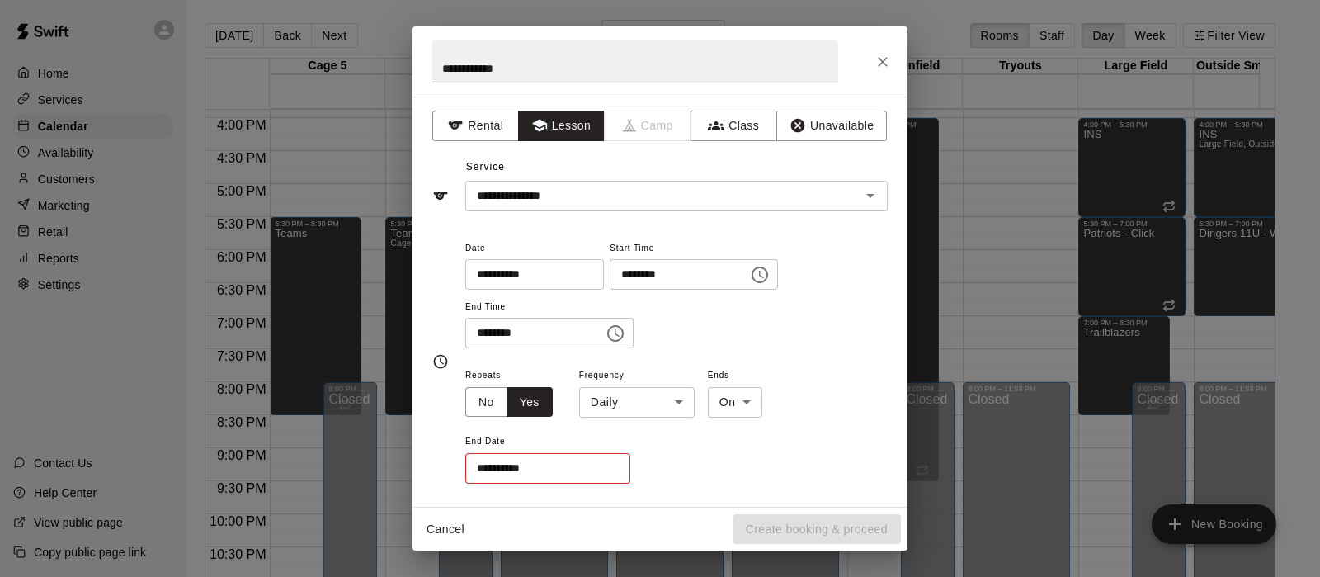
click at [612, 397] on body "Home Services Calendar Availability Customers Marketing Retail Reports Settings…" at bounding box center [660, 301] width 1320 height 603
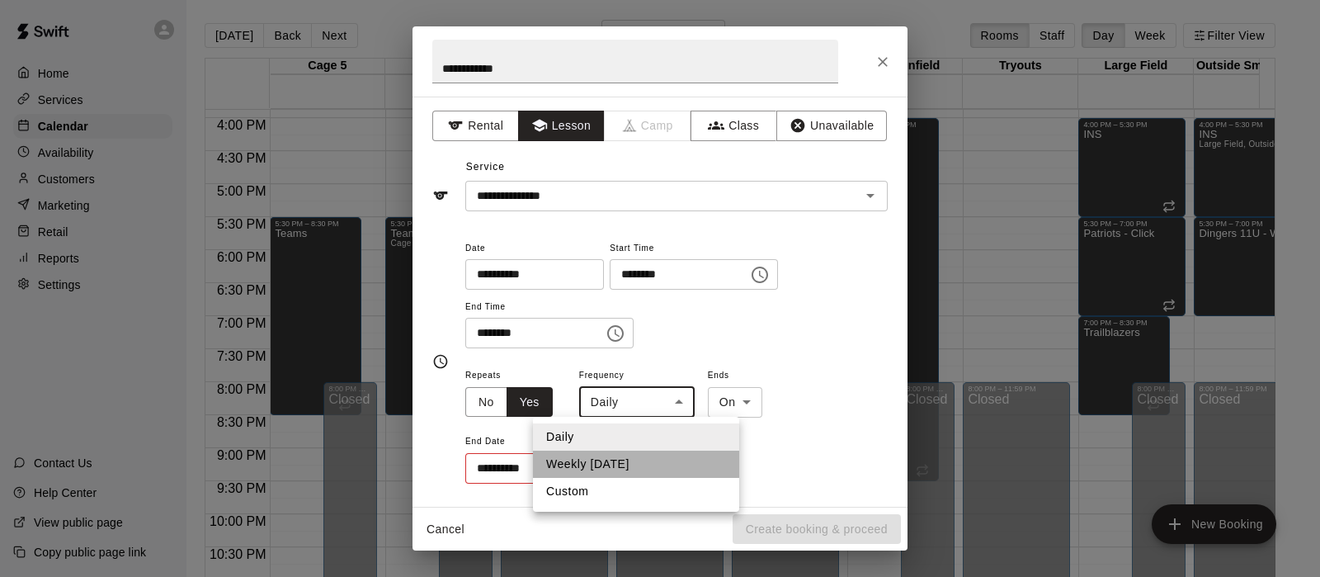
click at [621, 470] on li "Weekly on Friday" at bounding box center [636, 464] width 206 height 27
type input "******"
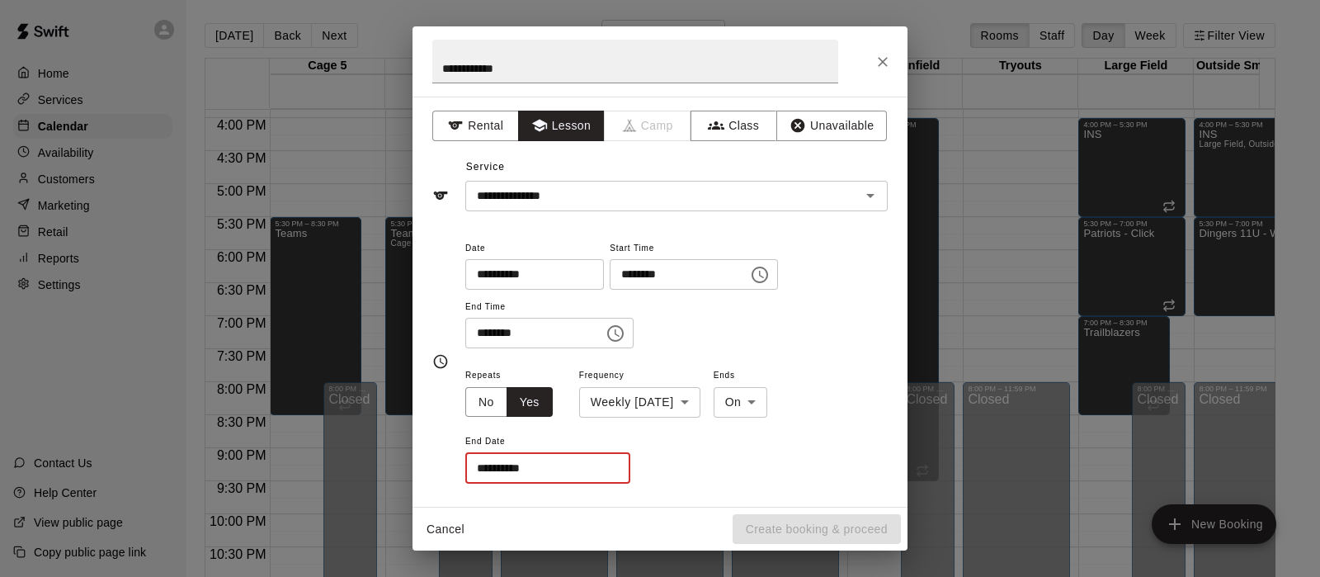
click at [597, 467] on input "**********" at bounding box center [541, 468] width 153 height 31
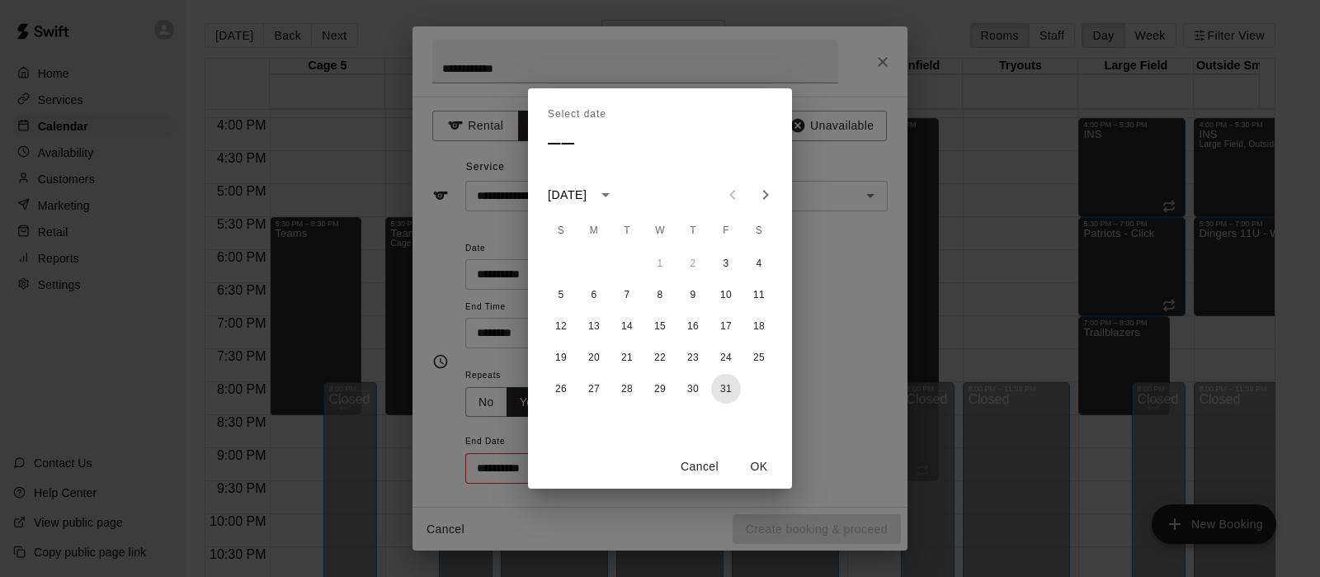
click at [724, 392] on button "31" at bounding box center [726, 389] width 30 height 30
type input "**********"
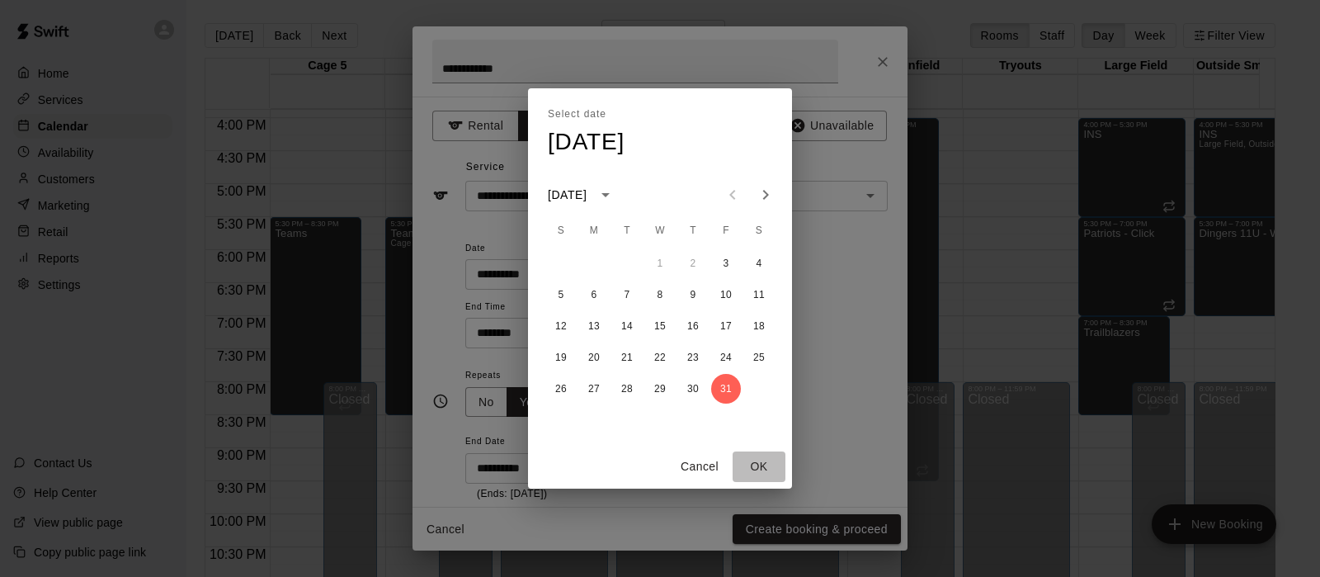
click at [753, 465] on button "OK" at bounding box center [759, 466] width 53 height 31
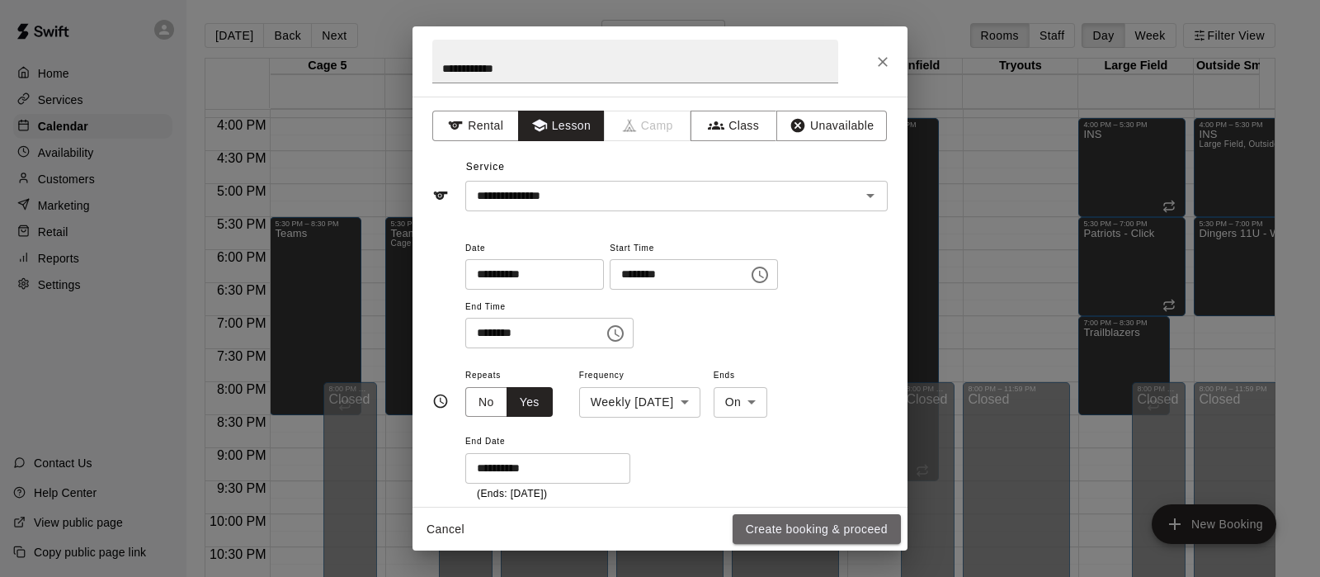
click at [833, 522] on button "Create booking & proceed" at bounding box center [817, 529] width 168 height 31
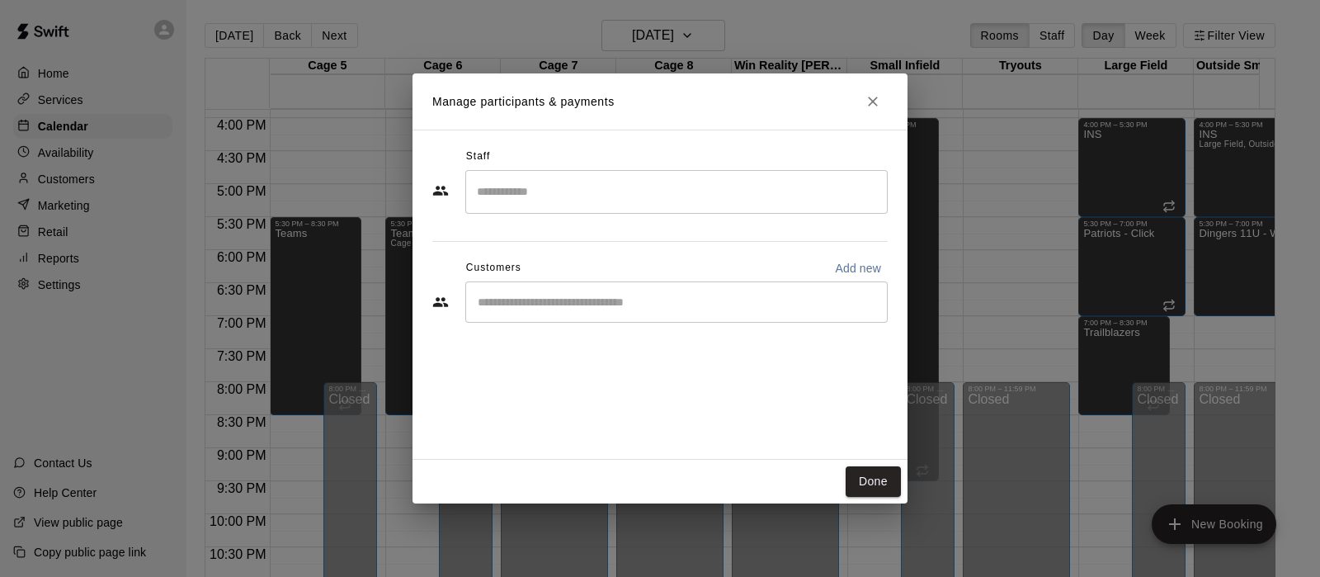
click at [536, 198] on input "Search staff" at bounding box center [677, 191] width 408 height 29
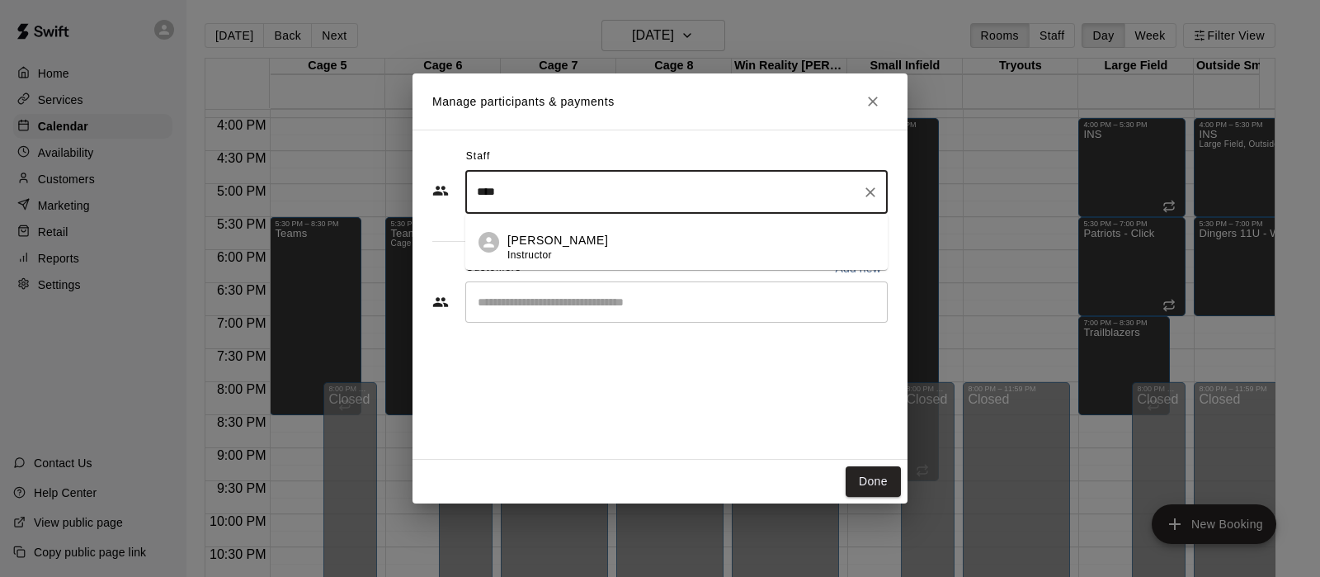
click at [537, 238] on p "Eric Harrington" at bounding box center [557, 240] width 101 height 17
type input "****"
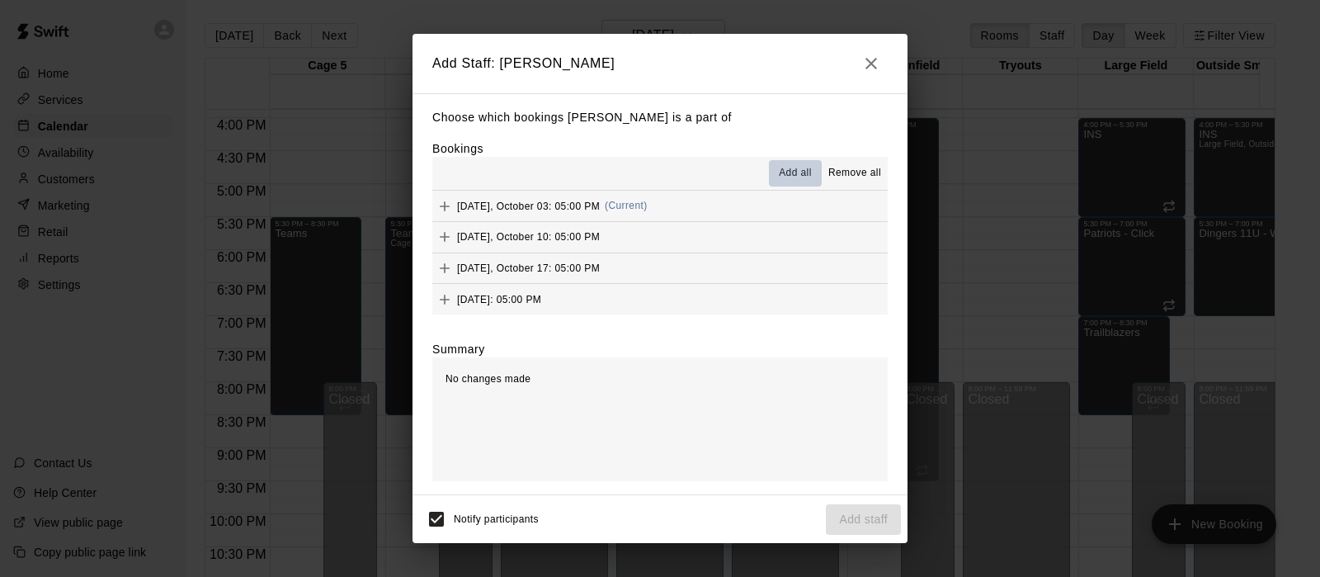
click at [793, 168] on span "Add all" at bounding box center [795, 173] width 33 height 17
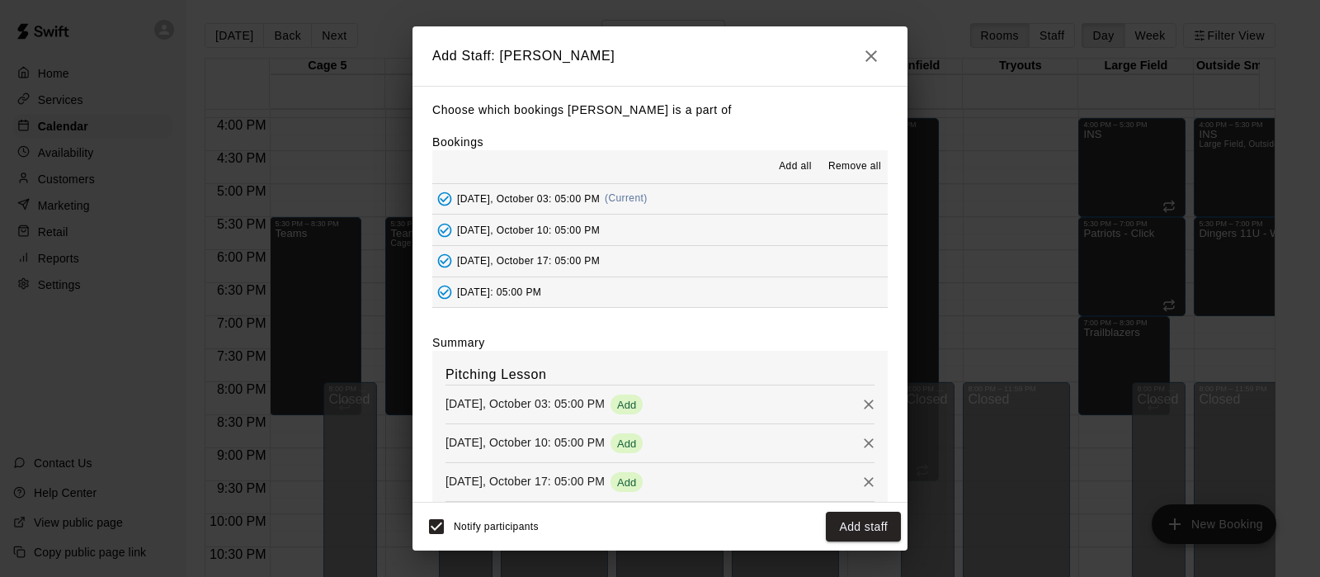
click at [858, 521] on button "Add staff" at bounding box center [863, 527] width 75 height 31
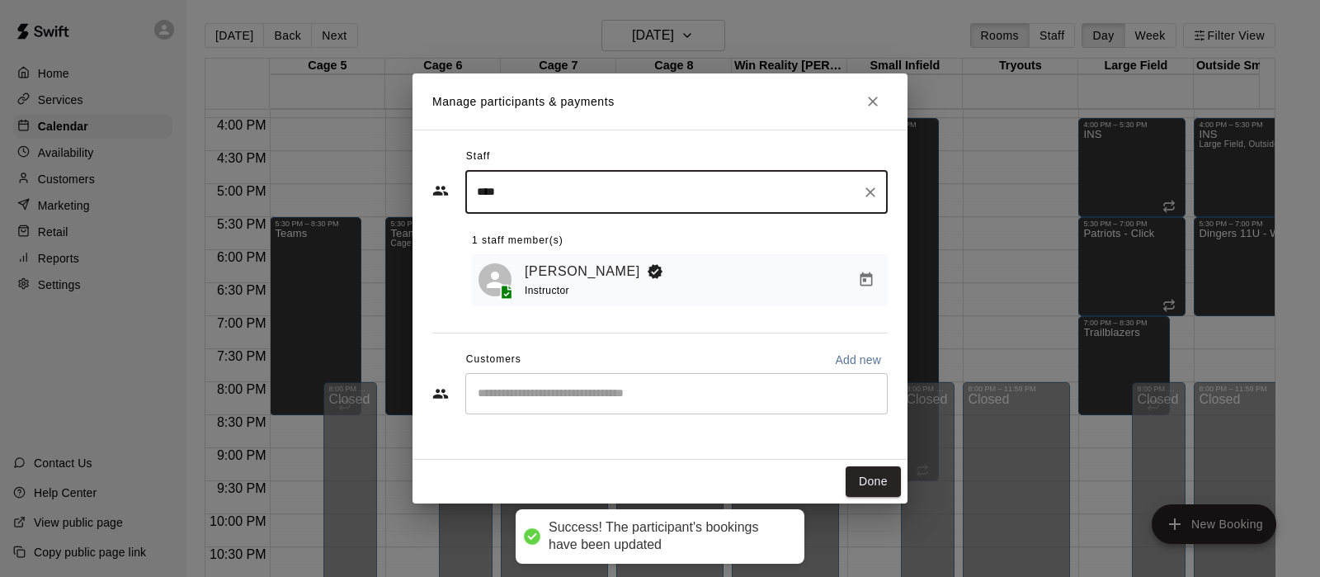
click at [601, 398] on input "Start typing to search customers..." at bounding box center [677, 393] width 408 height 17
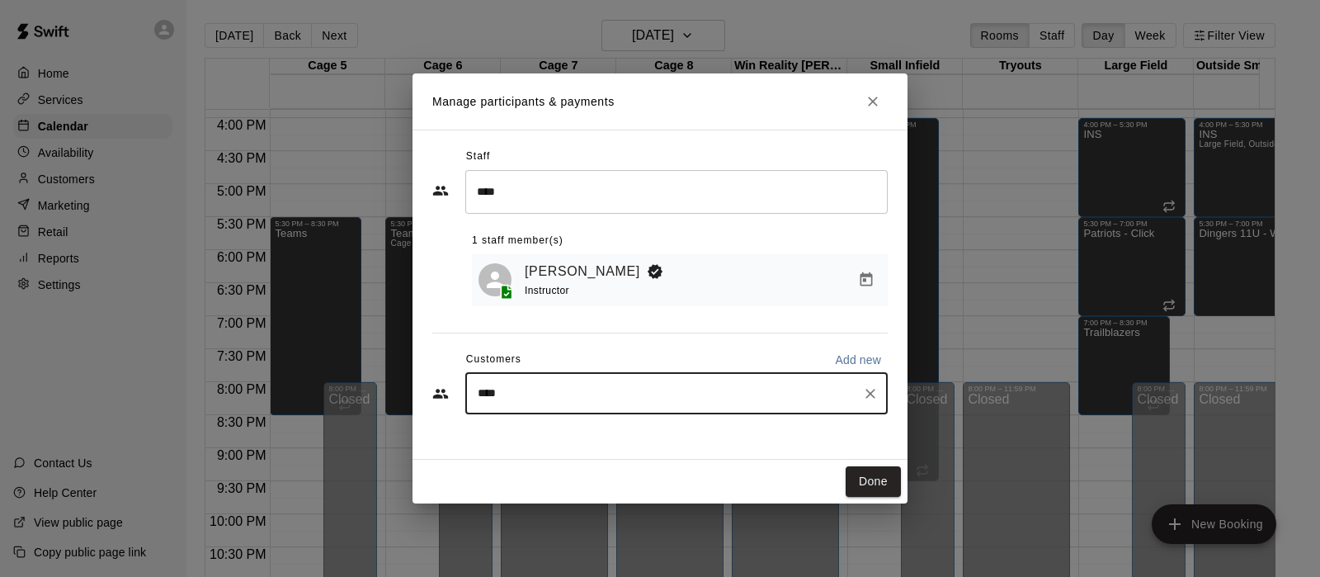
type input "*****"
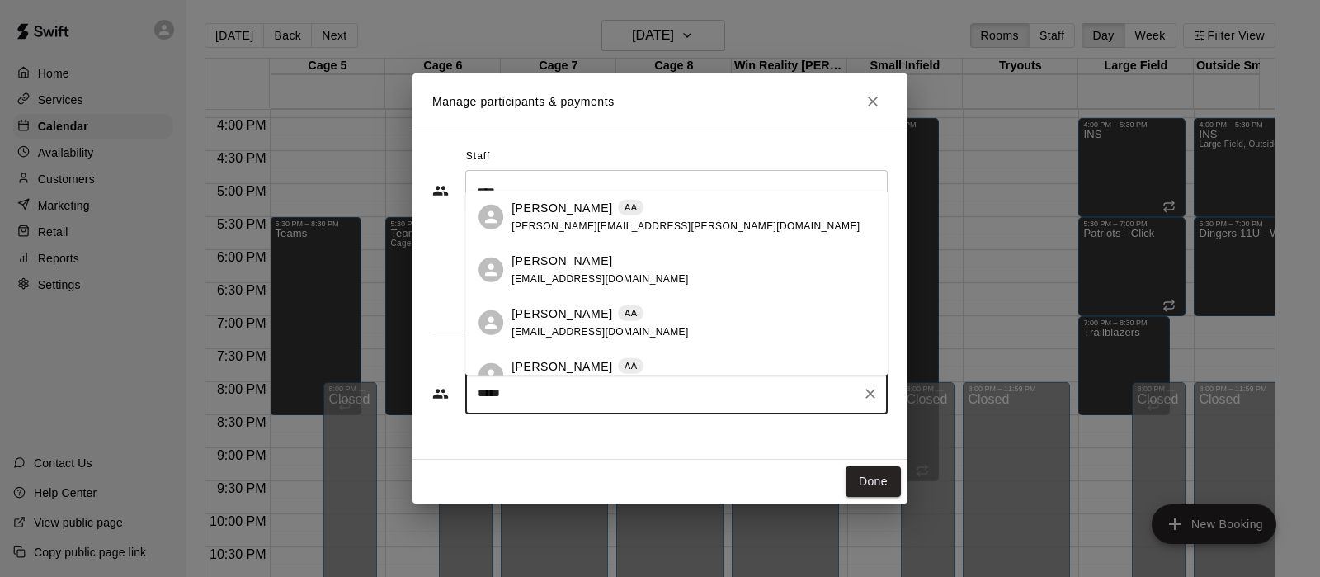
click at [550, 215] on p "Brandy Padilla" at bounding box center [562, 208] width 101 height 17
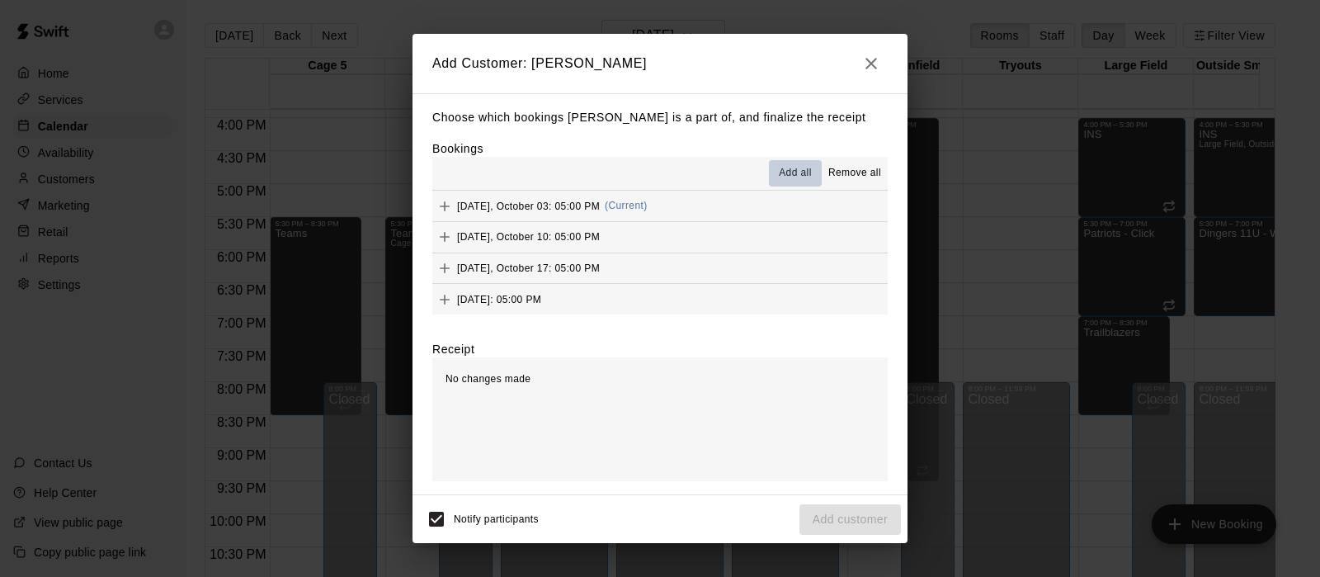
click at [790, 179] on span "Add all" at bounding box center [795, 173] width 33 height 17
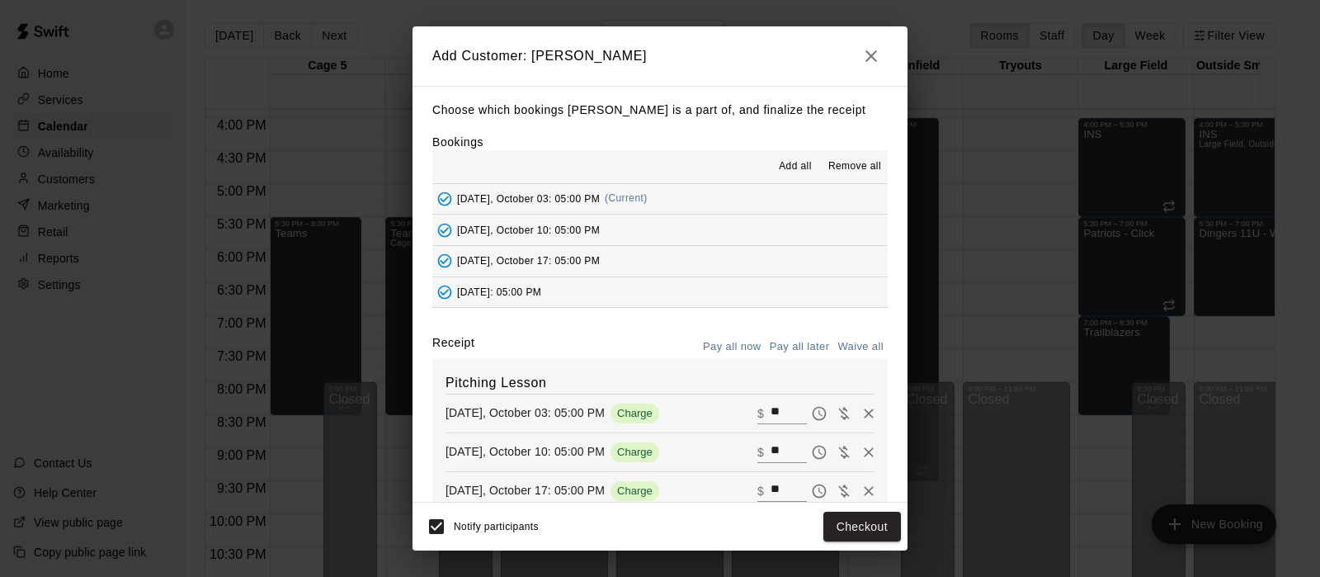
click at [771, 410] on input "**" at bounding box center [789, 413] width 36 height 21
type input "**"
click at [771, 446] on input "**" at bounding box center [789, 451] width 36 height 21
type input "**"
click at [771, 493] on input "**" at bounding box center [789, 490] width 36 height 21
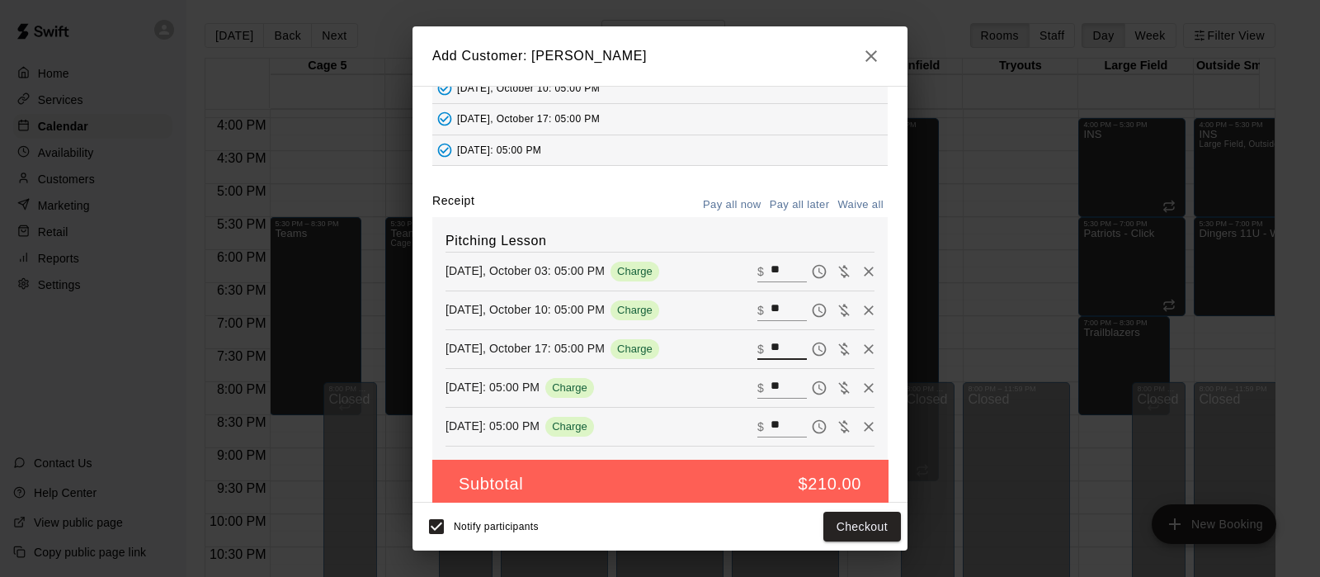
scroll to position [143, 0]
type input "**"
click at [771, 391] on input "**" at bounding box center [789, 386] width 36 height 21
type input "**"
click at [771, 418] on input "**" at bounding box center [789, 425] width 36 height 21
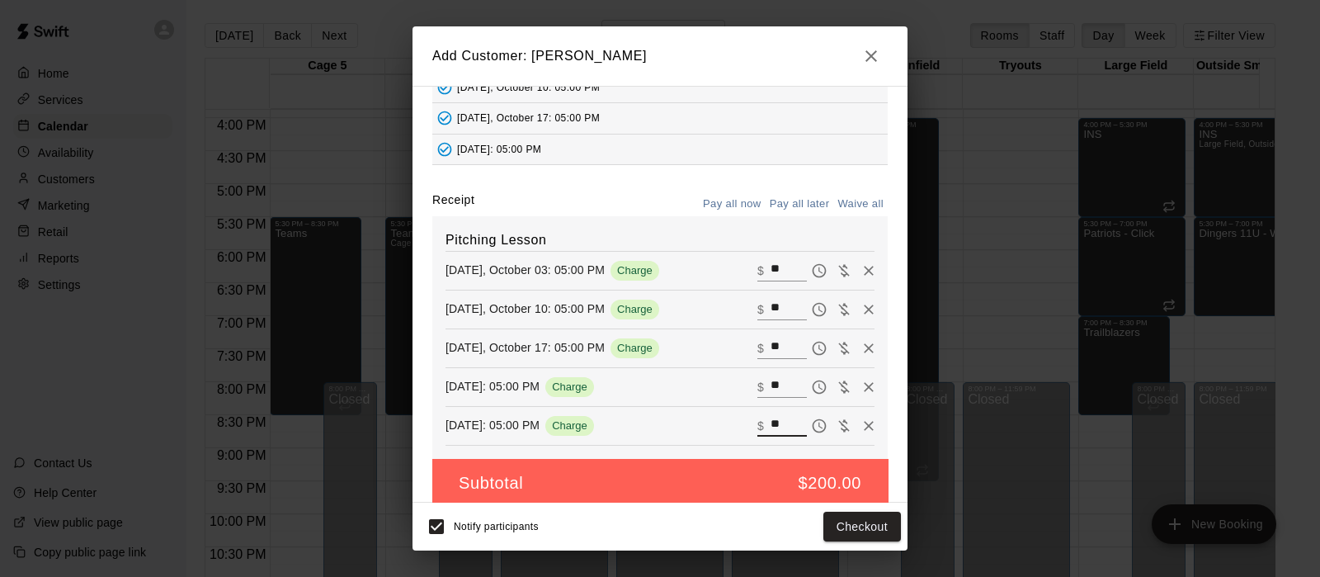
scroll to position [144, 0]
type input "**"
click at [846, 531] on button "Checkout" at bounding box center [863, 527] width 78 height 31
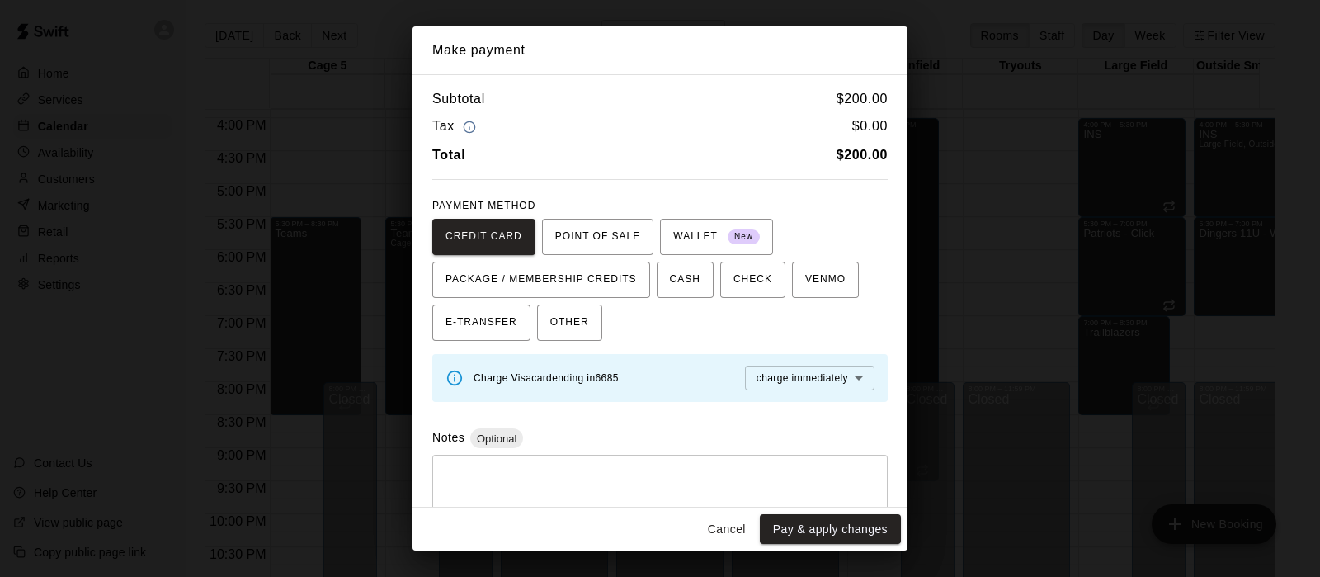
click at [787, 370] on body "Home Services Calendar Availability Customers Marketing Retail Reports Settings…" at bounding box center [660, 301] width 1320 height 603
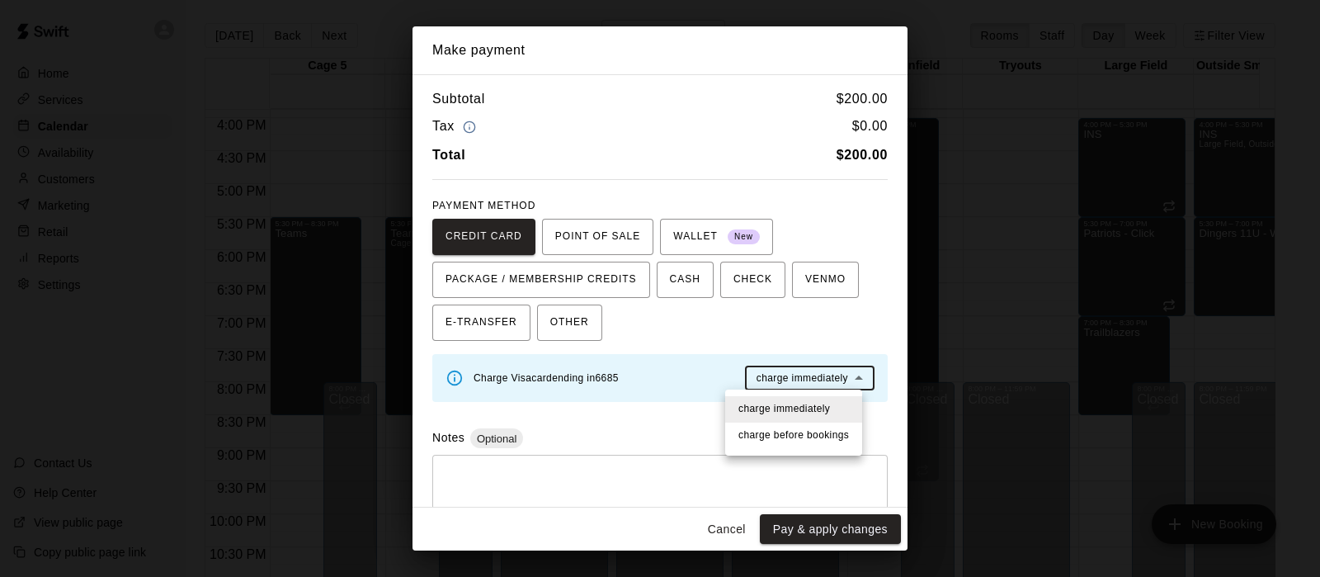
click at [784, 433] on span "charge before booking s" at bounding box center [794, 435] width 111 height 17
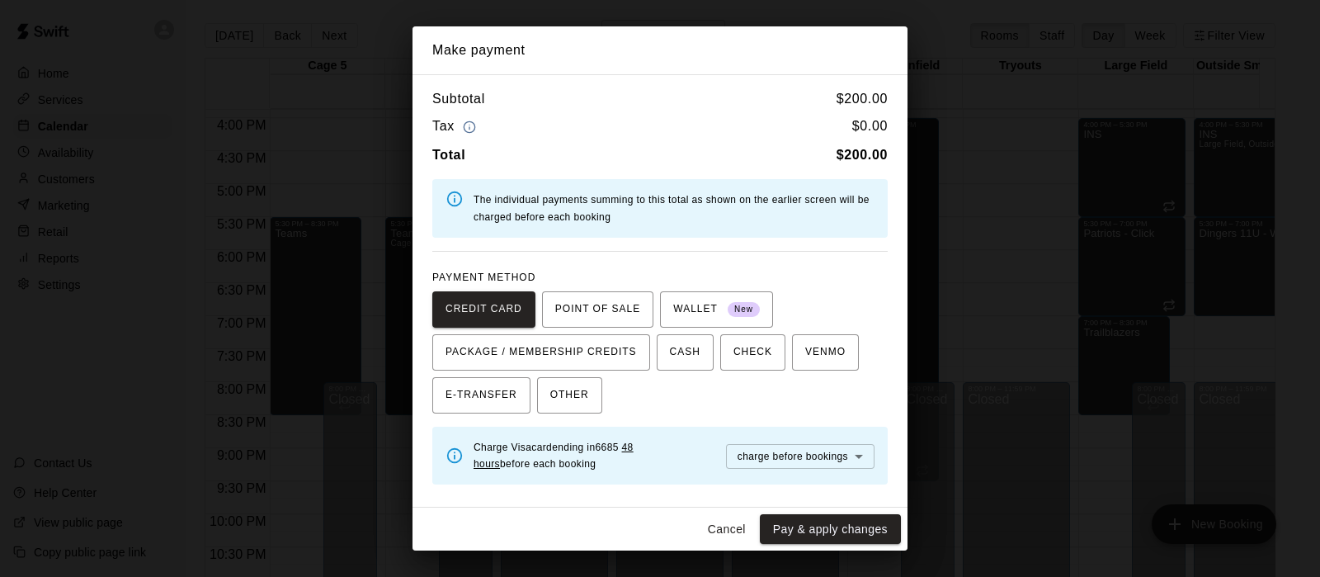
click at [805, 529] on button "Pay & apply changes" at bounding box center [830, 529] width 141 height 31
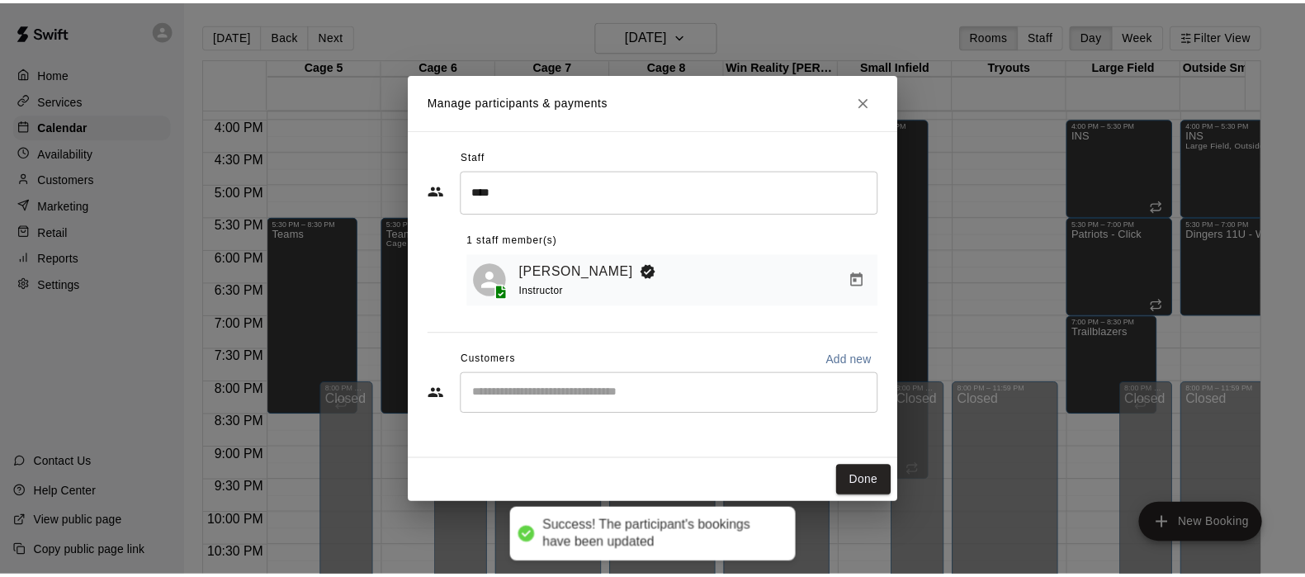
scroll to position [106, 0]
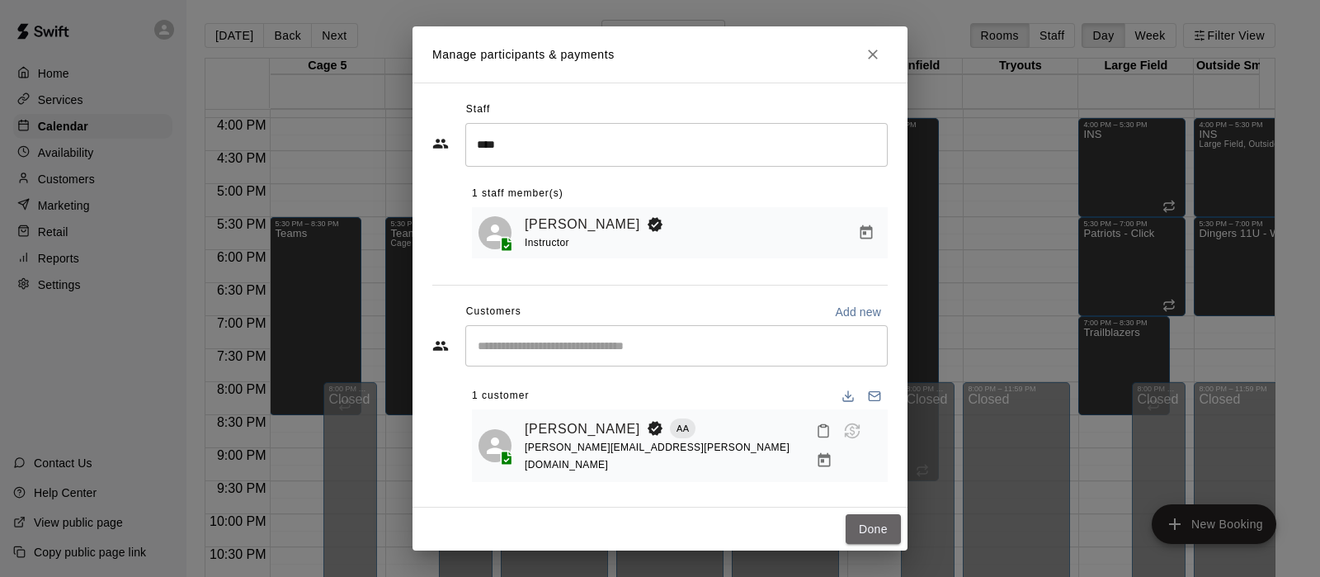
click at [890, 530] on button "Done" at bounding box center [873, 529] width 55 height 31
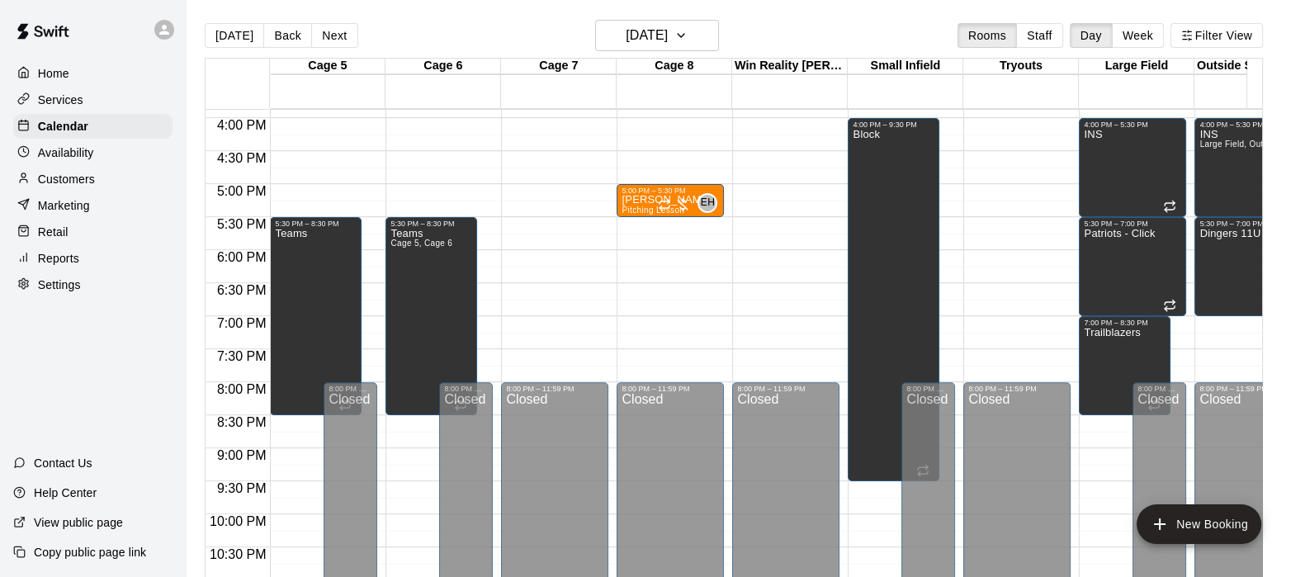
click at [688, 194] on div "EH 0" at bounding box center [687, 203] width 59 height 20
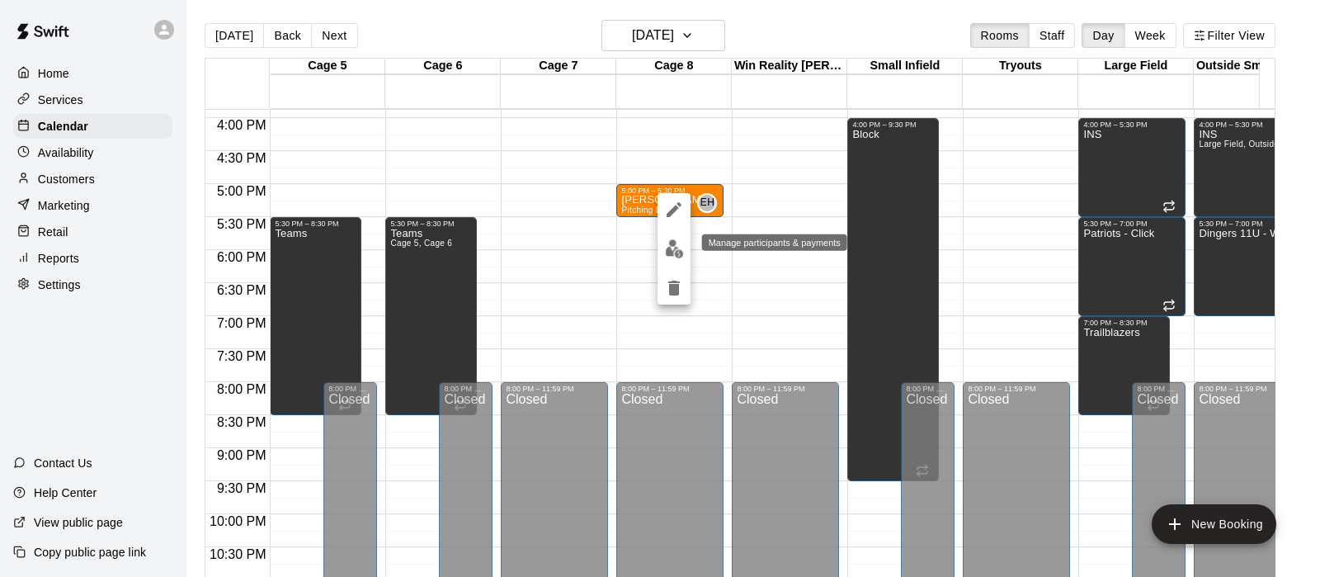
click at [673, 247] on img "edit" at bounding box center [674, 248] width 19 height 19
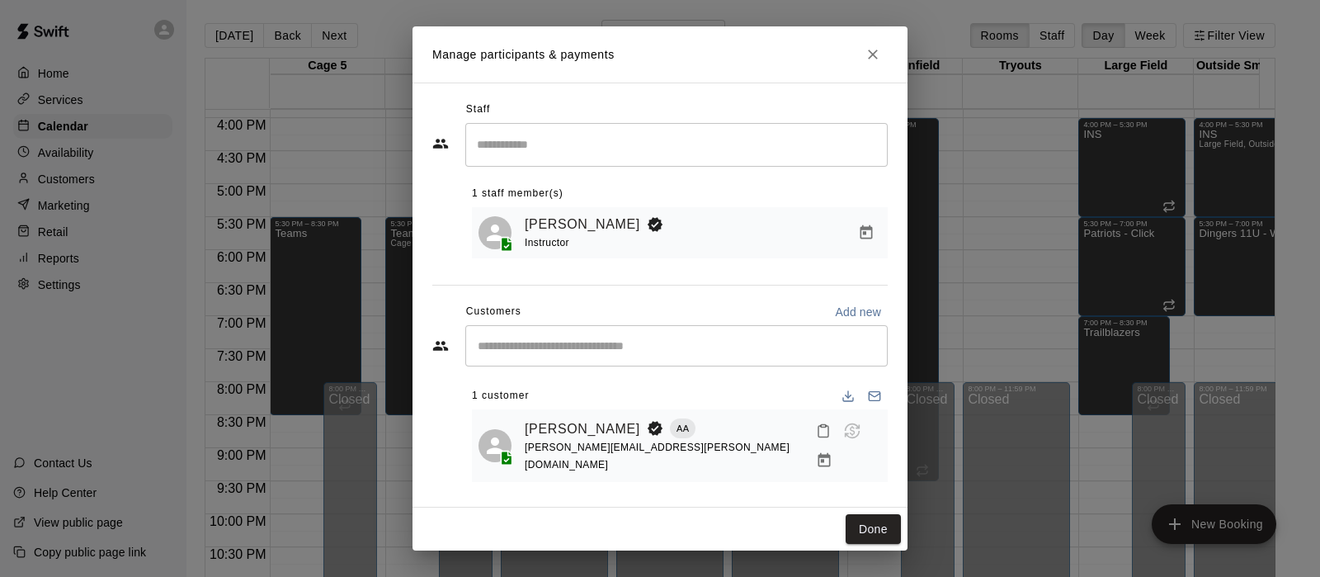
click at [603, 432] on link "Brandy Padilla" at bounding box center [583, 428] width 116 height 21
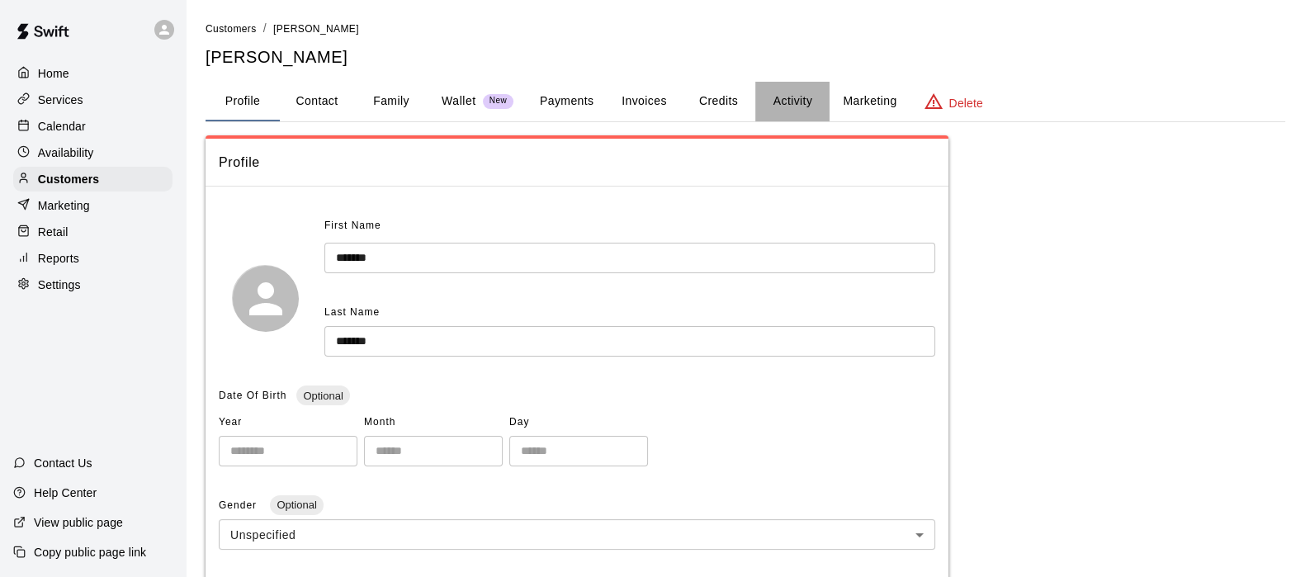
click at [789, 99] on button "Activity" at bounding box center [792, 102] width 74 height 40
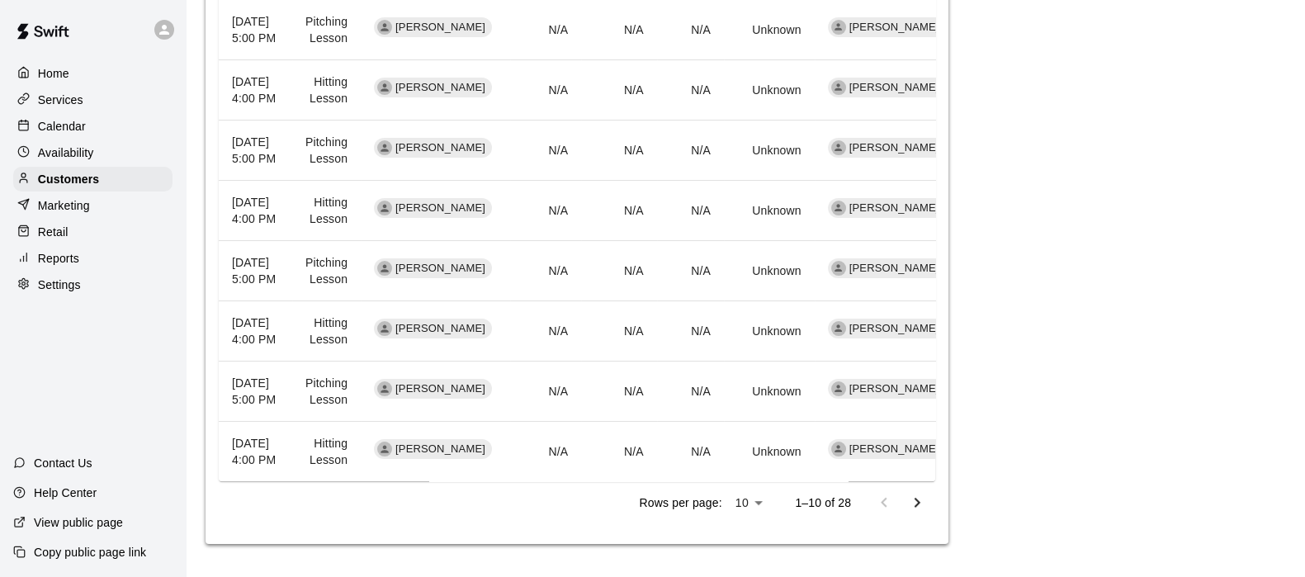
scroll to position [860, 0]
click at [920, 493] on icon "Go to next page" at bounding box center [917, 503] width 20 height 20
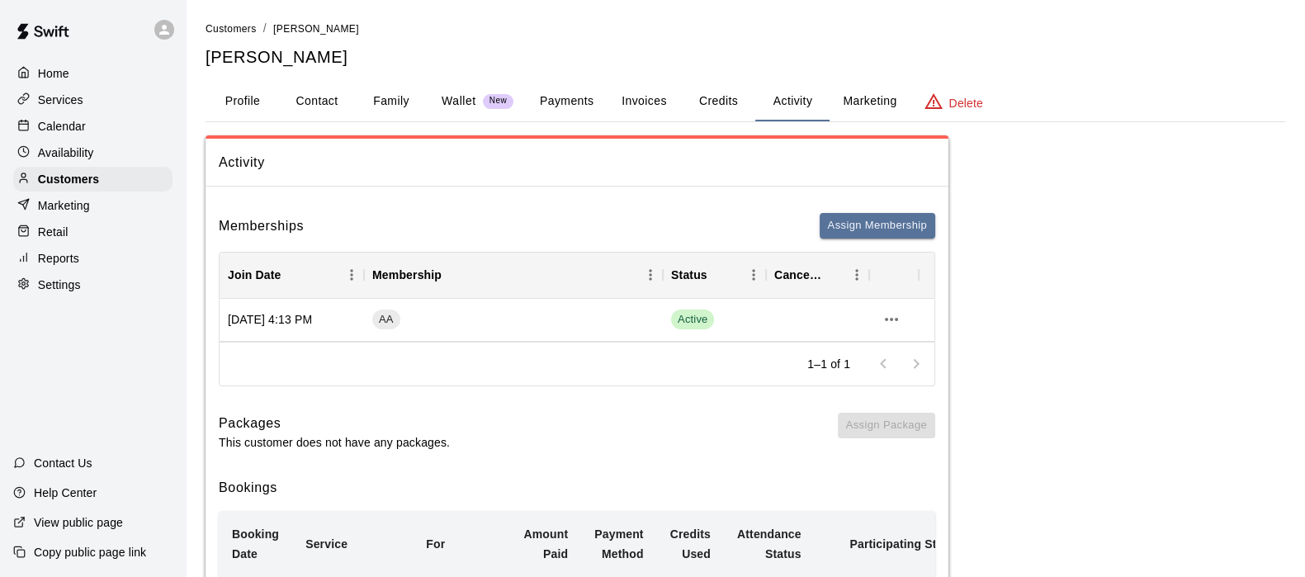
scroll to position [0, 0]
